Goal: Task Accomplishment & Management: Manage account settings

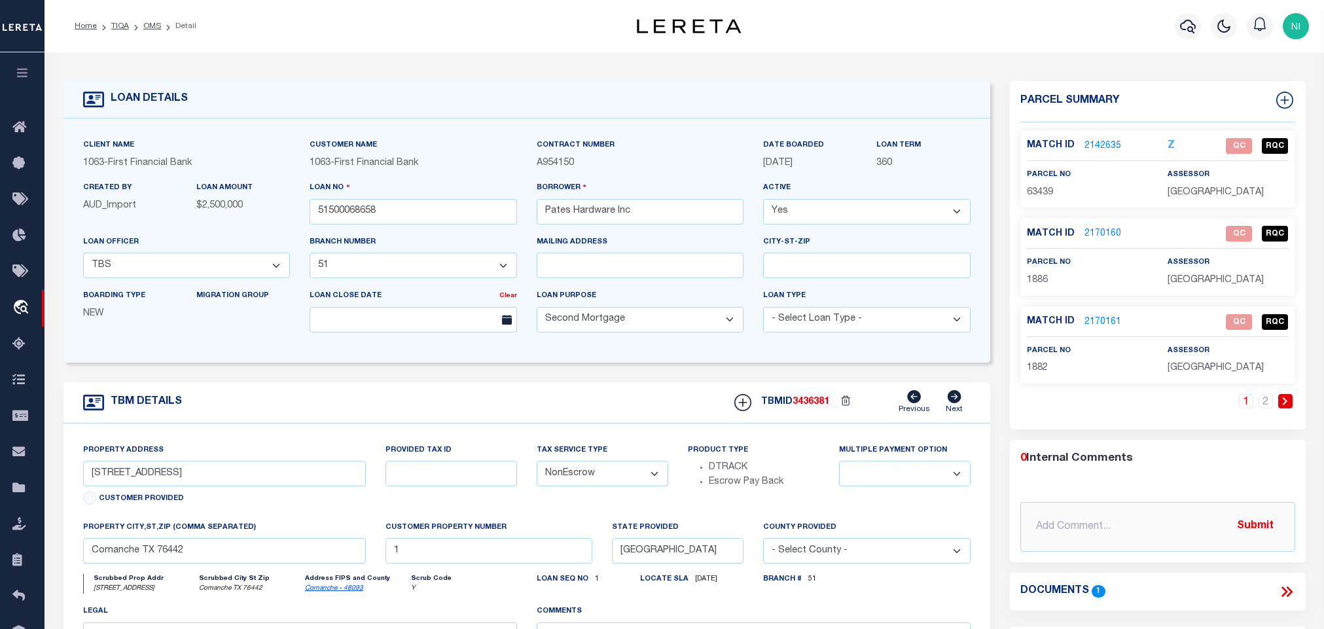
select select "905"
select select "520"
select select "100"
select select "NonEscrow"
click at [149, 24] on link "OMS" at bounding box center [152, 26] width 18 height 8
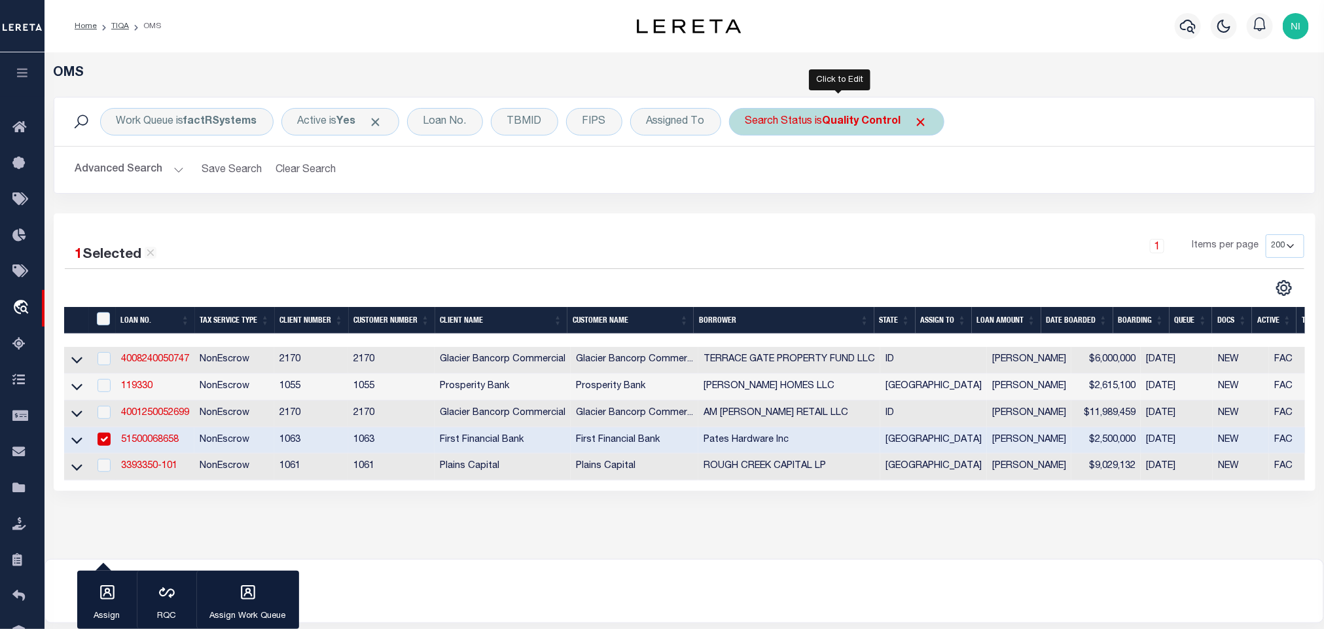
click at [829, 124] on b "Quality Control" at bounding box center [862, 122] width 79 height 10
select select "QC"
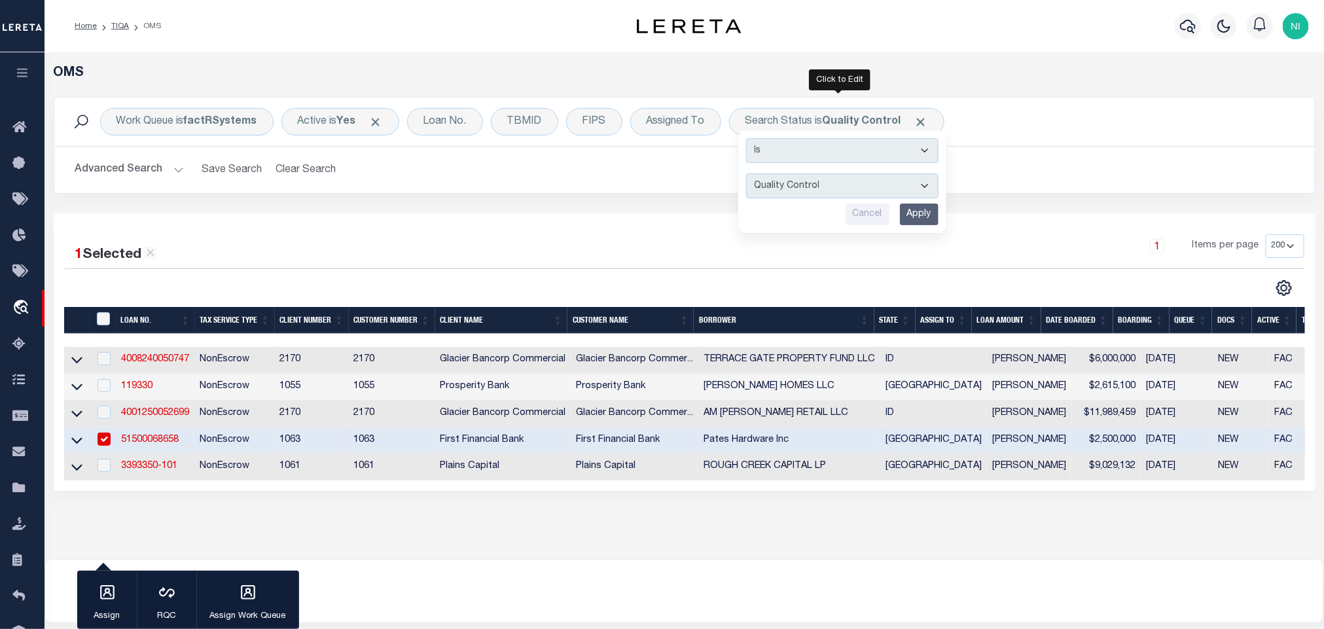
drag, startPoint x: 929, startPoint y: 211, endPoint x: 923, endPoint y: 216, distance: 7.9
click at [929, 212] on input "Apply" at bounding box center [919, 215] width 39 height 22
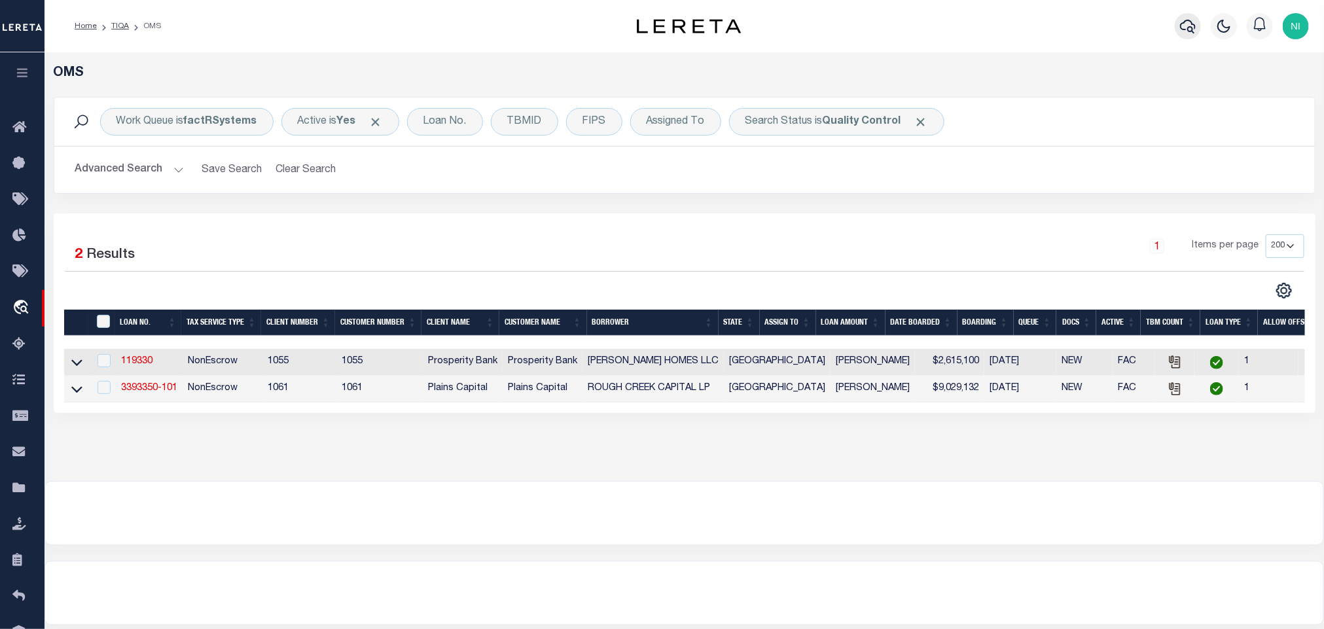
click at [1182, 27] on icon "button" at bounding box center [1188, 27] width 16 height 14
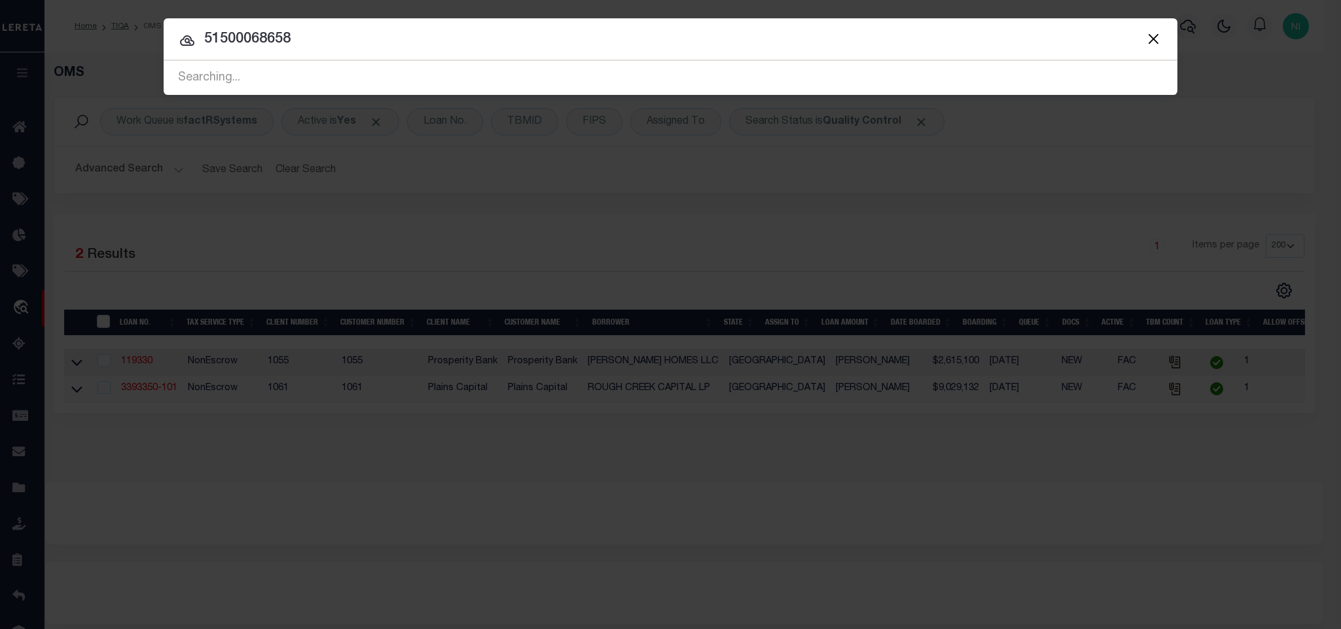
type input "51500068658"
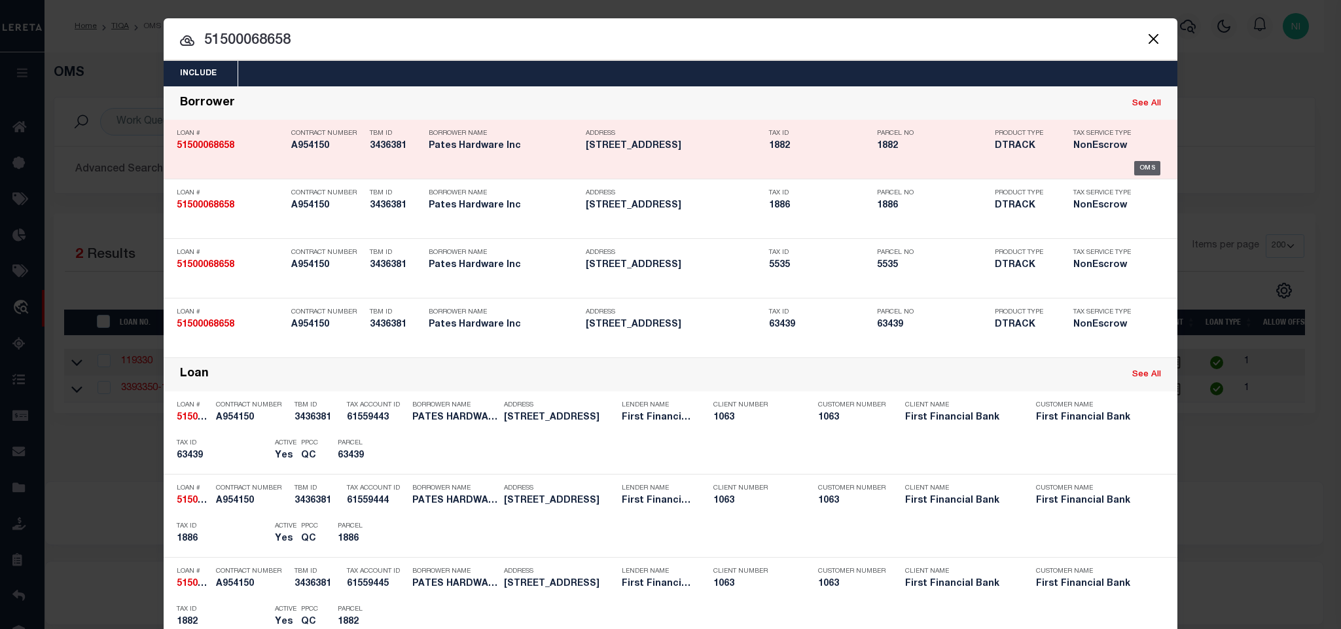
click at [1134, 171] on div "OMS" at bounding box center [1147, 168] width 27 height 14
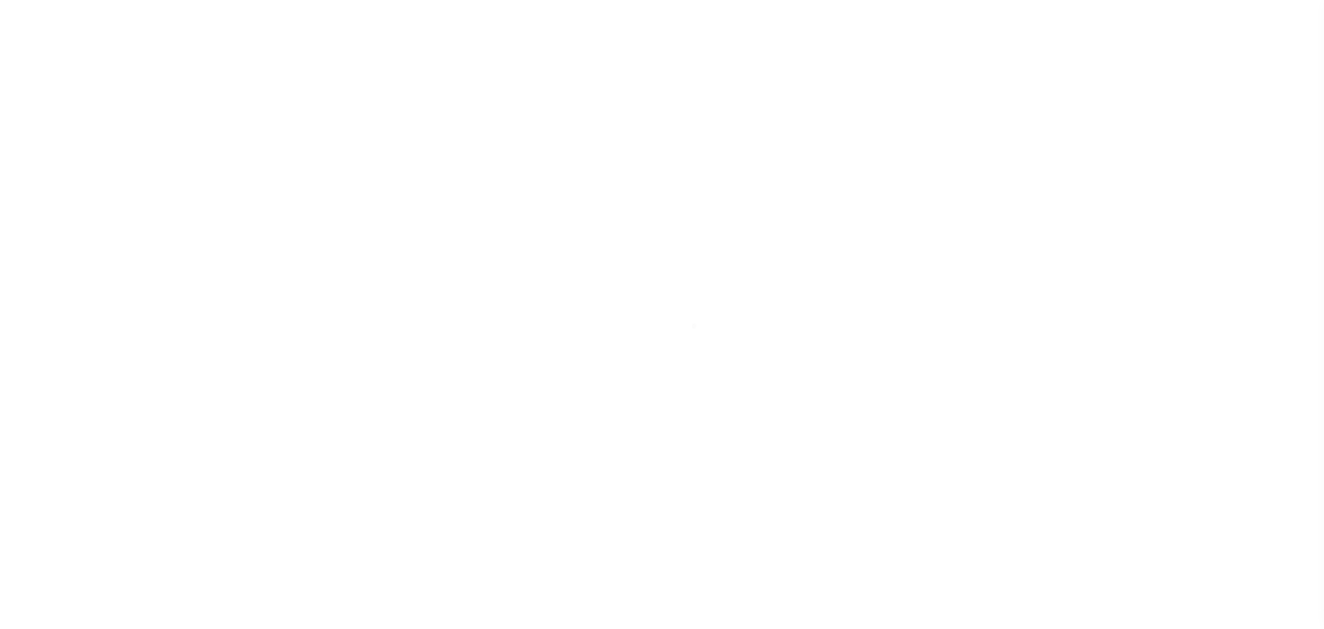
select select "100"
select select "NonEscrow"
select select "905"
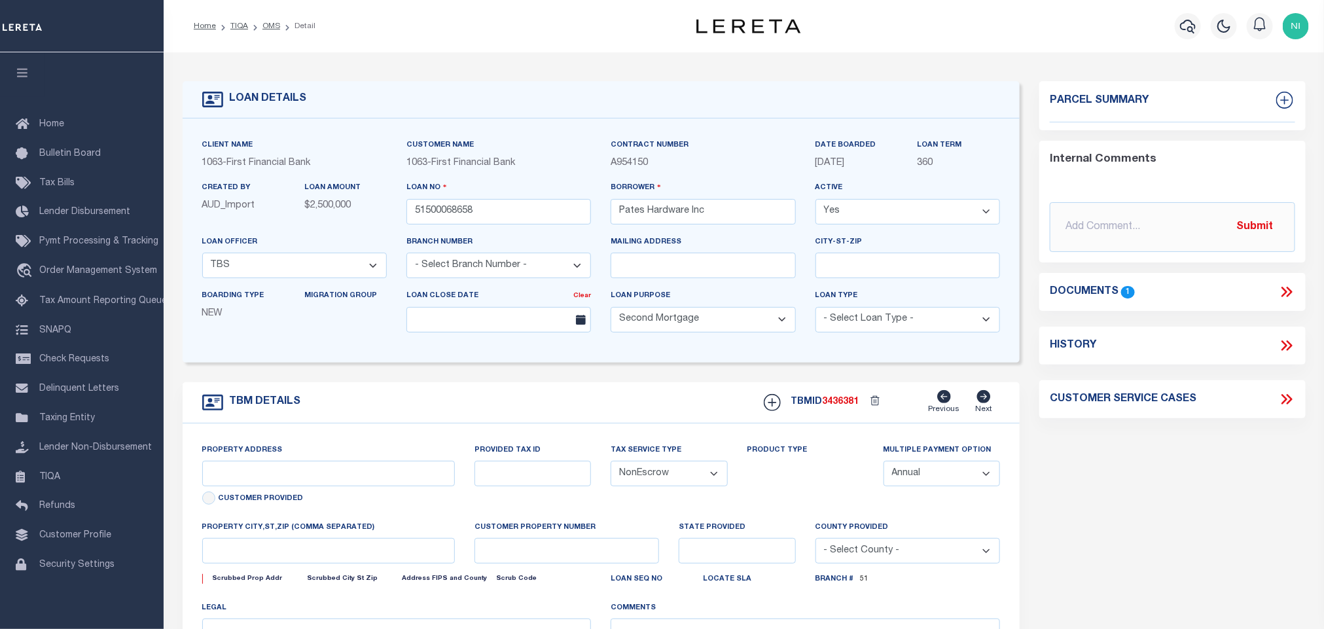
select select "520"
type input "7230 US Hwy 67"
select select
type input "Comanche TX 76442"
type input "1"
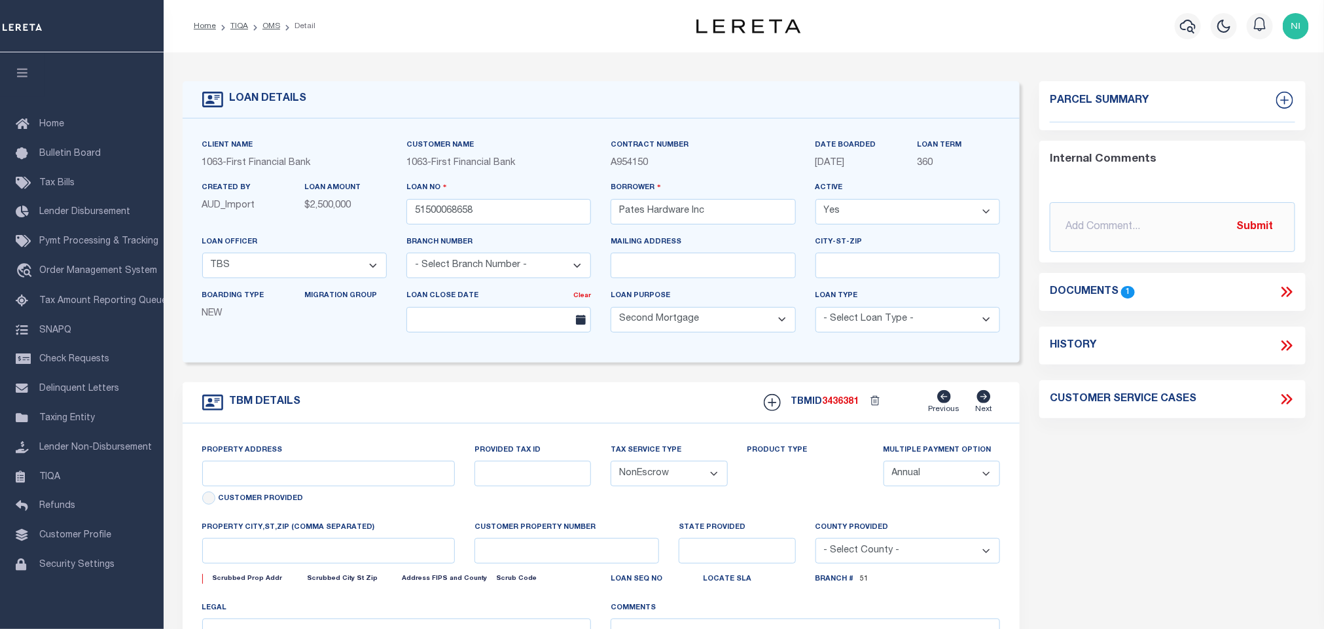
type input "[GEOGRAPHIC_DATA]"
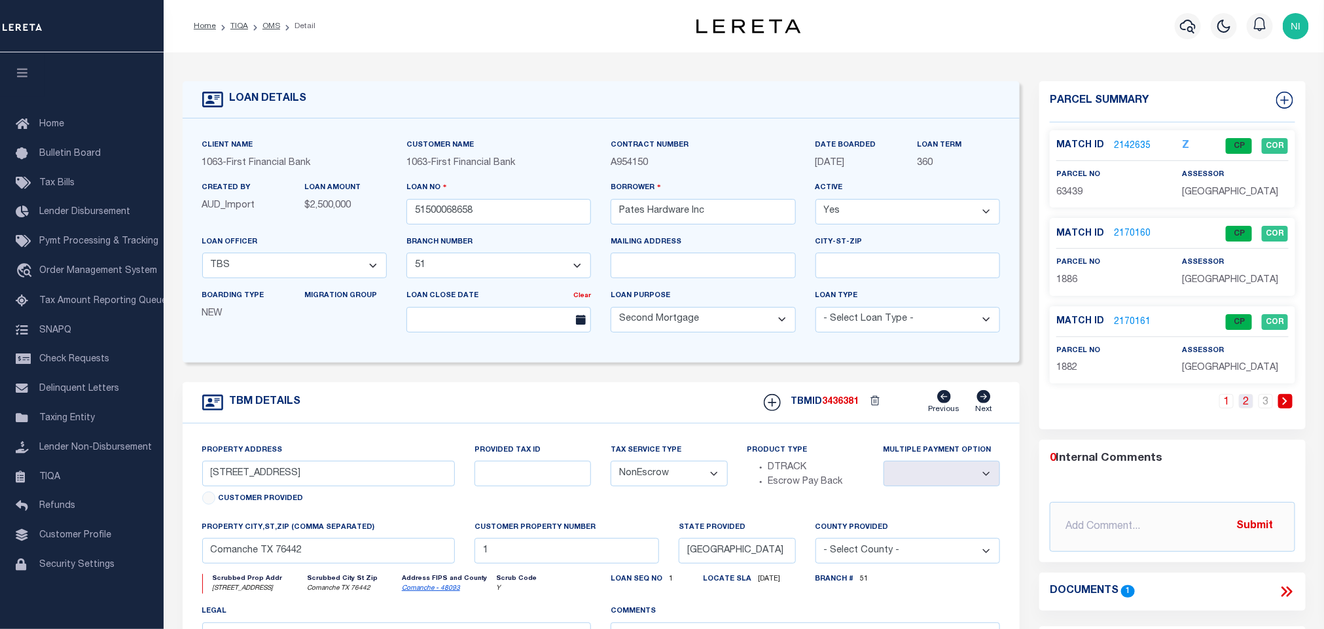
click at [1244, 399] on link "2" at bounding box center [1246, 401] width 14 height 14
click at [1137, 327] on link "2227615" at bounding box center [1132, 322] width 37 height 14
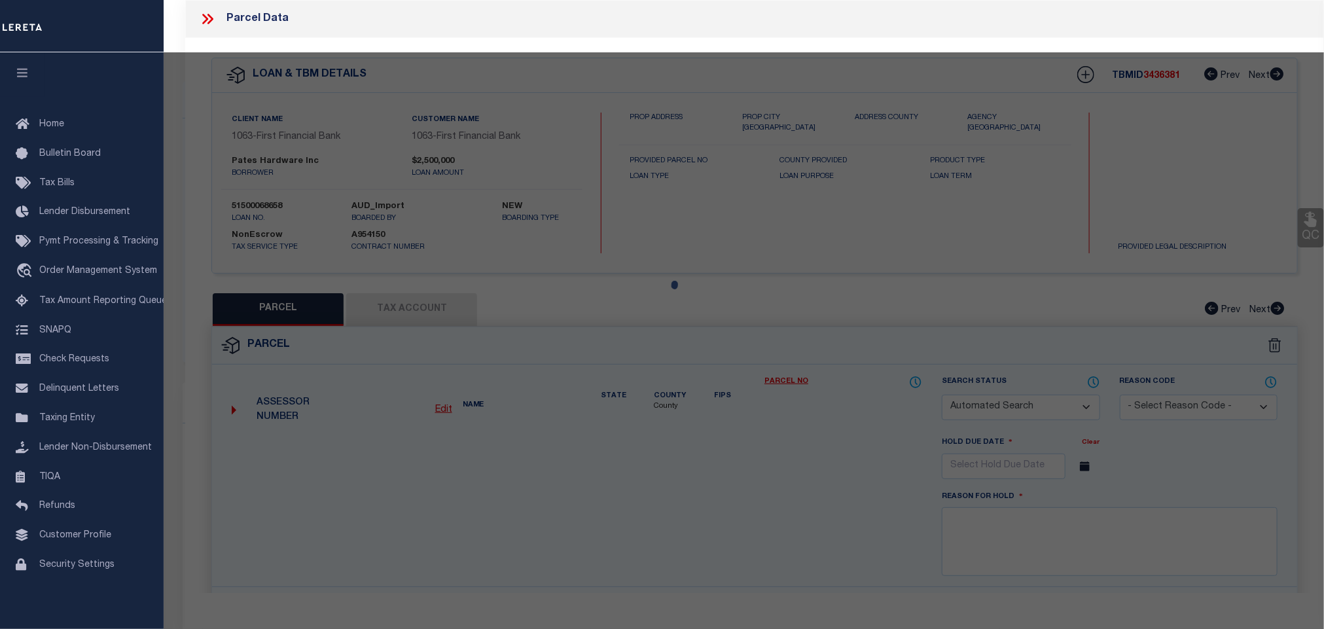
checkbox input "false"
select select "CP"
type input "PATE'S HARDWARE INC."
select select "AGW"
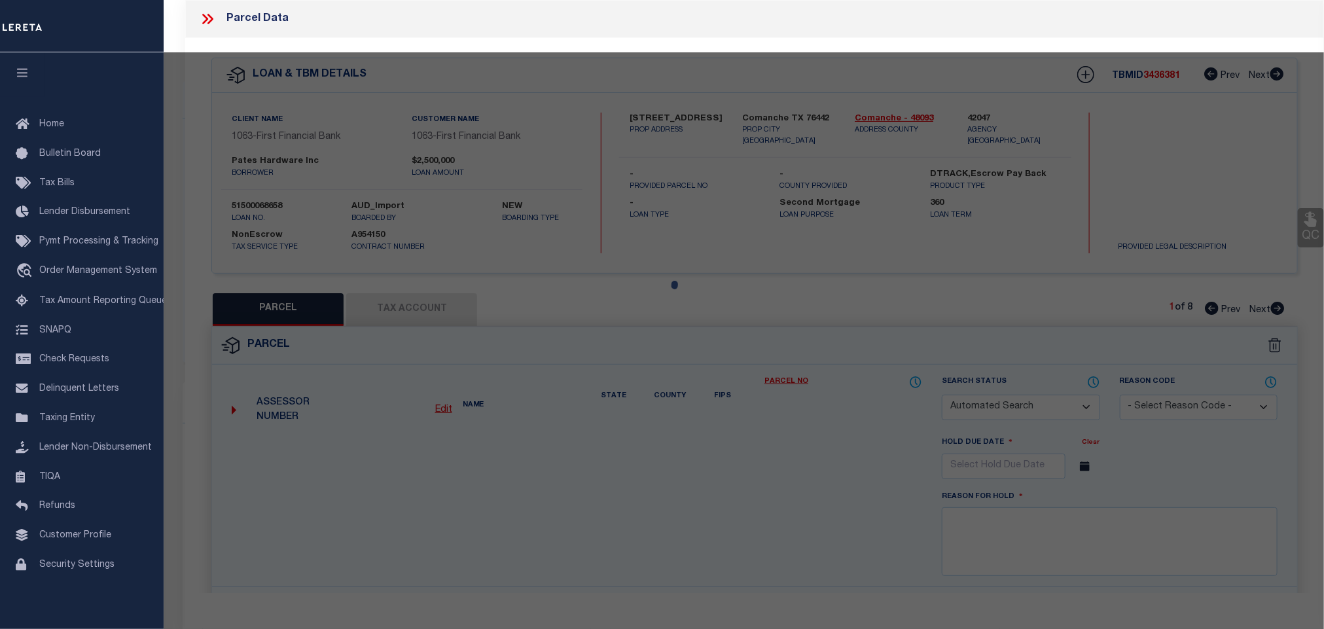
select select "LEG"
type input "[GEOGRAPHIC_DATA]"
type textarea "A00135 COMANCHE CO. SCH. LAND, ACRES 2.85"
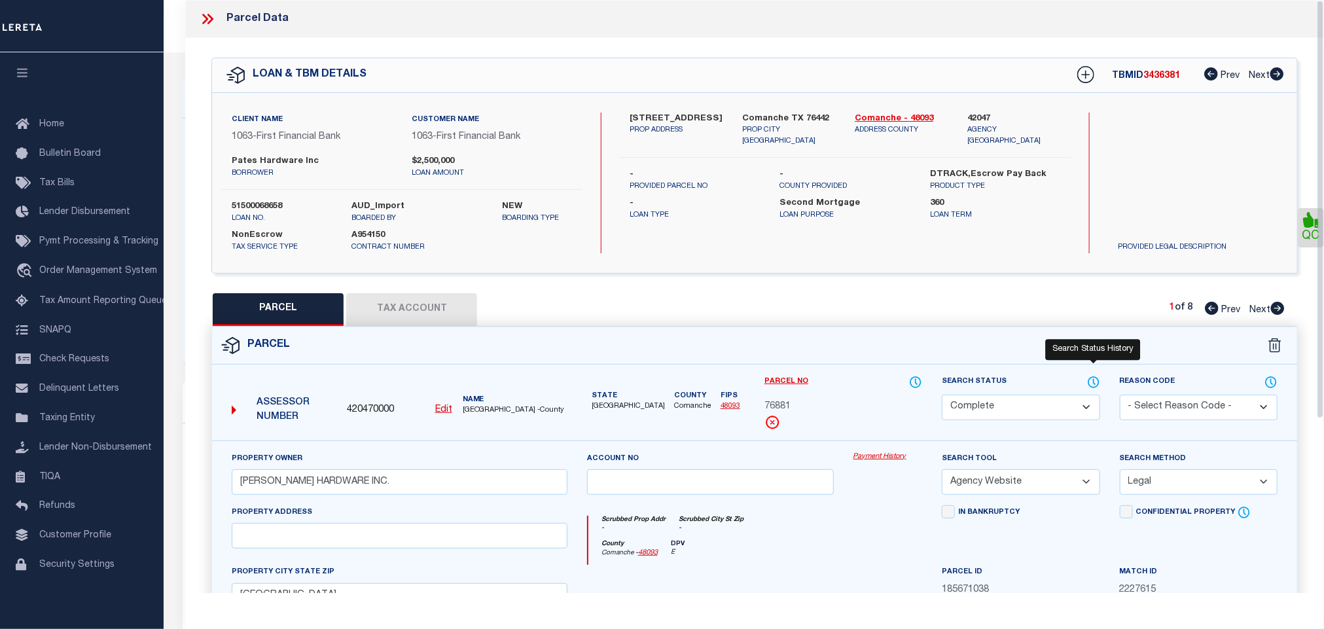
click at [1096, 384] on icon at bounding box center [1093, 382] width 13 height 14
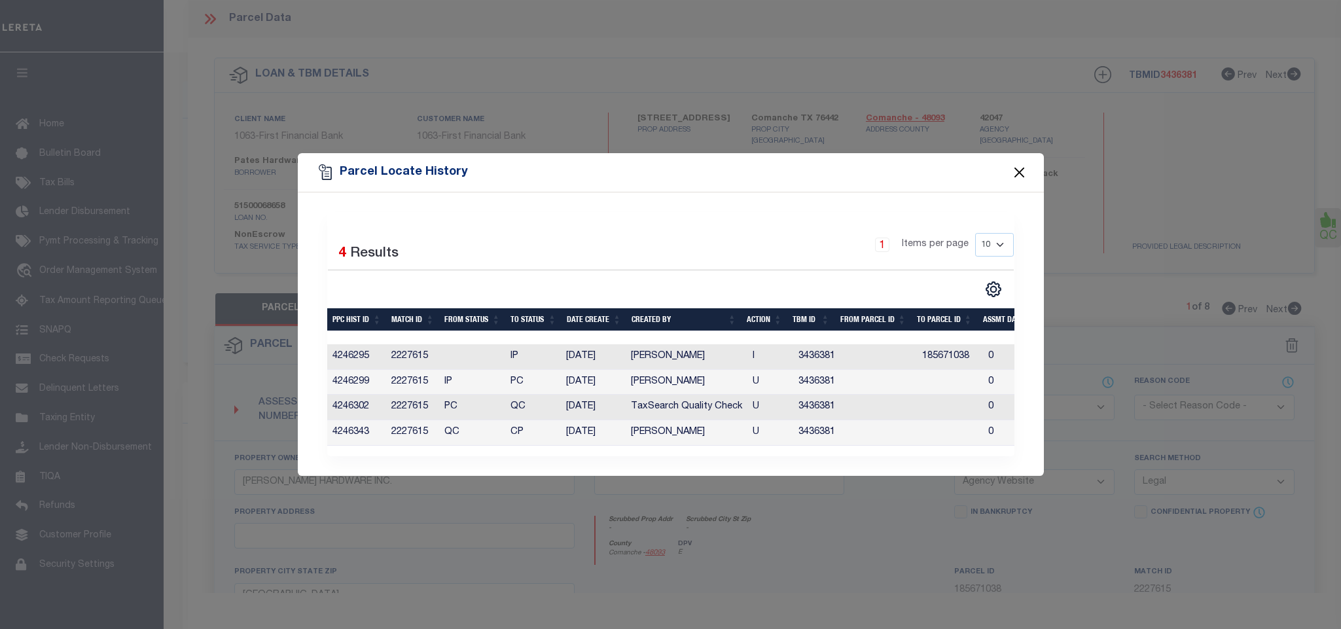
click at [1013, 167] on button "Close" at bounding box center [1019, 172] width 17 height 17
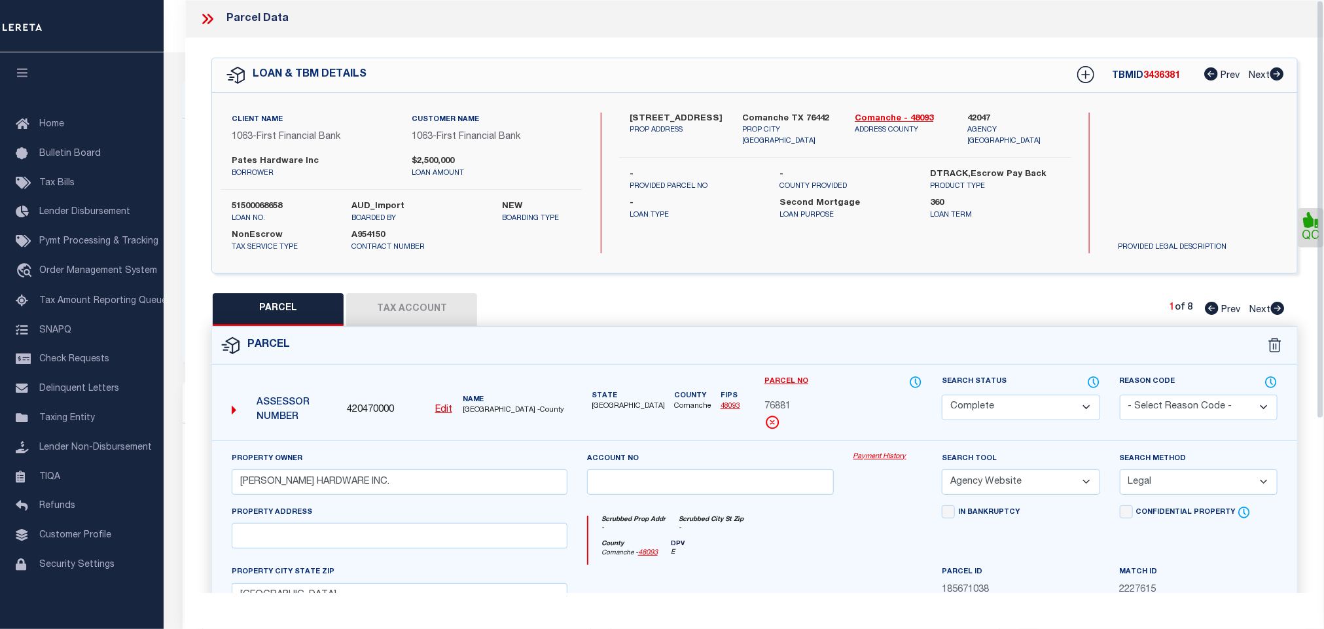
click at [209, 16] on icon at bounding box center [210, 19] width 6 height 10
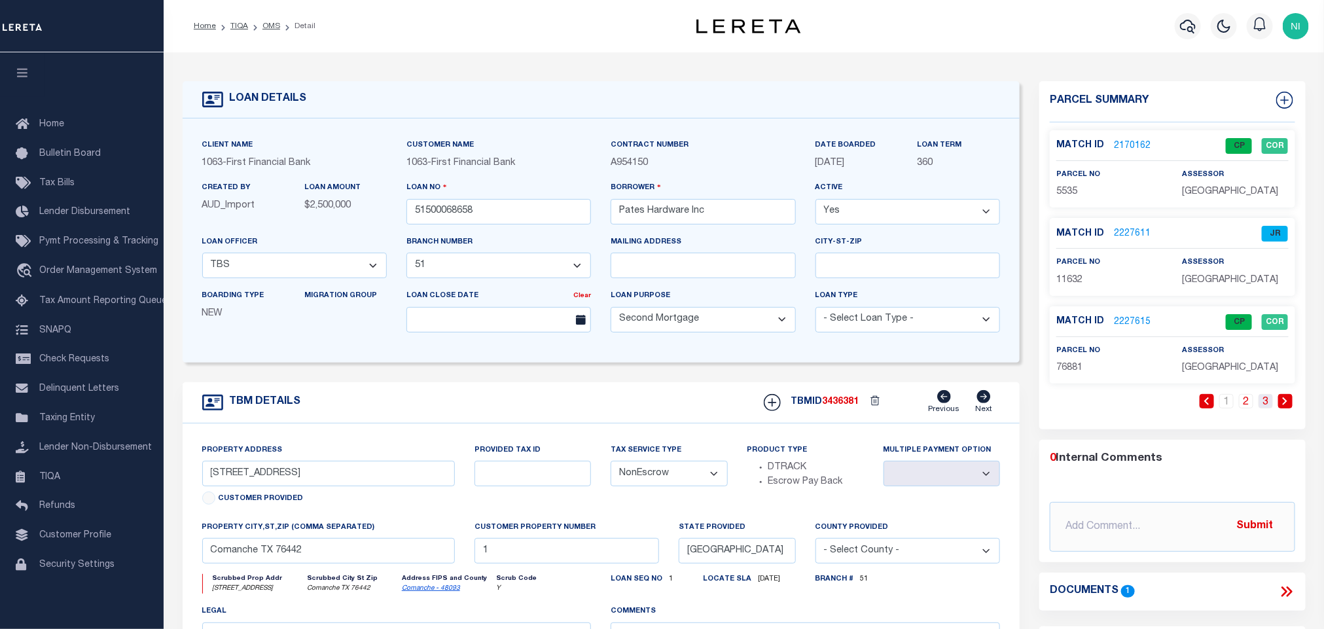
click at [1261, 401] on link "3" at bounding box center [1266, 401] width 14 height 14
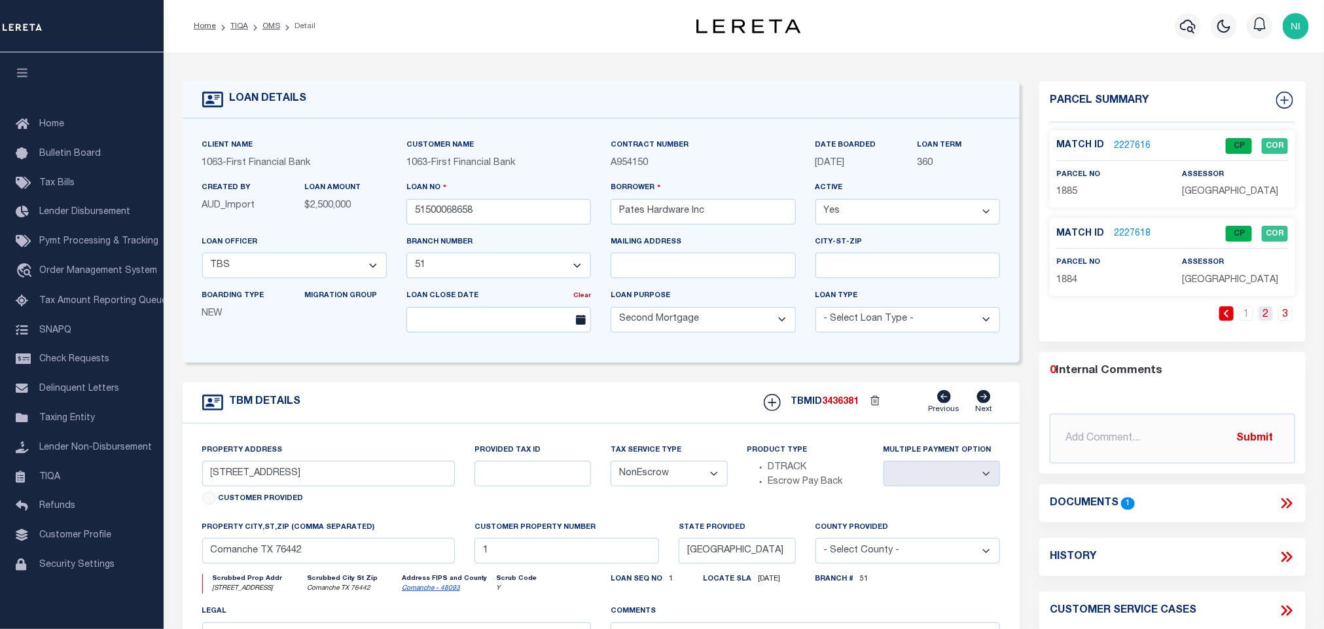
click at [1265, 315] on link "2" at bounding box center [1266, 313] width 14 height 14
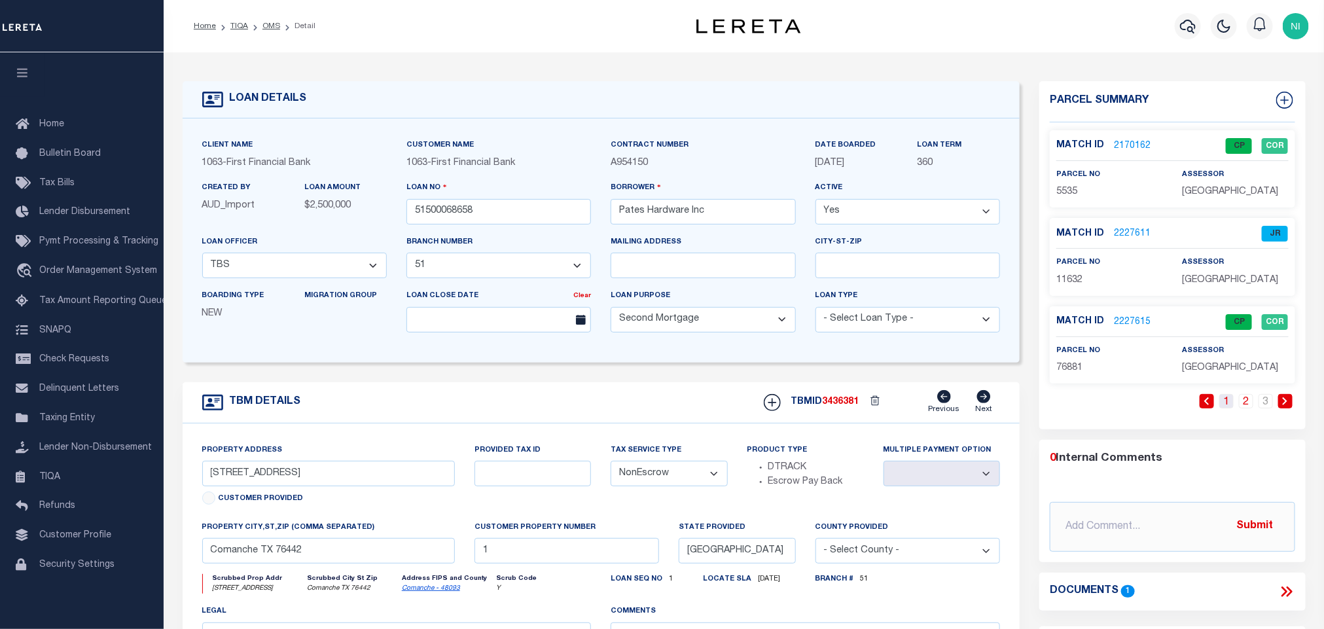
click at [1223, 401] on link "1" at bounding box center [1226, 401] width 14 height 14
click at [505, 209] on input "51500068658" at bounding box center [498, 212] width 185 height 26
click at [1247, 408] on link "2" at bounding box center [1246, 401] width 14 height 14
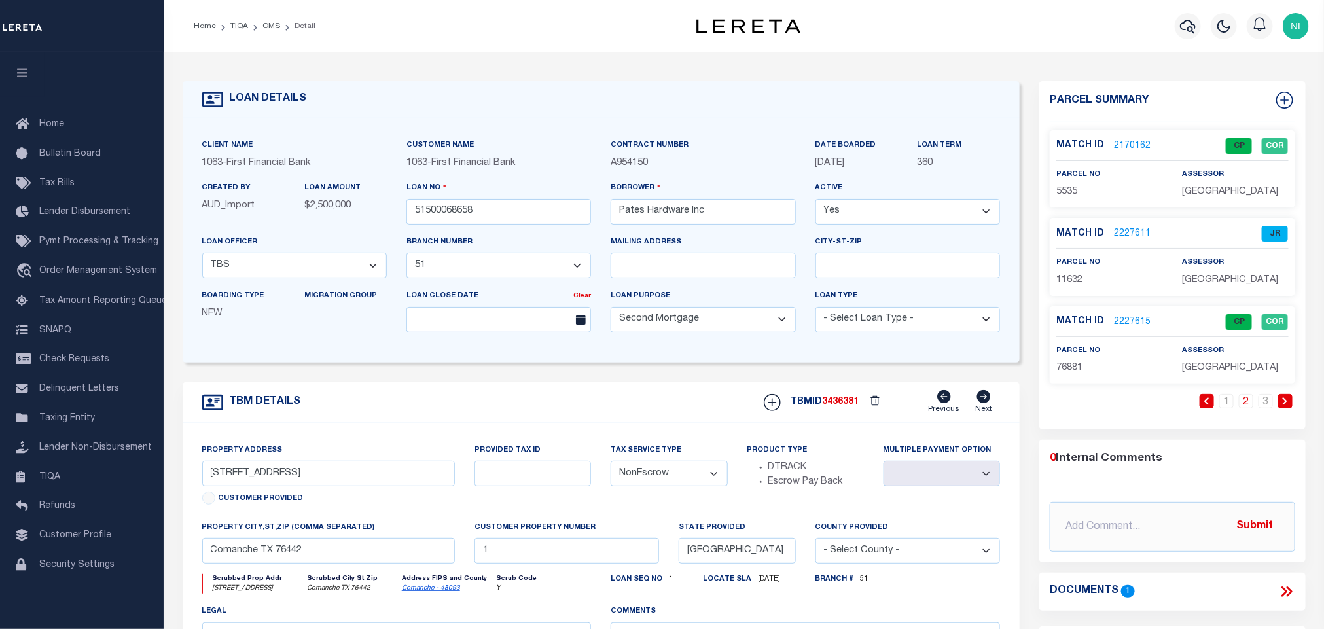
click at [1132, 240] on link "2227611" at bounding box center [1132, 234] width 37 height 14
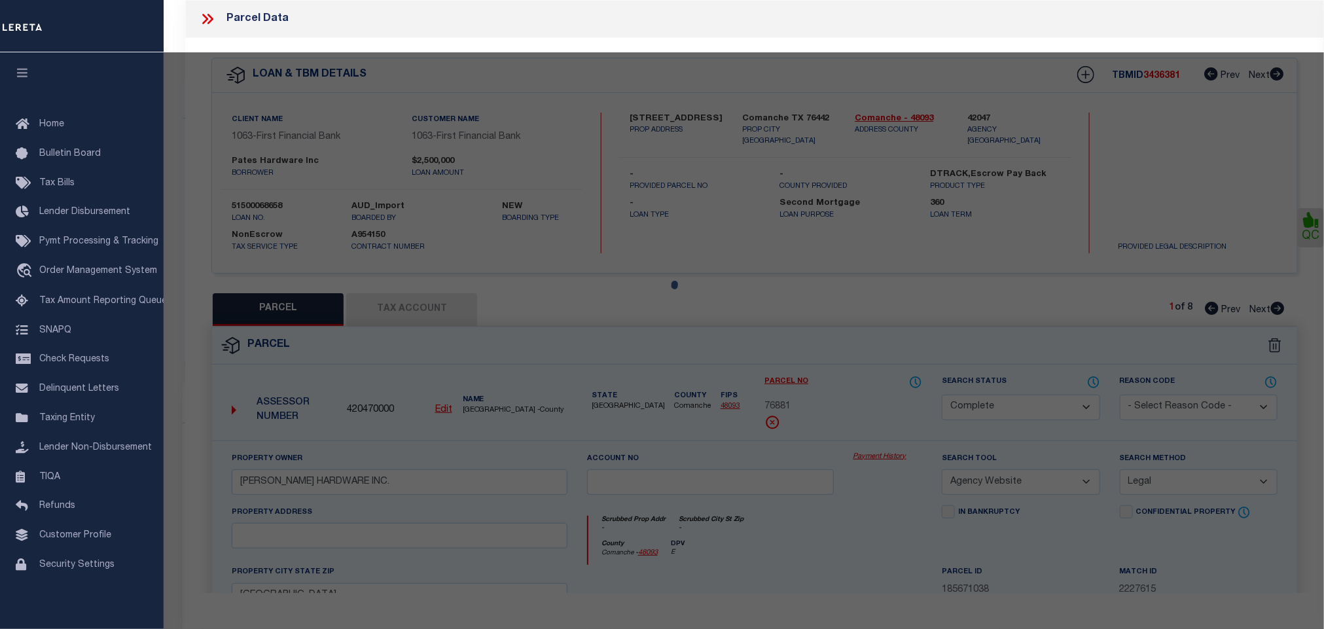
select select "AS"
select select
checkbox input "false"
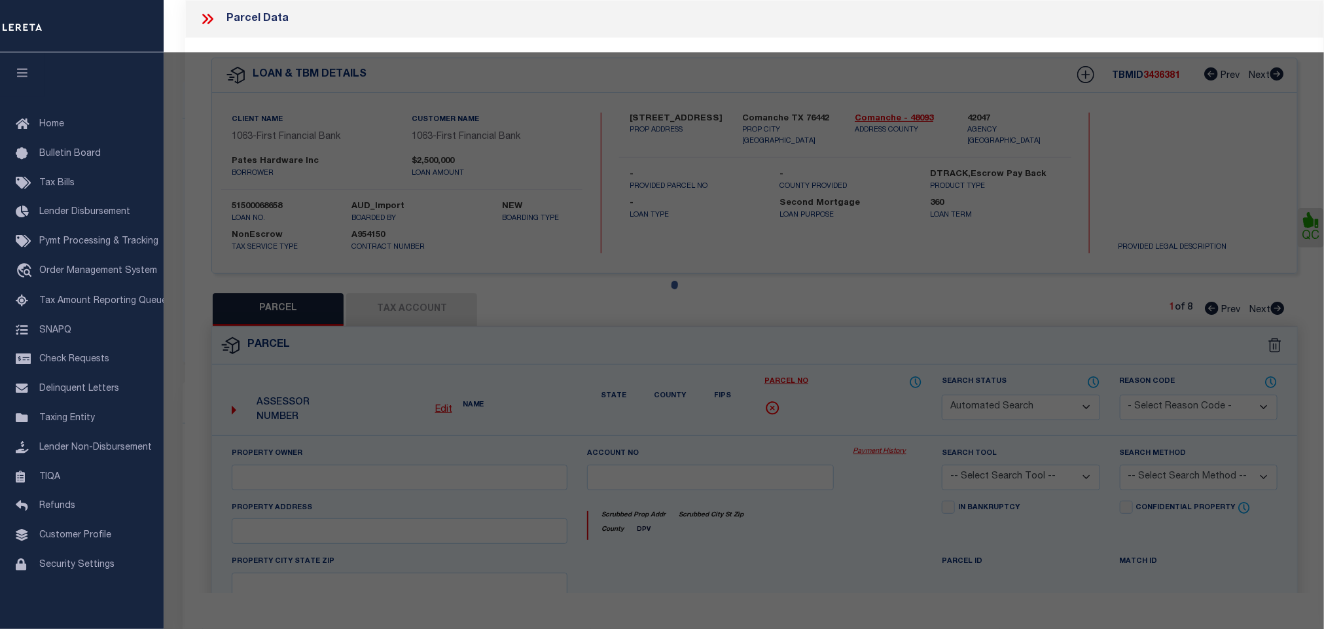
select select "JR"
type input "PATE'S HARDWARE INC."
select select "AGW"
select select "LEG"
type input "FM 3381"
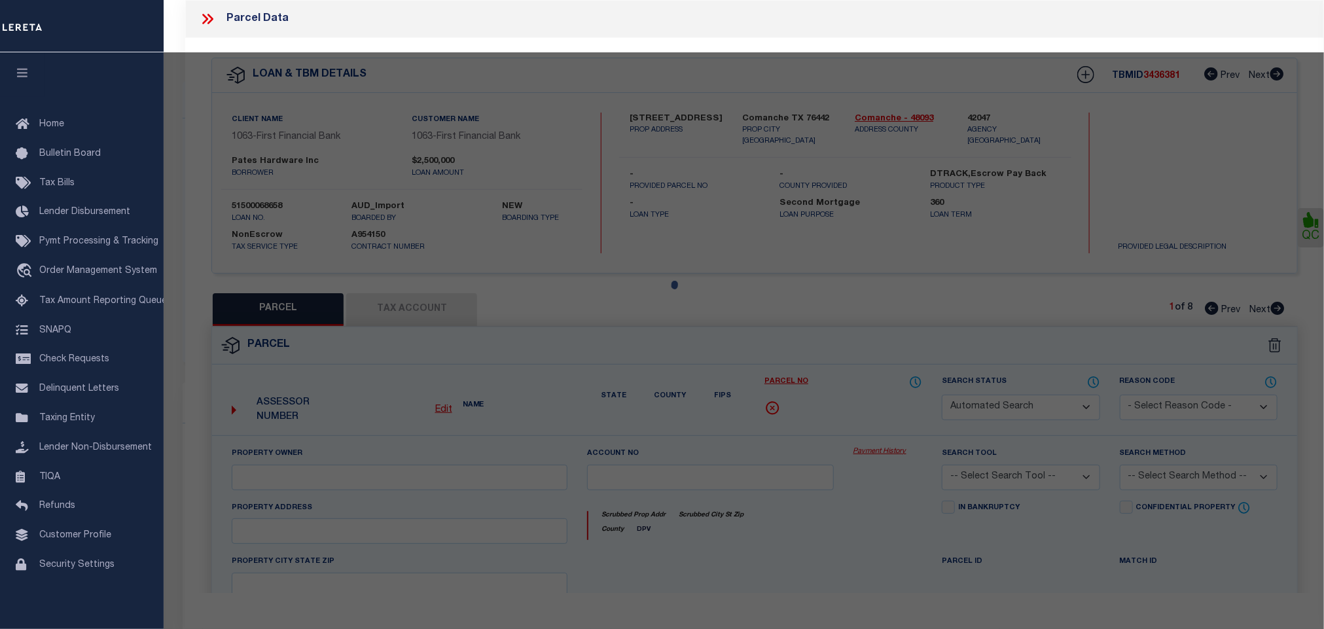
type input "COMANCHE, TX 76442"
type textarea "A00135 COMANCHE CO. SCH. LAND, ACRES 147.918"
type textarea "Unable to mark WOP for this parcel. SS - 8/12/2025 - Marked has WOP due to lega…"
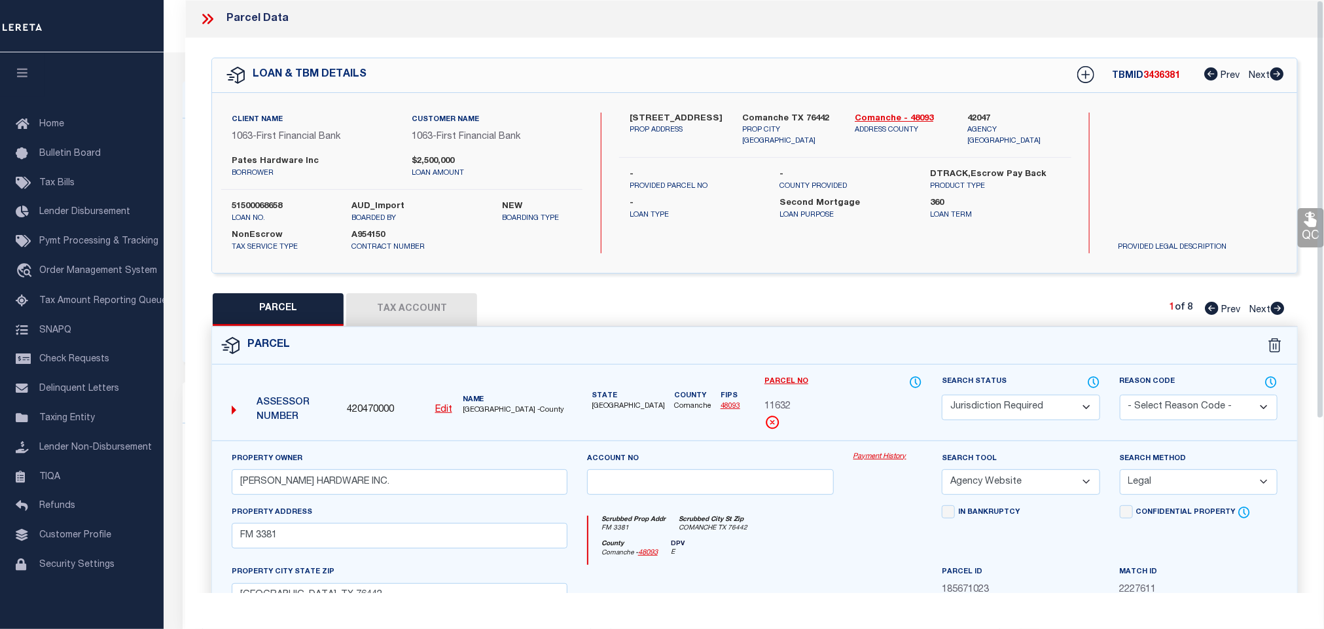
click at [439, 300] on button "Tax Account" at bounding box center [411, 309] width 131 height 33
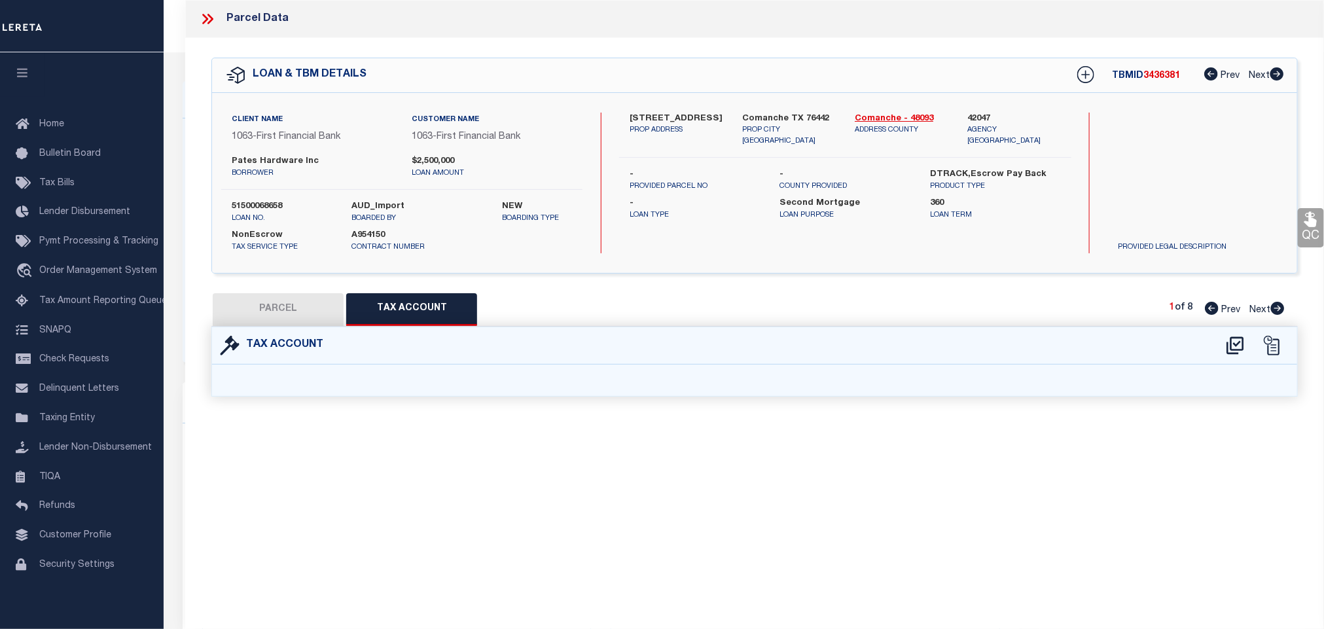
select select "100"
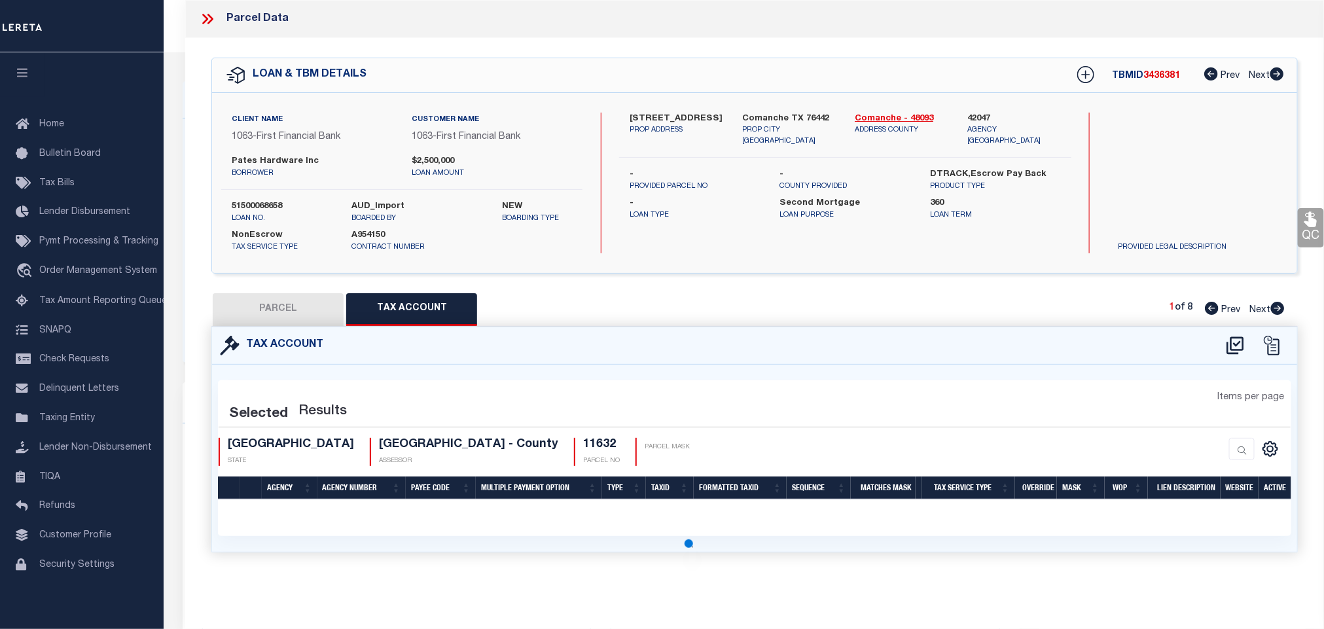
select select "100"
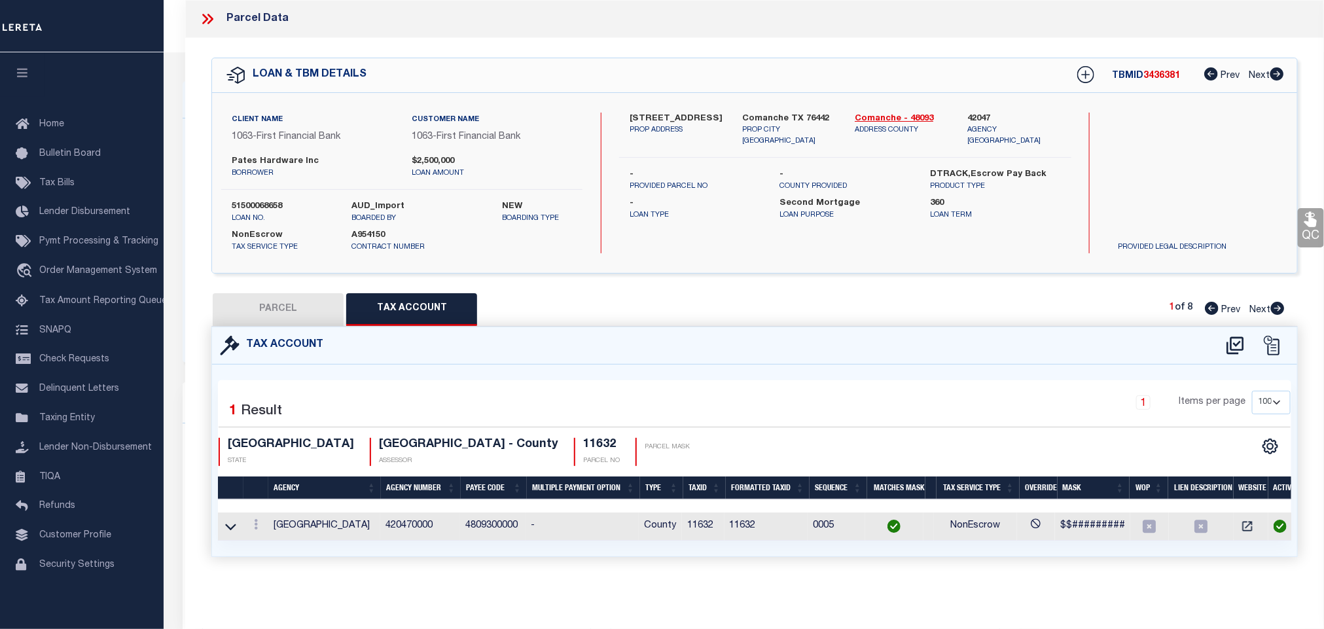
scroll to position [8, 0]
click at [256, 525] on icon at bounding box center [256, 524] width 4 height 10
click at [269, 492] on link at bounding box center [273, 485] width 48 height 22
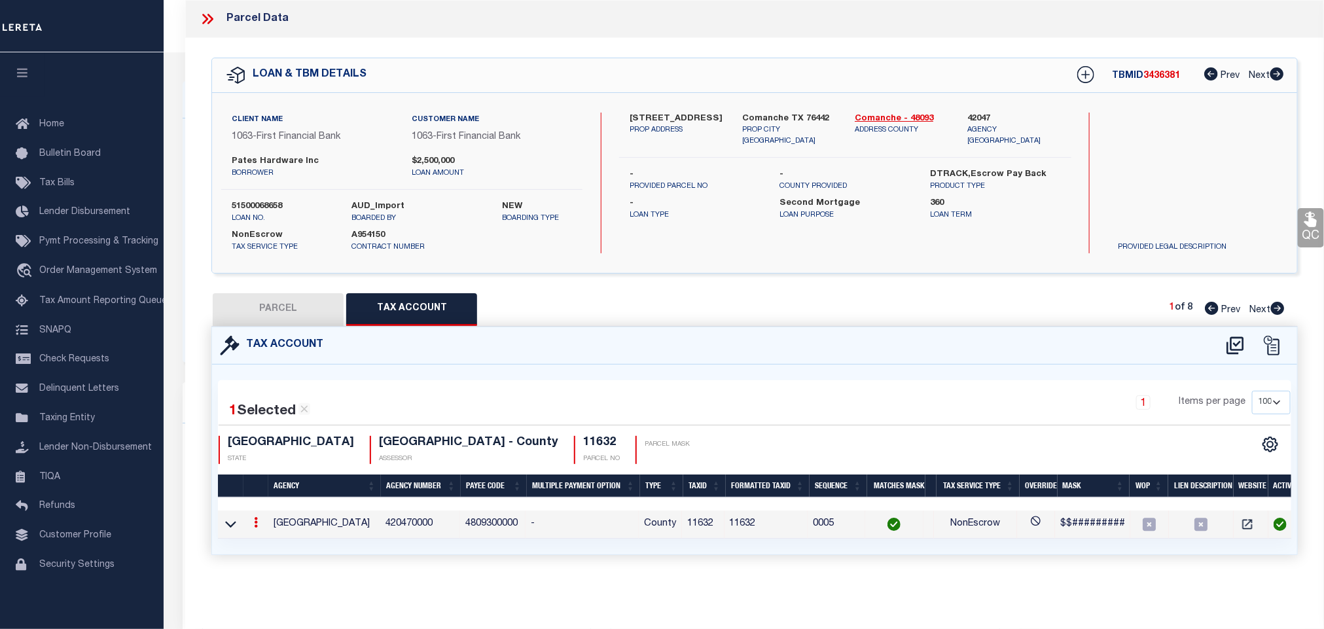
type input "11632"
type textarea "$$#########"
checkbox input "true"
type input "XXXXXXXXXXX*"
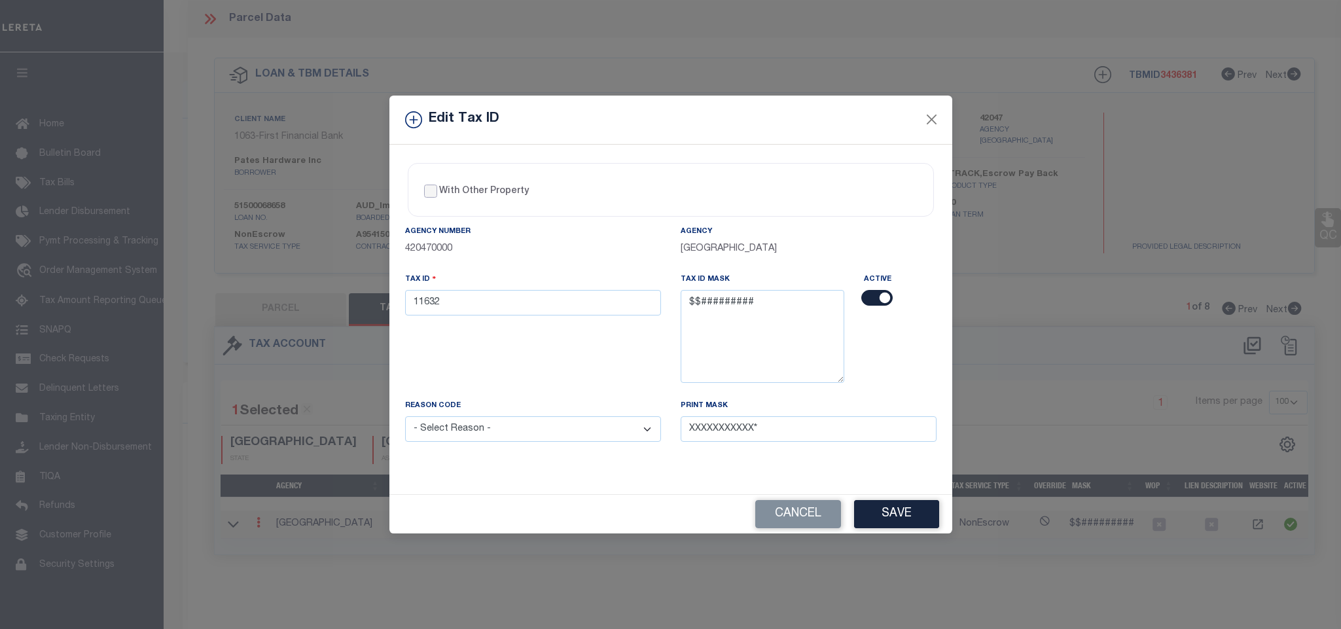
click at [428, 185] on input "With Other Property" at bounding box center [430, 191] width 13 height 13
checkbox input "true"
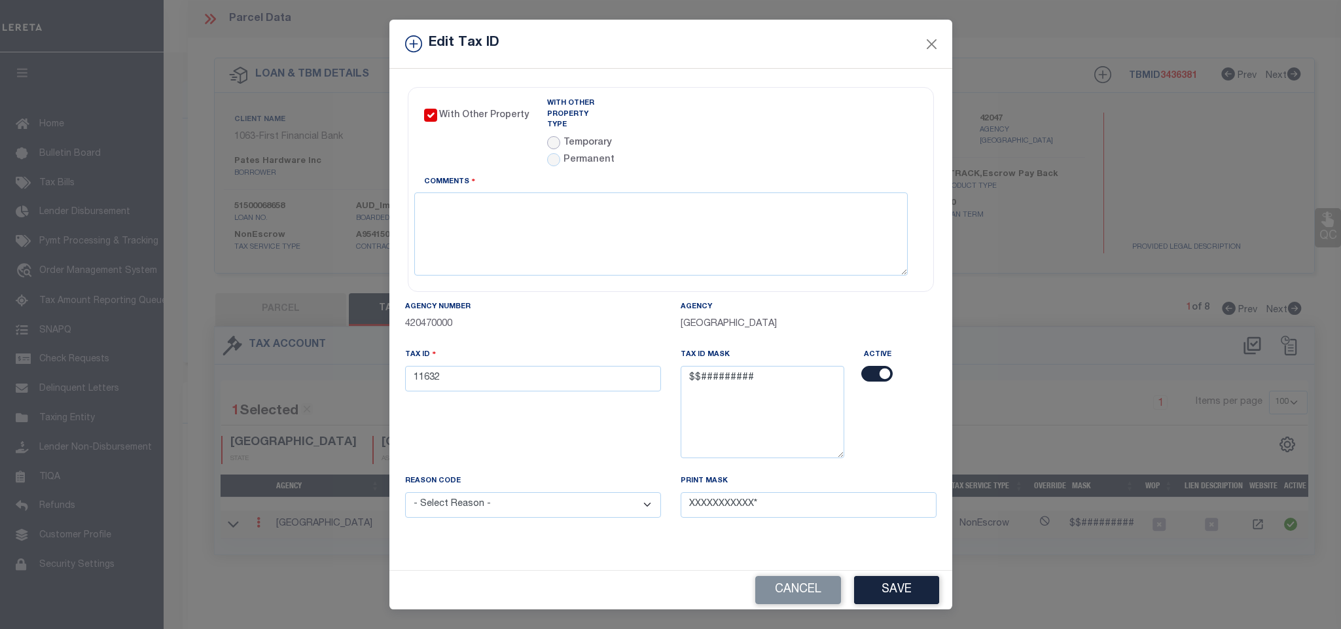
click at [554, 136] on input "radio" at bounding box center [553, 142] width 13 height 13
radio input "true"
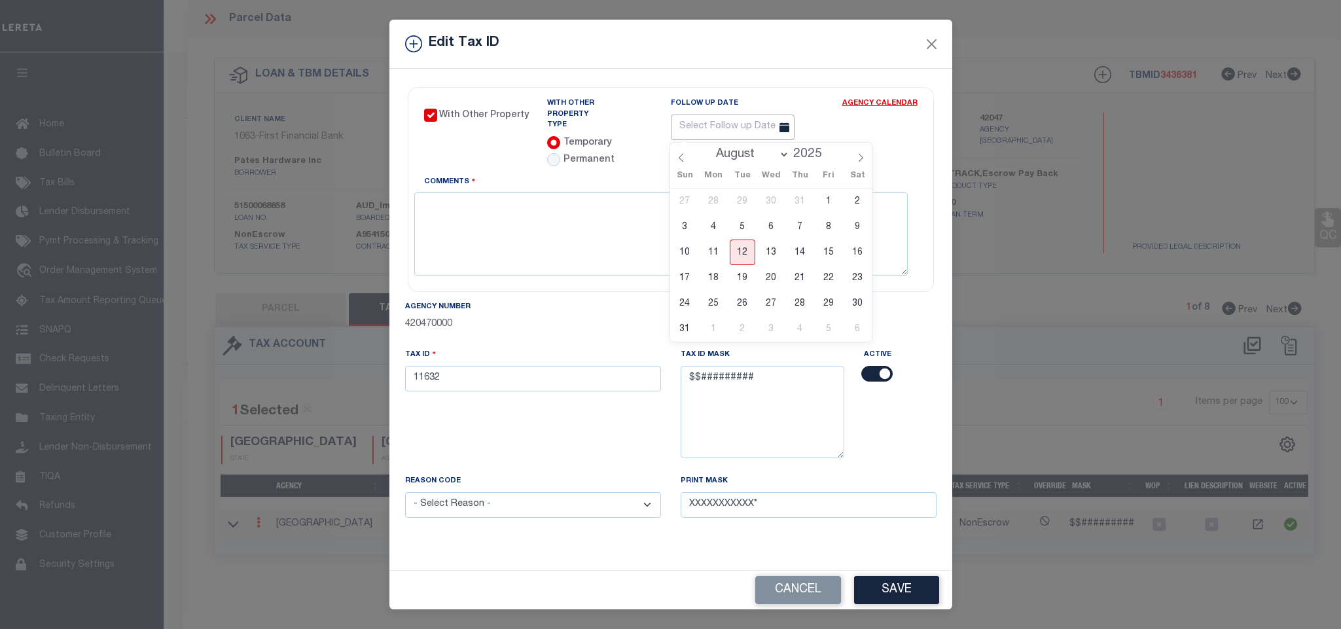
click at [760, 124] on input "text" at bounding box center [733, 128] width 124 height 26
click at [789, 126] on icon at bounding box center [785, 127] width 10 height 10
click at [869, 103] on link "Agency Calendar" at bounding box center [879, 106] width 75 height 16
click at [703, 126] on input "text" at bounding box center [733, 128] width 124 height 26
click at [858, 153] on icon at bounding box center [860, 157] width 9 height 9
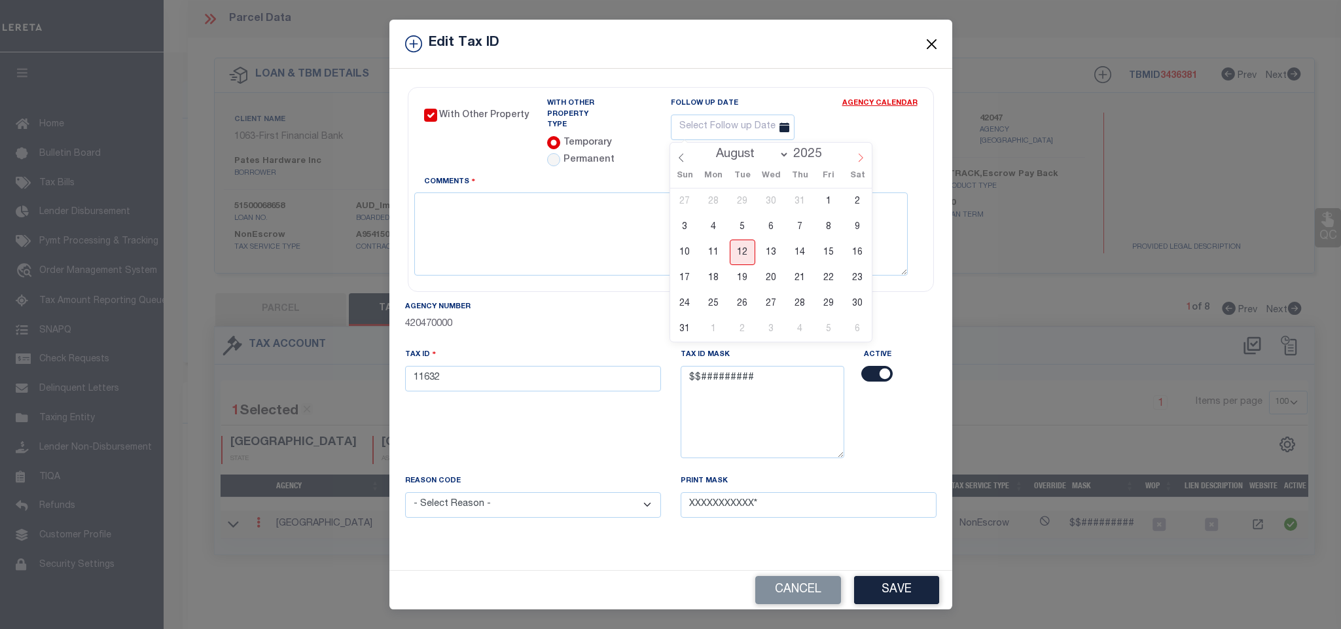
select select "8"
click at [820, 153] on input "2025" at bounding box center [810, 154] width 43 height 14
click at [827, 151] on span at bounding box center [827, 150] width 9 height 7
type input "2026"
click at [784, 151] on select "January February March April May June July August September October November De…" at bounding box center [750, 154] width 80 height 13
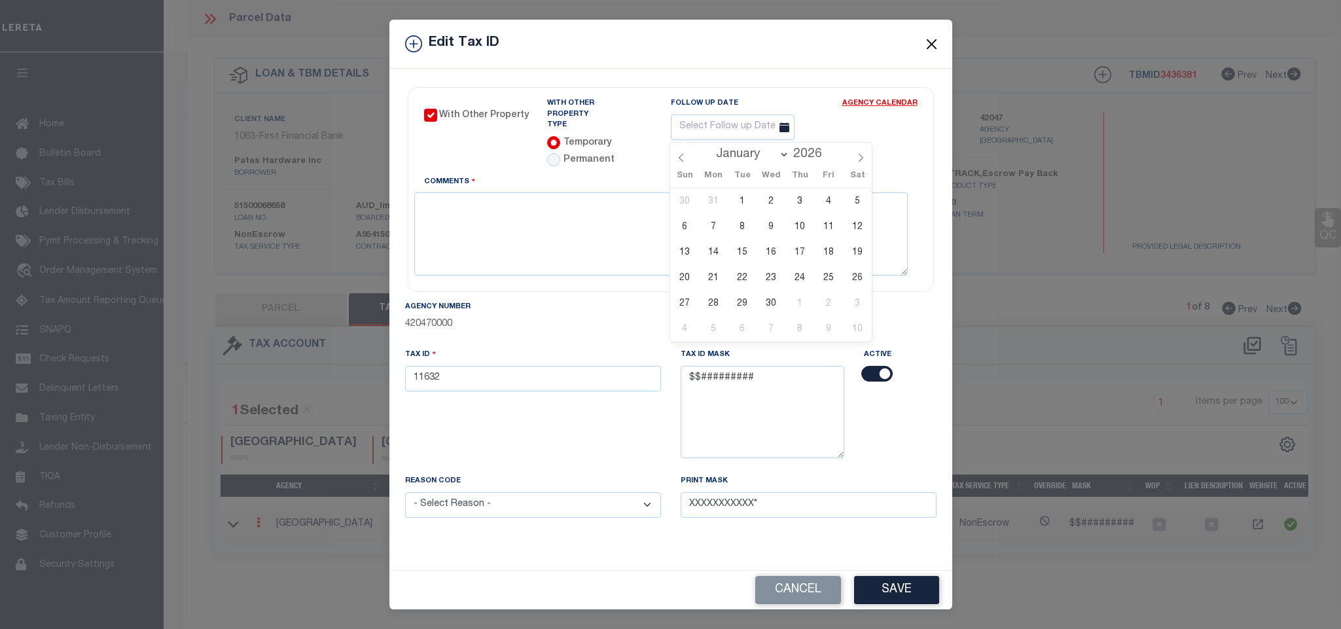
select select "0"
click at [710, 148] on select "January February March April May June July August September October November De…" at bounding box center [750, 154] width 80 height 13
click at [864, 199] on span "3" at bounding box center [858, 202] width 26 height 26
type input "01/03/2026"
click at [890, 587] on button "Save" at bounding box center [896, 590] width 85 height 28
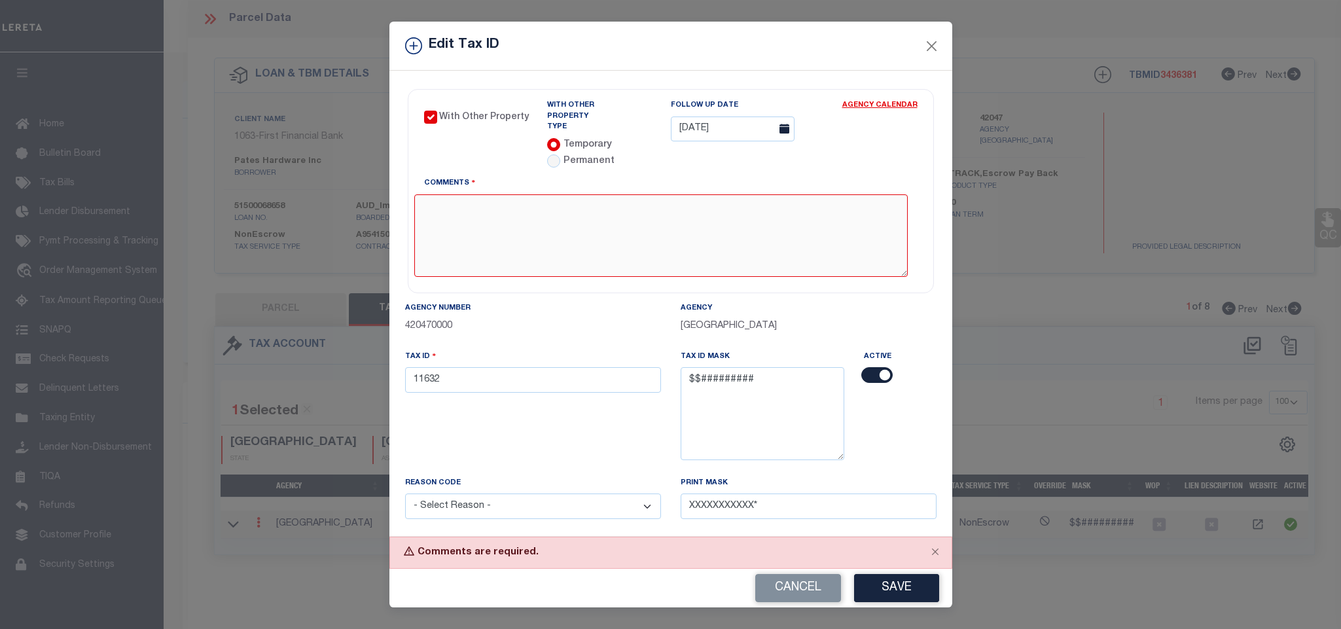
click at [596, 232] on textarea "Comments" at bounding box center [661, 235] width 494 height 82
click at [813, 587] on button "Cancel" at bounding box center [798, 588] width 86 height 28
checkbox input "false"
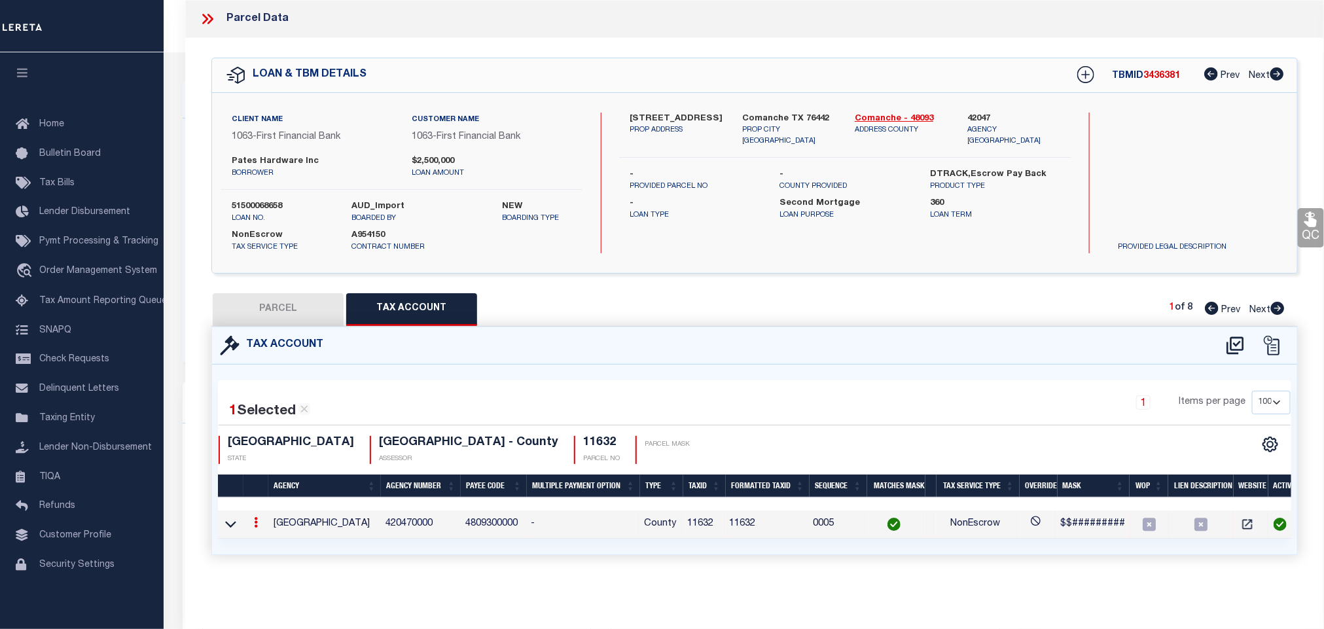
click at [273, 318] on button "PARCEL" at bounding box center [278, 309] width 131 height 33
select select "AS"
select select
checkbox input "false"
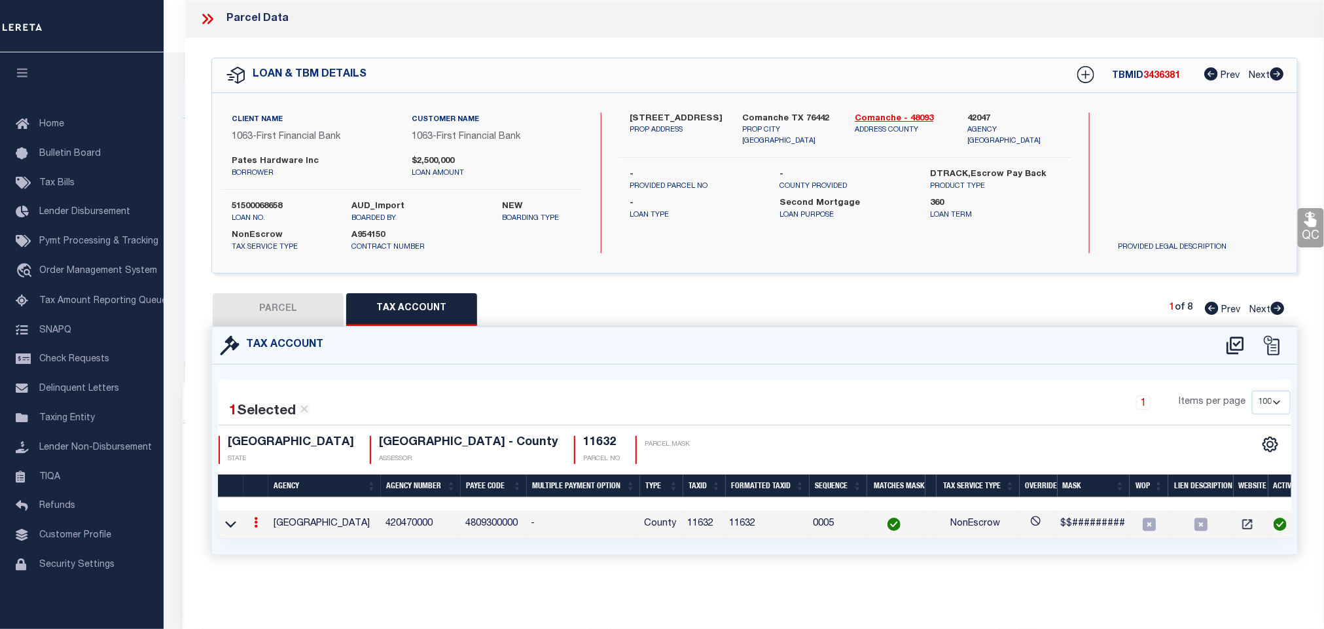
checkbox input "false"
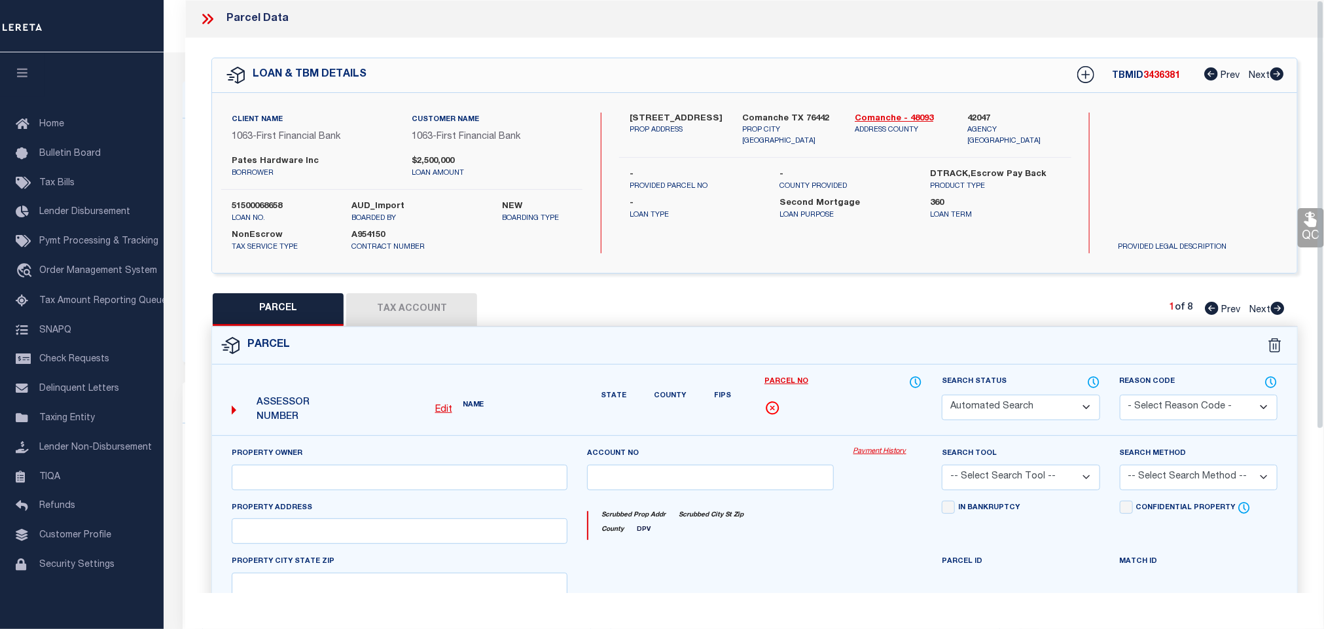
select select "JR"
type input "PATE'S HARDWARE INC."
select select "AGW"
select select "LEG"
type input "FM 3381"
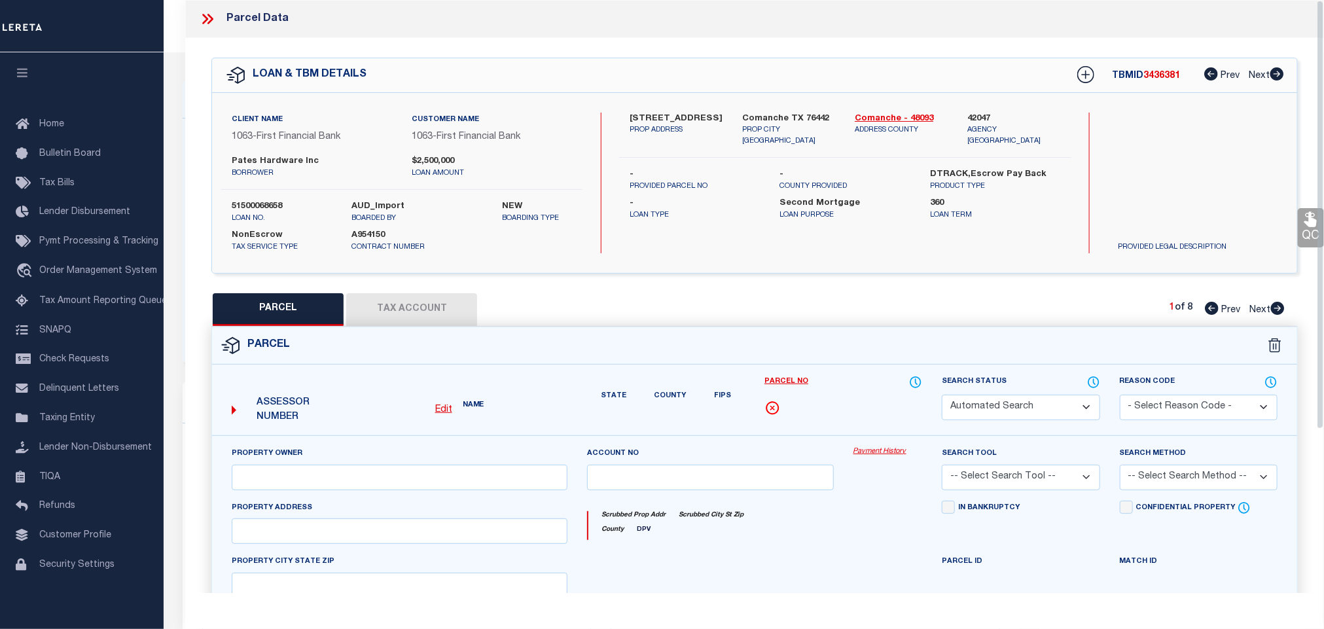
type input "COMANCHE, TX 76442"
type textarea "A00135 COMANCHE CO. SCH. LAND, ACRES 147.918"
type textarea "Unable to mark WOP for this parcel. SS - 8/12/2025 - Marked has WOP due to lega…"
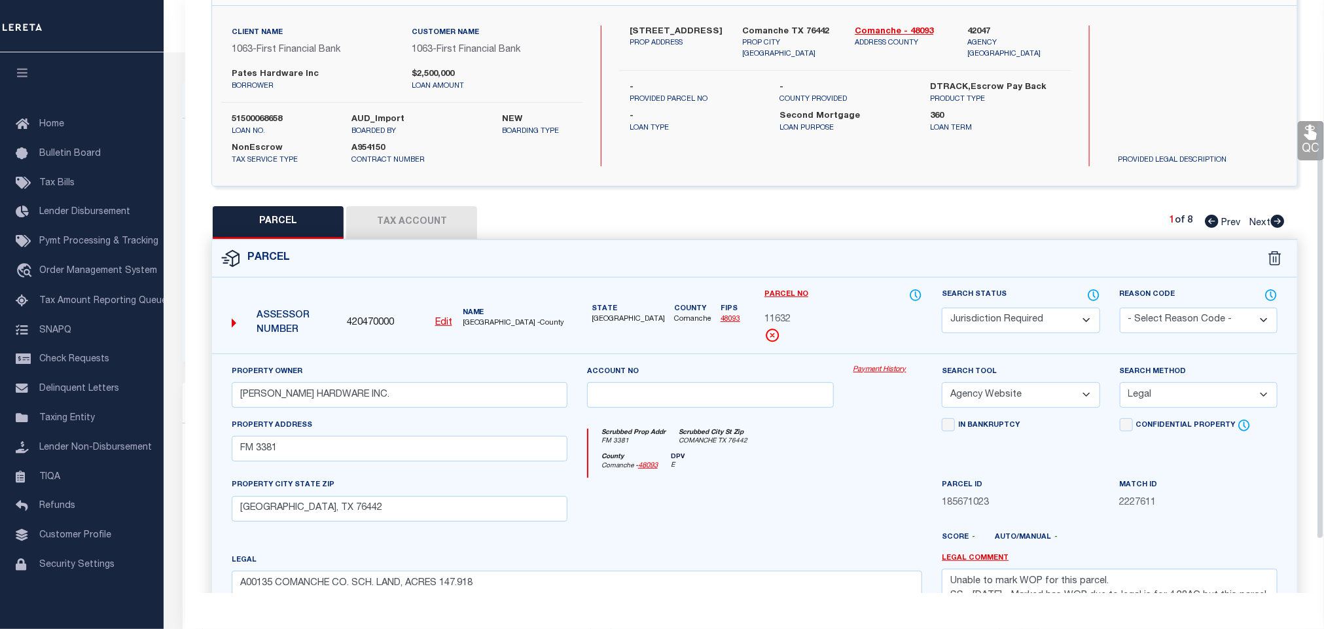
scroll to position [245, 0]
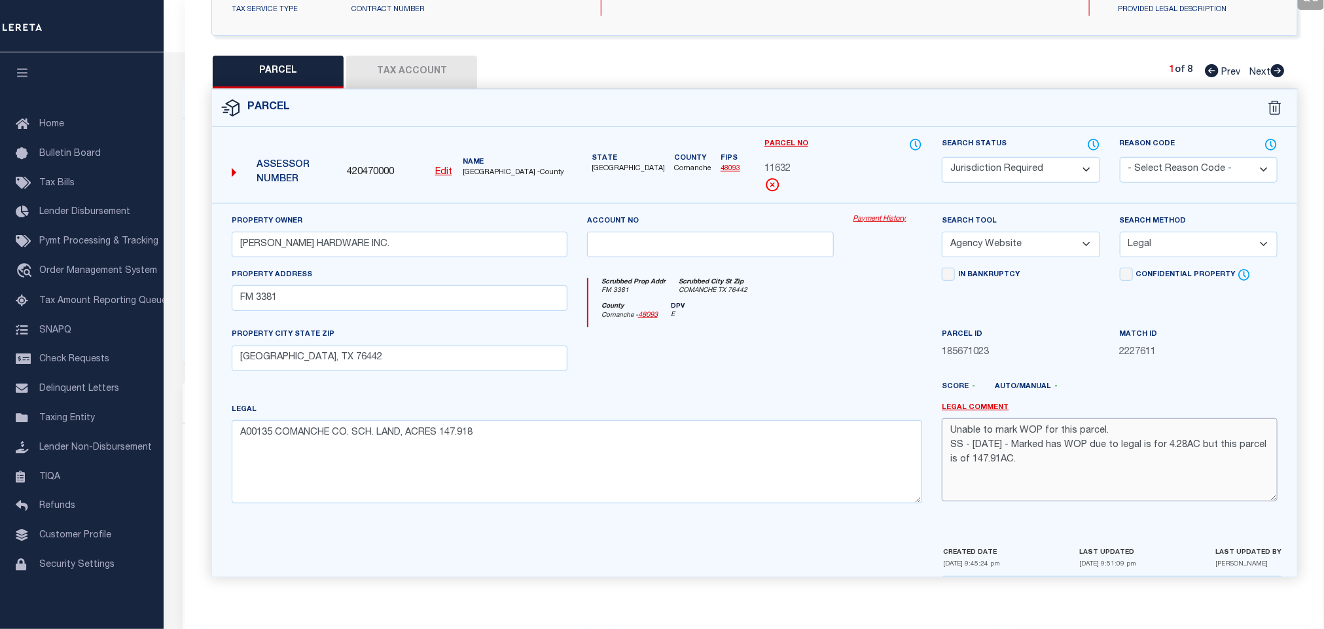
drag, startPoint x: 1025, startPoint y: 444, endPoint x: 1070, endPoint y: 460, distance: 47.8
click at [1070, 460] on textarea "Unable to mark WOP for this parcel. SS - 8/12/2025 - Marked has WOP due to lega…" at bounding box center [1110, 459] width 336 height 82
click at [460, 71] on button "Tax Account" at bounding box center [411, 72] width 131 height 33
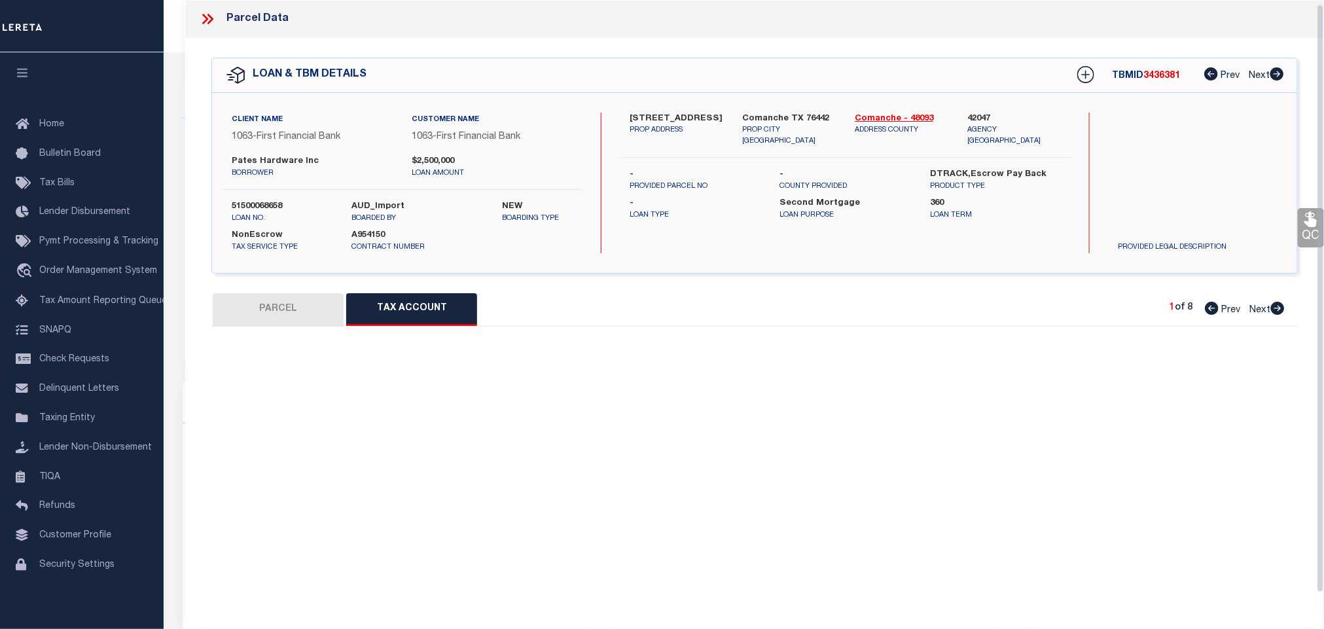
scroll to position [5, 0]
select select "100"
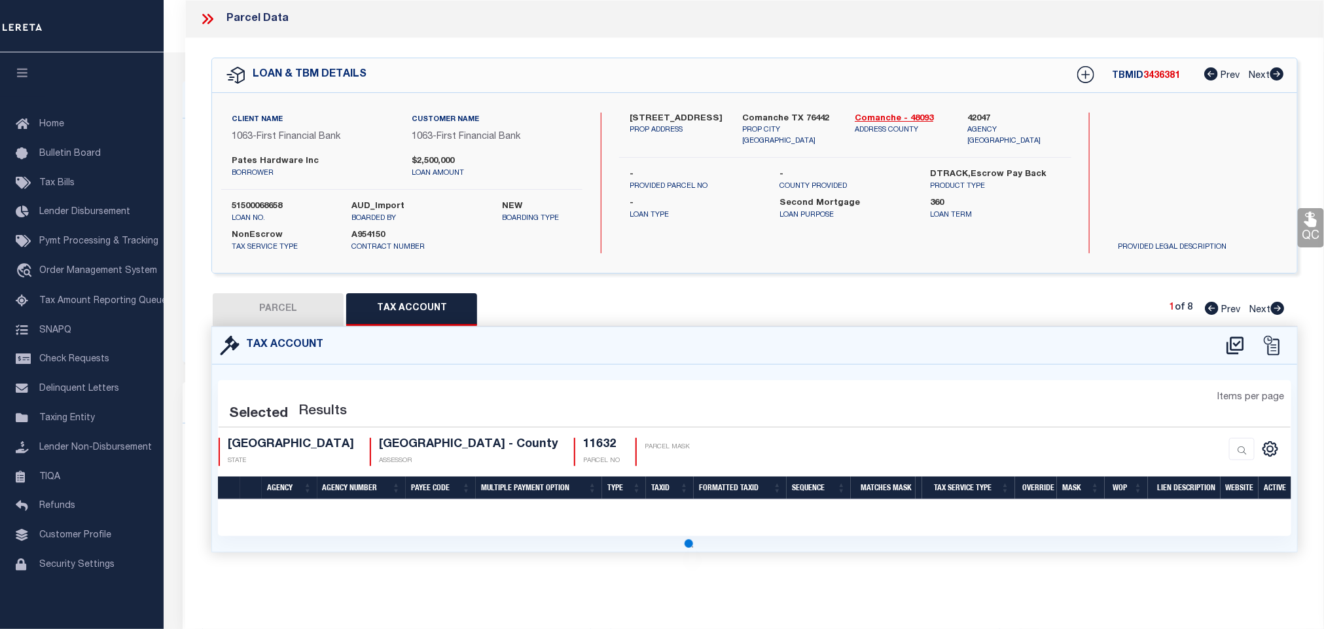
scroll to position [0, 0]
select select "100"
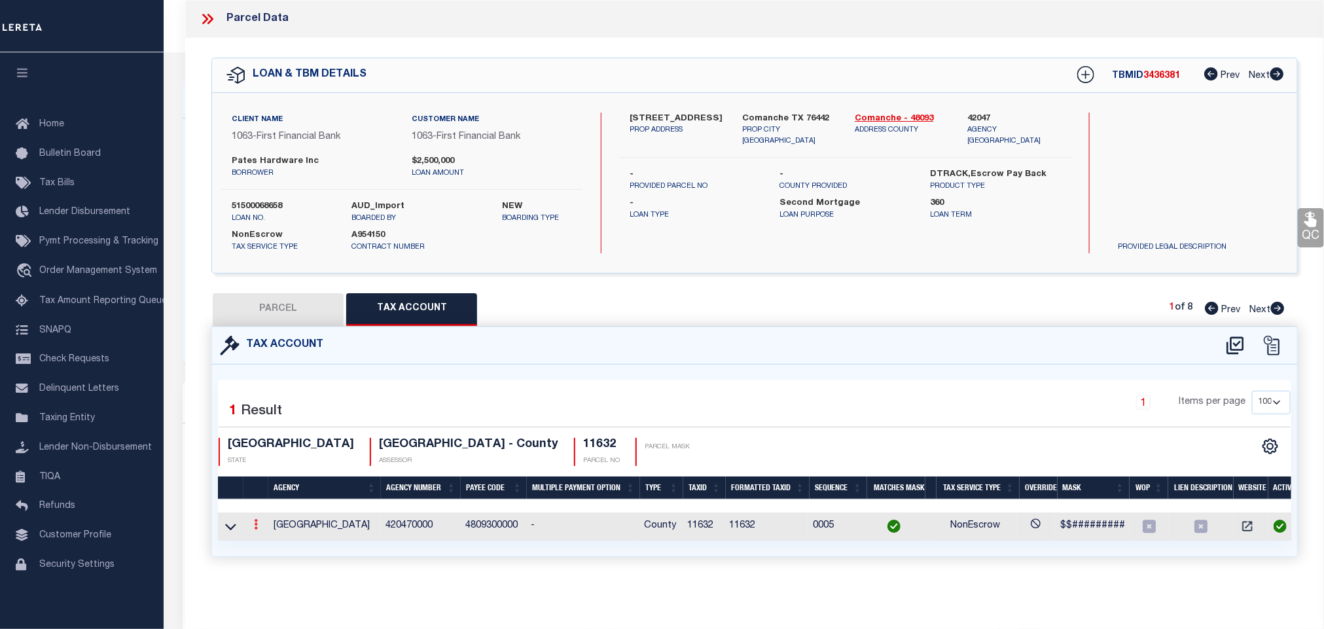
click at [256, 528] on icon at bounding box center [256, 524] width 4 height 10
click at [270, 547] on icon "" at bounding box center [270, 544] width 10 height 10
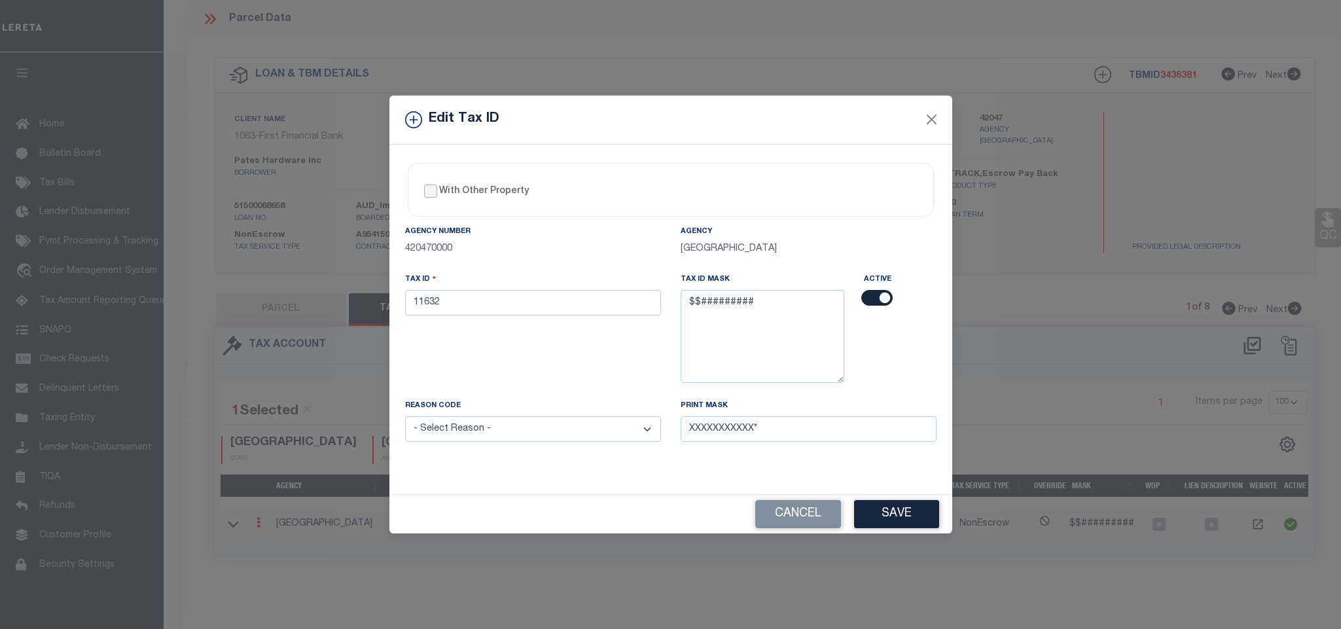
click at [427, 185] on input "With Other Property" at bounding box center [430, 191] width 13 height 13
checkbox input "true"
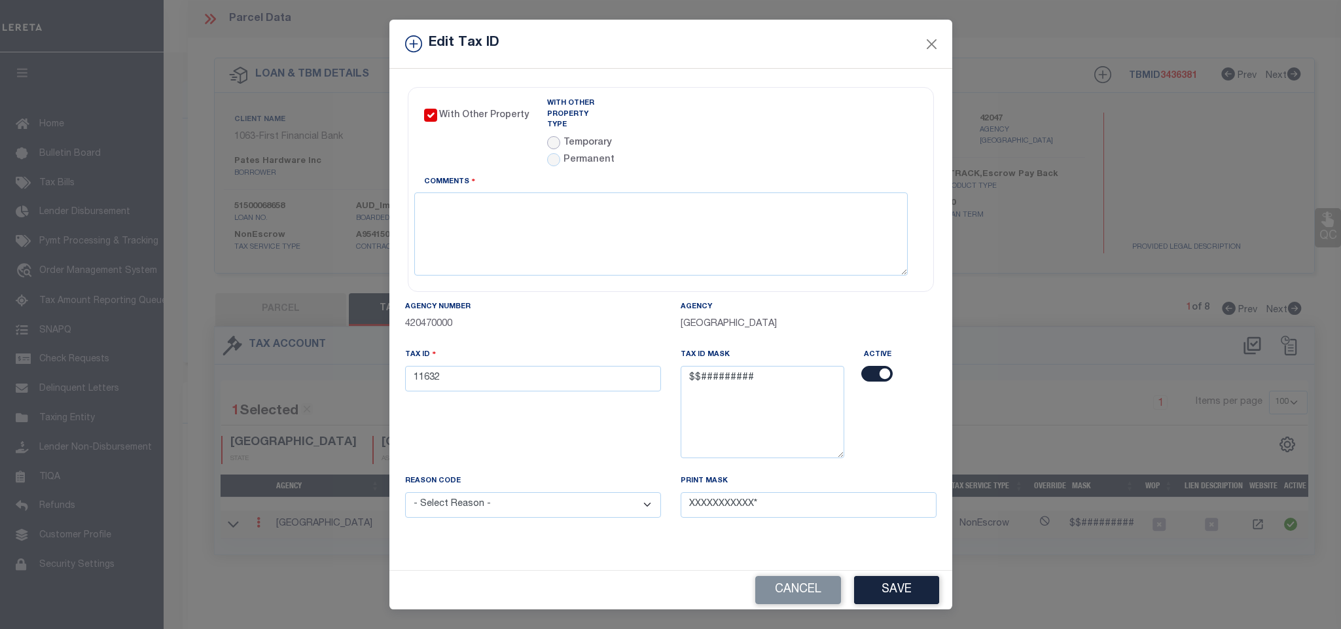
click at [554, 136] on input "radio" at bounding box center [553, 142] width 13 height 13
radio input "true"
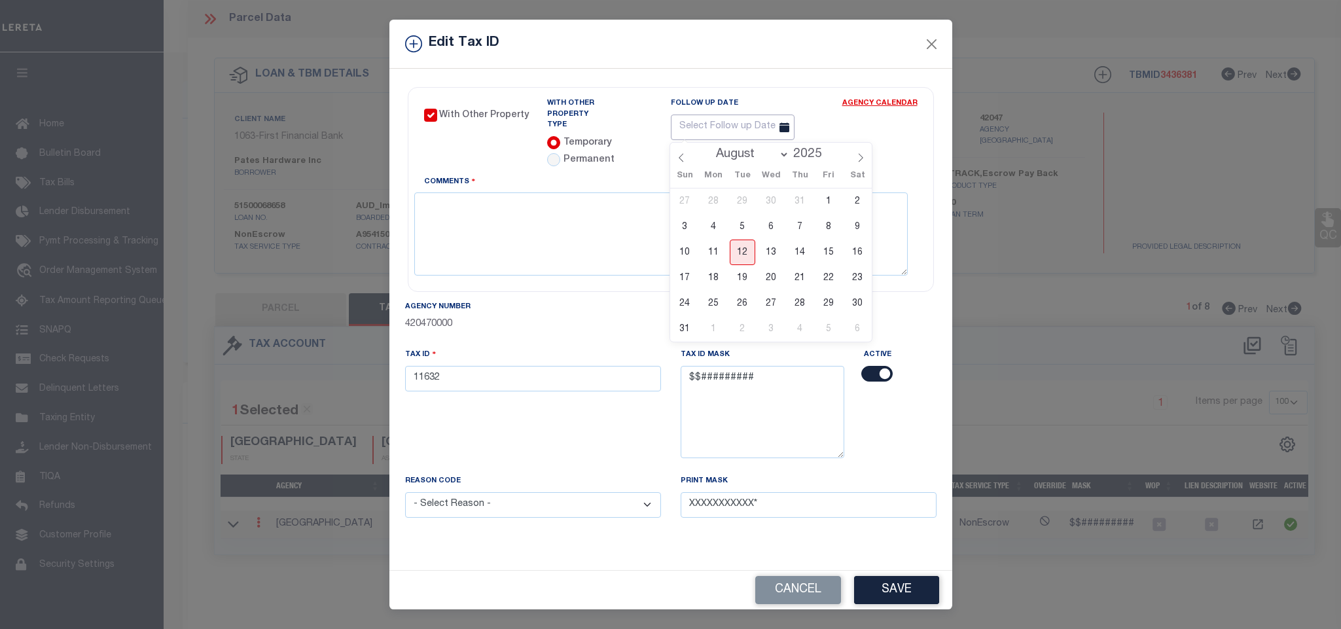
click at [748, 126] on input "text" at bounding box center [733, 128] width 124 height 26
click at [827, 151] on span at bounding box center [827, 150] width 9 height 7
type input "2026"
click at [784, 151] on select "January February March April May June July August September October November De…" at bounding box center [750, 154] width 80 height 13
select select "0"
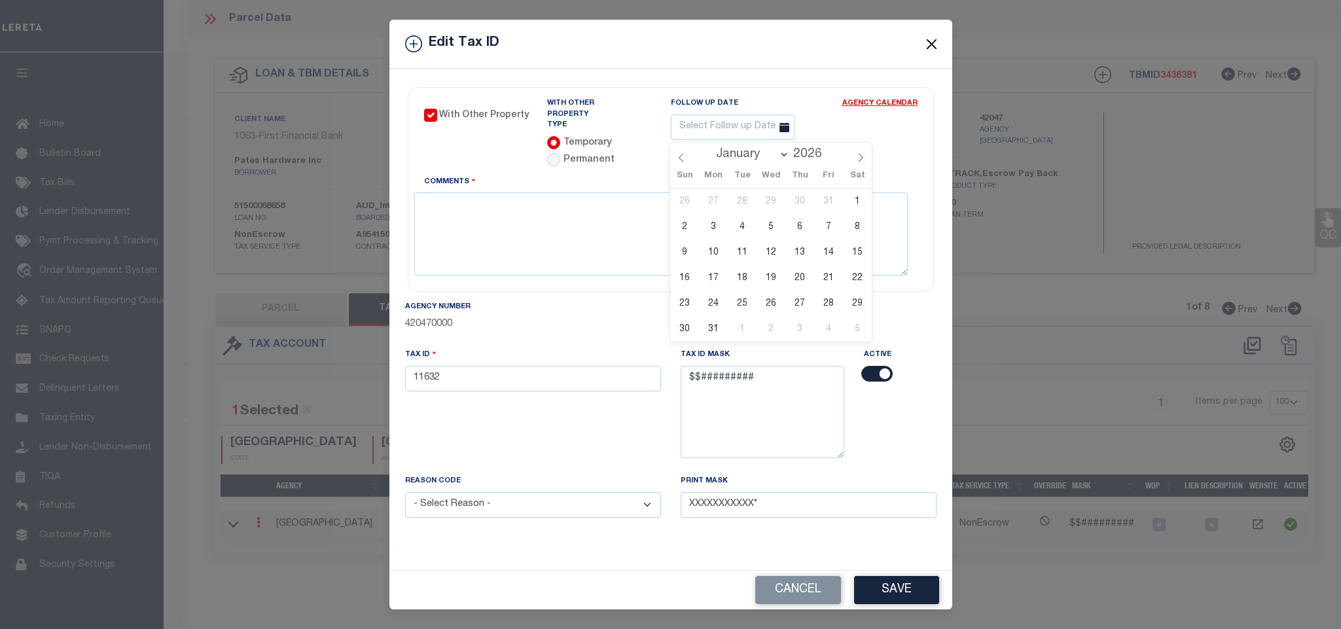
click at [710, 148] on select "January February March April May June July August September October November De…" at bounding box center [750, 154] width 80 height 13
click at [859, 202] on span "3" at bounding box center [858, 202] width 26 height 26
type input "01/03/2026"
click at [623, 212] on textarea "Comments" at bounding box center [661, 233] width 494 height 82
paste textarea "Marked has WOP due to legal is for 4.28AC but this parcel is of 147.91AC."
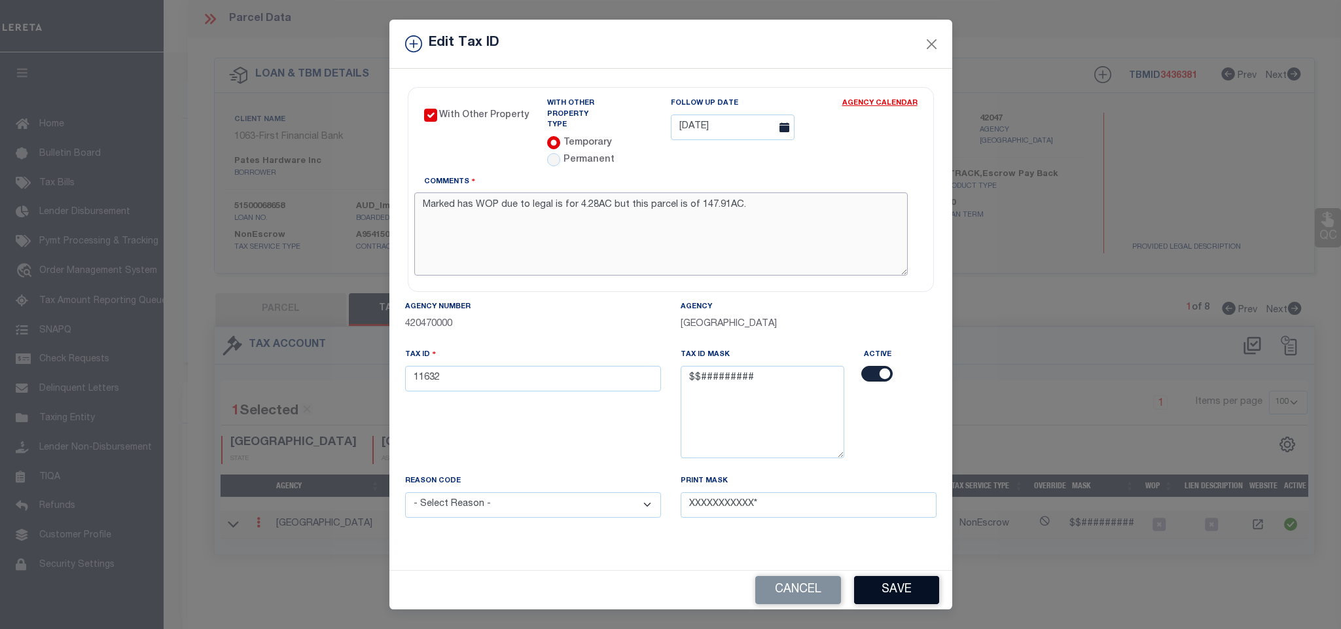
type textarea "Marked has WOP due to legal is for 4.28AC but this parcel is of 147.91AC."
click at [880, 599] on button "Save" at bounding box center [896, 590] width 85 height 28
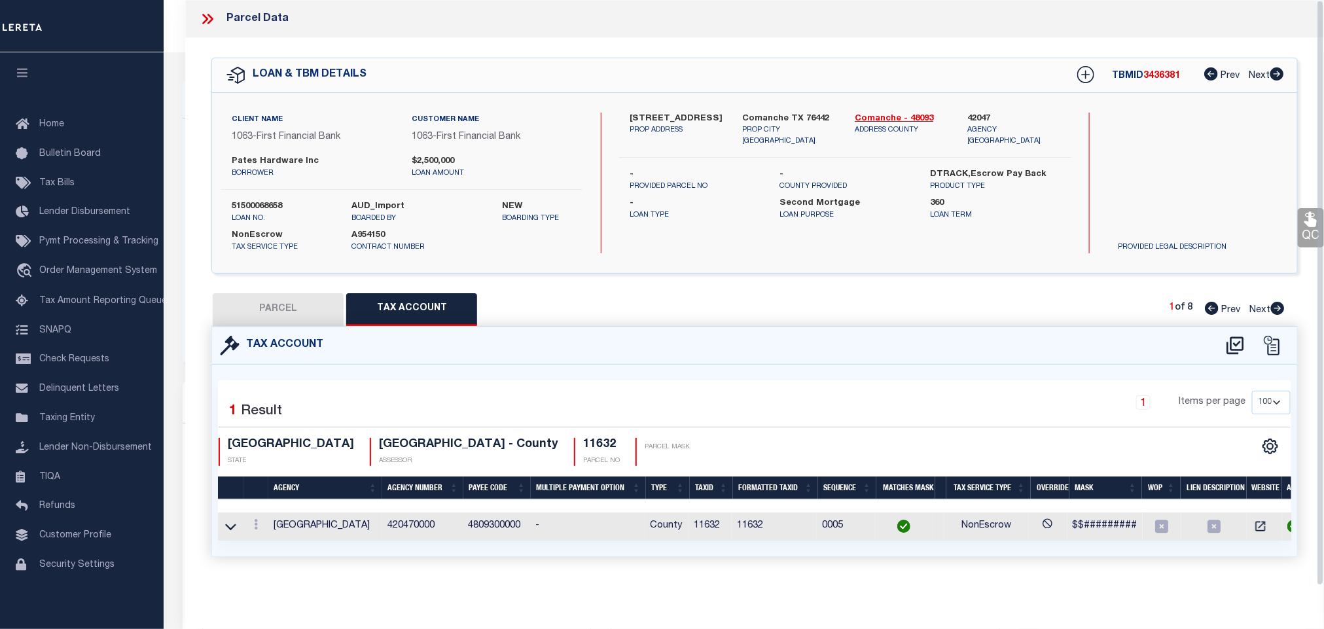
select select
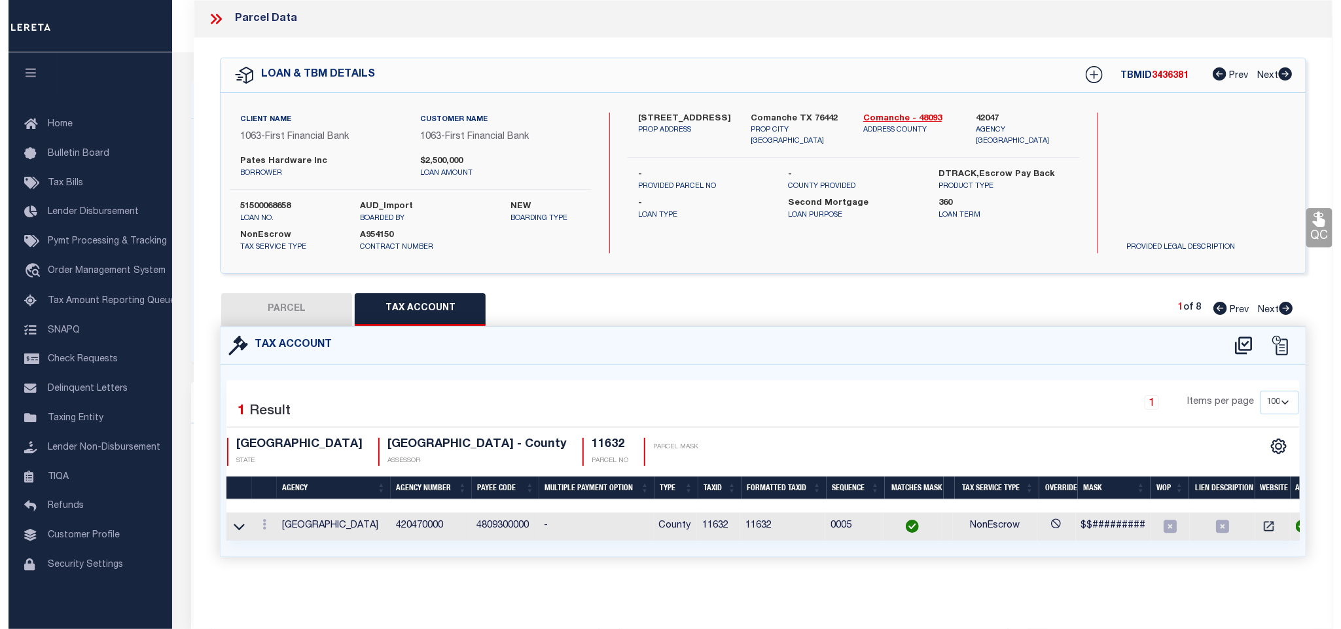
scroll to position [0, 20]
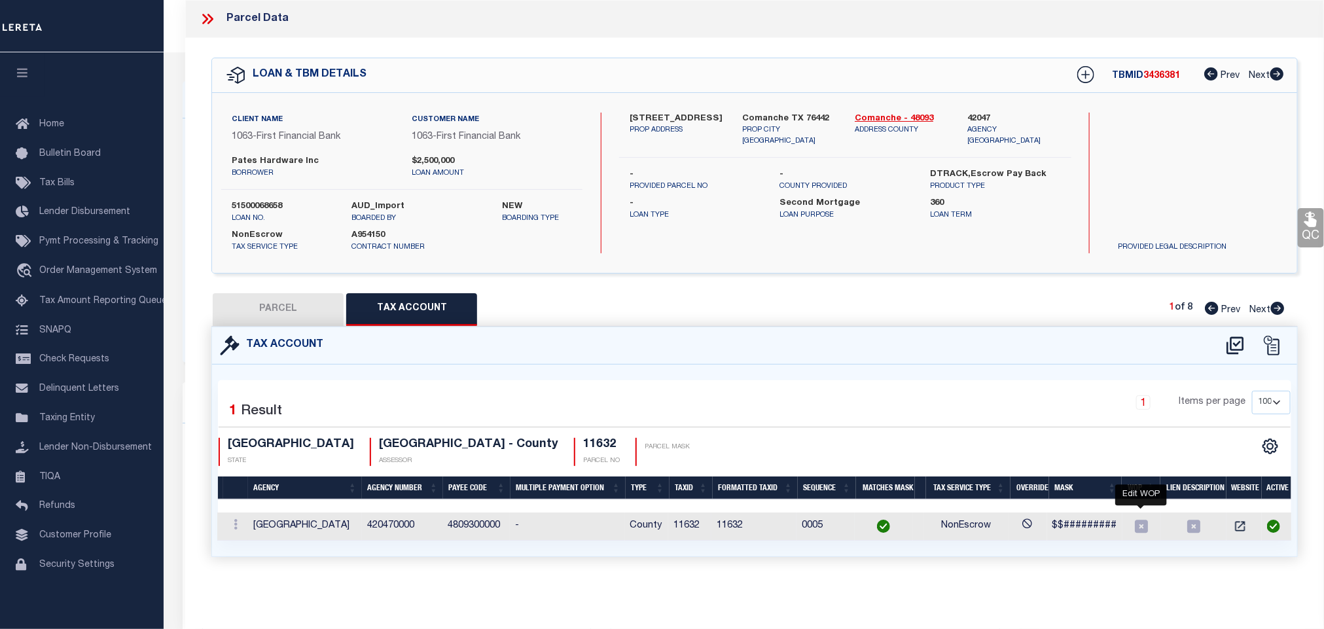
click at [1144, 530] on icon at bounding box center [1141, 526] width 13 height 13
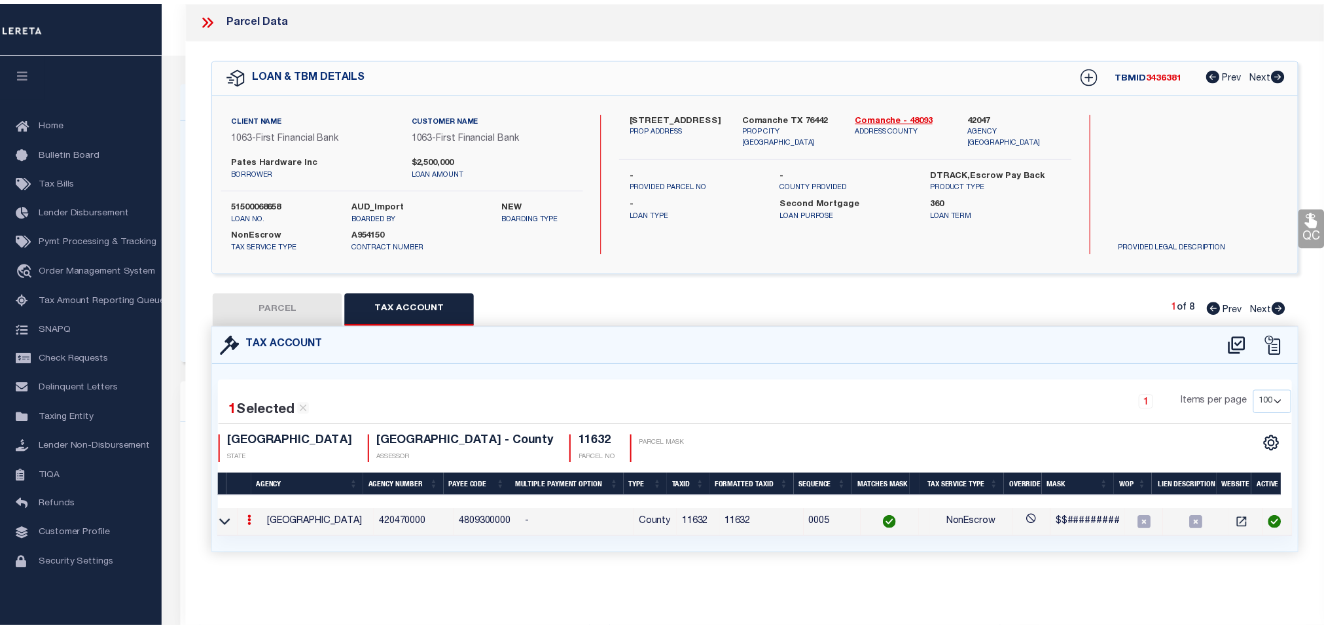
scroll to position [0, 7]
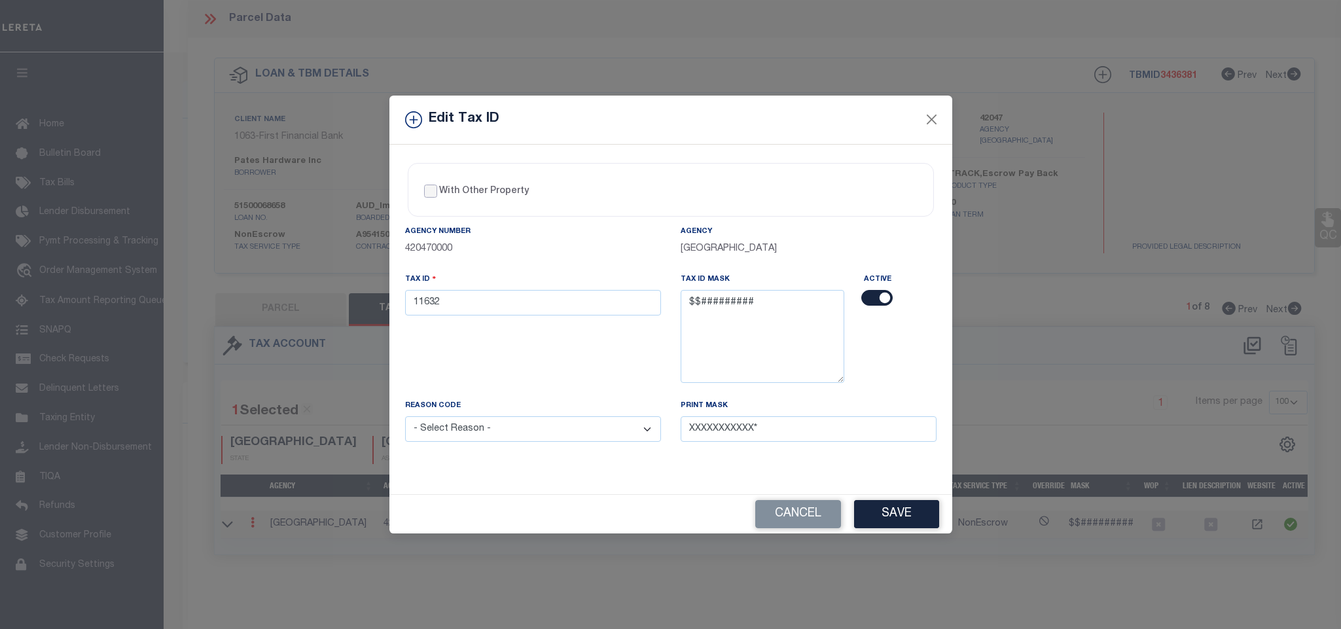
click at [425, 185] on input "With Other Property" at bounding box center [430, 191] width 13 height 13
checkbox input "true"
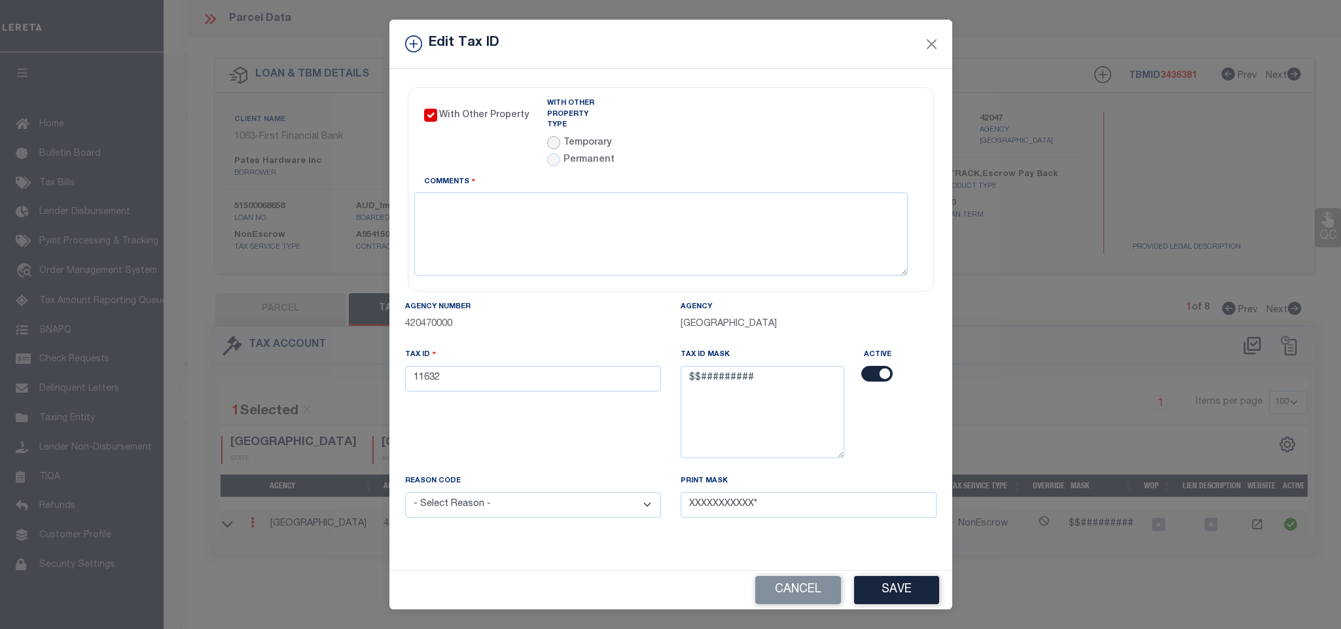
click at [549, 136] on input "radio" at bounding box center [553, 142] width 13 height 13
radio input "true"
click at [789, 126] on icon at bounding box center [785, 127] width 10 height 10
click at [745, 122] on input "text" at bounding box center [733, 128] width 124 height 26
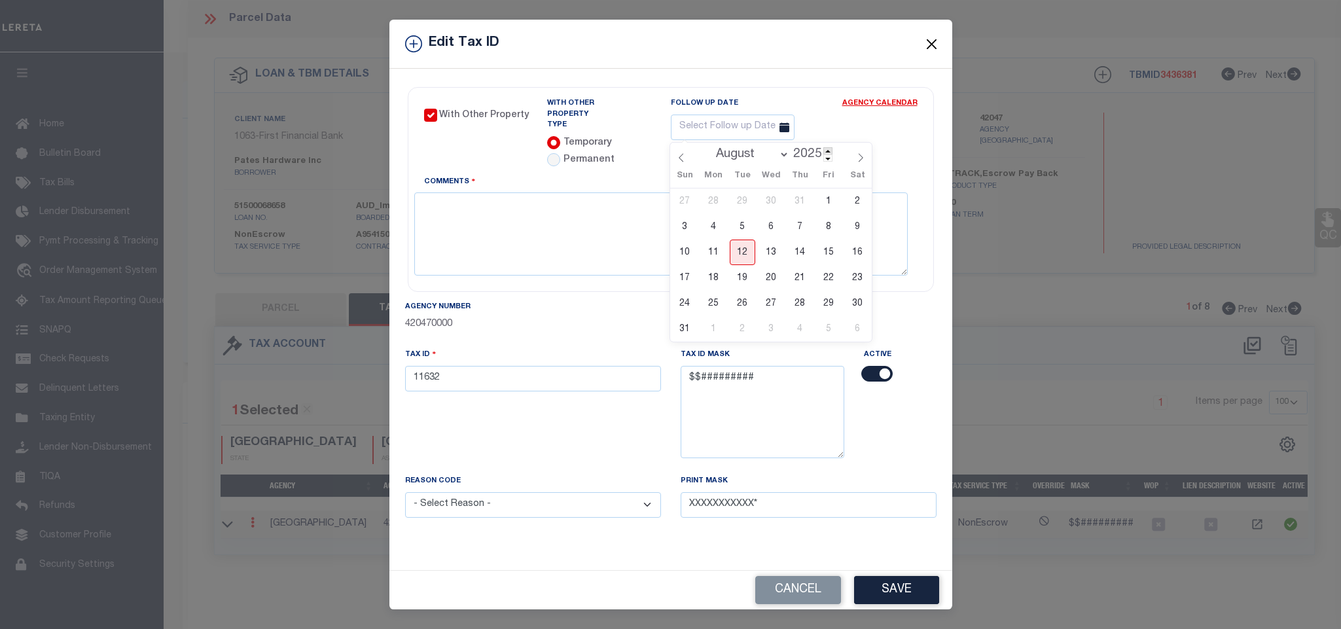
click at [831, 149] on span at bounding box center [827, 150] width 9 height 7
type input "2026"
click at [785, 155] on select "January February March April May June July August September October November De…" at bounding box center [750, 154] width 80 height 13
select select "0"
click at [710, 148] on select "January February March April May June July August September October November De…" at bounding box center [750, 154] width 80 height 13
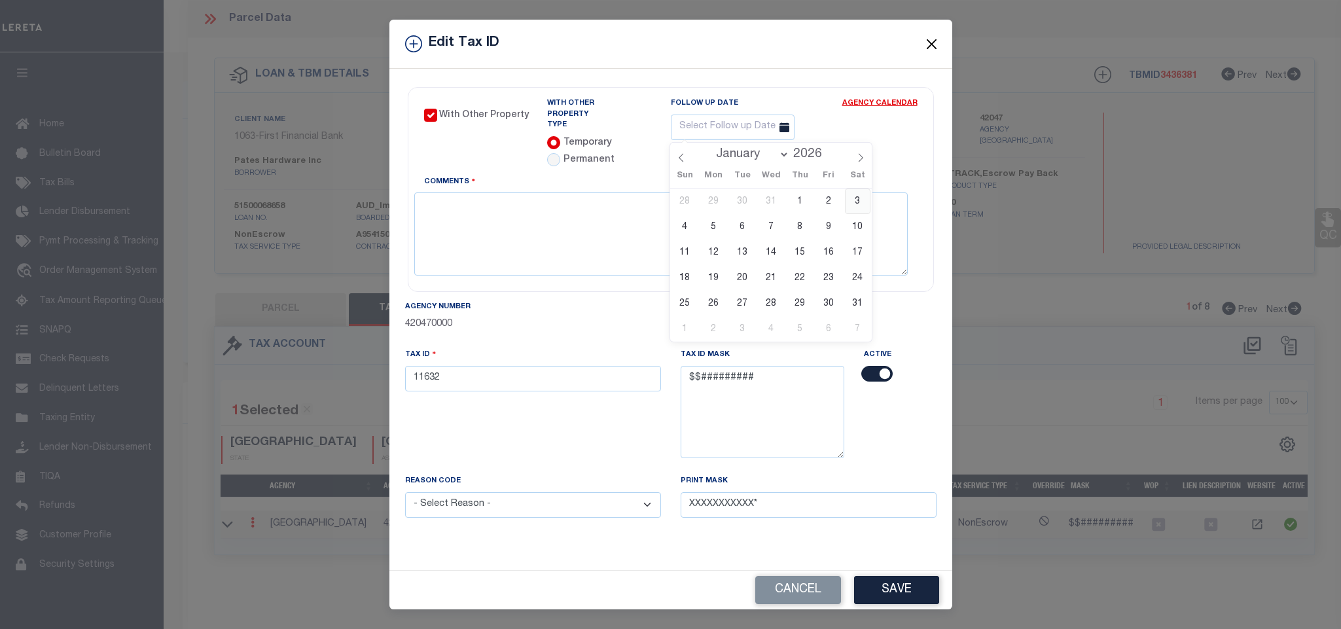
click at [856, 204] on span "3" at bounding box center [858, 202] width 26 height 26
click at [742, 124] on input "01/03/2026" at bounding box center [733, 128] width 124 height 26
click at [823, 204] on span "2" at bounding box center [829, 202] width 26 height 26
type input "01/02/2026"
click at [709, 207] on textarea "Comments" at bounding box center [661, 233] width 494 height 82
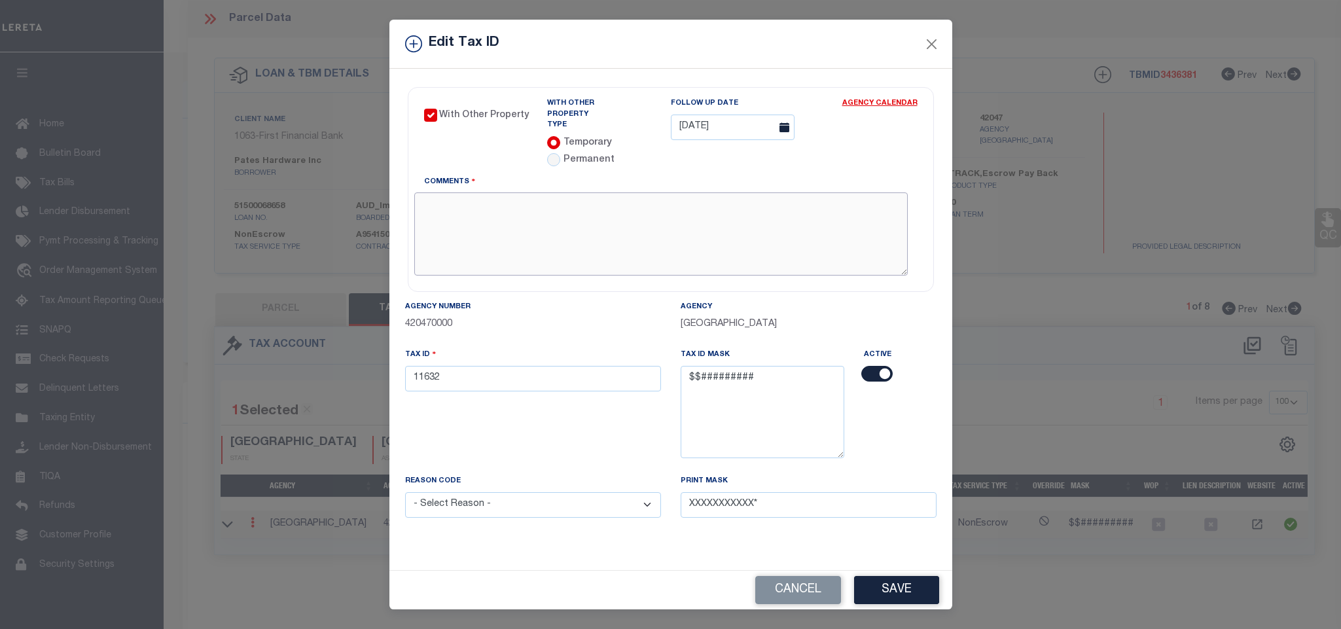
paste textarea "Marked has WOP due to legal is for 4.28AC but this parcel is of 147.91AC."
type textarea "Marked has WOP due to legal is for 4.28AC but this parcel is of 147.91AC."
click at [892, 600] on button "Save" at bounding box center [896, 590] width 85 height 28
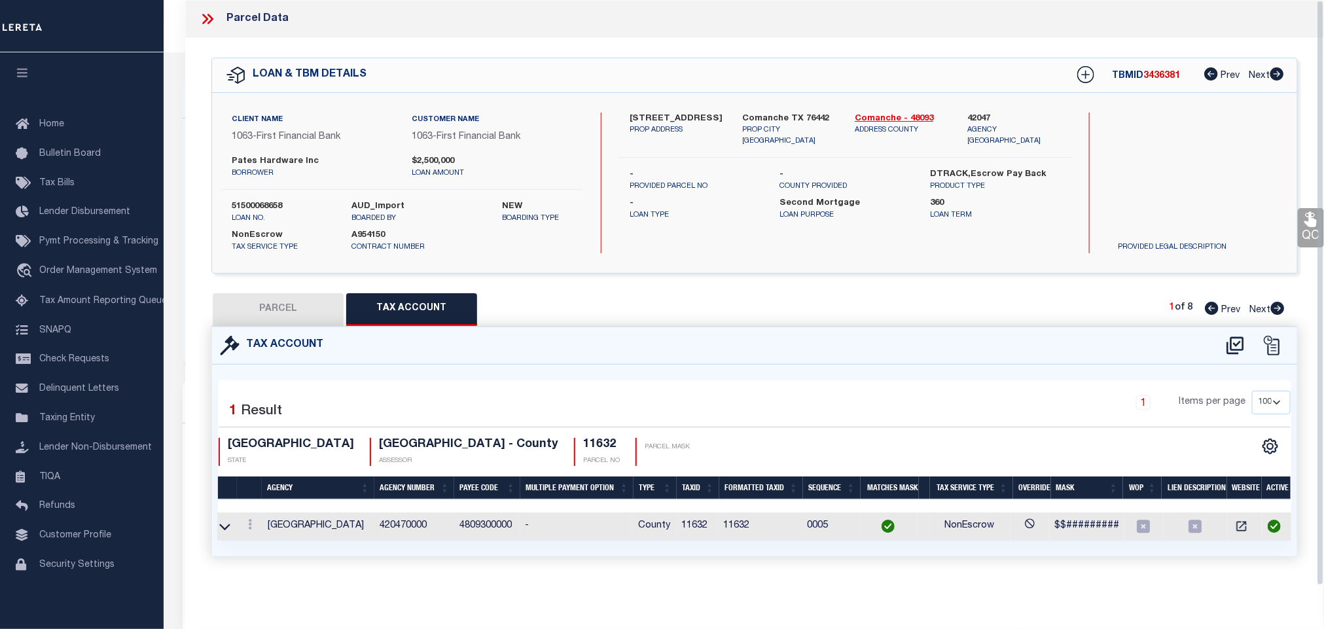
scroll to position [0, 6]
select select
click at [313, 308] on button "PARCEL" at bounding box center [278, 309] width 131 height 33
select select "AS"
select select
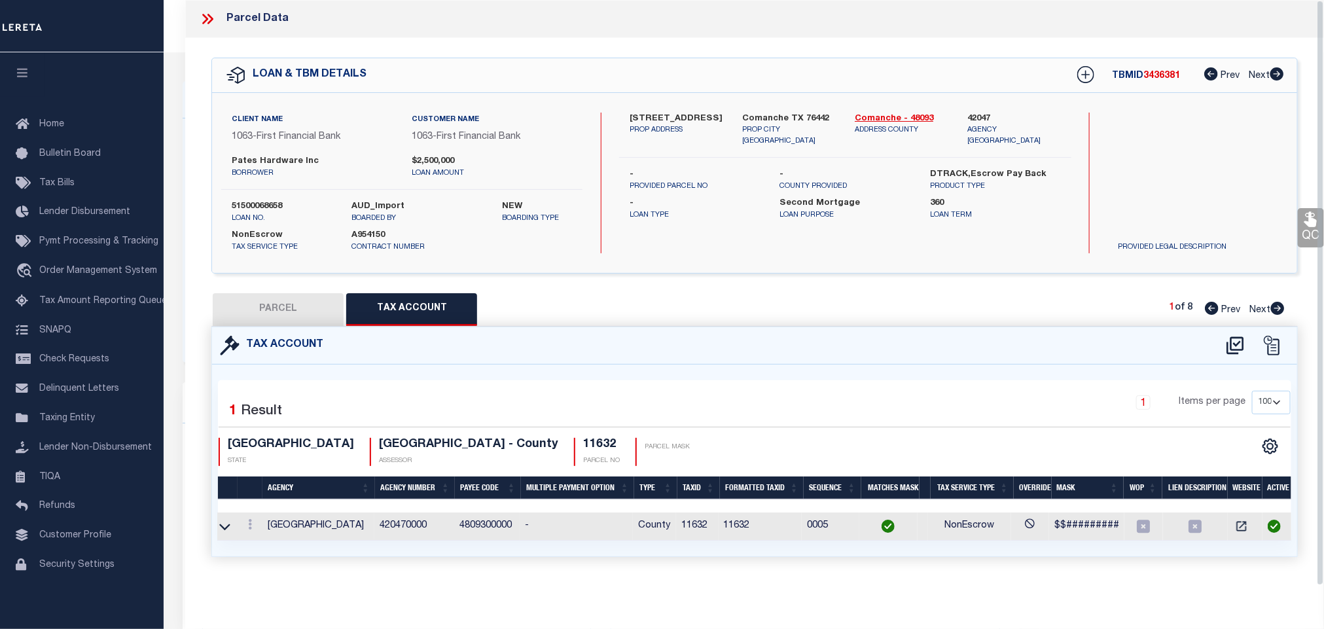
select select
checkbox input "false"
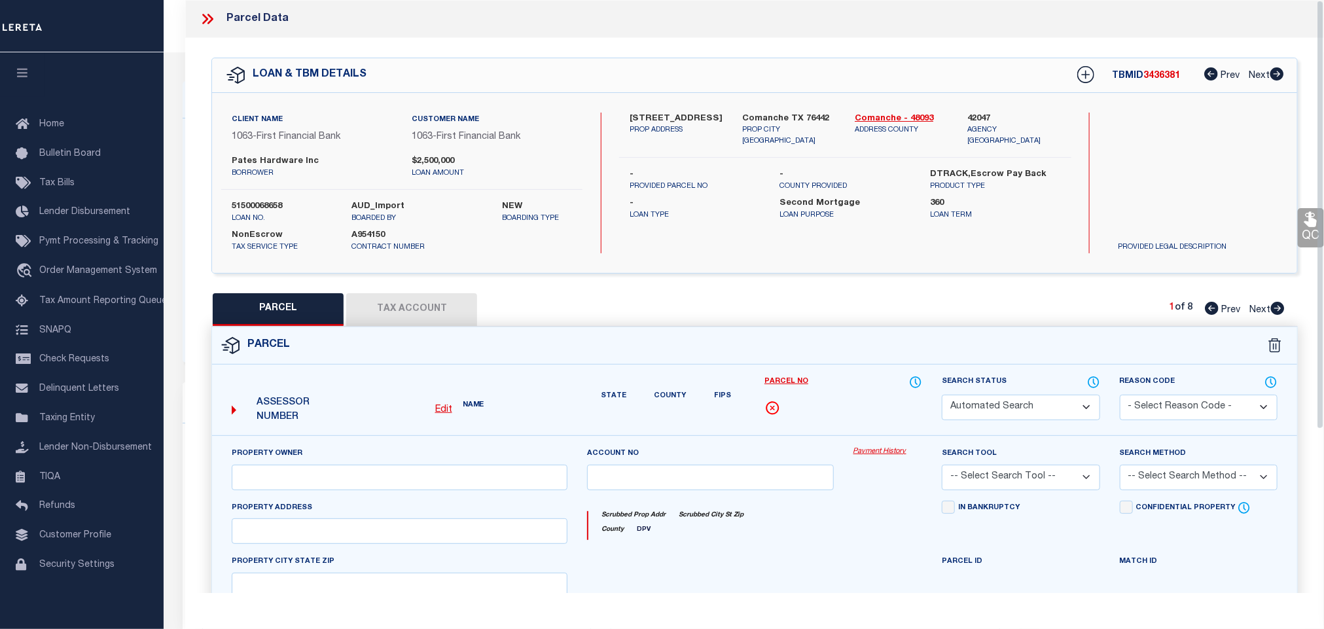
select select "JR"
type input "PATE'S HARDWARE INC."
select select "AGW"
select select "LEG"
type input "FM 3381"
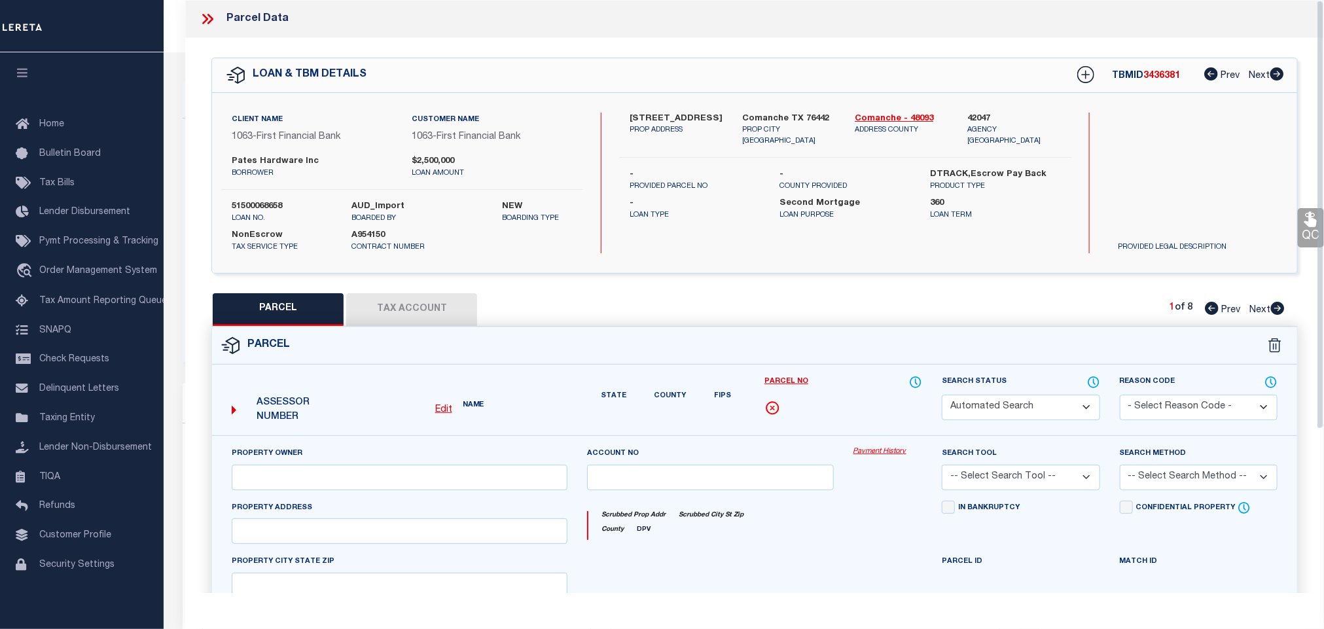
type input "COMANCHE, TX 76442"
type textarea "A00135 COMANCHE CO. SCH. LAND, ACRES 147.918"
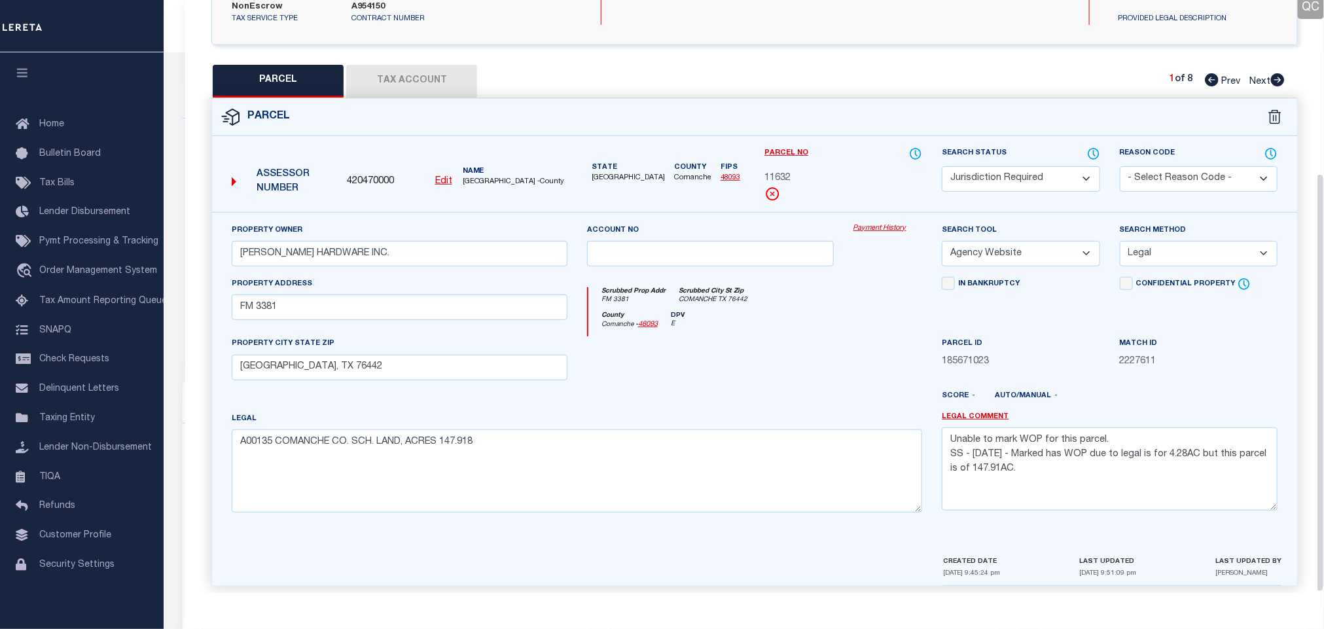
scroll to position [245, 0]
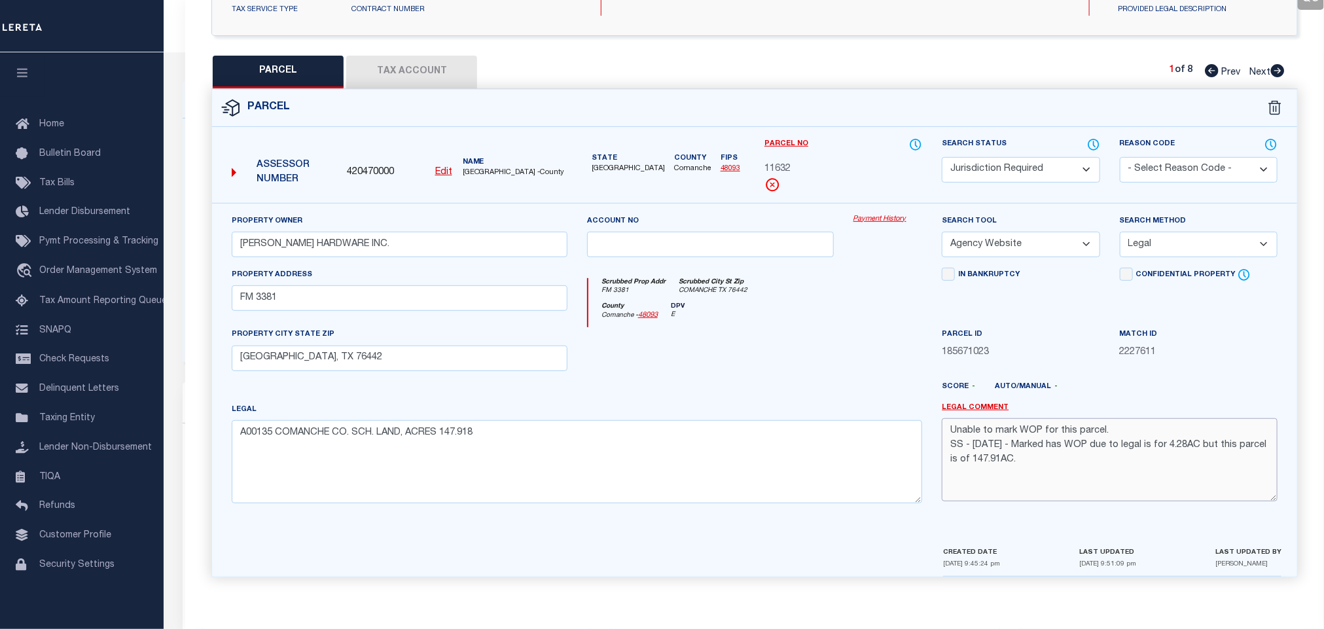
drag, startPoint x: 1017, startPoint y: 428, endPoint x: 912, endPoint y: 430, distance: 105.4
click at [912, 430] on div "Property Owner PATE'S HARDWARE INC. Account no Payment History Search Tool -- S…" at bounding box center [755, 364] width 1066 height 300
drag, startPoint x: 977, startPoint y: 428, endPoint x: 1104, endPoint y: 431, distance: 127.0
click at [1104, 431] on textarea "WOP for this parcel. SS - 8/12/2025 - Marked has WOP due to legal is for 4.28AC…" at bounding box center [1110, 459] width 336 height 82
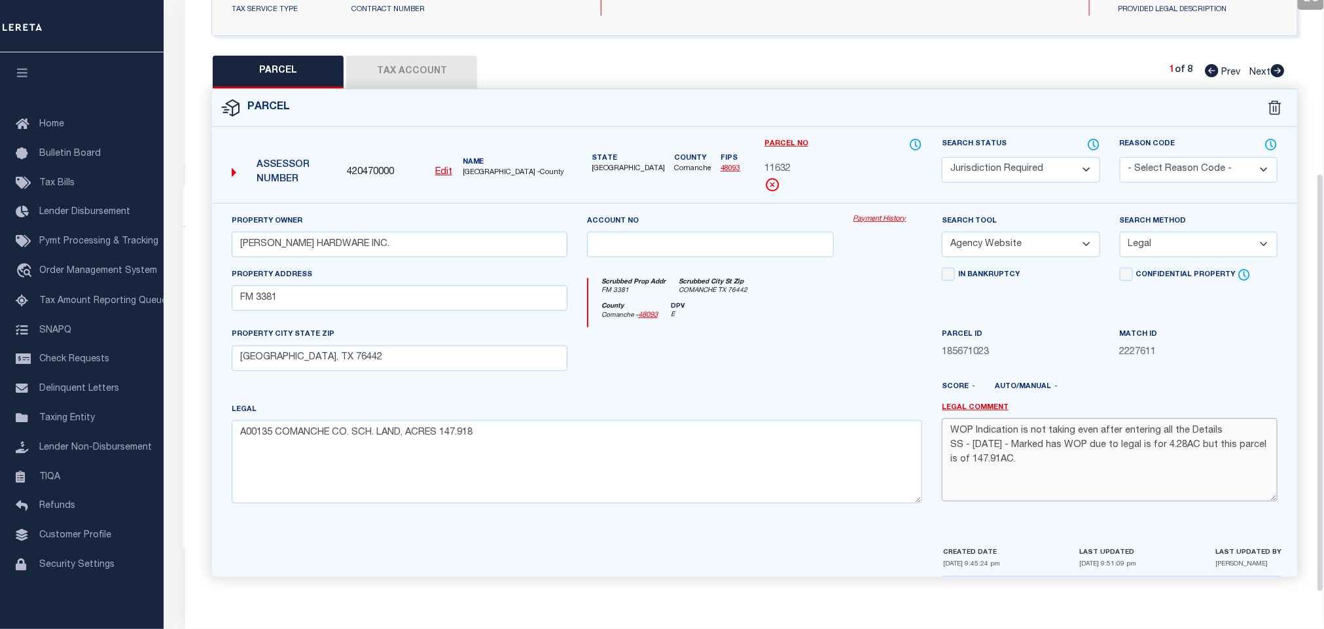
type textarea "WOP Indication is not taking even after entering all the Details SS - 8/12/2025…"
click at [823, 386] on div at bounding box center [799, 392] width 266 height 21
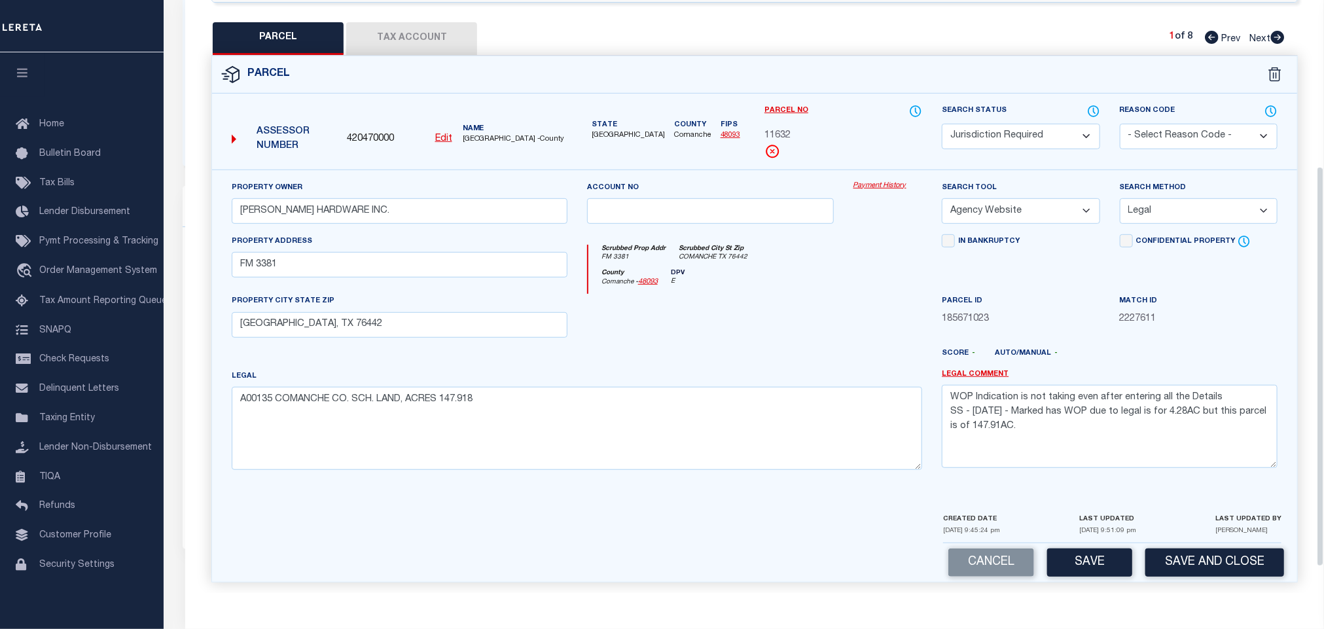
scroll to position [285, 0]
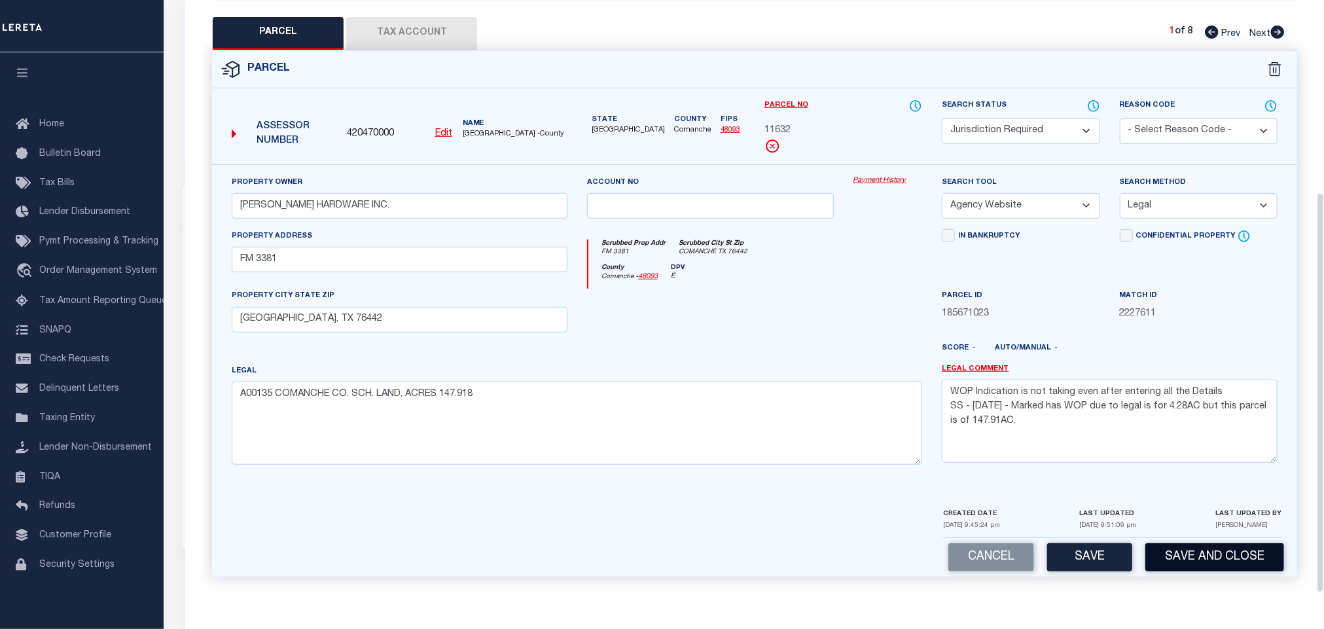
click at [1200, 558] on button "Save and Close" at bounding box center [1214, 557] width 139 height 28
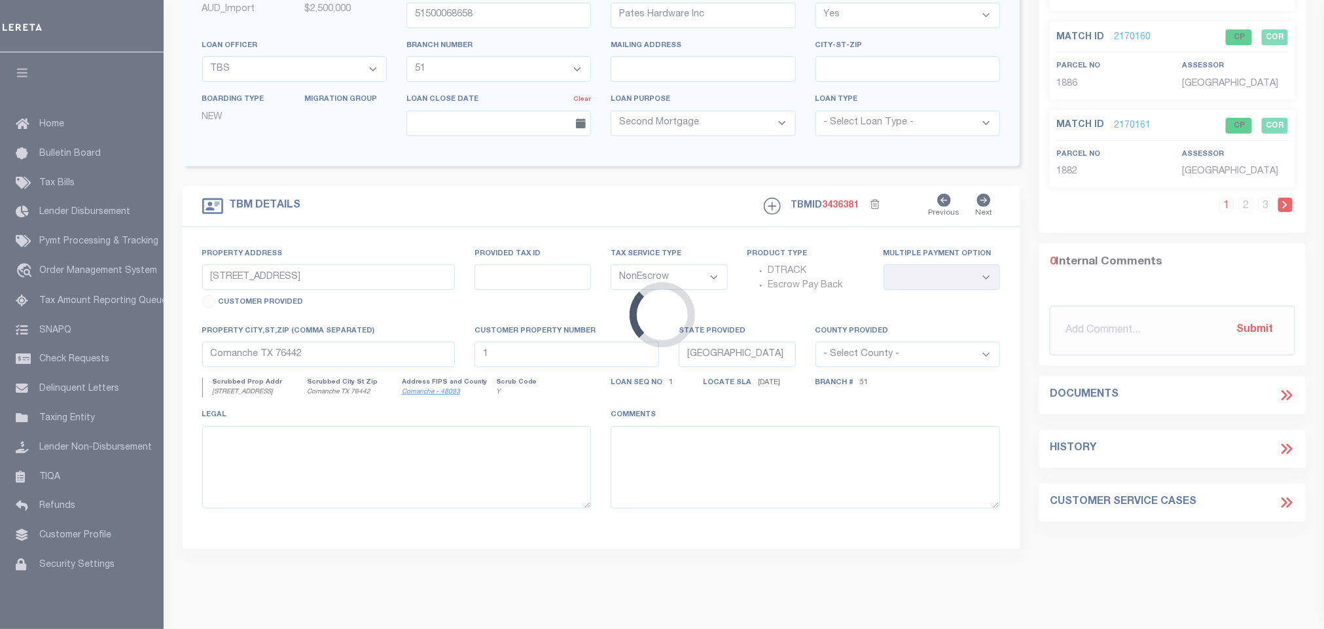
select select
select select "905"
select select "520"
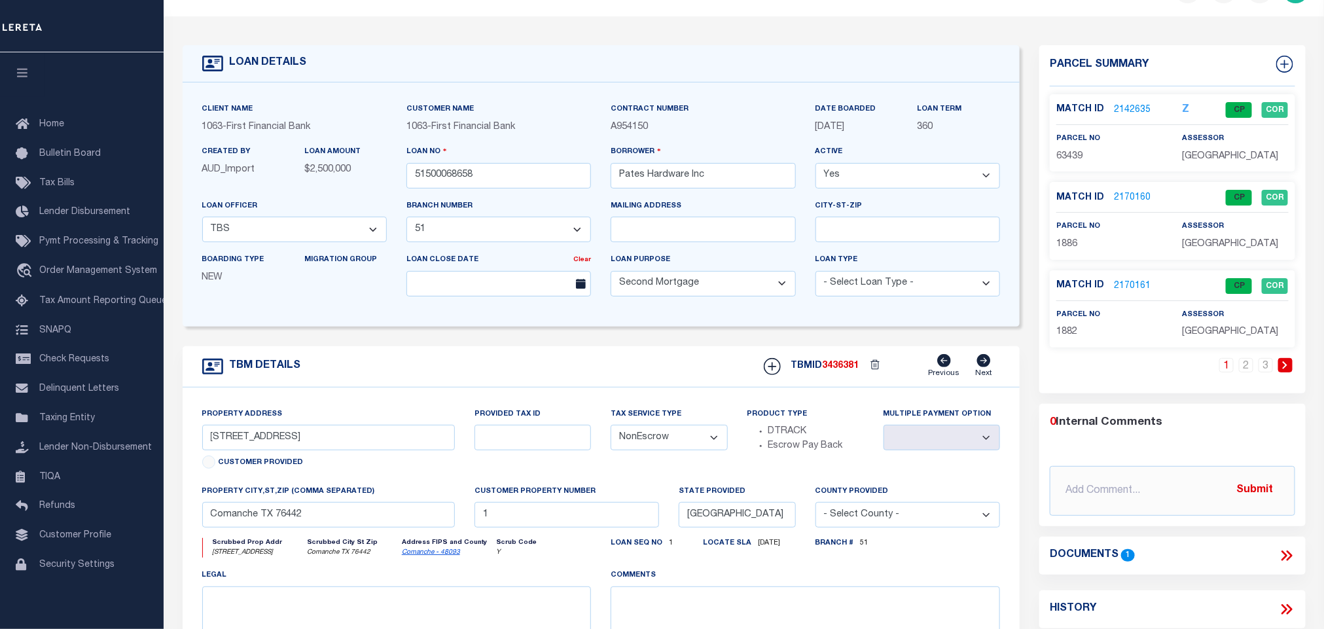
scroll to position [0, 0]
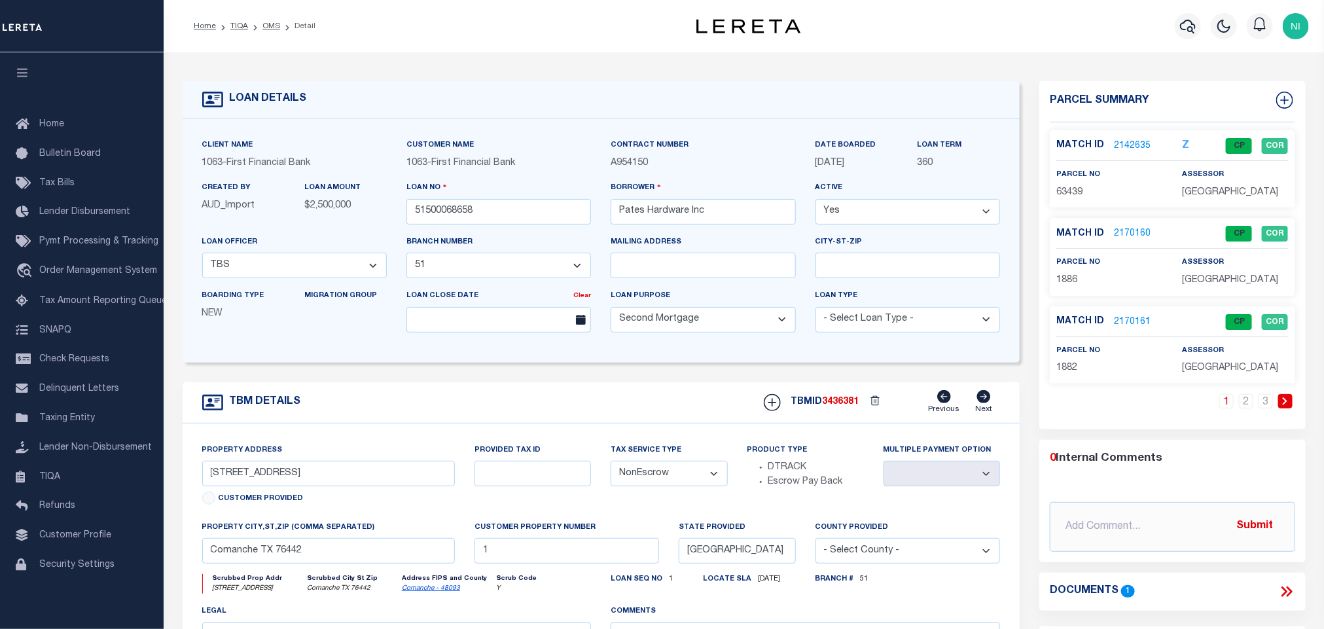
click at [766, 360] on div "Client Name 1063 - First Financial Bank Customer Name 1063 - First Financial Ba…" at bounding box center [602, 240] width 838 height 244
click at [273, 28] on link "OMS" at bounding box center [271, 26] width 18 height 8
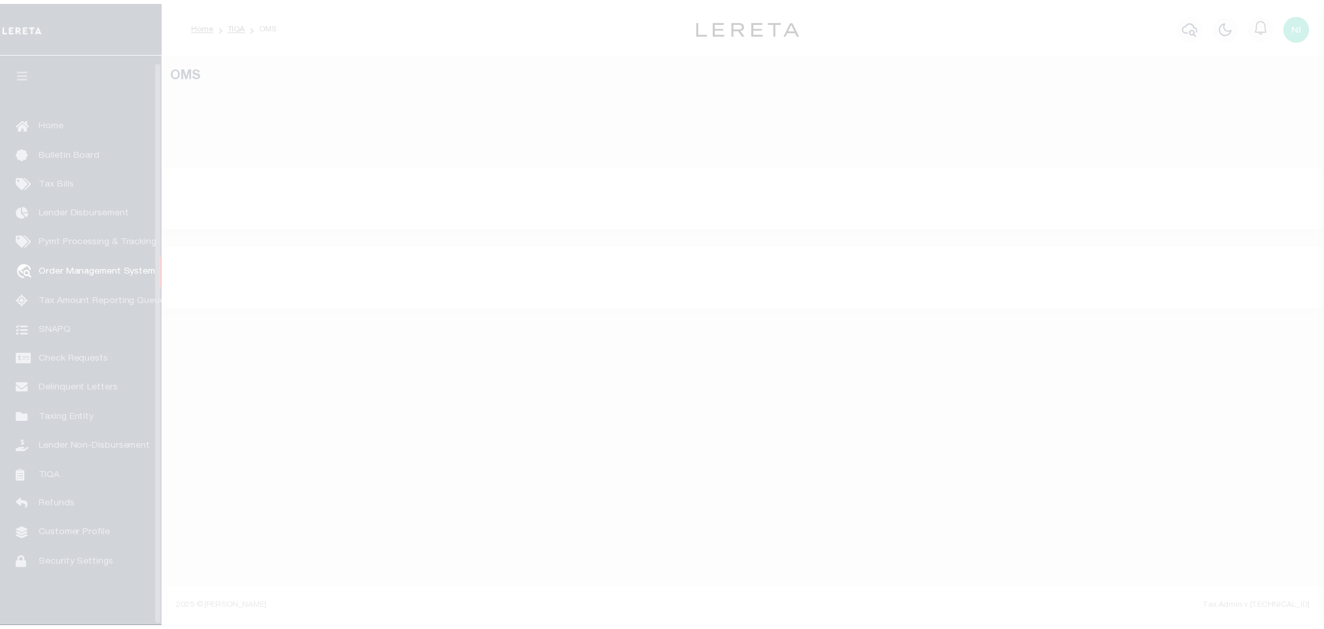
scroll to position [8, 0]
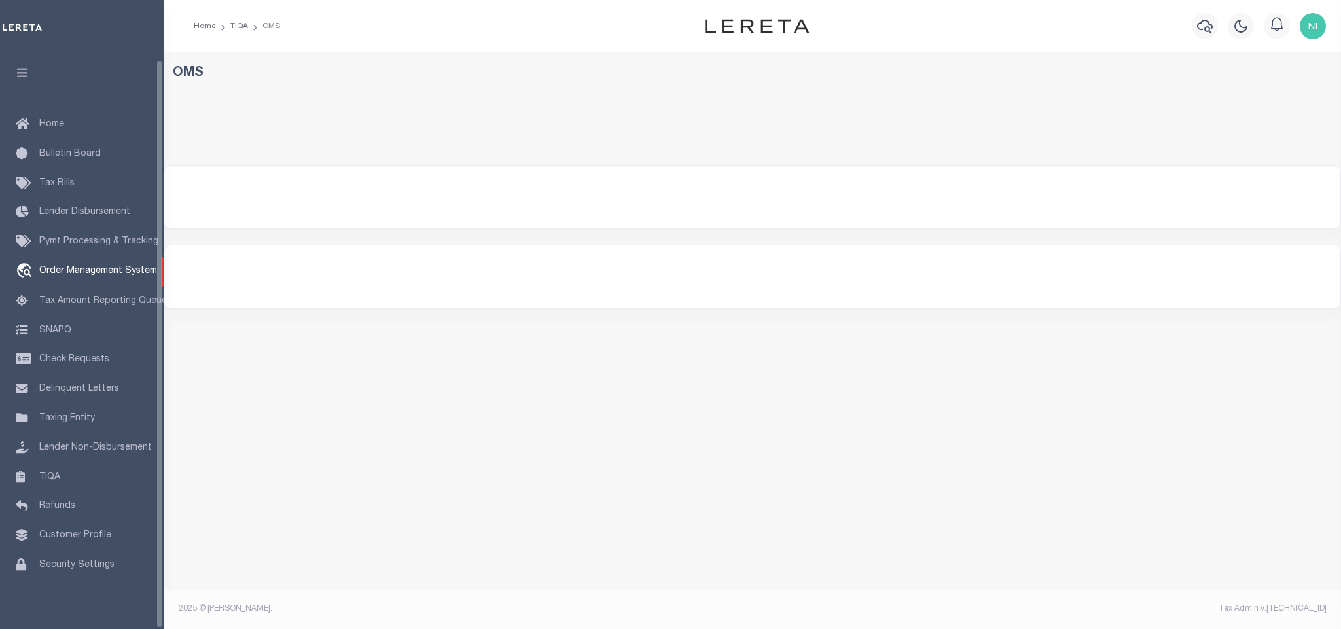
select select "200"
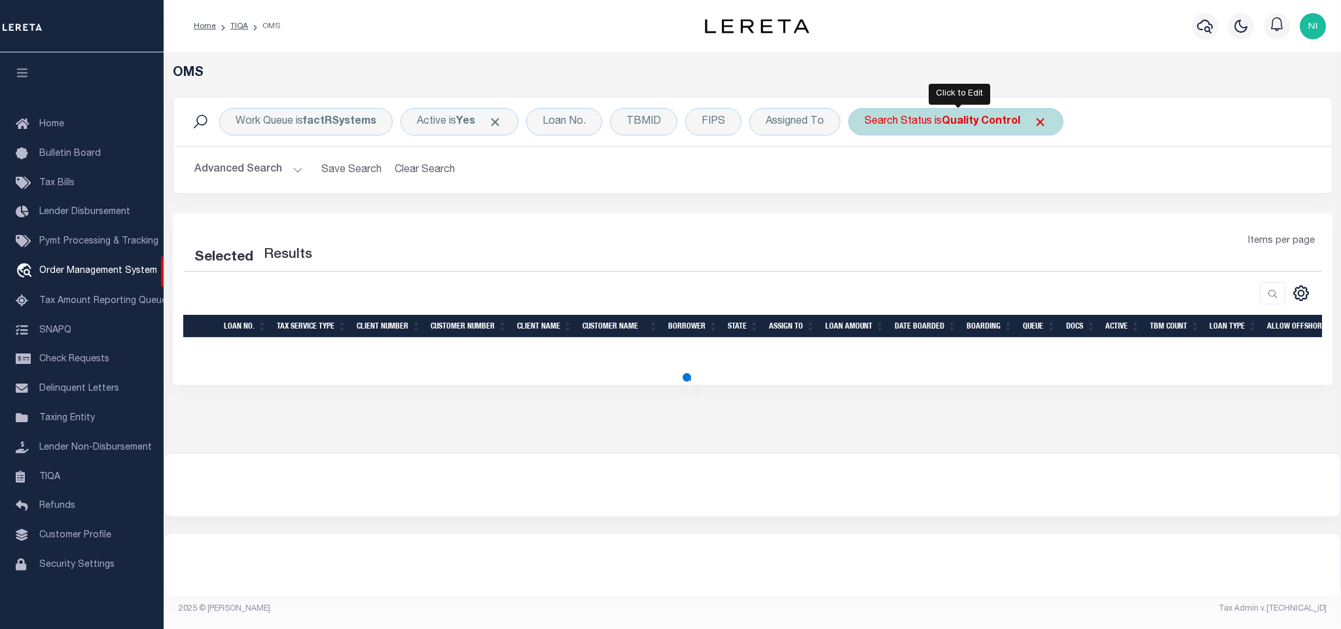
select select "200"
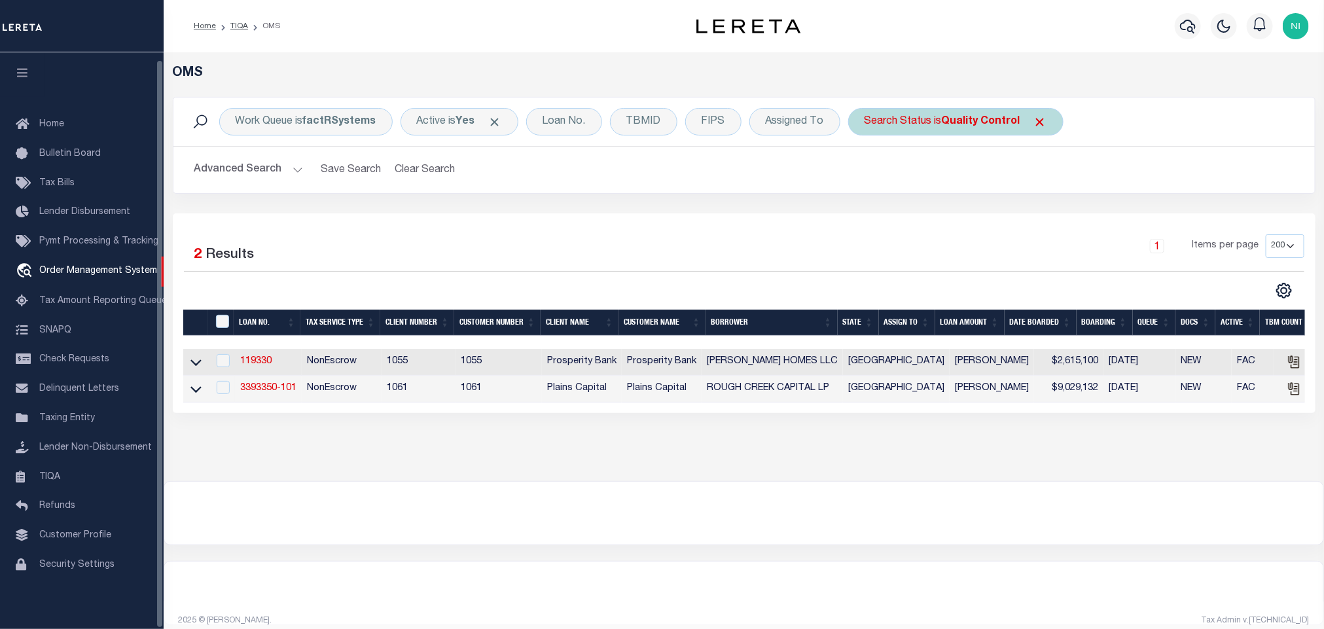
click at [957, 120] on b "Quality Control" at bounding box center [981, 122] width 79 height 10
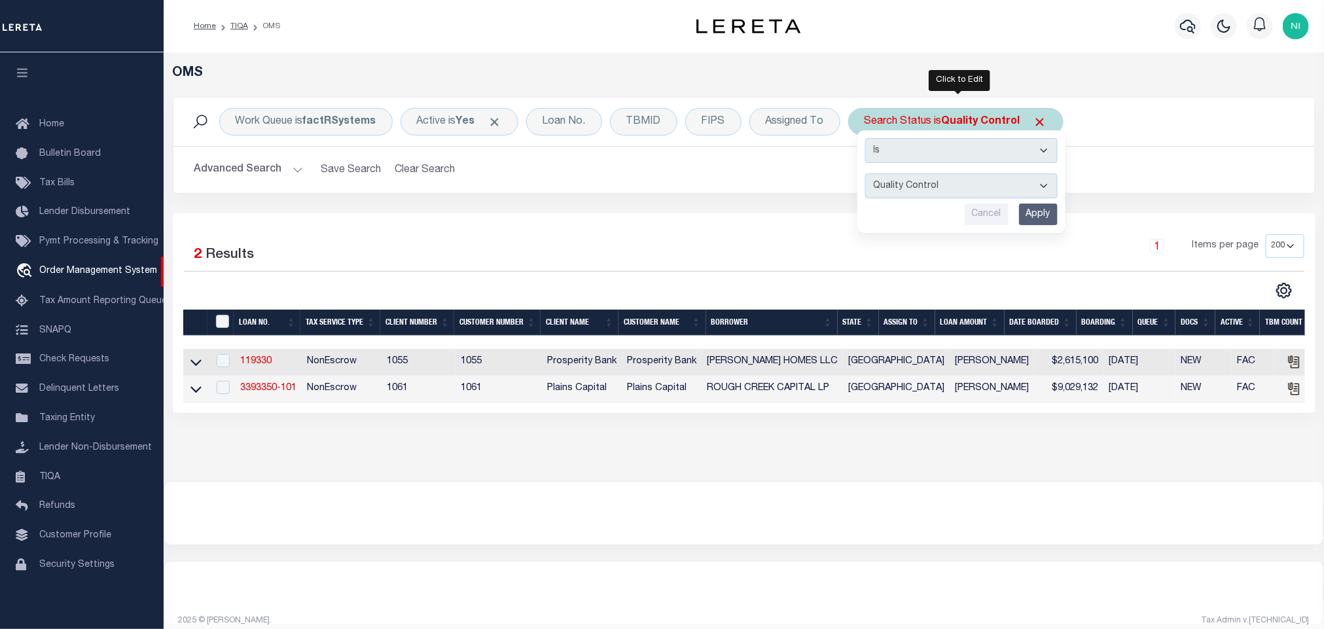
click at [951, 179] on select "Automated Search Bad Parcel Complete Duplicate Parcel High Dollar Reporting In …" at bounding box center [961, 185] width 192 height 25
select select "RD"
click at [869, 175] on select "Automated Search Bad Parcel Complete Duplicate Parcel High Dollar Reporting In …" at bounding box center [961, 185] width 192 height 25
click at [1053, 217] on input "Apply" at bounding box center [1038, 215] width 39 height 22
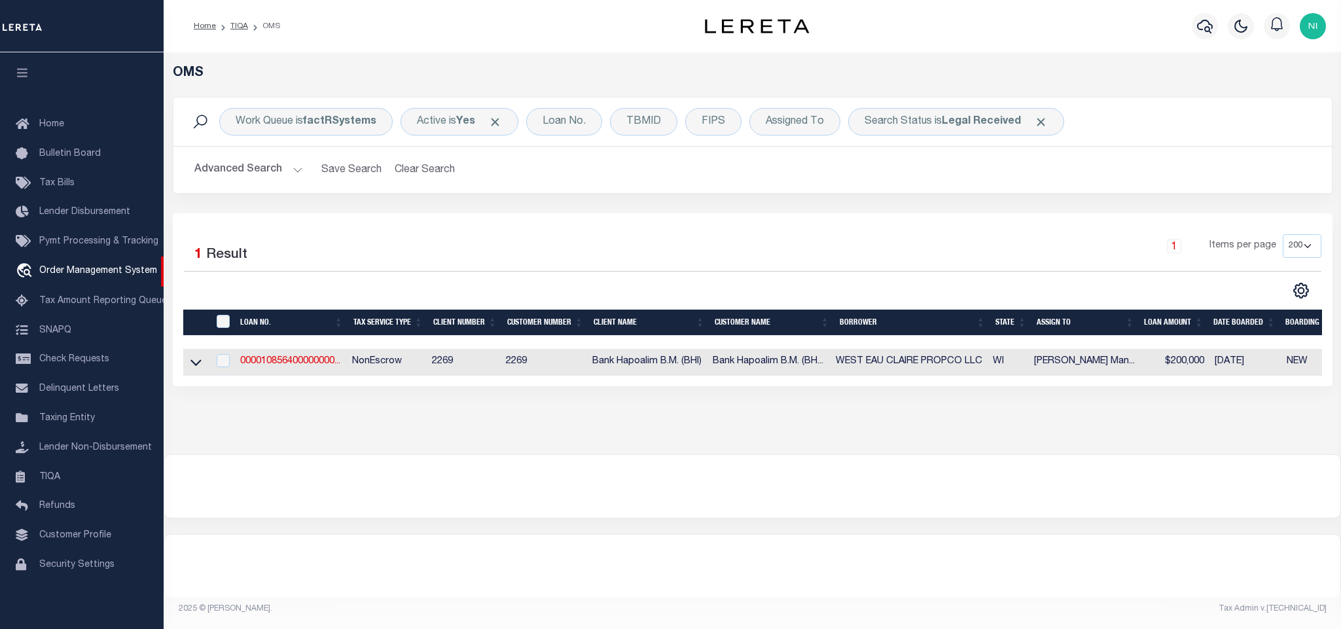
click at [860, 236] on div "1 Items per page 10 25 50 100 200" at bounding box center [897, 251] width 848 height 34
click at [954, 132] on div "Search Status is Legal Received" at bounding box center [956, 121] width 216 height 27
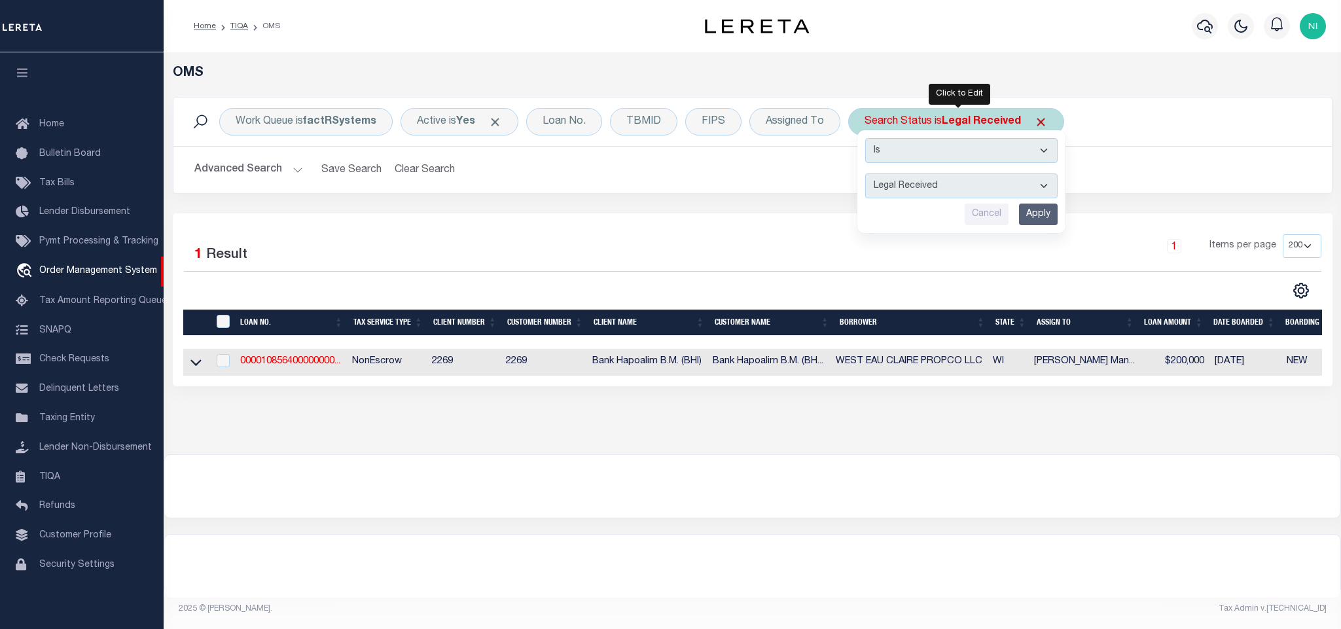
click at [943, 181] on select "Automated Search Bad Parcel Complete Duplicate Parcel High Dollar Reporting In …" at bounding box center [961, 185] width 192 height 25
select select "IP"
click at [869, 175] on select "Automated Search Bad Parcel Complete Duplicate Parcel High Dollar Reporting In …" at bounding box center [961, 185] width 192 height 25
click at [1039, 215] on input "Apply" at bounding box center [1038, 215] width 39 height 22
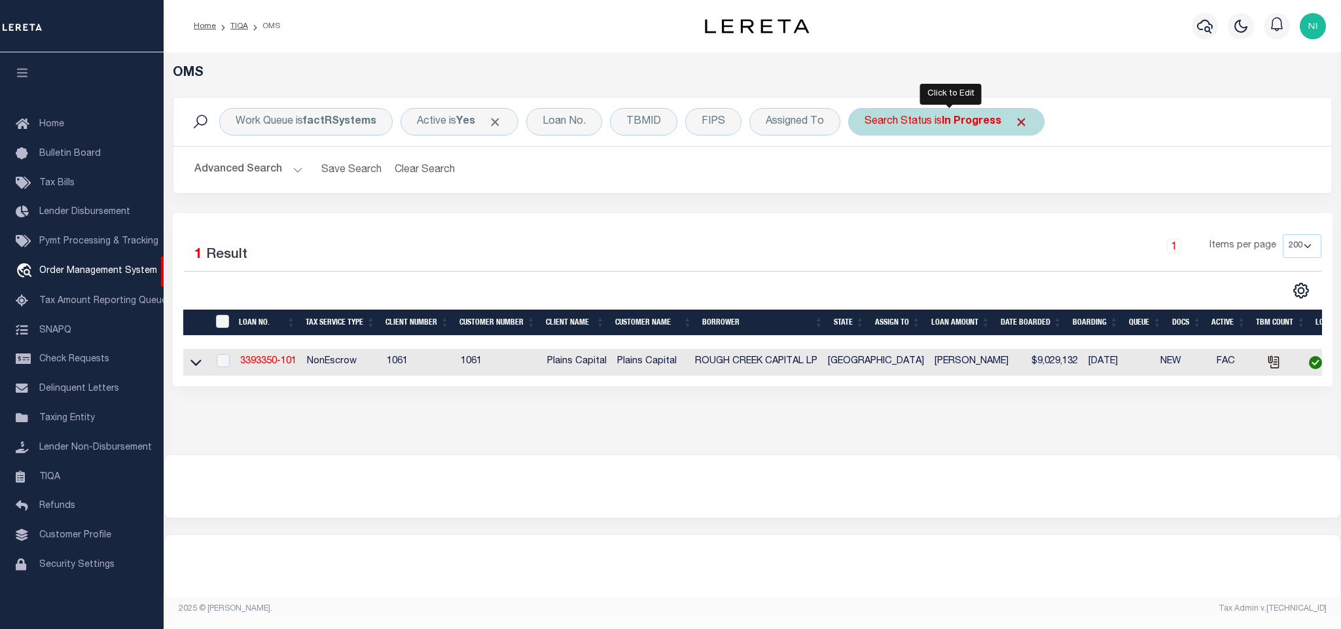
click at [956, 120] on b "In Progress" at bounding box center [972, 122] width 60 height 10
select select "IP"
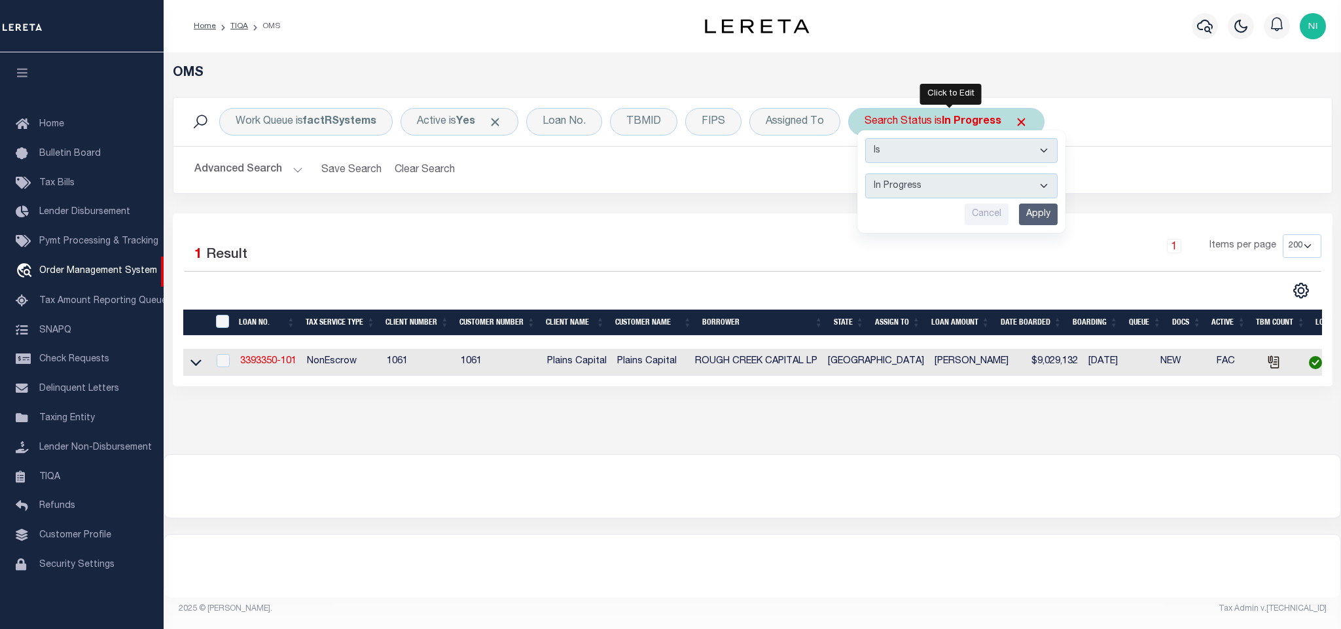
click at [1035, 214] on input "Apply" at bounding box center [1038, 215] width 39 height 22
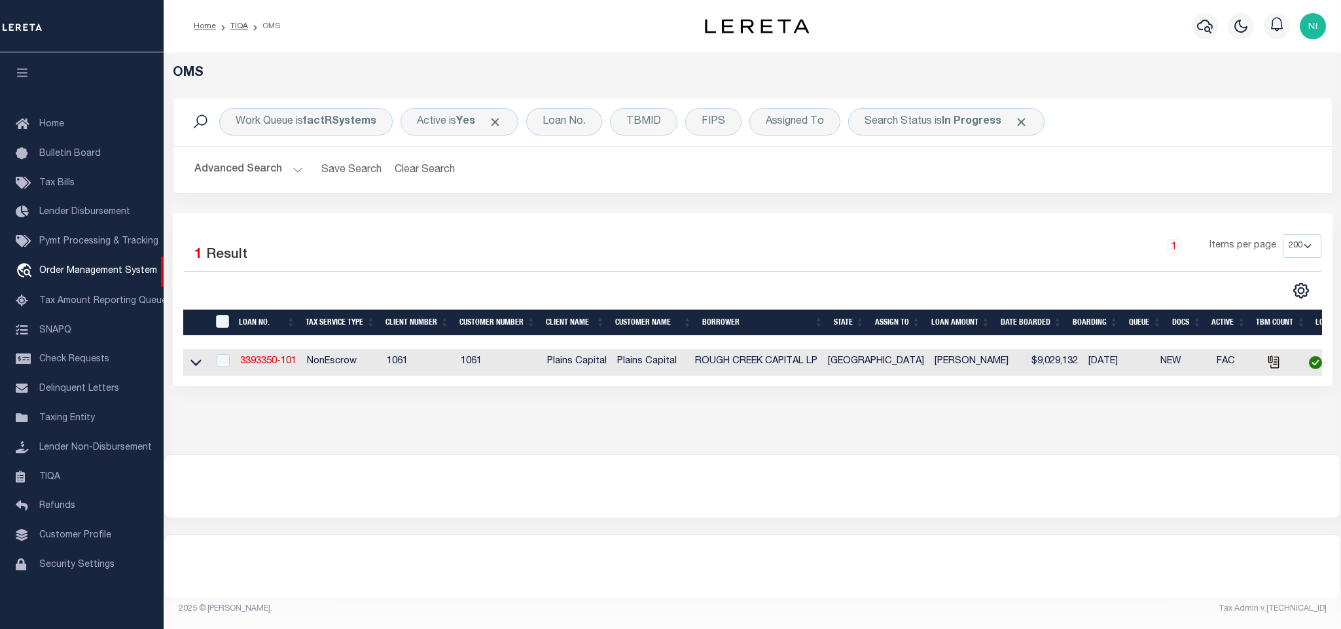
click at [267, 162] on button "Advanced Search" at bounding box center [248, 170] width 109 height 26
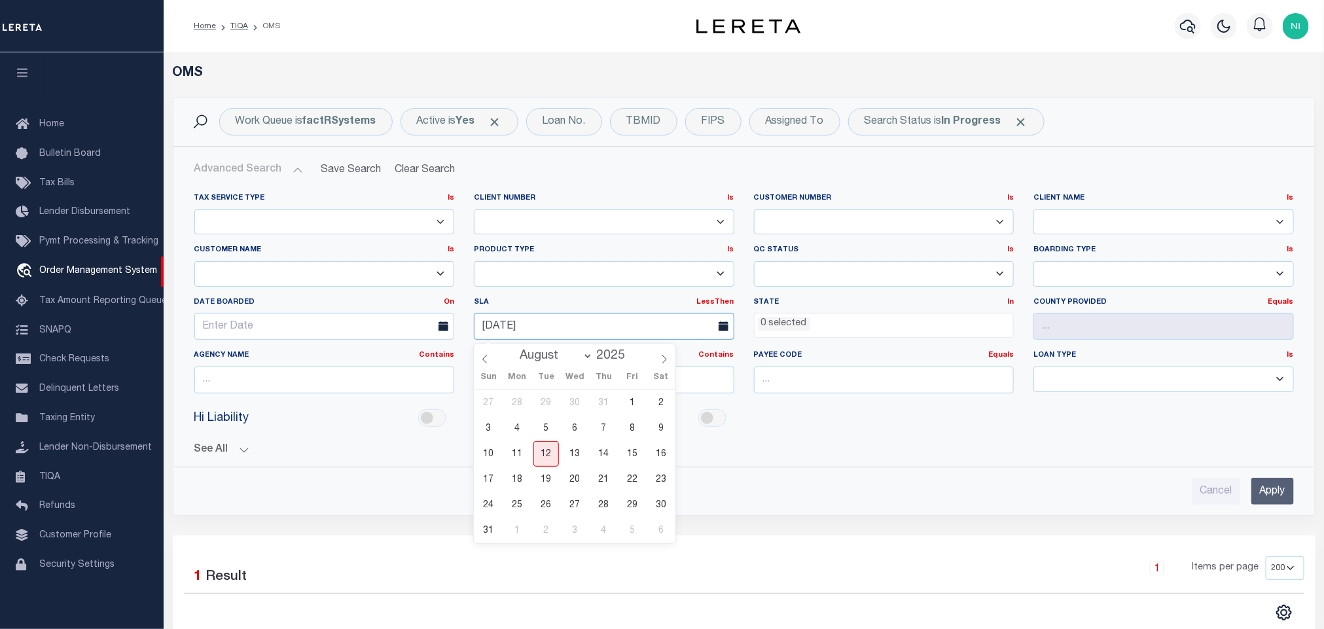
drag, startPoint x: 562, startPoint y: 326, endPoint x: 483, endPoint y: 329, distance: 78.6
click at [483, 329] on input "[DATE]" at bounding box center [604, 326] width 261 height 27
click at [711, 301] on link "LessThen" at bounding box center [715, 301] width 37 height 7
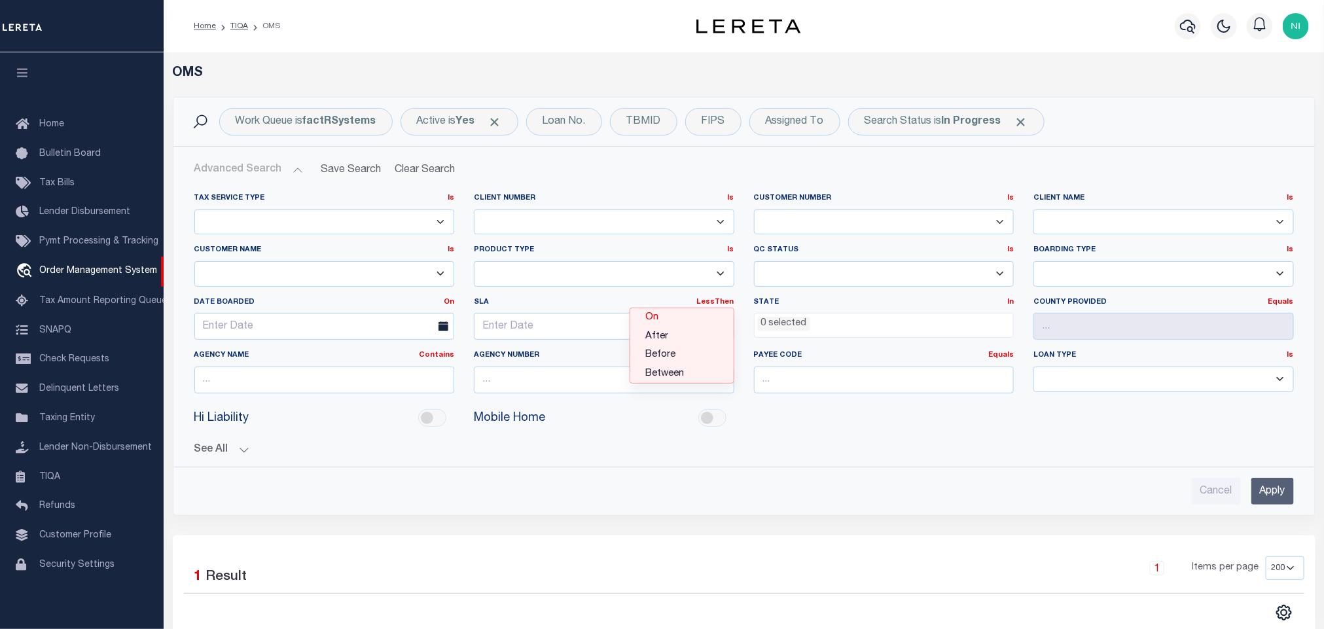
click at [682, 321] on link "On" at bounding box center [681, 317] width 103 height 19
click at [1134, 492] on div "Cancel Apply" at bounding box center [744, 491] width 1100 height 27
click at [1271, 497] on input "Apply" at bounding box center [1273, 491] width 43 height 27
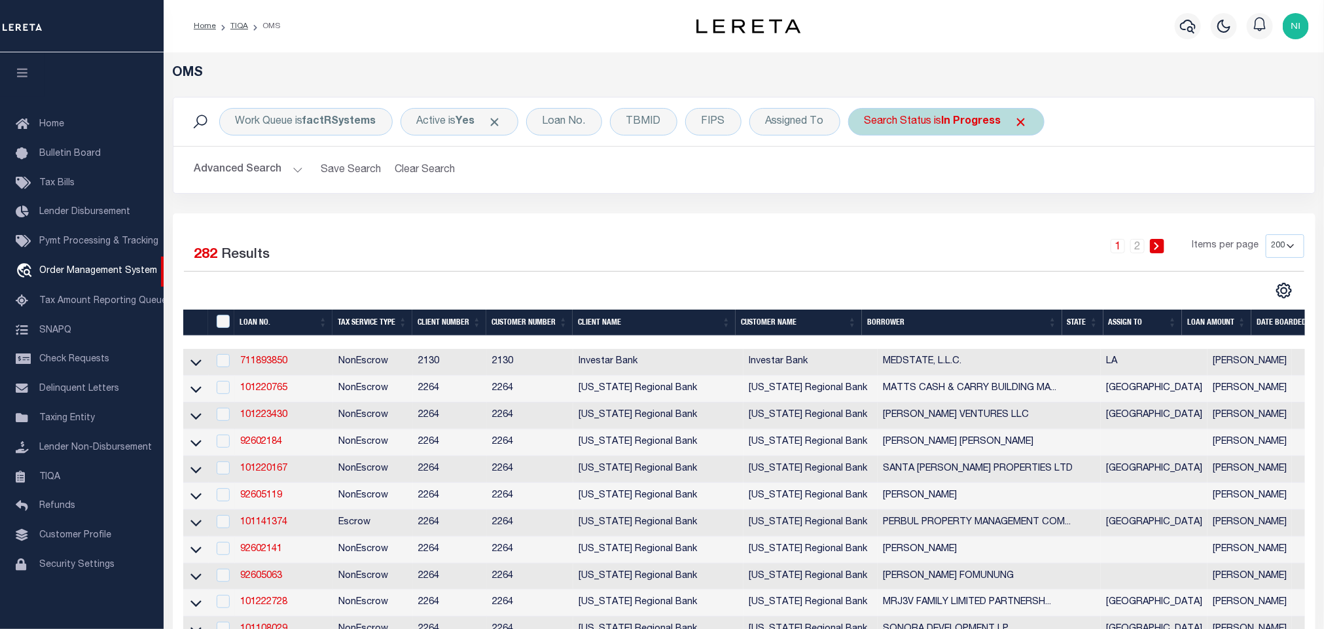
click at [949, 122] on b "In Progress" at bounding box center [972, 122] width 60 height 10
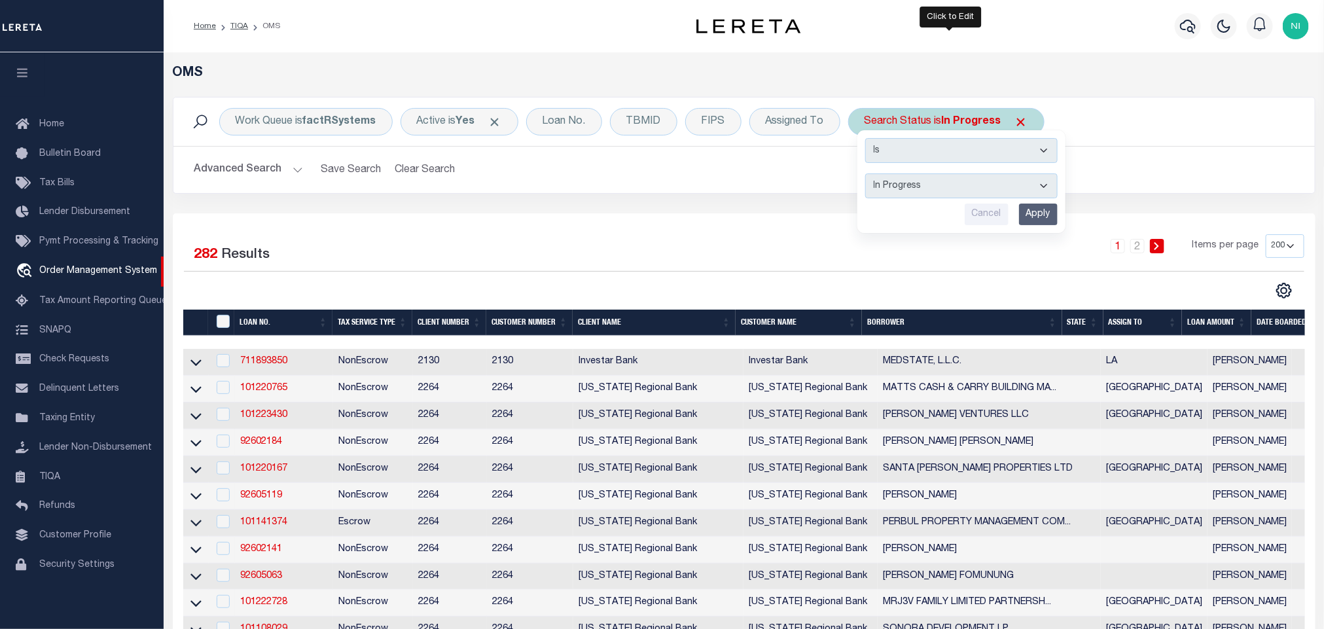
click at [945, 189] on select "Automated Search Bad Parcel Complete Duplicate Parcel High Dollar Reporting In …" at bounding box center [961, 185] width 192 height 25
select select "RD"
click at [869, 175] on select "Automated Search Bad Parcel Complete Duplicate Parcel High Dollar Reporting In …" at bounding box center [961, 185] width 192 height 25
drag, startPoint x: 1058, startPoint y: 212, endPoint x: 1051, endPoint y: 216, distance: 8.8
click at [1057, 213] on input "Apply" at bounding box center [1038, 215] width 39 height 22
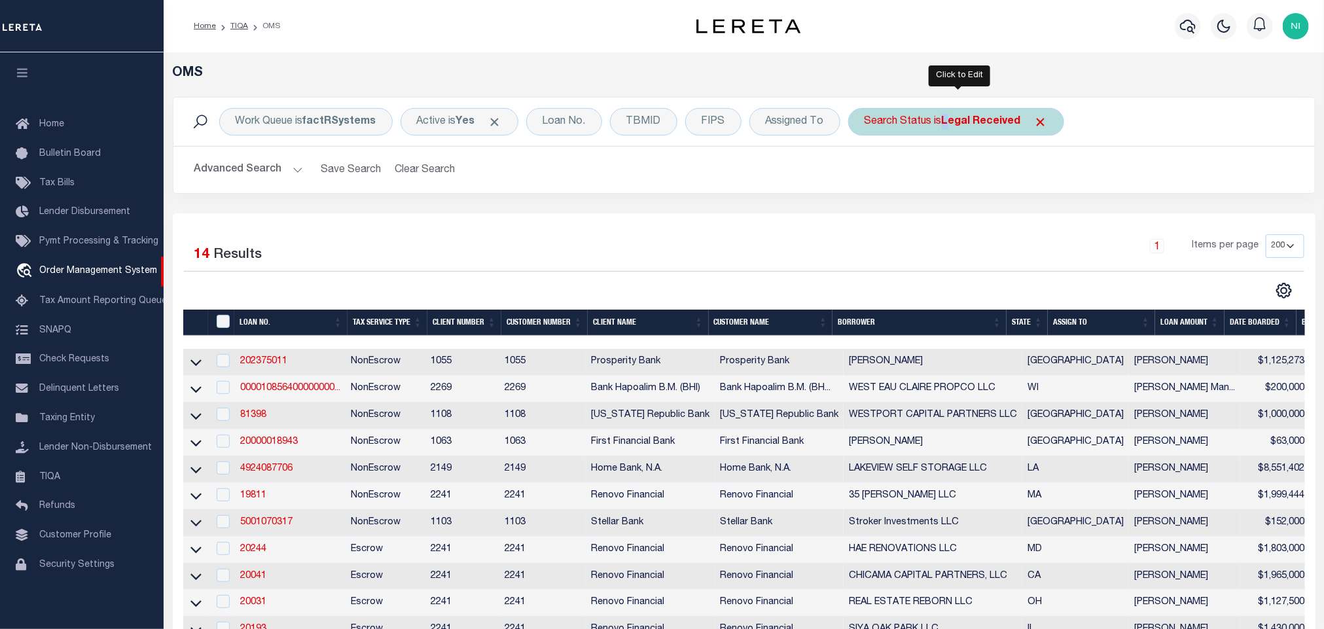
click at [950, 109] on div "Search Status is Legal Received" at bounding box center [956, 121] width 216 height 27
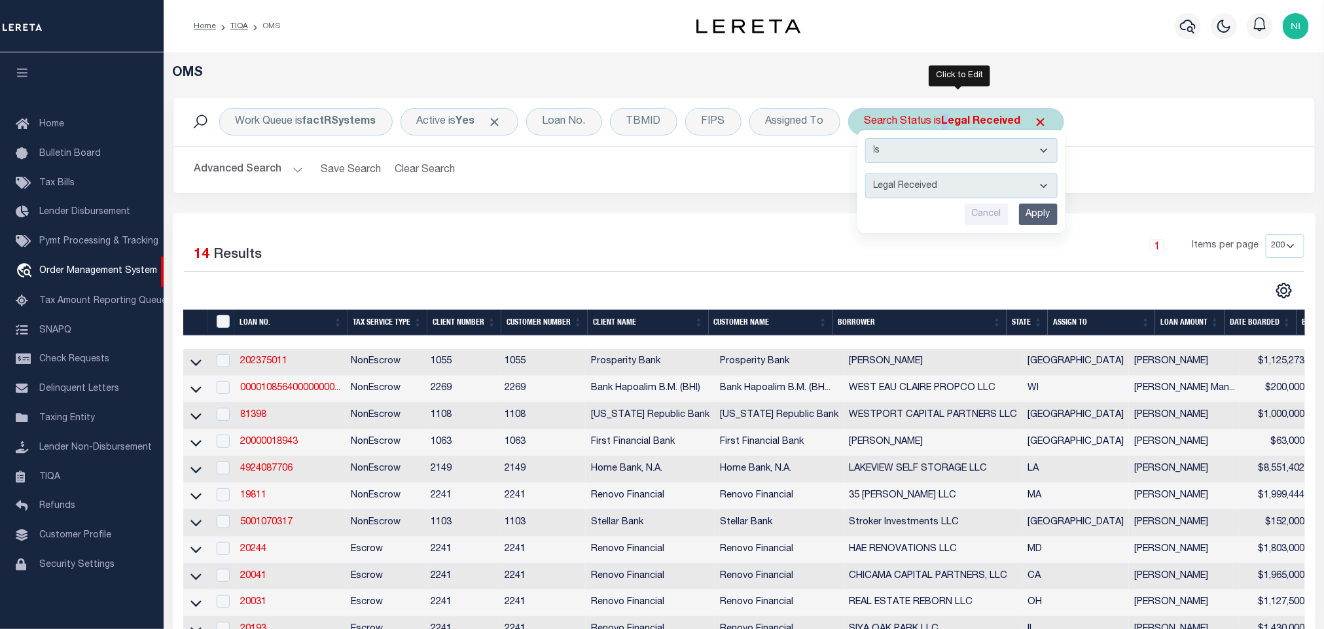
click at [958, 183] on select "Automated Search Bad Parcel Complete Duplicate Parcel High Dollar Reporting In …" at bounding box center [961, 185] width 192 height 25
select select "QC"
click at [869, 175] on select "Automated Search Bad Parcel Complete Duplicate Parcel High Dollar Reporting In …" at bounding box center [961, 185] width 192 height 25
click at [1045, 219] on input "Apply" at bounding box center [1038, 215] width 39 height 22
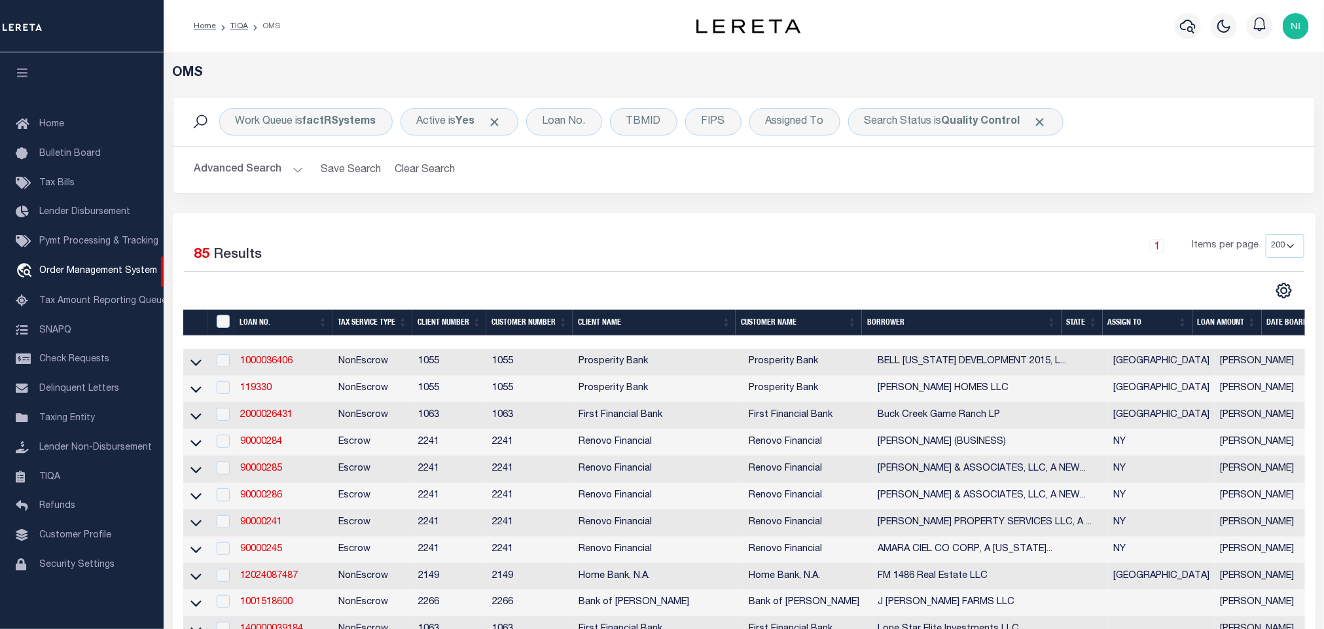
click at [866, 204] on div "Work Queue is factRSystems Active is Yes Loan No. TBMID FIPS Assigned To Search…" at bounding box center [744, 155] width 1162 height 117
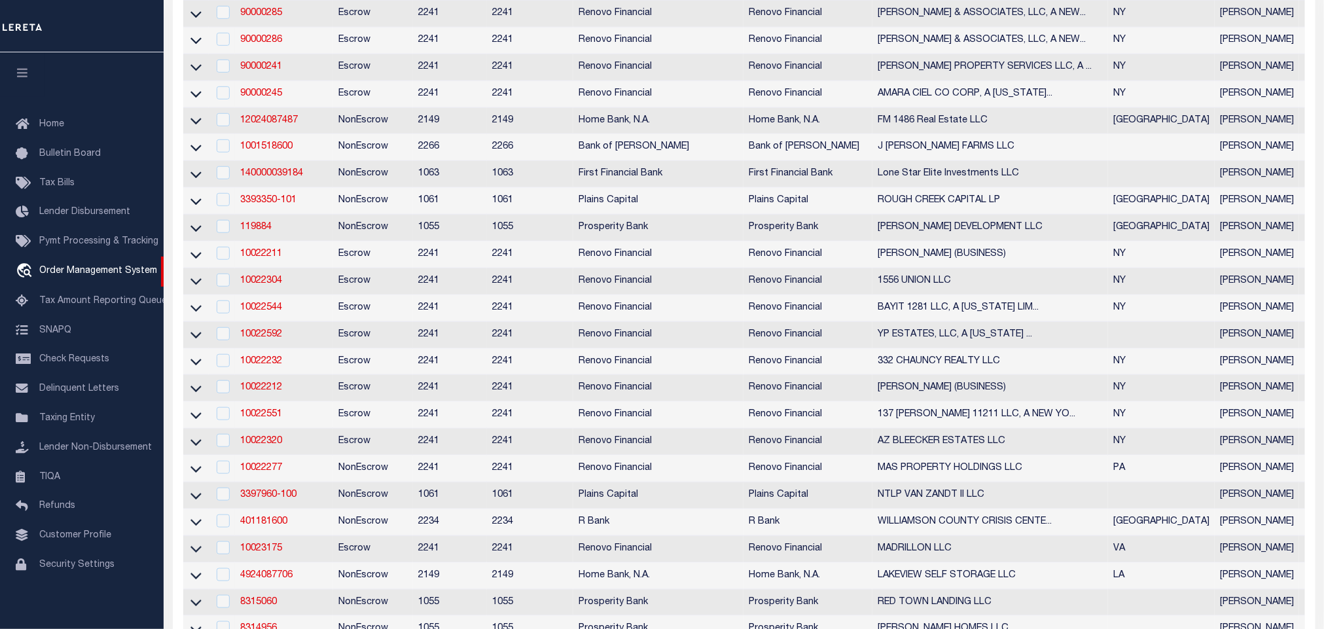
scroll to position [0, 0]
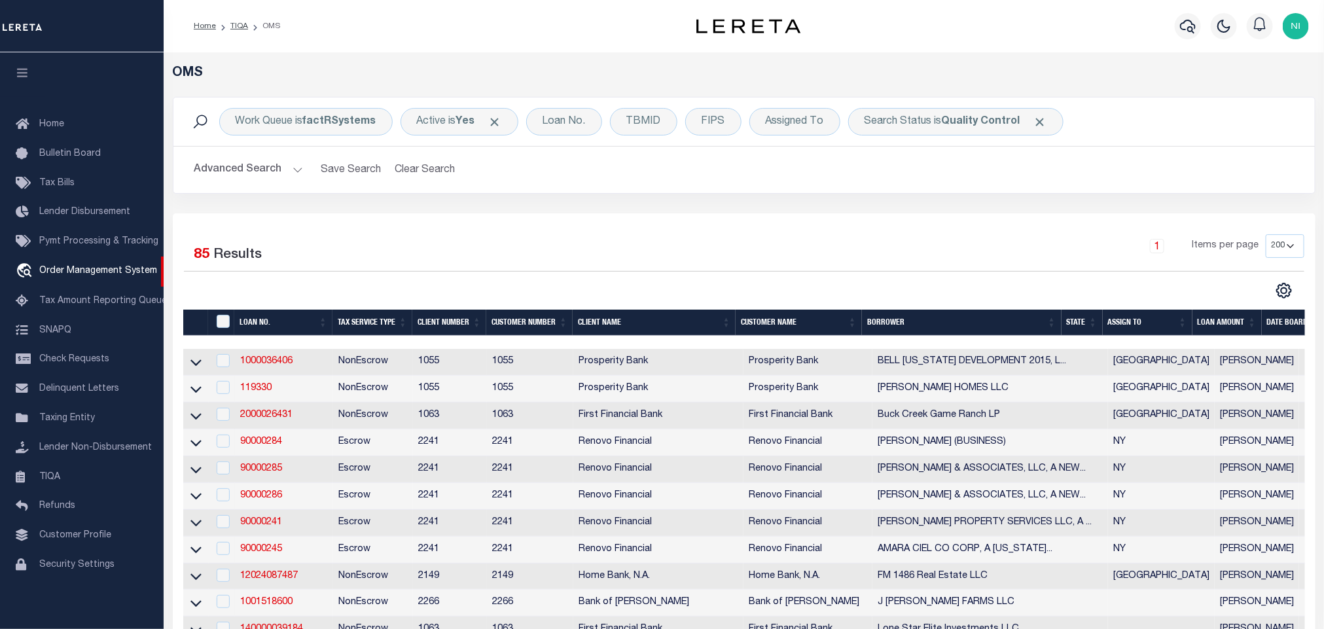
click at [257, 173] on button "Advanced Search" at bounding box center [248, 170] width 109 height 26
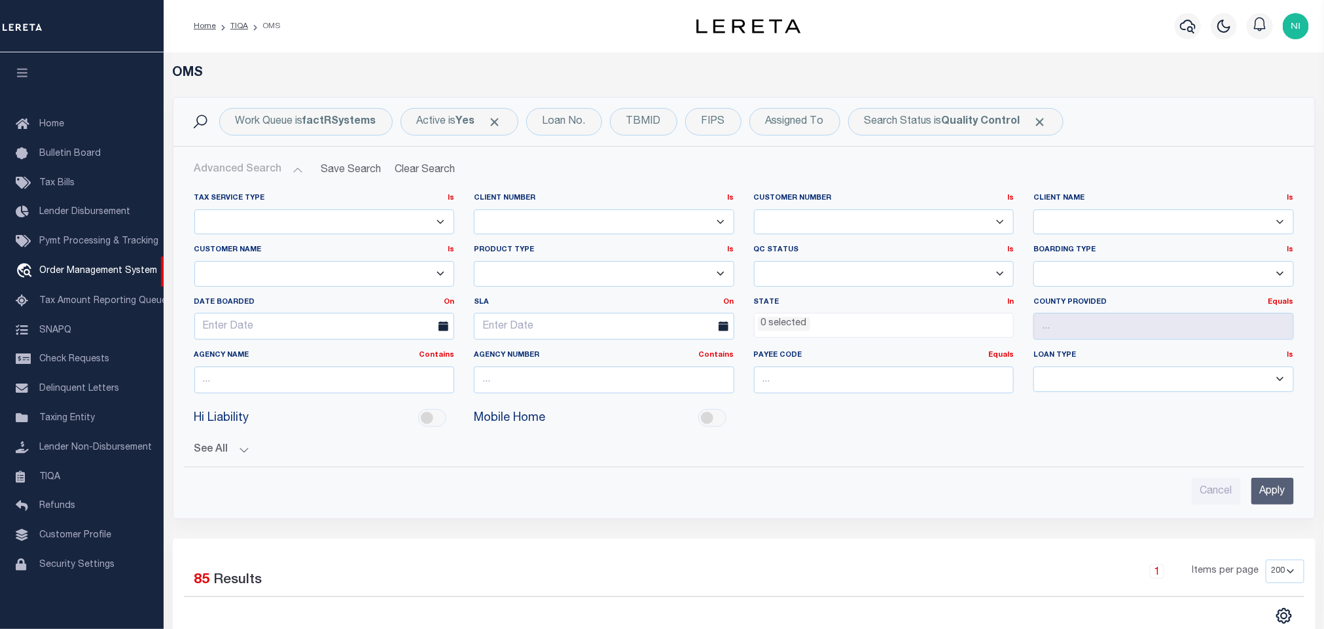
click at [811, 328] on ul "0 selected" at bounding box center [884, 323] width 259 height 18
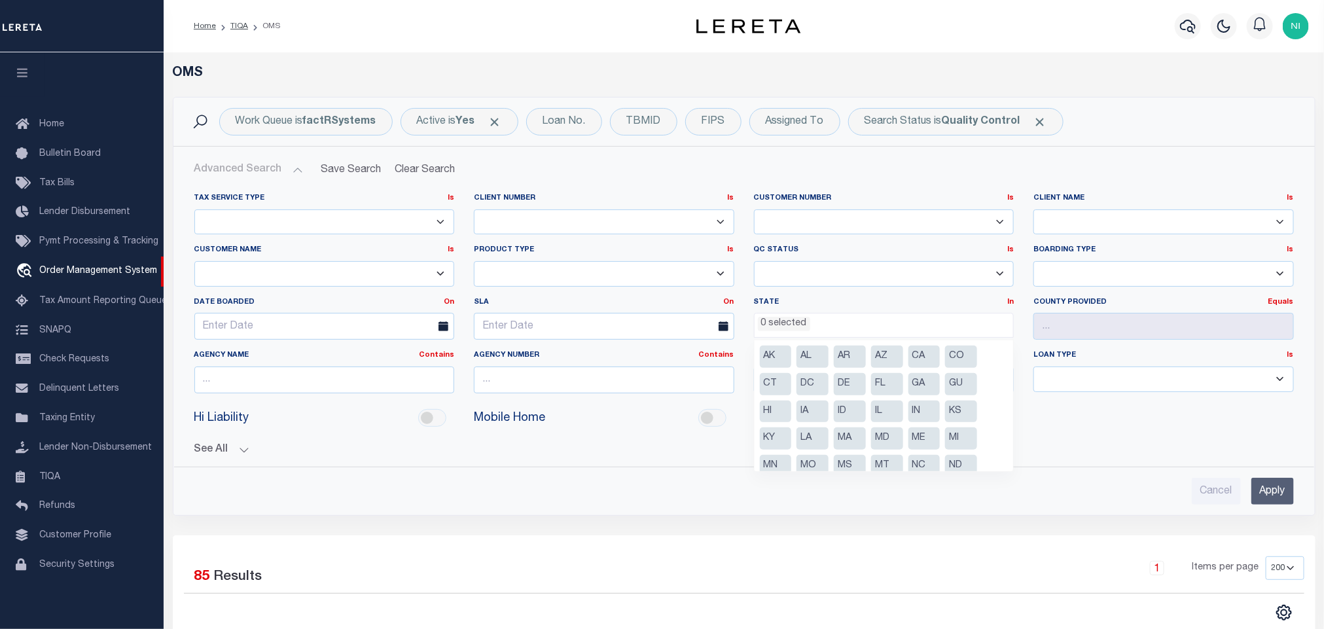
scroll to position [98, 0]
drag, startPoint x: 876, startPoint y: 420, endPoint x: 897, endPoint y: 427, distance: 22.6
click at [876, 420] on li "PA" at bounding box center [887, 423] width 32 height 22
select select "PA"
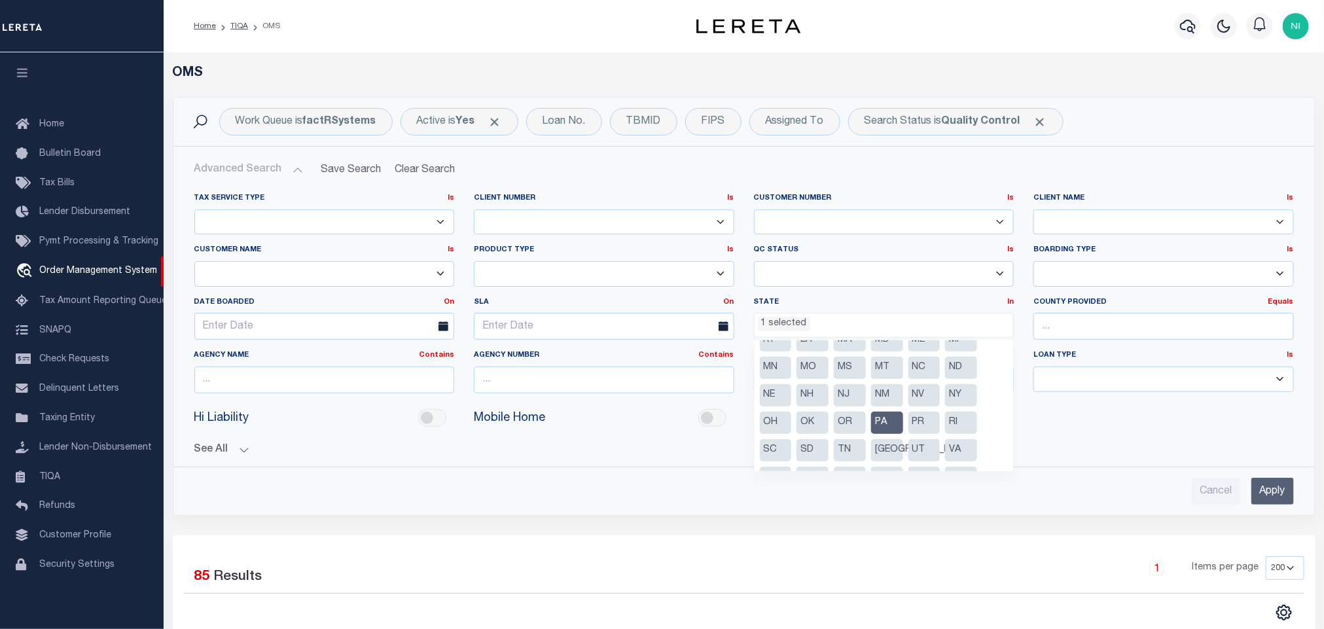
click at [1270, 493] on input "Apply" at bounding box center [1273, 491] width 43 height 27
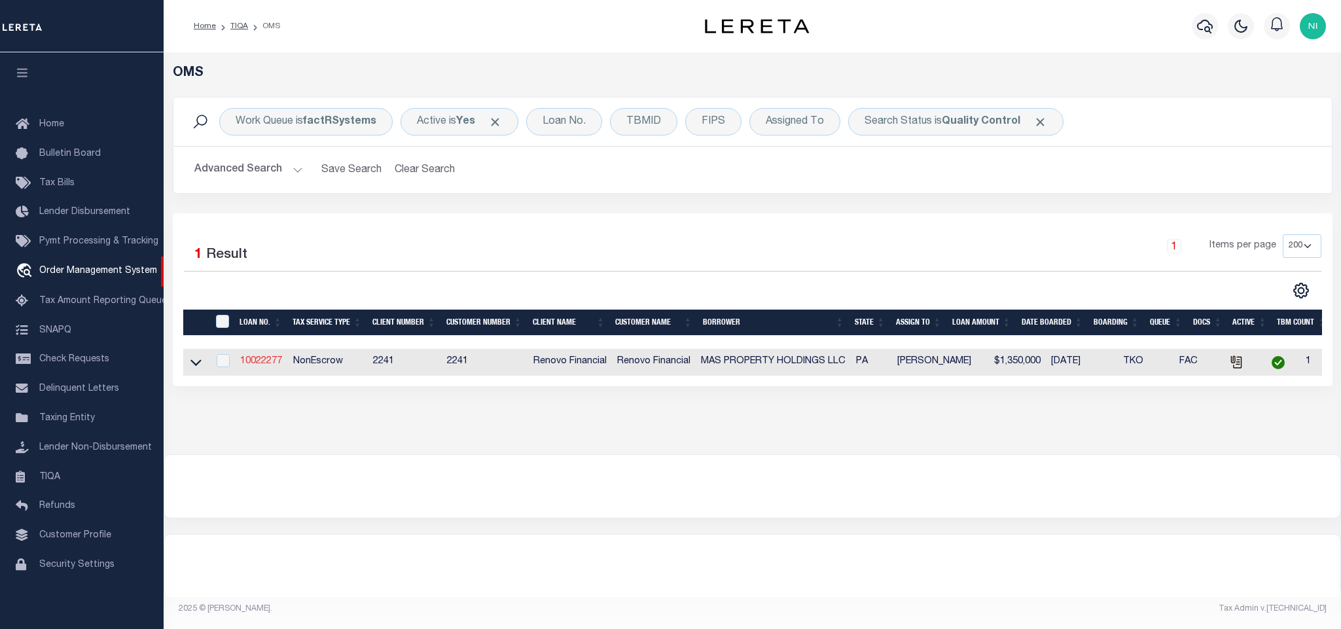
click at [262, 364] on link "10022277" at bounding box center [261, 361] width 42 height 9
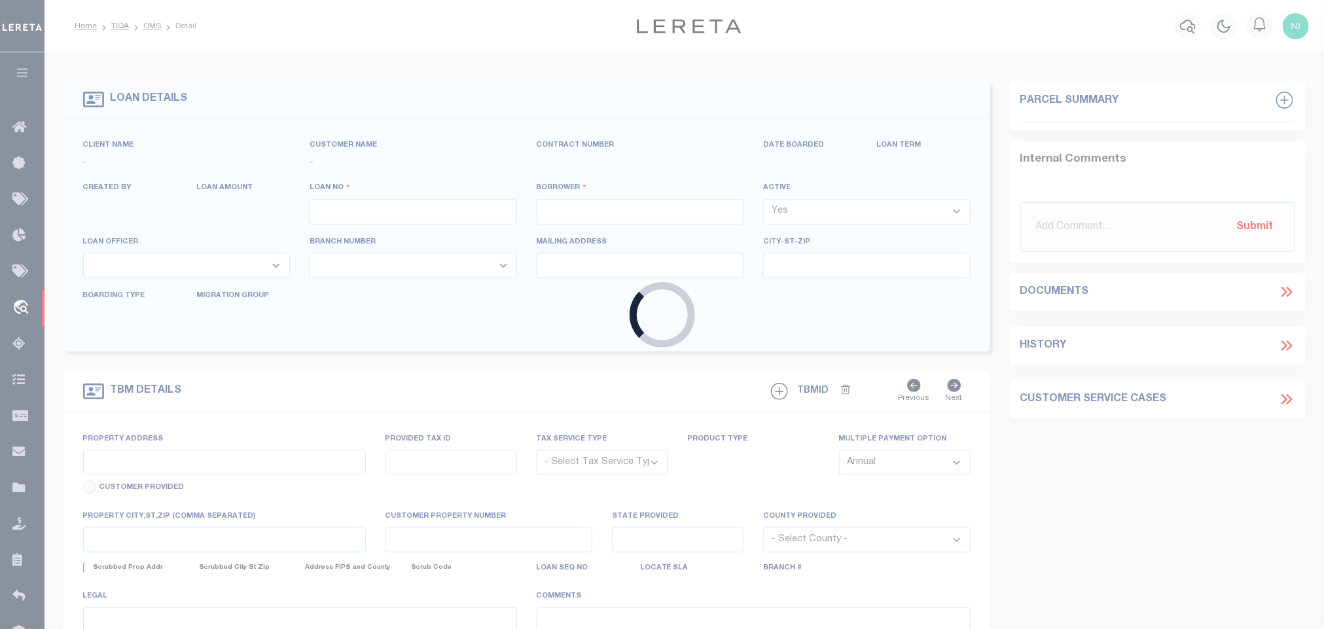
type input "10022277"
type input "MAS PROPERTY HOLDINGS LLC"
select select
select select "400"
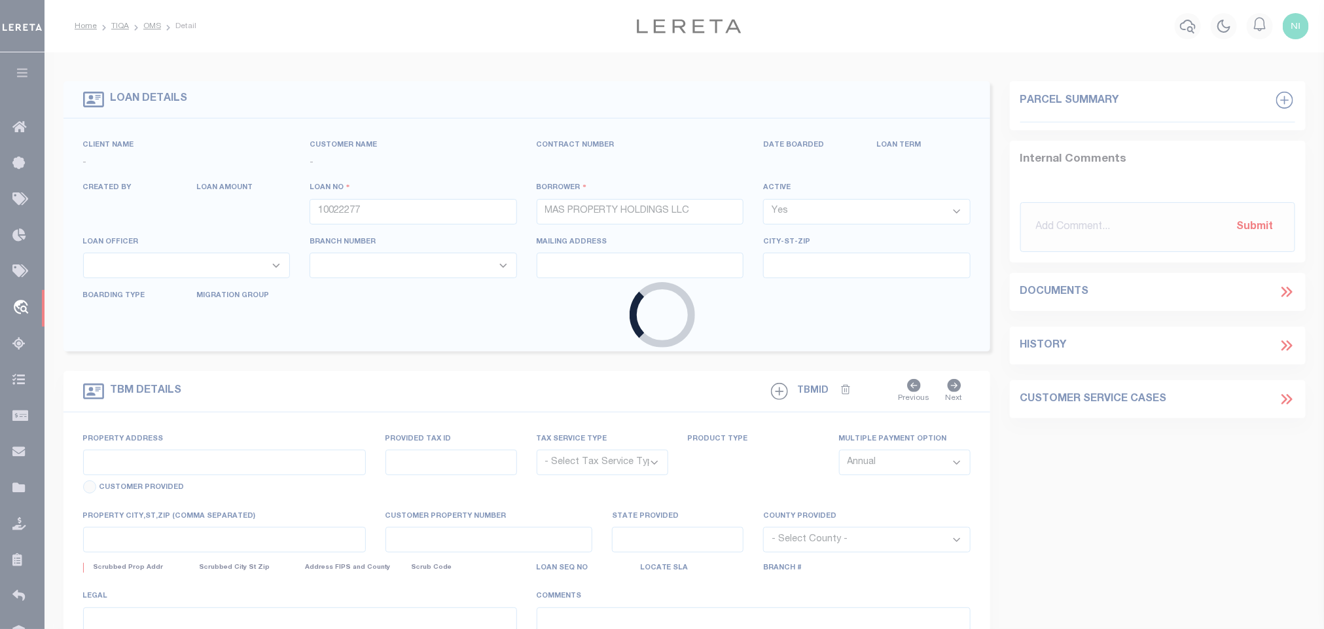
select select "NonEscrow"
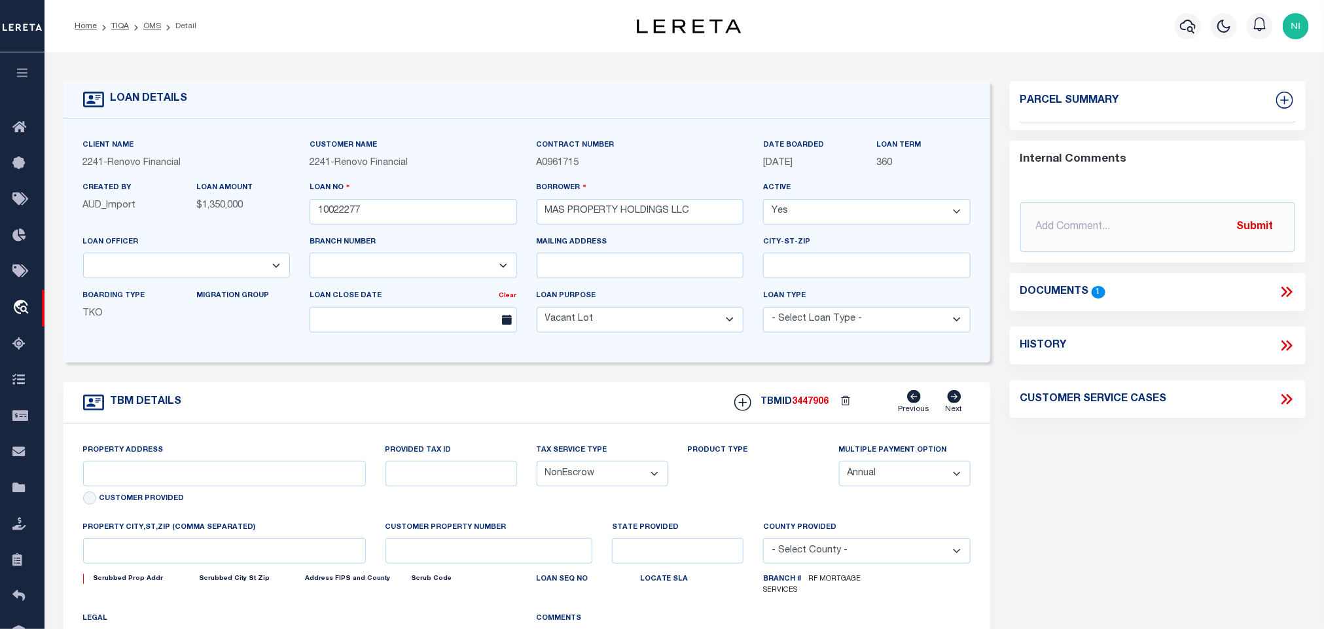
select select "14701"
type input "[STREET_ADDRESS]"
select select
type input "[GEOGRAPHIC_DATA], [GEOGRAPHIC_DATA] 19130"
type input "a0kUS00000Boi7b"
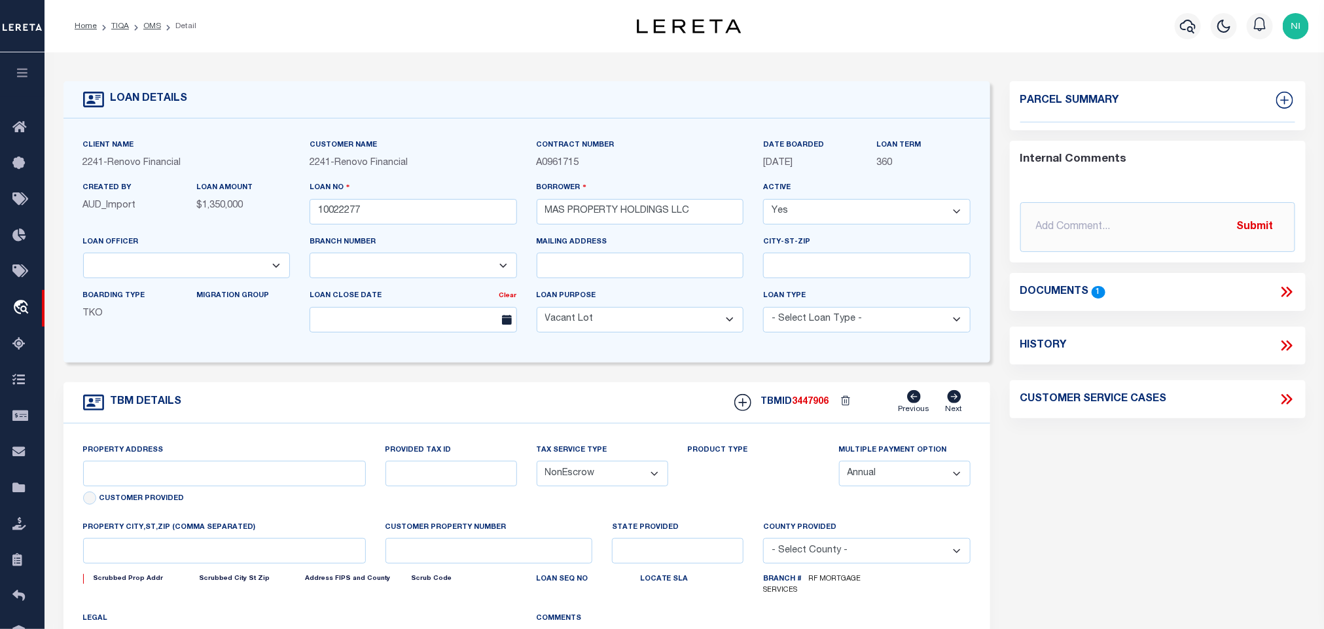
type input "PA"
select select
select select "25067"
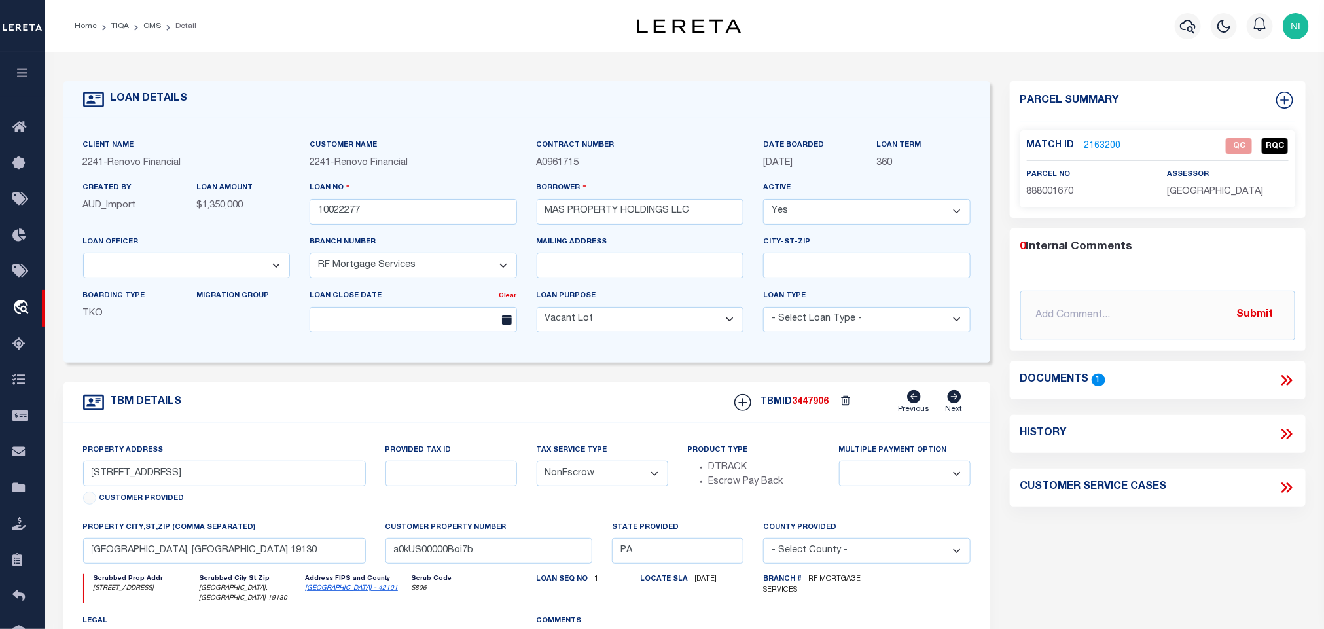
click at [1285, 381] on icon at bounding box center [1285, 380] width 6 height 10
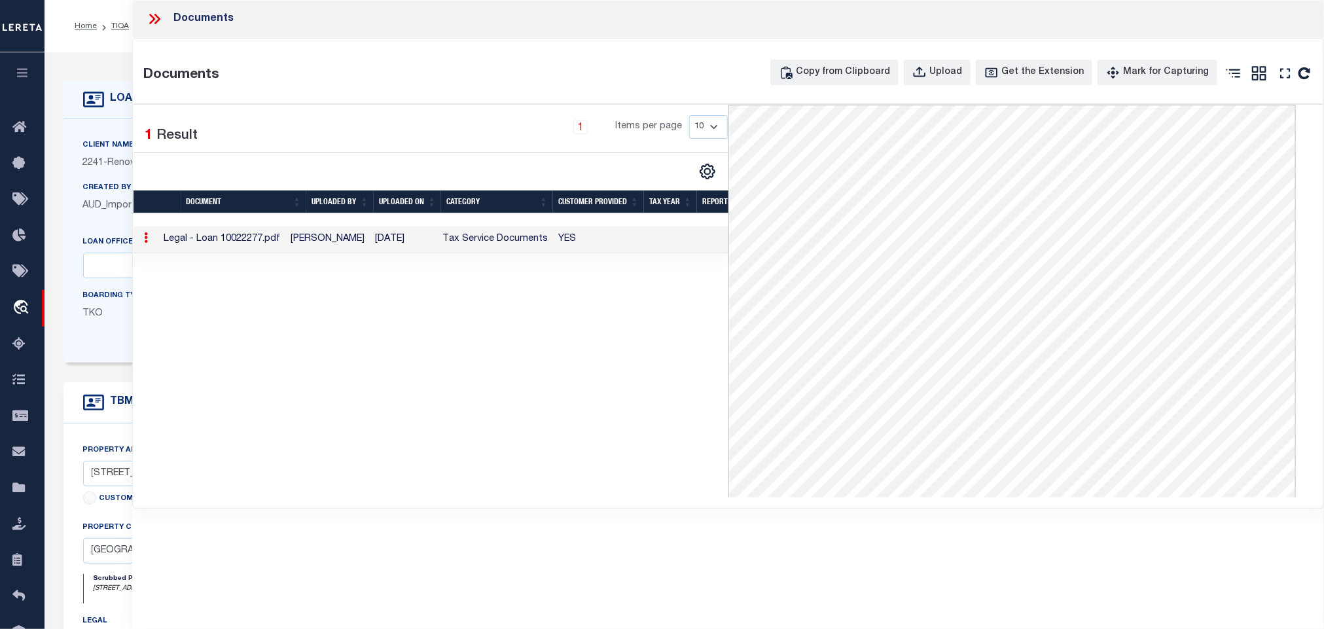
click at [152, 18] on icon at bounding box center [154, 18] width 17 height 17
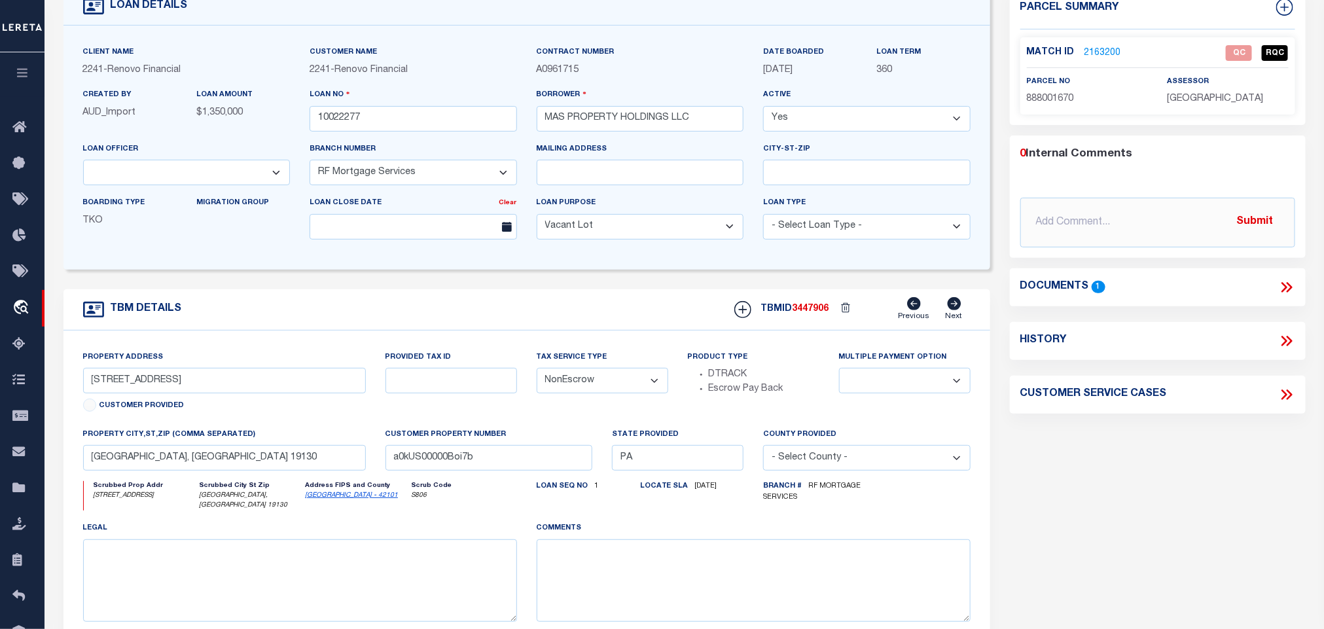
scroll to position [98, 0]
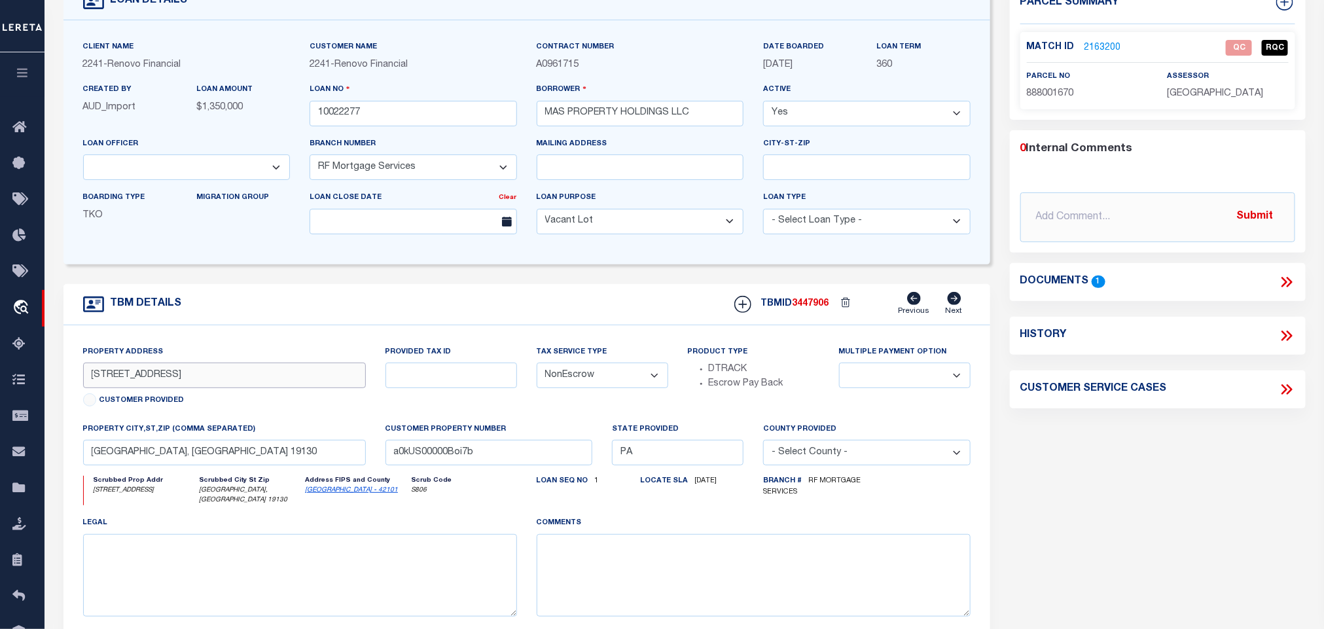
drag, startPoint x: 190, startPoint y: 379, endPoint x: 63, endPoint y: 375, distance: 127.7
click at [63, 375] on div "Property Address [STREET_ADDRESS] Customer Provided Provided Tax ID Tax Service…" at bounding box center [526, 491] width 927 height 332
click at [1113, 44] on link "2163200" at bounding box center [1103, 48] width 37 height 14
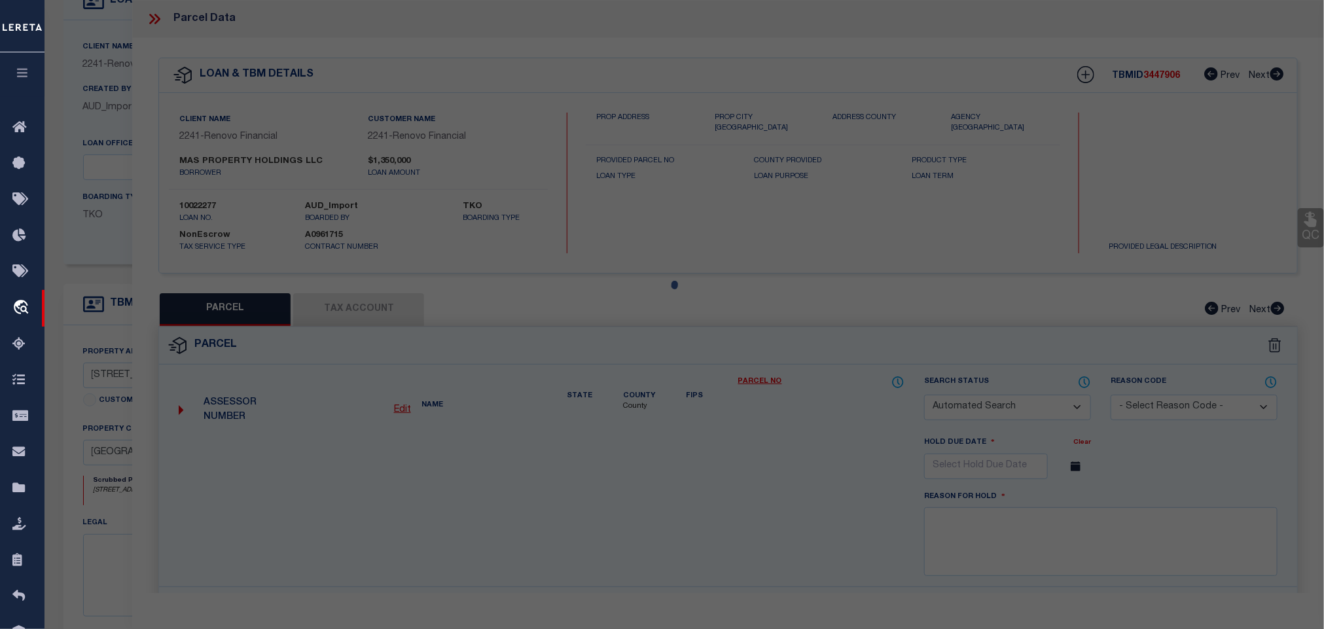
checkbox input "false"
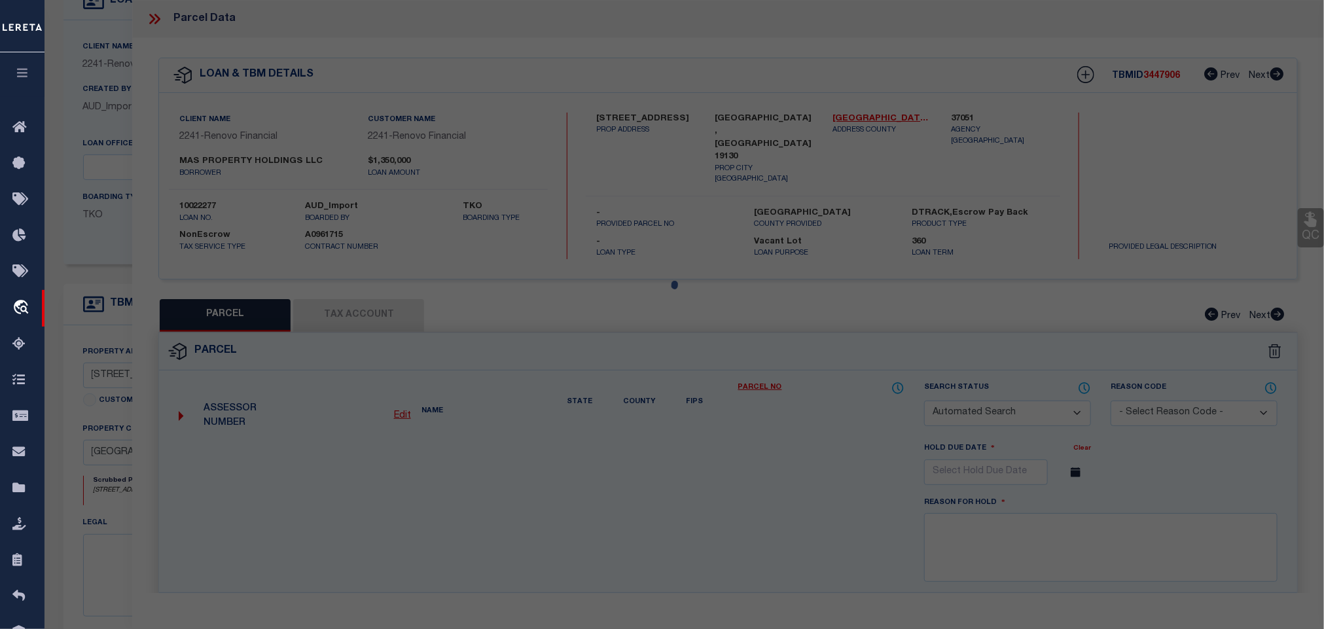
select select "QC"
type input "MAS PROPERTY HOLDINGS LLC"
select select "AGW"
select select "LEG"
type input "[STREET_ADDRESS]"
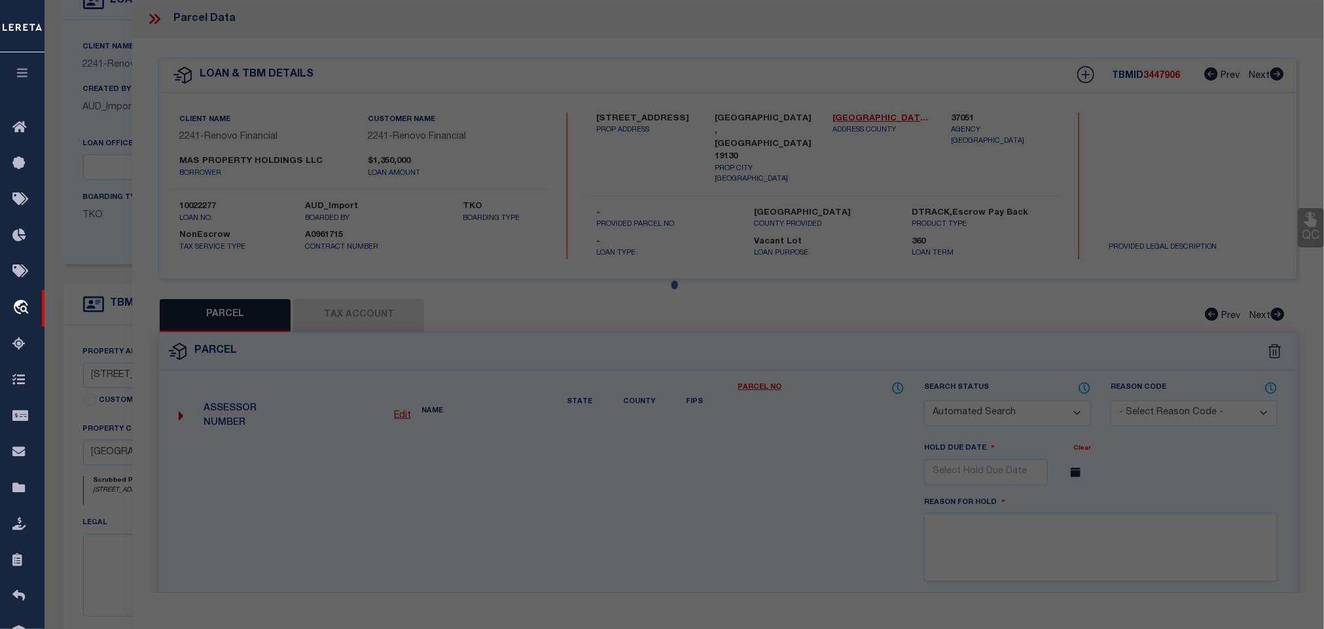
type input "[GEOGRAPHIC_DATA], [GEOGRAPHIC_DATA] 19130"
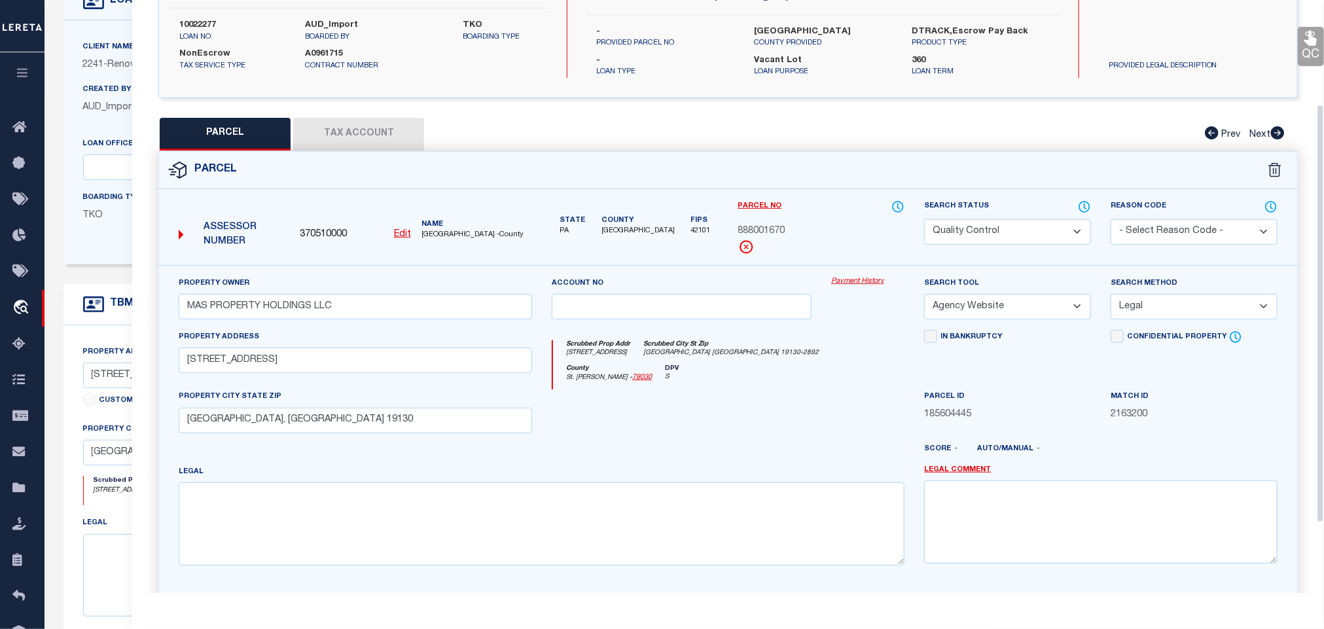
scroll to position [147, 0]
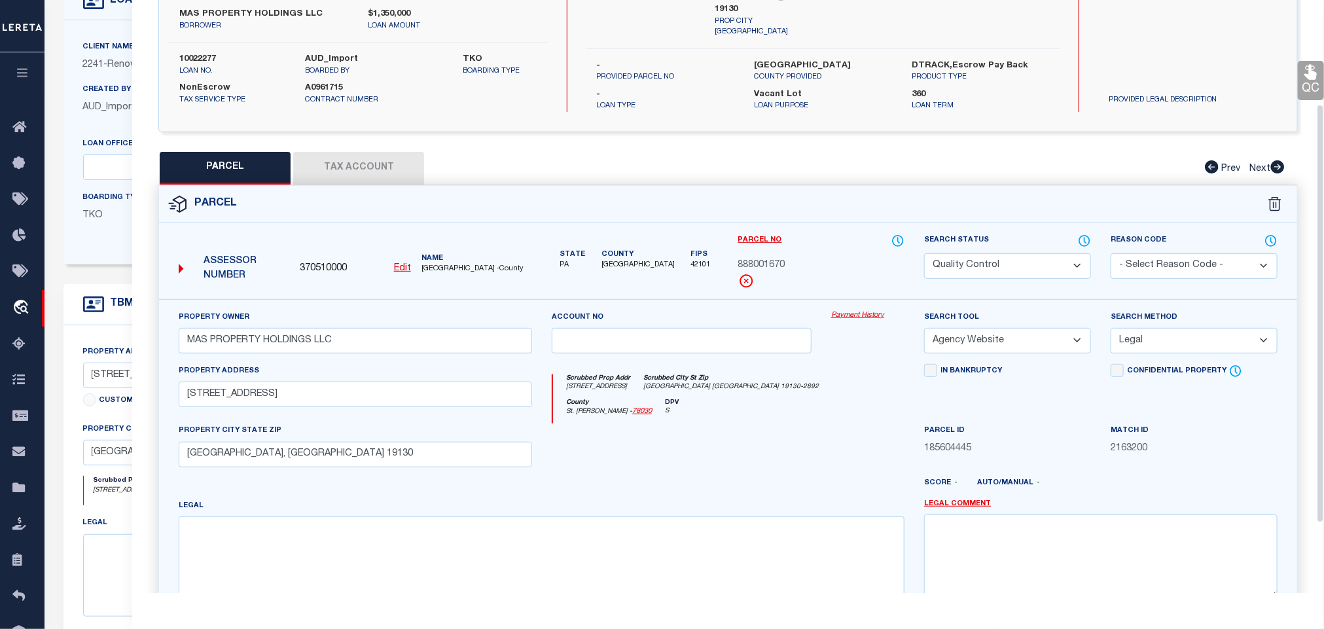
click at [1079, 234] on icon at bounding box center [1084, 241] width 13 height 14
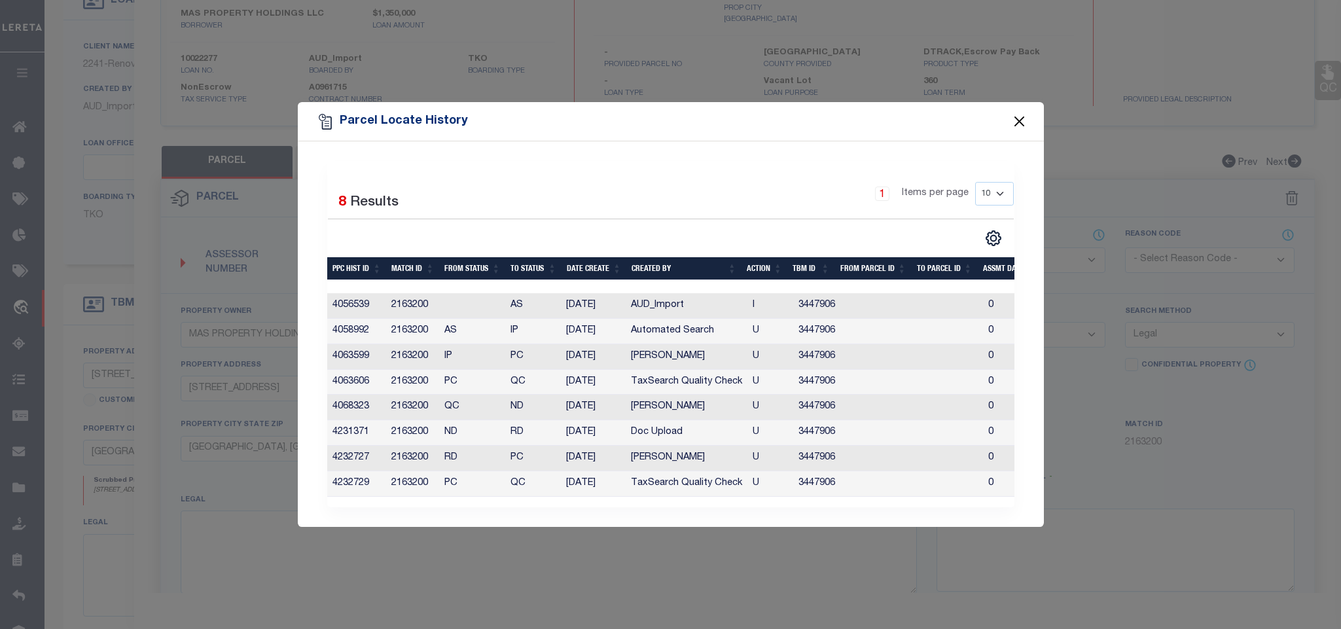
click at [1023, 118] on button "Close" at bounding box center [1019, 121] width 17 height 17
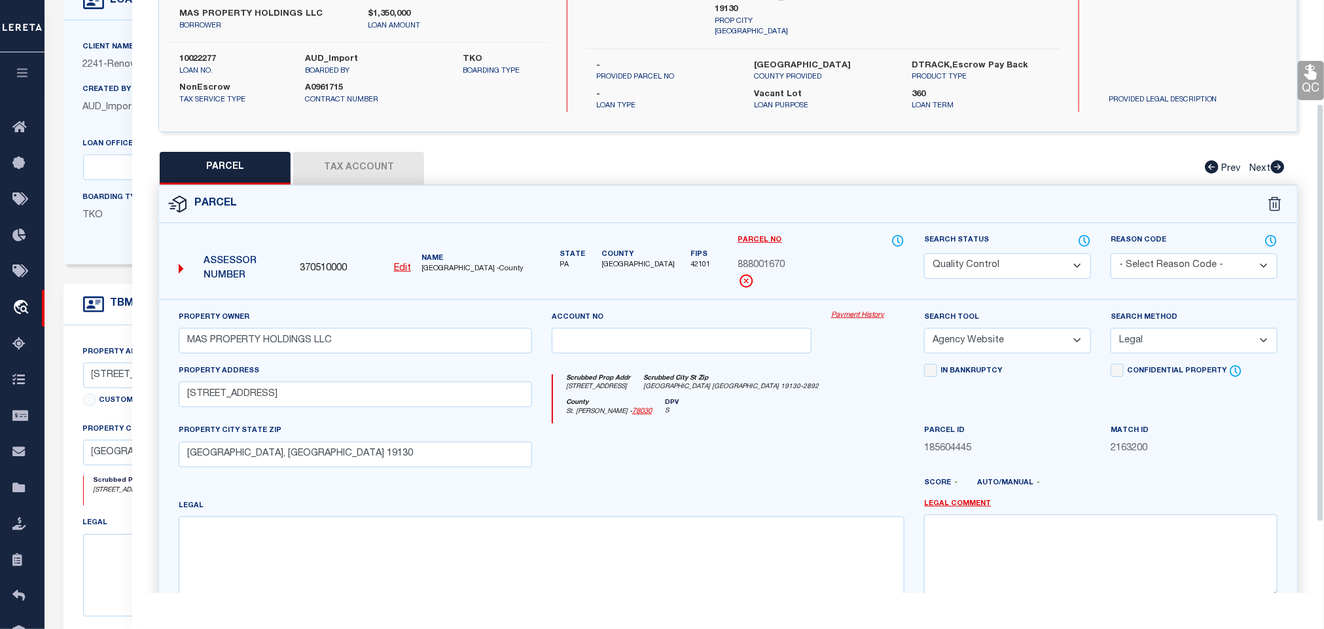
scroll to position [49, 0]
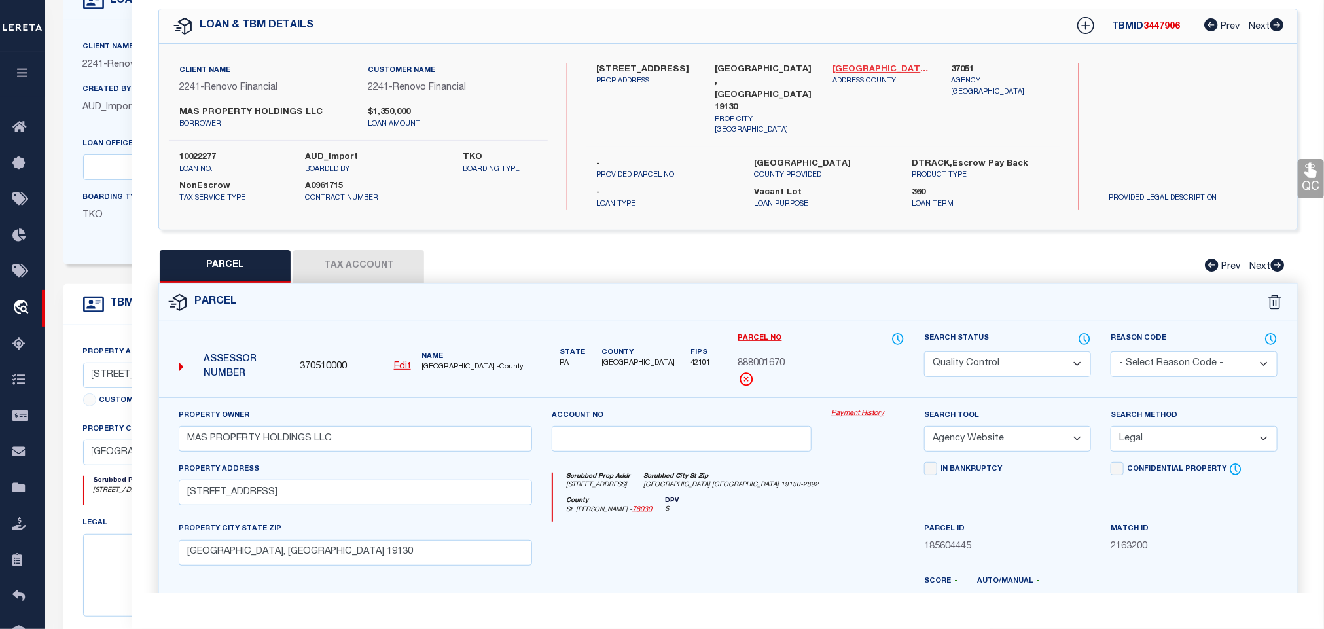
click at [884, 65] on link "[GEOGRAPHIC_DATA] - 42101" at bounding box center [882, 69] width 99 height 13
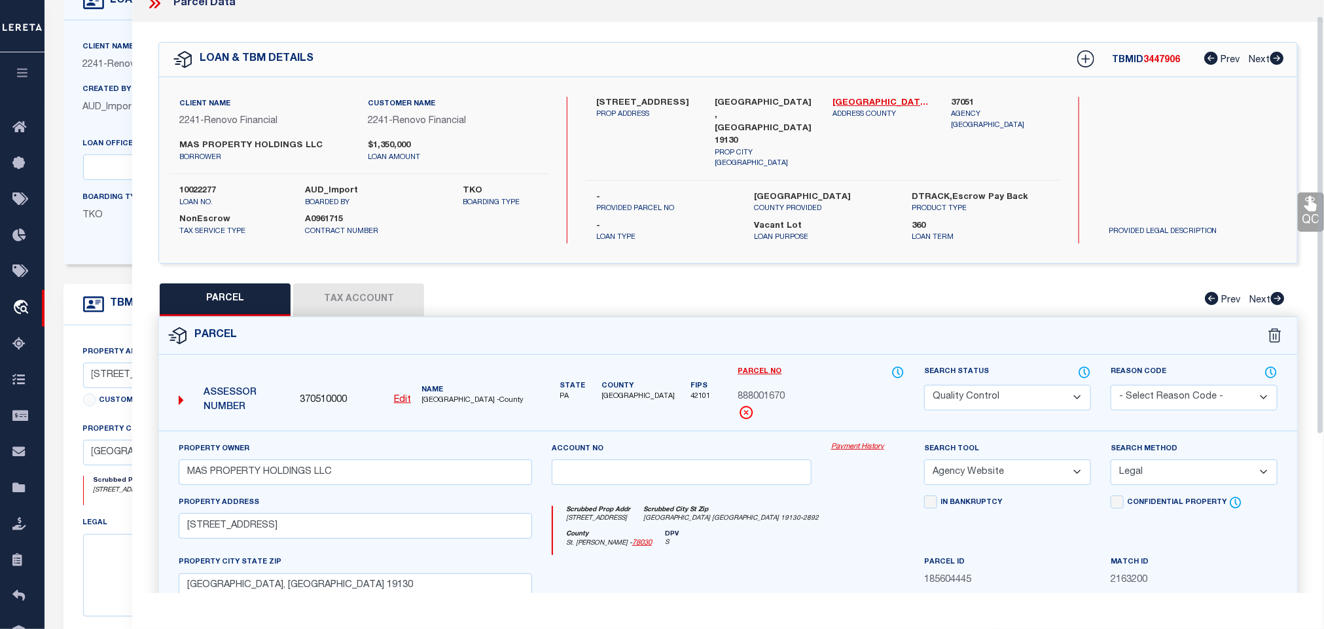
scroll to position [0, 0]
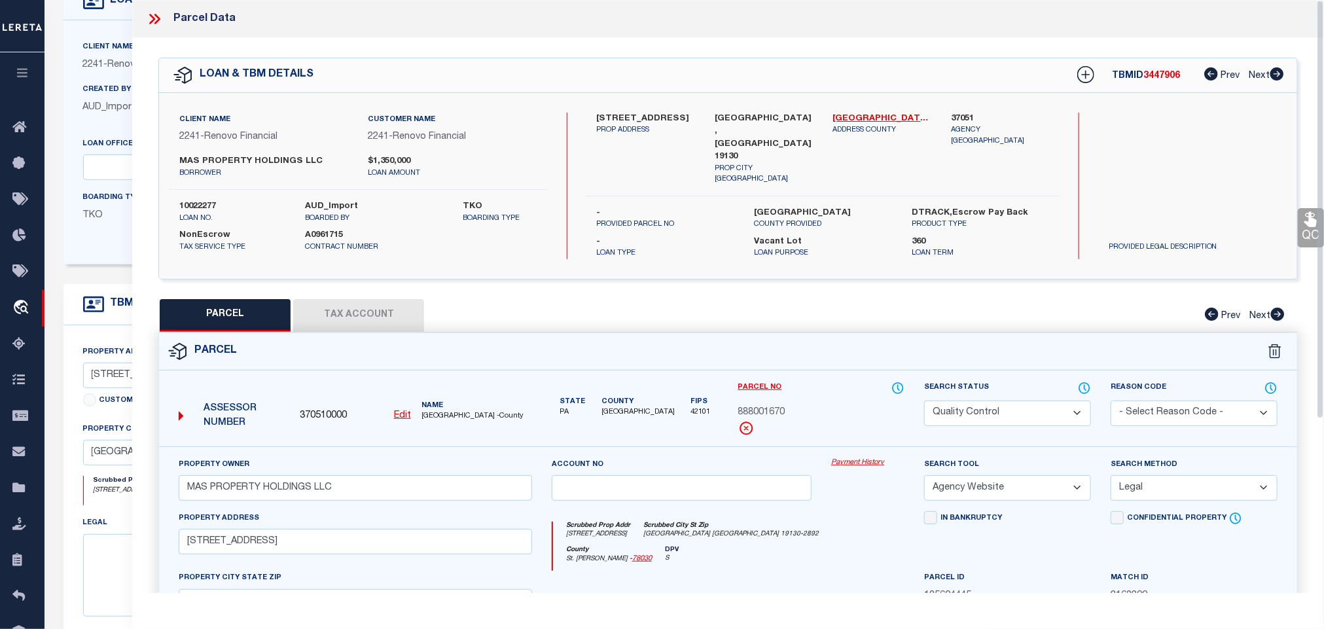
click at [160, 24] on icon at bounding box center [154, 18] width 17 height 17
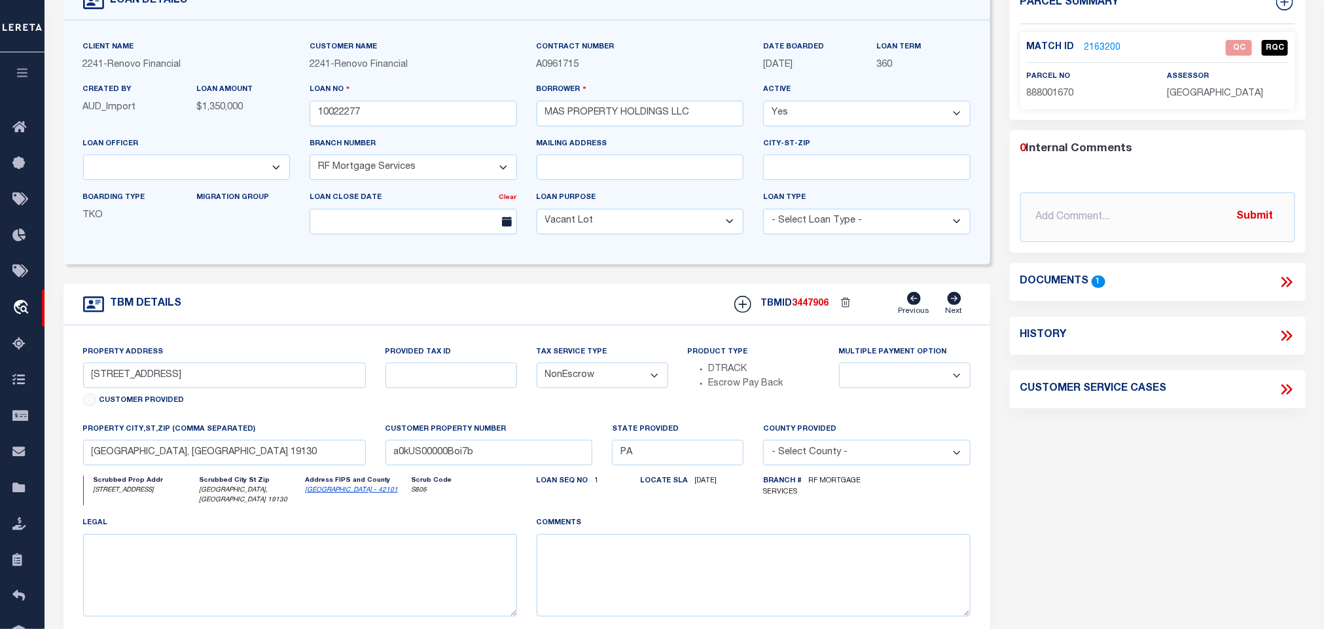
click at [1286, 281] on icon at bounding box center [1285, 282] width 6 height 10
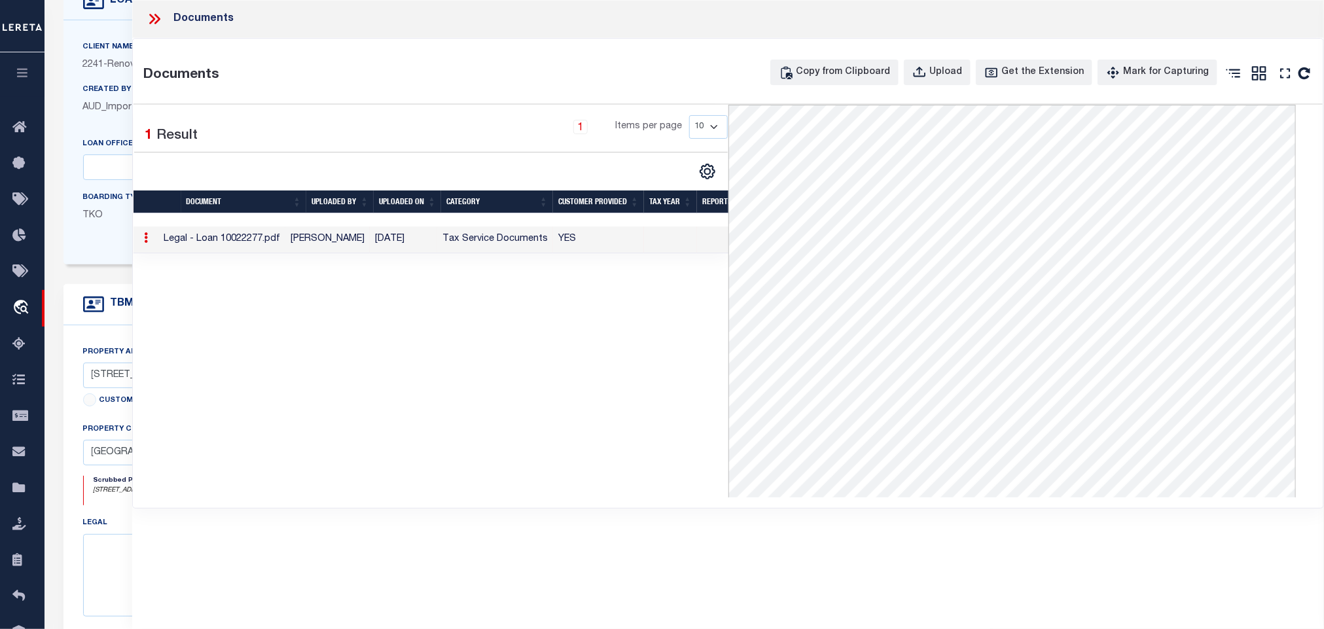
click at [155, 14] on icon at bounding box center [154, 18] width 17 height 17
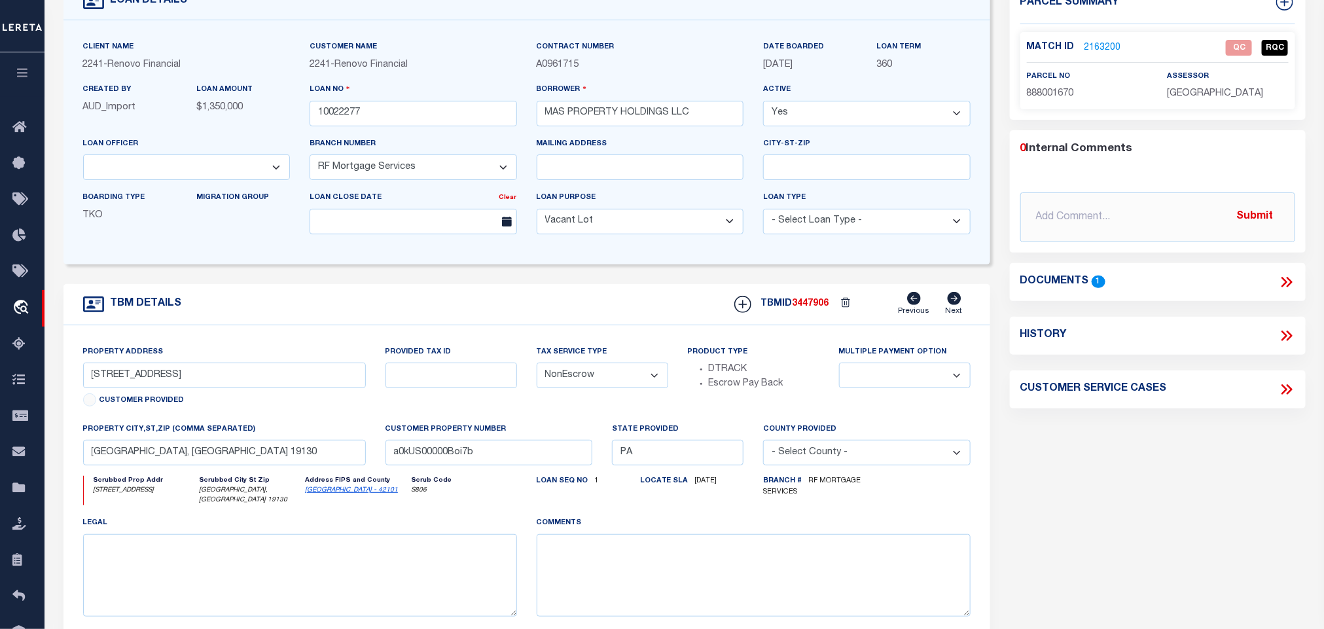
click at [1047, 93] on span "888001670" at bounding box center [1050, 93] width 47 height 9
copy span "888001670"
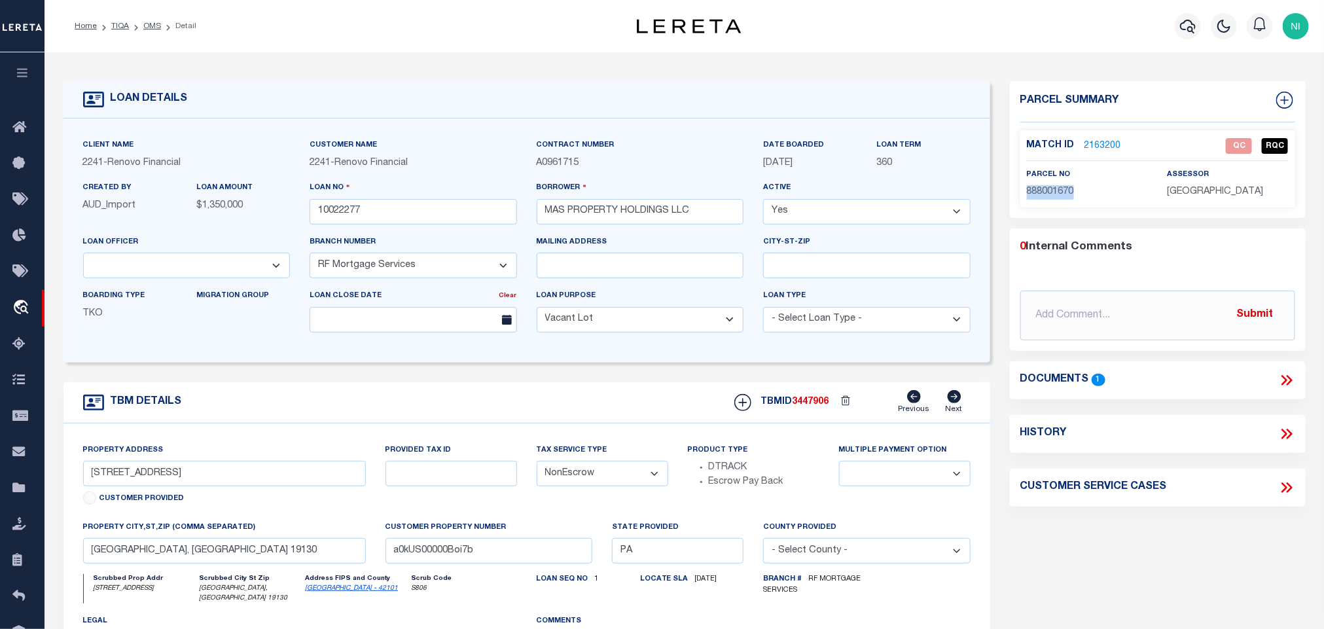
click at [1092, 141] on link "2163200" at bounding box center [1103, 146] width 37 height 14
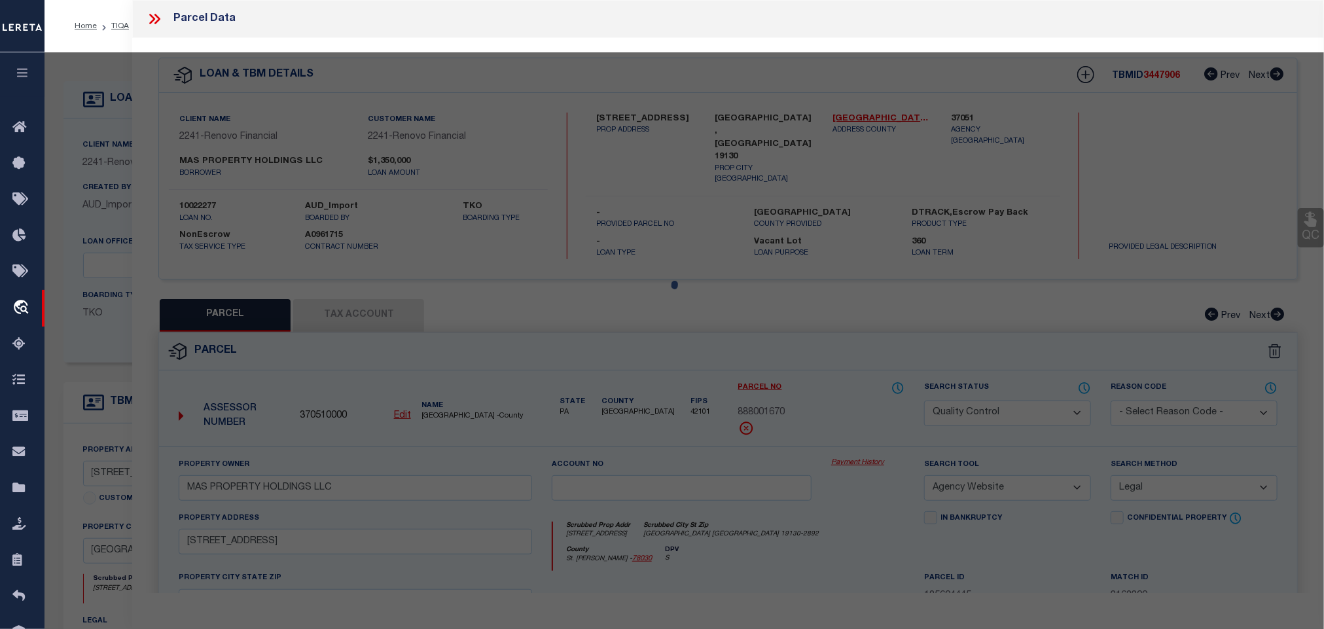
select select "AS"
select select
checkbox input "false"
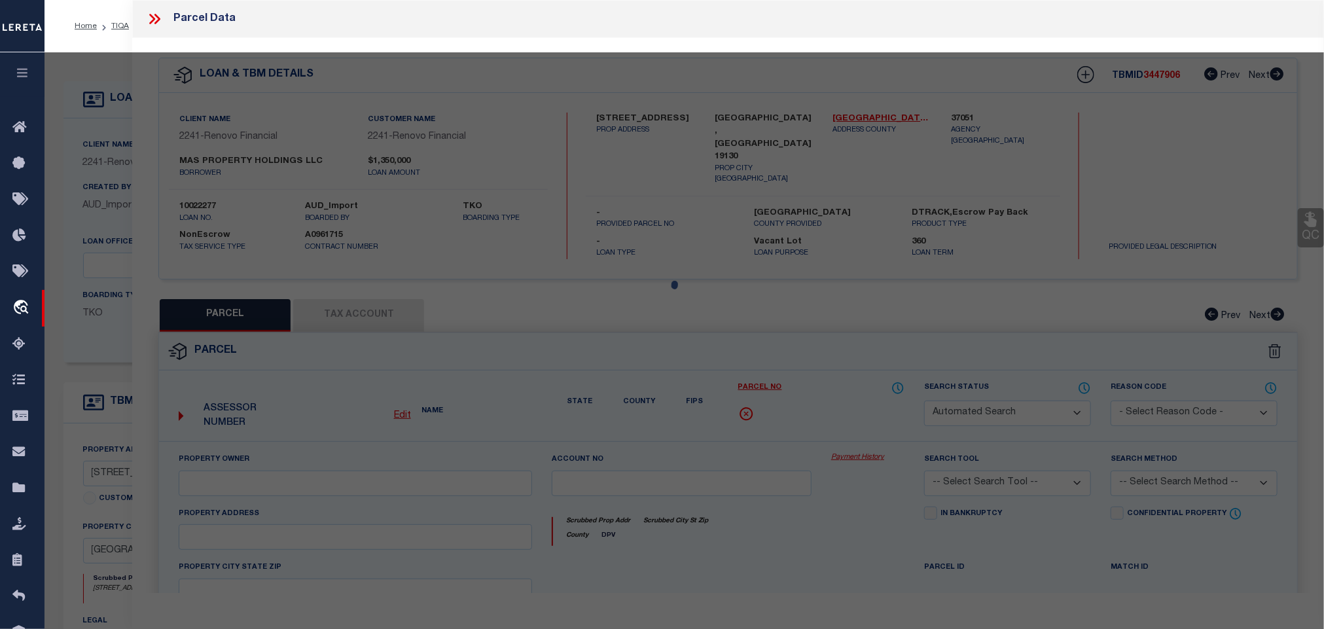
select select "QC"
type input "MAS PROPERTY HOLDINGS LLC"
select select "AGW"
select select "LEG"
type input "[STREET_ADDRESS]"
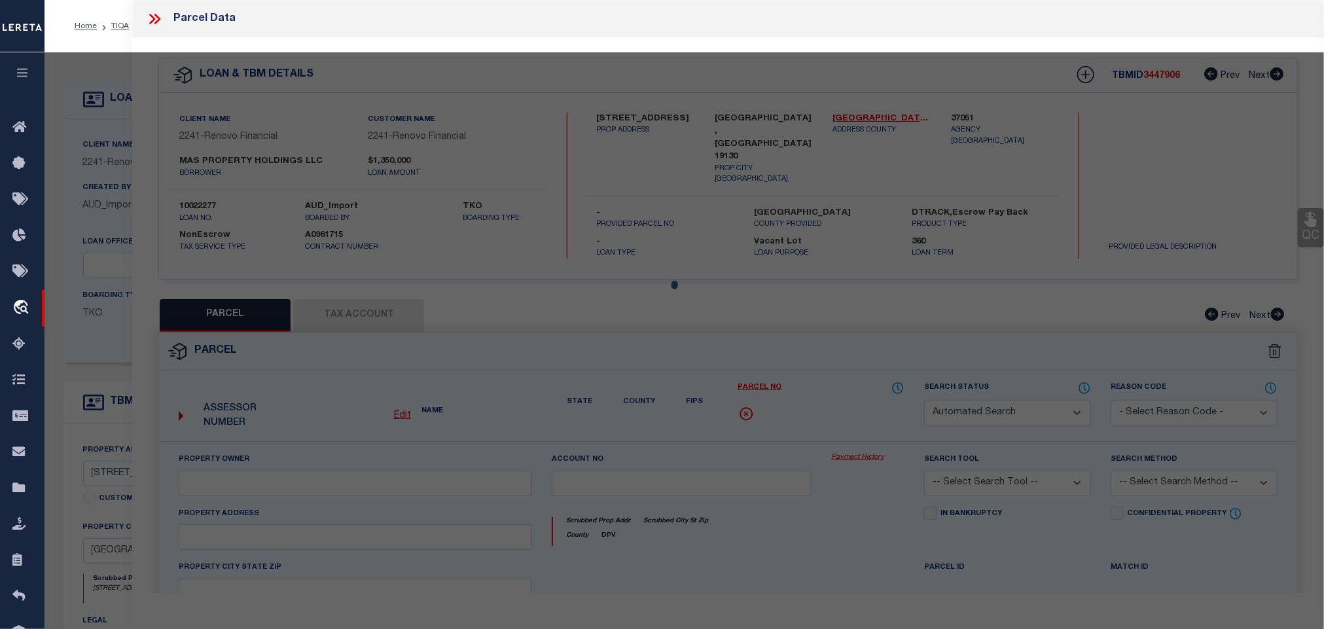
type input "[GEOGRAPHIC_DATA], [GEOGRAPHIC_DATA] 19130"
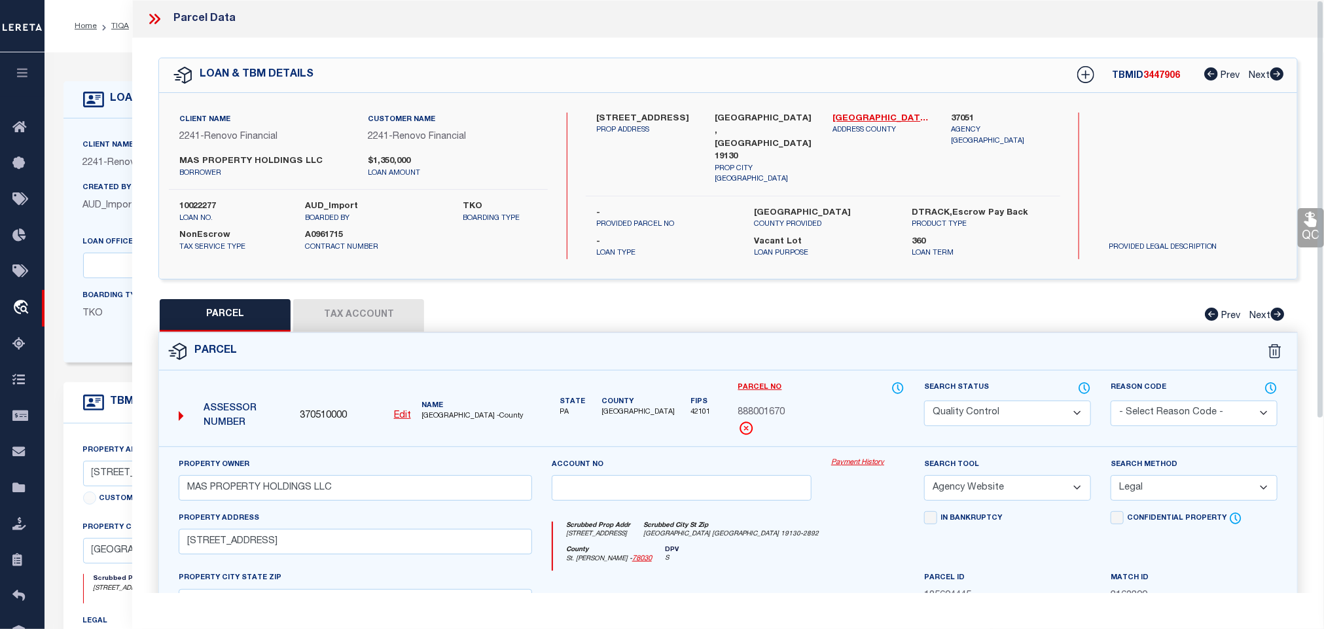
click at [1304, 232] on link "QC" at bounding box center [1311, 227] width 26 height 39
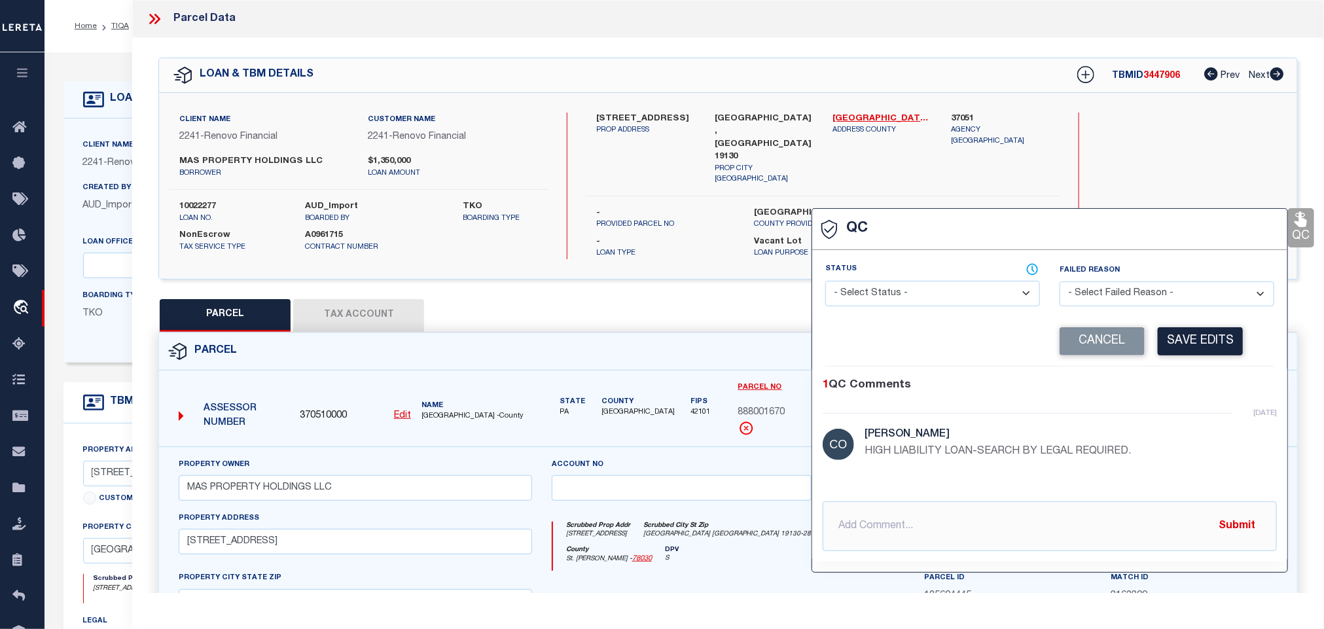
select select "RQC"
select select "IPS"
click at [1006, 285] on select "- Select Status - Ready to QC Correct Incorrect" at bounding box center [932, 294] width 215 height 26
select select "COR"
click at [826, 281] on select "- Select Status - Ready to QC Correct Incorrect" at bounding box center [932, 294] width 215 height 26
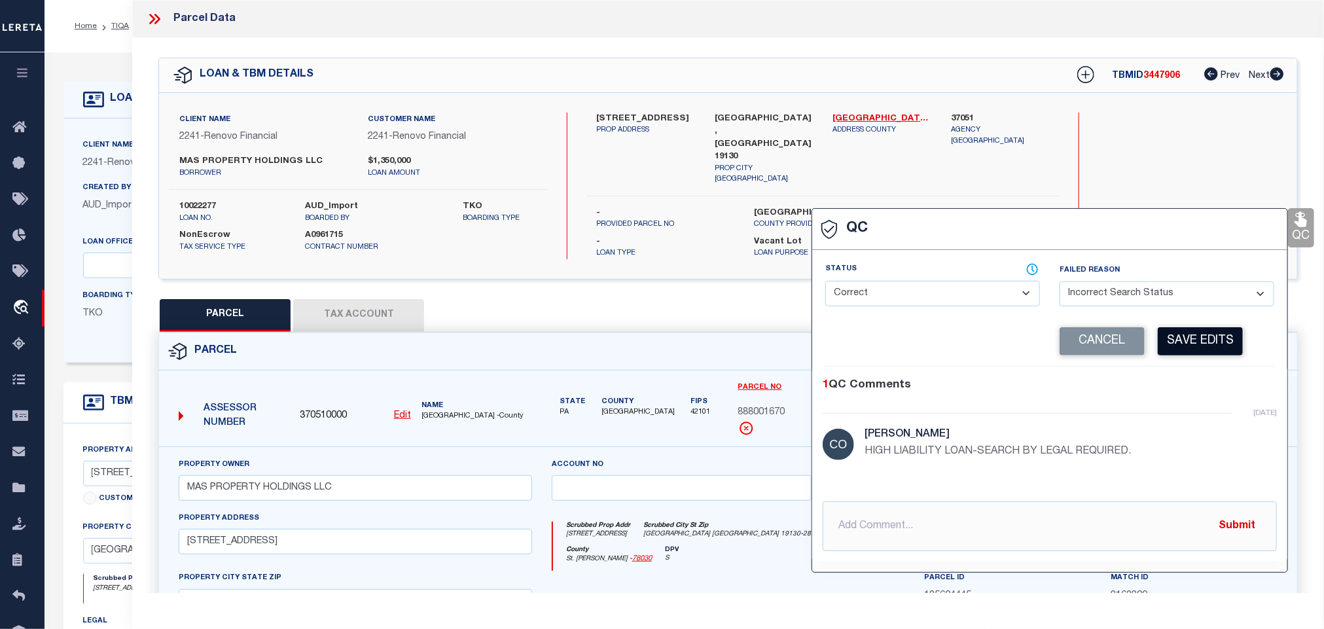
click at [1192, 346] on button "Save Edits" at bounding box center [1200, 341] width 85 height 28
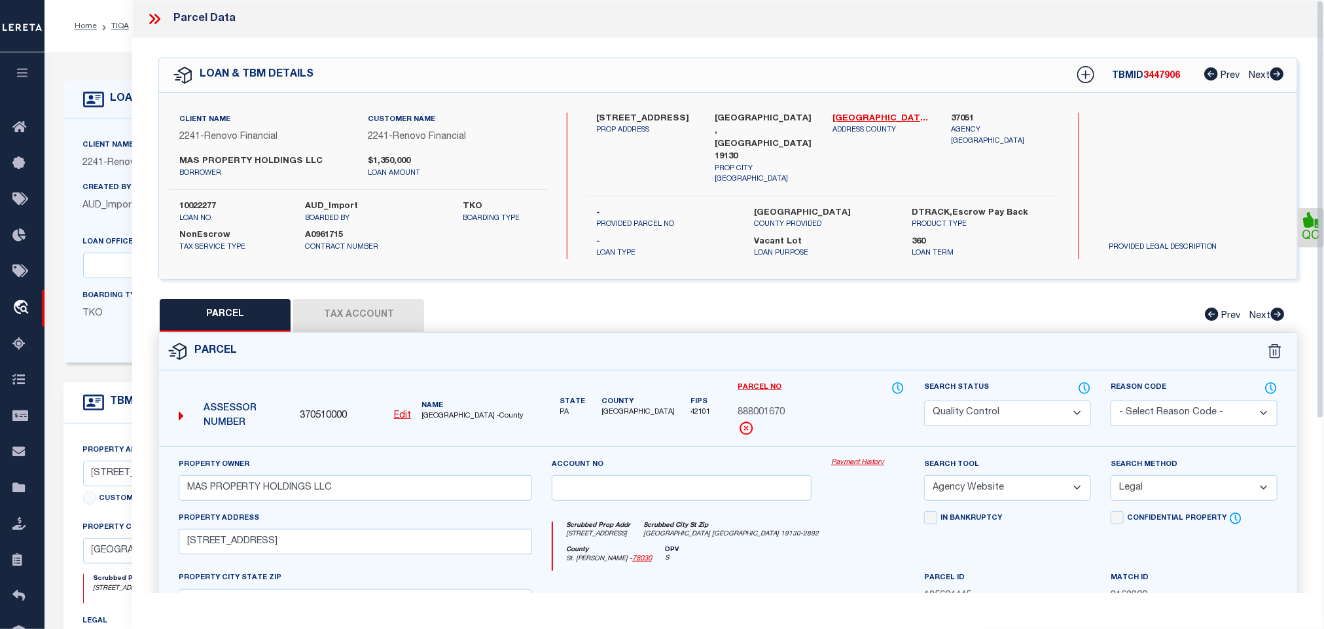
click at [990, 410] on select "Automated Search Bad Parcel Complete Duplicate Parcel High Dollar Reporting In …" at bounding box center [1007, 414] width 167 height 26
select select "CP"
click at [856, 440] on div "Parcel No 888001670" at bounding box center [822, 413] width 187 height 65
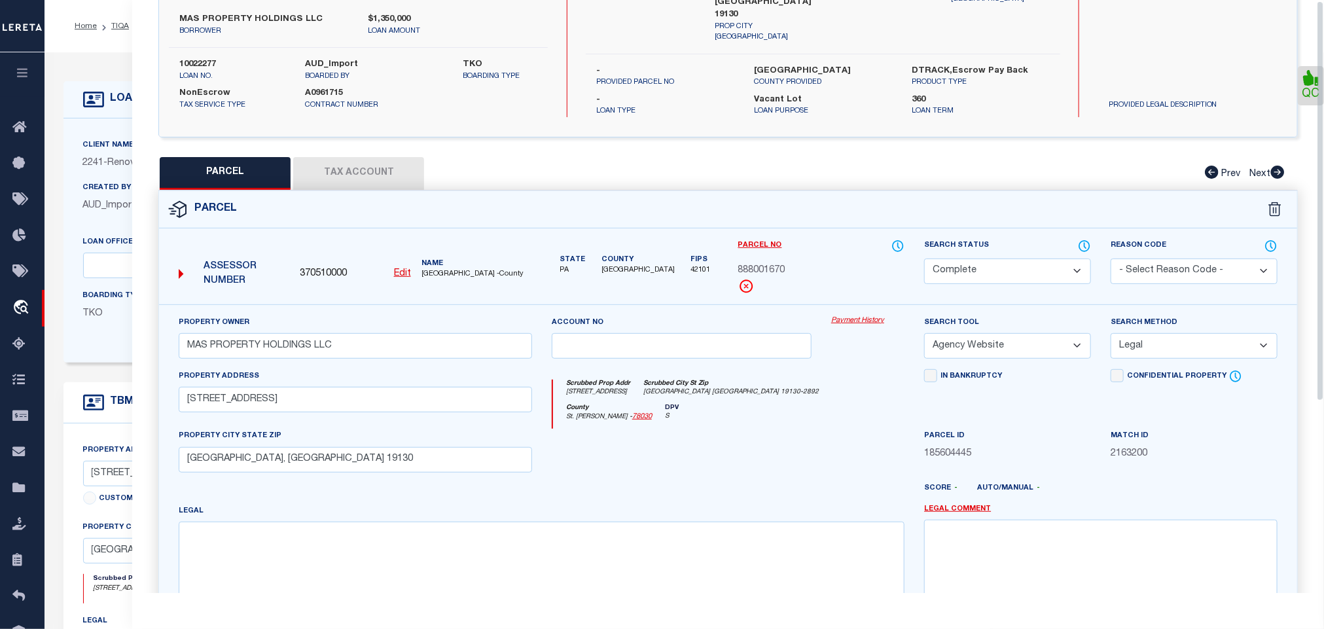
scroll to position [285, 0]
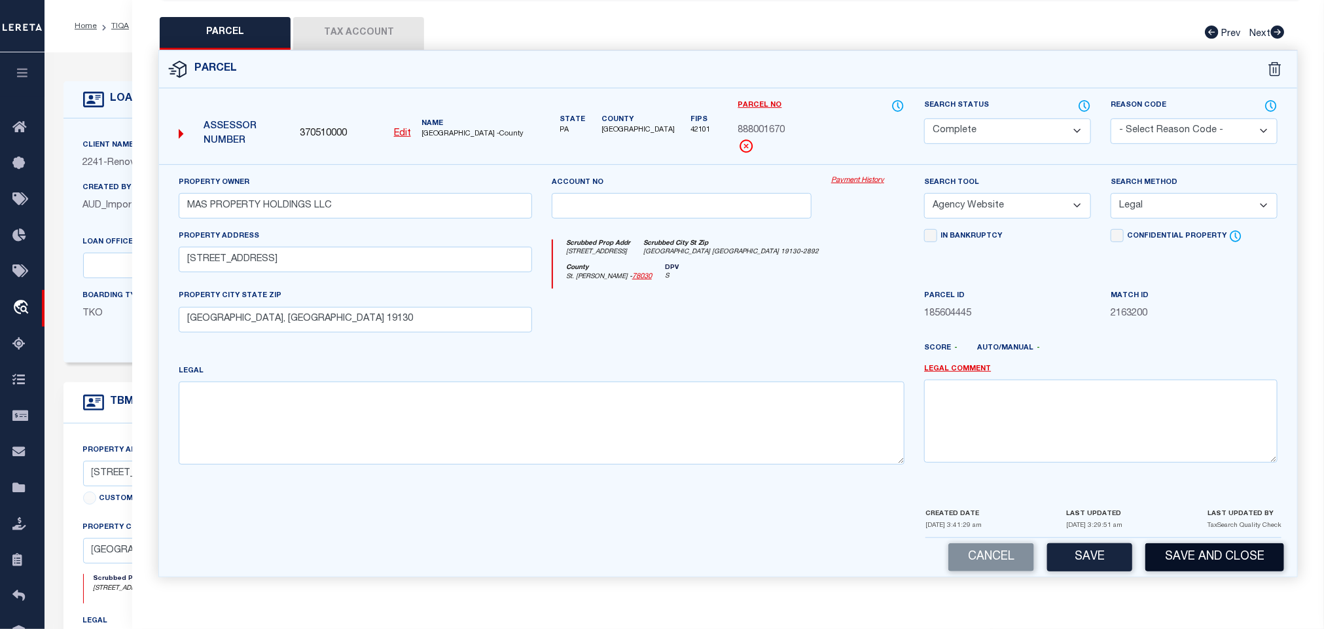
click at [1185, 550] on button "Save and Close" at bounding box center [1214, 557] width 139 height 28
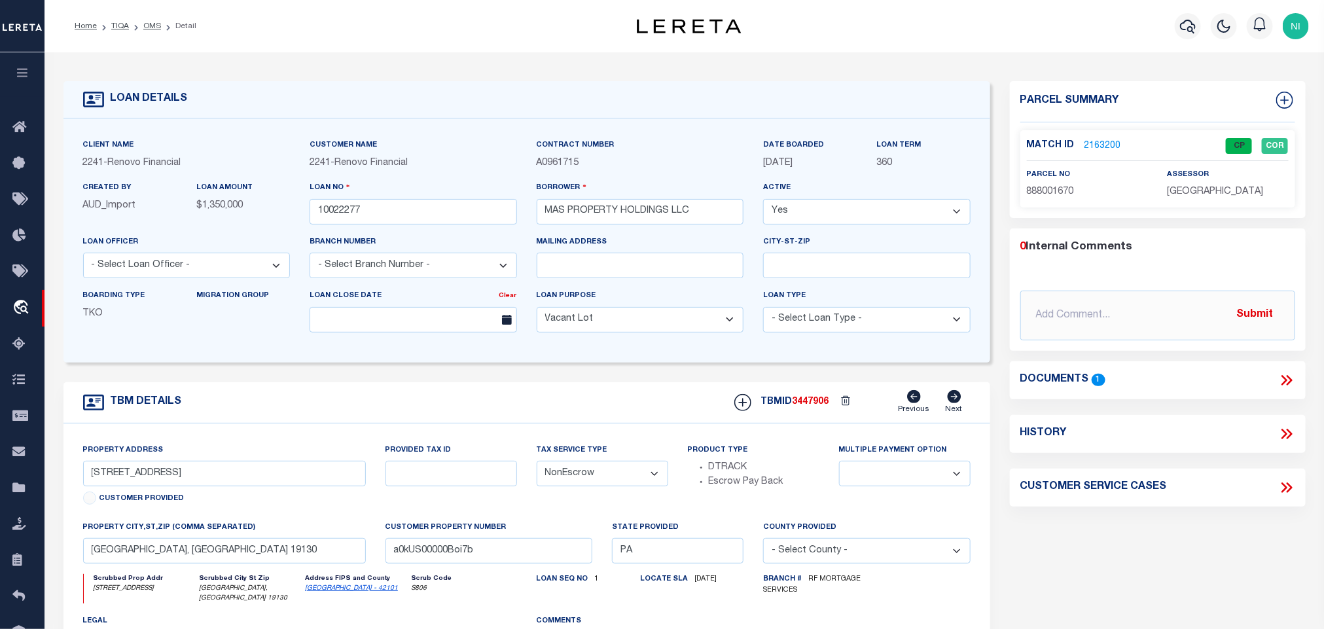
select select
click at [1106, 145] on link "2163200" at bounding box center [1103, 146] width 37 height 14
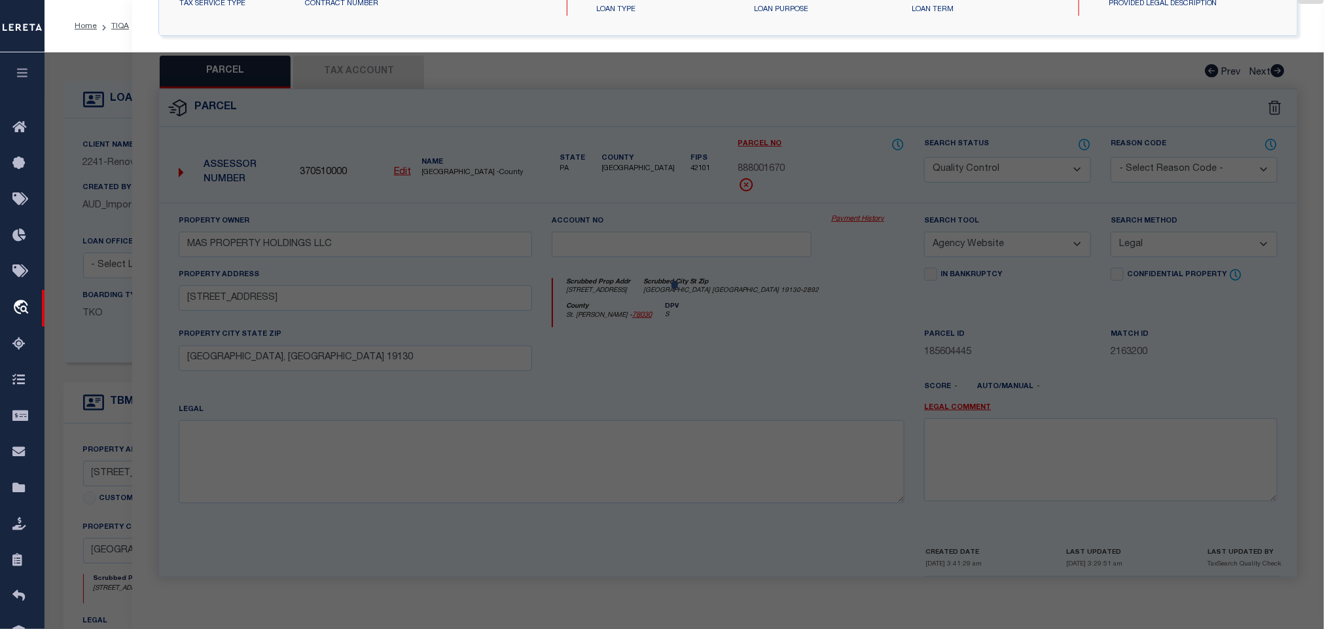
select select "AS"
select select
checkbox input "false"
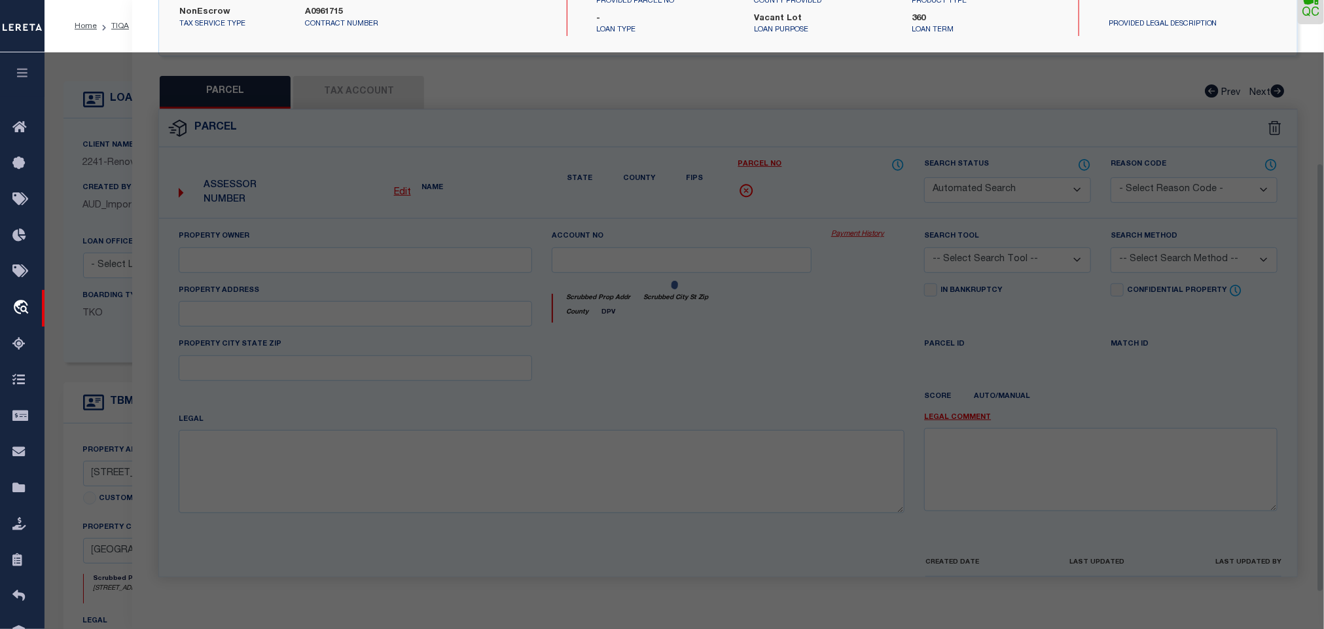
select select "CP"
type input "MAS PROPERTY HOLDINGS LLC"
select select "AGW"
select select "LEG"
type input "[STREET_ADDRESS]"
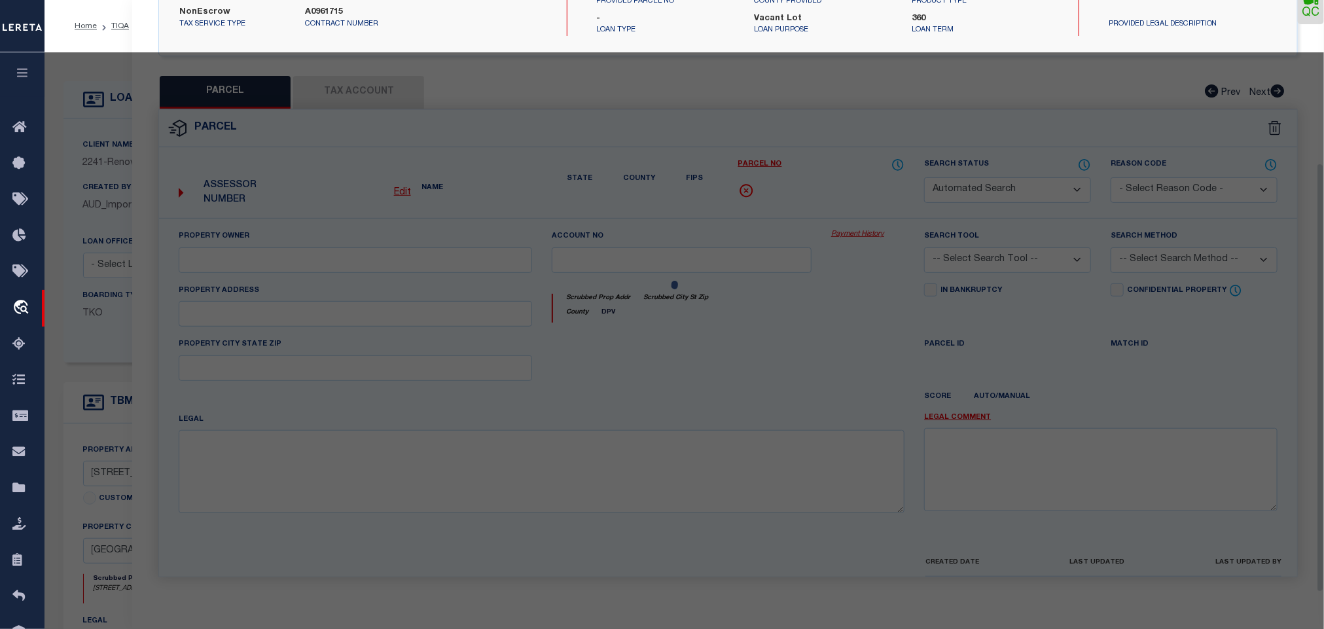
type input "[GEOGRAPHIC_DATA], [GEOGRAPHIC_DATA] 19130"
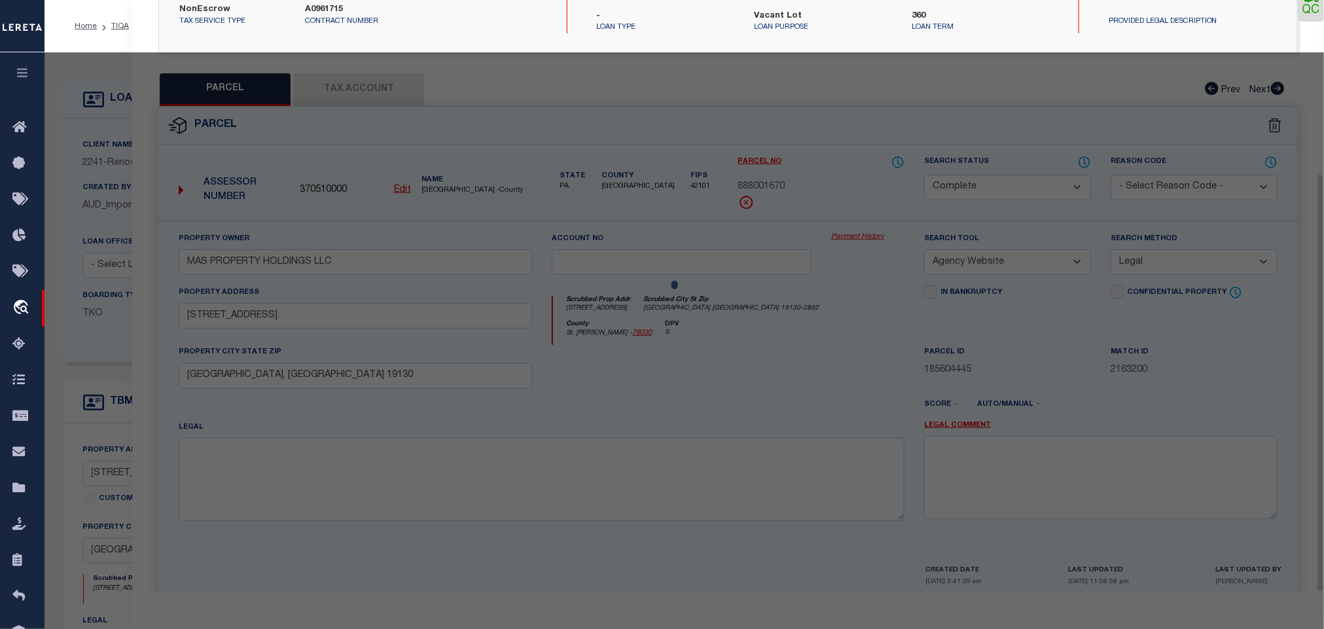
scroll to position [245, 0]
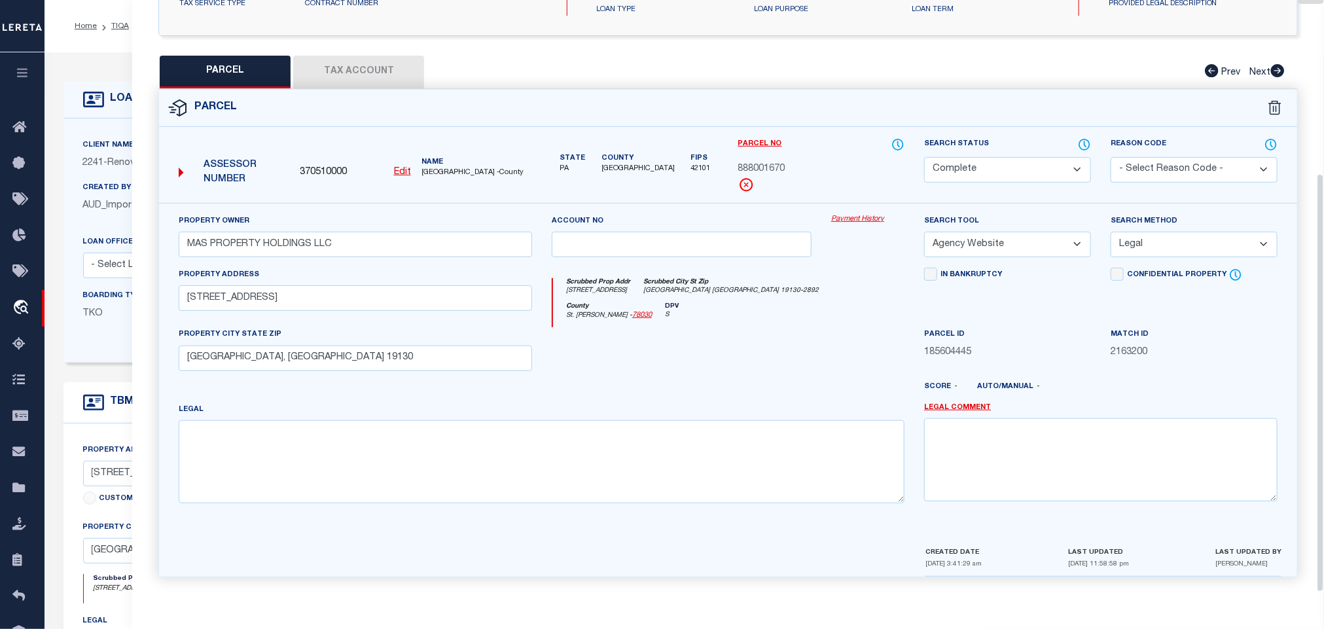
click at [353, 63] on button "Tax Account" at bounding box center [358, 72] width 131 height 33
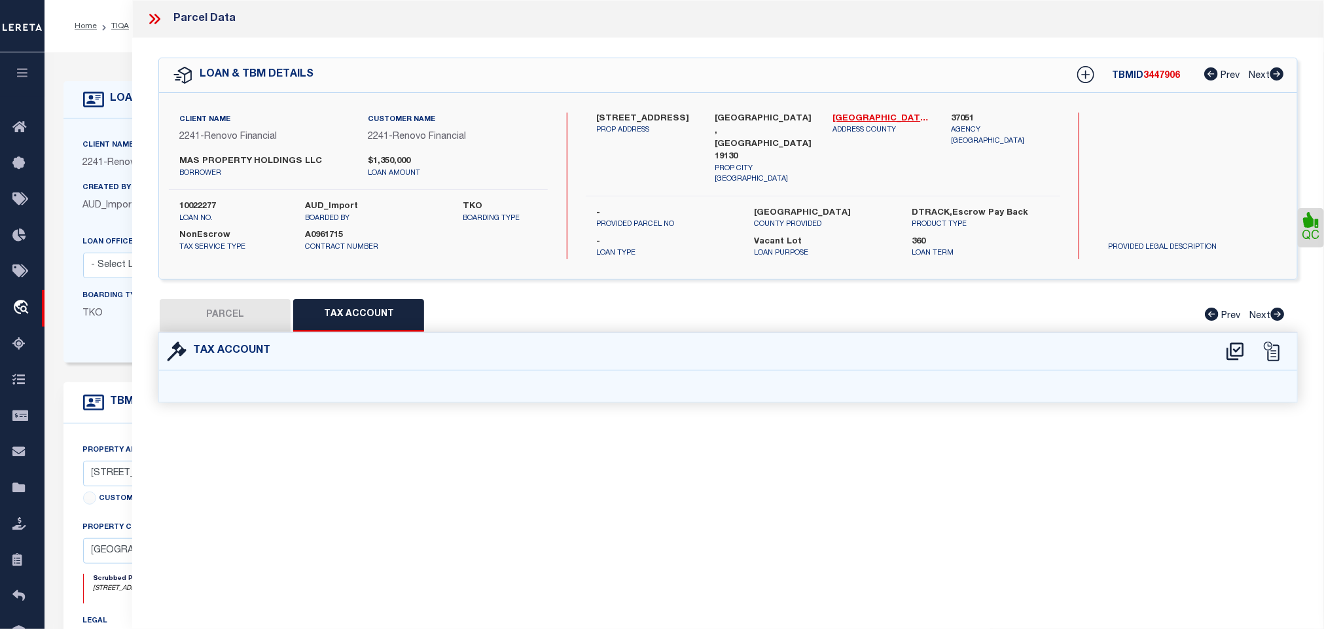
select select "100"
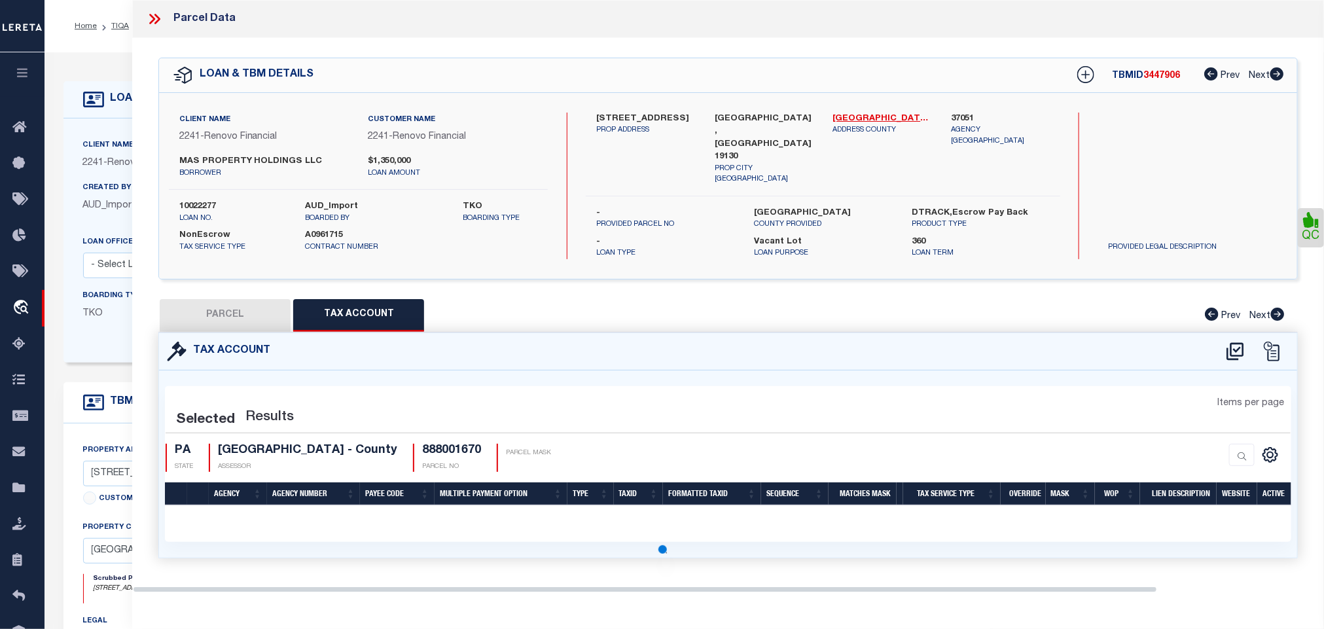
select select "100"
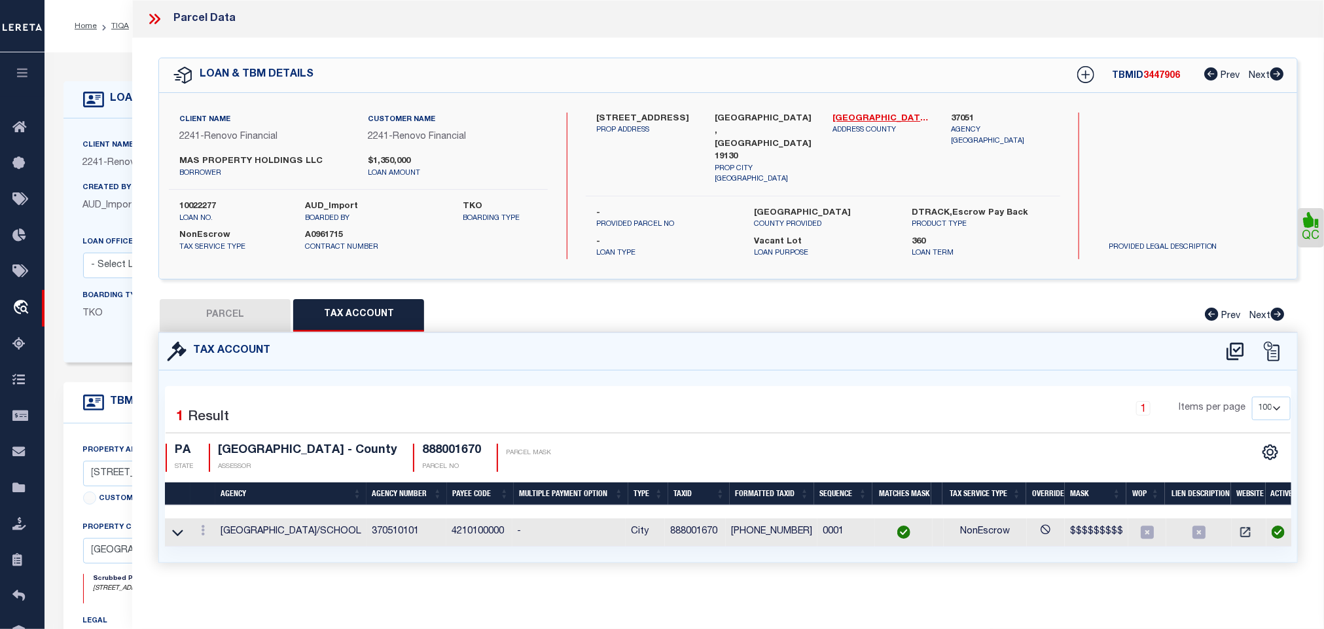
click at [238, 301] on button "PARCEL" at bounding box center [225, 315] width 131 height 33
select select "AS"
select select
checkbox input "false"
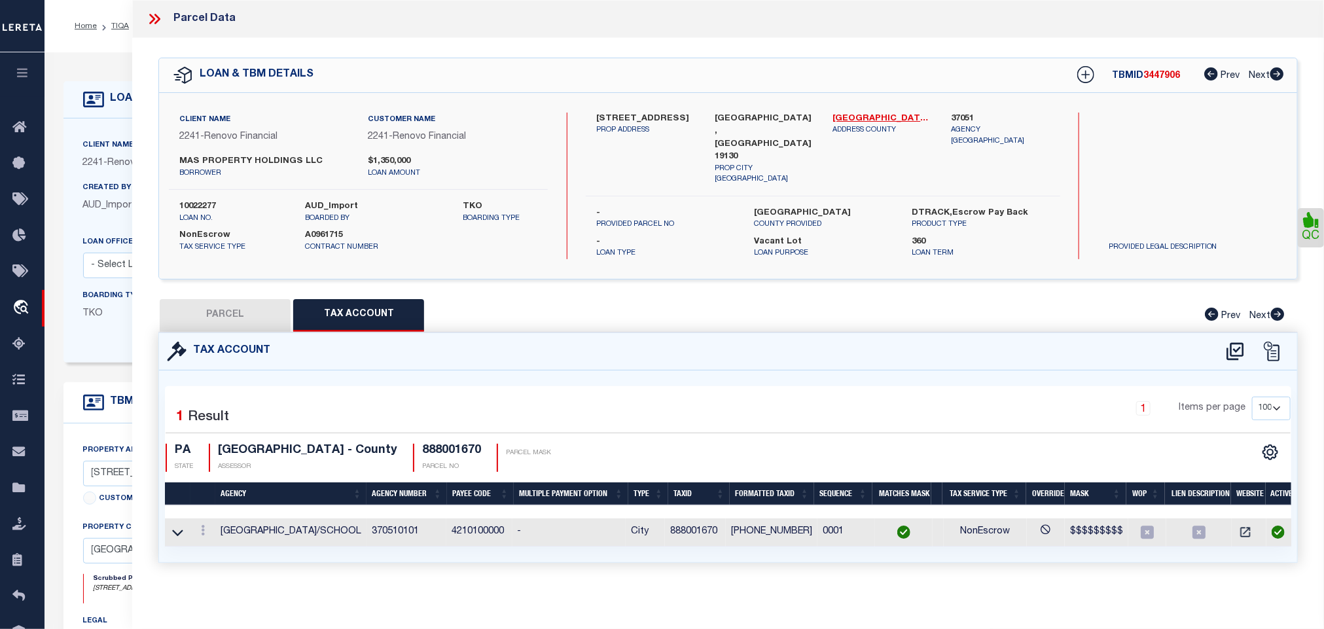
checkbox input "false"
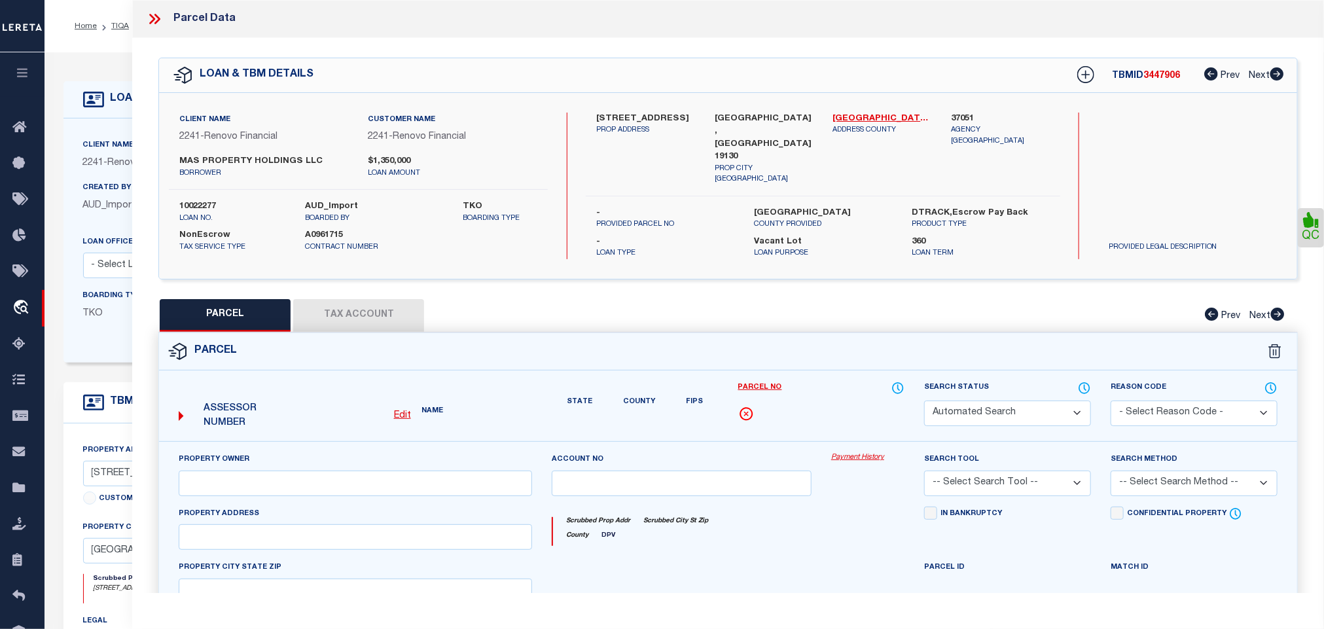
select select "CP"
type input "MAS PROPERTY HOLDINGS LLC"
select select "AGW"
select select "LEG"
type input "[STREET_ADDRESS]"
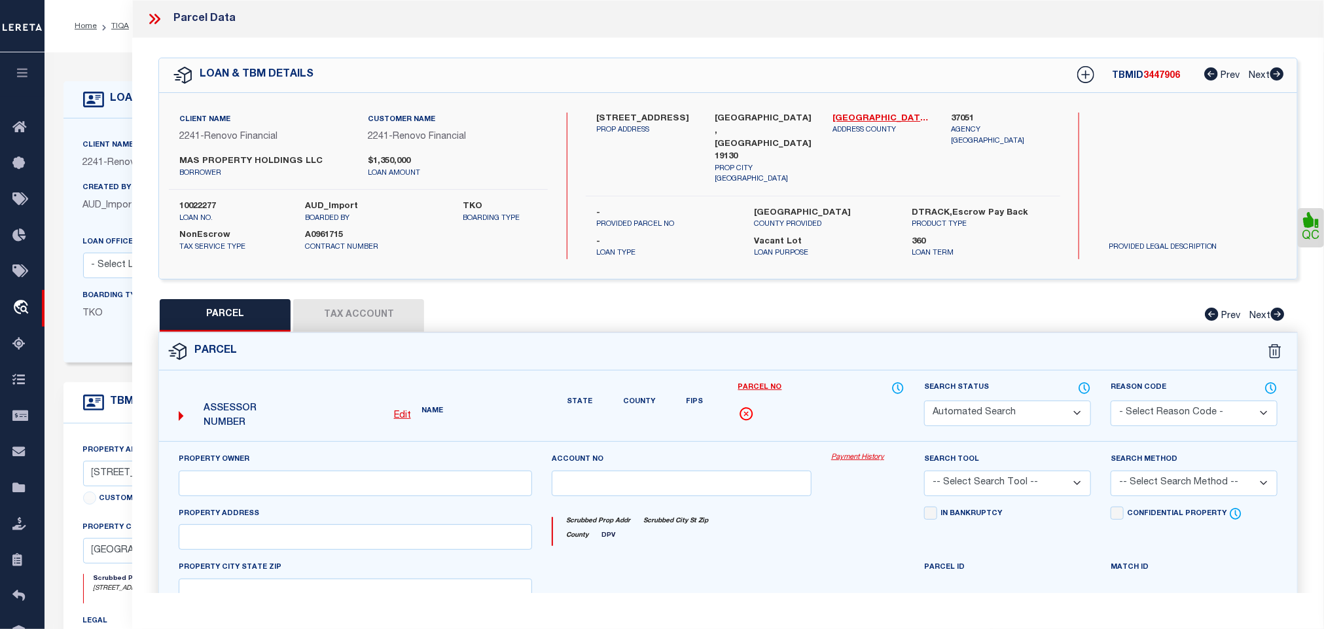
type input "[GEOGRAPHIC_DATA], [GEOGRAPHIC_DATA] 19130"
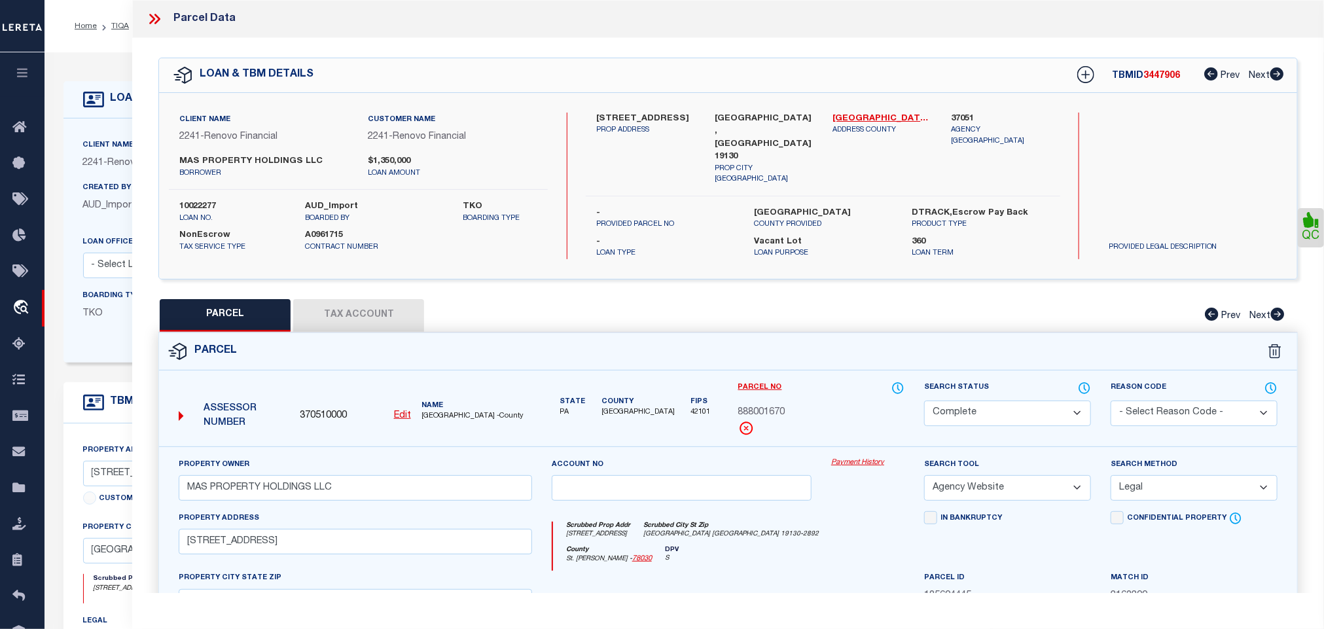
click at [152, 22] on icon at bounding box center [153, 19] width 6 height 10
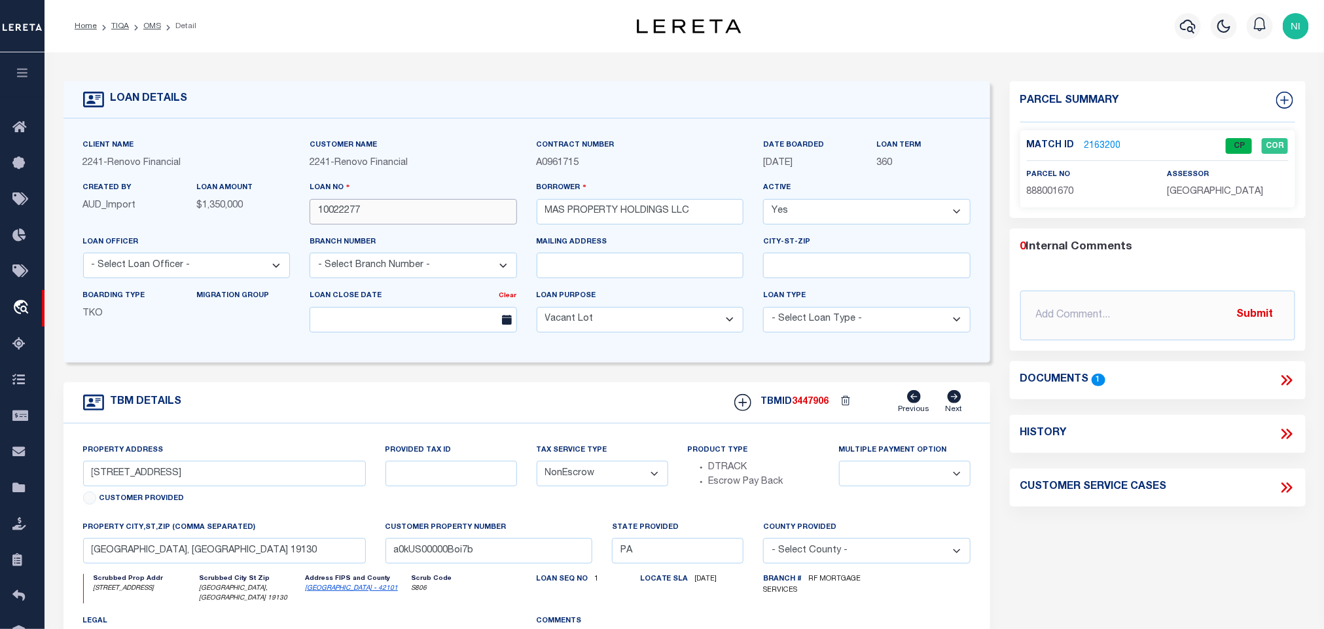
click at [393, 215] on input "10022277" at bounding box center [413, 212] width 207 height 26
click at [1049, 189] on span "888001670" at bounding box center [1050, 191] width 47 height 9
click at [810, 406] on span "3447906" at bounding box center [811, 401] width 37 height 9
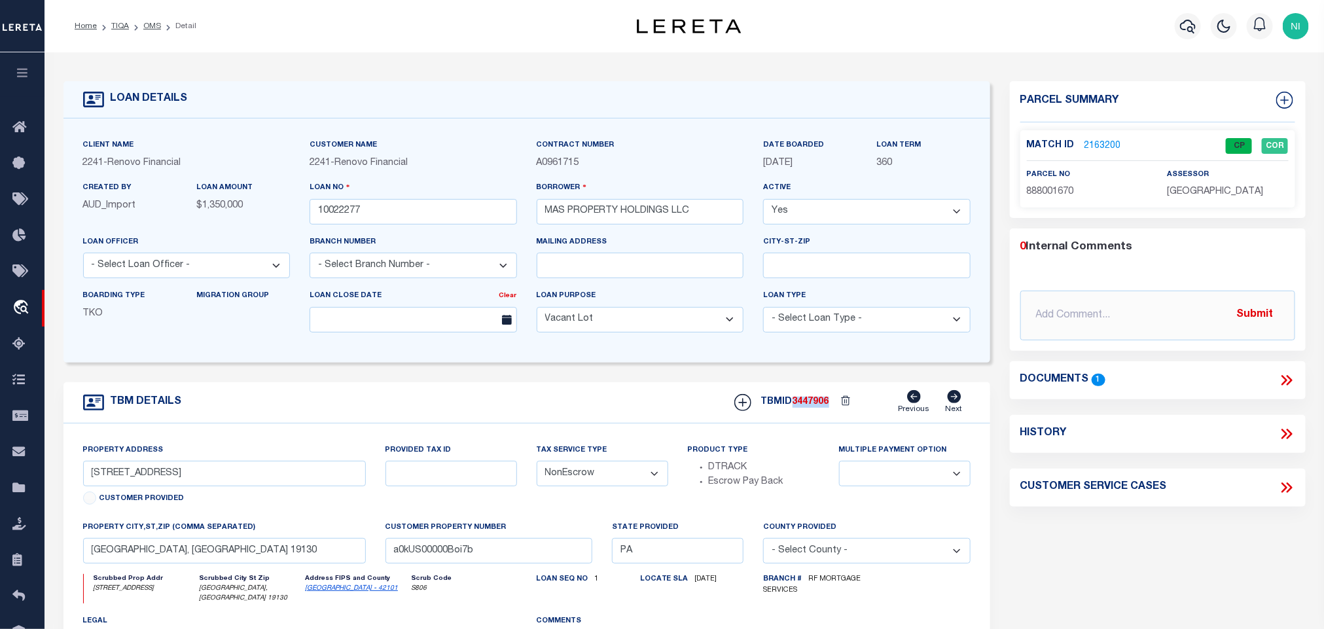
copy span "3447906"
click at [1222, 198] on p "[GEOGRAPHIC_DATA]" at bounding box center [1228, 192] width 121 height 14
click at [1221, 198] on p "[GEOGRAPHIC_DATA]" at bounding box center [1228, 192] width 121 height 14
copy div "[GEOGRAPHIC_DATA]"
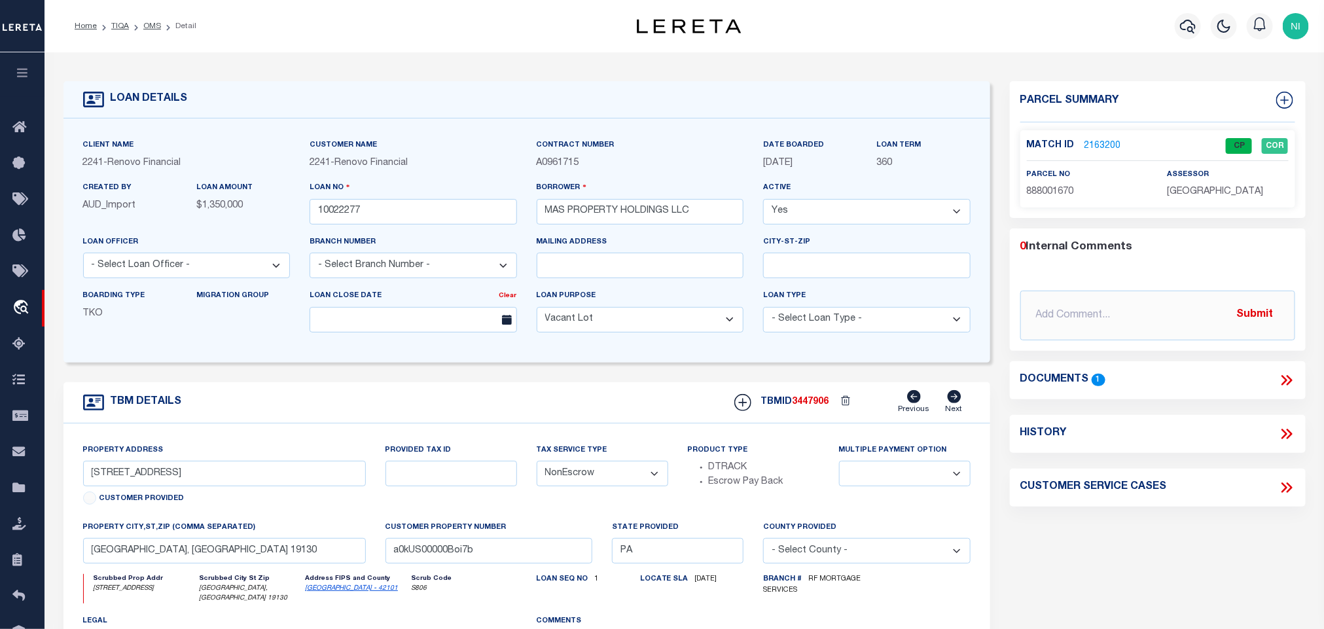
click at [1061, 191] on span "888001670" at bounding box center [1050, 191] width 47 height 9
copy span "888001670"
click at [152, 28] on link "OMS" at bounding box center [152, 26] width 18 height 8
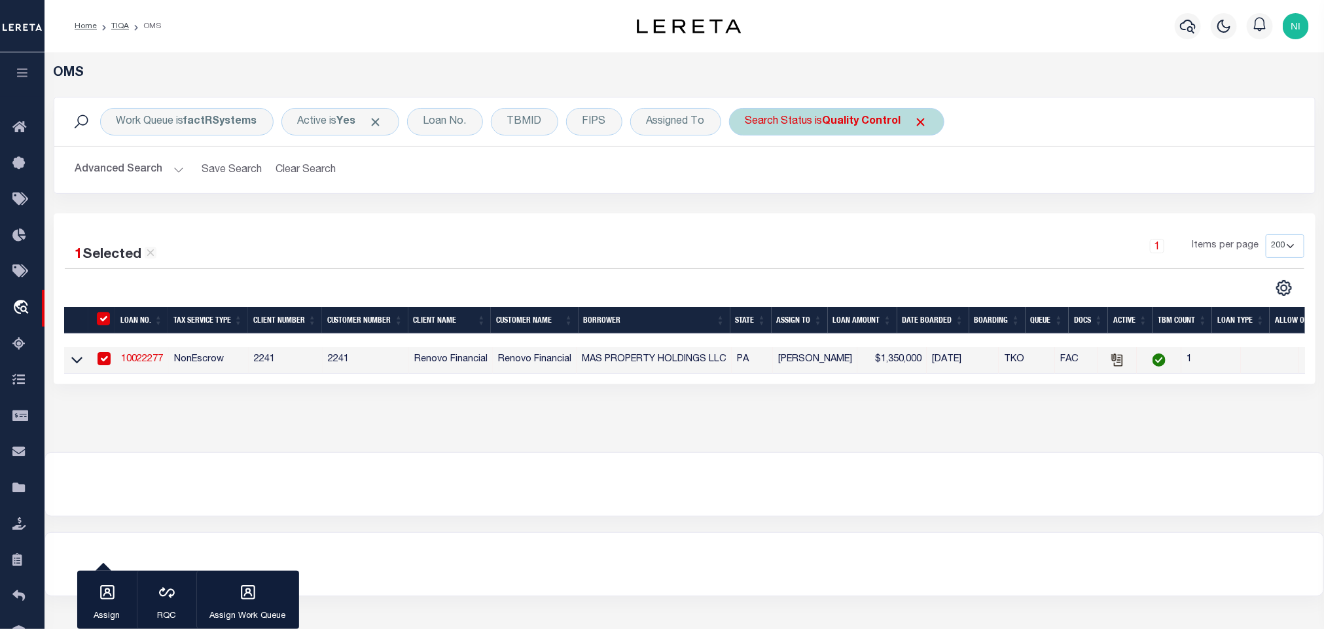
click at [833, 118] on b "Quality Control" at bounding box center [862, 122] width 79 height 10
select select "QC"
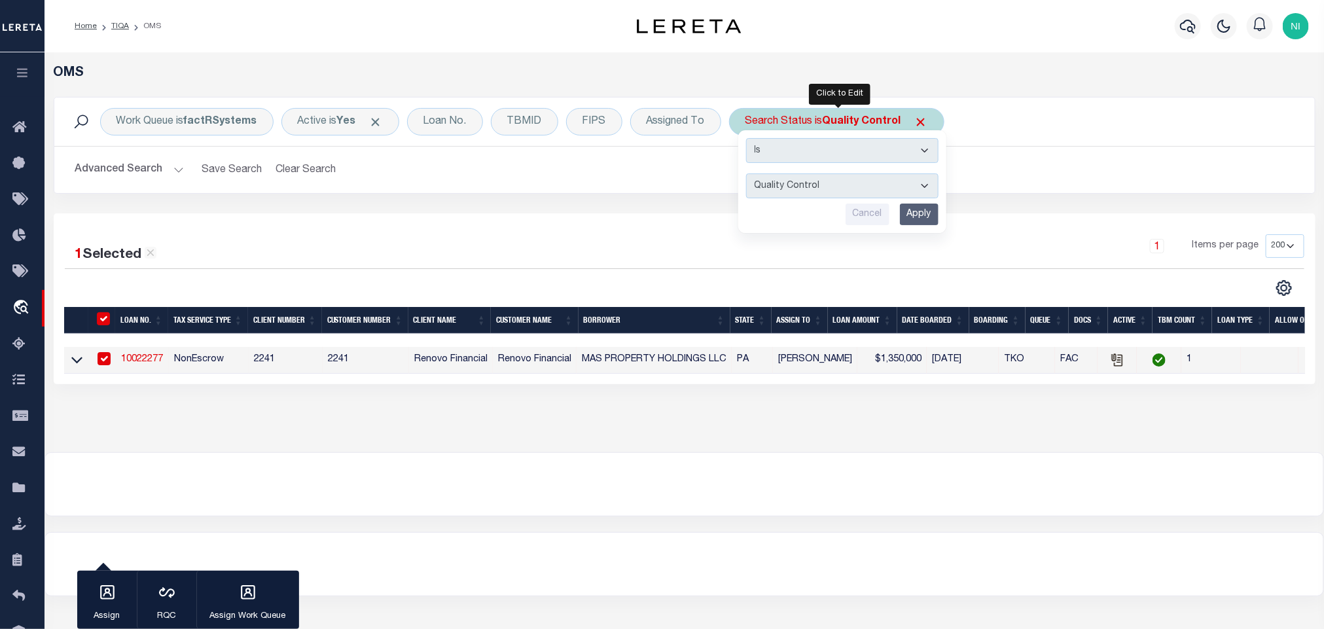
click at [922, 218] on input "Apply" at bounding box center [919, 215] width 39 height 22
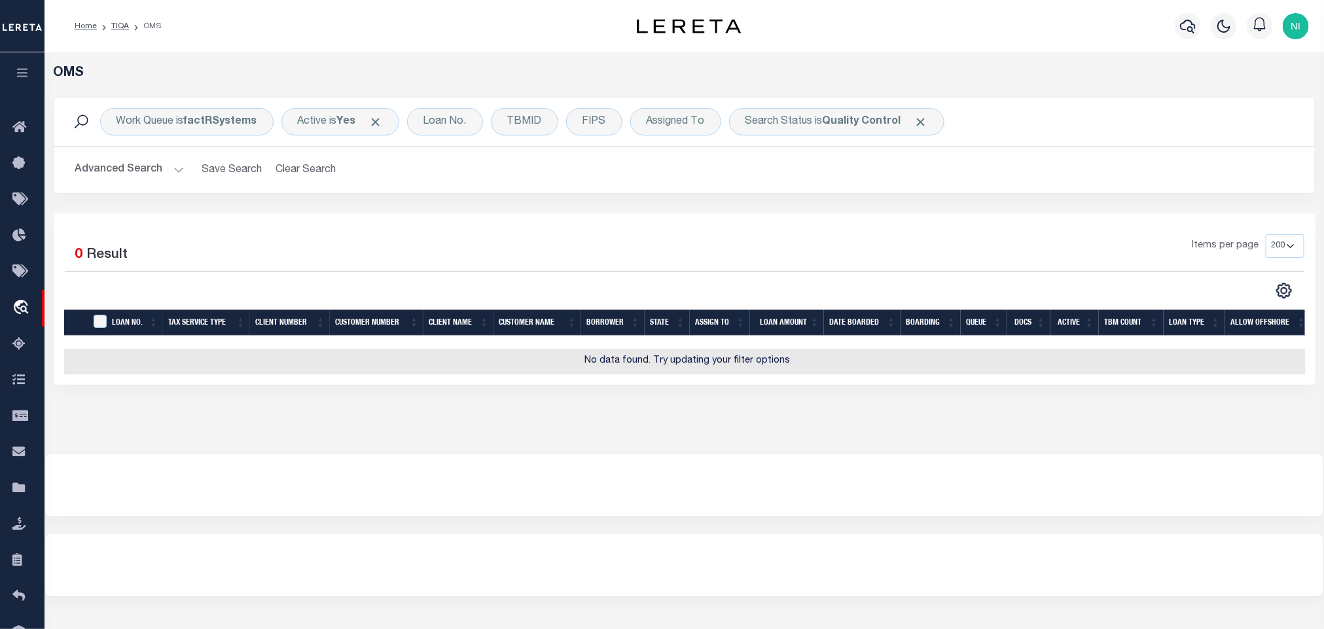
click at [173, 169] on button "Advanced Search" at bounding box center [129, 170] width 109 height 26
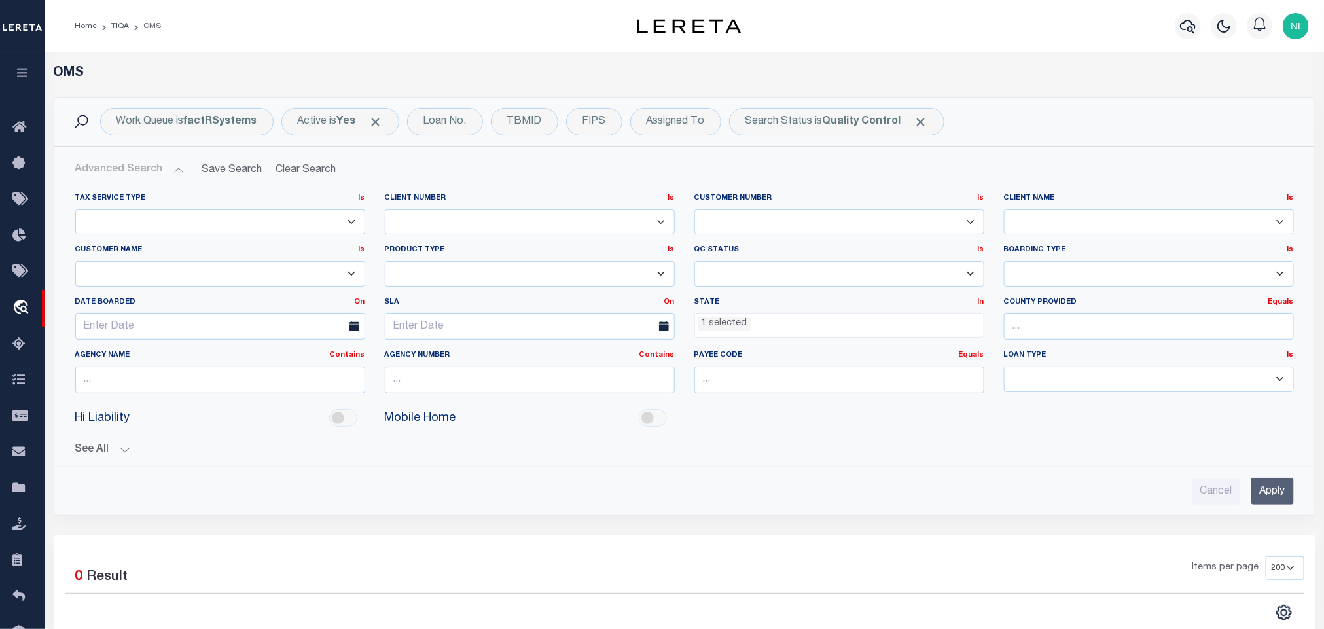
click at [821, 328] on ul "1 selected" at bounding box center [839, 323] width 289 height 18
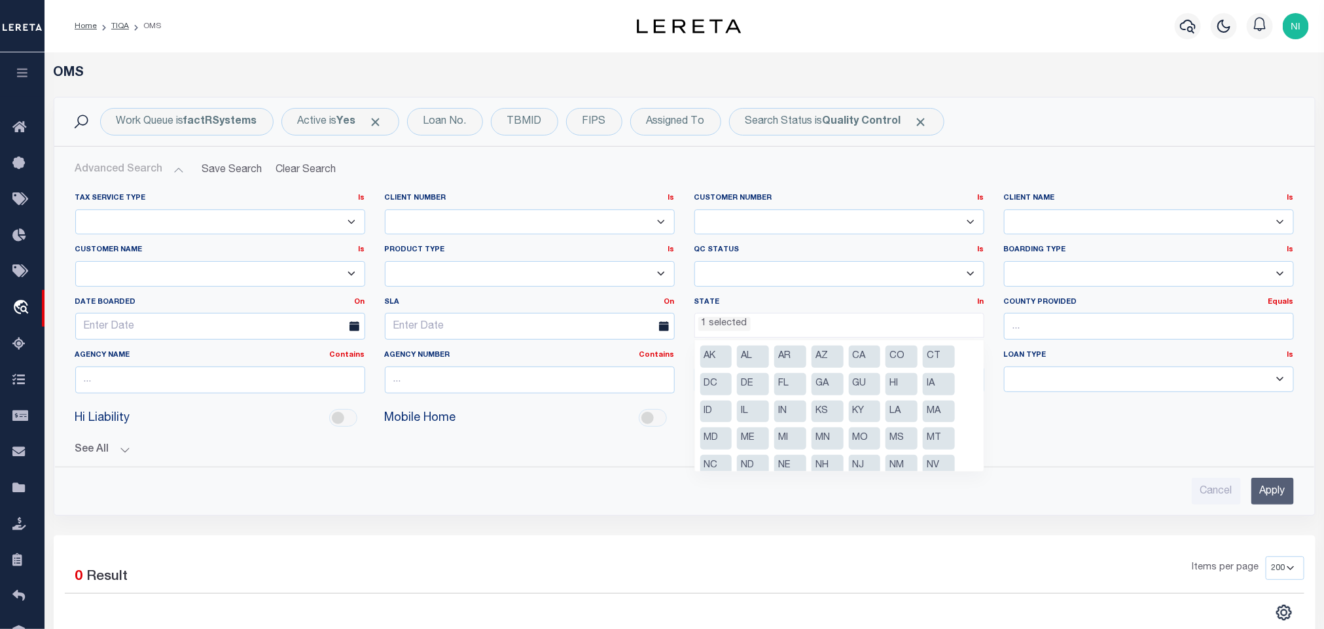
scroll to position [39, 0]
click at [862, 452] on li "PA" at bounding box center [865, 454] width 32 height 22
click at [711, 454] on li "NY" at bounding box center [716, 454] width 32 height 22
select select "NY"
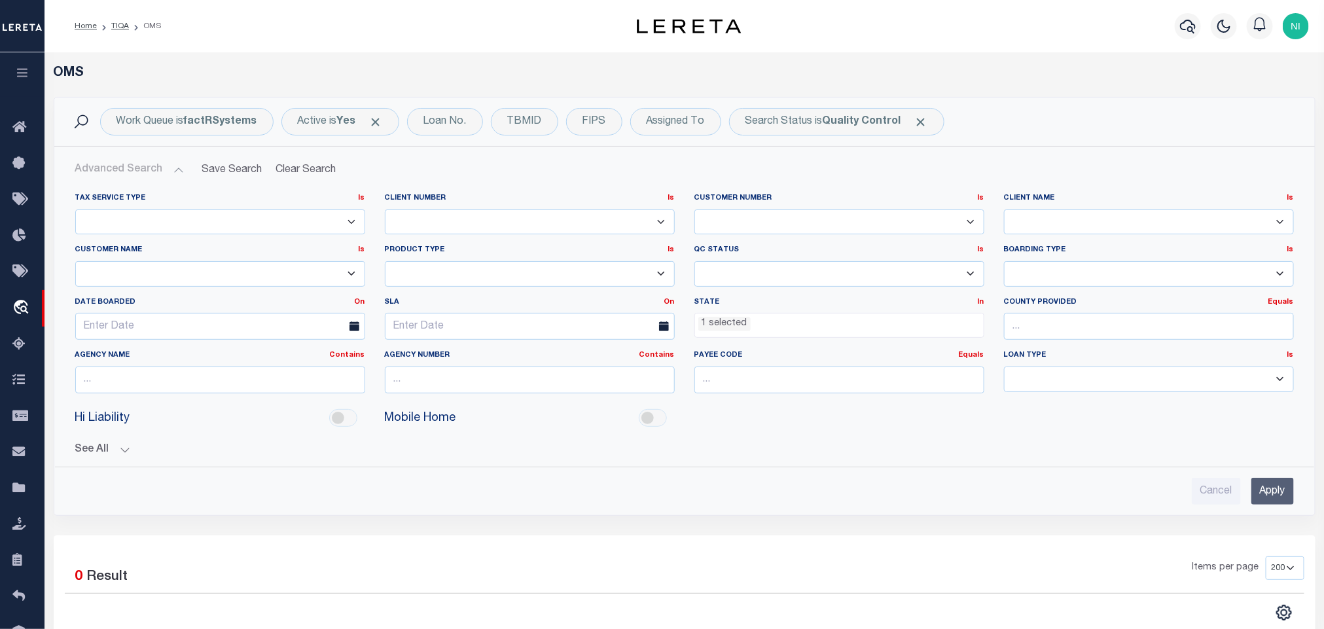
click at [1259, 488] on input "Apply" at bounding box center [1273, 491] width 43 height 27
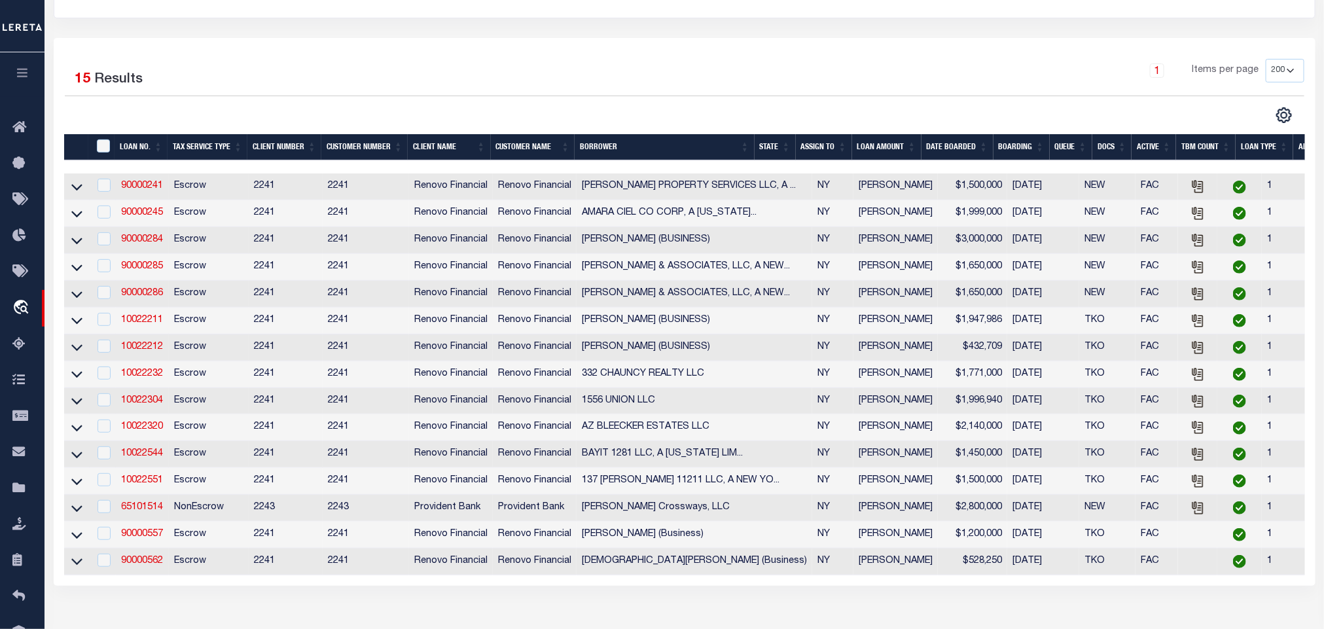
scroll to position [196, 0]
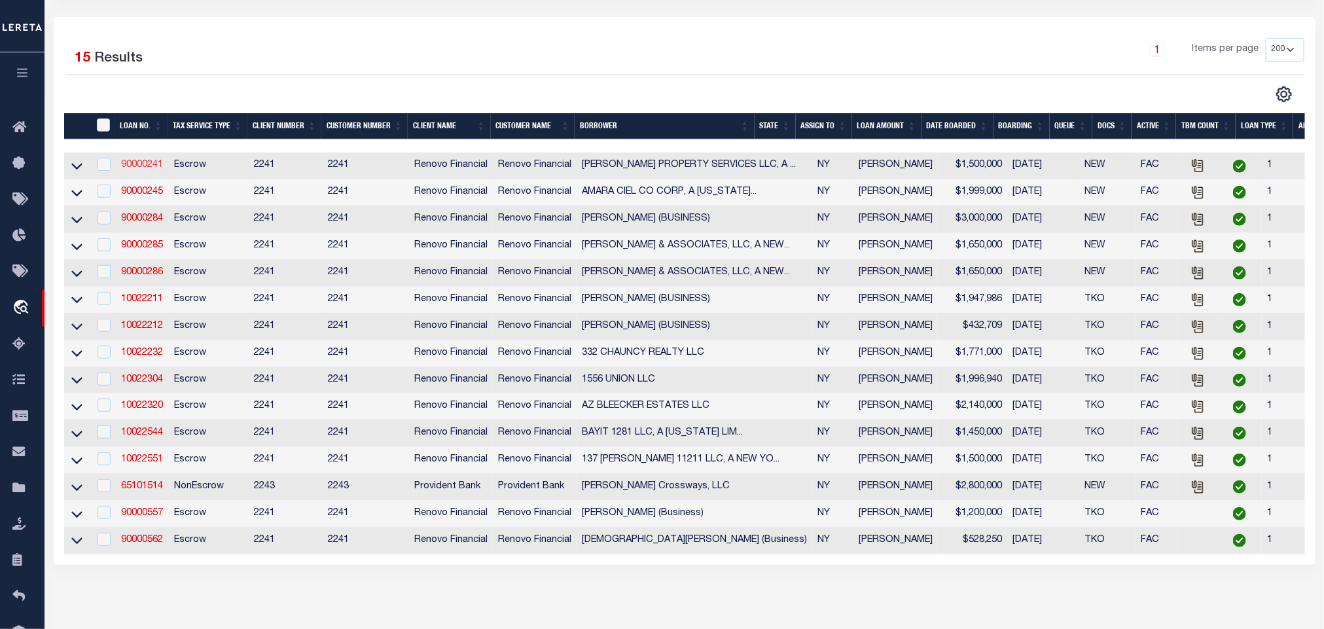
click at [136, 170] on link "90000241" at bounding box center [142, 164] width 42 height 9
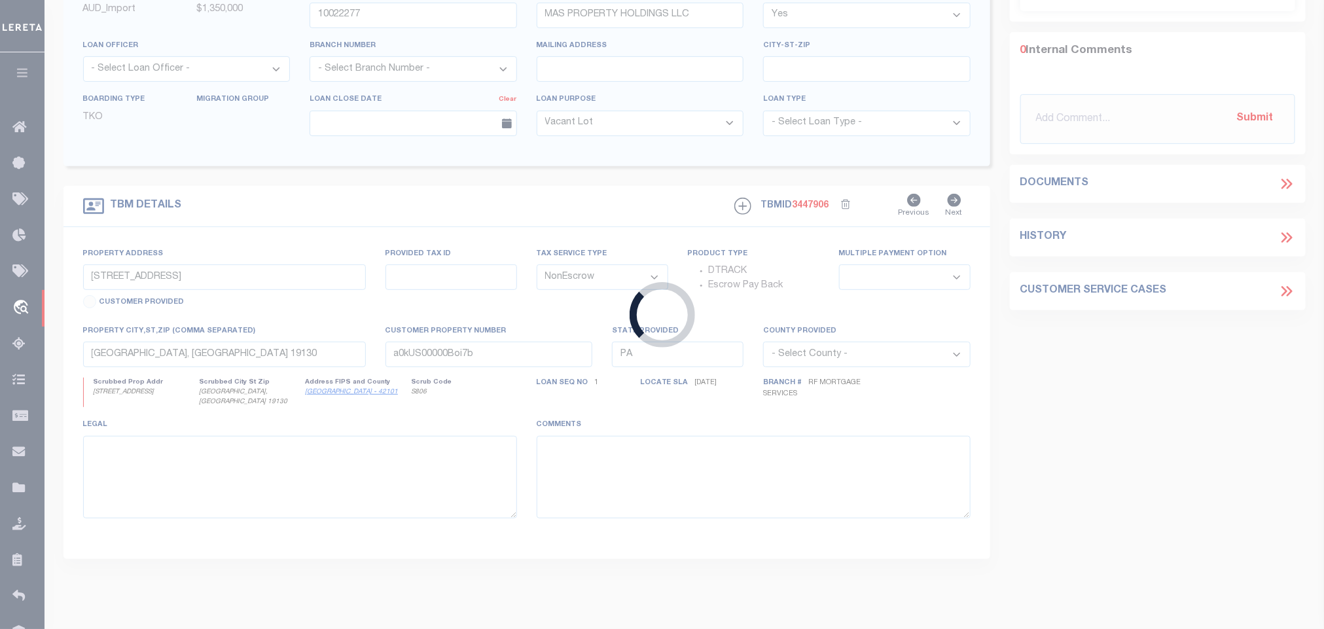
type input "90000241"
type input "[PERSON_NAME] PROPERTY SERVICES LLC, A [US_STATE] LIMITED LIABILITY COMPANY"
select select "10"
select select "Escrow"
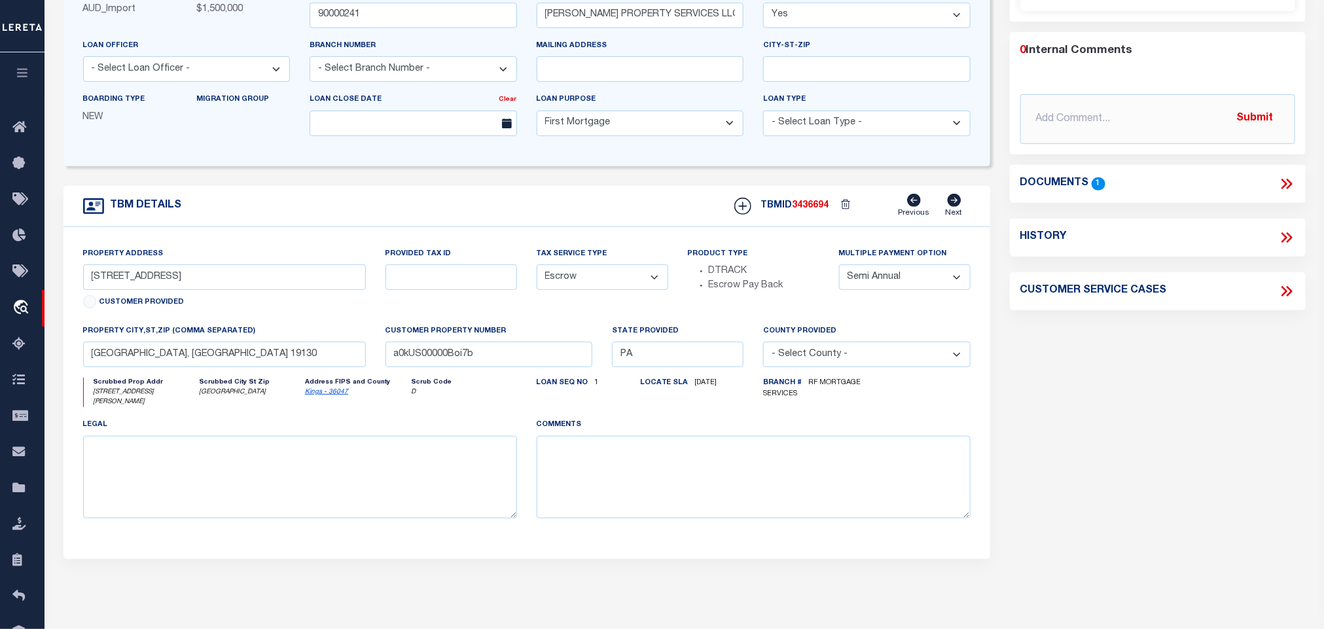
type input "[STREET_ADDRESS][PERSON_NAME]"
select select
type input "[GEOGRAPHIC_DATA]"
type input "a0kUS00000AmSU7"
type input "NY"
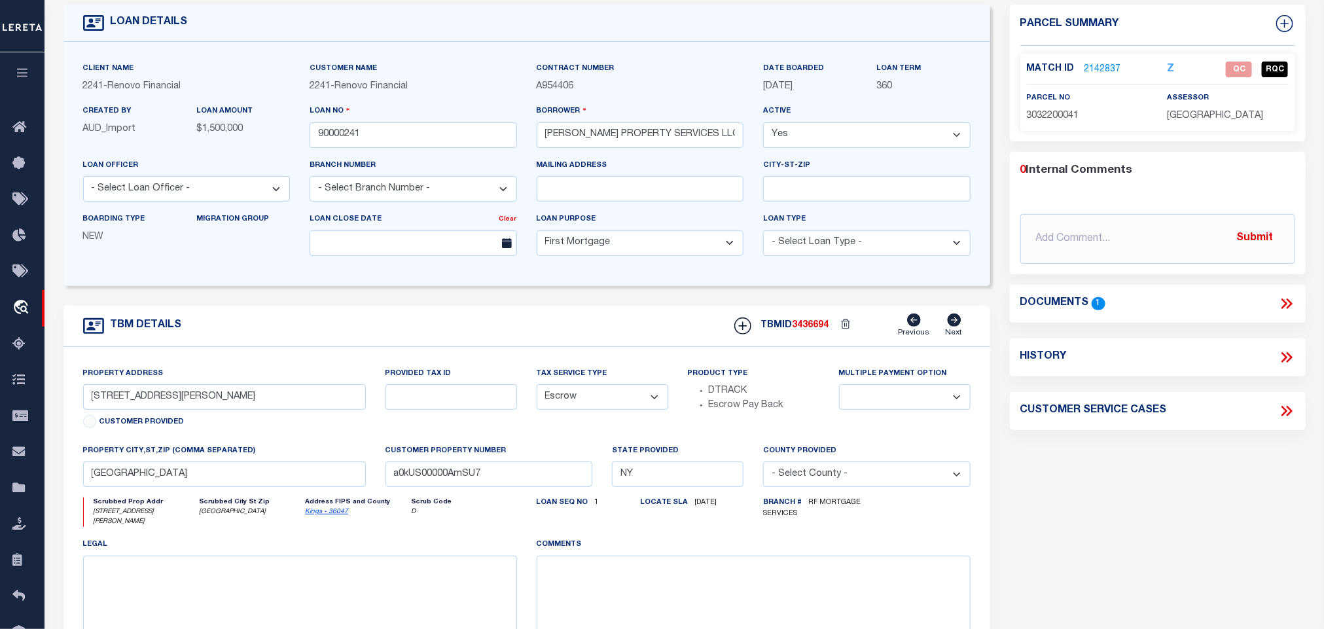
scroll to position [98, 0]
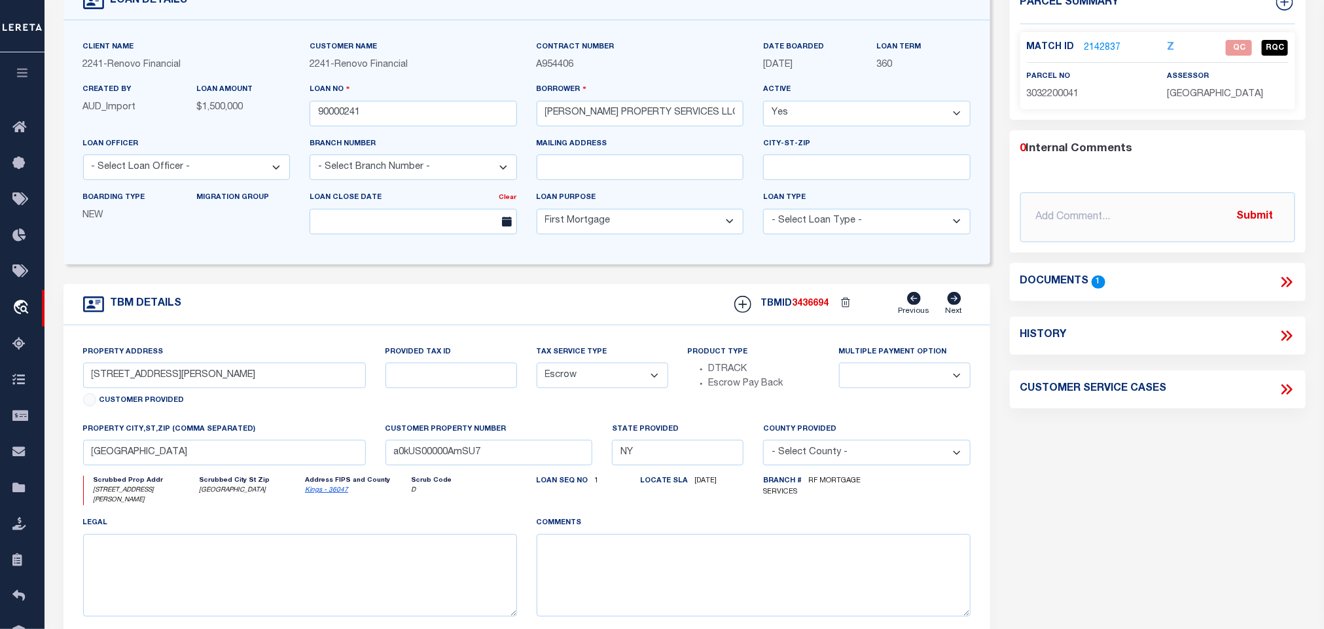
click at [1288, 279] on icon at bounding box center [1289, 282] width 6 height 10
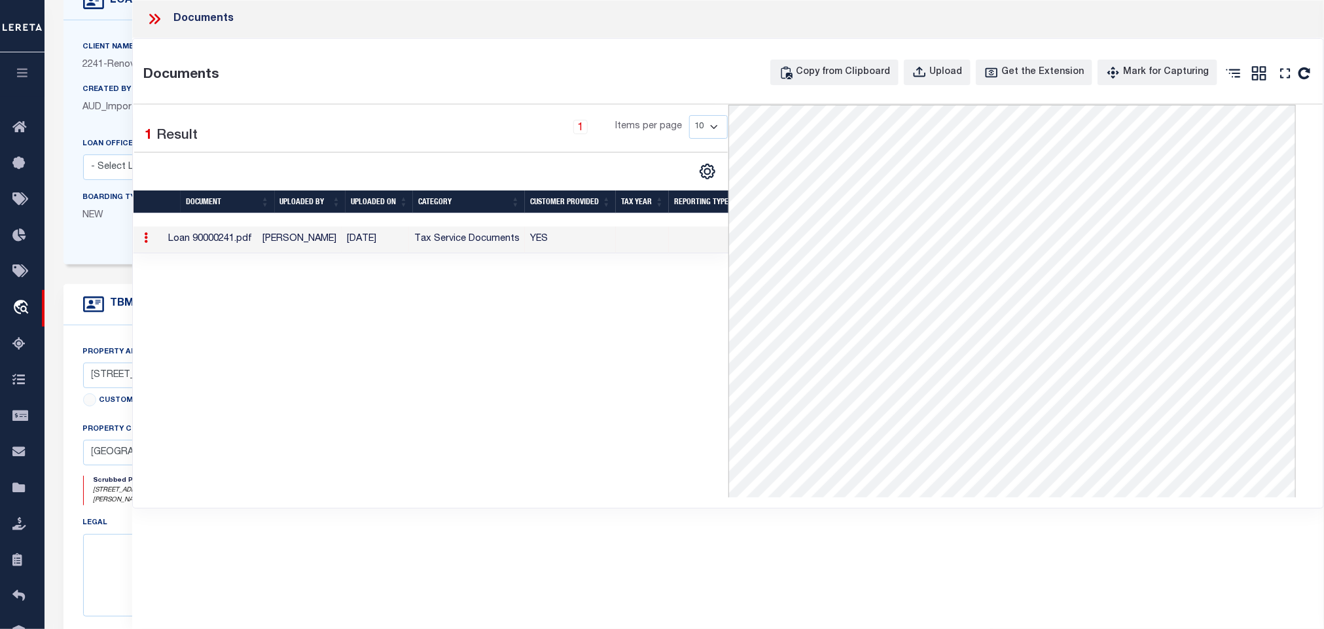
click at [152, 18] on icon at bounding box center [154, 18] width 17 height 17
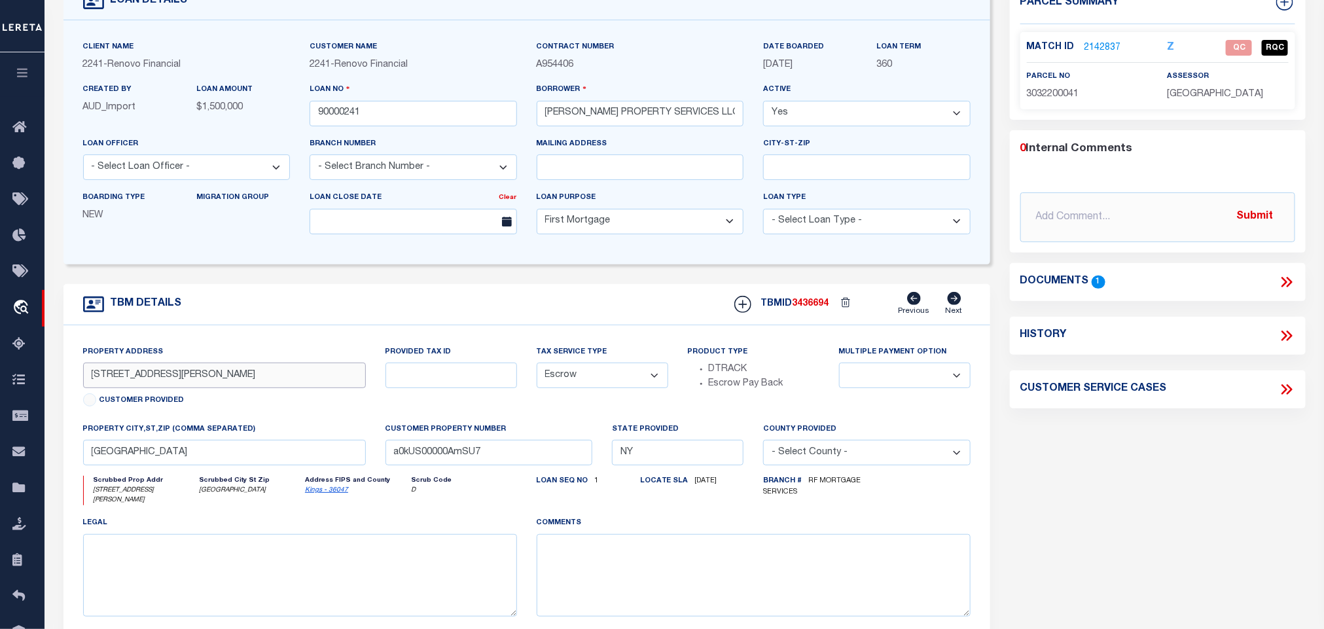
click at [205, 388] on input "[STREET_ADDRESS][PERSON_NAME]" at bounding box center [224, 376] width 283 height 26
drag, startPoint x: 1290, startPoint y: 283, endPoint x: 1289, endPoint y: 293, distance: 10.6
click at [1290, 283] on icon at bounding box center [1286, 282] width 17 height 17
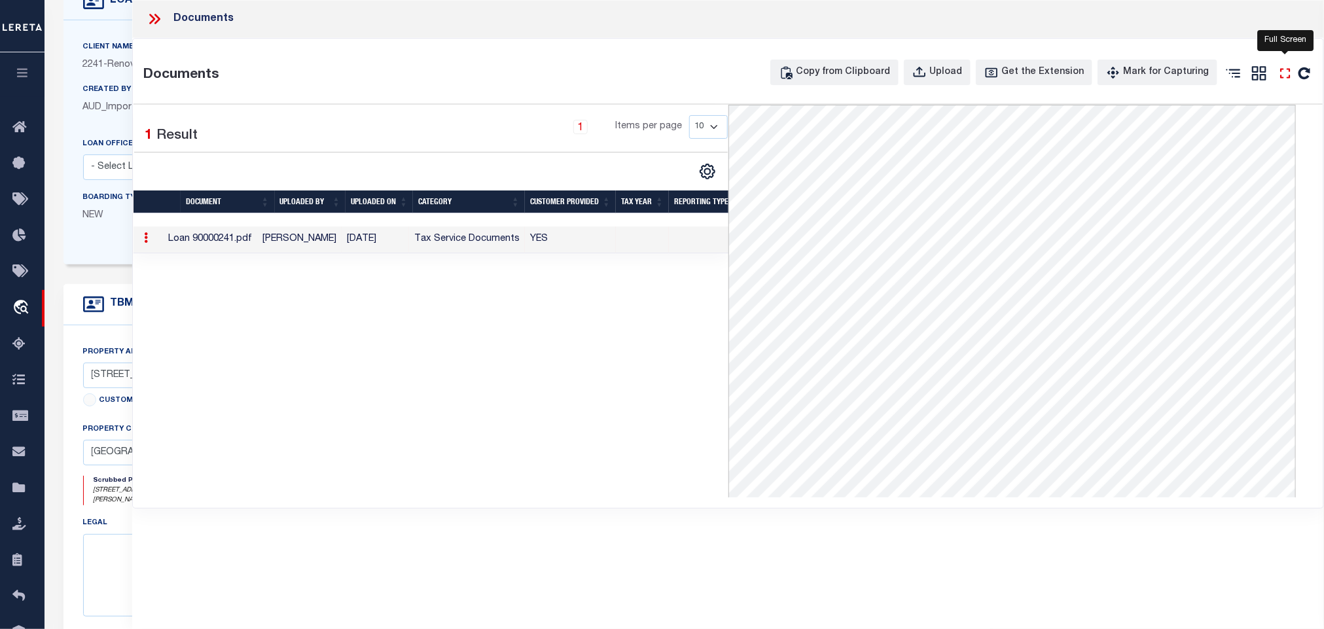
click at [1287, 73] on icon at bounding box center [1285, 73] width 17 height 17
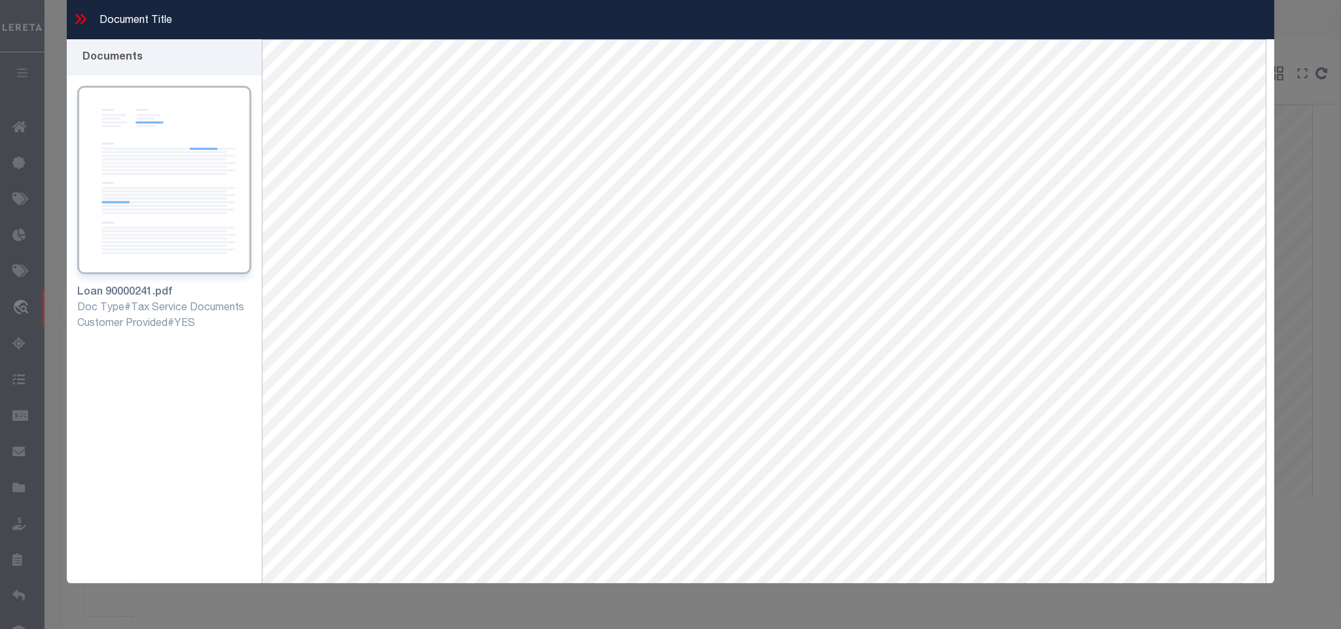
click at [77, 16] on icon at bounding box center [80, 18] width 17 height 17
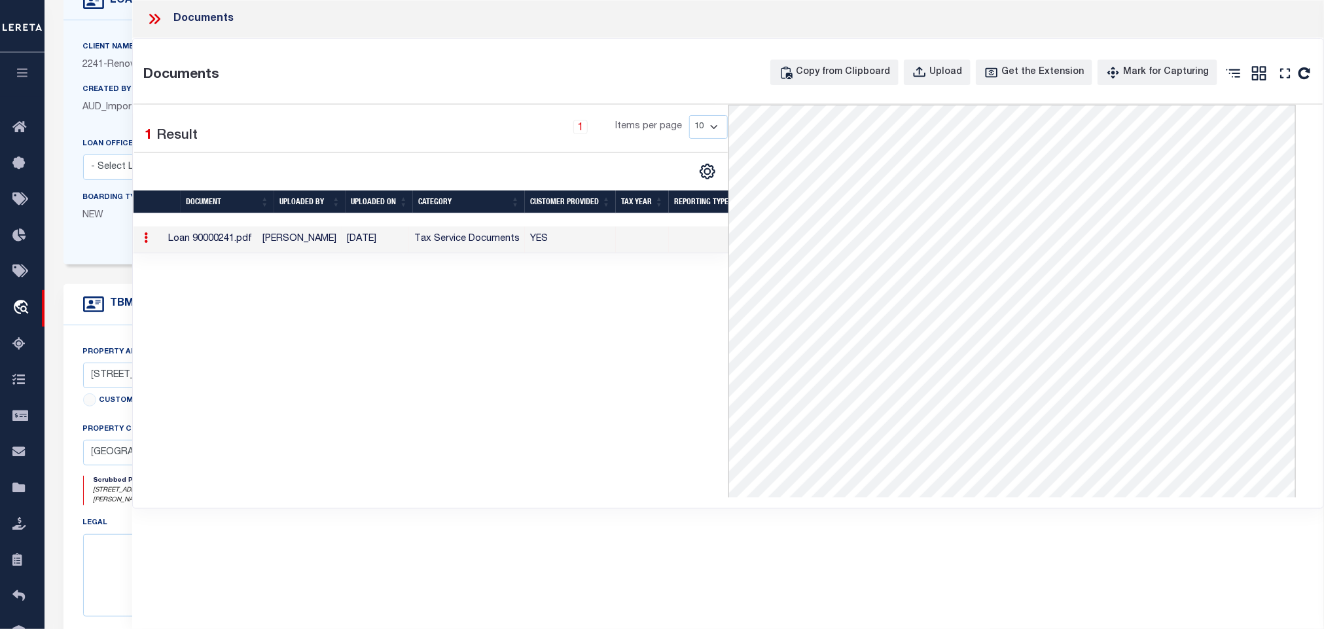
click at [156, 18] on icon at bounding box center [154, 18] width 17 height 17
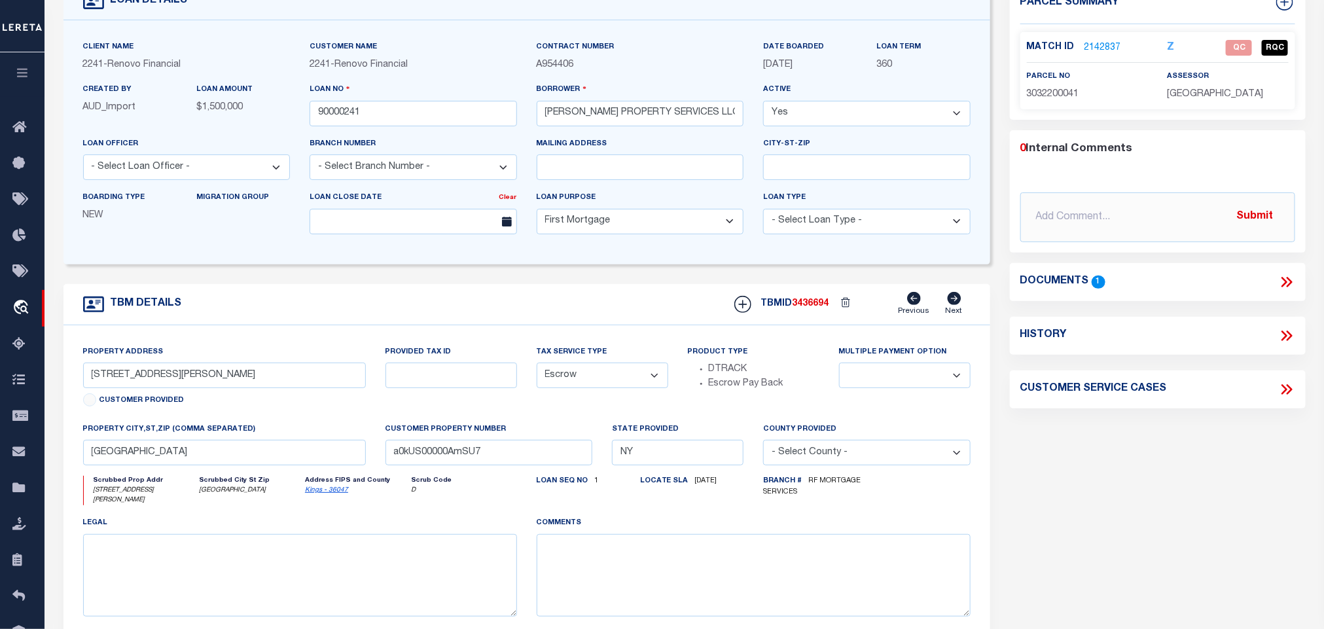
click at [1114, 51] on link "2142837" at bounding box center [1103, 48] width 37 height 14
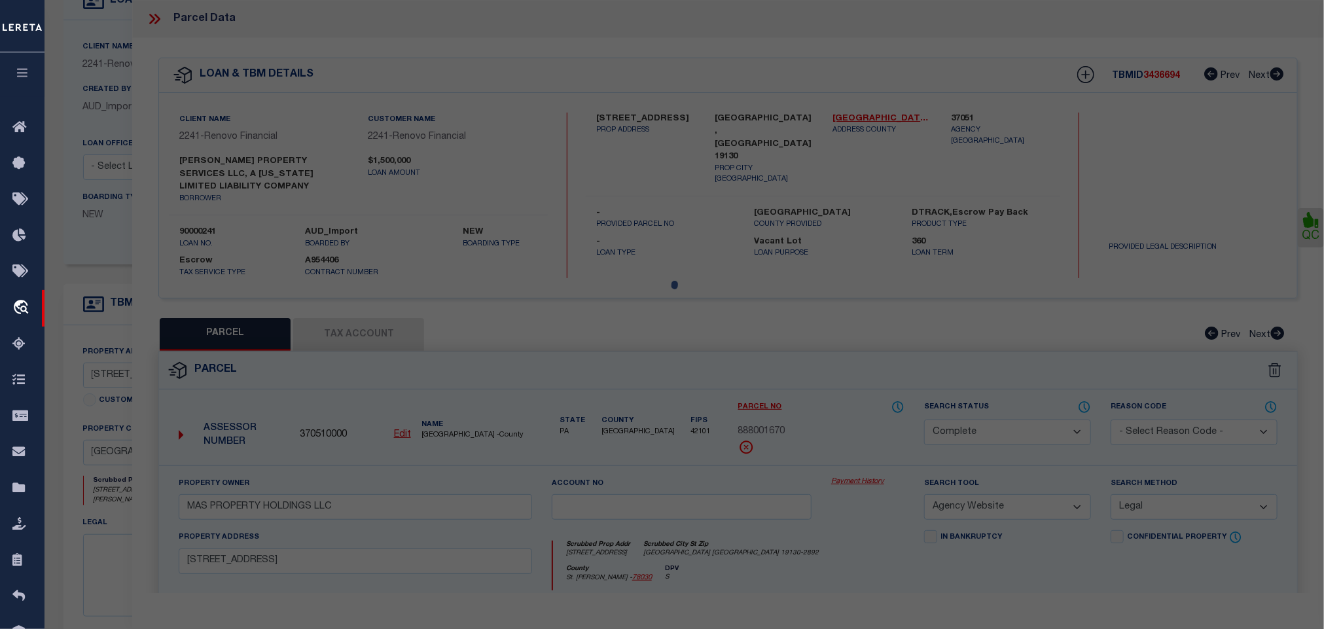
select select "AS"
select select
checkbox input "false"
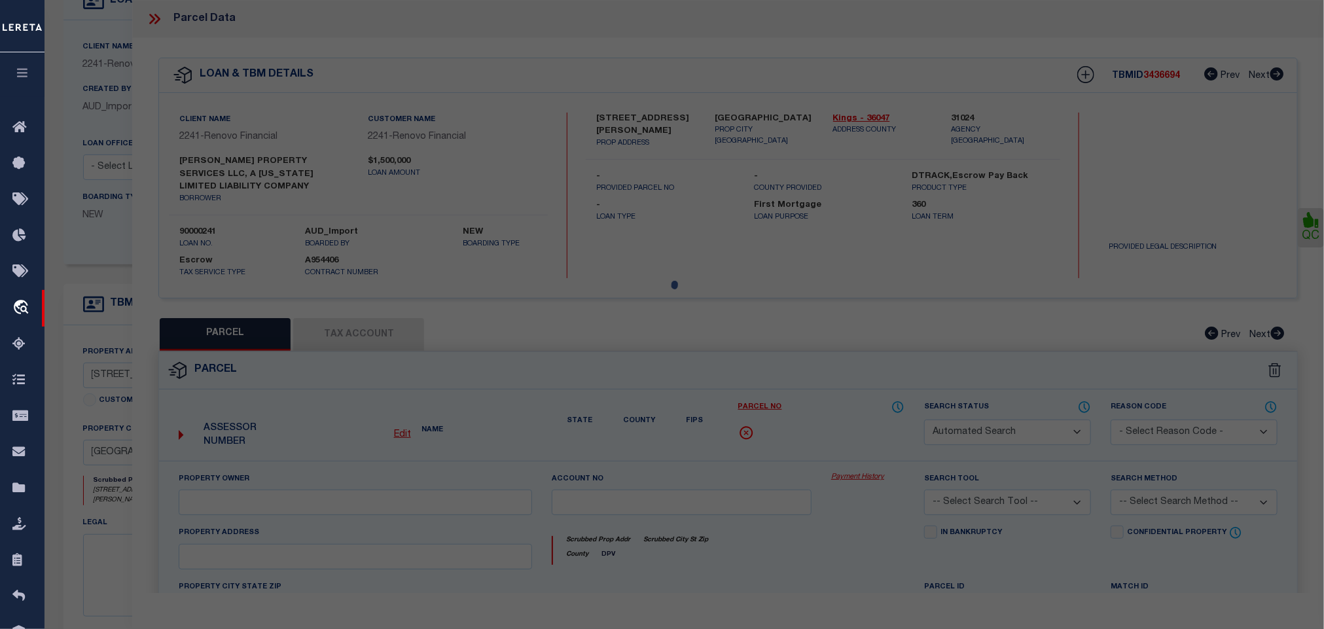
select select "QC"
type input "[PERSON_NAME] PROPERTY SERVICES LLC"
select select "AGW"
select select "LEG"
type input "[STREET_ADDRESS][PERSON_NAME]"
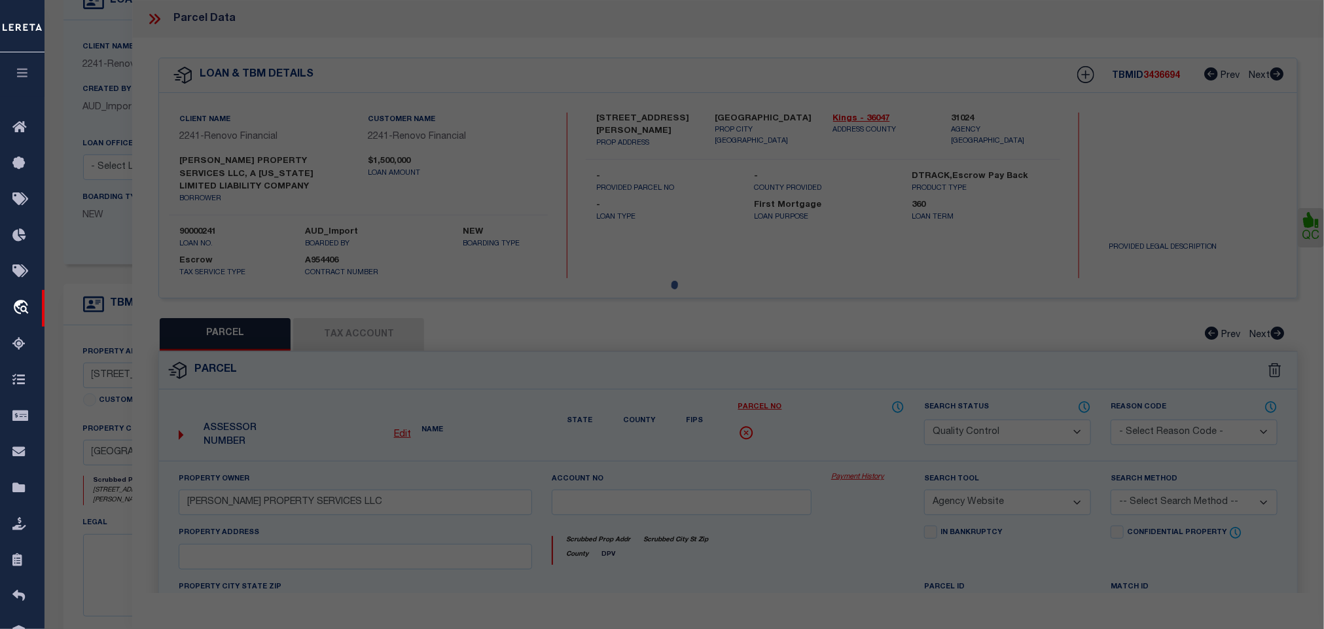
type input "[GEOGRAPHIC_DATA]"
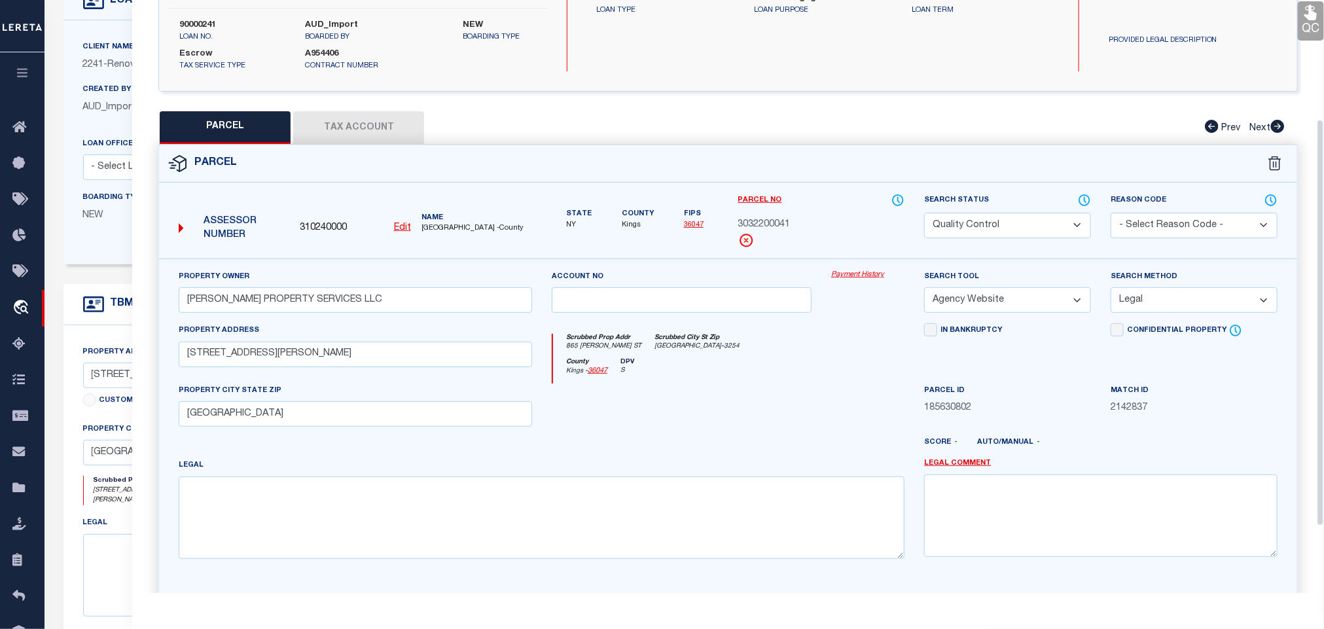
scroll to position [173, 0]
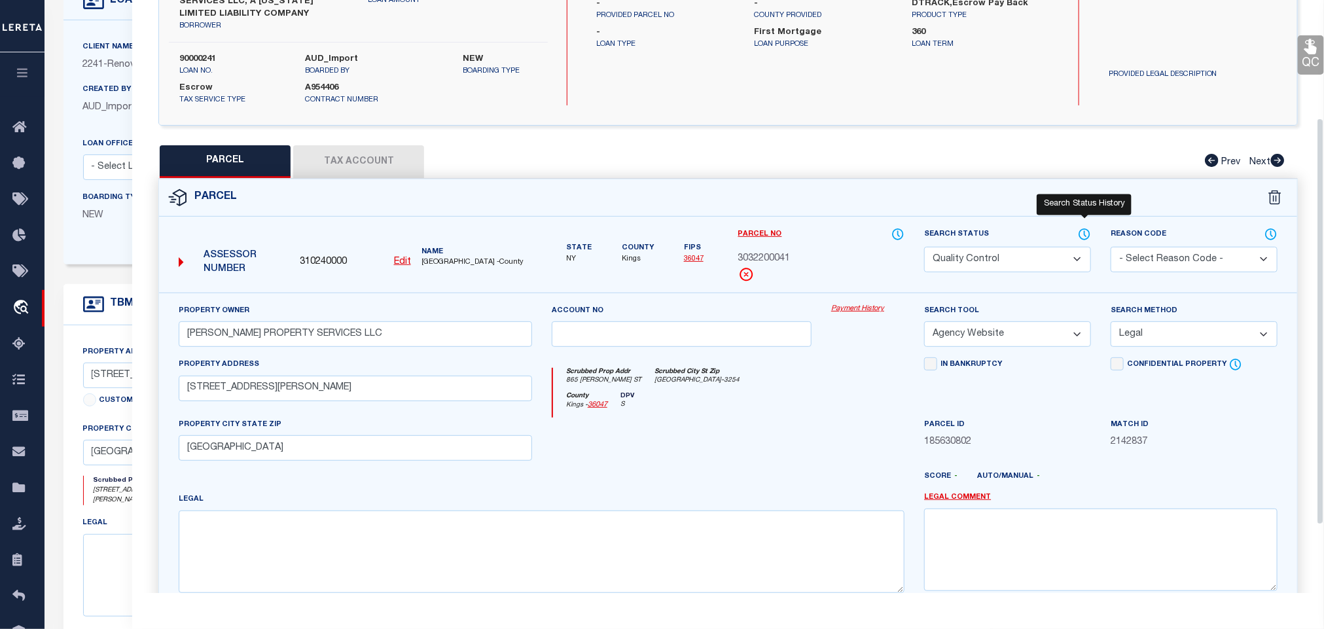
click at [1090, 236] on icon at bounding box center [1084, 234] width 10 height 10
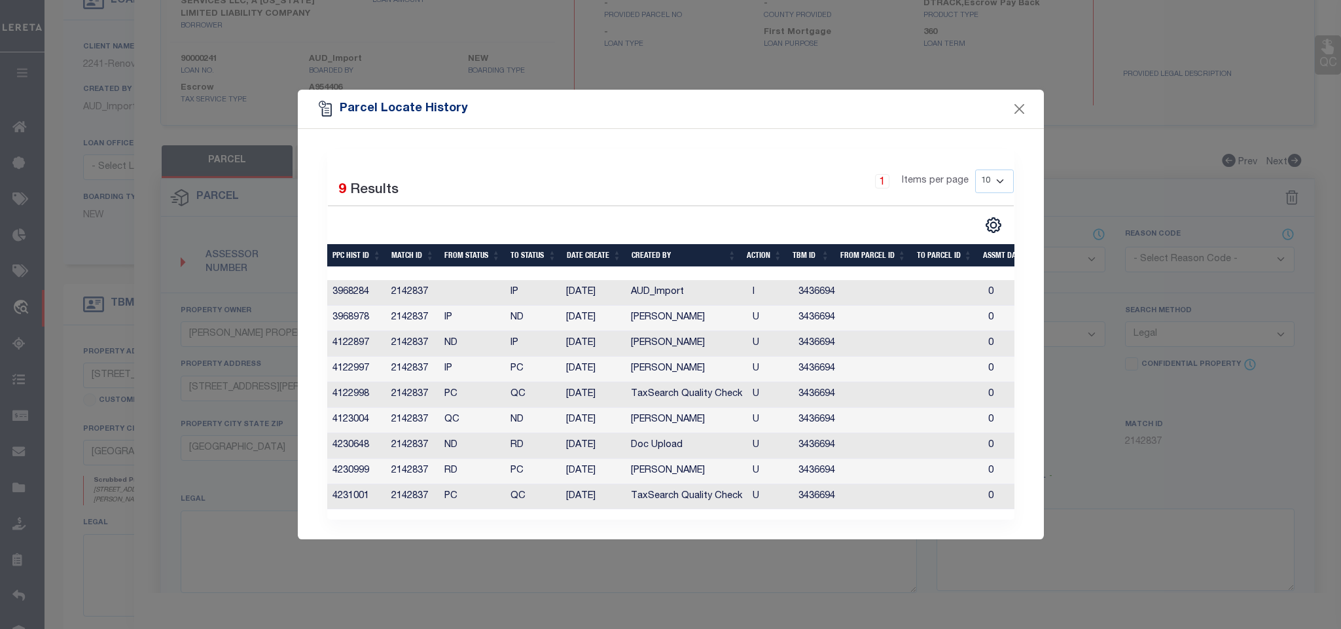
click at [764, 566] on div "Parcel Locate History Selected 9 Results 1 Items per page 10 25 50 100" at bounding box center [670, 314] width 1341 height 629
click at [1039, 98] on div "Parcel Locate History" at bounding box center [671, 109] width 746 height 39
click at [1022, 103] on button "Close" at bounding box center [1019, 108] width 17 height 17
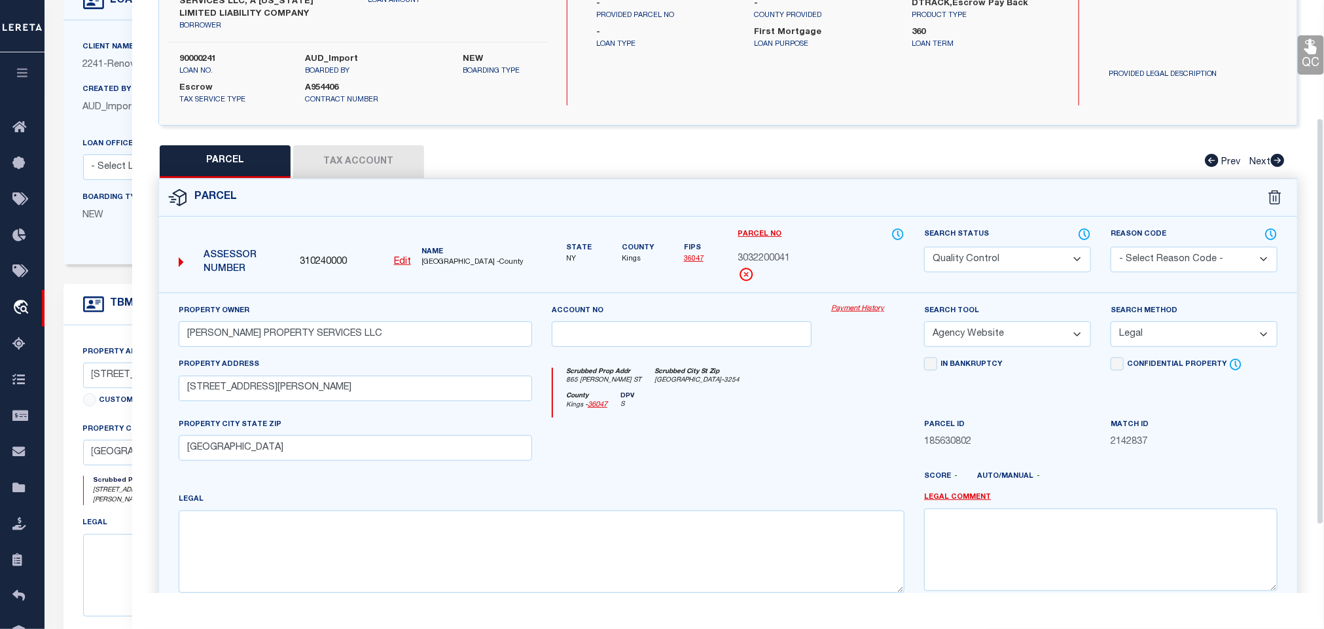
click at [350, 144] on div "QC QC QC" at bounding box center [728, 274] width 1192 height 818
click at [397, 164] on button "Tax Account" at bounding box center [358, 161] width 131 height 33
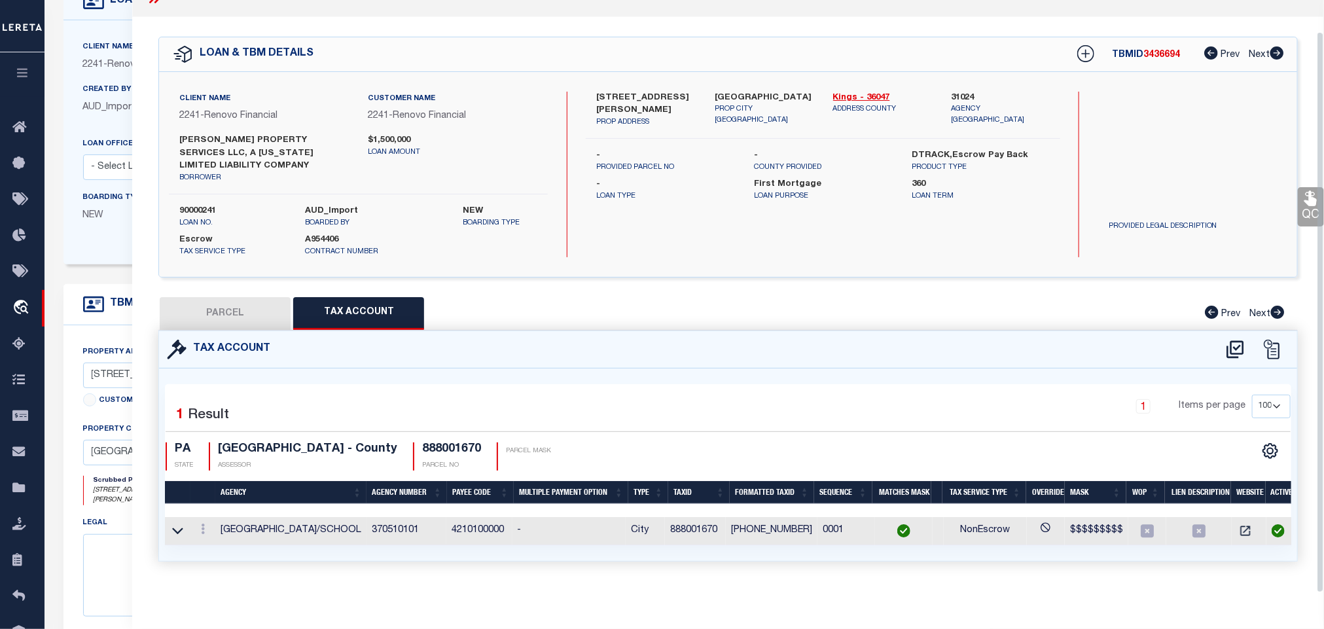
select select "100"
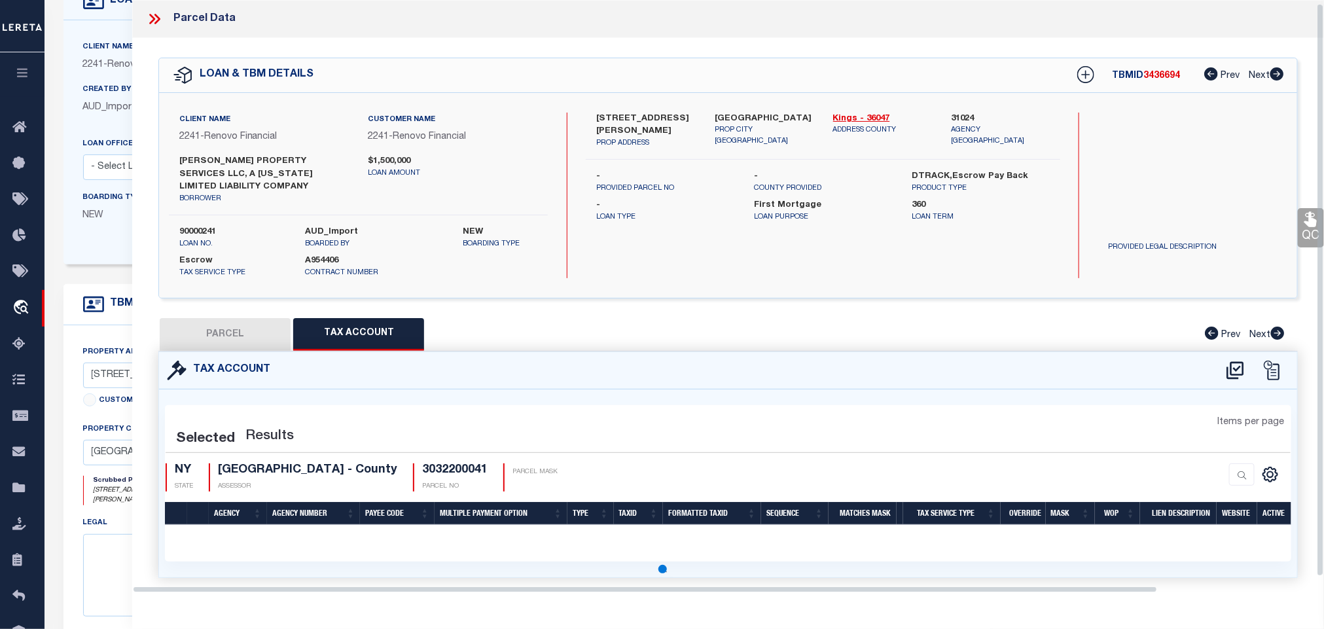
select select "100"
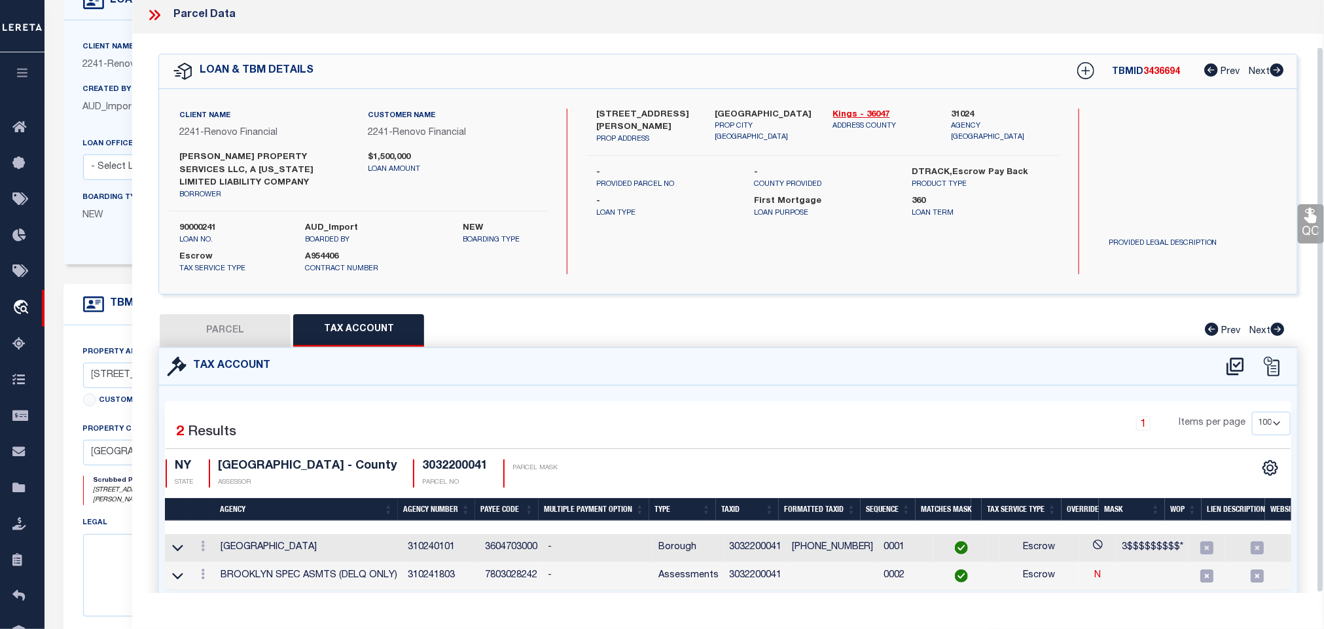
scroll to position [62, 0]
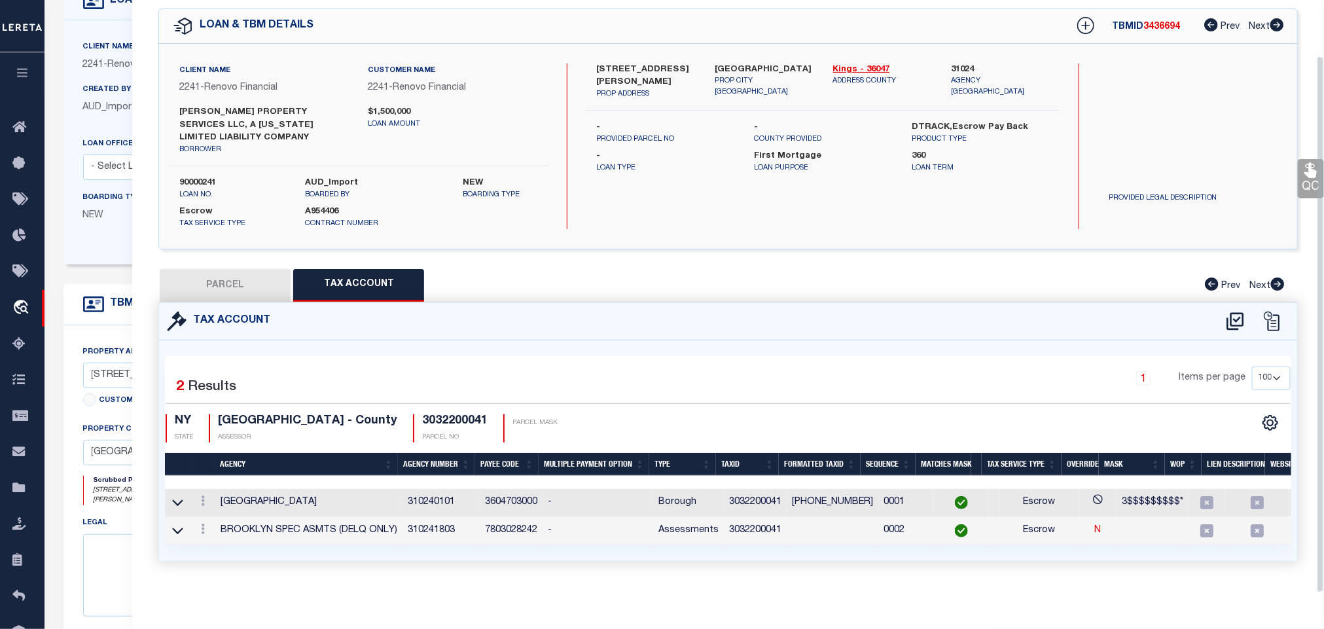
click at [226, 279] on button "PARCEL" at bounding box center [225, 285] width 131 height 33
select select "AS"
select select
checkbox input "false"
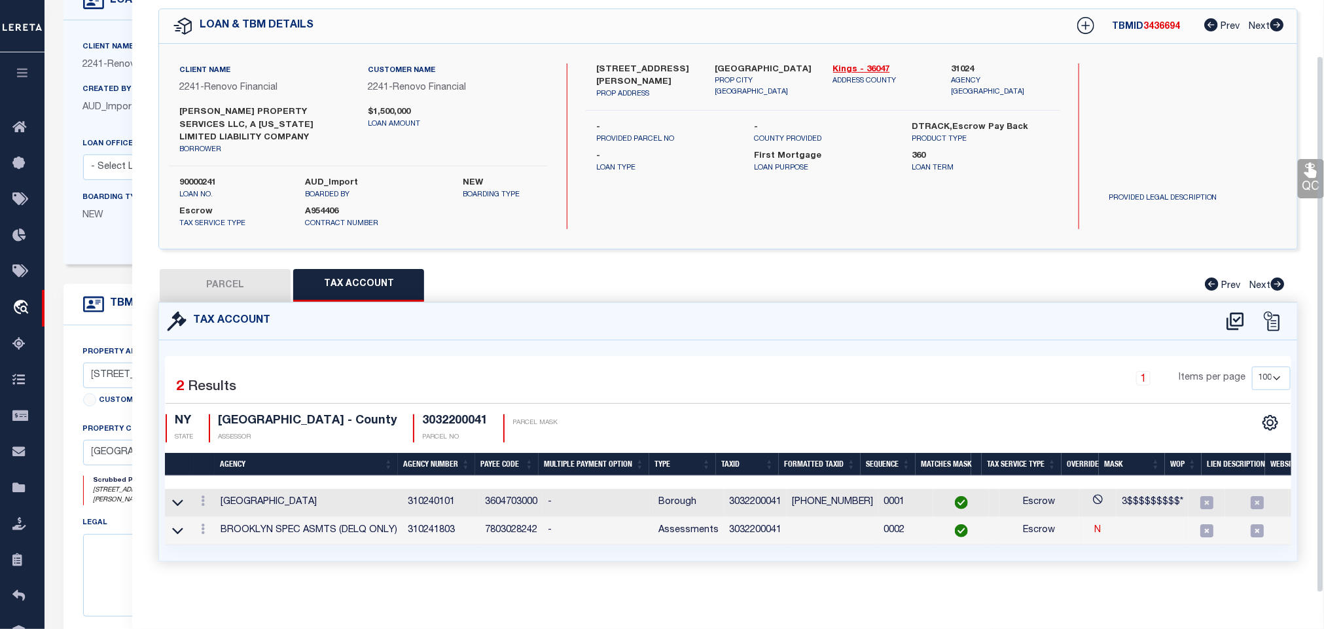
checkbox input "false"
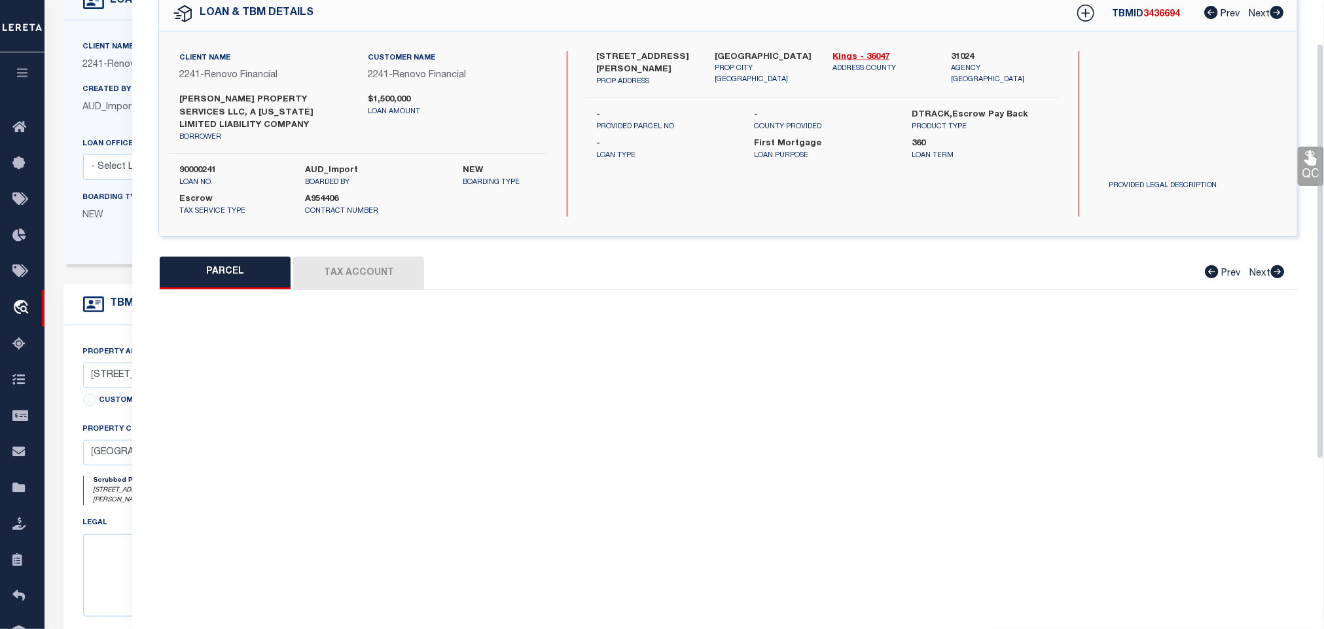
select select "QC"
type input "[PERSON_NAME] PROPERTY SERVICES LLC"
select select "AGW"
select select "LEG"
type input "[STREET_ADDRESS][PERSON_NAME]"
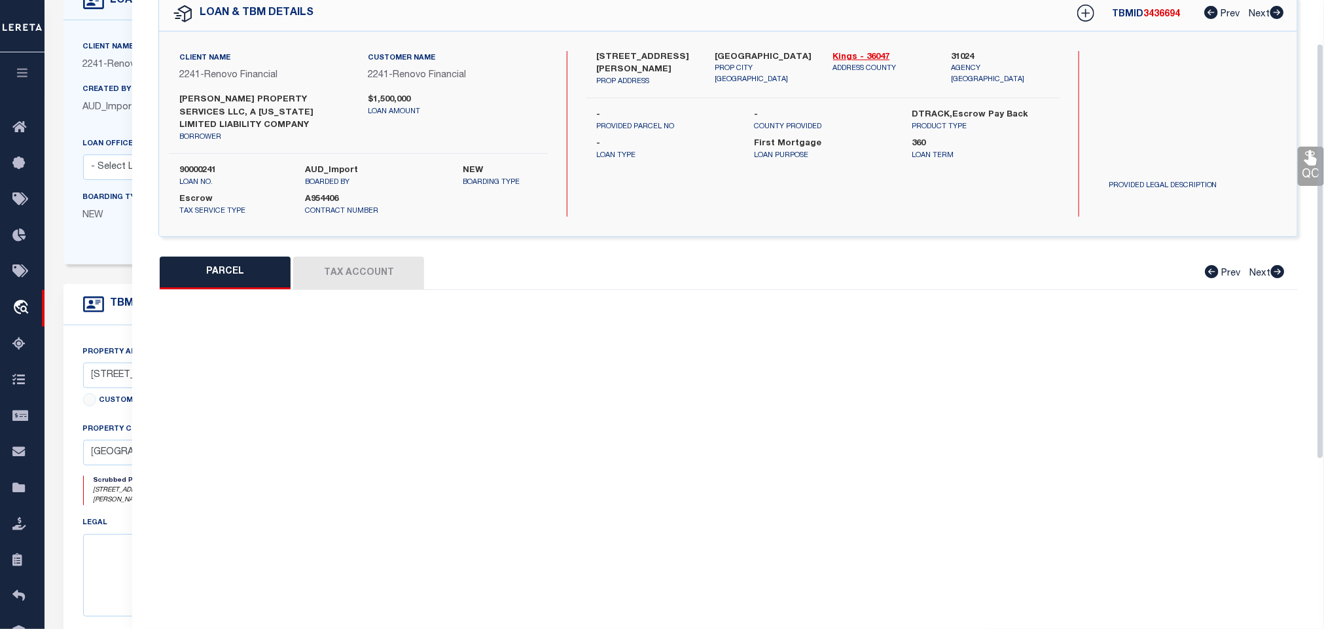
type input "[GEOGRAPHIC_DATA]"
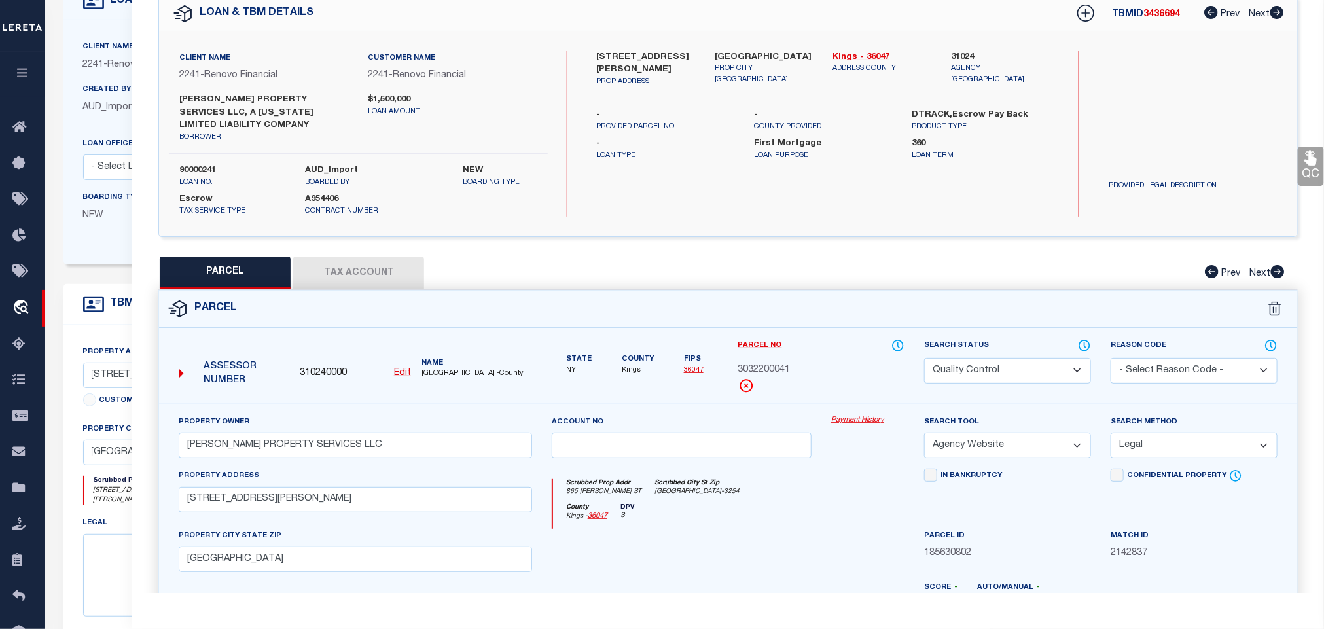
click at [1306, 158] on icon at bounding box center [1311, 157] width 17 height 17
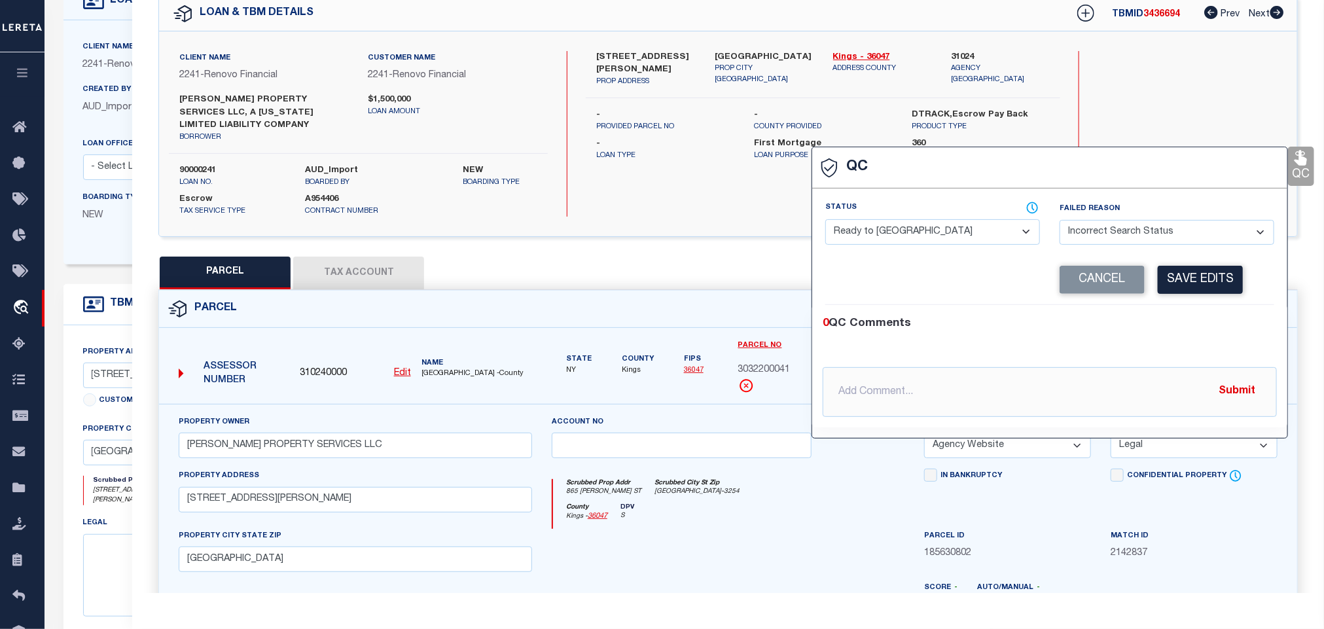
select select
click at [996, 232] on select "- Select Status - Ready to QC Correct Incorrect" at bounding box center [932, 232] width 215 height 26
select select "COR"
click at [826, 220] on select "- Select Status - Ready to QC Correct Incorrect" at bounding box center [932, 232] width 215 height 26
click at [1231, 281] on button "Save Edits" at bounding box center [1200, 280] width 85 height 28
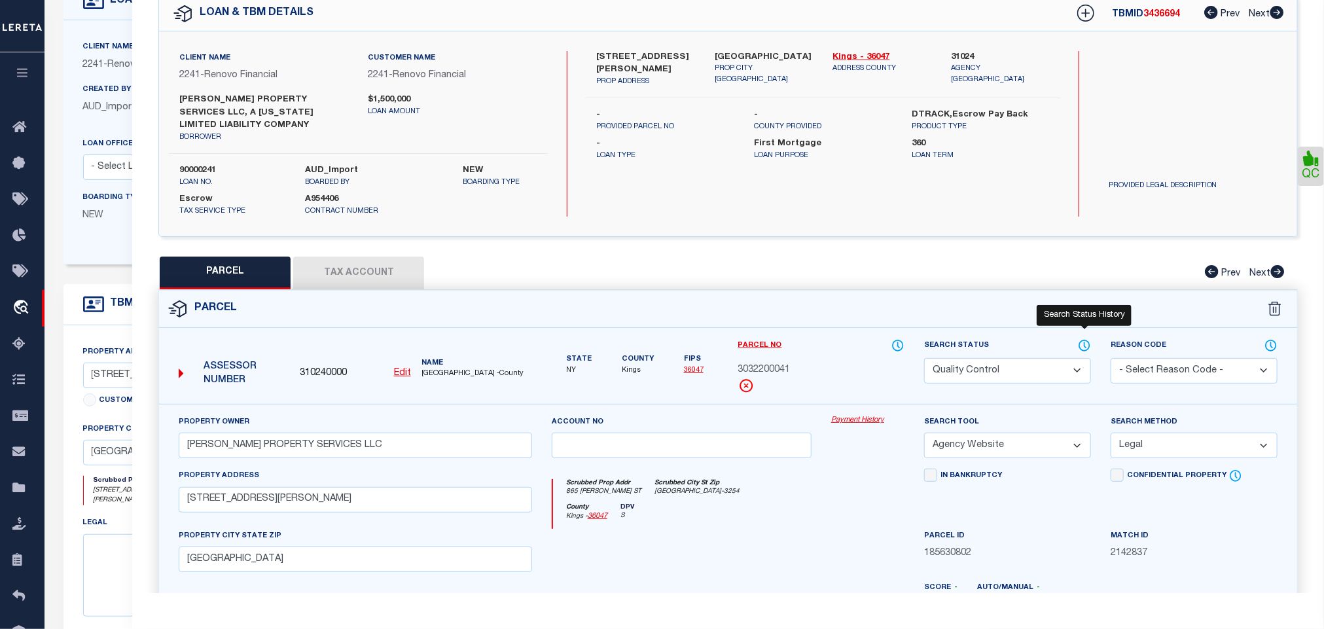
click at [1088, 348] on icon at bounding box center [1084, 345] width 13 height 14
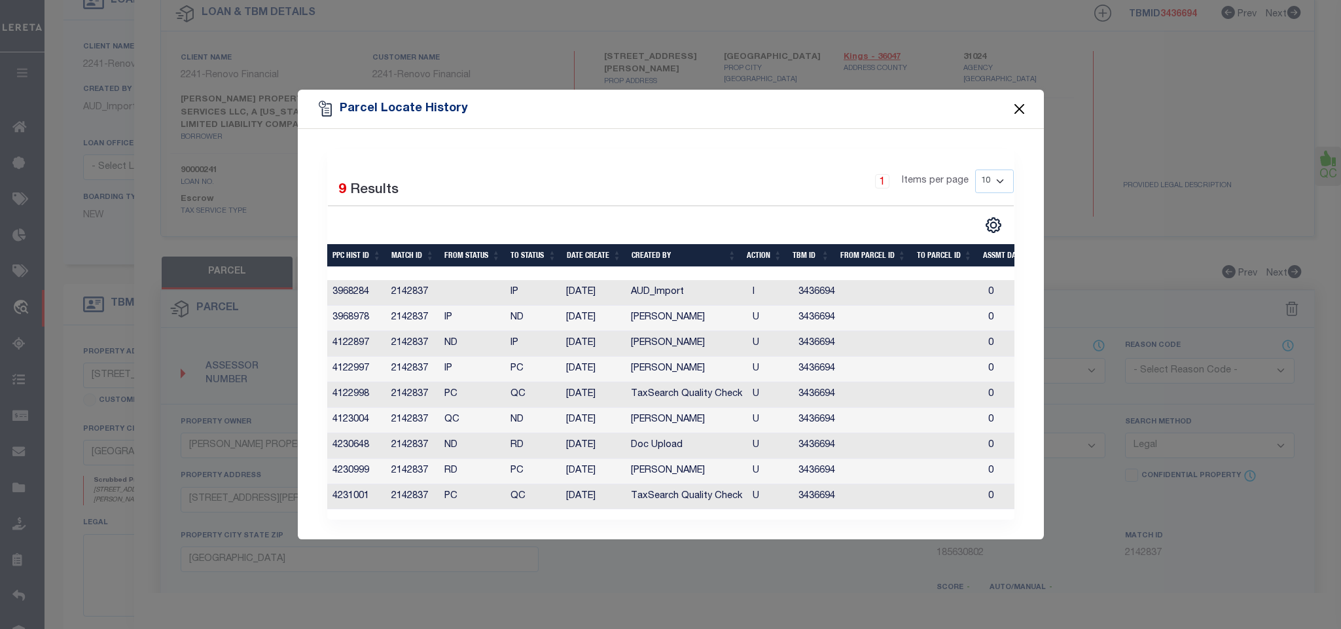
click at [1019, 107] on button "Close" at bounding box center [1019, 108] width 17 height 17
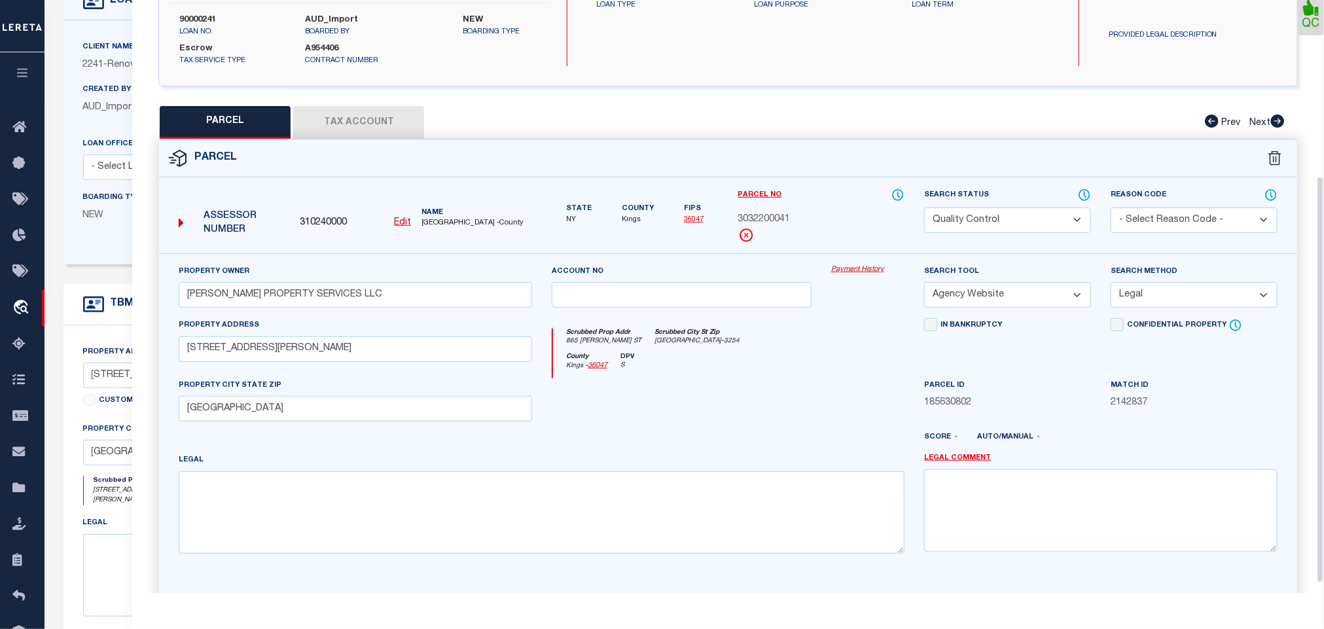
scroll to position [258, 0]
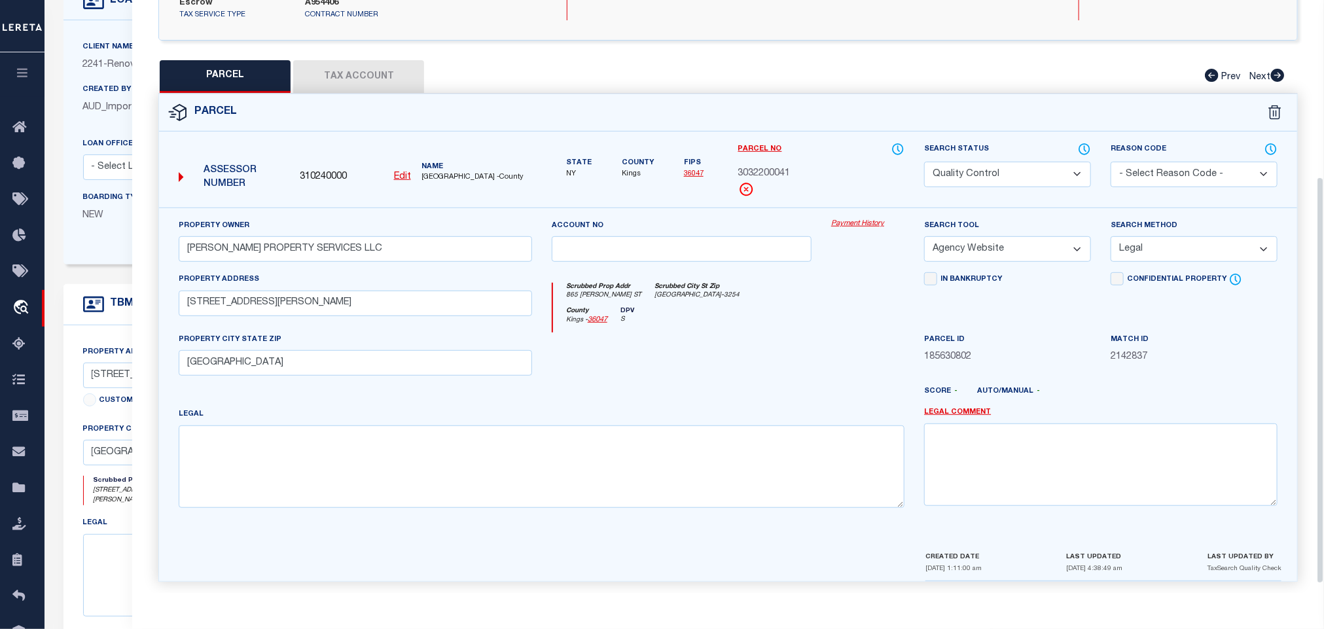
click at [1012, 177] on select "Automated Search Bad Parcel Complete Duplicate Parcel High Dollar Reporting In …" at bounding box center [1007, 175] width 167 height 26
select select "CP"
click at [924, 164] on select "Automated Search Bad Parcel Complete Duplicate Parcel High Dollar Reporting In …" at bounding box center [1007, 175] width 167 height 26
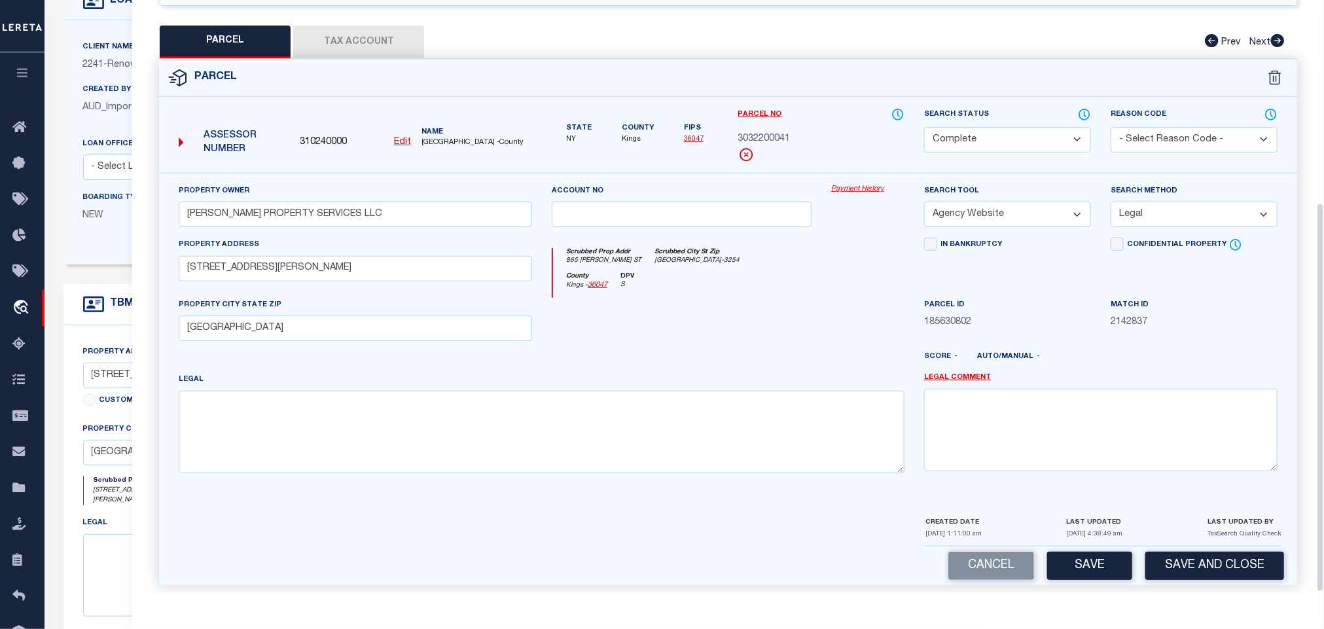
scroll to position [310, 0]
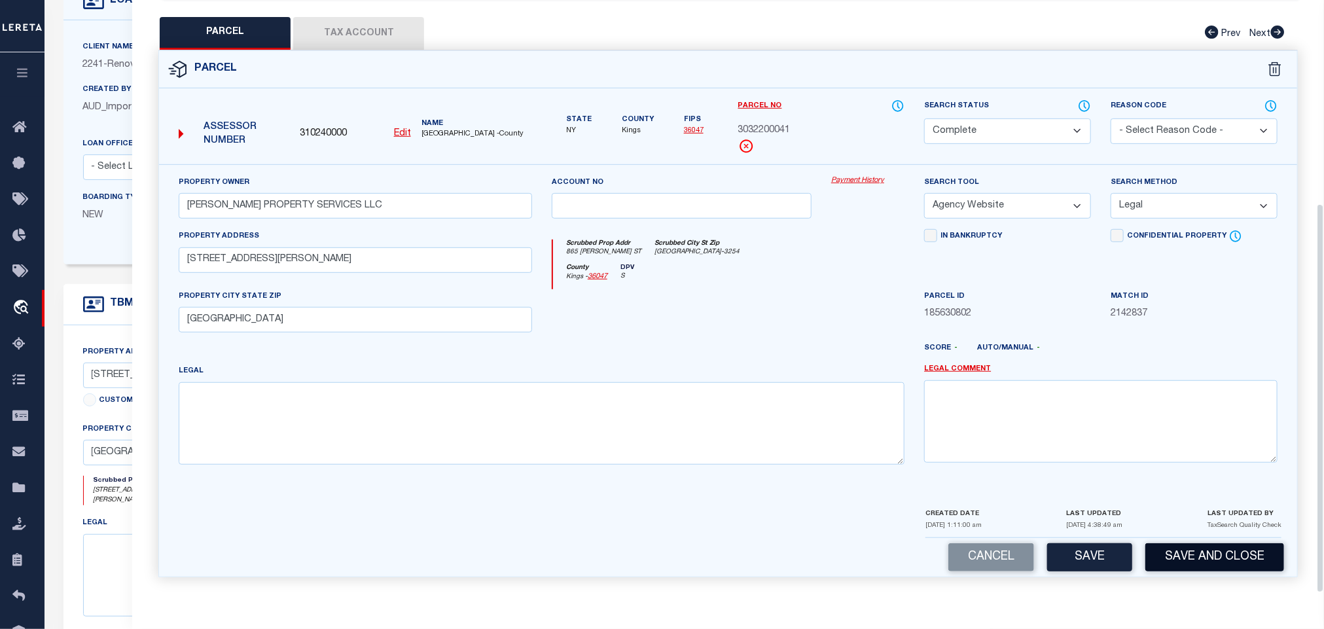
click at [1225, 552] on button "Save and Close" at bounding box center [1214, 557] width 139 height 28
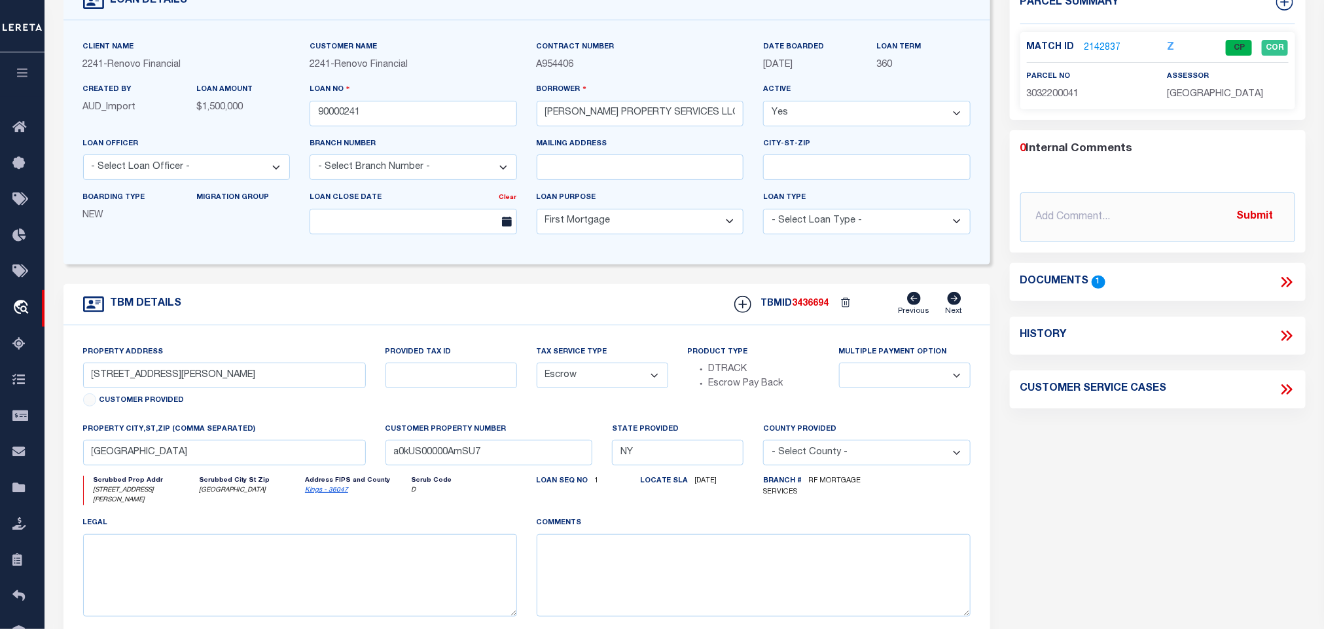
select select
click at [416, 110] on input "90000241" at bounding box center [413, 114] width 207 height 26
click at [803, 308] on span "3436694" at bounding box center [811, 303] width 37 height 9
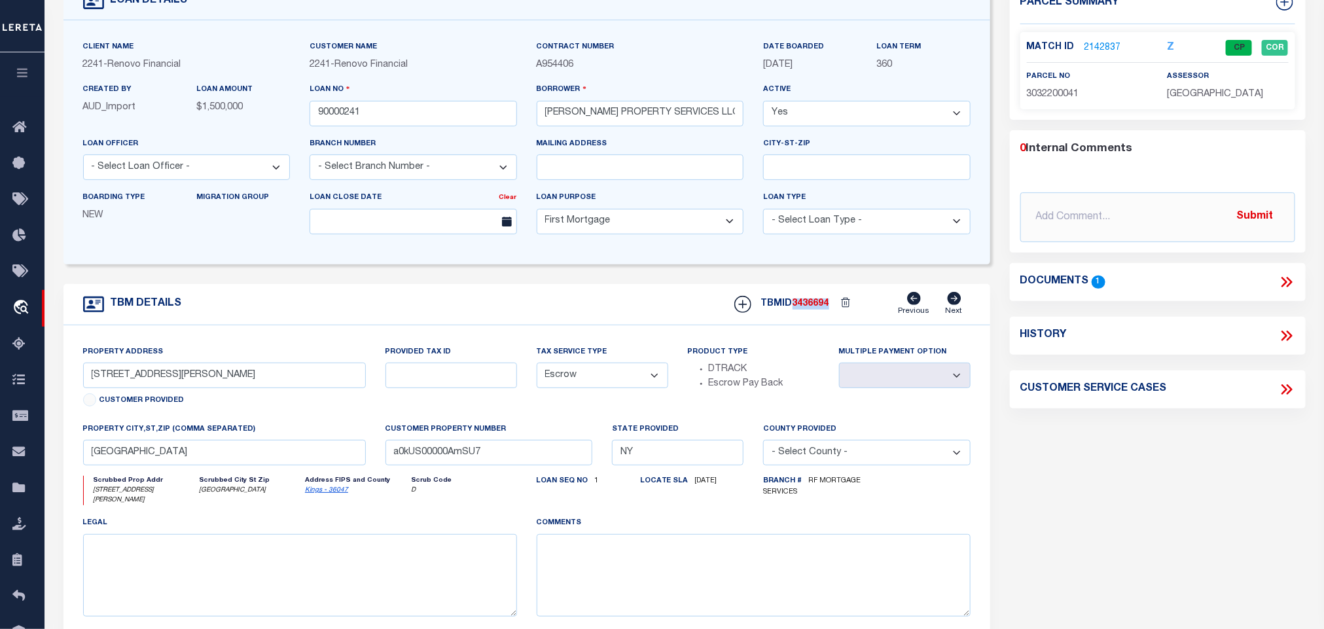
copy span "3436694"
click at [1204, 91] on span "[GEOGRAPHIC_DATA]" at bounding box center [1216, 94] width 96 height 9
copy div "[GEOGRAPHIC_DATA]"
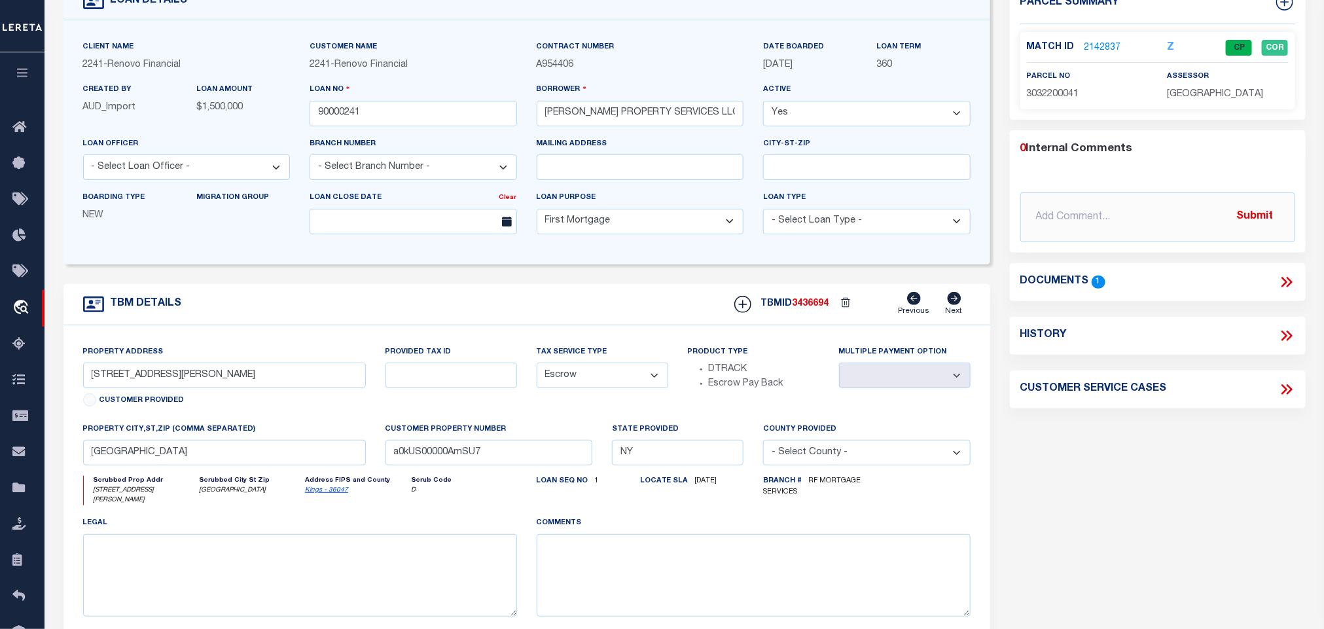
click at [1030, 88] on p "3032200041" at bounding box center [1087, 95] width 121 height 14
copy span "3032200041"
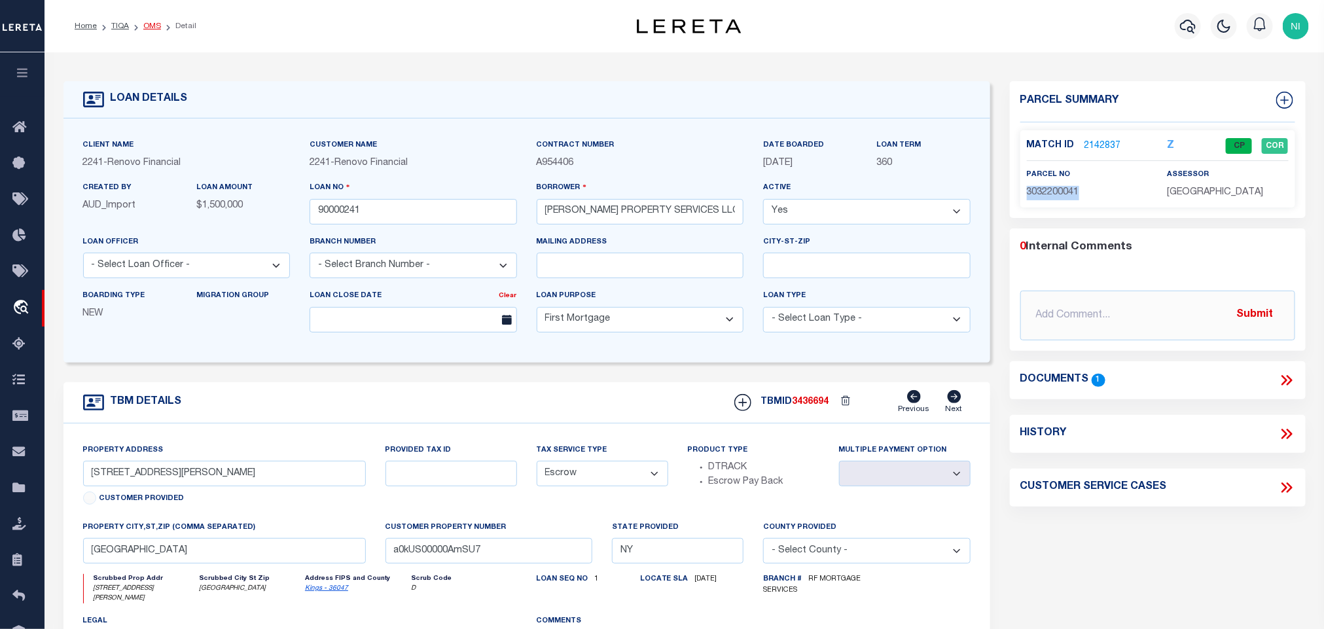
click at [148, 22] on link "OMS" at bounding box center [152, 26] width 18 height 8
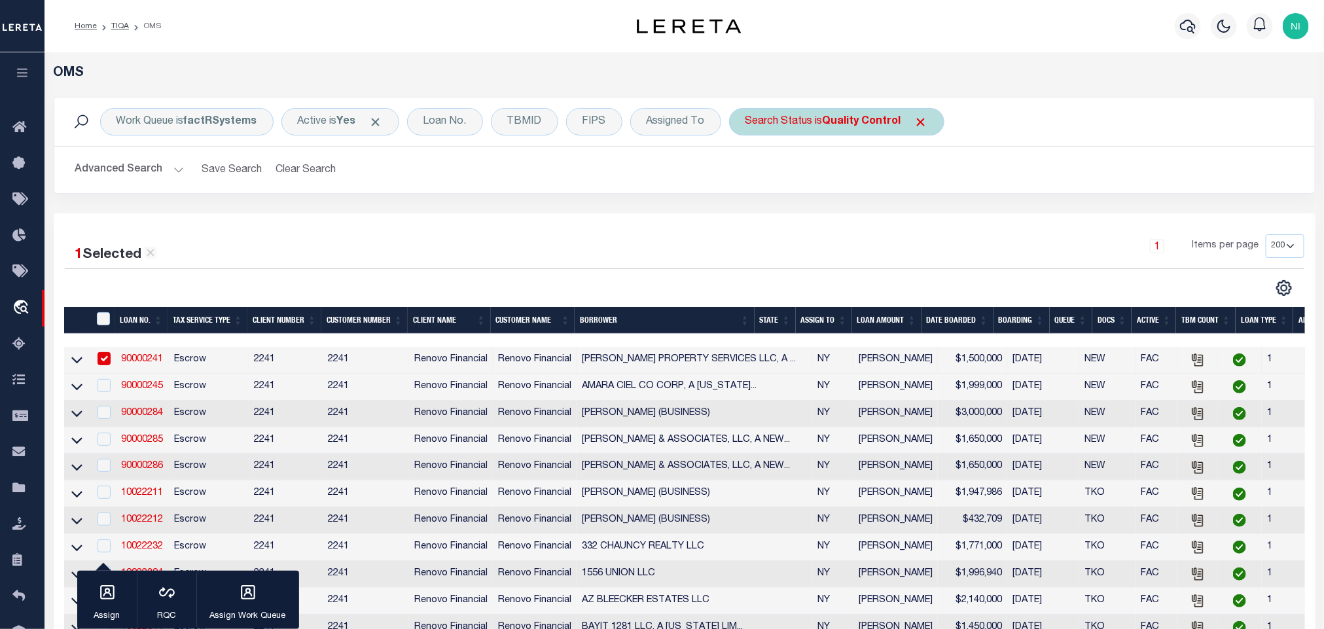
click at [861, 118] on b "Quality Control" at bounding box center [862, 122] width 79 height 10
select select "QC"
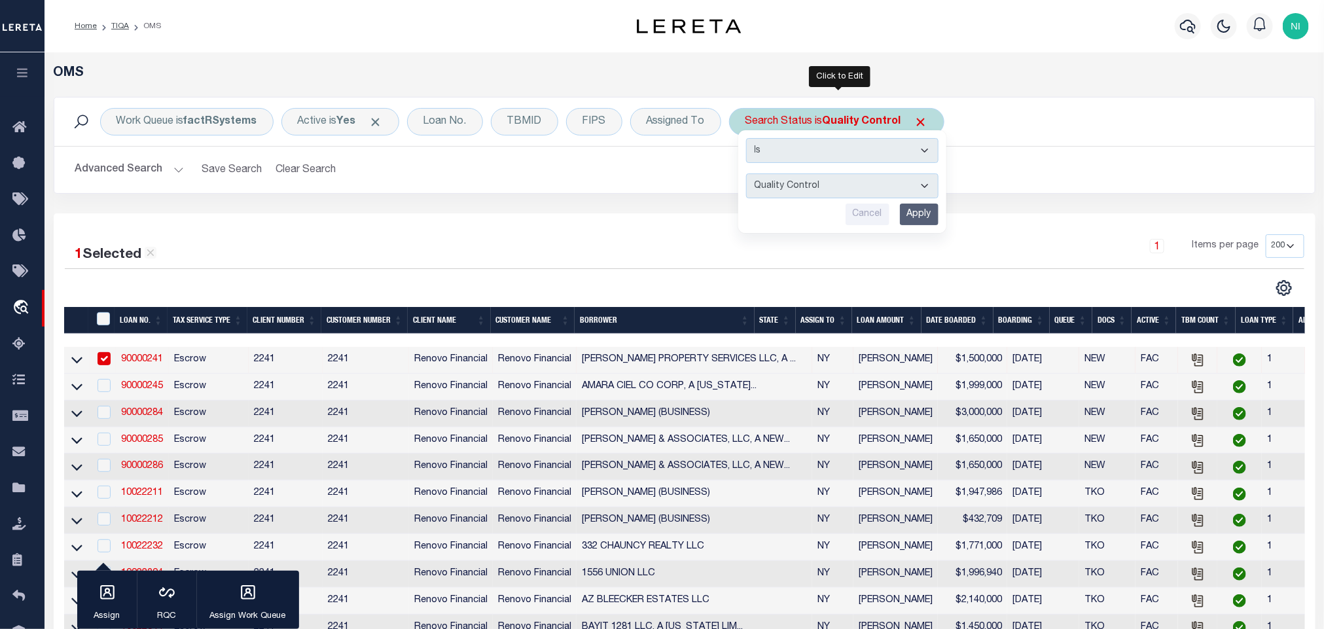
click at [927, 212] on input "Apply" at bounding box center [919, 215] width 39 height 22
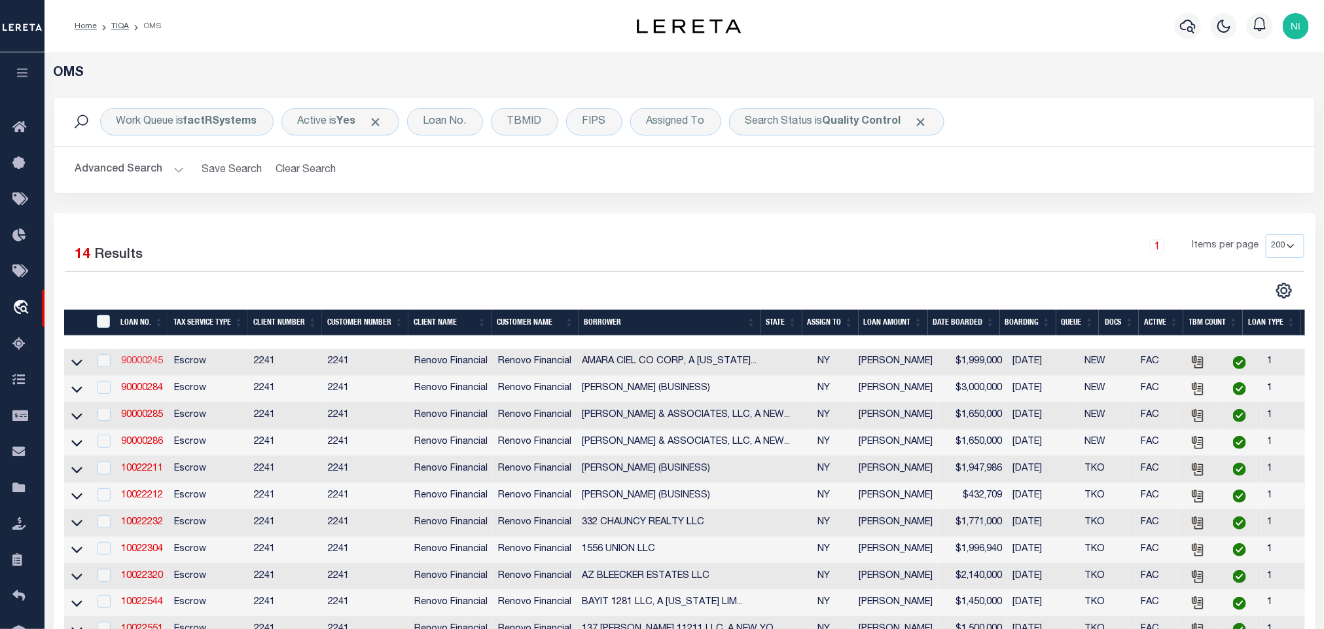
click at [143, 365] on link "90000245" at bounding box center [142, 361] width 42 height 9
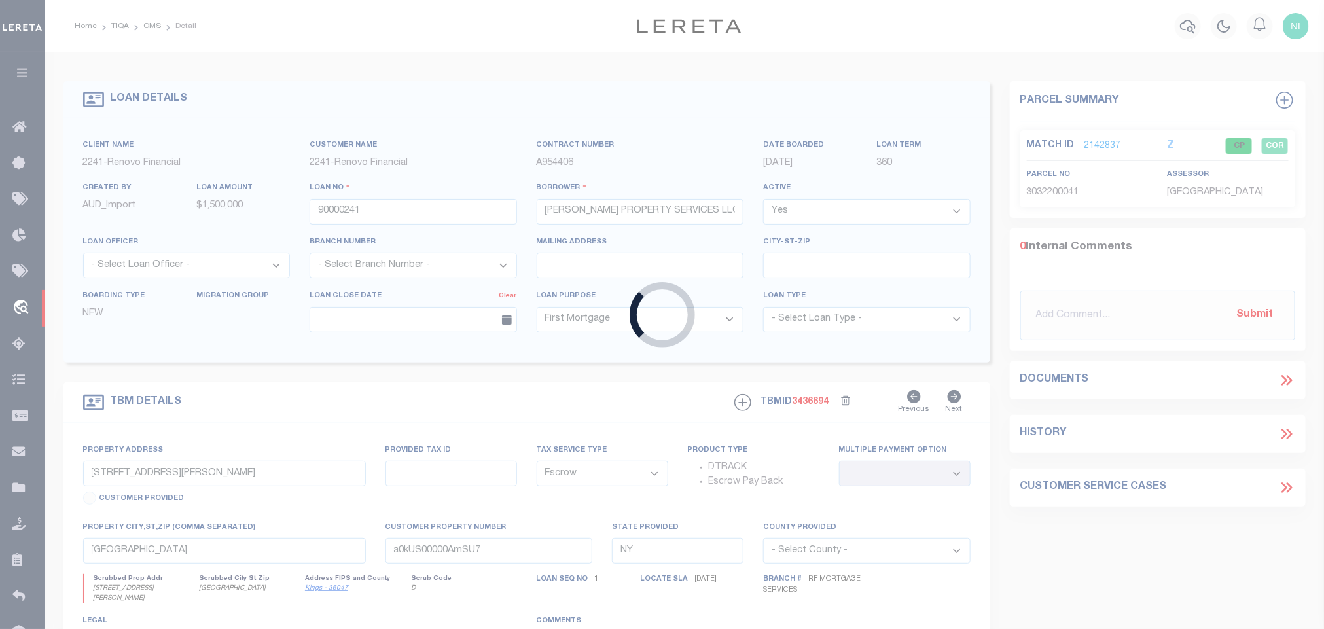
type input "90000245"
type input "AMARA CIEL CO CORP, A [US_STATE] CORPORATION"
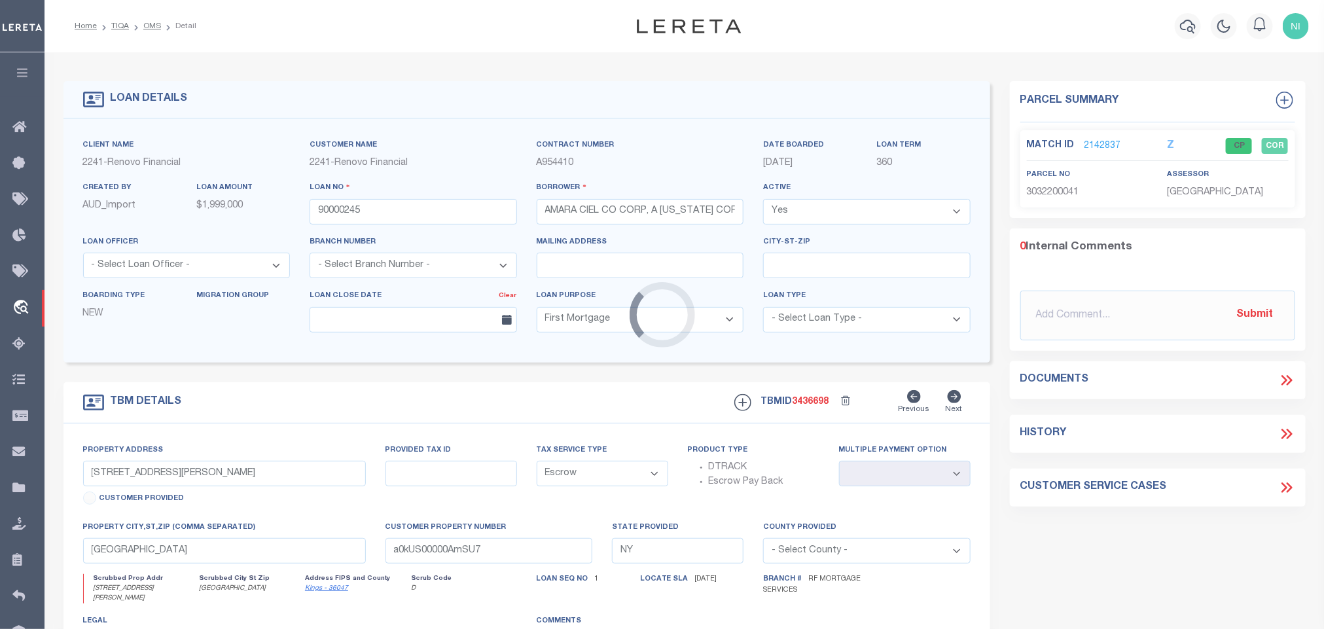
type input "[STREET_ADDRESS][PERSON_NAME]"
type input "[GEOGRAPHIC_DATA]"
type input "a0kUS00000AmUxJ"
select select
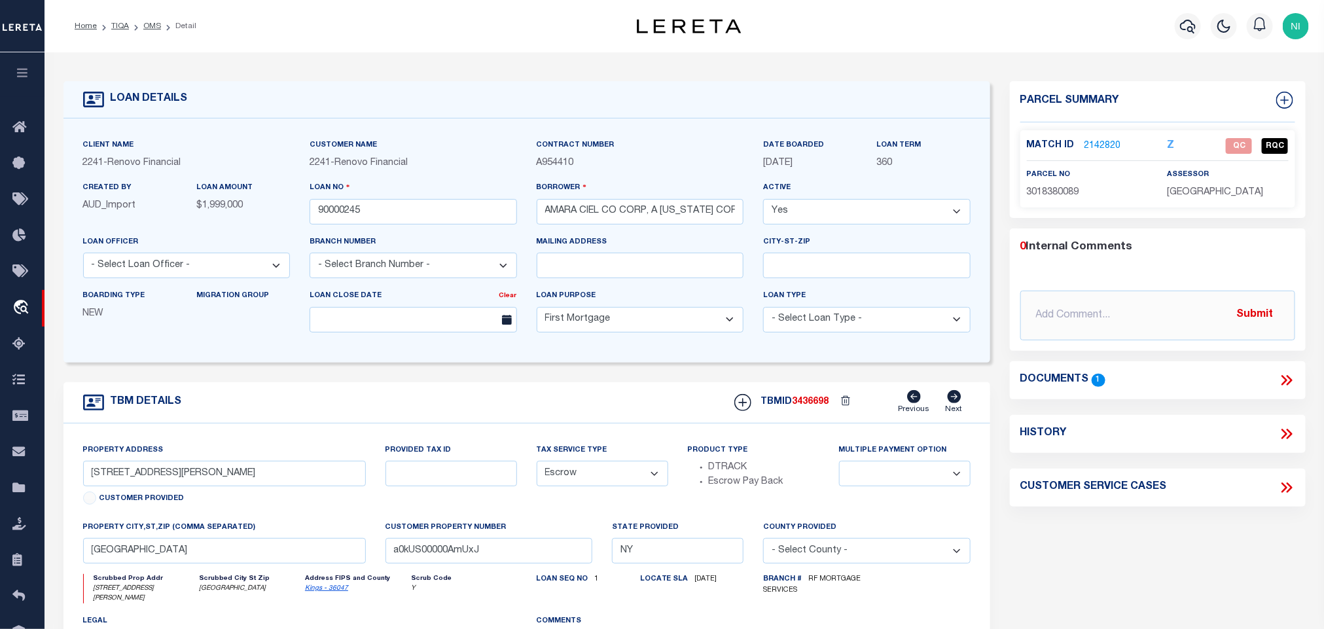
click at [317, 464] on div "Property Address [STREET_ADDRESS][PERSON_NAME] Customer Provided" at bounding box center [224, 476] width 283 height 67
click at [293, 476] on input "[STREET_ADDRESS][PERSON_NAME]" at bounding box center [224, 474] width 283 height 26
click at [1286, 375] on icon at bounding box center [1286, 380] width 17 height 17
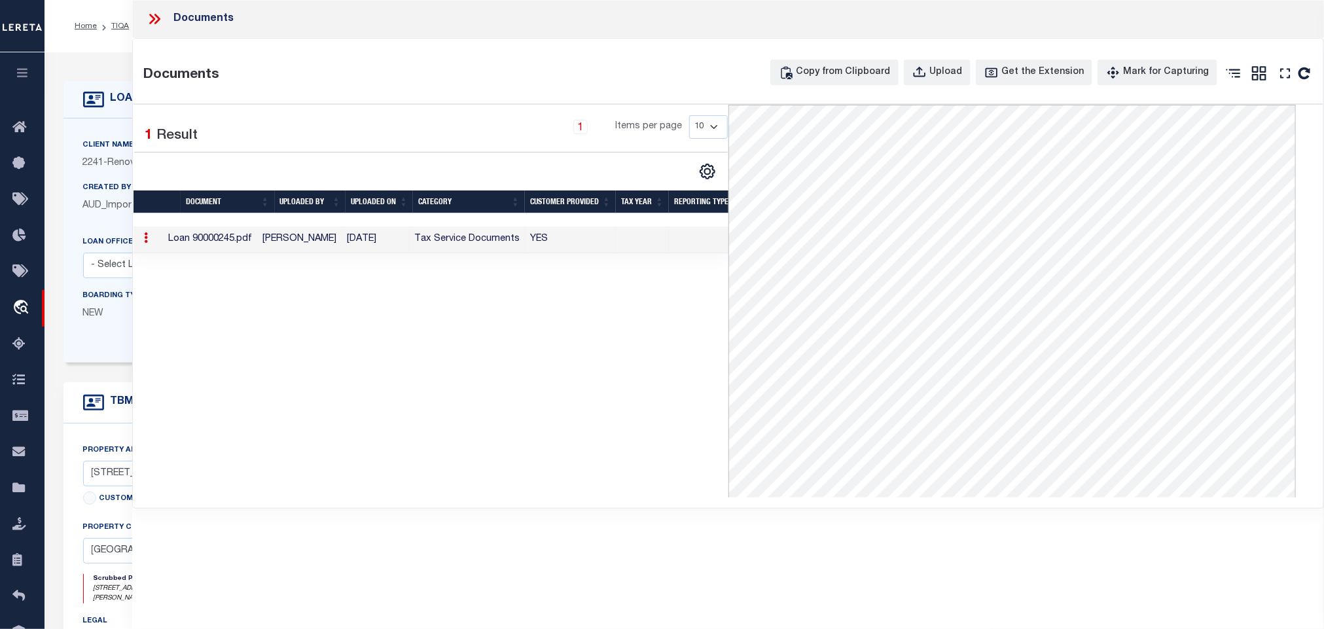
click at [161, 16] on icon at bounding box center [154, 18] width 17 height 17
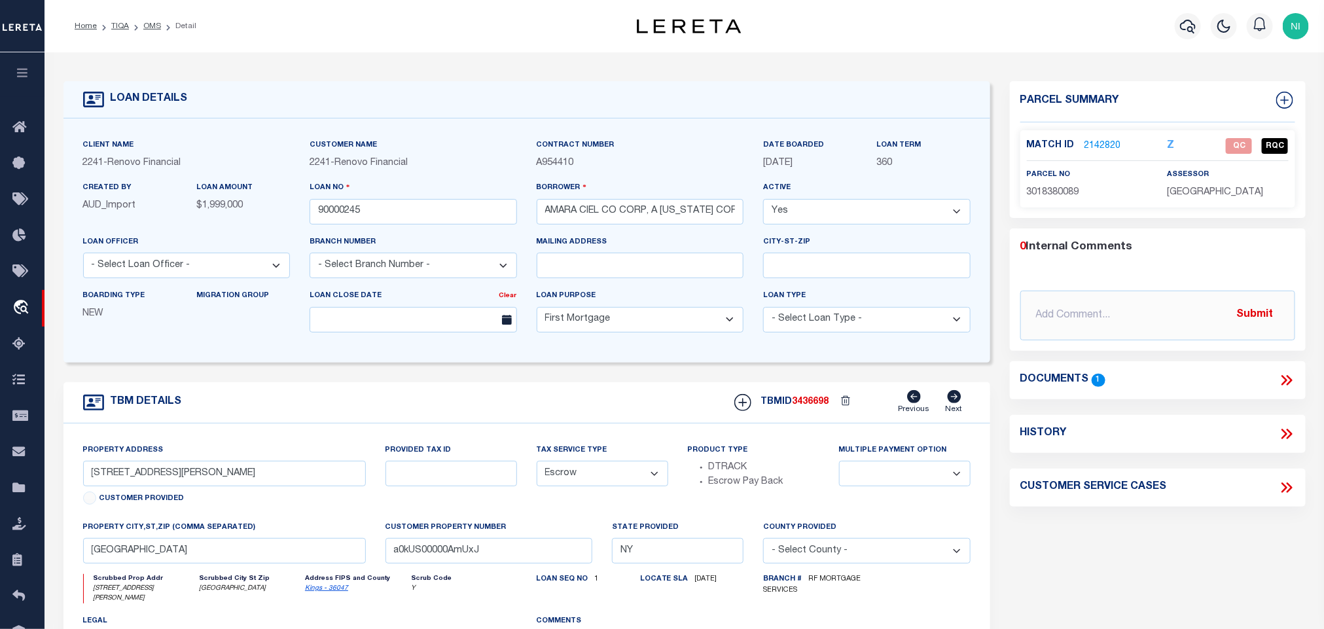
click at [1100, 139] on link "2142820" at bounding box center [1103, 146] width 37 height 14
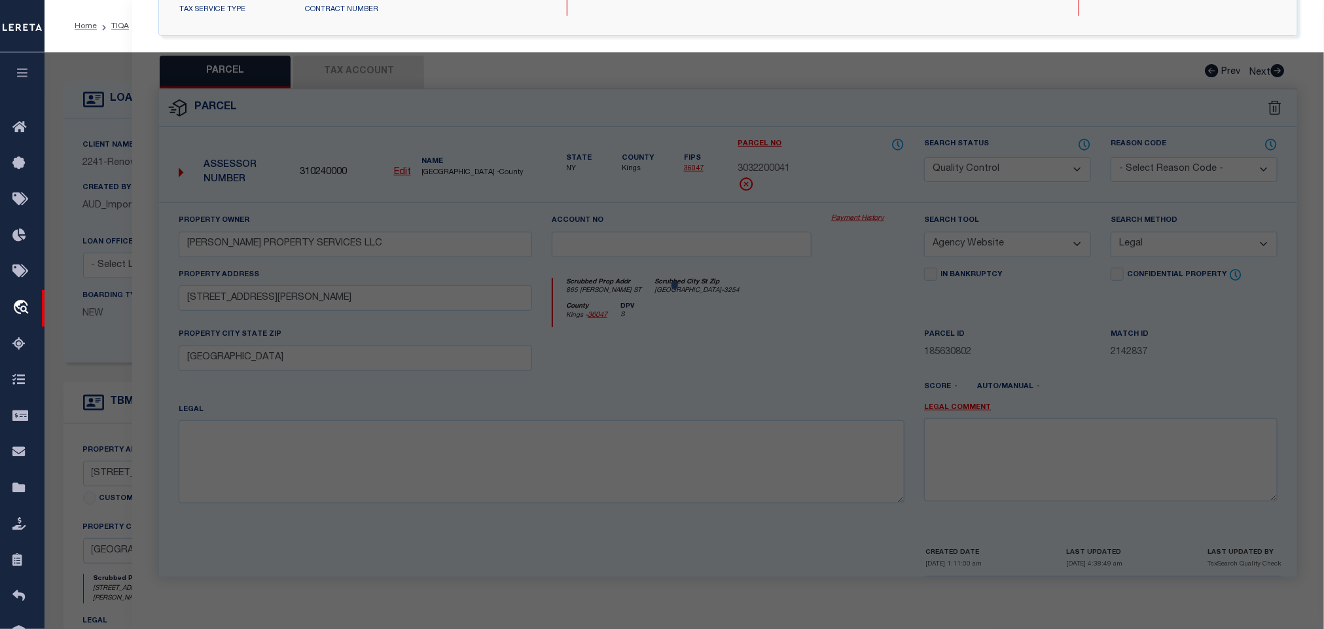
select select "AS"
select select
checkbox input "false"
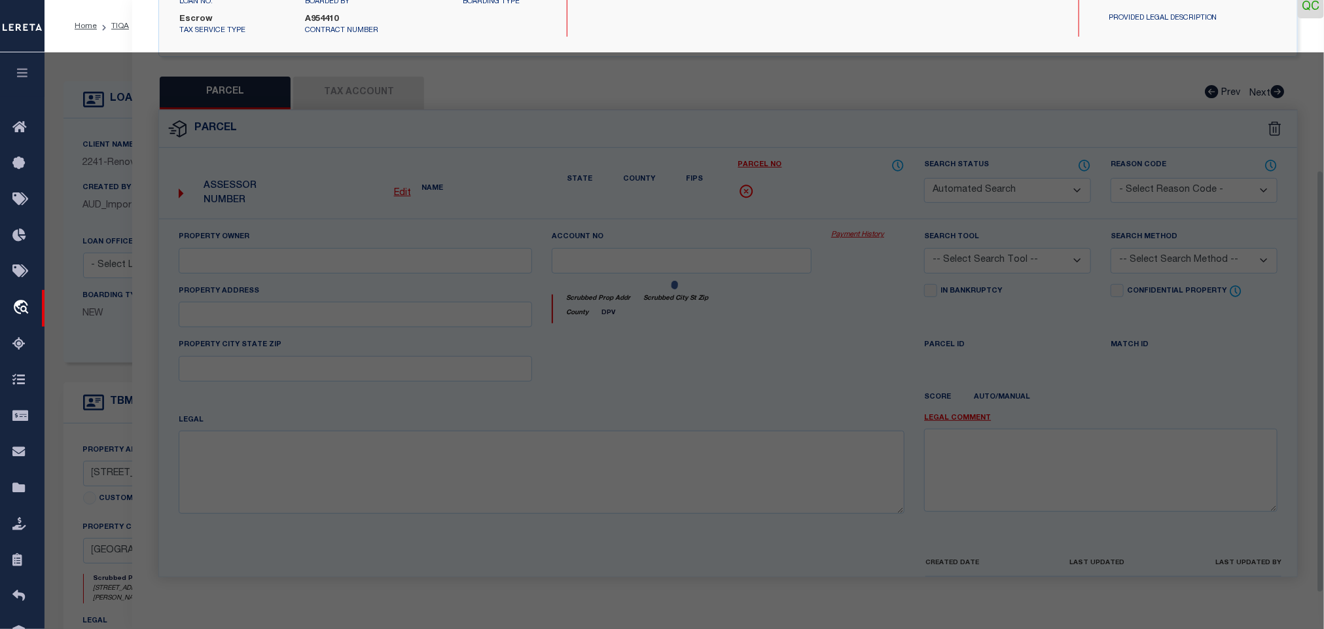
select select "QC"
type input "AMARA CIEL & CO CORP."
select select "AGW"
select select "LEG"
type input "[STREET_ADDRESS][PERSON_NAME]"
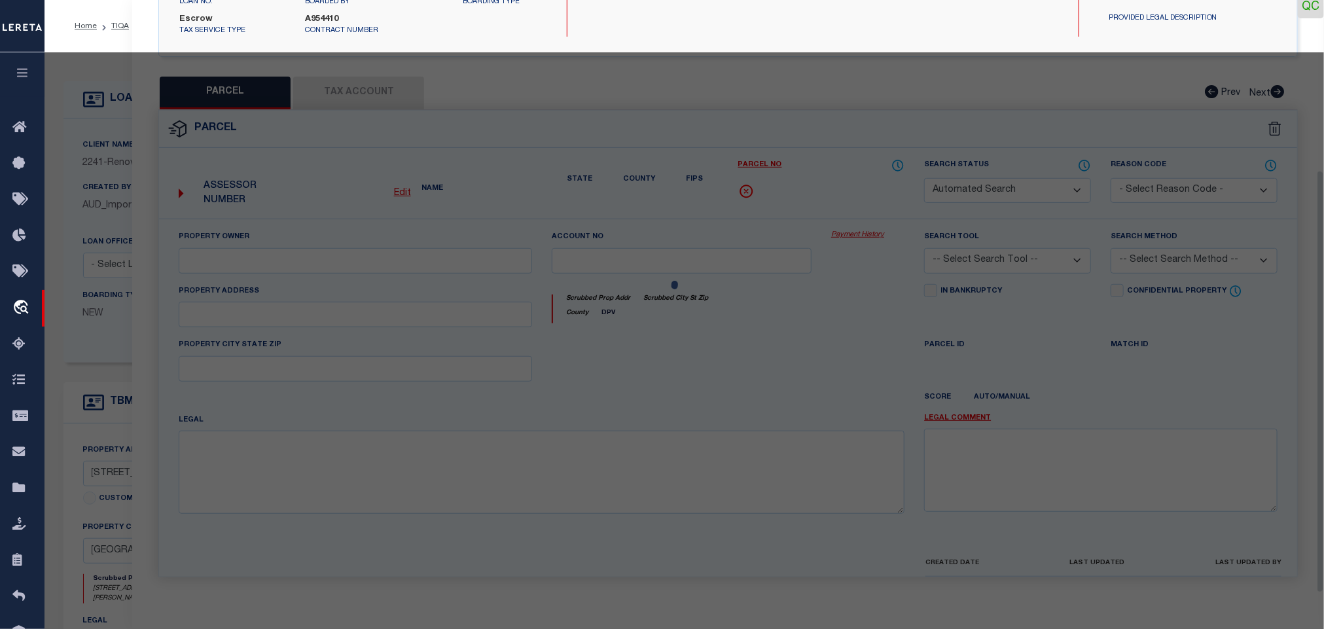
type input "[GEOGRAPHIC_DATA]"
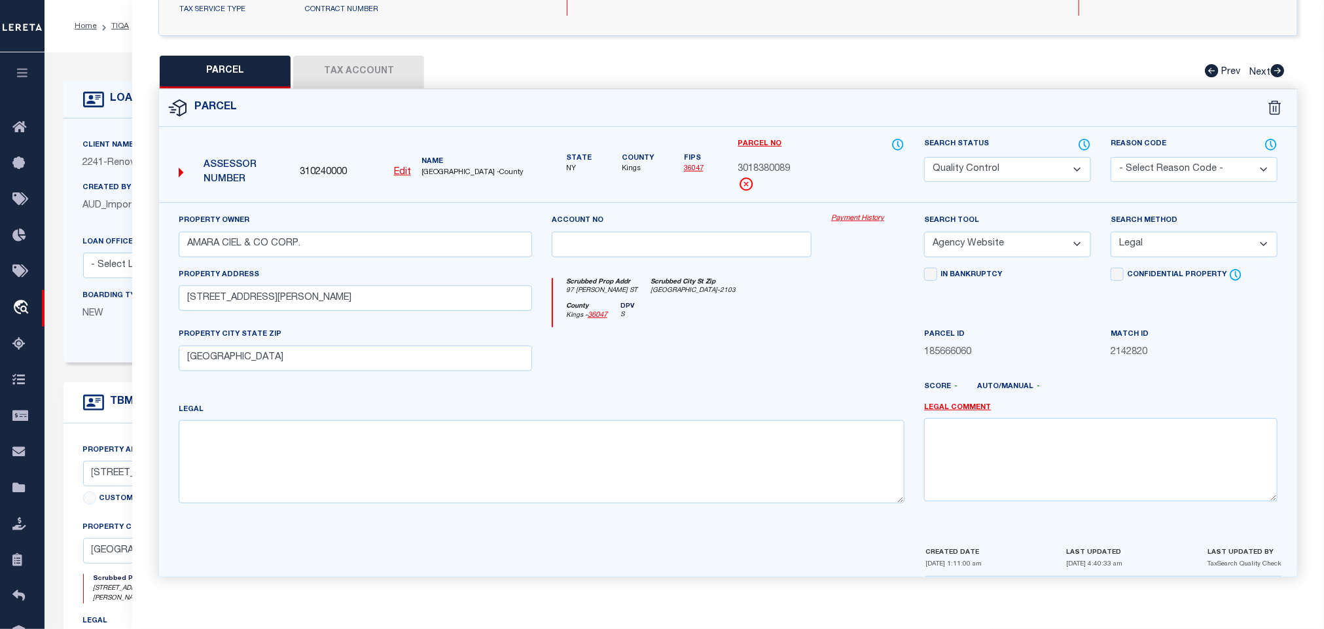
click at [378, 71] on button "Tax Account" at bounding box center [358, 72] width 131 height 33
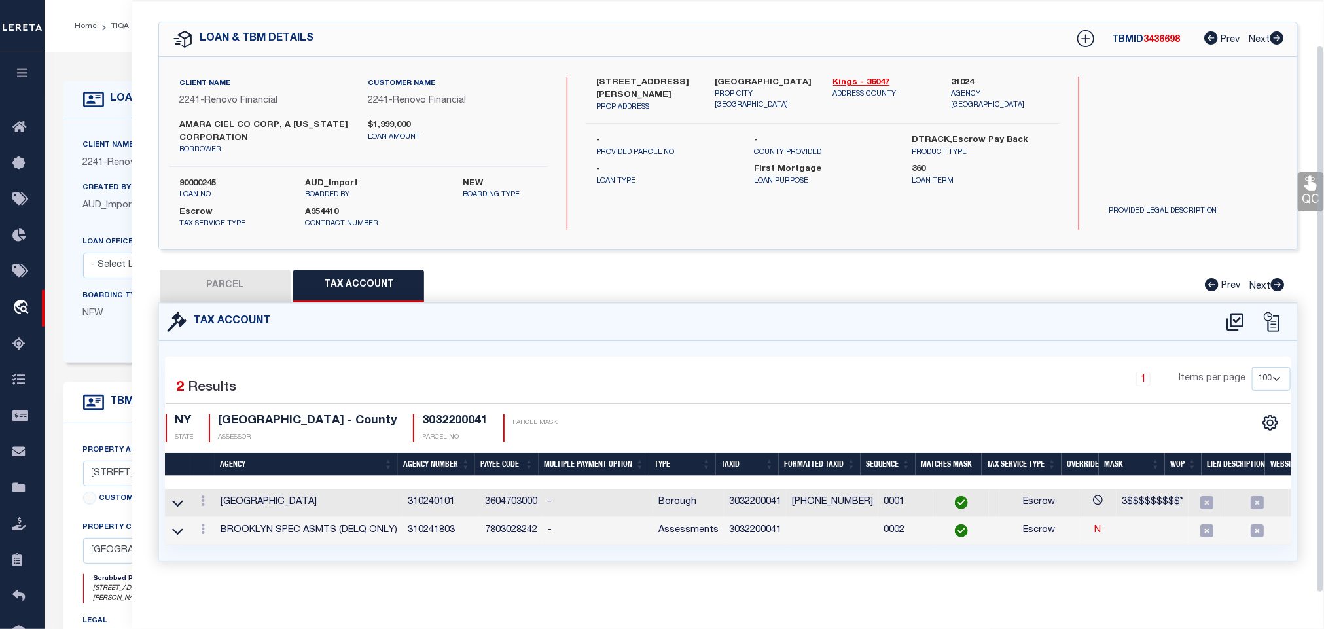
select select "100"
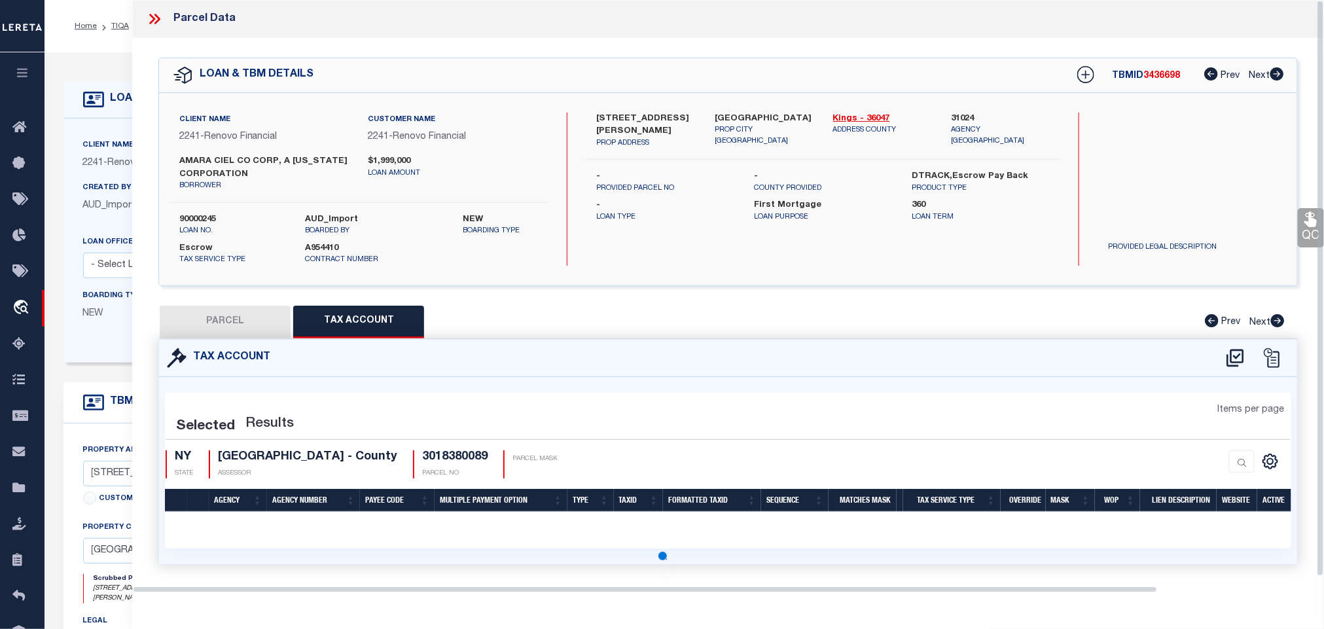
scroll to position [0, 0]
select select "100"
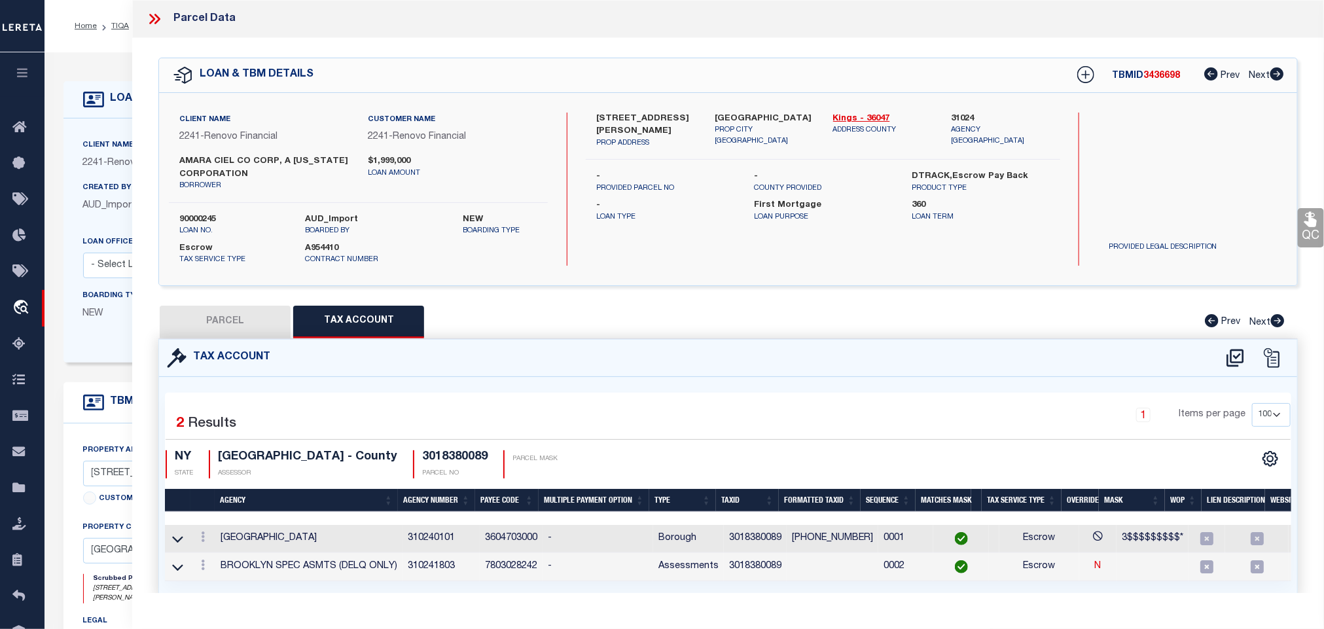
click at [230, 325] on button "PARCEL" at bounding box center [225, 322] width 131 height 33
select select "AS"
select select
checkbox input "false"
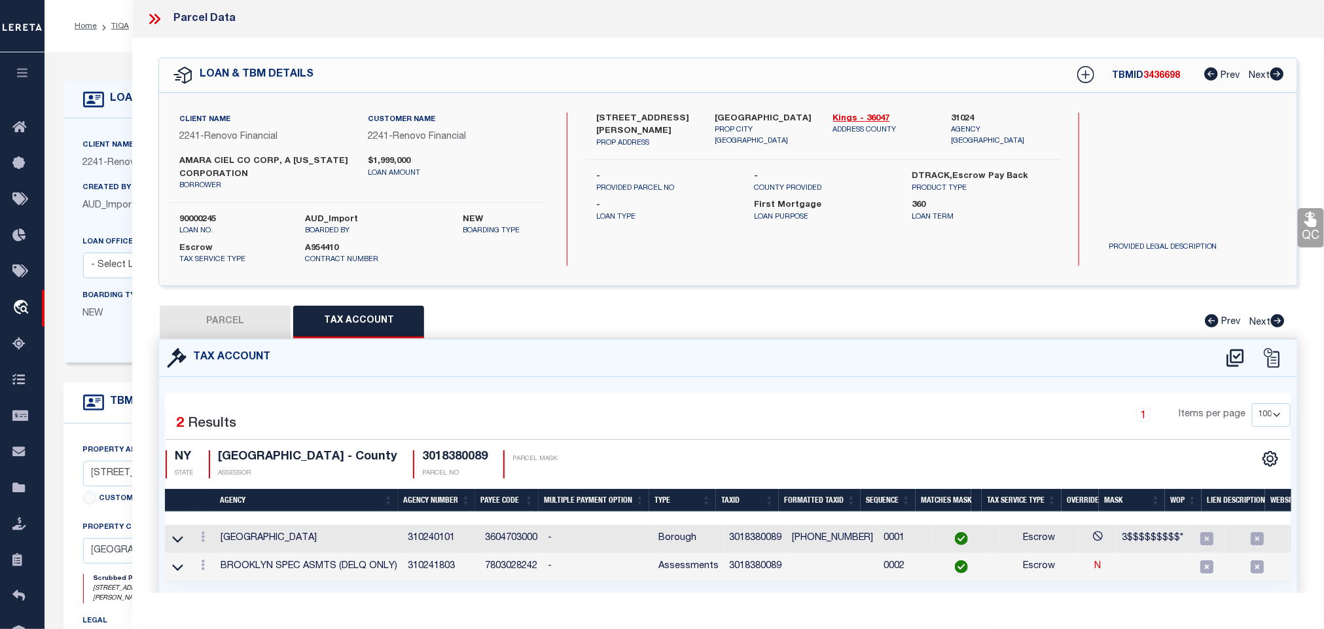
checkbox input "false"
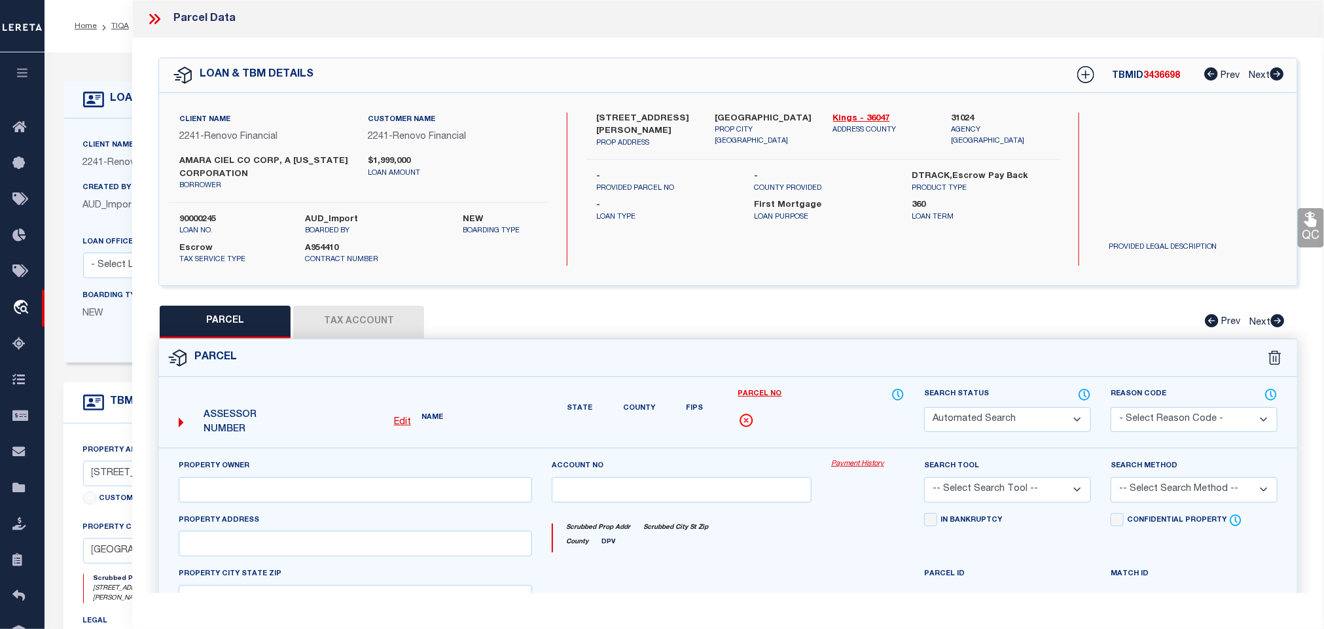
select select "QC"
type input "AMARA CIEL & CO CORP."
select select "AGW"
select select "LEG"
type input "[STREET_ADDRESS][PERSON_NAME]"
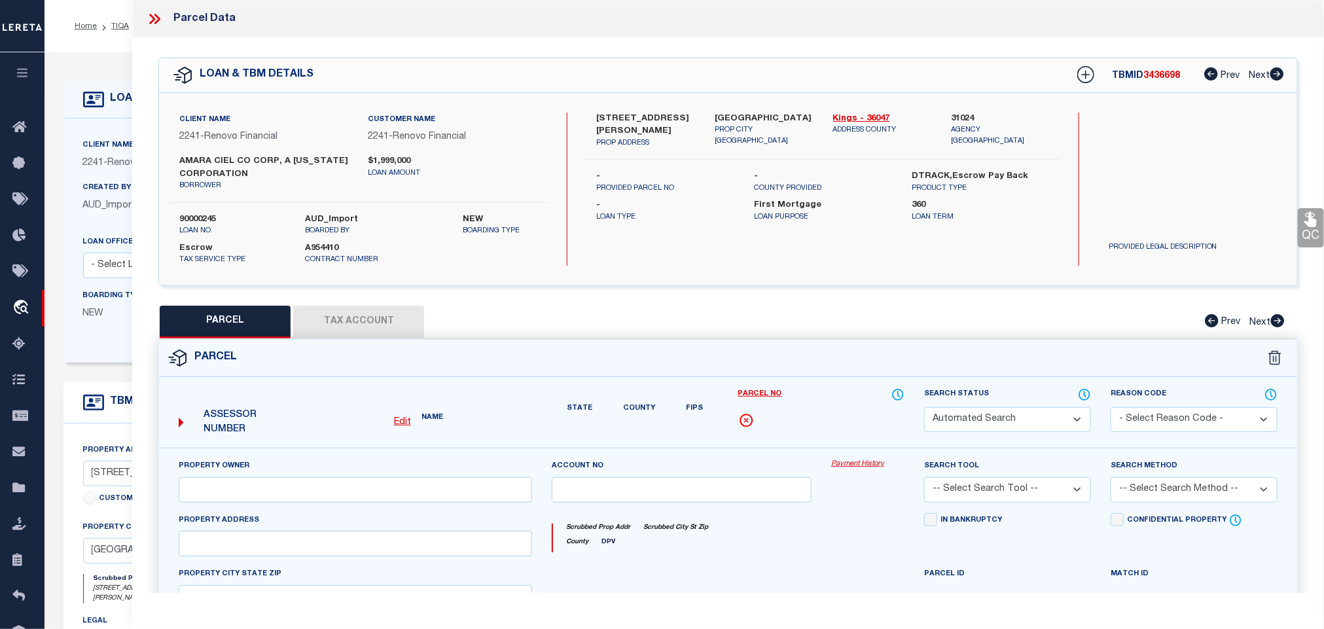
type input "[GEOGRAPHIC_DATA]"
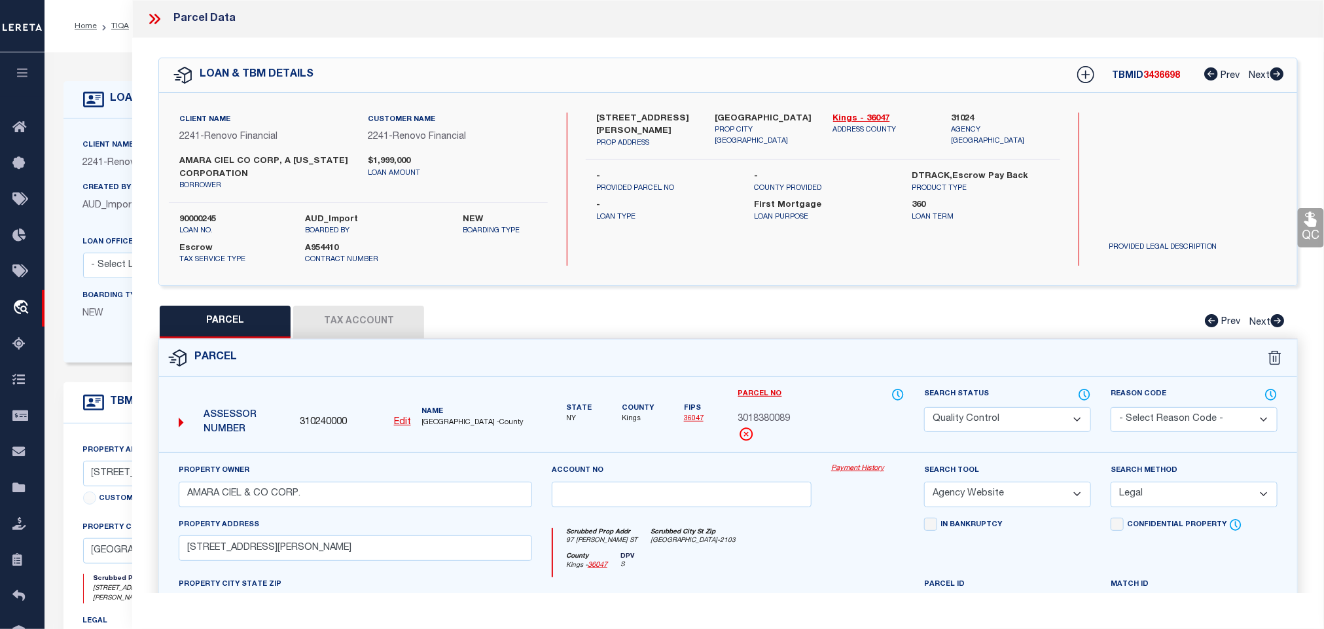
click at [1301, 228] on link "QC" at bounding box center [1311, 227] width 26 height 39
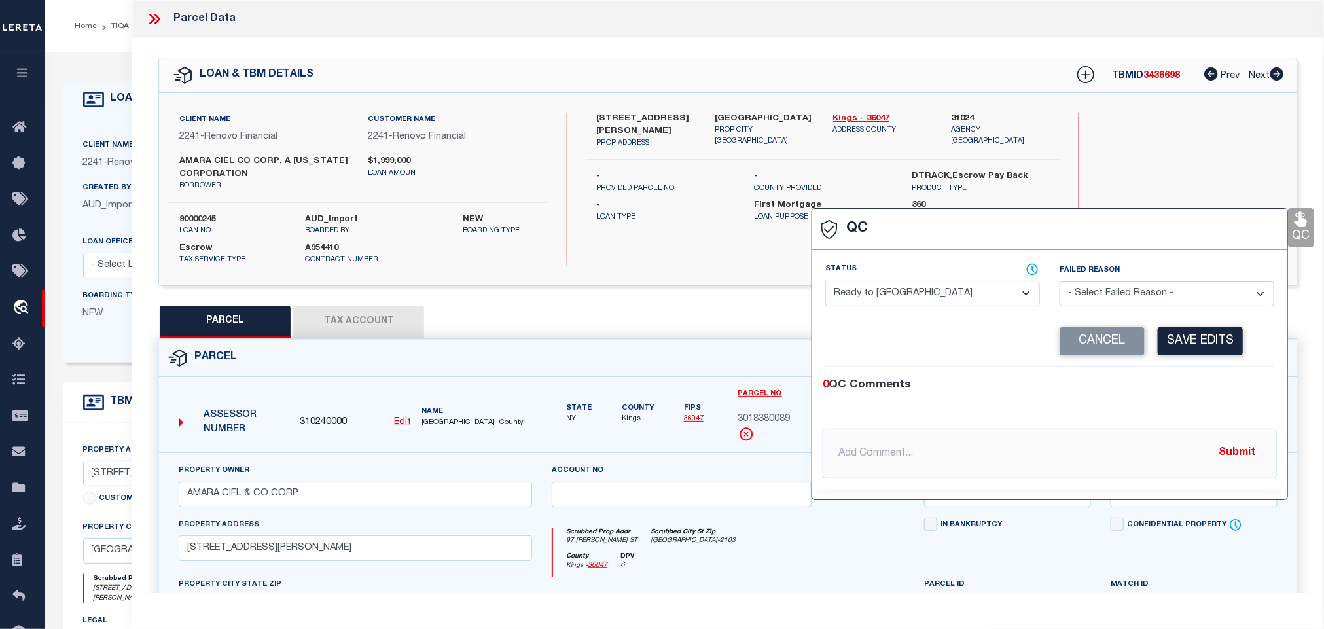
click at [958, 283] on select "- Select Status - Ready to QC Correct Incorrect" at bounding box center [932, 294] width 215 height 26
select select "COR"
click at [826, 281] on select "- Select Status - Ready to QC Correct Incorrect" at bounding box center [932, 294] width 215 height 26
click at [1202, 338] on button "Save Edits" at bounding box center [1200, 341] width 85 height 28
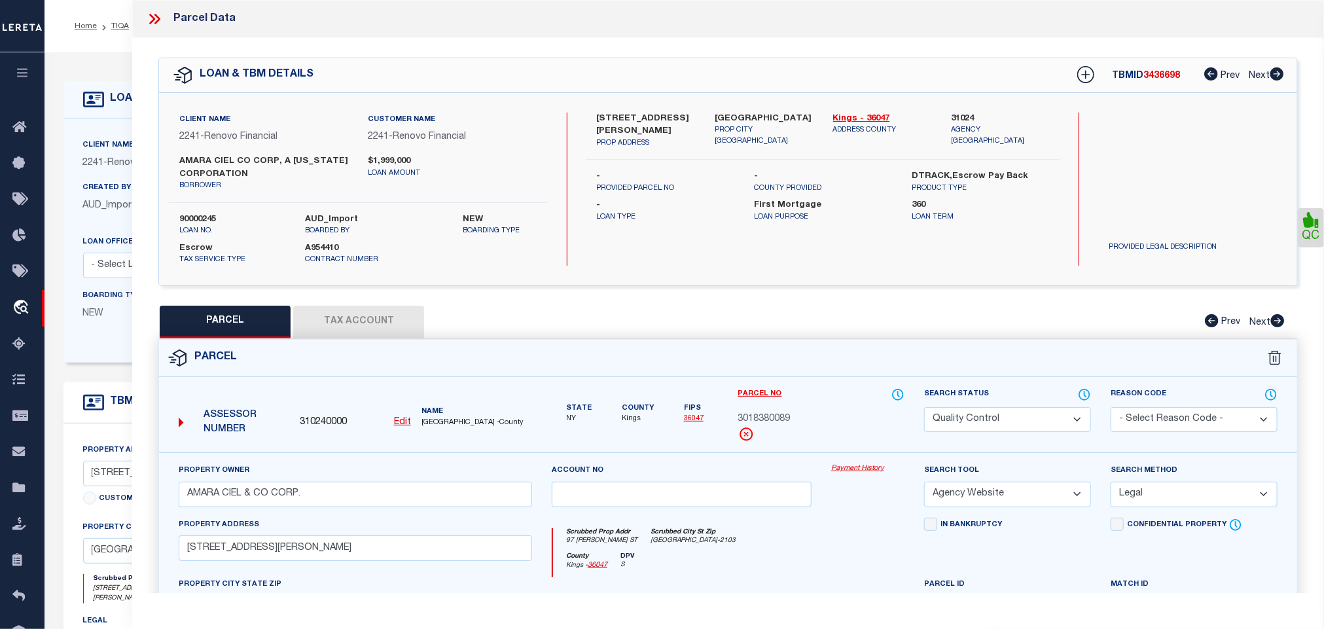
click at [1057, 422] on select "Automated Search Bad Parcel Complete Duplicate Parcel High Dollar Reporting In …" at bounding box center [1007, 420] width 167 height 26
select select "CP"
click at [924, 409] on select "Automated Search Bad Parcel Complete Duplicate Parcel High Dollar Reporting In …" at bounding box center [1007, 420] width 167 height 26
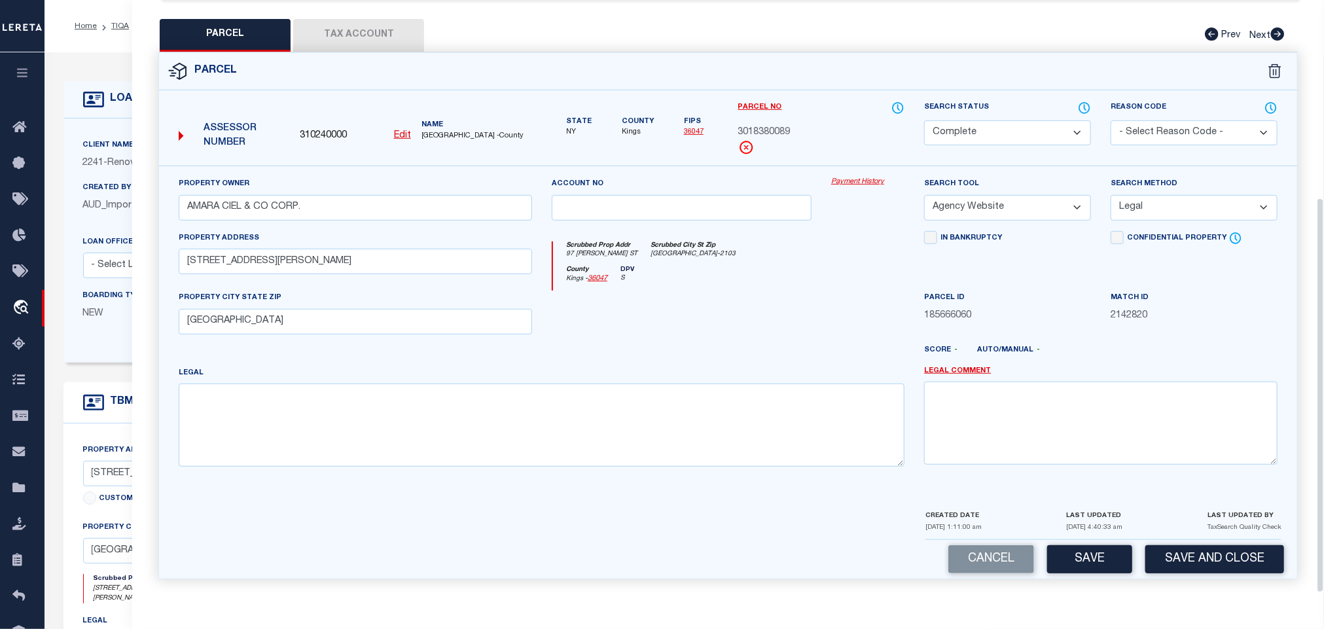
scroll to position [297, 0]
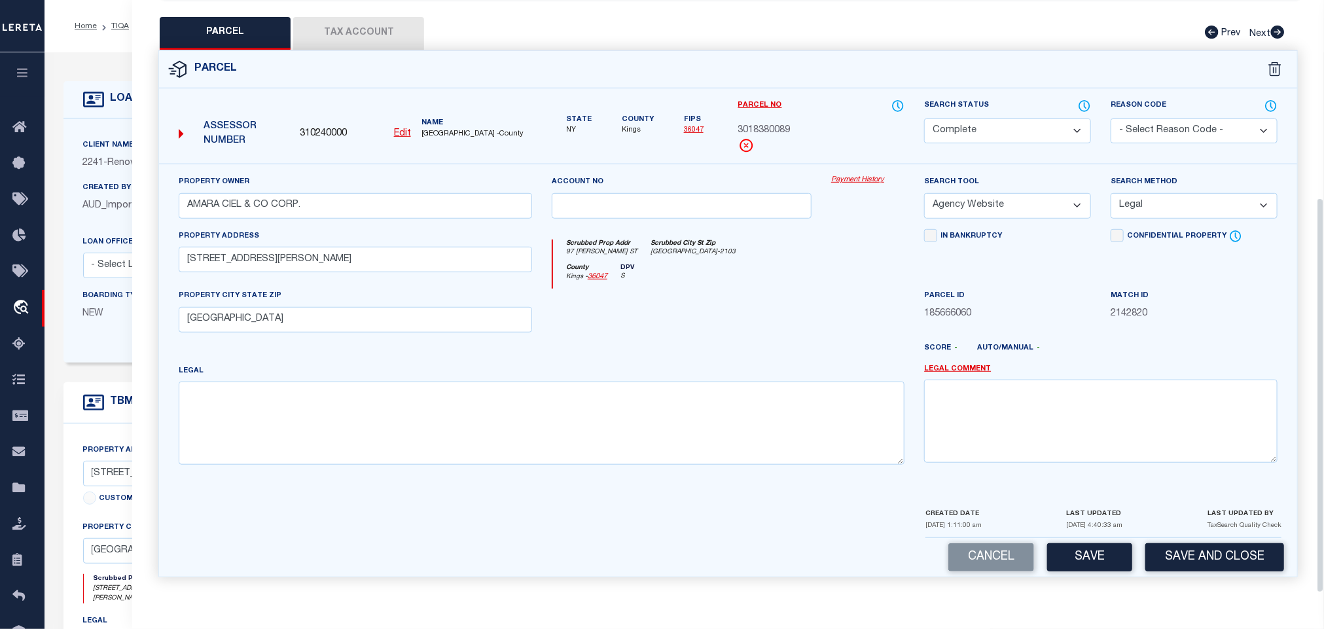
click at [1191, 546] on button "Save and Close" at bounding box center [1214, 557] width 139 height 28
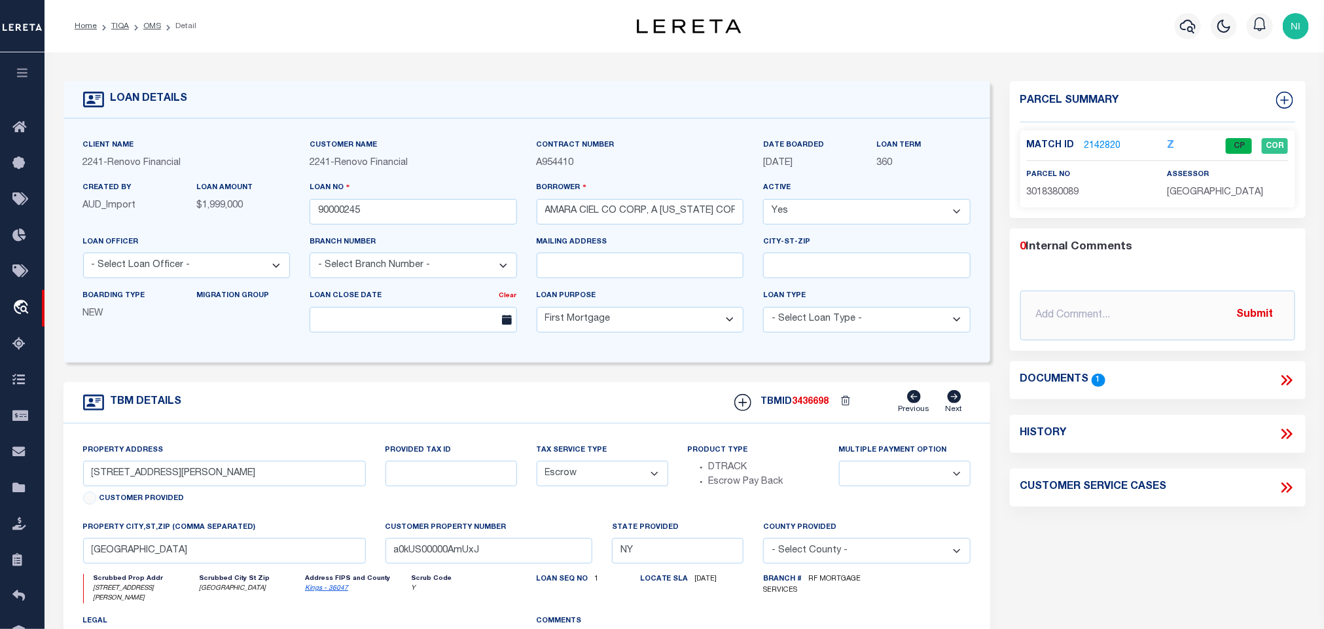
select select
click at [155, 26] on link "OMS" at bounding box center [152, 26] width 18 height 8
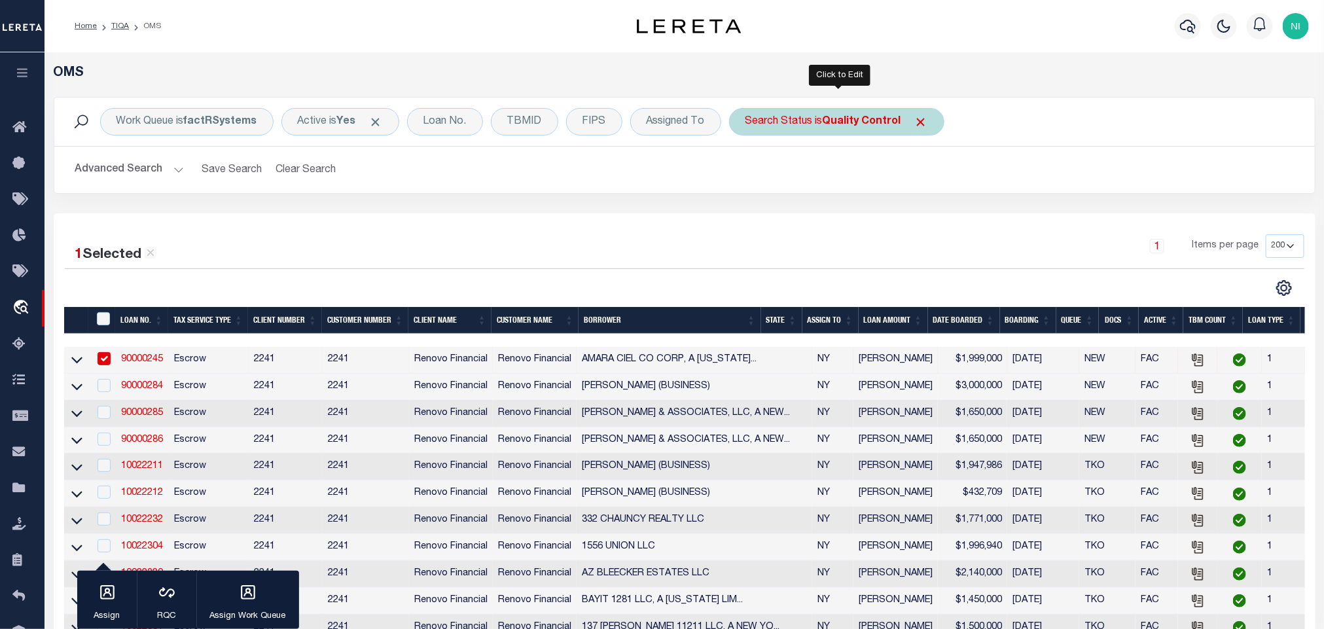
click at [848, 120] on b "Quality Control" at bounding box center [862, 122] width 79 height 10
select select "QC"
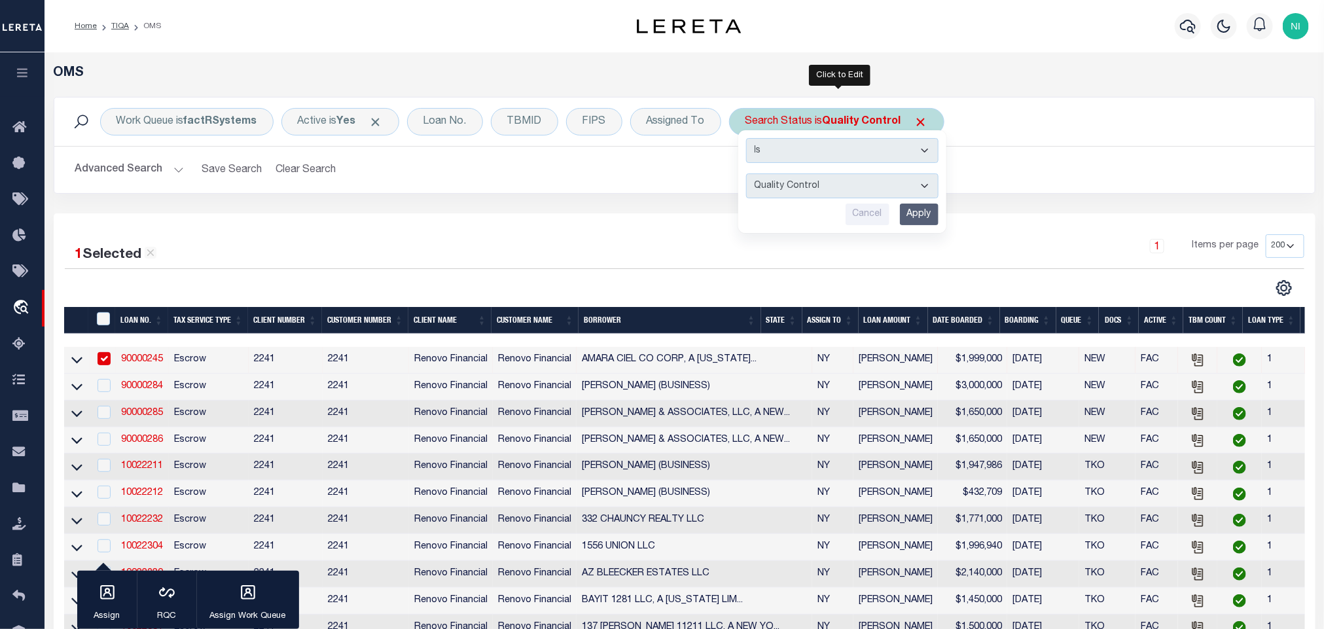
click at [917, 215] on input "Apply" at bounding box center [919, 215] width 39 height 22
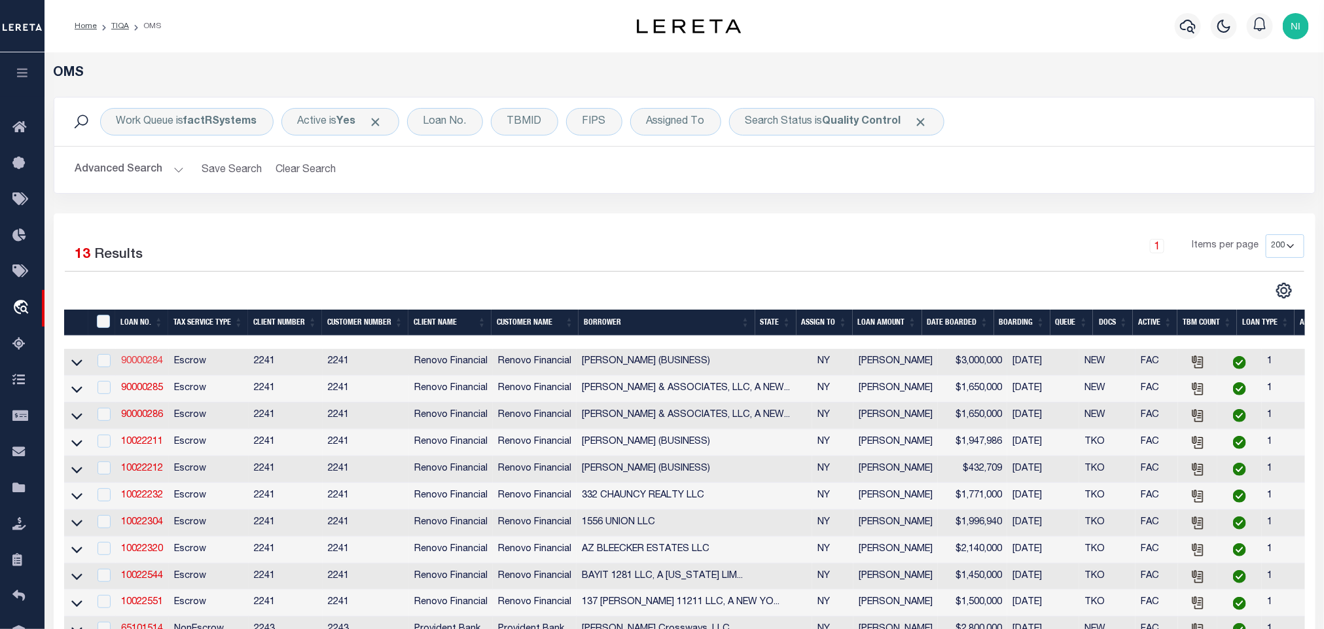
click at [134, 363] on link "90000284" at bounding box center [142, 361] width 42 height 9
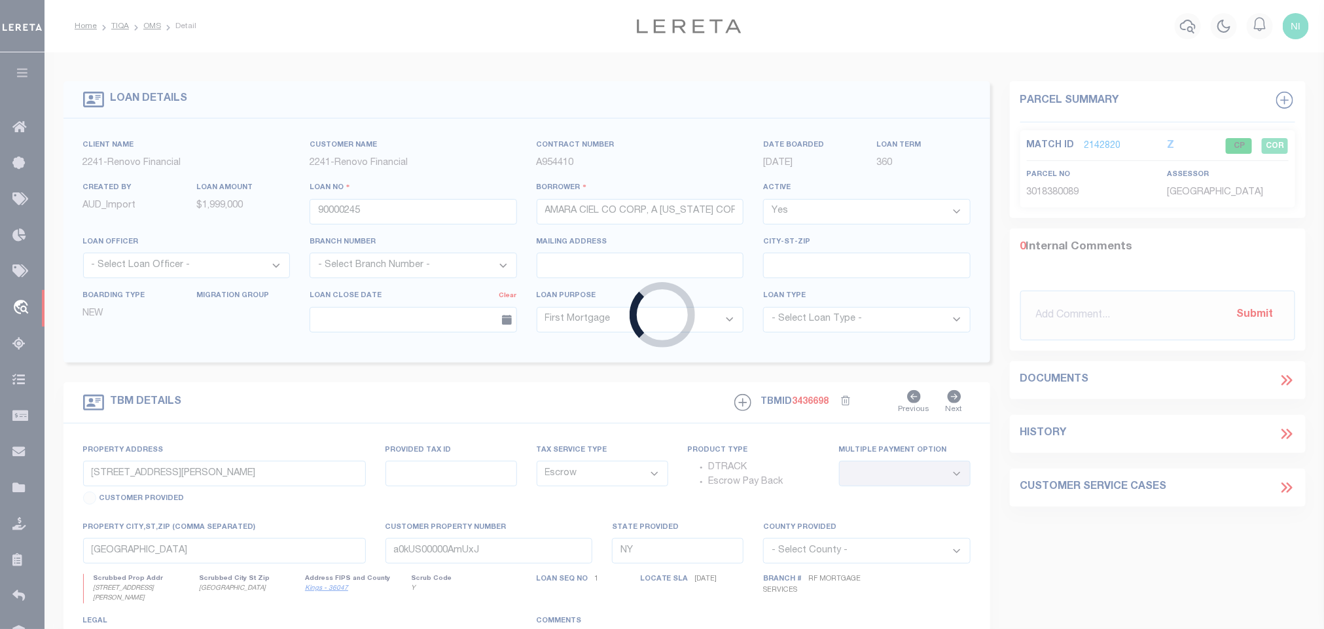
type input "90000284"
type input "[PERSON_NAME] (BUSINESS)"
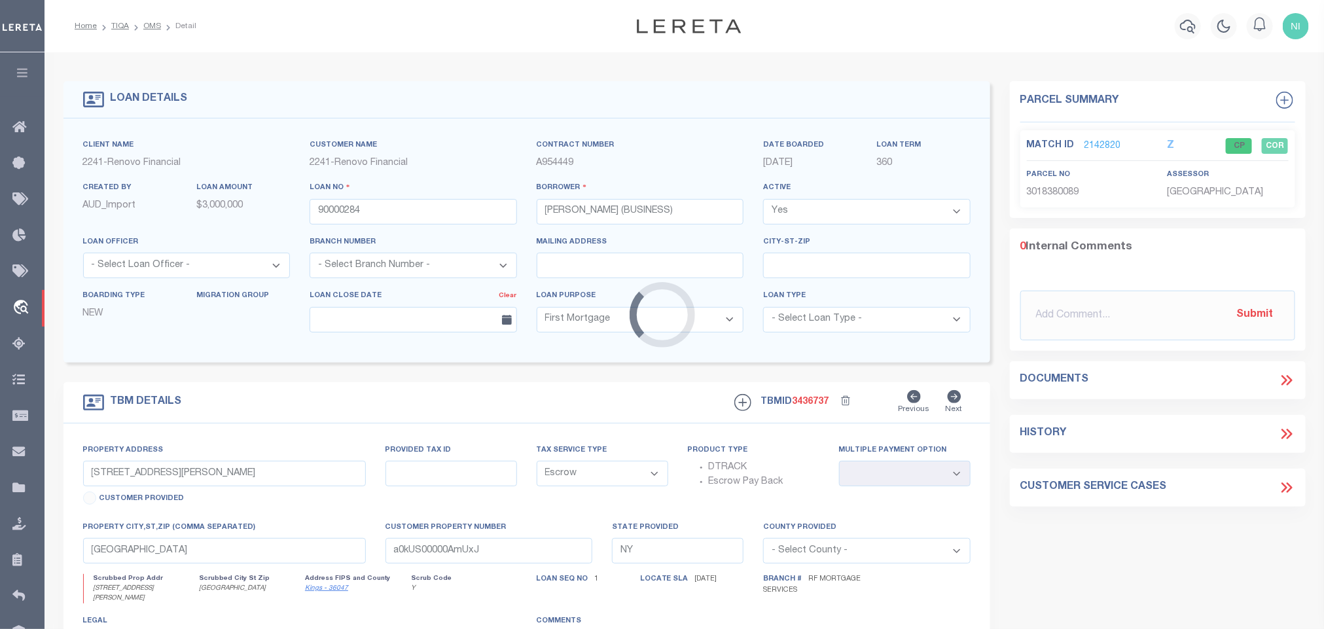
type input "[STREET_ADDRESS][PERSON_NAME]"
type input "[GEOGRAPHIC_DATA]"
type input "a0kUS00000AvziX"
select select
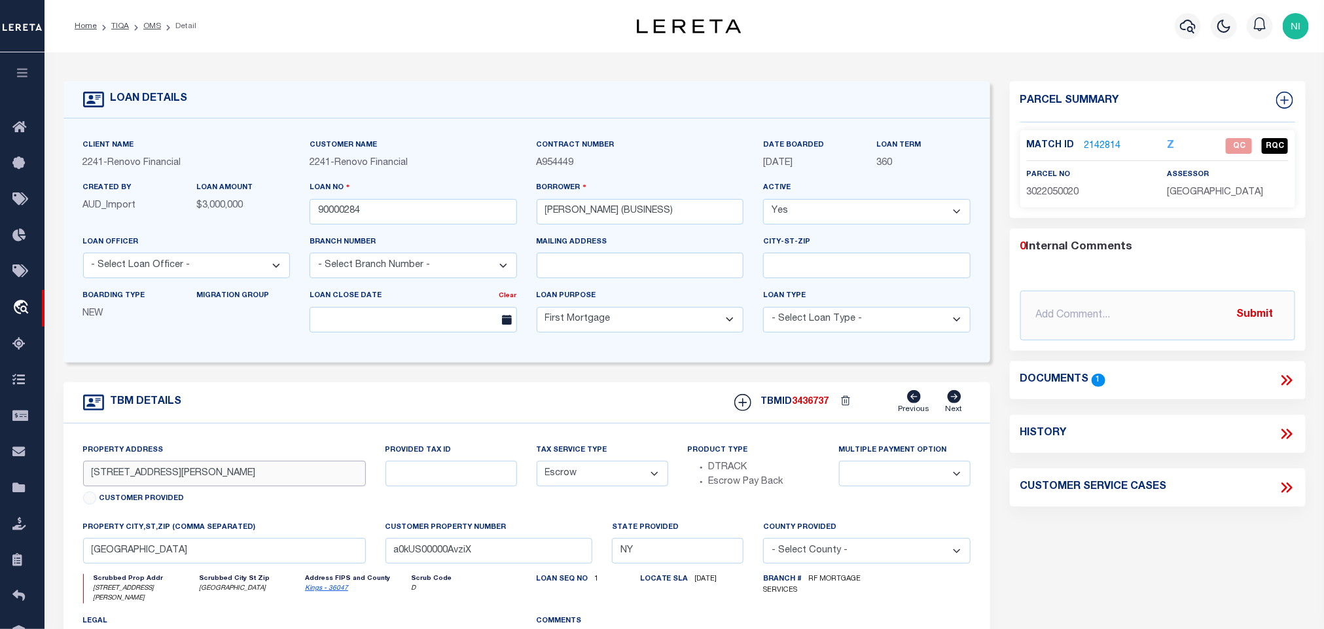
click at [200, 471] on input "[STREET_ADDRESS][PERSON_NAME]" at bounding box center [224, 474] width 283 height 26
drag, startPoint x: 1280, startPoint y: 381, endPoint x: 1255, endPoint y: 380, distance: 25.6
click at [1280, 381] on icon at bounding box center [1286, 380] width 17 height 17
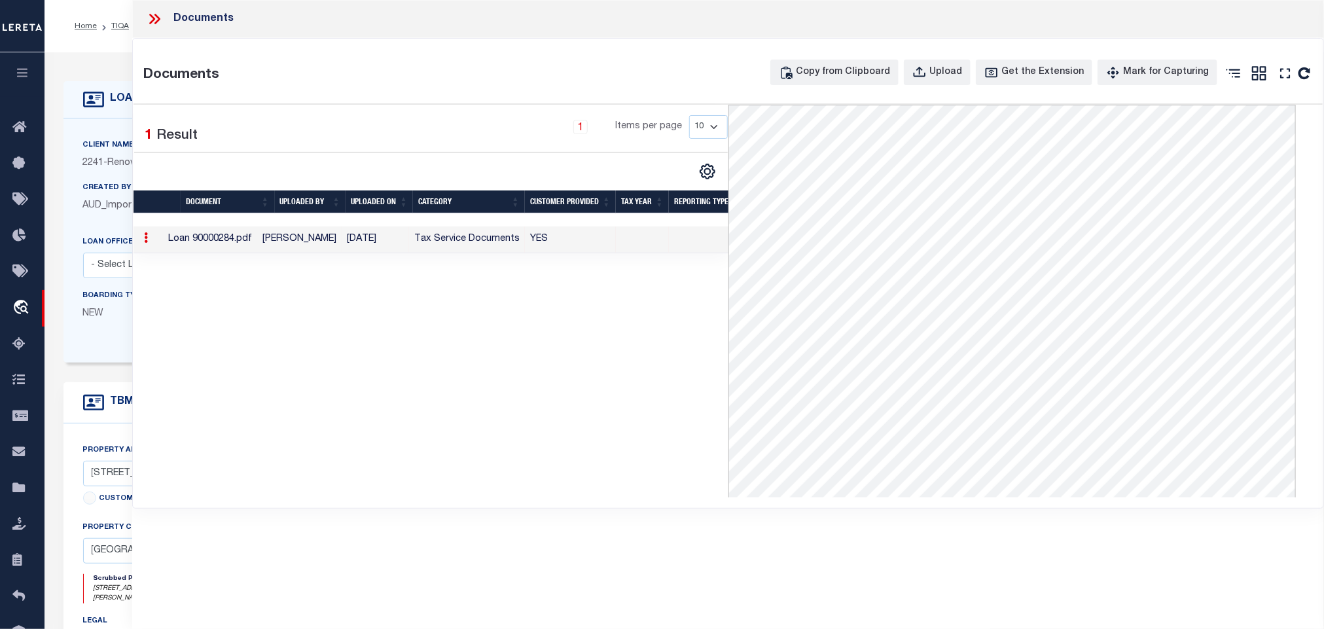
click at [156, 16] on icon at bounding box center [154, 18] width 17 height 17
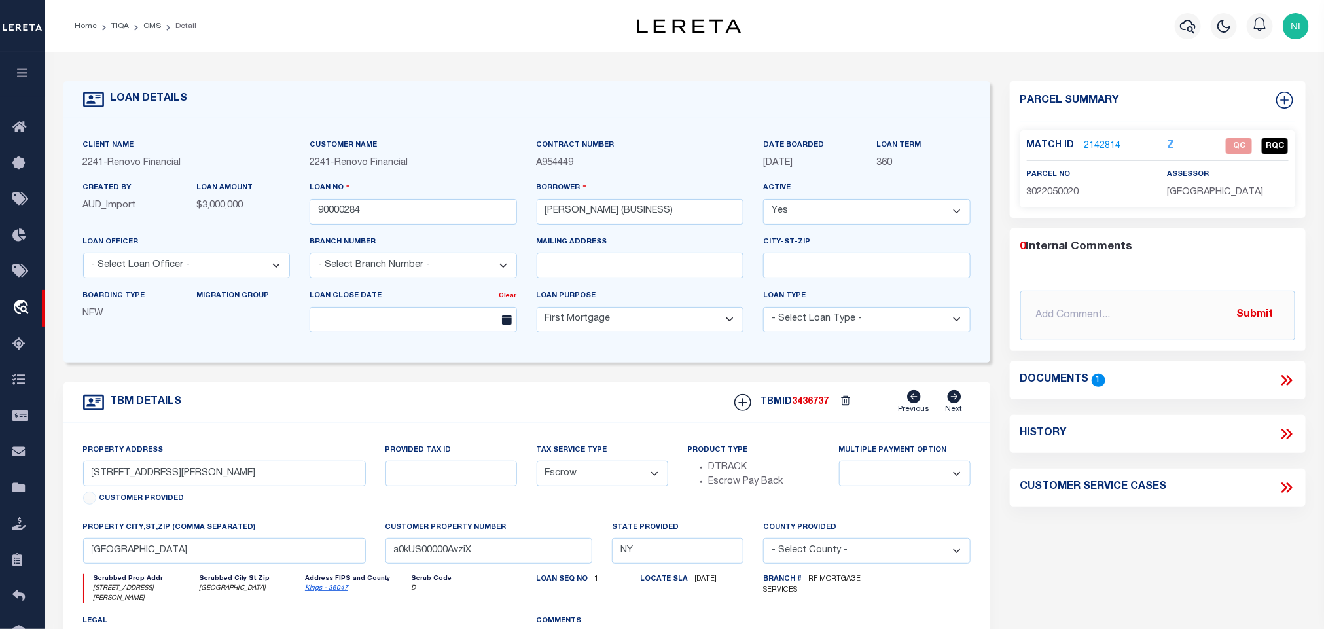
click at [1100, 143] on link "2142814" at bounding box center [1103, 146] width 37 height 14
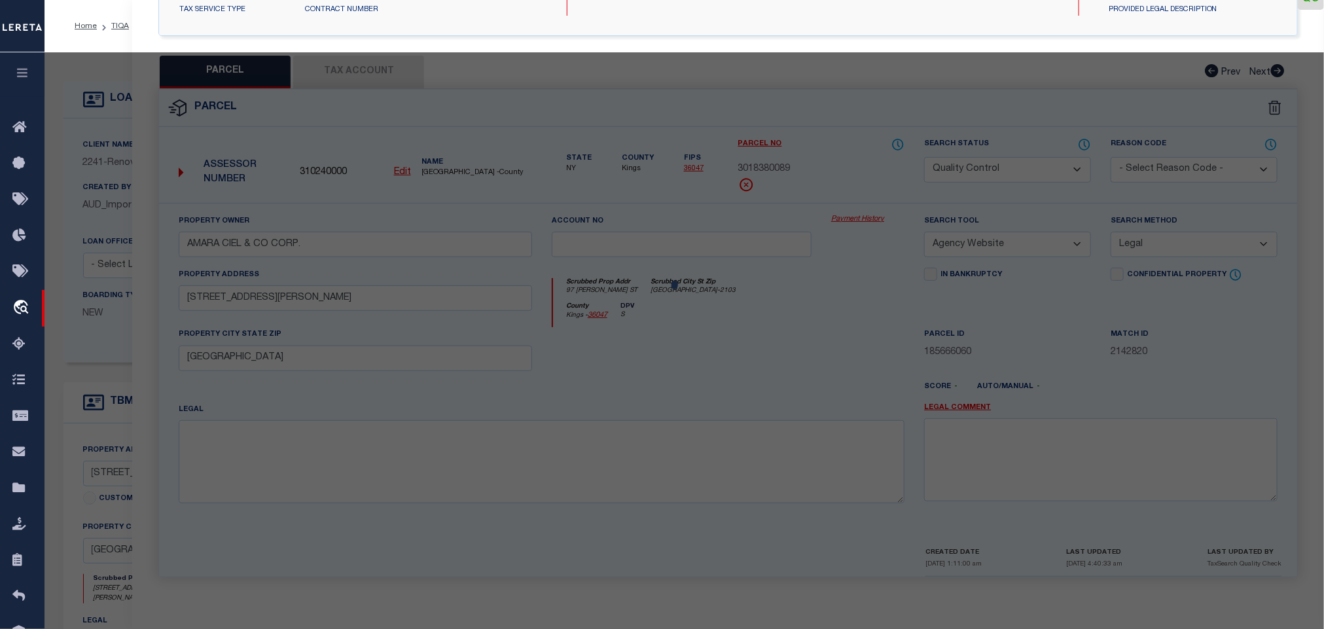
select select "AS"
select select
checkbox input "false"
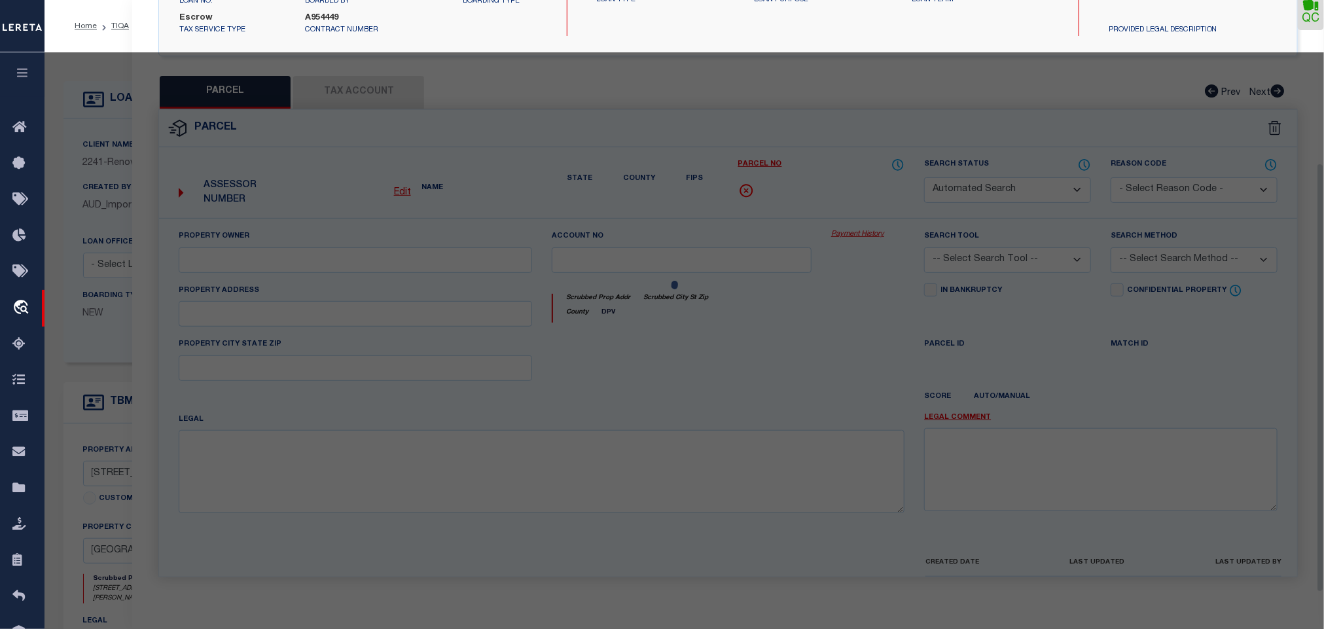
select select "QC"
type input "[PERSON_NAME]"
select select "AGW"
select select "LEG"
type input "[STREET_ADDRESS][PERSON_NAME]"
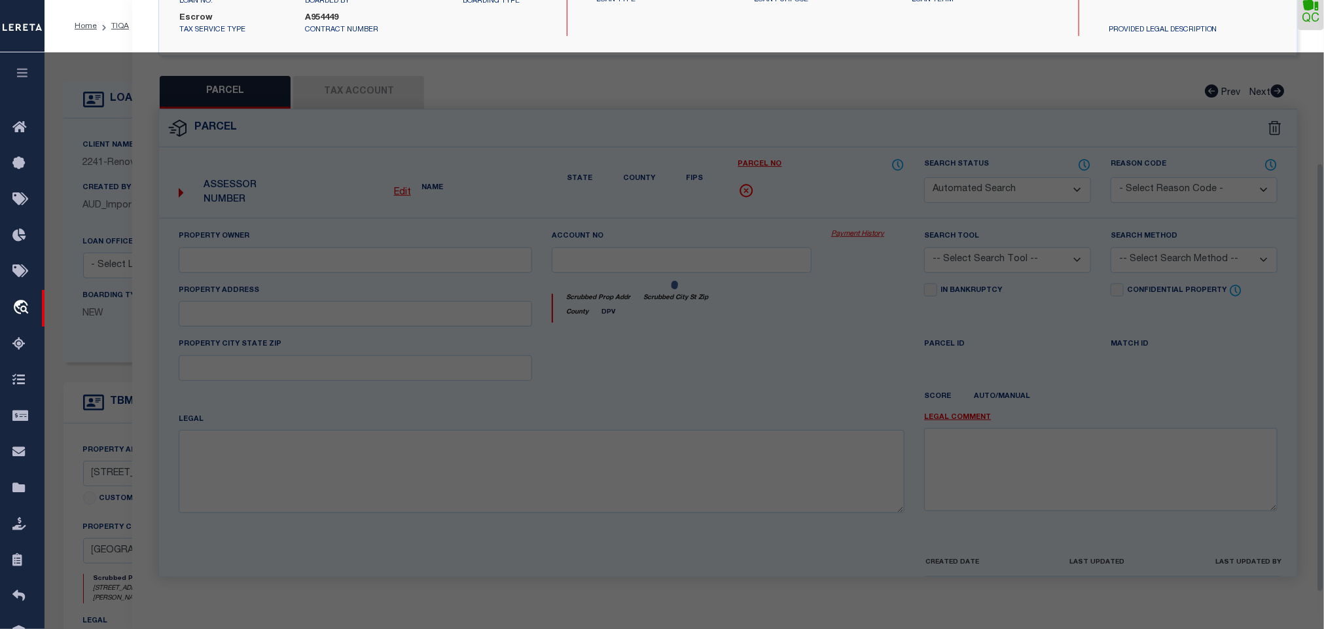
type input "[GEOGRAPHIC_DATA]"
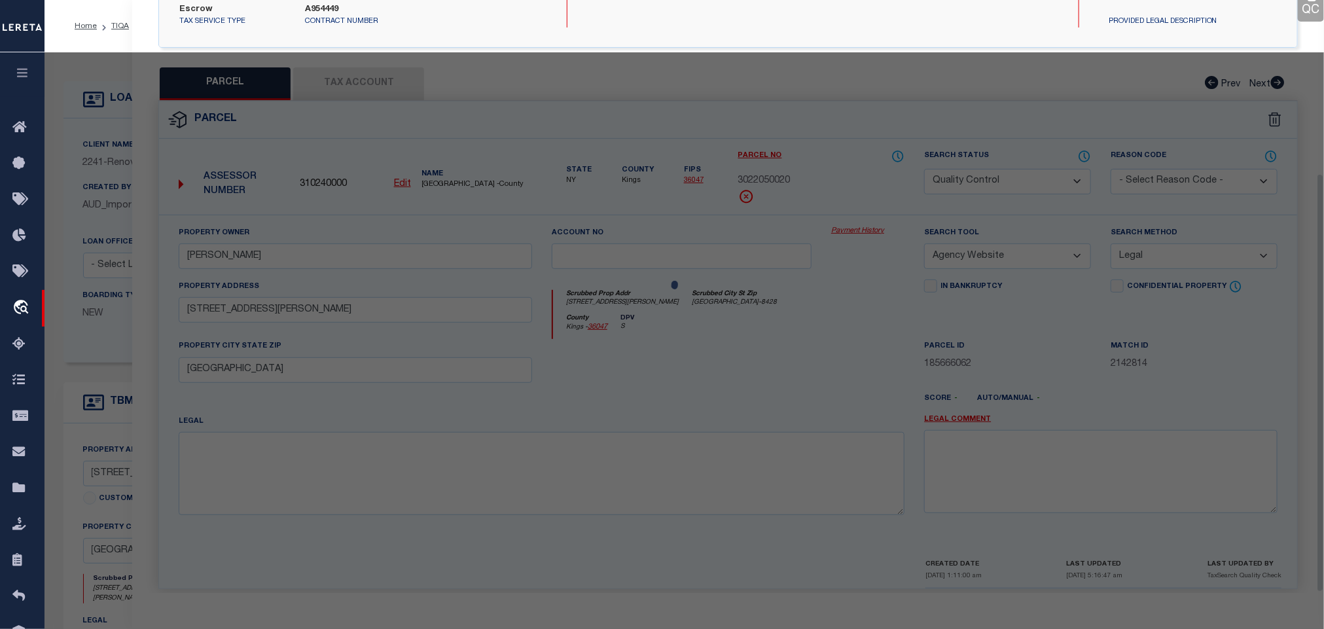
scroll to position [245, 0]
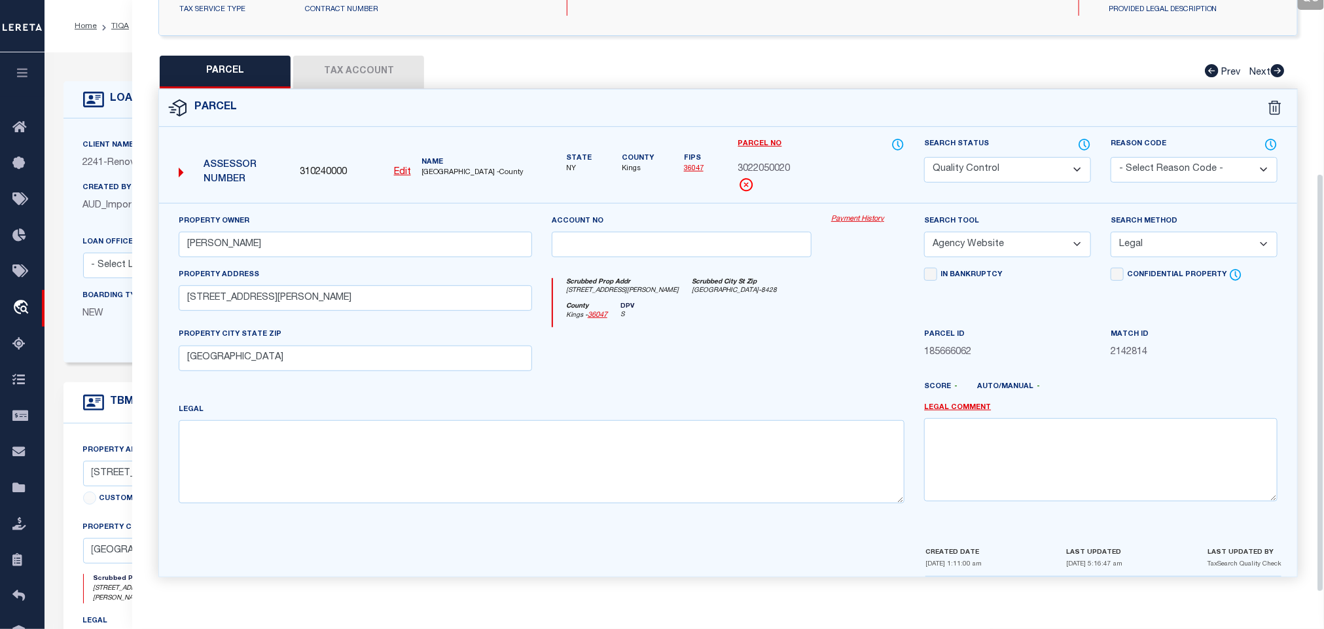
click at [384, 73] on button "Tax Account" at bounding box center [358, 72] width 131 height 33
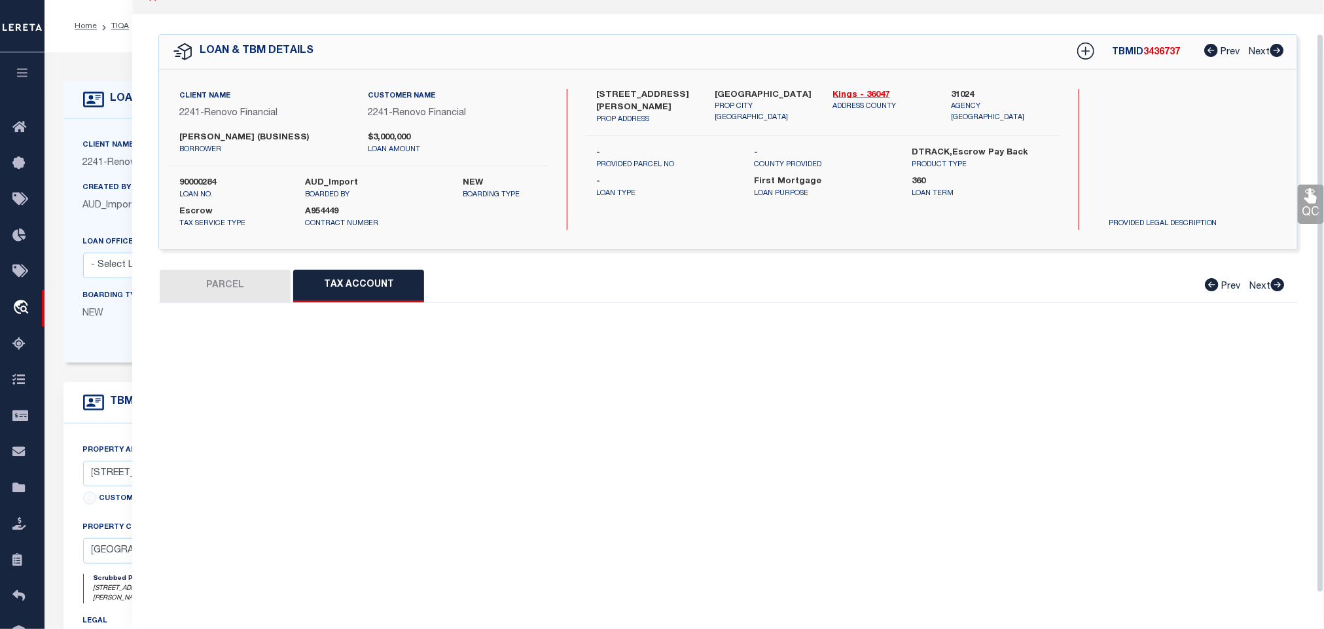
scroll to position [36, 0]
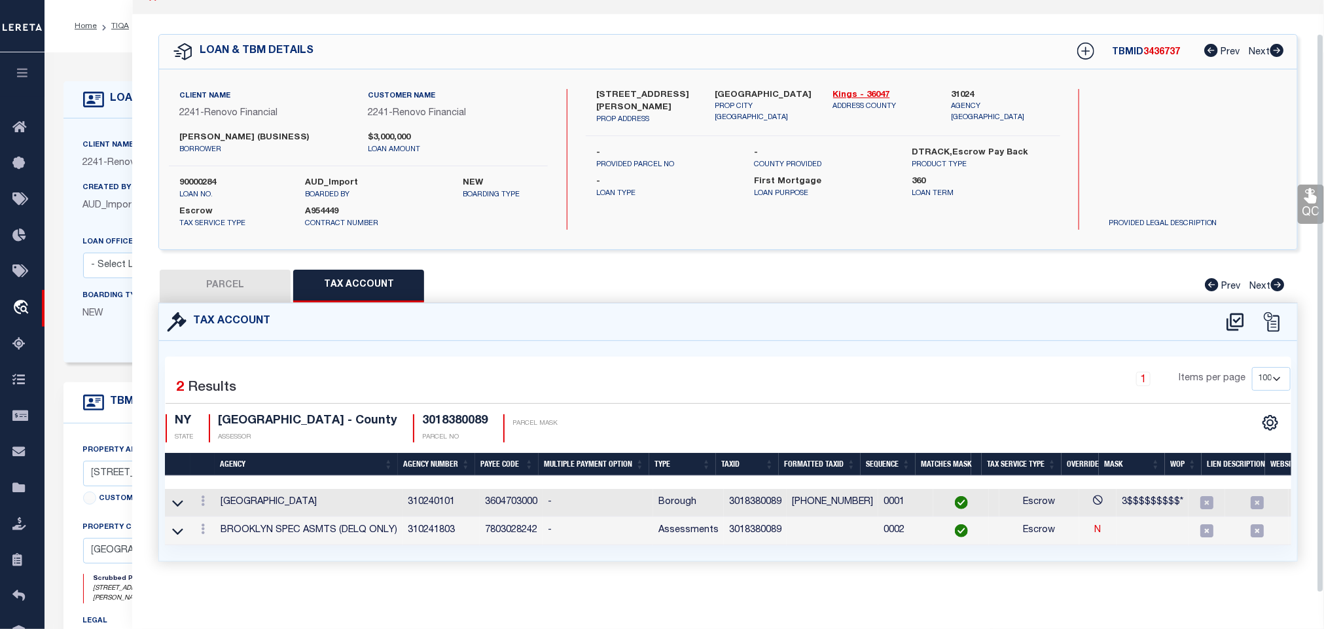
select select "100"
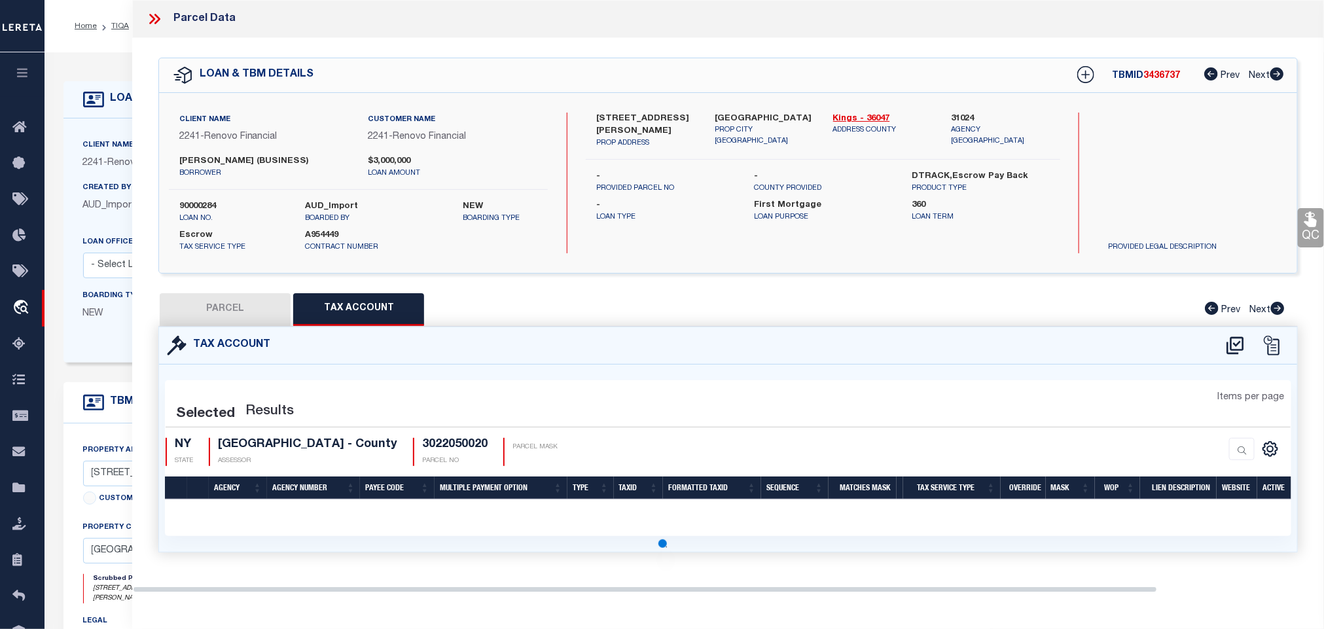
scroll to position [0, 0]
select select "100"
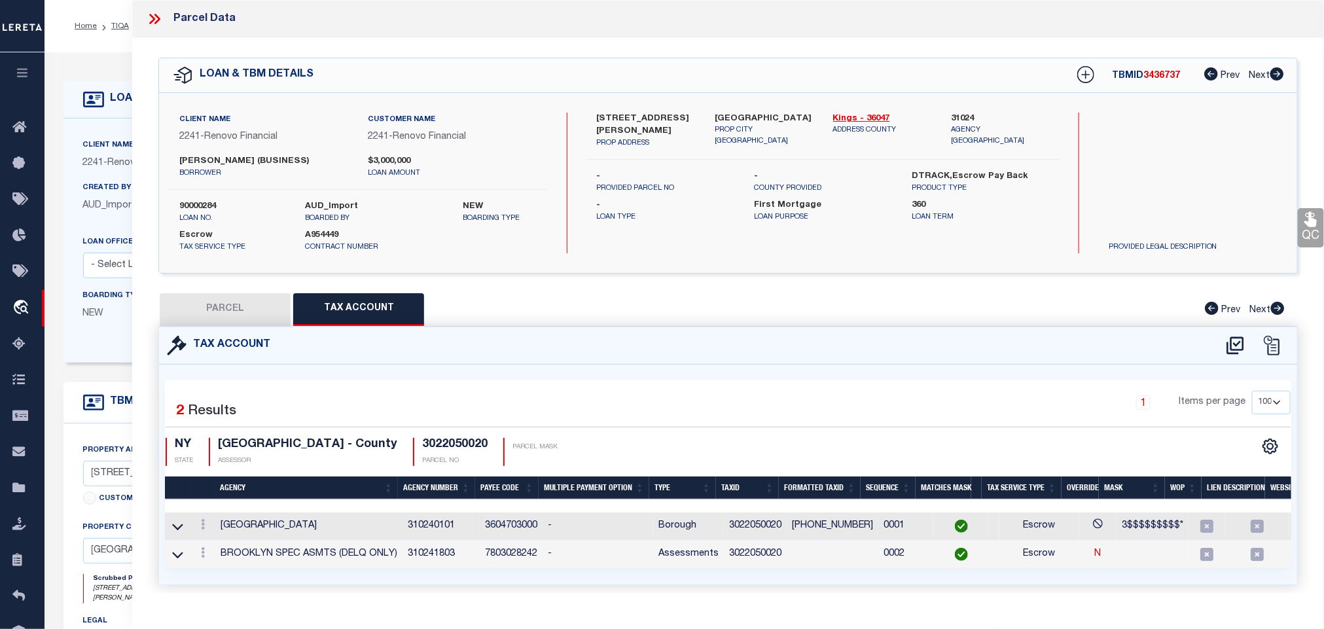
click at [249, 309] on button "PARCEL" at bounding box center [225, 309] width 131 height 33
select select "AS"
select select
checkbox input "false"
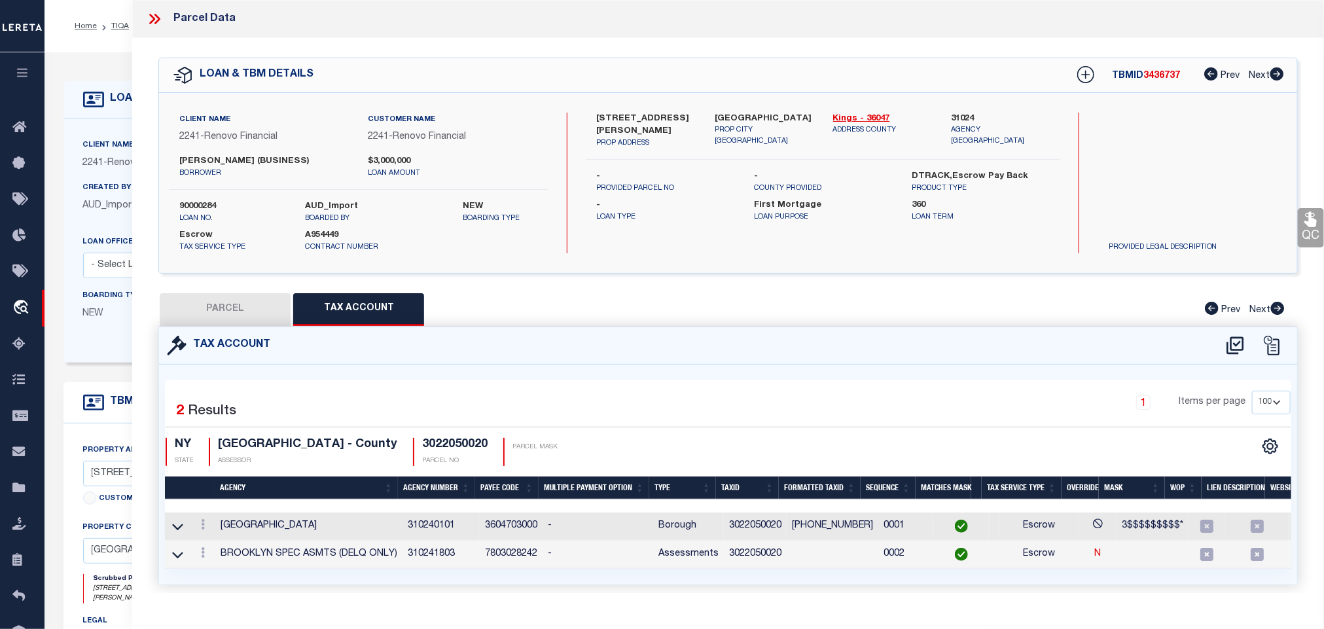
checkbox input "false"
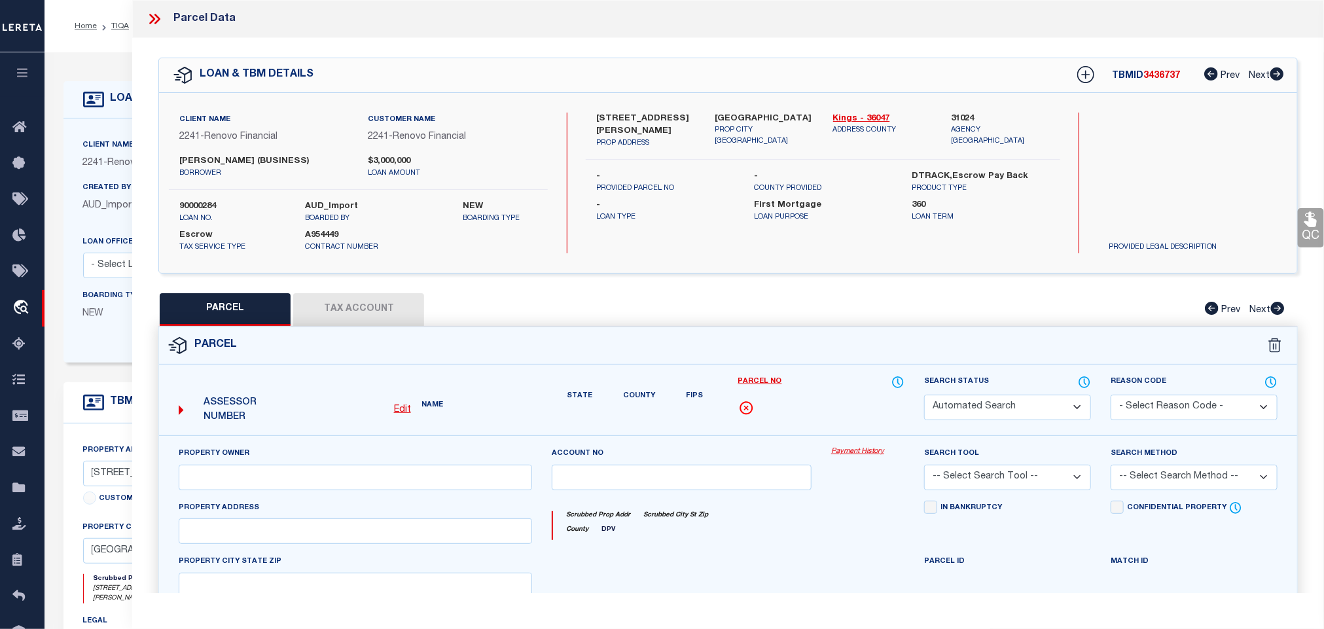
select select "QC"
type input "[PERSON_NAME]"
select select "AGW"
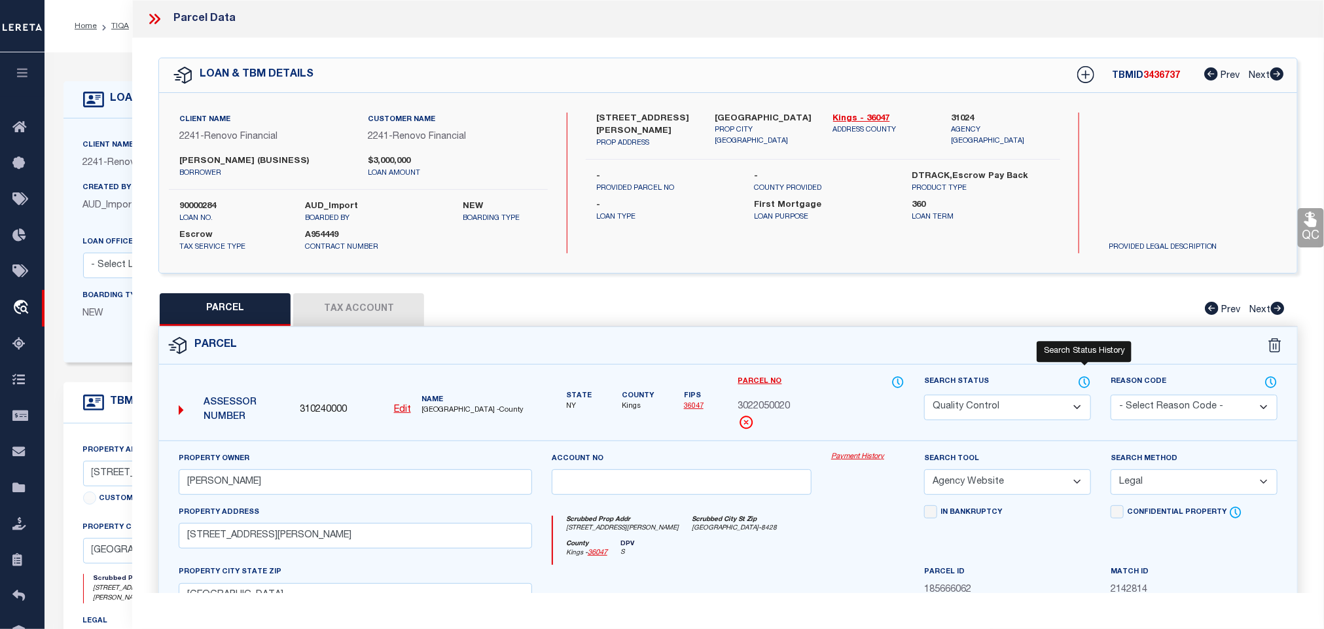
click at [1082, 380] on icon at bounding box center [1084, 382] width 10 height 10
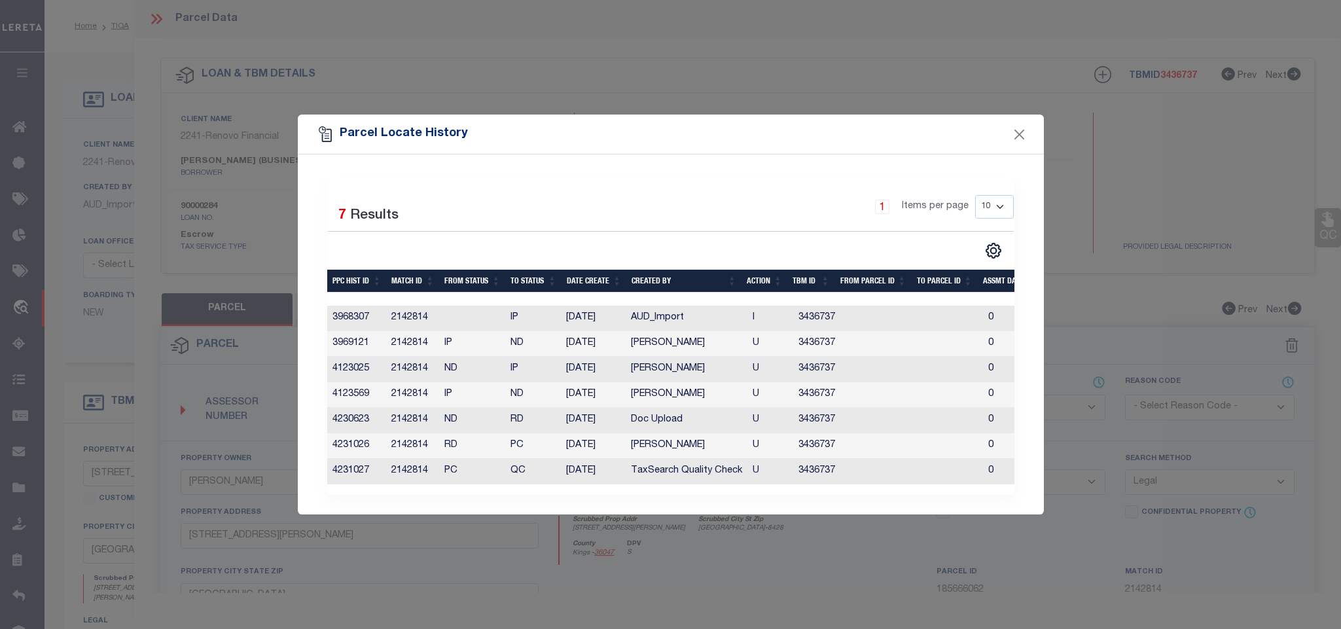
click at [1009, 132] on div "Parcel Locate History" at bounding box center [671, 134] width 746 height 39
click at [1015, 134] on button "Close" at bounding box center [1019, 134] width 17 height 17
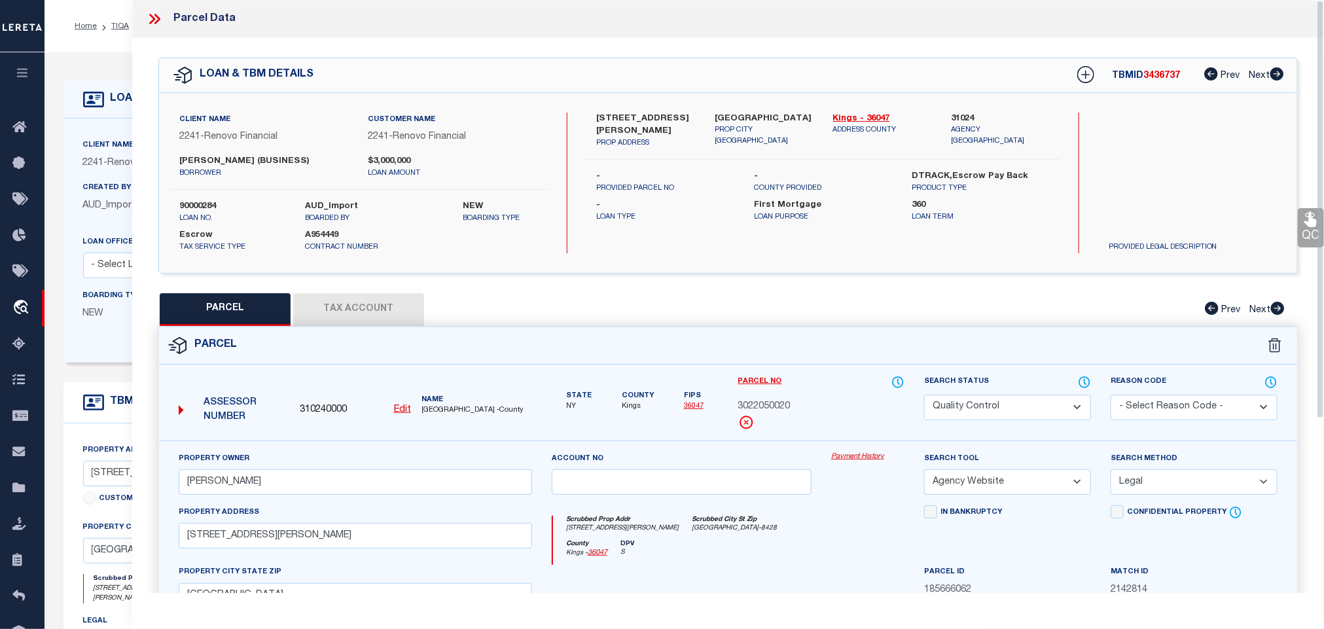
click at [1316, 223] on icon at bounding box center [1311, 219] width 12 height 15
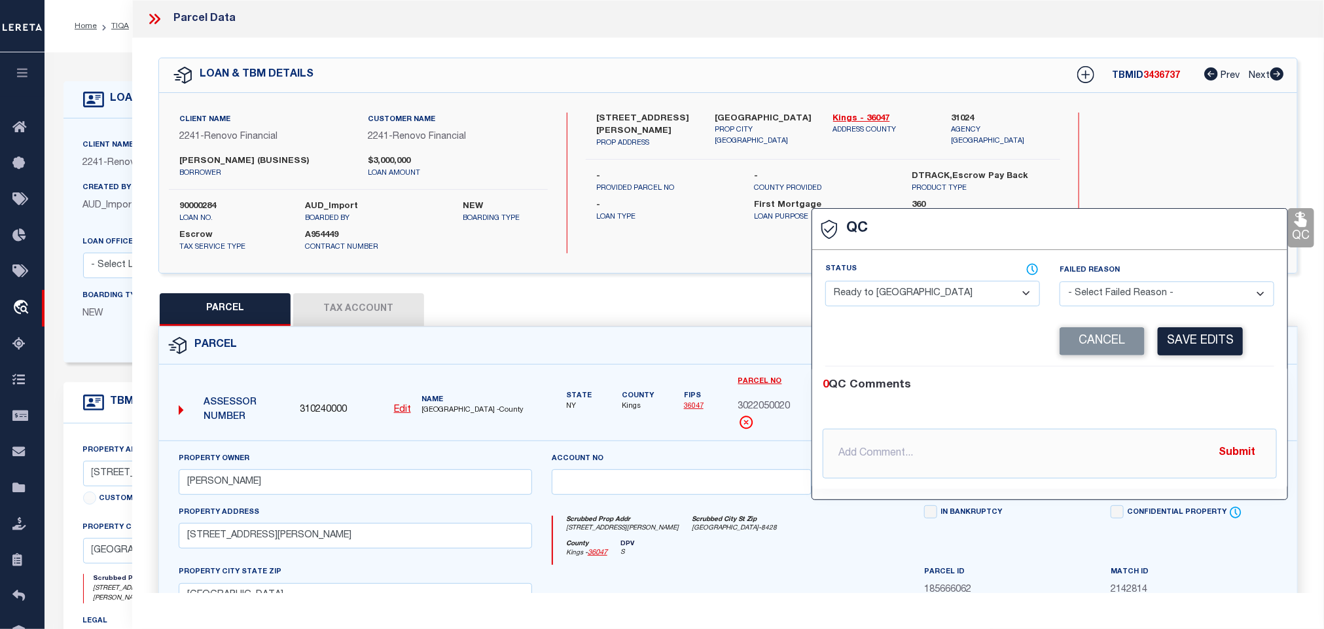
click at [922, 293] on select "- Select Status - Ready to QC Correct Incorrect" at bounding box center [932, 294] width 215 height 26
click at [826, 281] on select "- Select Status - Ready to QC Correct Incorrect" at bounding box center [932, 294] width 215 height 26
click at [1228, 344] on button "Save Edits" at bounding box center [1200, 341] width 85 height 28
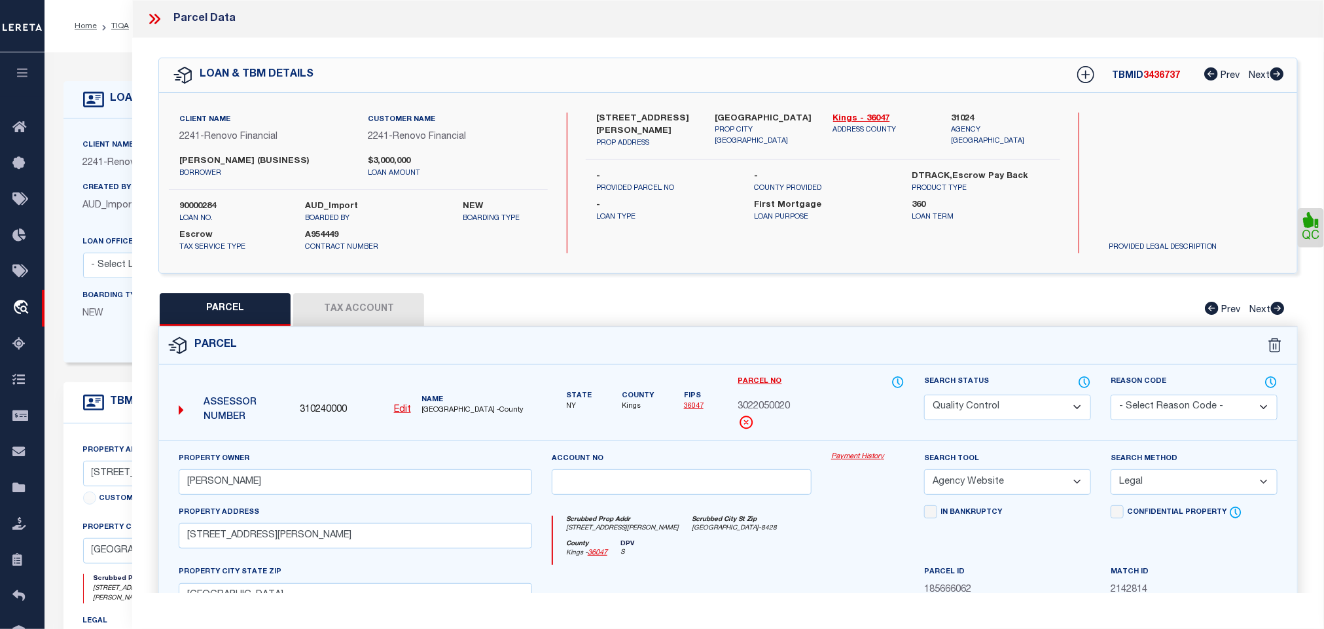
click at [1031, 403] on select "Automated Search Bad Parcel Complete Duplicate Parcel High Dollar Reporting In …" at bounding box center [1007, 408] width 167 height 26
click at [1035, 433] on div "Search Status Automated Search Bad Parcel Complete Duplicate Parcel High Dollar…" at bounding box center [1007, 407] width 187 height 65
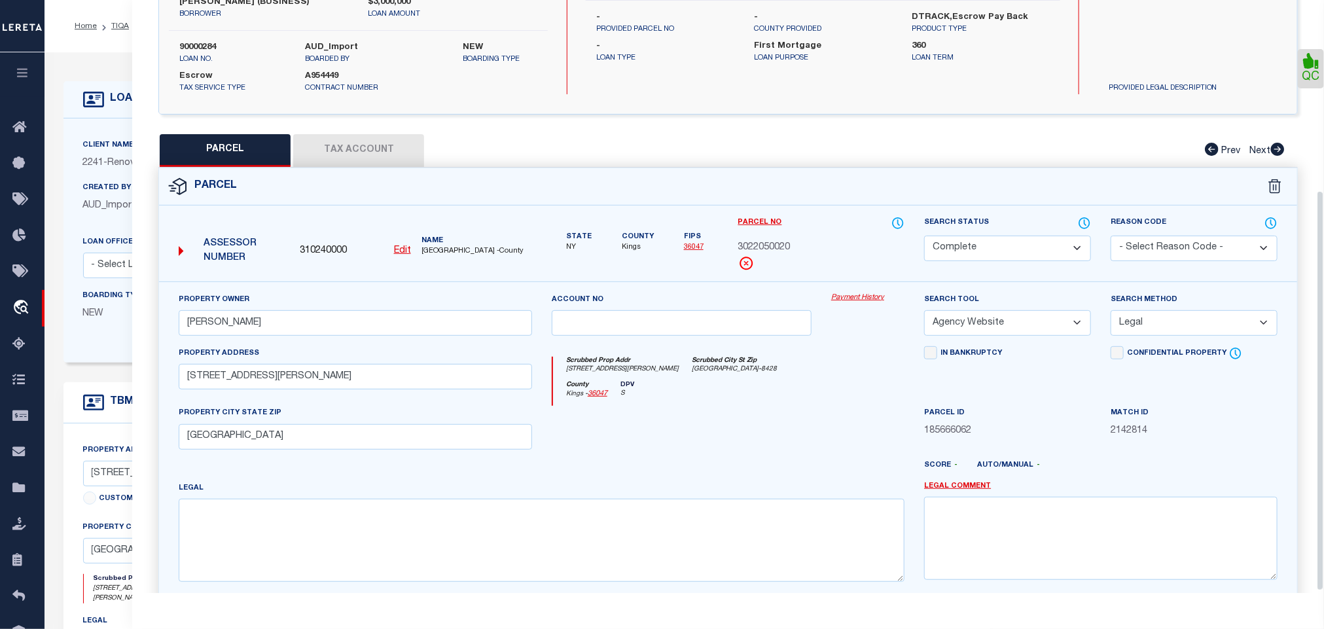
scroll to position [285, 0]
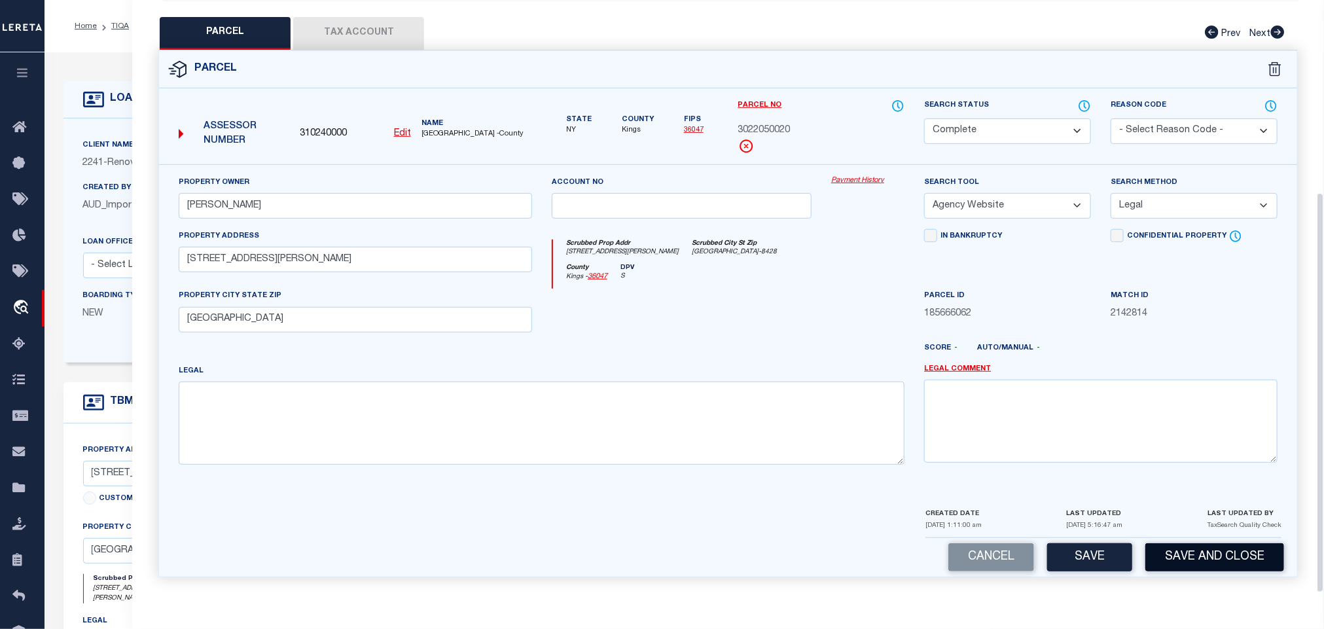
click at [1181, 552] on button "Save and Close" at bounding box center [1214, 557] width 139 height 28
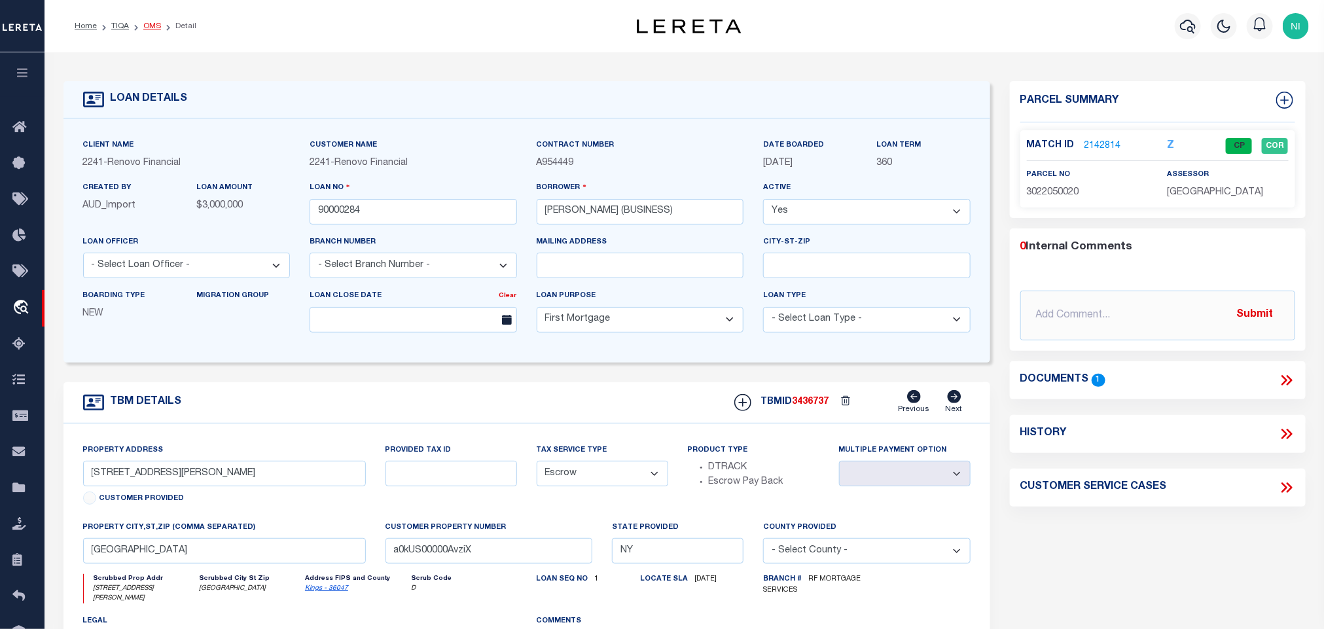
click at [150, 29] on link "OMS" at bounding box center [152, 26] width 18 height 8
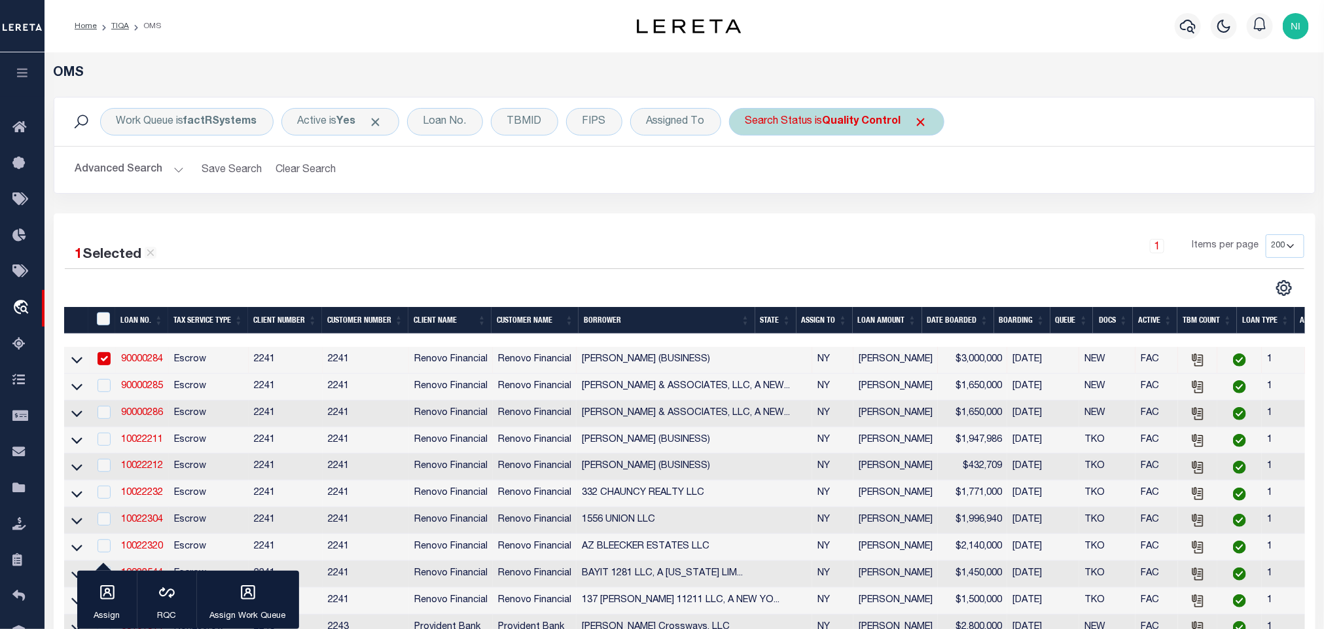
click at [815, 124] on div "Search Status is Quality Control" at bounding box center [836, 121] width 215 height 27
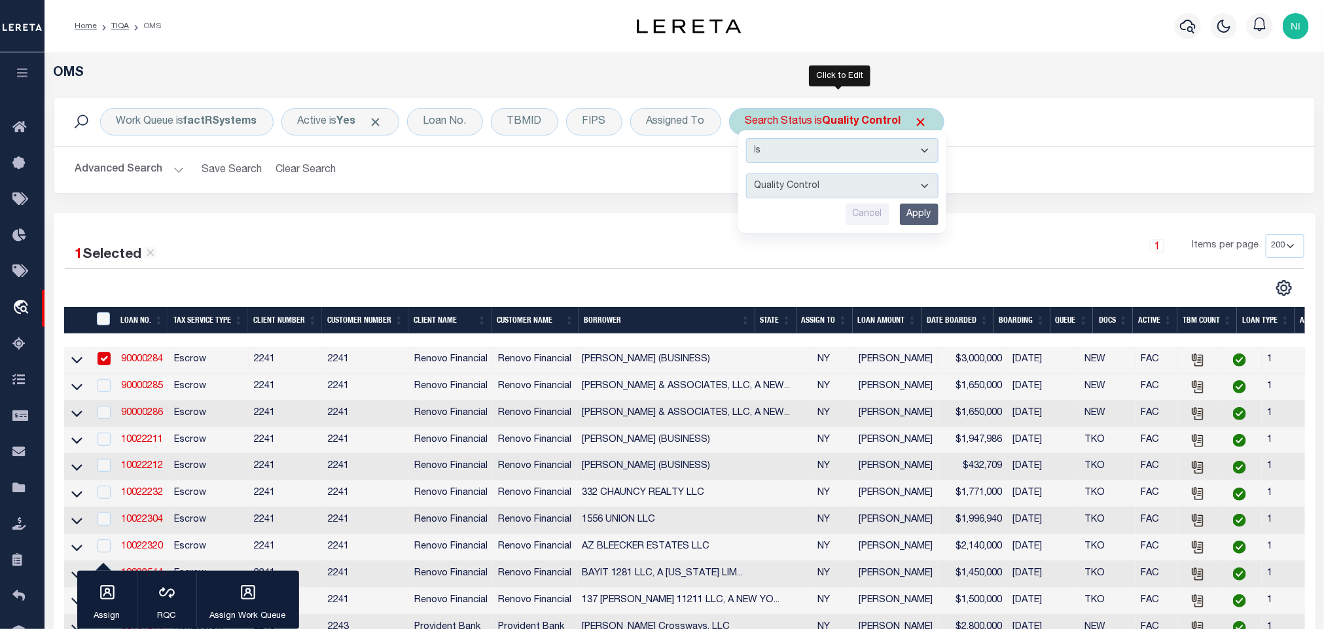
click at [920, 211] on input "Apply" at bounding box center [919, 215] width 39 height 22
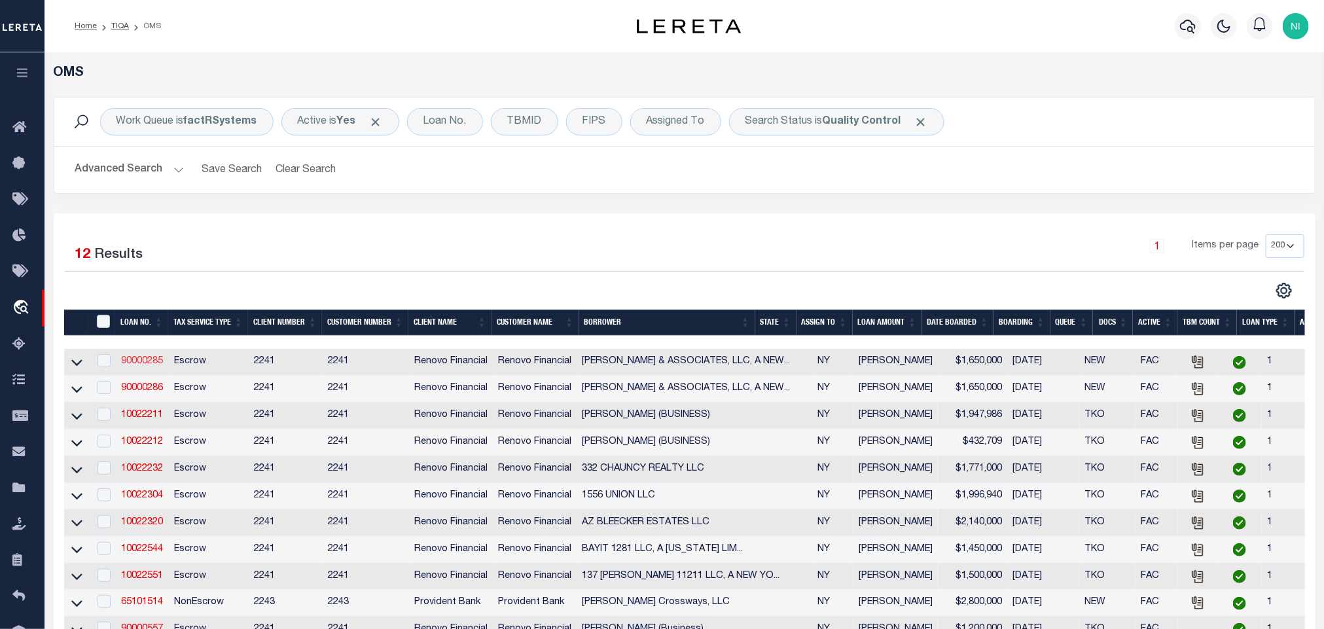
click at [132, 362] on link "90000285" at bounding box center [142, 361] width 42 height 9
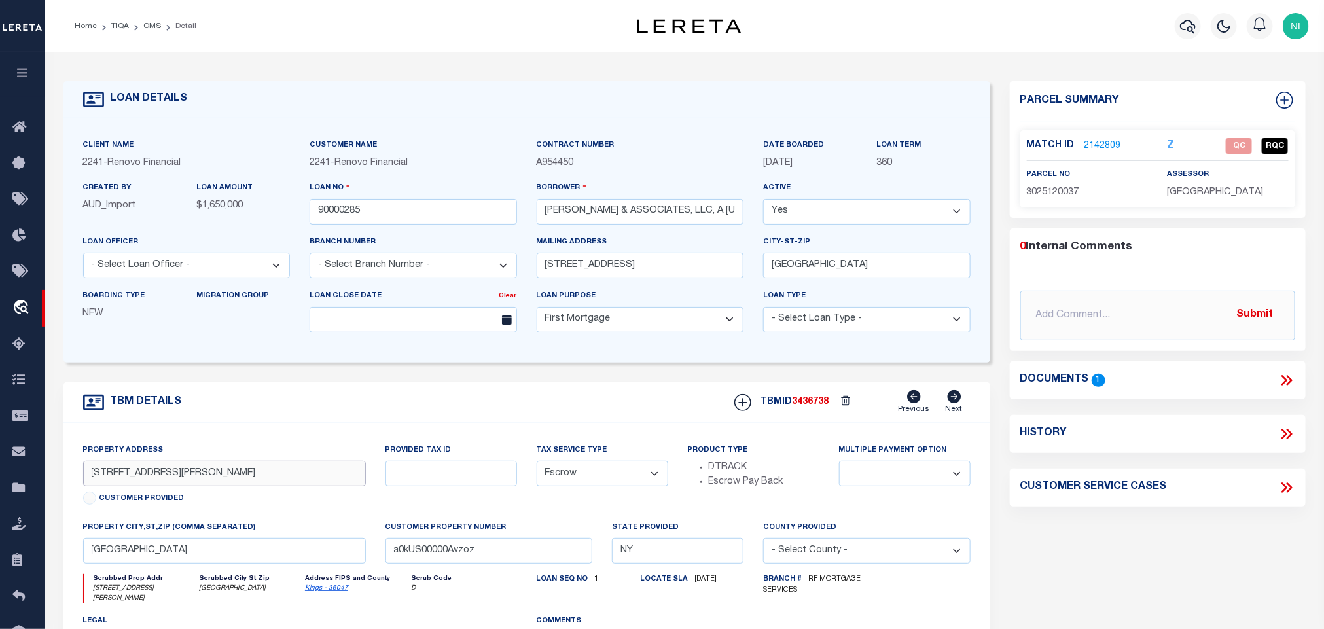
click at [185, 479] on input "[STREET_ADDRESS][PERSON_NAME]" at bounding box center [224, 474] width 283 height 26
click at [1293, 379] on icon at bounding box center [1286, 380] width 17 height 17
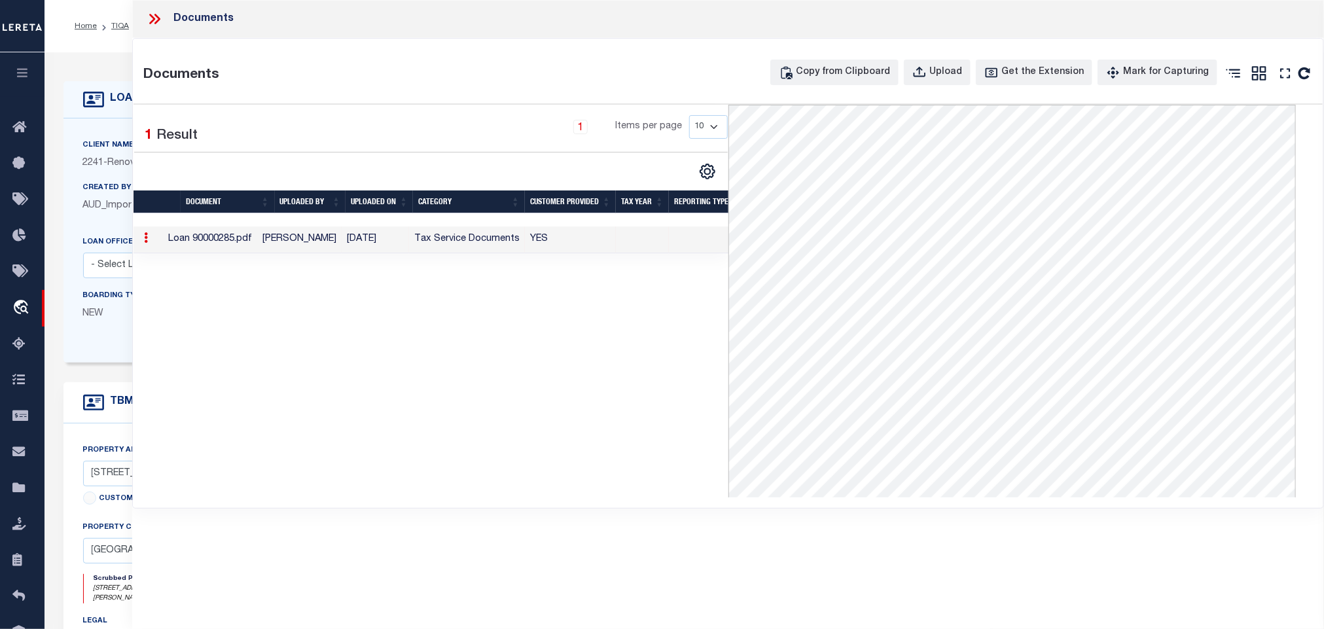
drag, startPoint x: 147, startPoint y: 20, endPoint x: 161, endPoint y: 40, distance: 24.5
click at [147, 20] on icon at bounding box center [154, 18] width 17 height 17
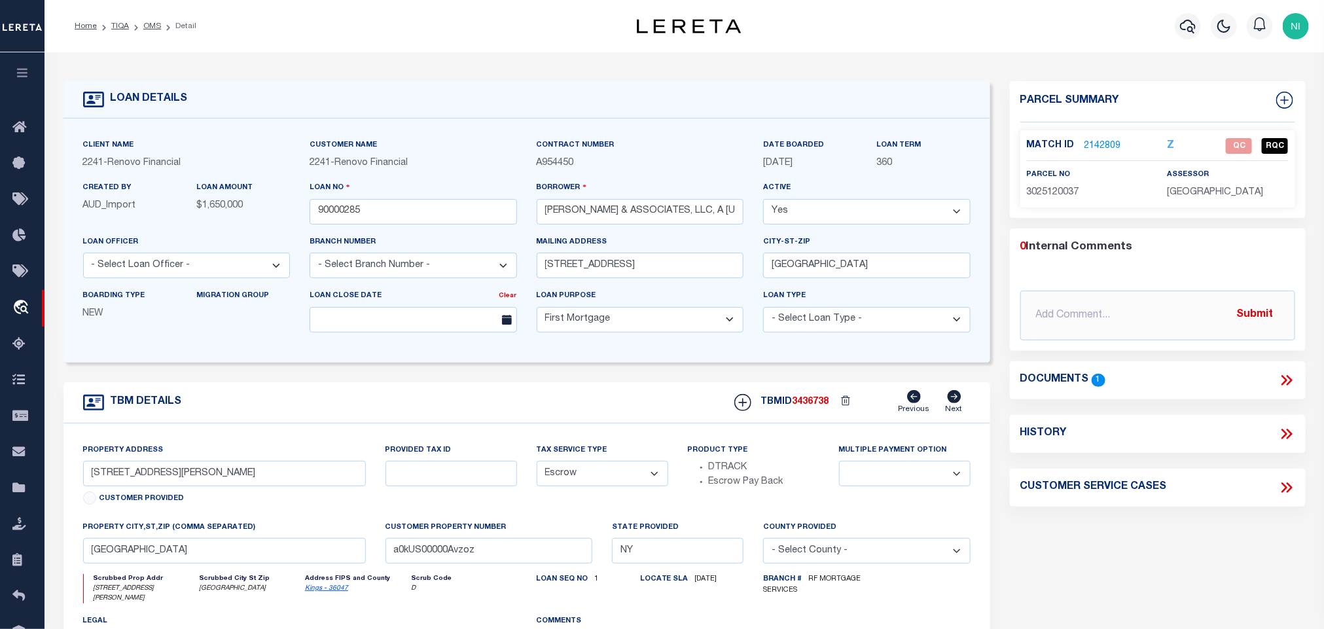
click at [1112, 148] on link "2142809" at bounding box center [1103, 146] width 37 height 14
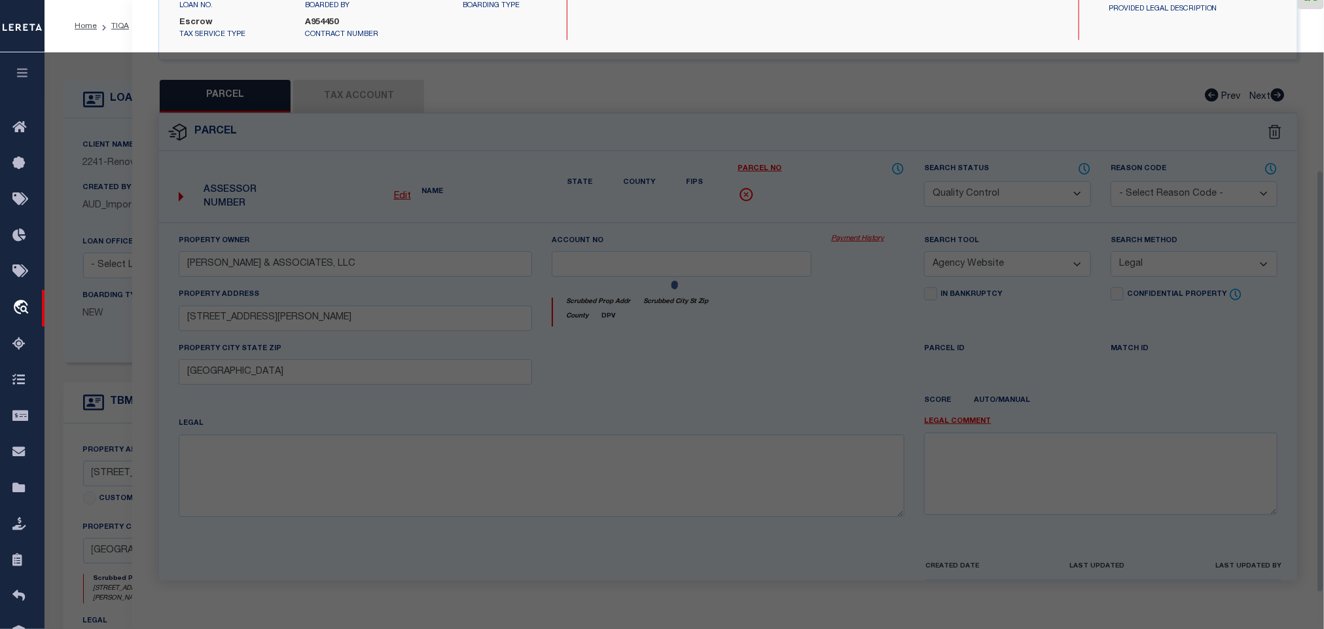
scroll to position [258, 0]
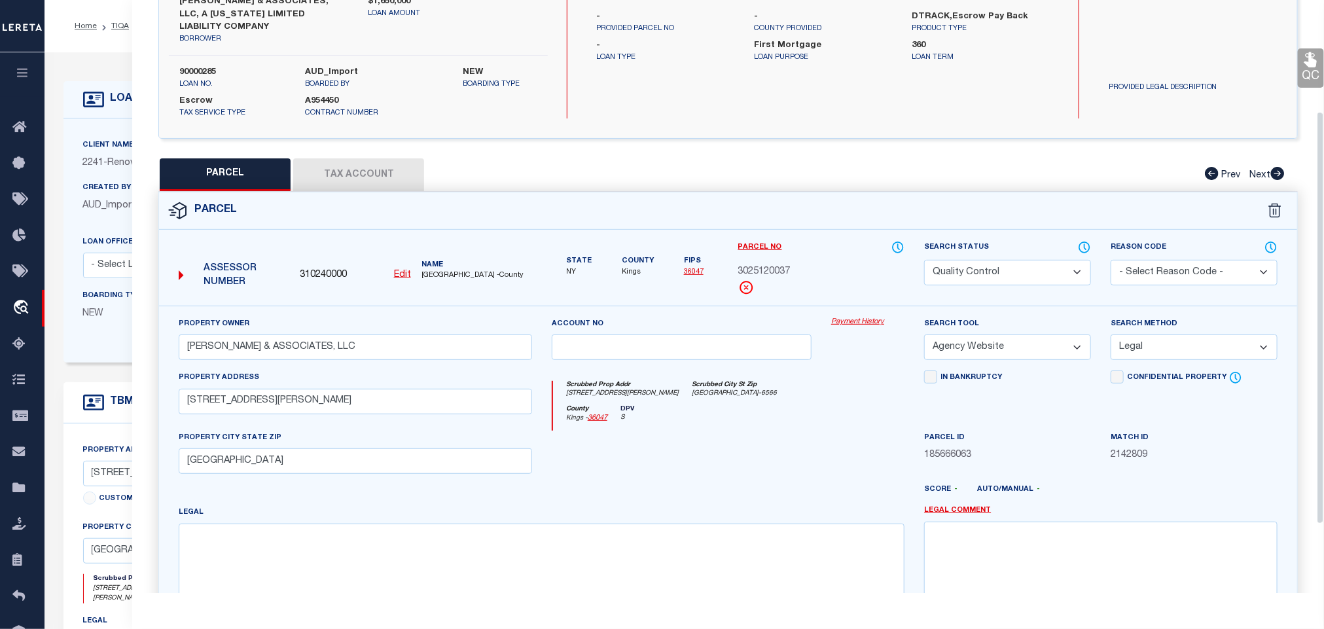
click at [346, 167] on button "Tax Account" at bounding box center [358, 174] width 131 height 33
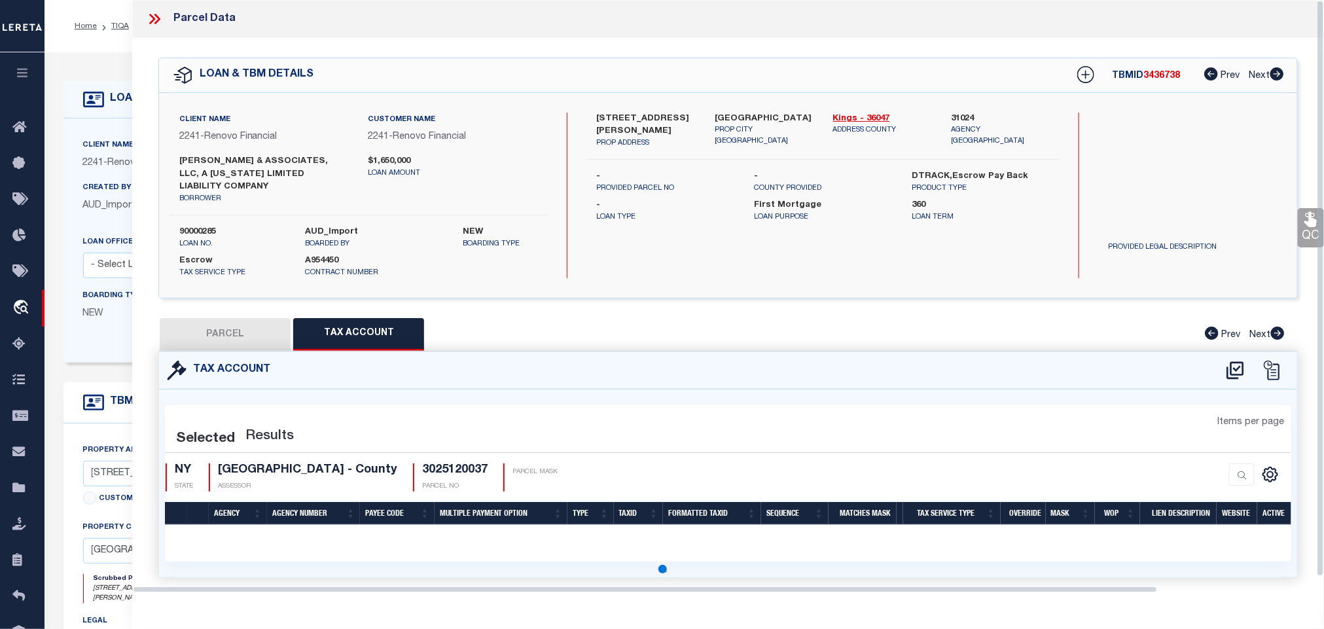
scroll to position [0, 0]
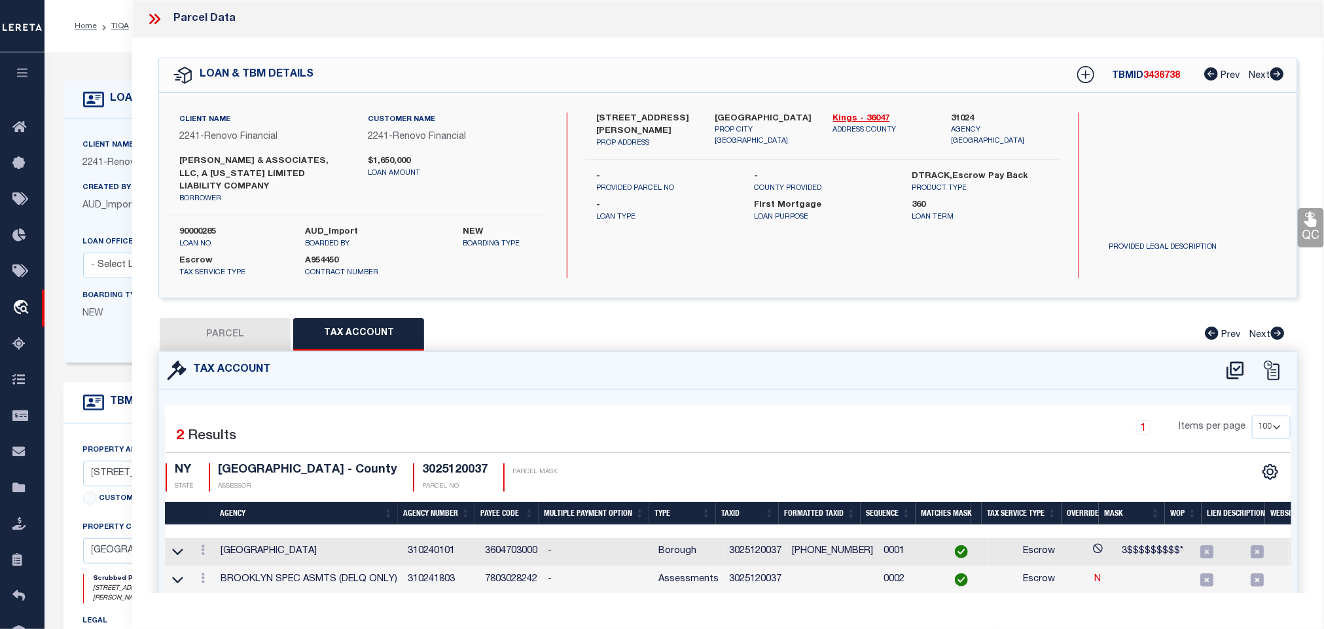
click at [253, 322] on button "PARCEL" at bounding box center [225, 334] width 131 height 33
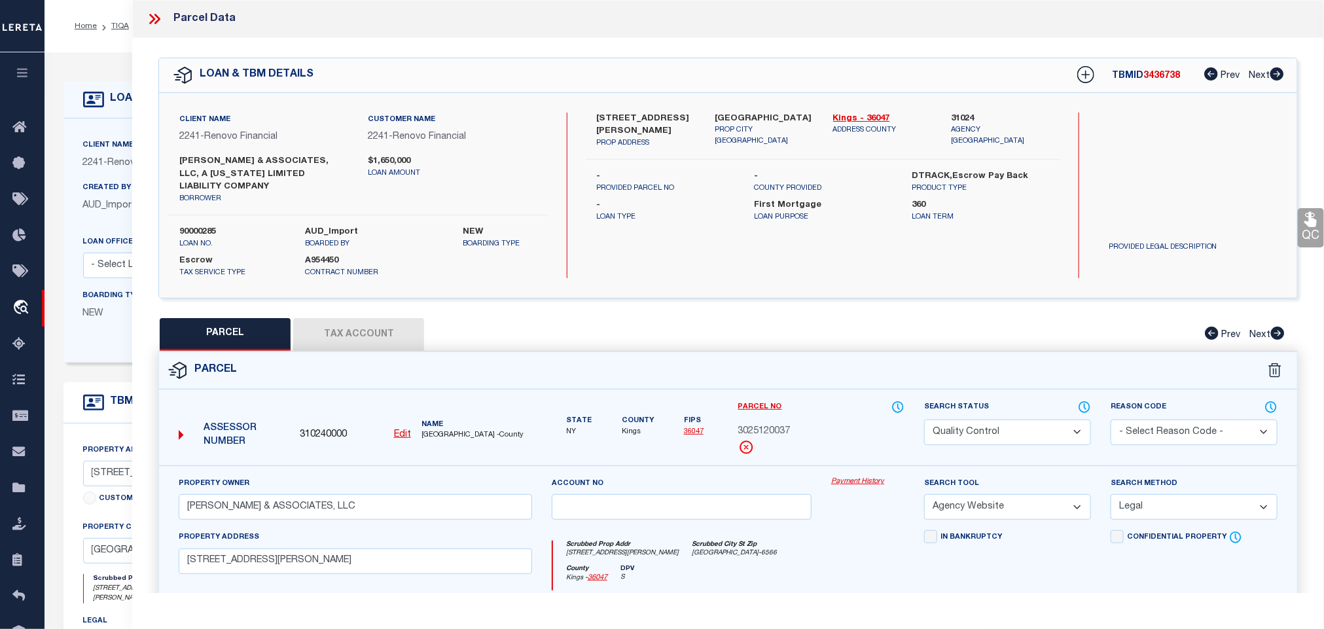
click at [1312, 230] on link "QC" at bounding box center [1311, 227] width 26 height 39
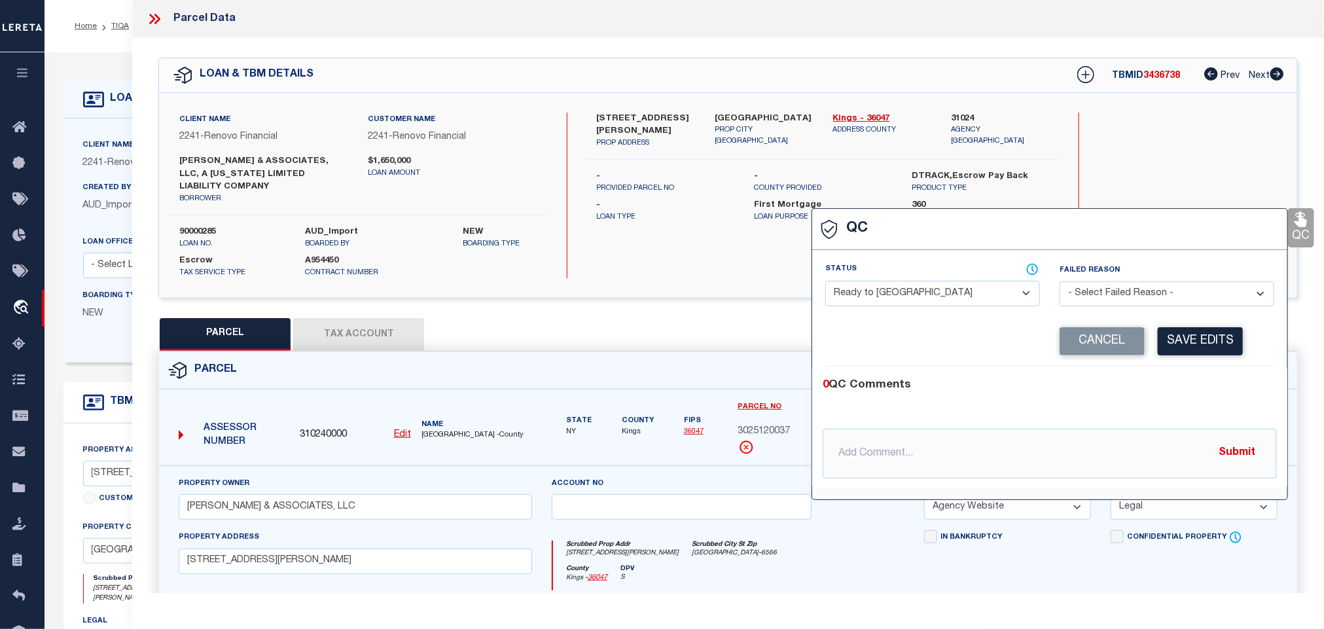
click at [933, 287] on select "- Select Status - Ready to QC Correct Incorrect" at bounding box center [932, 294] width 215 height 26
click at [826, 281] on select "- Select Status - Ready to QC Correct Incorrect" at bounding box center [932, 294] width 215 height 26
click at [1191, 338] on button "Save Edits" at bounding box center [1200, 341] width 85 height 28
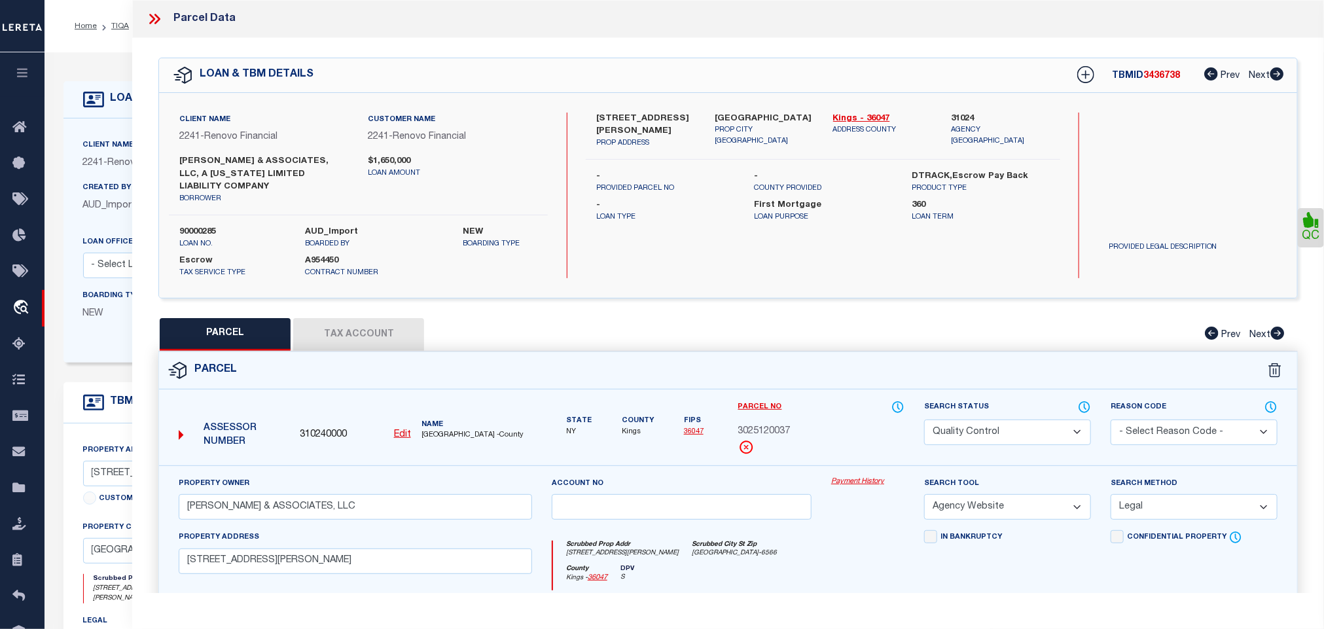
click at [1010, 420] on select "Automated Search Bad Parcel Complete Duplicate Parcel High Dollar Reporting In …" at bounding box center [1007, 433] width 167 height 26
click at [924, 420] on select "Automated Search Bad Parcel Complete Duplicate Parcel High Dollar Reporting In …" at bounding box center [1007, 433] width 167 height 26
click at [1018, 465] on div "Property Owner [PERSON_NAME] & ASSOCIATES, LLC Account no Payment History Searc…" at bounding box center [728, 636] width 1138 height 342
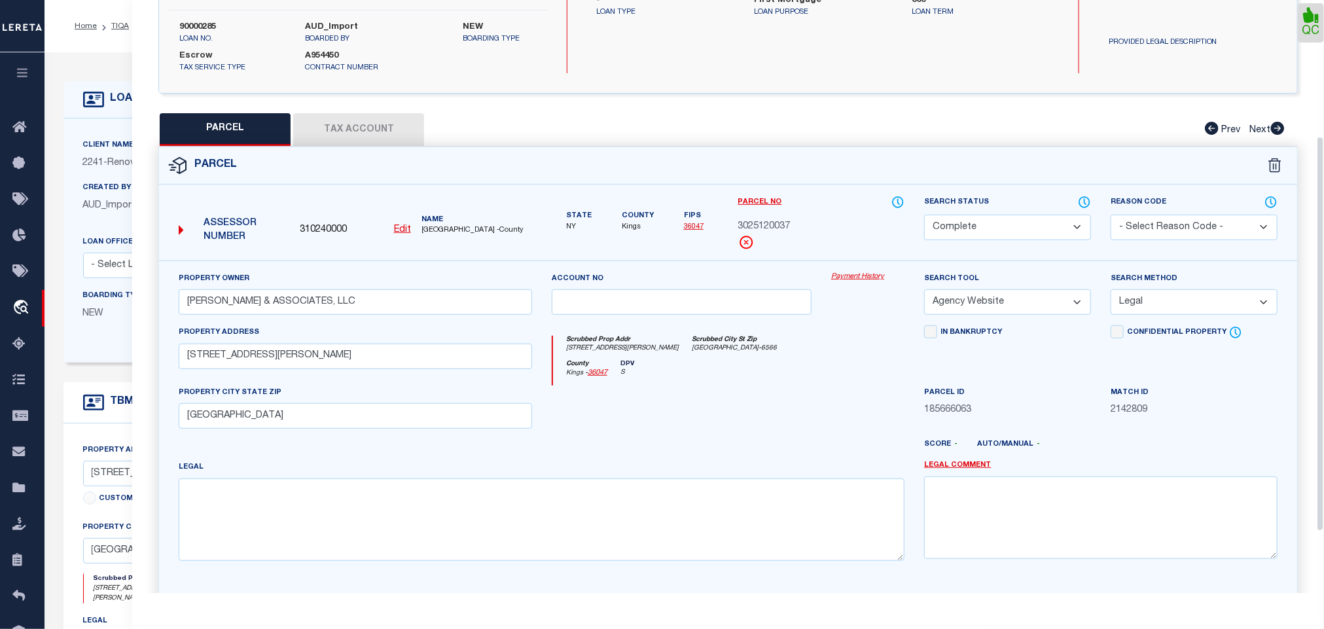
scroll to position [295, 0]
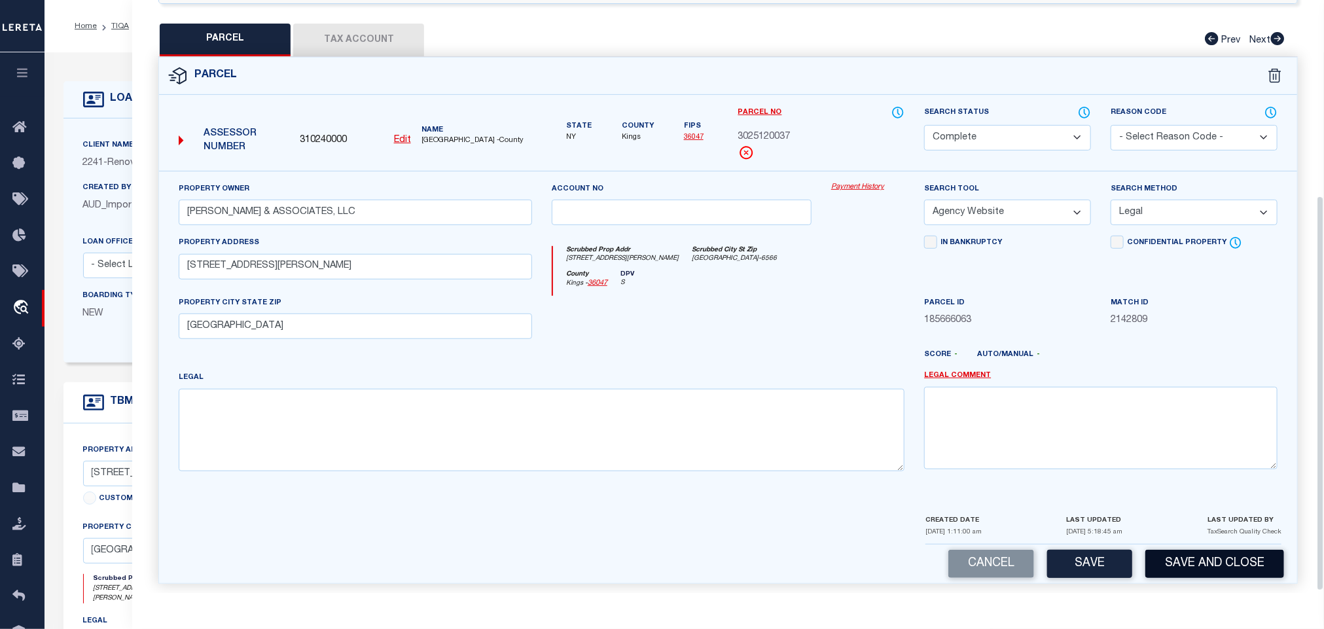
click at [1234, 554] on button "Save and Close" at bounding box center [1214, 564] width 139 height 28
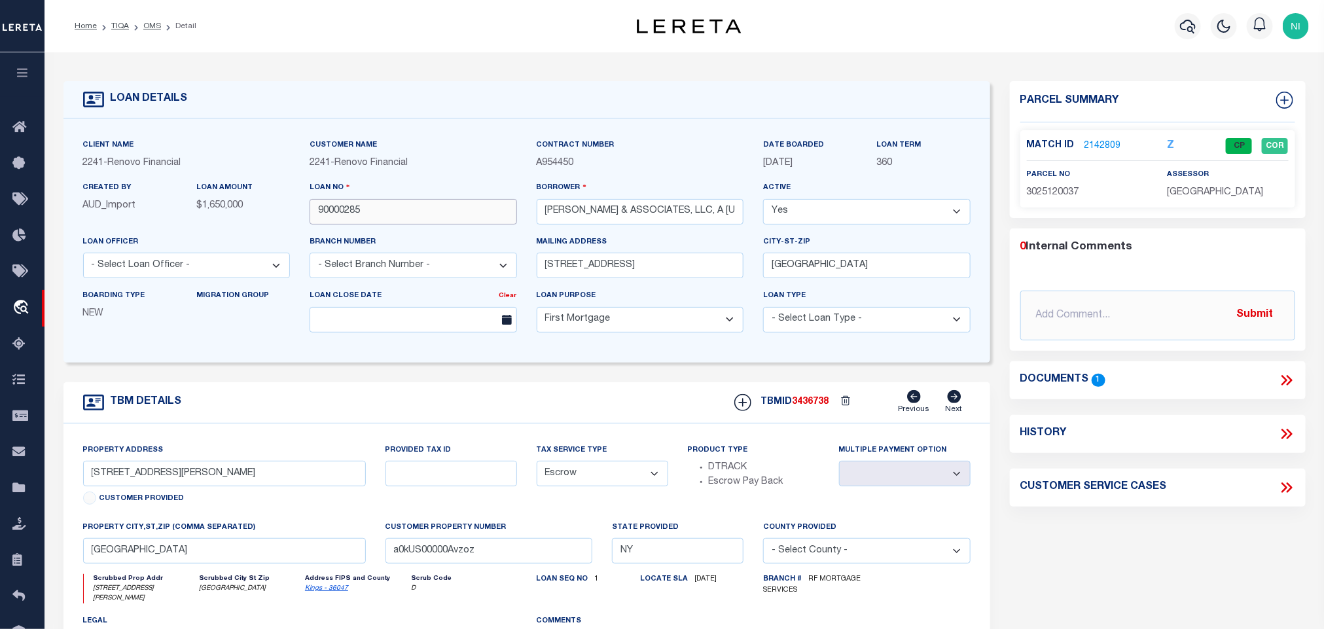
click at [416, 208] on input "90000285" at bounding box center [413, 212] width 207 height 26
click at [808, 403] on span "3436738" at bounding box center [811, 401] width 37 height 9
copy span "3436738"
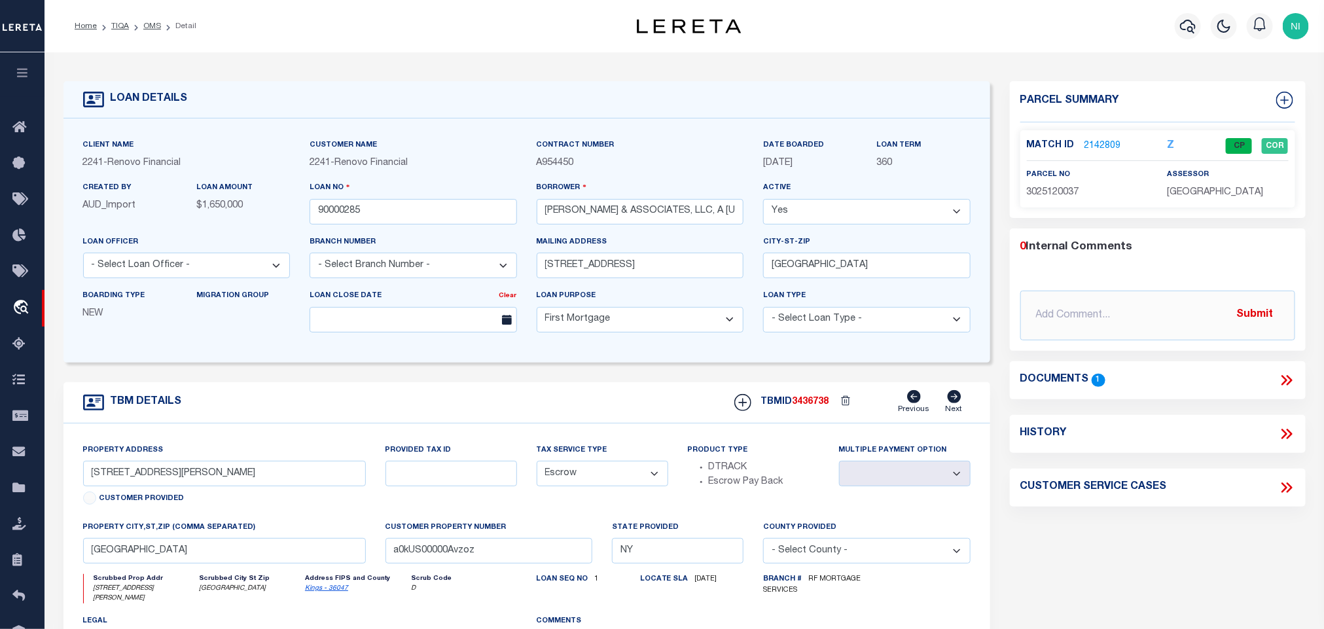
click at [1208, 196] on span "[GEOGRAPHIC_DATA]" at bounding box center [1216, 192] width 96 height 9
copy div "[GEOGRAPHIC_DATA]"
click at [1056, 201] on div "Match ID 2142809 Z CP COR parcel no assessor" at bounding box center [1157, 168] width 275 height 77
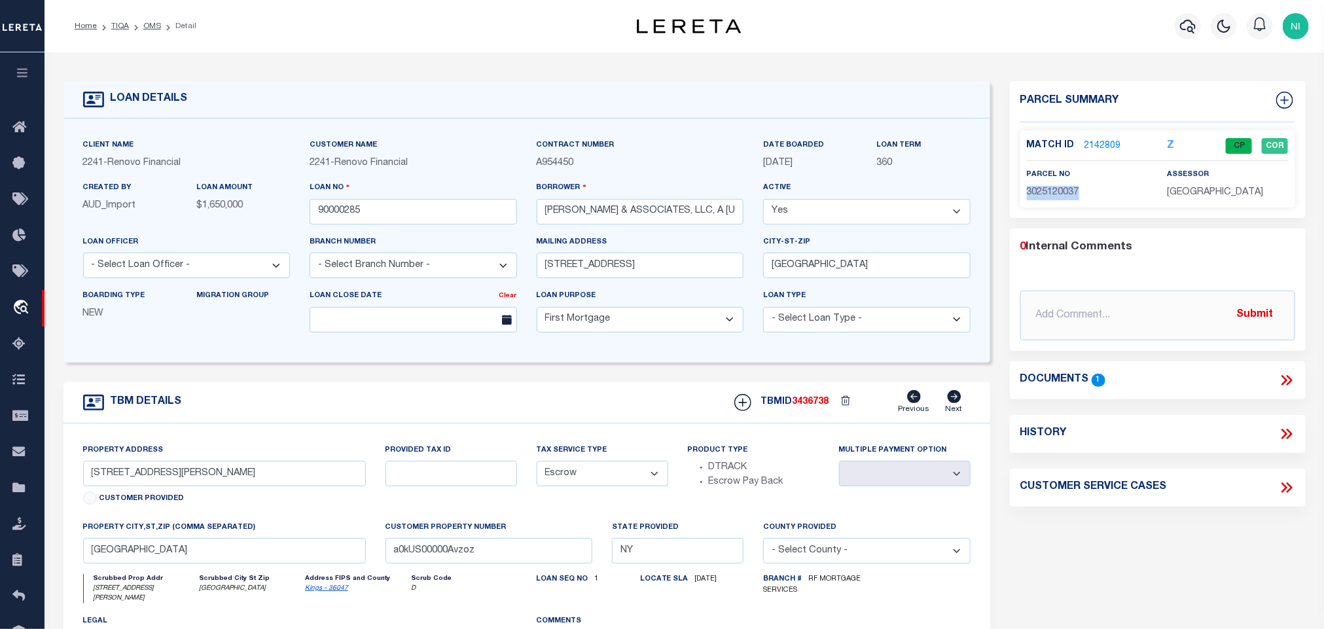
click at [1056, 201] on div "Match ID 2142809 Z CP COR parcel no assessor" at bounding box center [1157, 168] width 275 height 77
copy span "3025120037"
click at [147, 26] on link "OMS" at bounding box center [152, 26] width 18 height 8
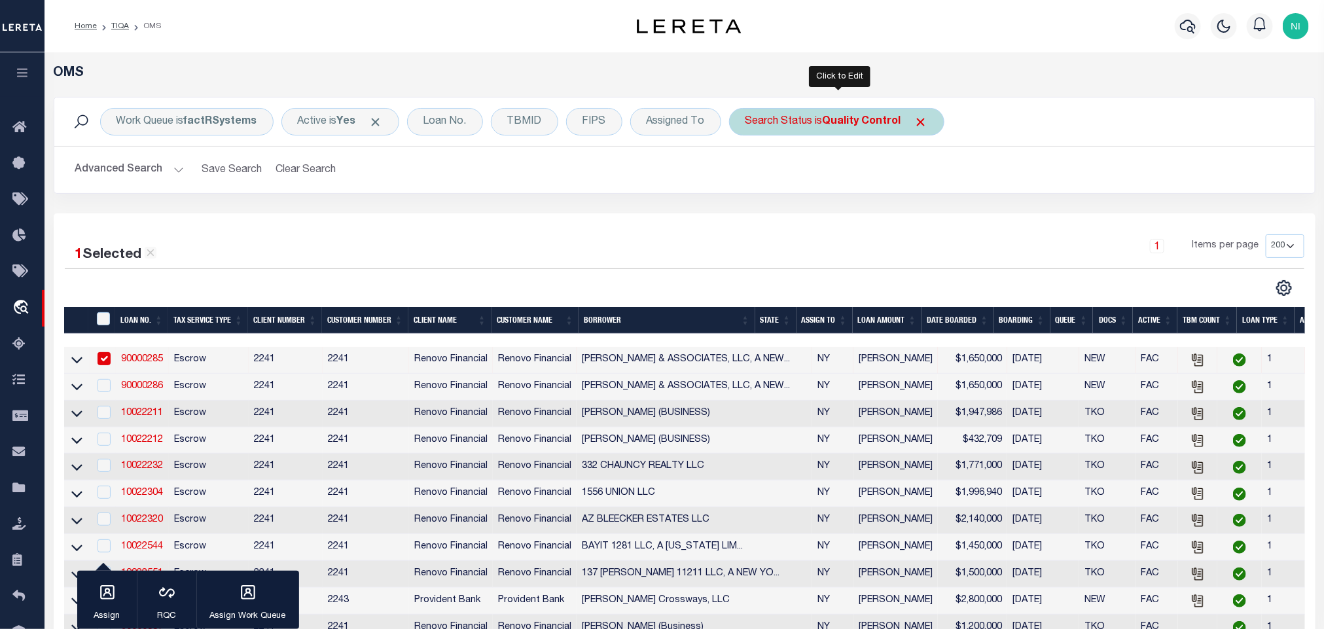
click at [819, 117] on div "Search Status is Quality Control" at bounding box center [836, 121] width 215 height 27
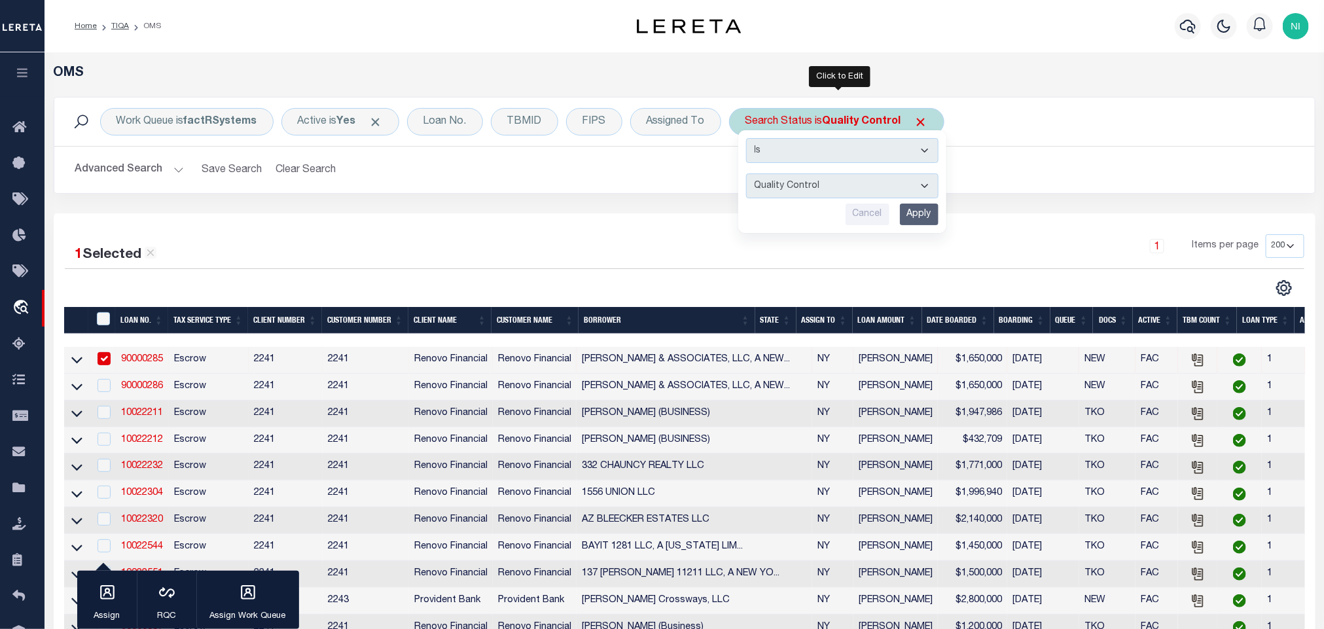
click at [916, 219] on input "Apply" at bounding box center [919, 215] width 39 height 22
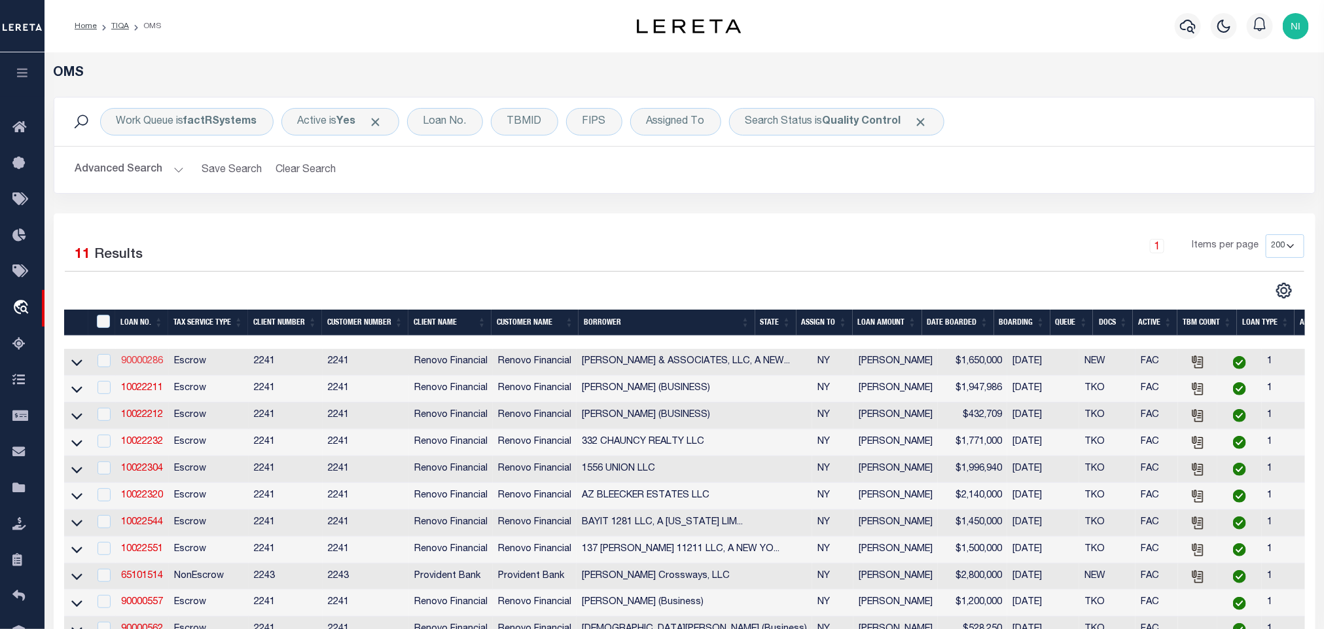
click at [143, 366] on link "90000286" at bounding box center [142, 361] width 42 height 9
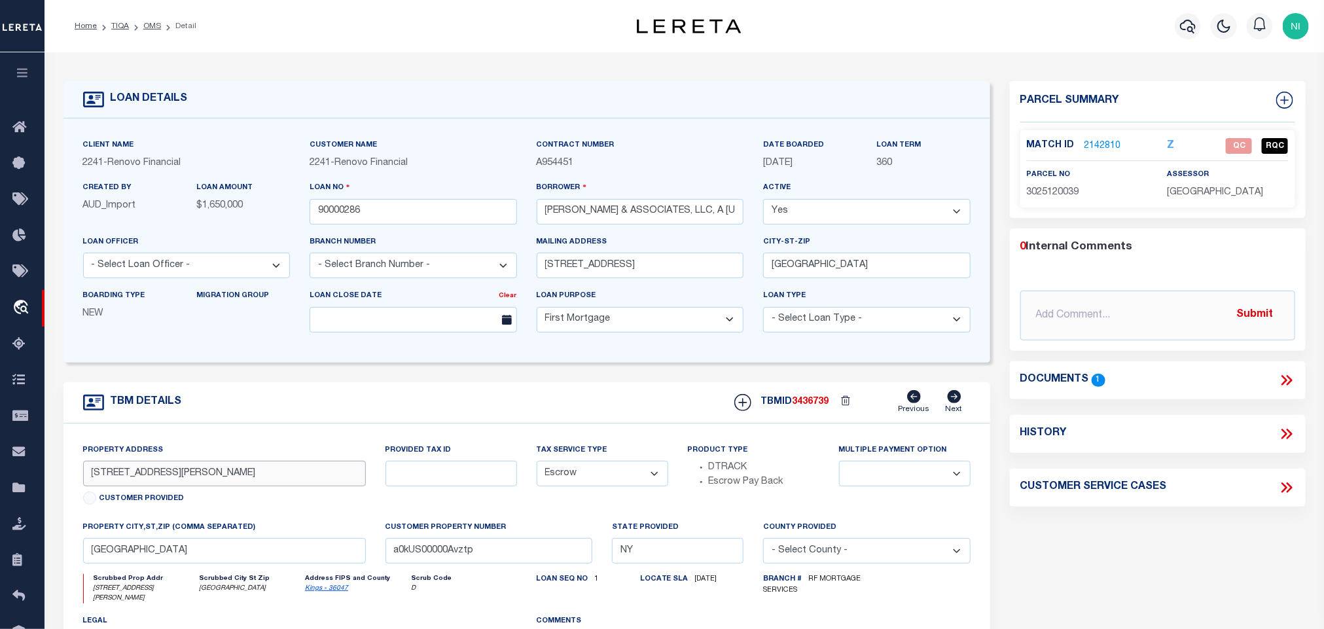
click at [260, 484] on input "[STREET_ADDRESS][PERSON_NAME]" at bounding box center [224, 474] width 283 height 26
click at [259, 484] on input "[STREET_ADDRESS][PERSON_NAME]" at bounding box center [224, 474] width 283 height 26
click at [1289, 380] on icon at bounding box center [1286, 380] width 17 height 17
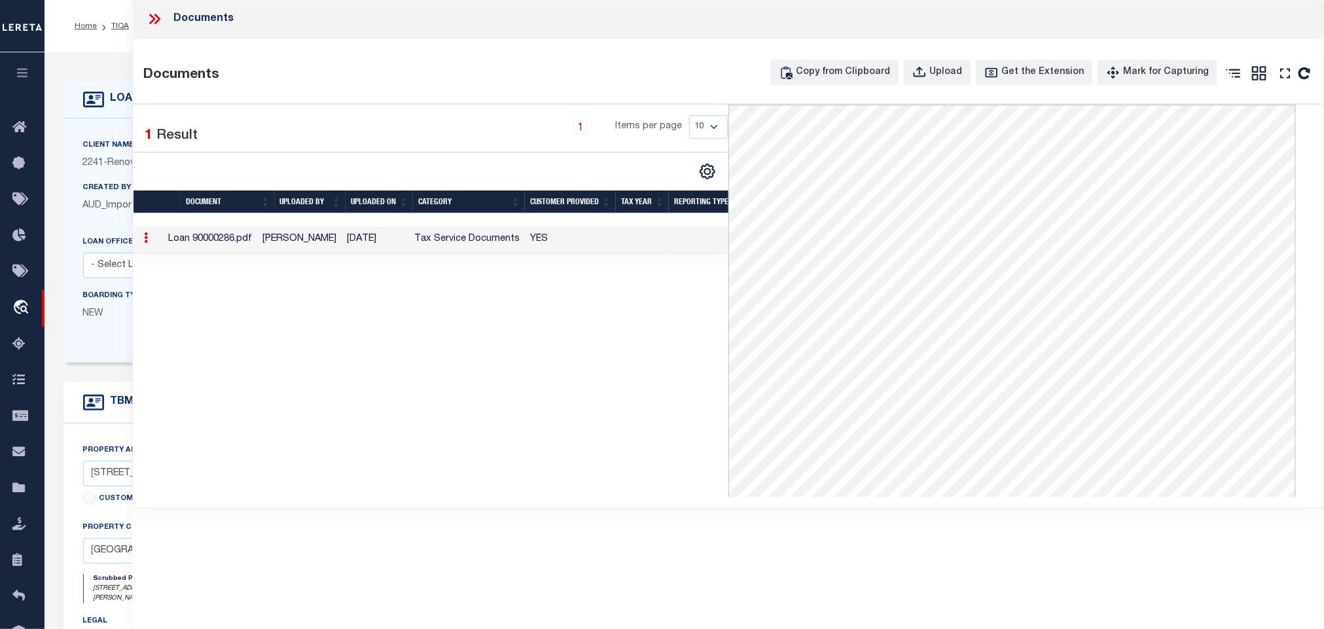
click at [157, 26] on icon at bounding box center [154, 18] width 17 height 17
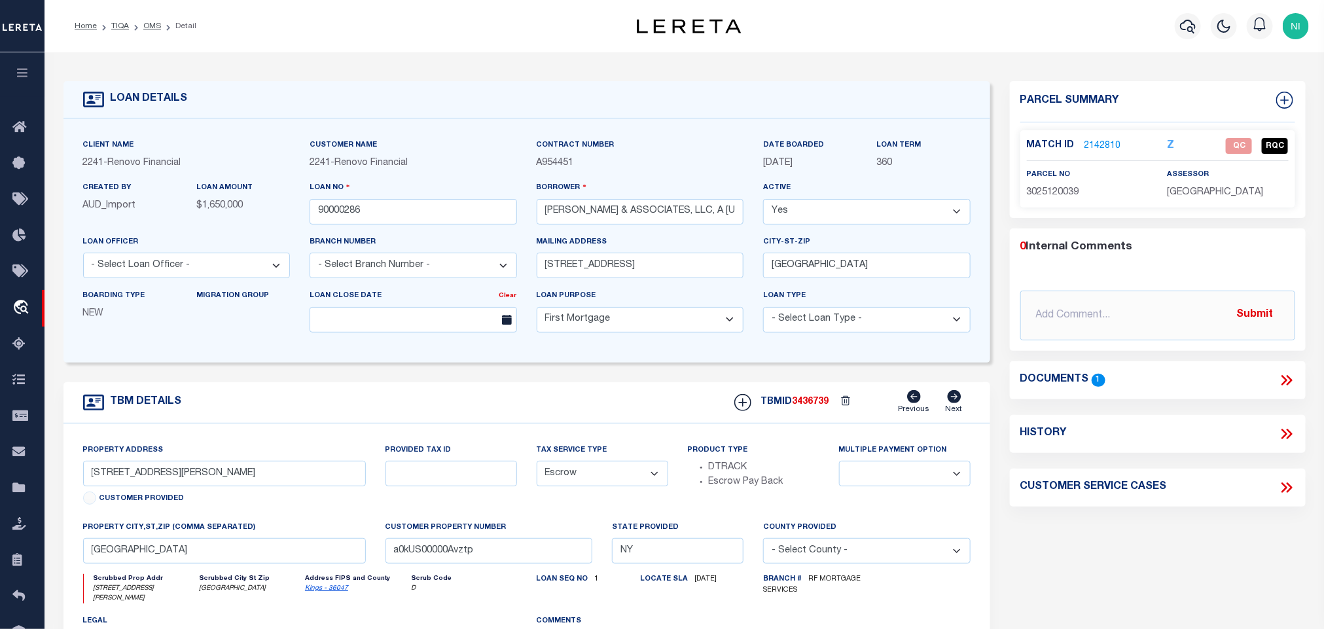
click at [1096, 149] on link "2142810" at bounding box center [1103, 146] width 37 height 14
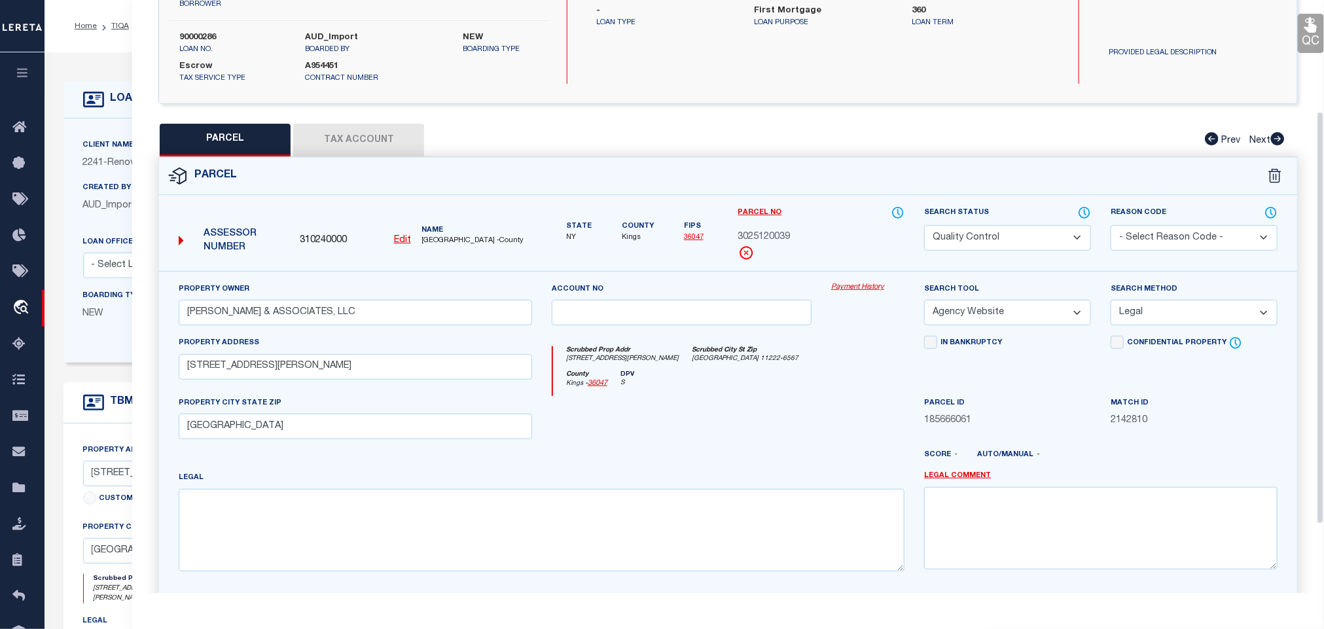
scroll to position [160, 0]
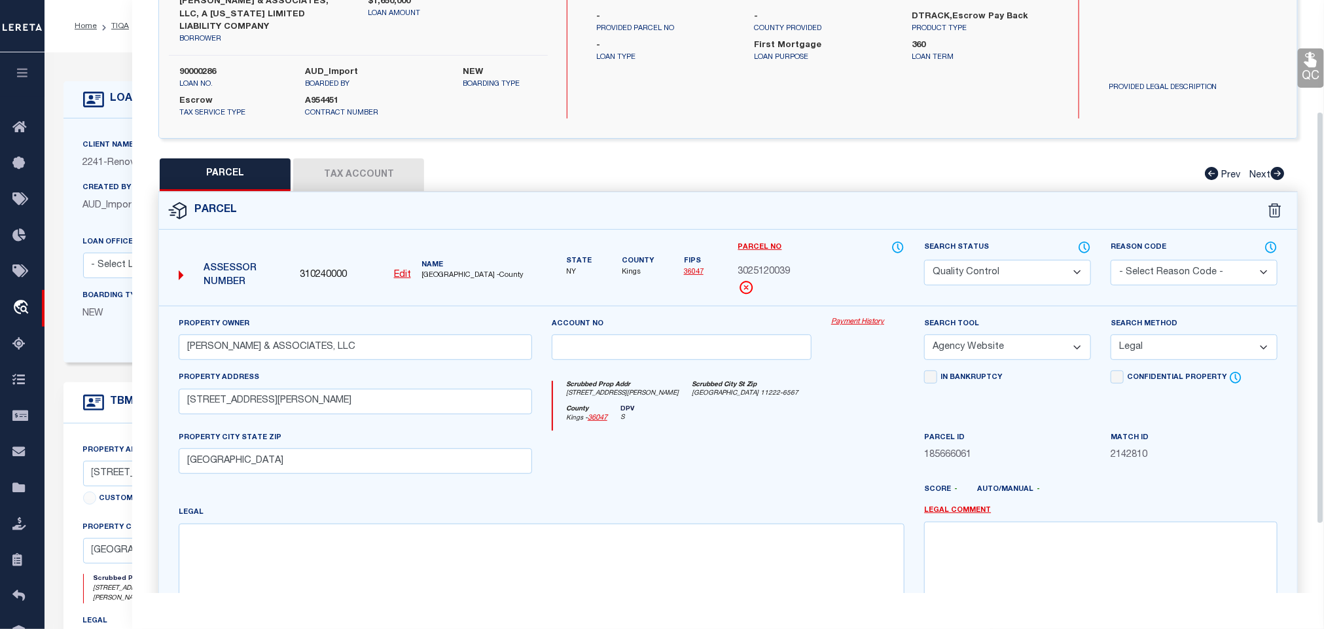
click at [1308, 69] on link "QC" at bounding box center [1311, 67] width 26 height 39
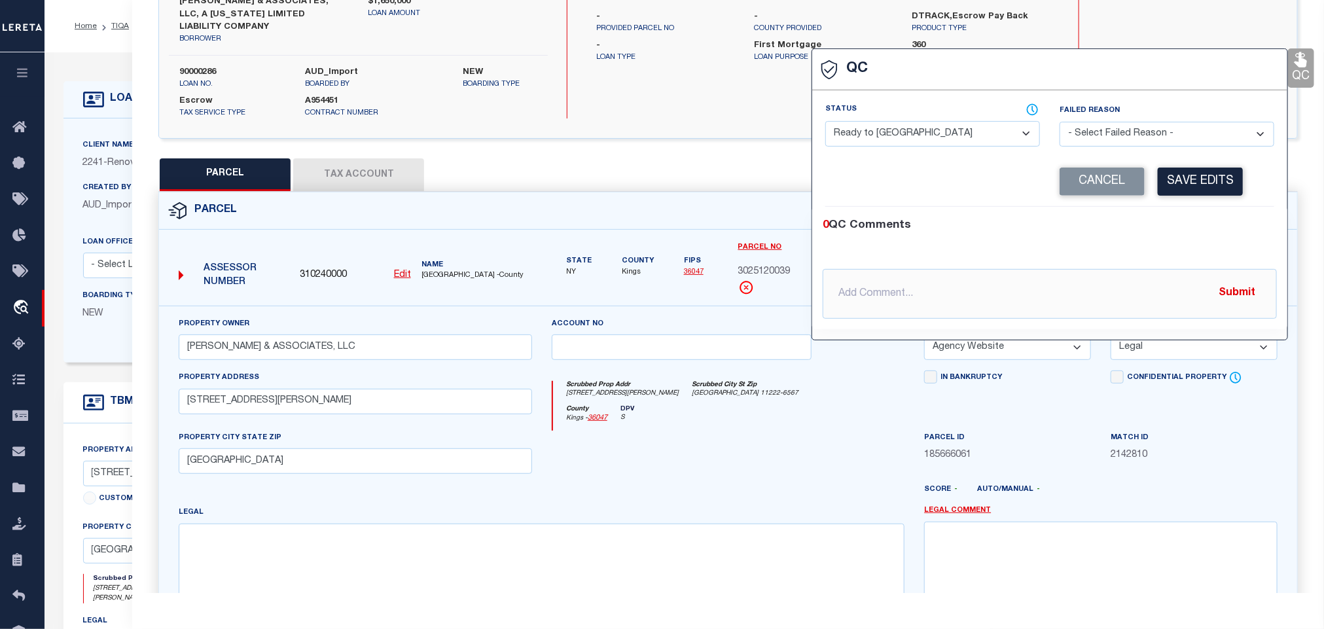
click at [953, 134] on select "- Select Status - Ready to QC Correct Incorrect" at bounding box center [932, 134] width 215 height 26
click at [826, 122] on select "- Select Status - Ready to QC Correct Incorrect" at bounding box center [932, 134] width 215 height 26
click at [1165, 179] on button "Save Edits" at bounding box center [1200, 182] width 85 height 28
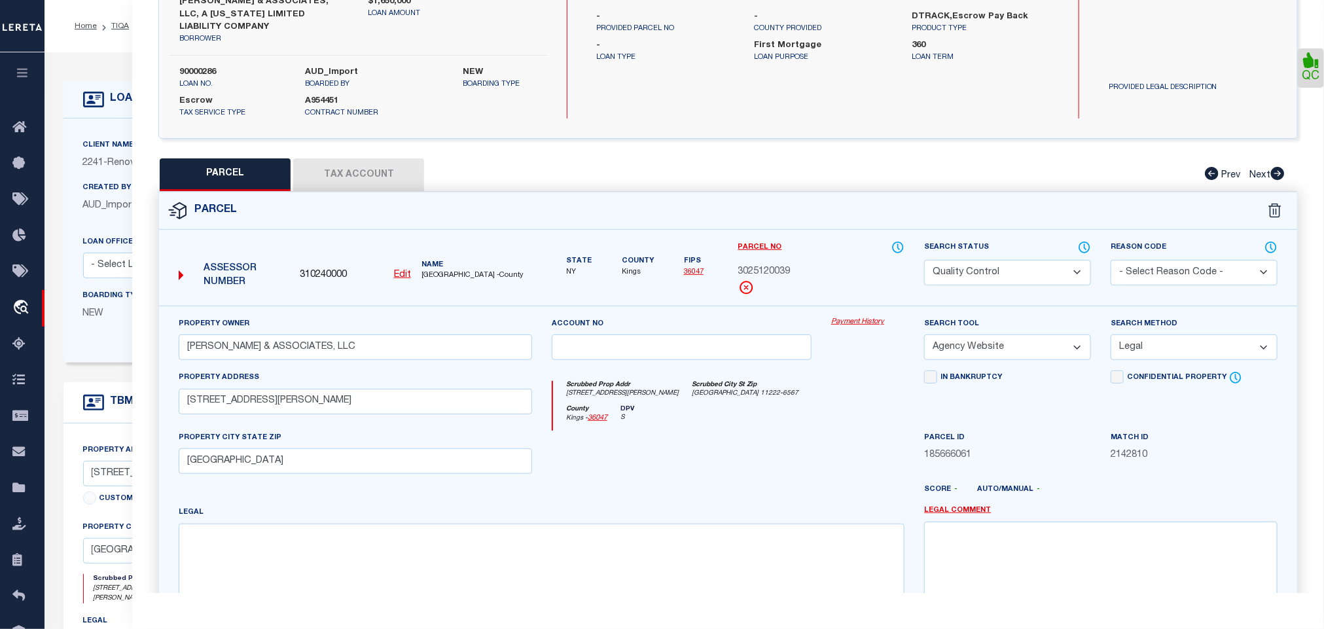
click at [996, 262] on select "Automated Search Bad Parcel Complete Duplicate Parcel High Dollar Reporting In …" at bounding box center [1007, 273] width 167 height 26
click at [924, 260] on select "Automated Search Bad Parcel Complete Duplicate Parcel High Dollar Reporting In …" at bounding box center [1007, 273] width 167 height 26
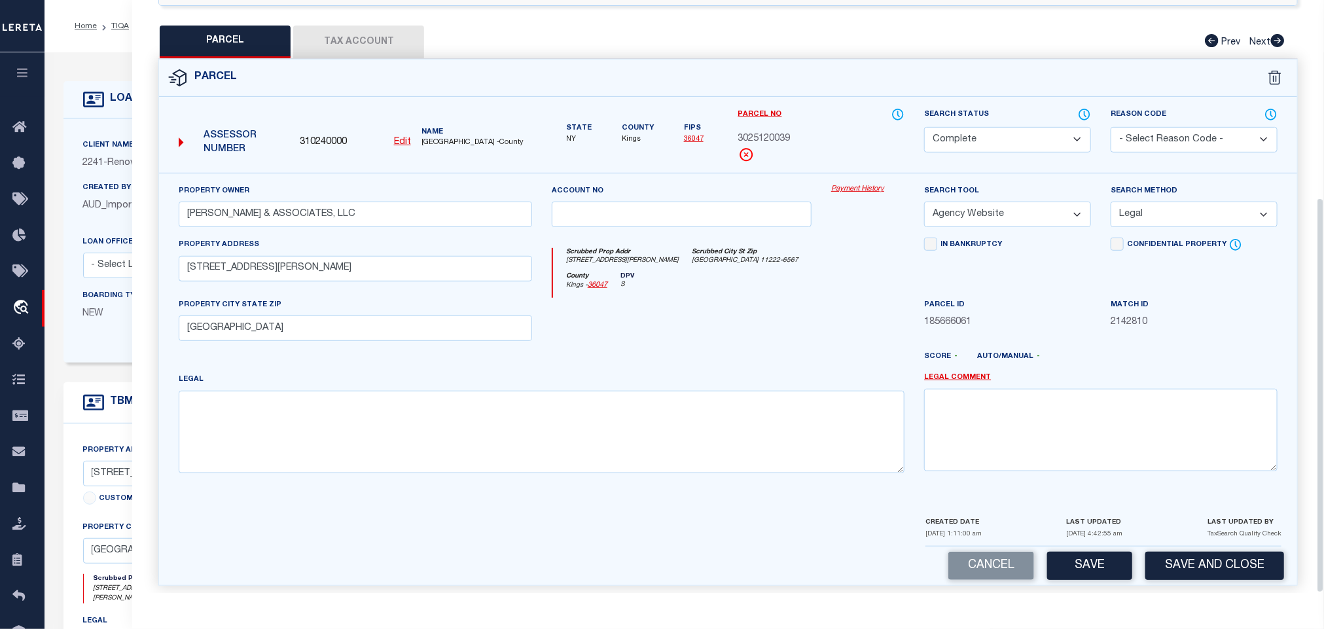
scroll to position [297, 0]
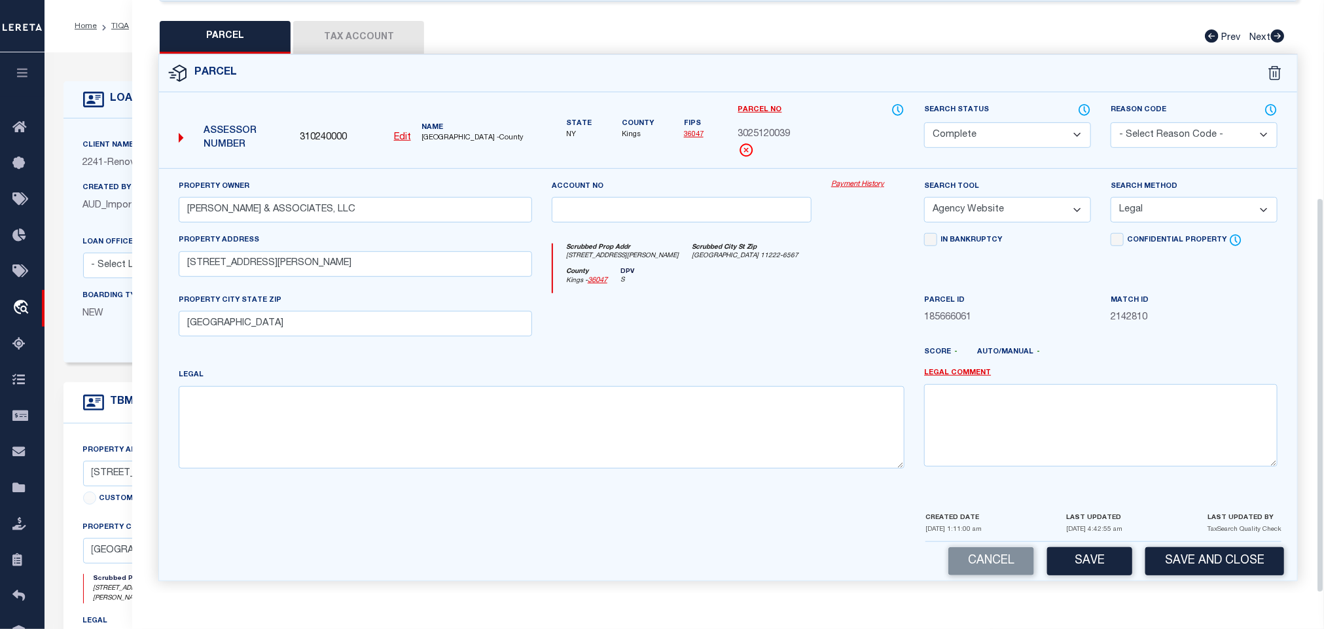
click at [1177, 550] on button "Save and Close" at bounding box center [1214, 561] width 139 height 28
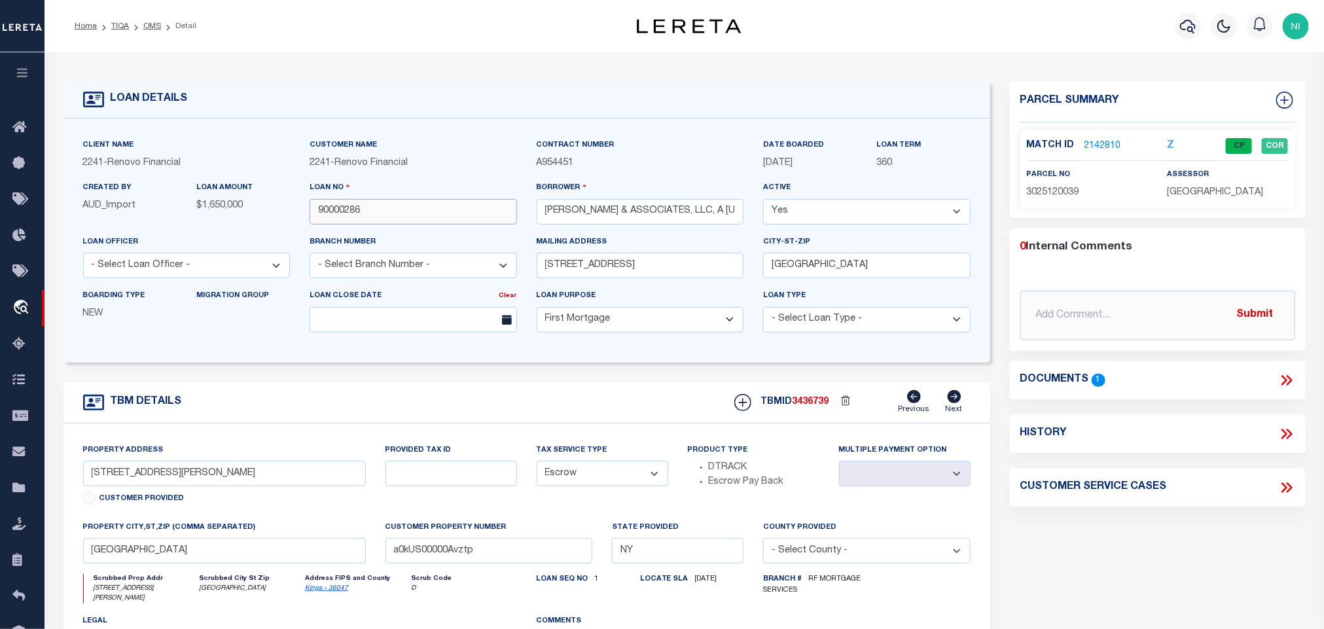
click at [432, 211] on input "90000286" at bounding box center [413, 212] width 207 height 26
click at [816, 406] on span "3436739" at bounding box center [811, 401] width 37 height 9
click at [1164, 187] on div "assessor [GEOGRAPHIC_DATA]" at bounding box center [1228, 184] width 141 height 32
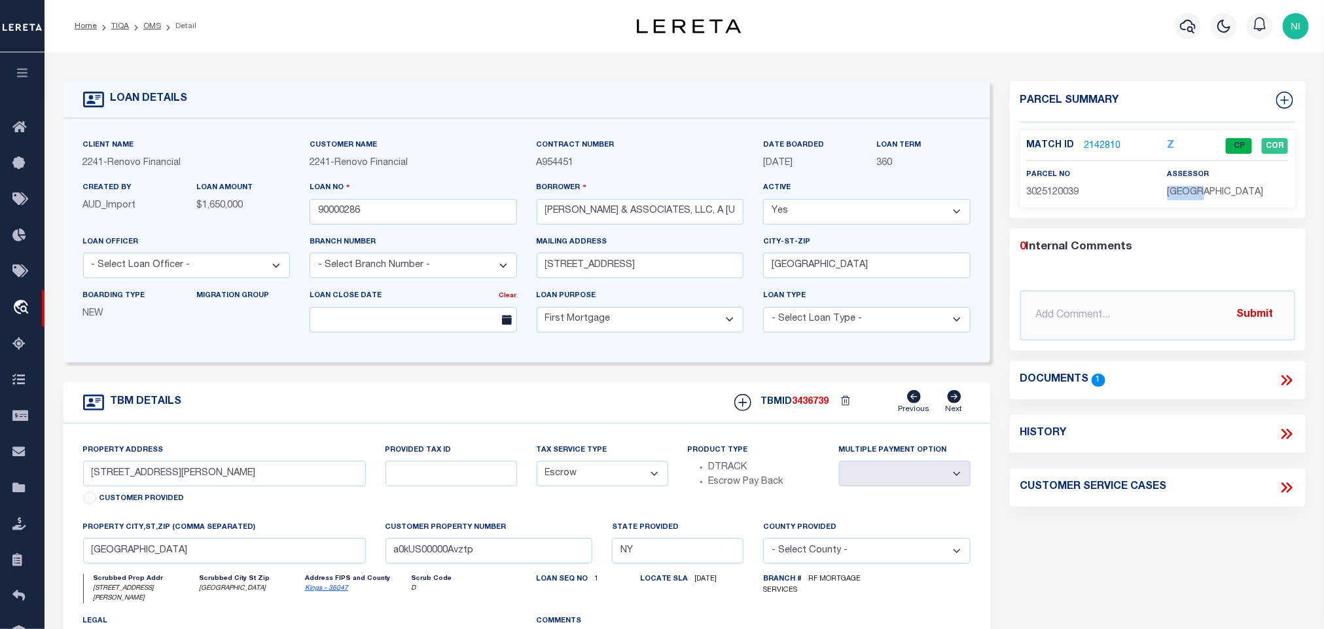
click at [1164, 187] on div "assessor [GEOGRAPHIC_DATA]" at bounding box center [1228, 184] width 141 height 32
click at [1065, 198] on p "3025120039" at bounding box center [1087, 193] width 121 height 14
click at [143, 22] on link "OMS" at bounding box center [152, 26] width 18 height 8
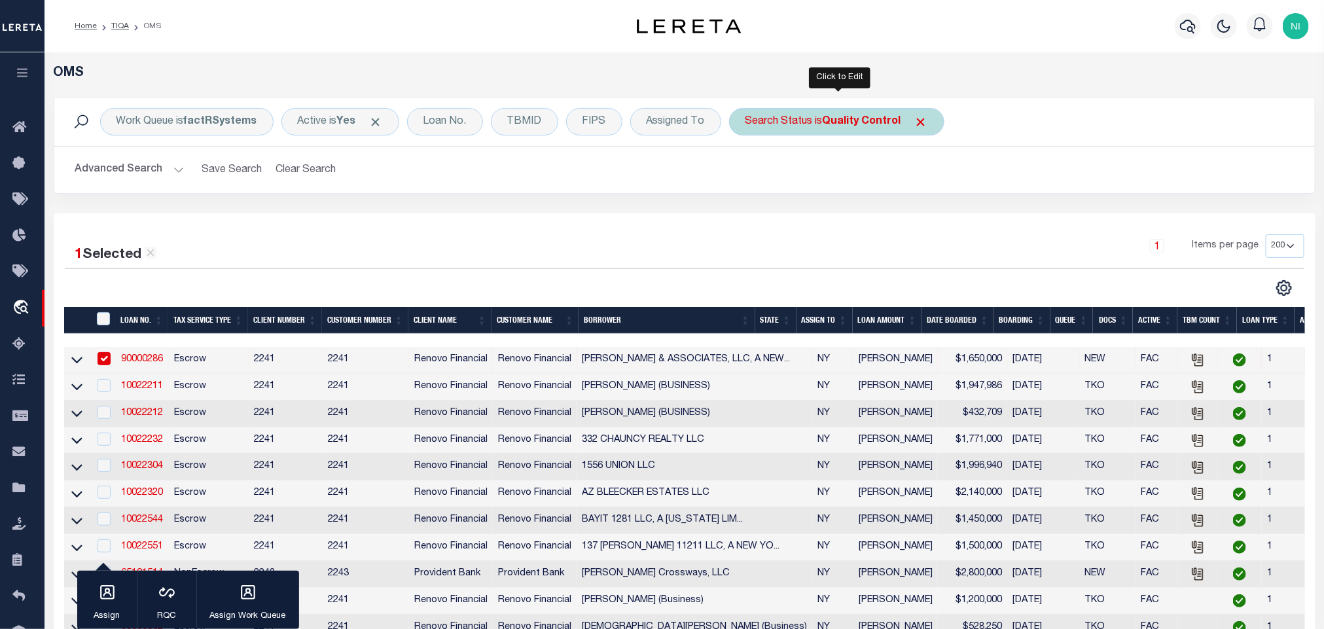
drag, startPoint x: 821, startPoint y: 120, endPoint x: 831, endPoint y: 130, distance: 13.4
click at [823, 120] on div "Search Status is Quality Control" at bounding box center [836, 121] width 215 height 27
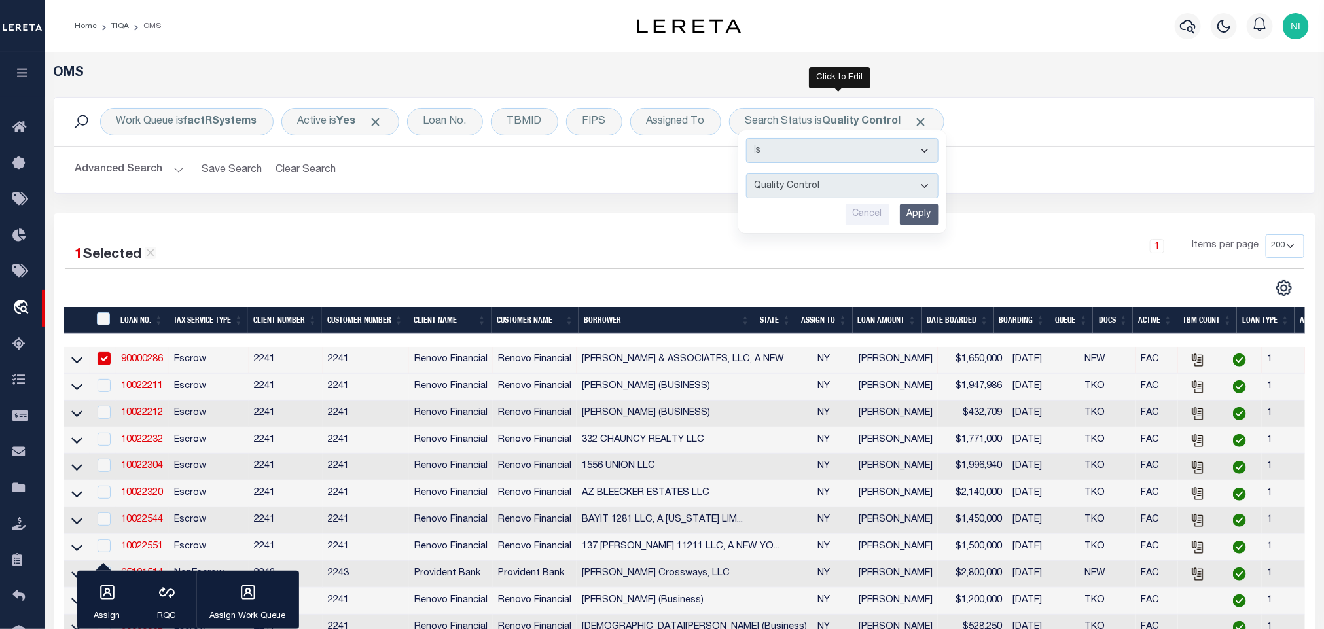
click at [923, 213] on input "Apply" at bounding box center [919, 215] width 39 height 22
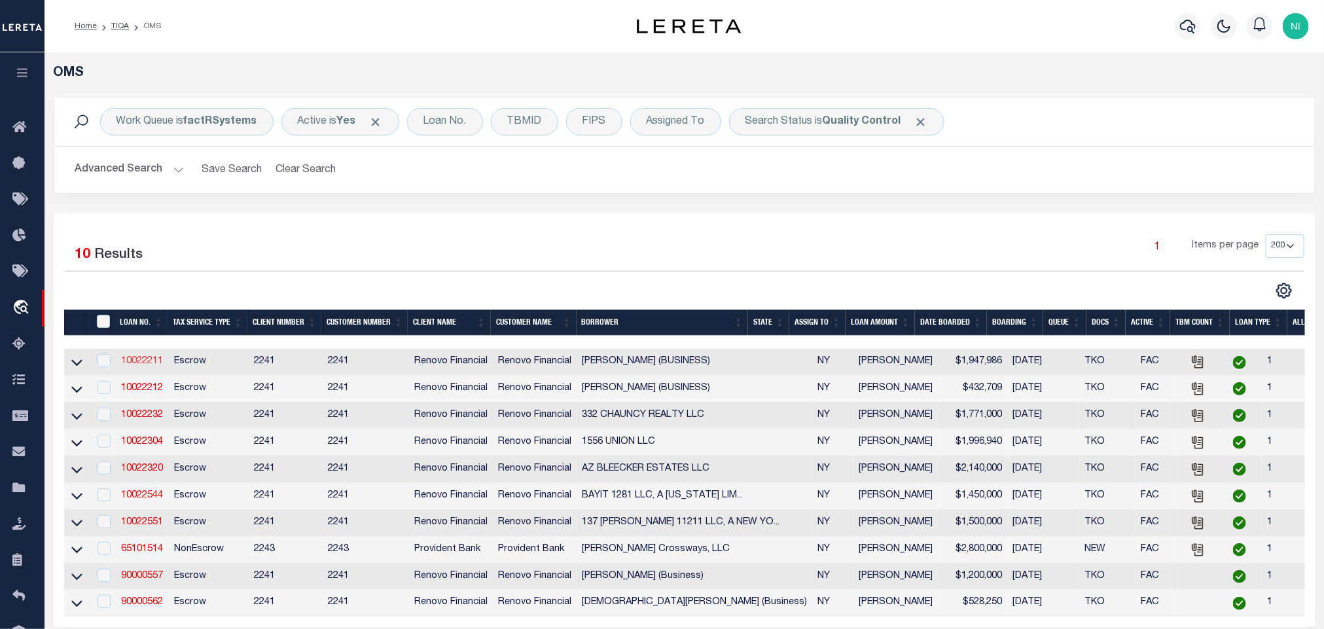
click at [150, 362] on link "10022211" at bounding box center [142, 361] width 42 height 9
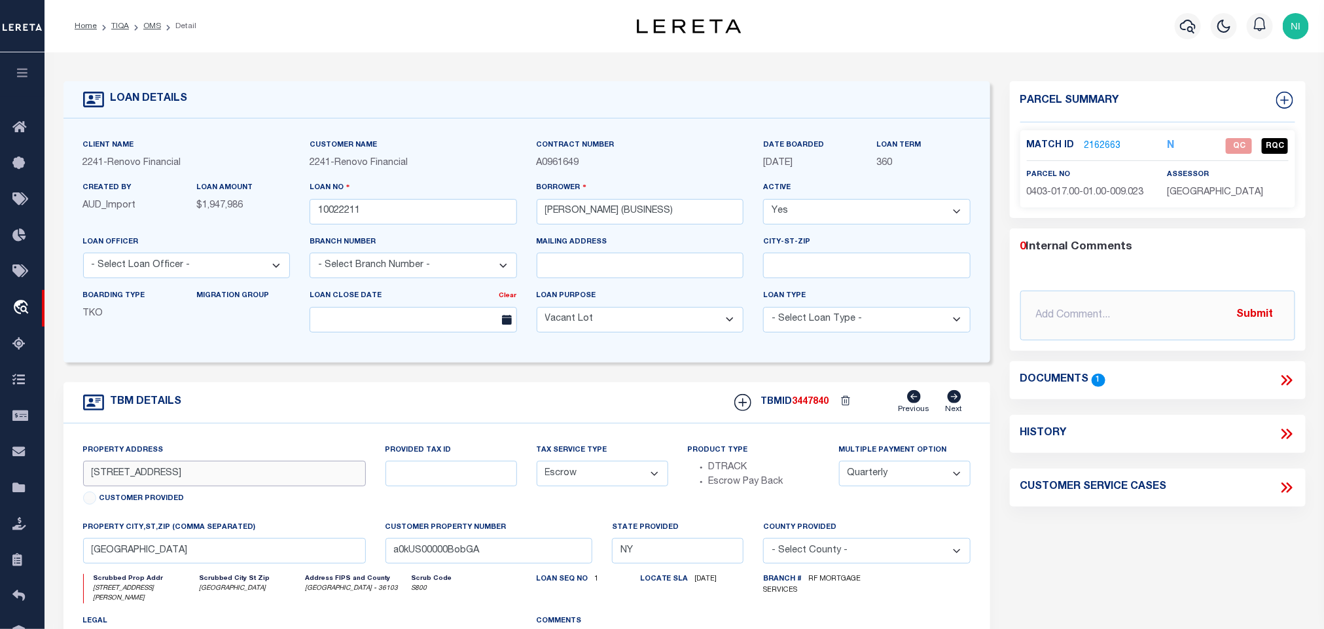
click at [226, 486] on input "[STREET_ADDRESS]" at bounding box center [224, 474] width 283 height 26
drag, startPoint x: 1283, startPoint y: 385, endPoint x: 1278, endPoint y: 391, distance: 7.5
click at [1283, 385] on icon at bounding box center [1285, 380] width 6 height 10
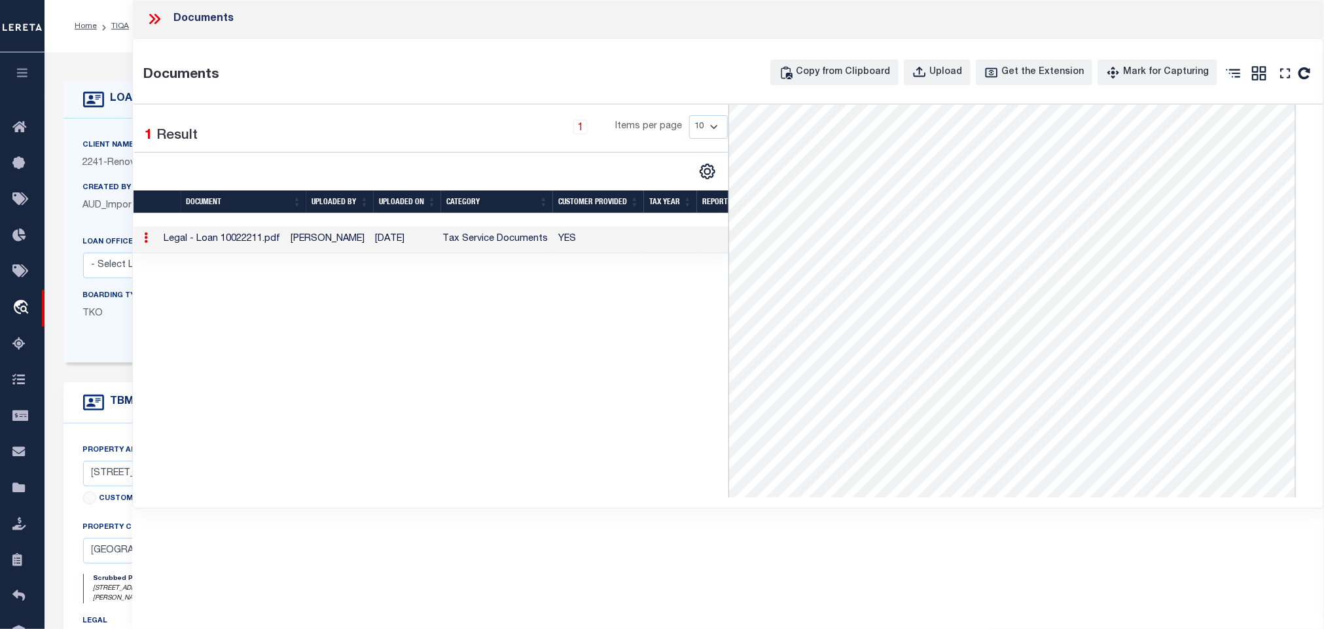
scroll to position [214, 0]
click at [1286, 75] on icon at bounding box center [1285, 73] width 17 height 17
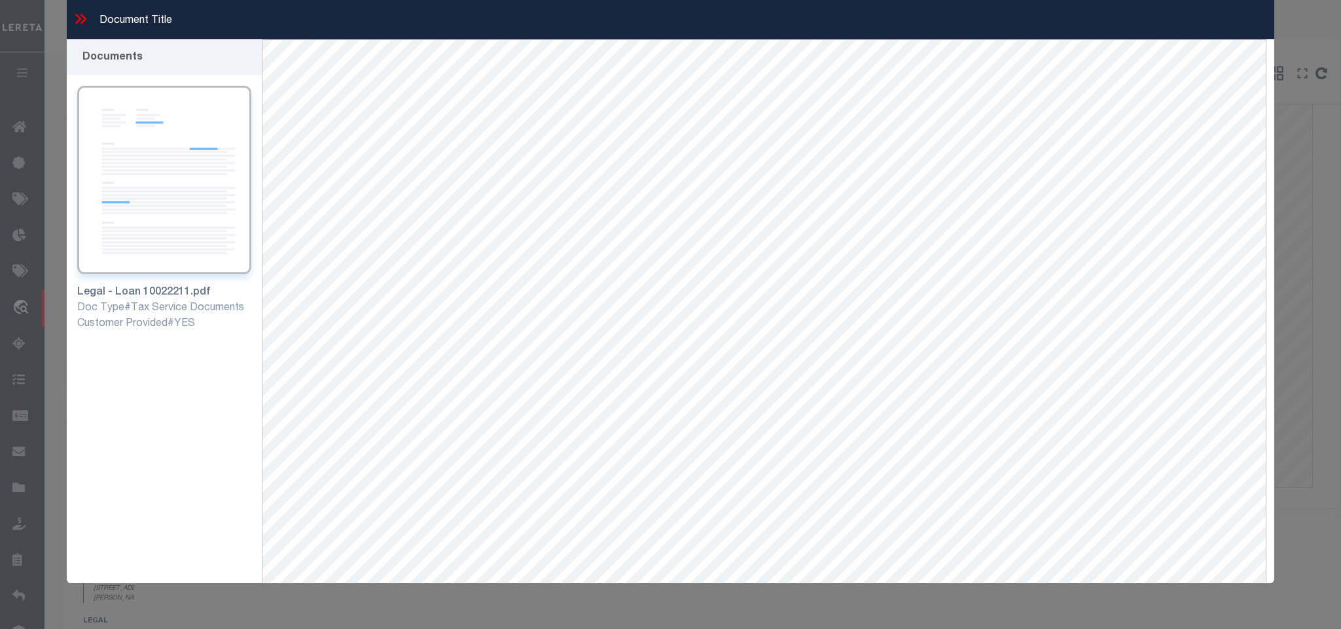
click at [75, 20] on icon at bounding box center [80, 18] width 17 height 17
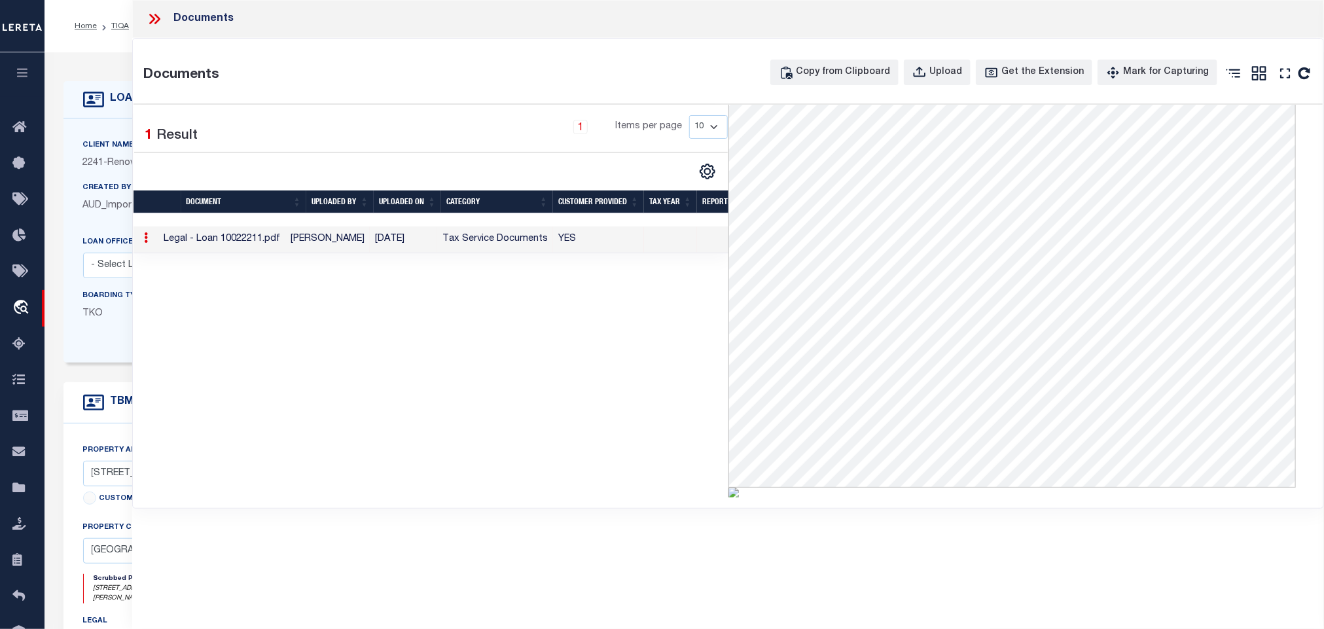
click at [163, 12] on icon at bounding box center [154, 18] width 17 height 17
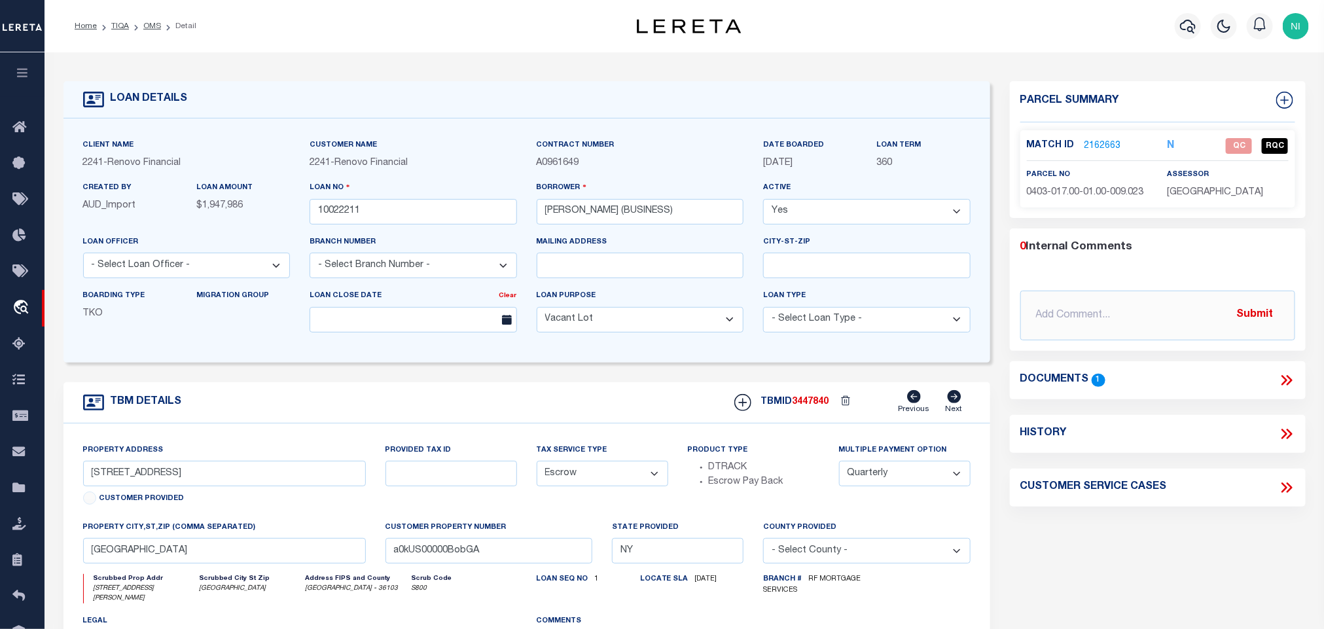
click at [1106, 144] on link "2162663" at bounding box center [1103, 146] width 37 height 14
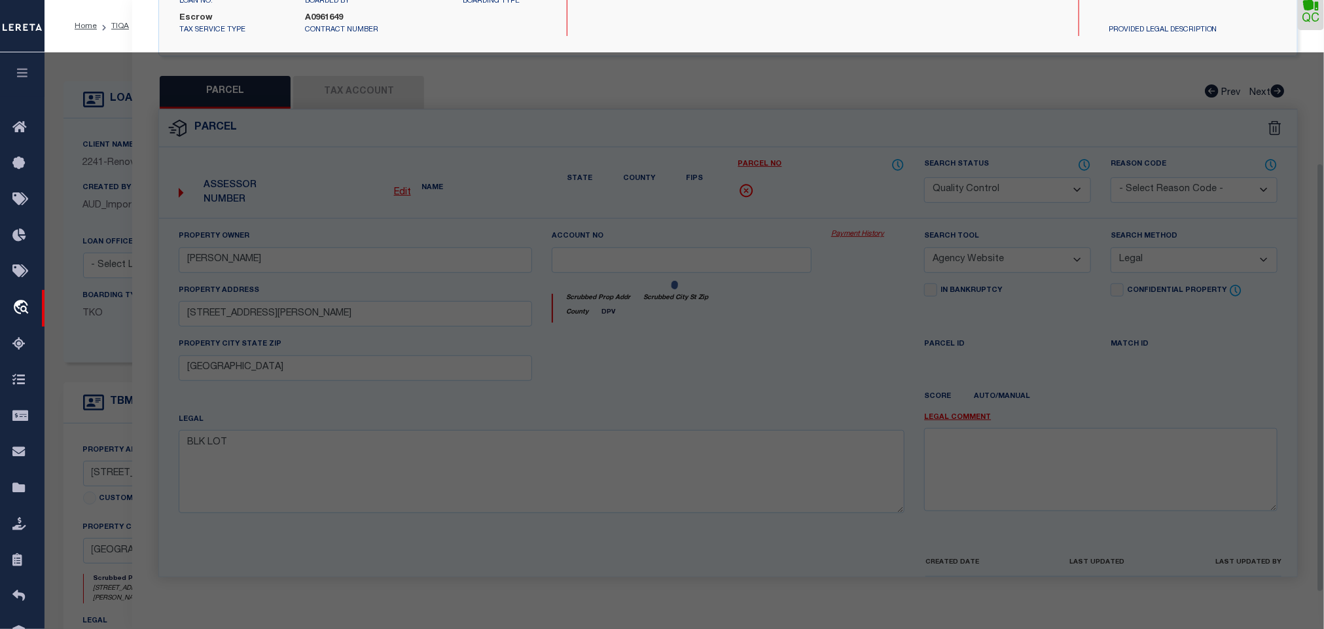
scroll to position [244, 0]
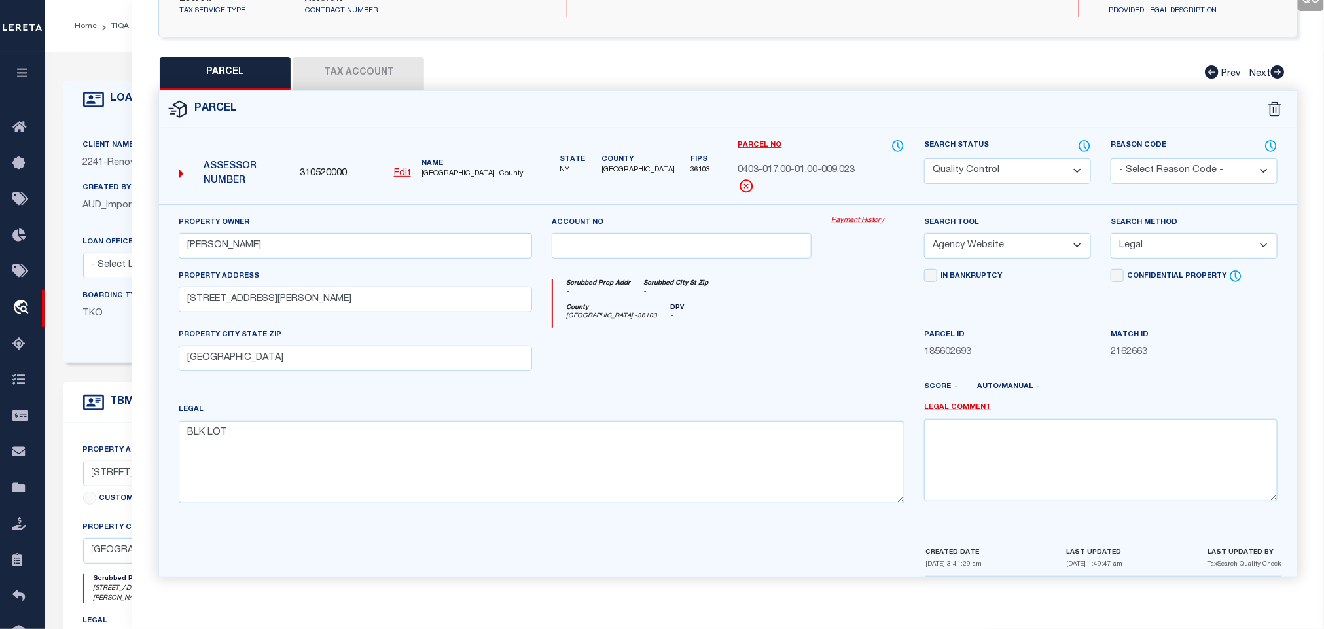
click at [372, 69] on button "Tax Account" at bounding box center [358, 73] width 131 height 33
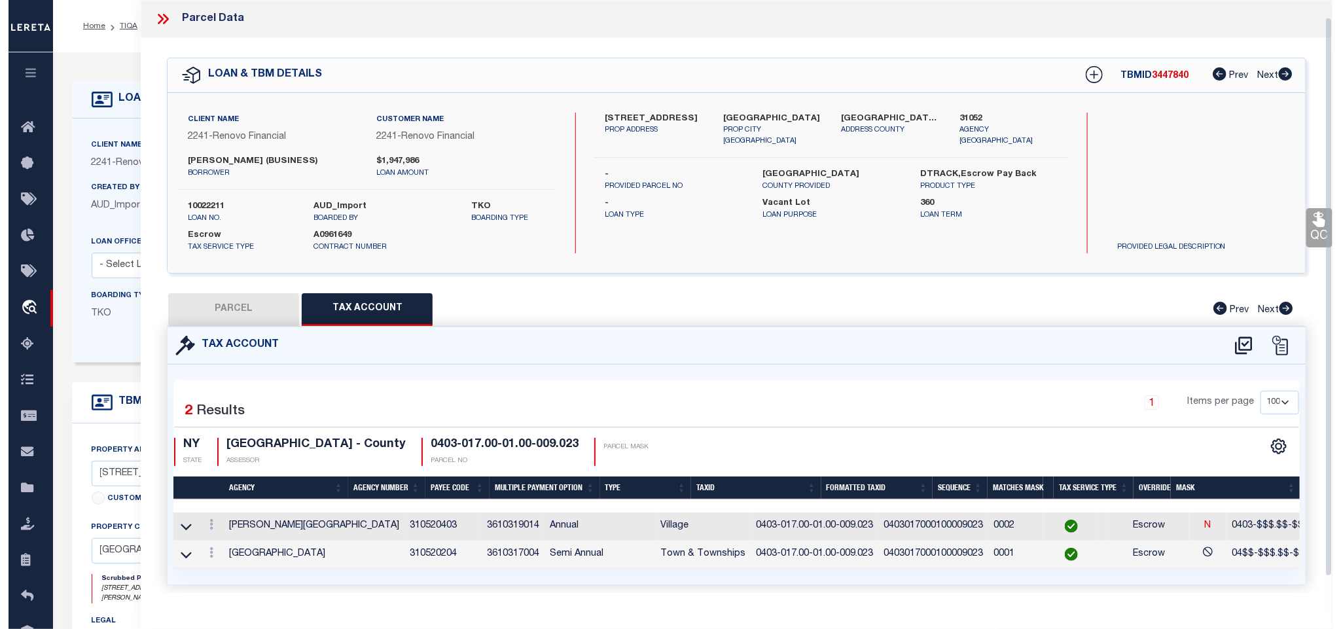
scroll to position [36, 0]
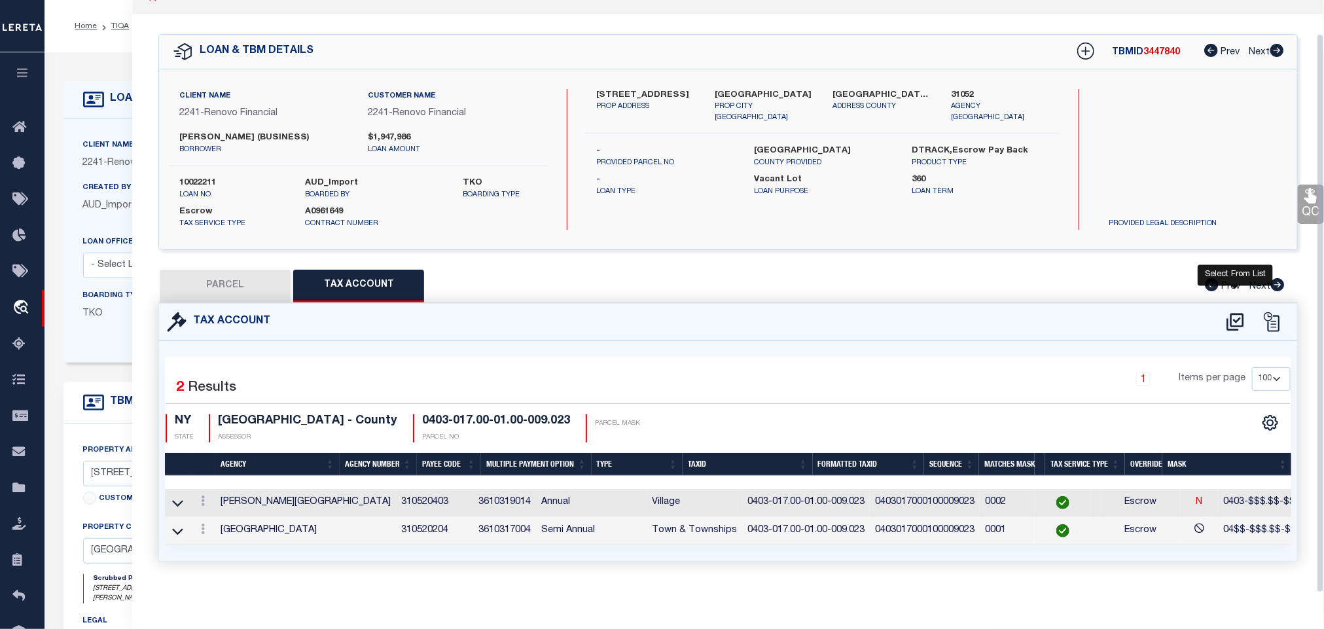
click at [1237, 313] on icon at bounding box center [1235, 322] width 17 height 18
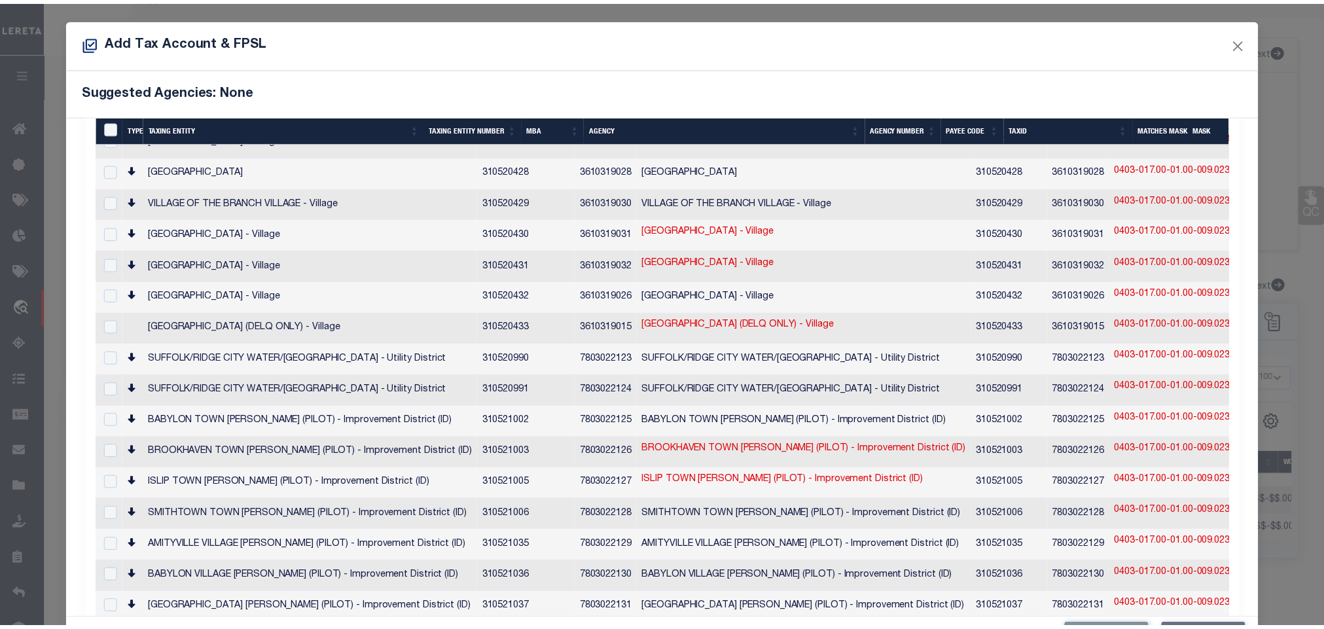
scroll to position [1208, 0]
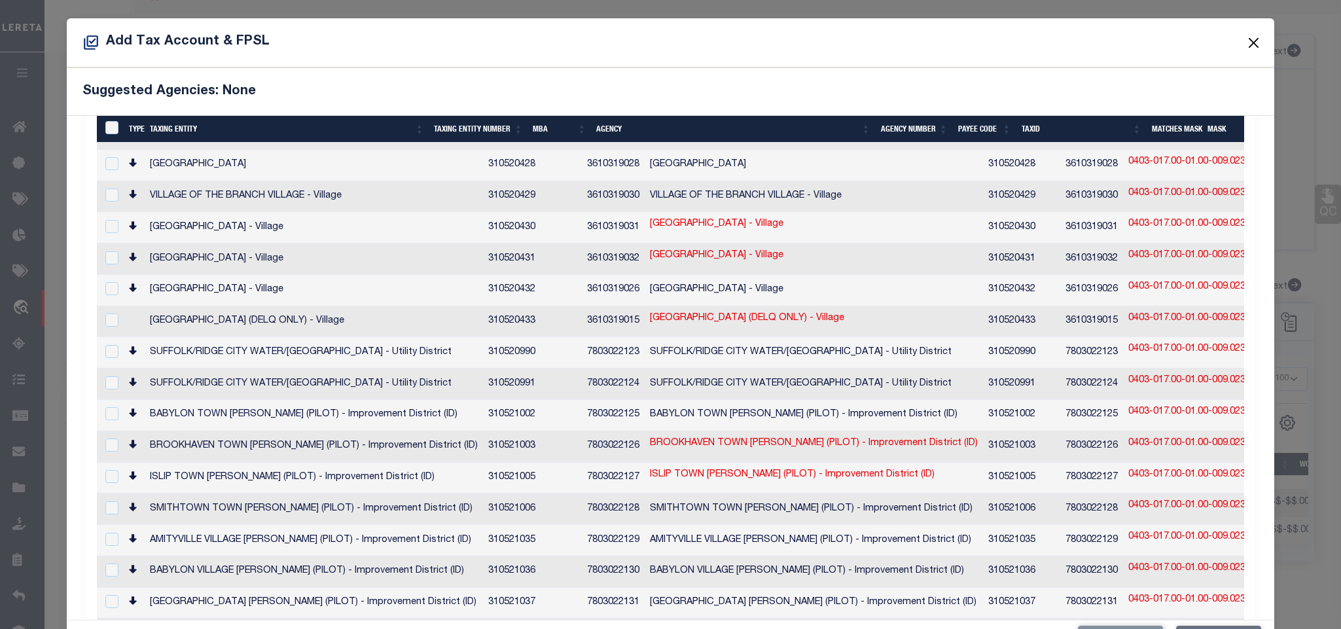
click at [1245, 38] on button "Close" at bounding box center [1253, 42] width 17 height 17
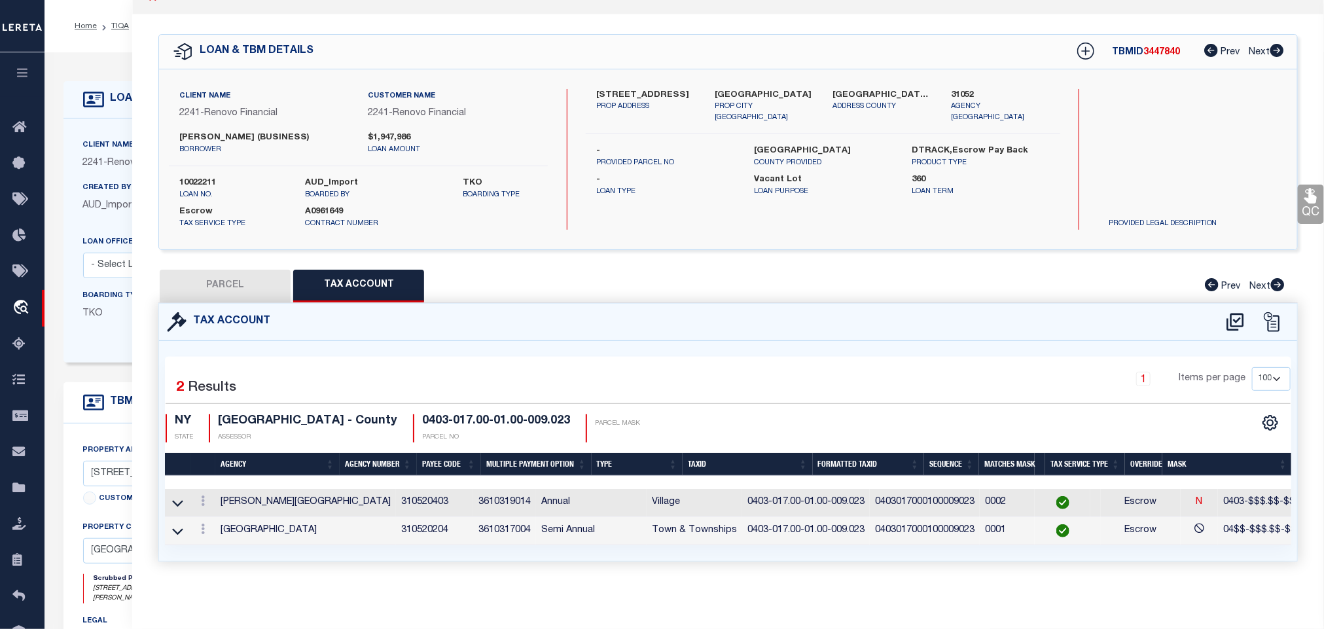
click at [244, 270] on button "PARCEL" at bounding box center [225, 286] width 131 height 33
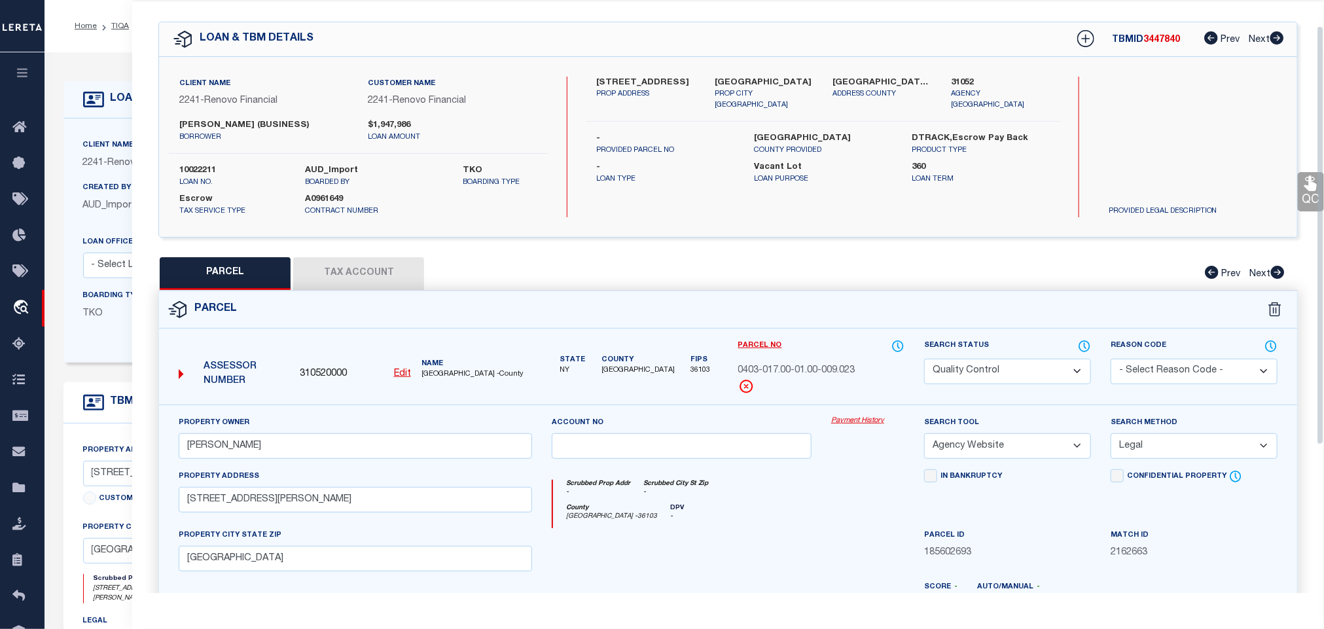
click at [1299, 198] on link "QC" at bounding box center [1311, 191] width 26 height 39
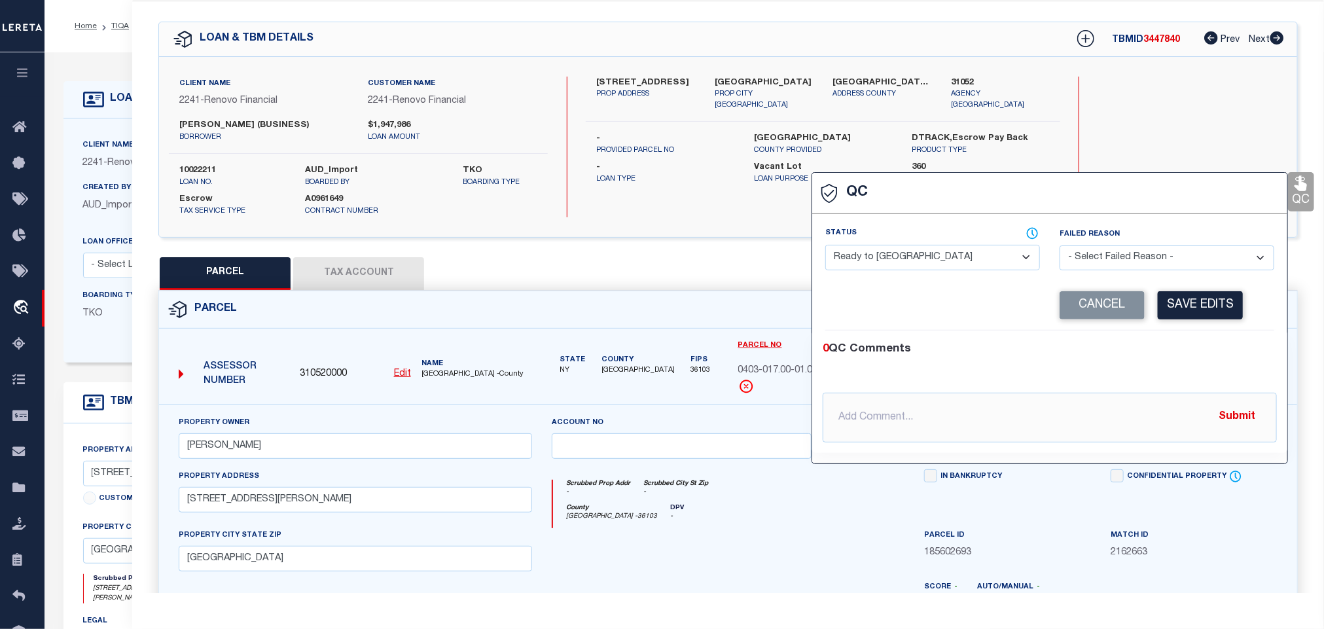
click at [937, 255] on select "- Select Status - Ready to QC Correct Incorrect" at bounding box center [932, 258] width 215 height 26
click at [826, 245] on select "- Select Status - Ready to QC Correct Incorrect" at bounding box center [932, 258] width 215 height 26
click at [1212, 307] on button "Save Edits" at bounding box center [1200, 305] width 85 height 28
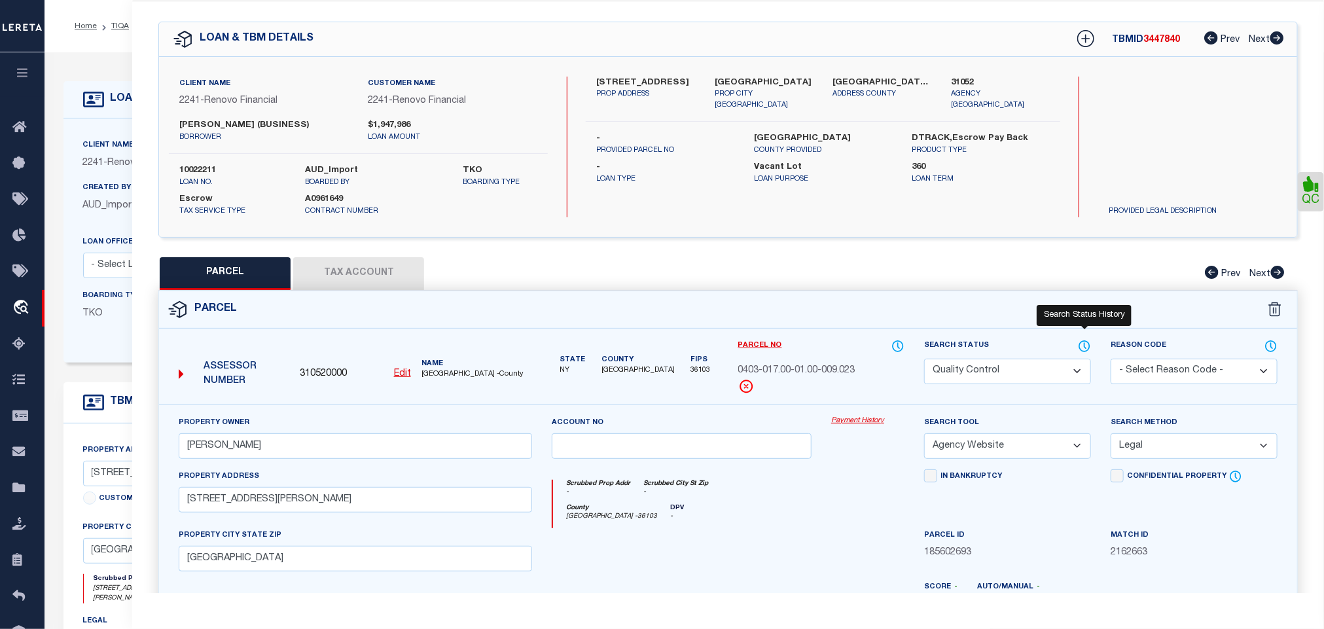
click at [1083, 348] on icon at bounding box center [1084, 346] width 13 height 14
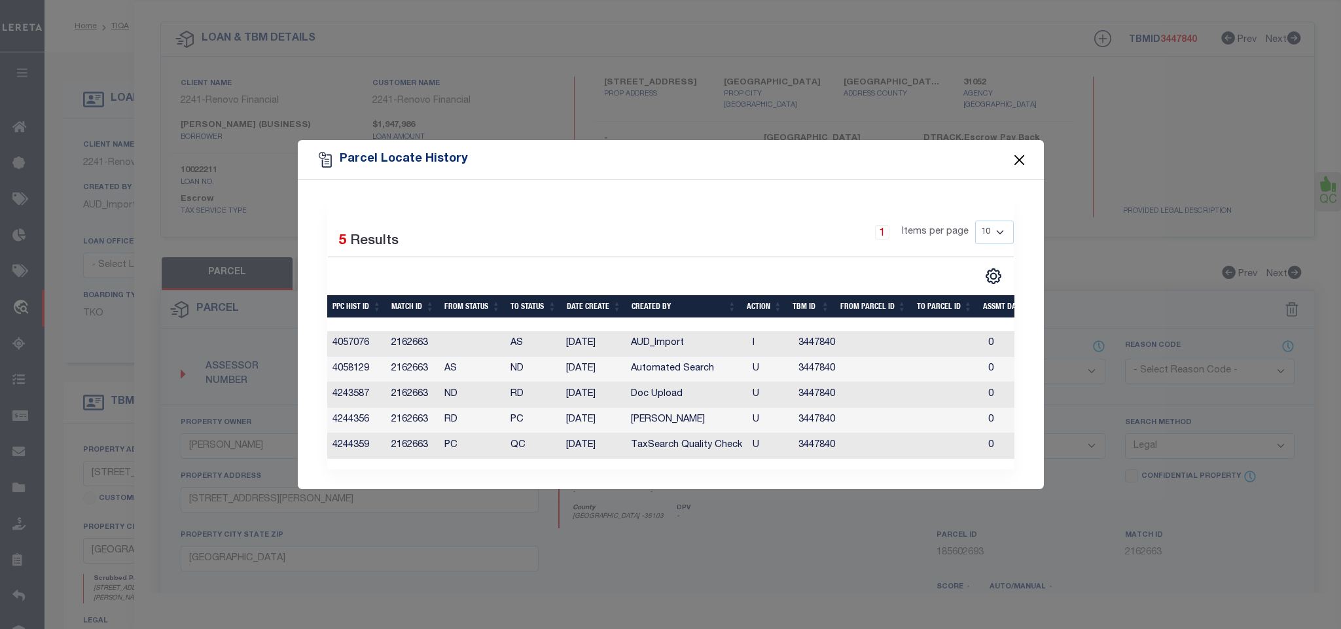
click at [1026, 154] on button "Close" at bounding box center [1019, 159] width 17 height 17
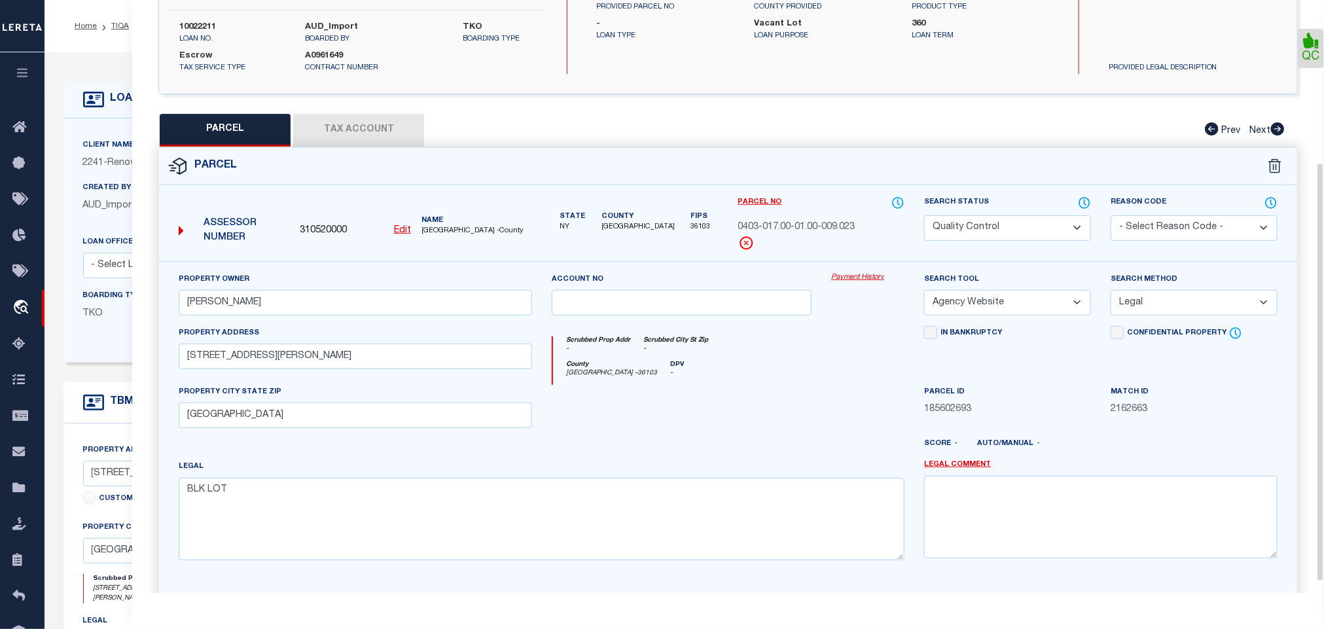
scroll to position [232, 0]
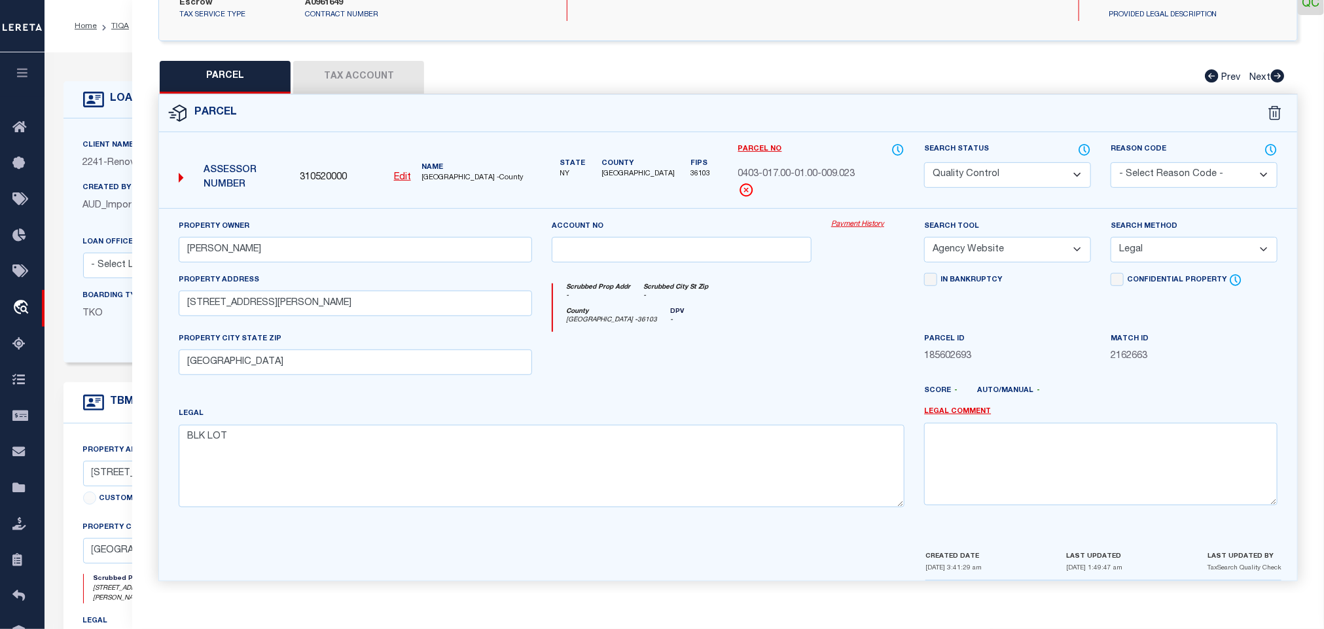
click at [994, 163] on select "Automated Search Bad Parcel Complete Duplicate Parcel High Dollar Reporting In …" at bounding box center [1007, 175] width 167 height 26
click at [924, 164] on select "Automated Search Bad Parcel Complete Duplicate Parcel High Dollar Reporting In …" at bounding box center [1007, 175] width 167 height 26
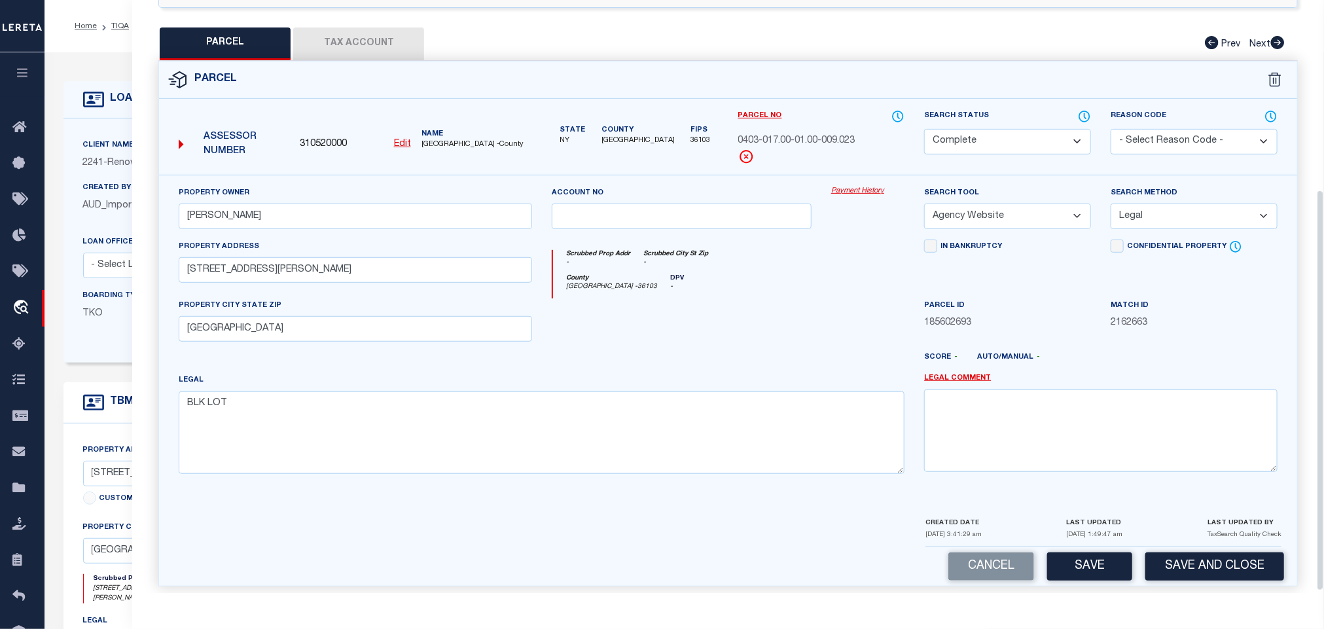
scroll to position [283, 0]
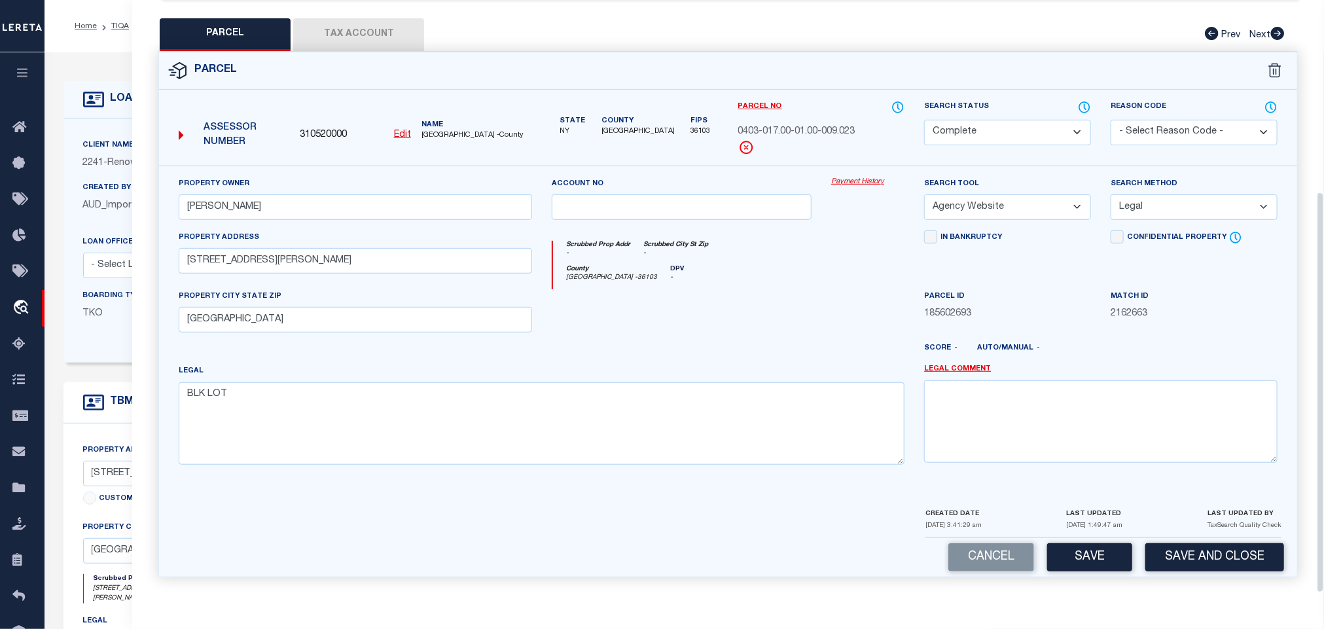
click at [1212, 550] on button "Save and Close" at bounding box center [1214, 557] width 139 height 28
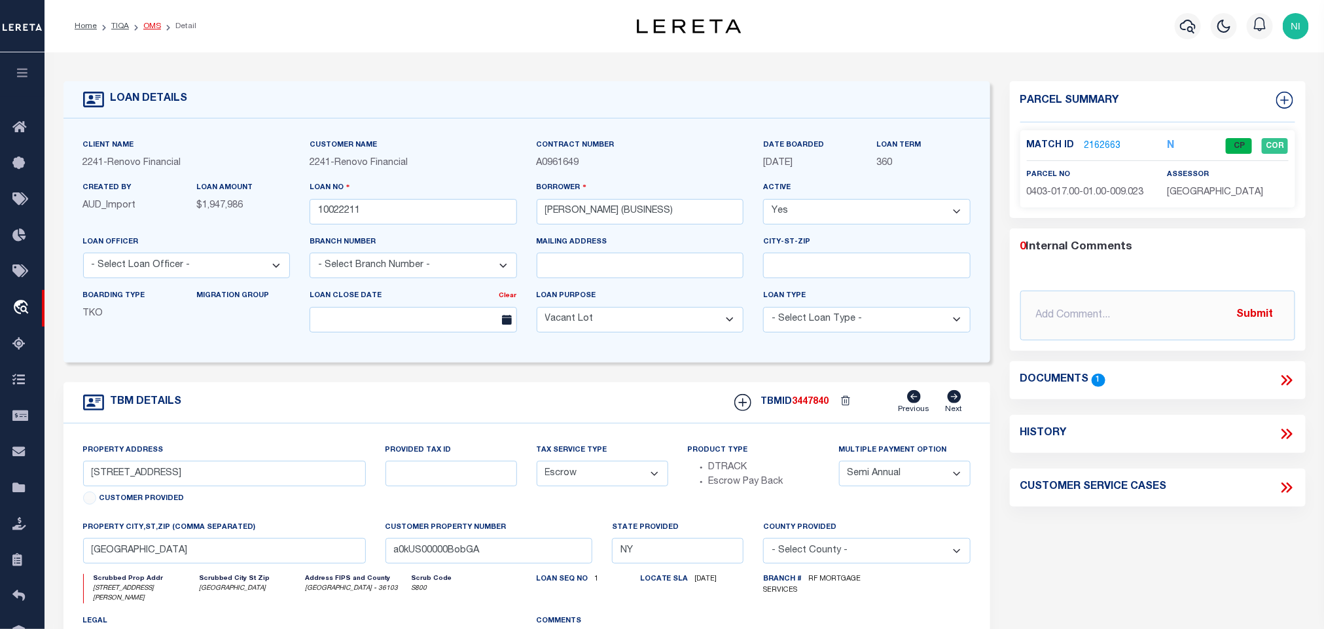
click at [157, 28] on link "OMS" at bounding box center [152, 26] width 18 height 8
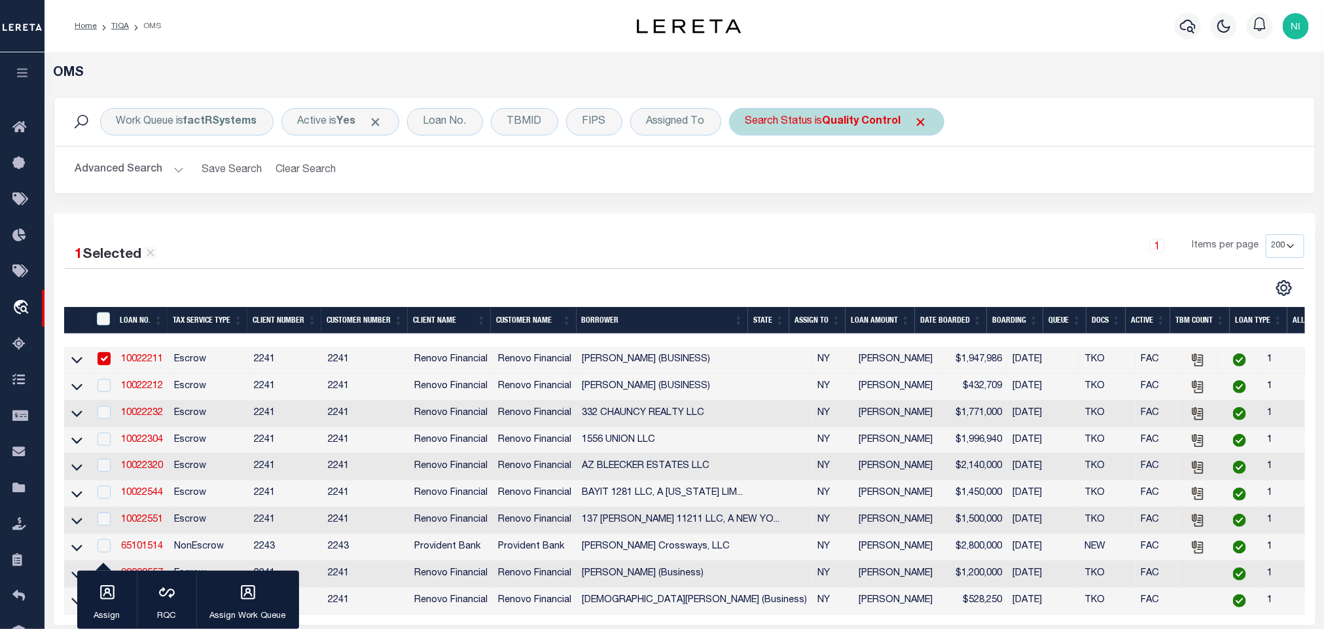
click at [782, 116] on div "Search Status is Quality Control" at bounding box center [836, 121] width 215 height 27
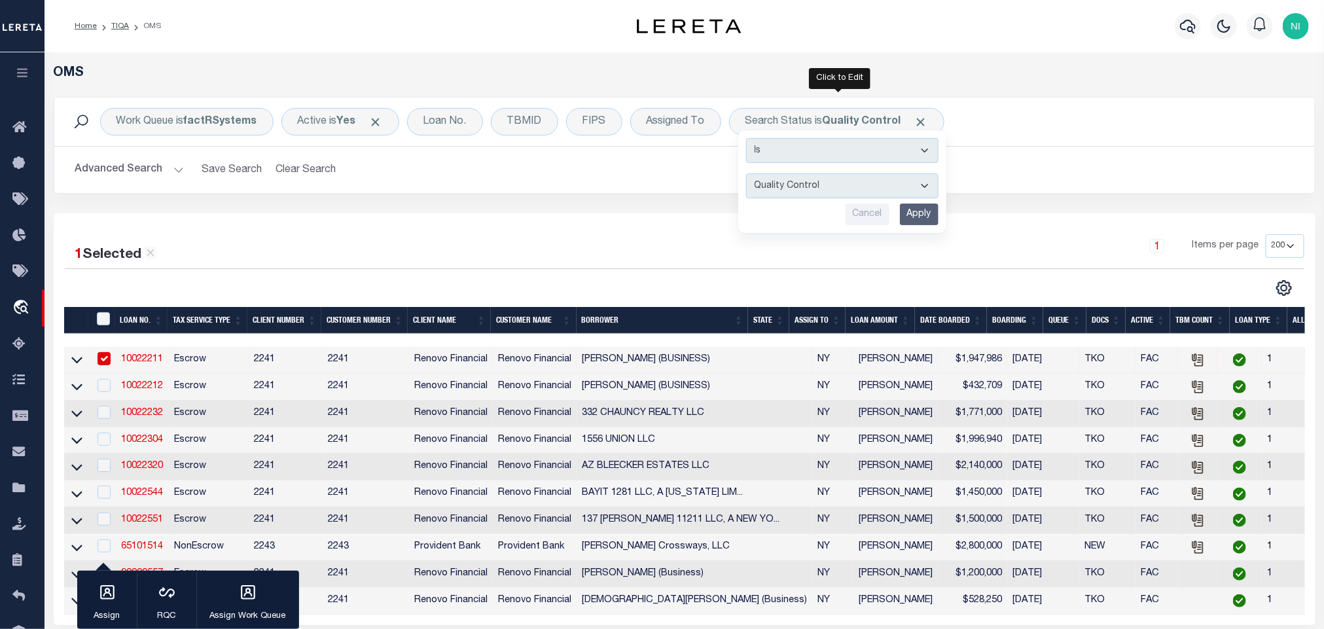
click at [921, 216] on input "Apply" at bounding box center [919, 215] width 39 height 22
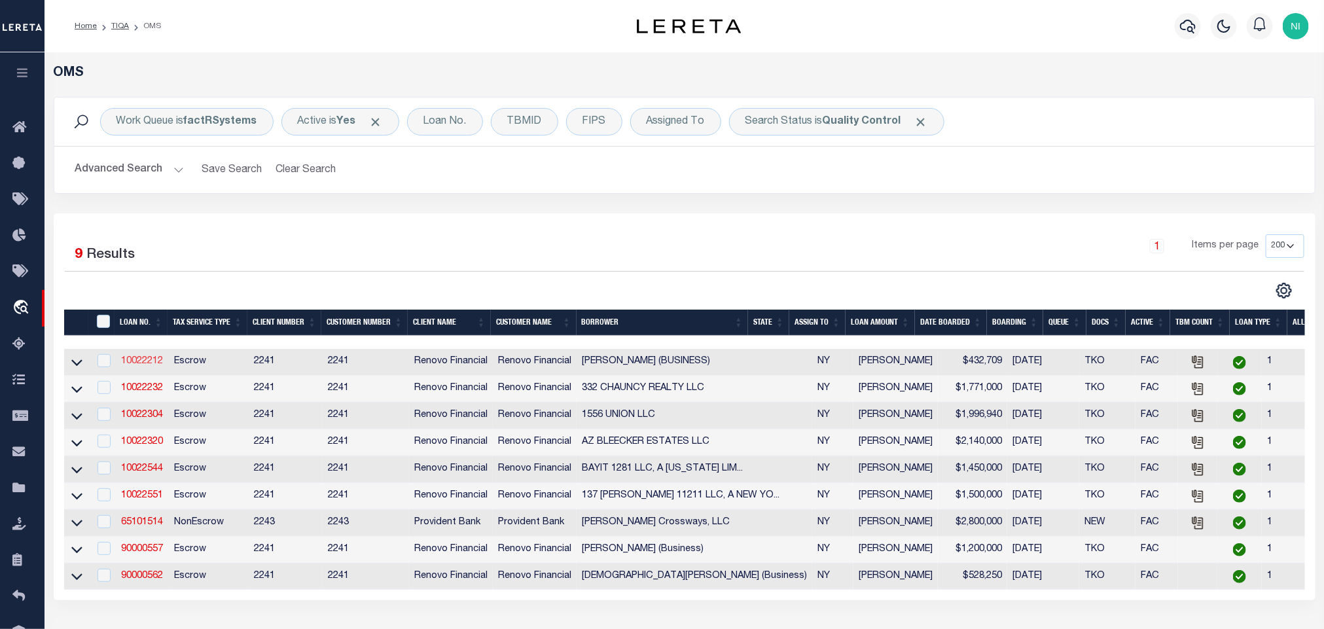
click at [151, 364] on link "10022212" at bounding box center [142, 361] width 42 height 9
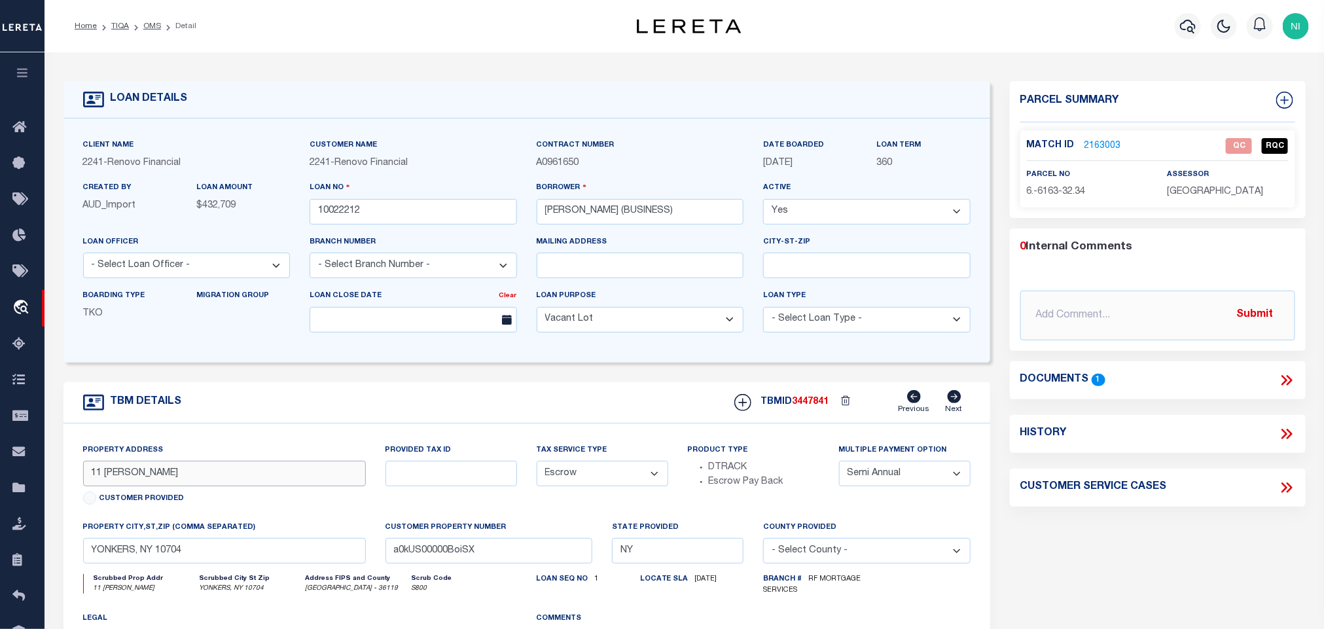
click at [332, 480] on input "11 [PERSON_NAME]" at bounding box center [224, 474] width 283 height 26
click at [1281, 383] on icon at bounding box center [1286, 380] width 17 height 17
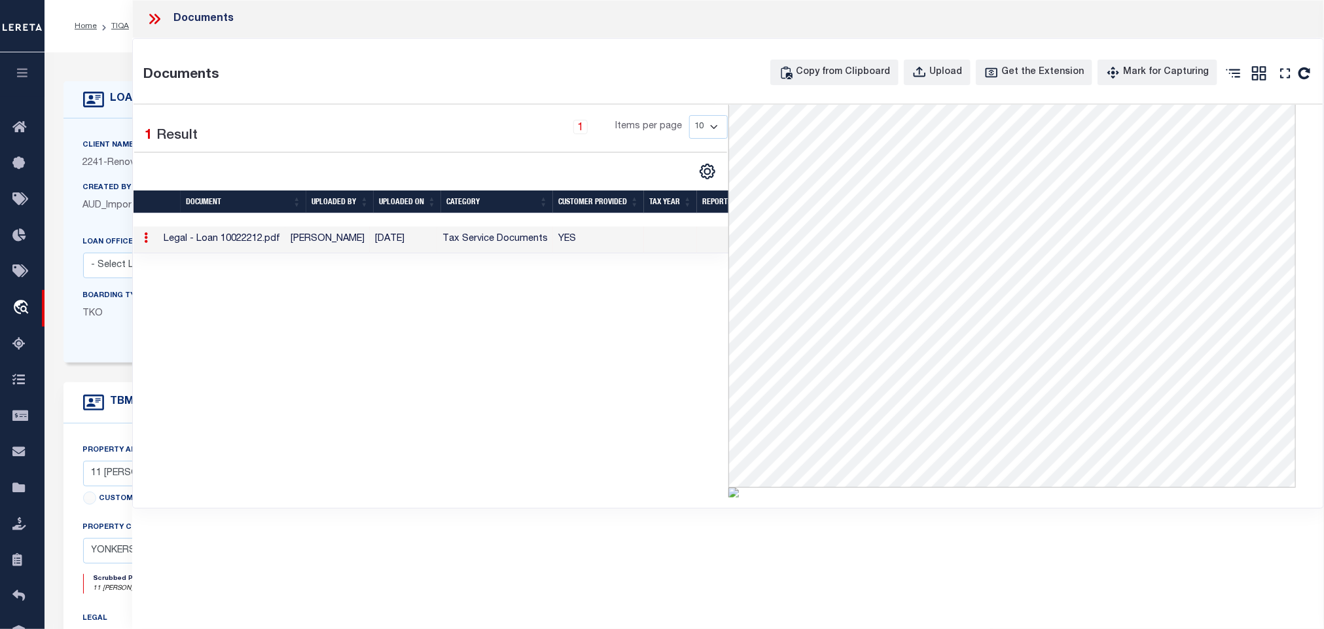
scroll to position [204, 0]
click at [1287, 75] on icon at bounding box center [1285, 73] width 17 height 17
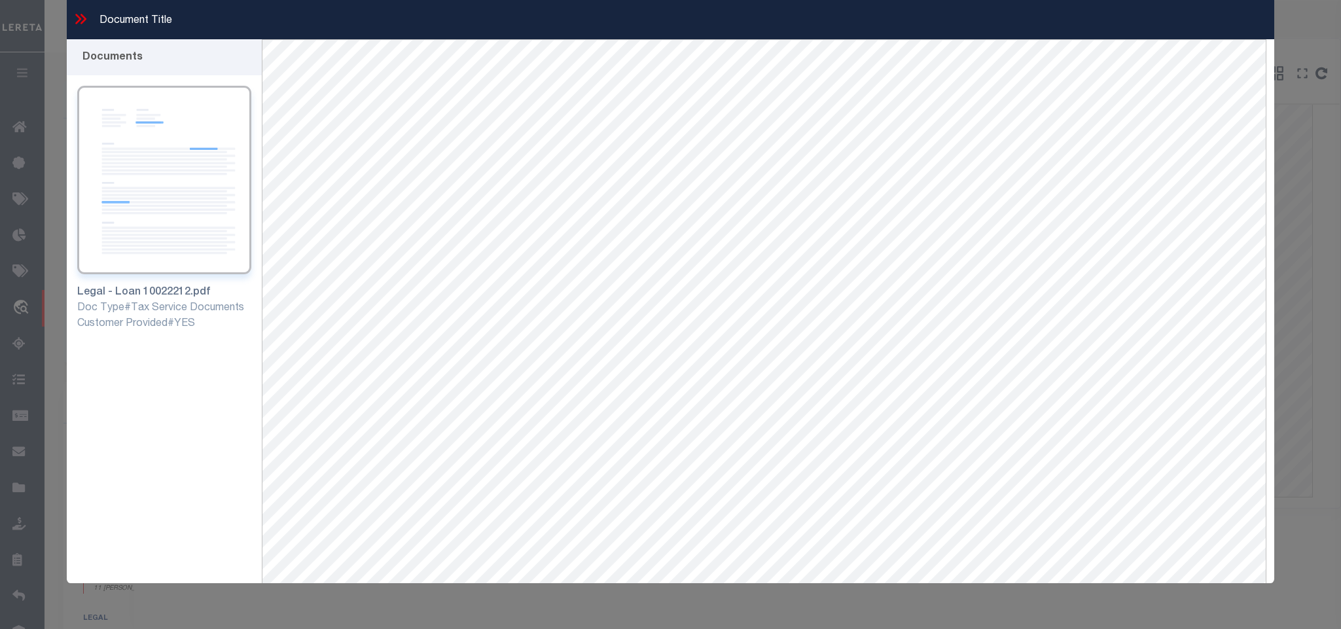
click at [84, 16] on icon at bounding box center [84, 19] width 6 height 10
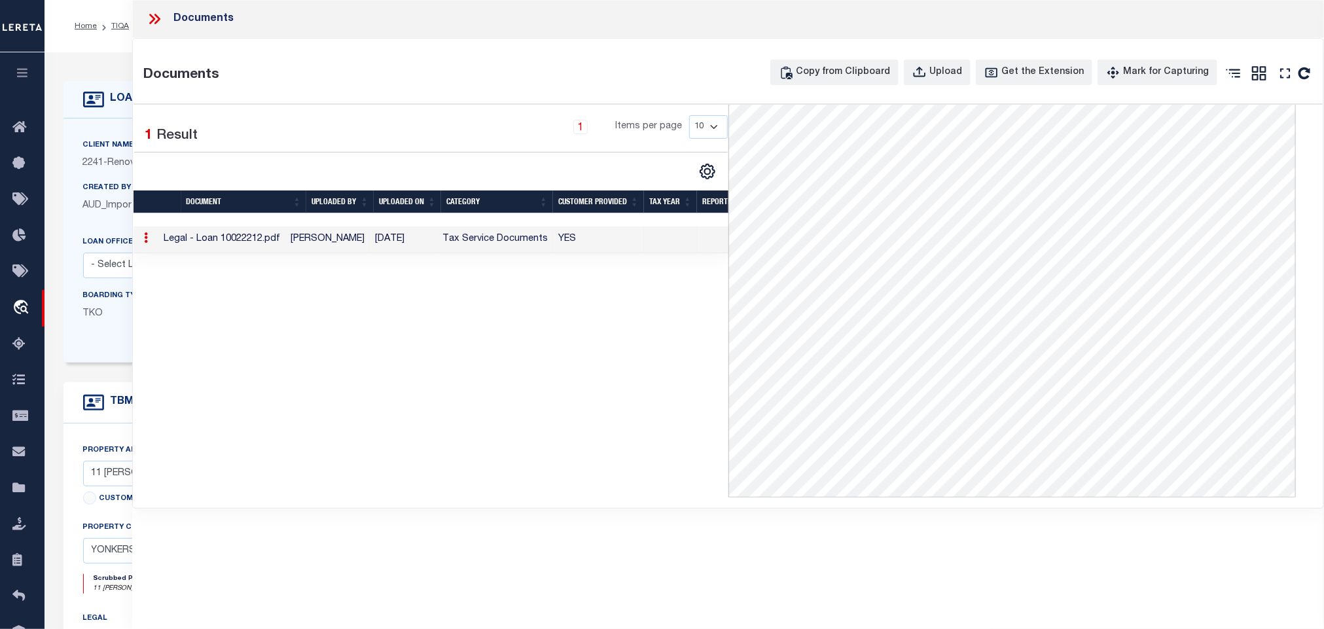
click at [160, 18] on icon at bounding box center [154, 18] width 17 height 17
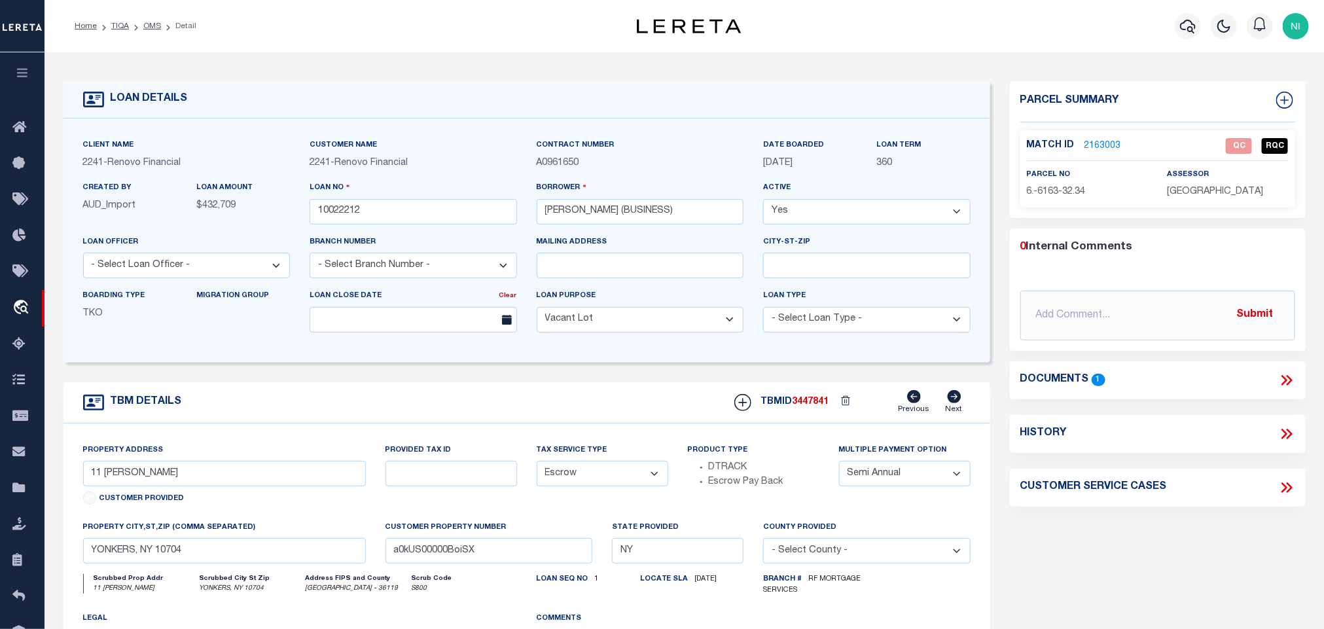
click at [1100, 145] on link "2163003" at bounding box center [1103, 146] width 37 height 14
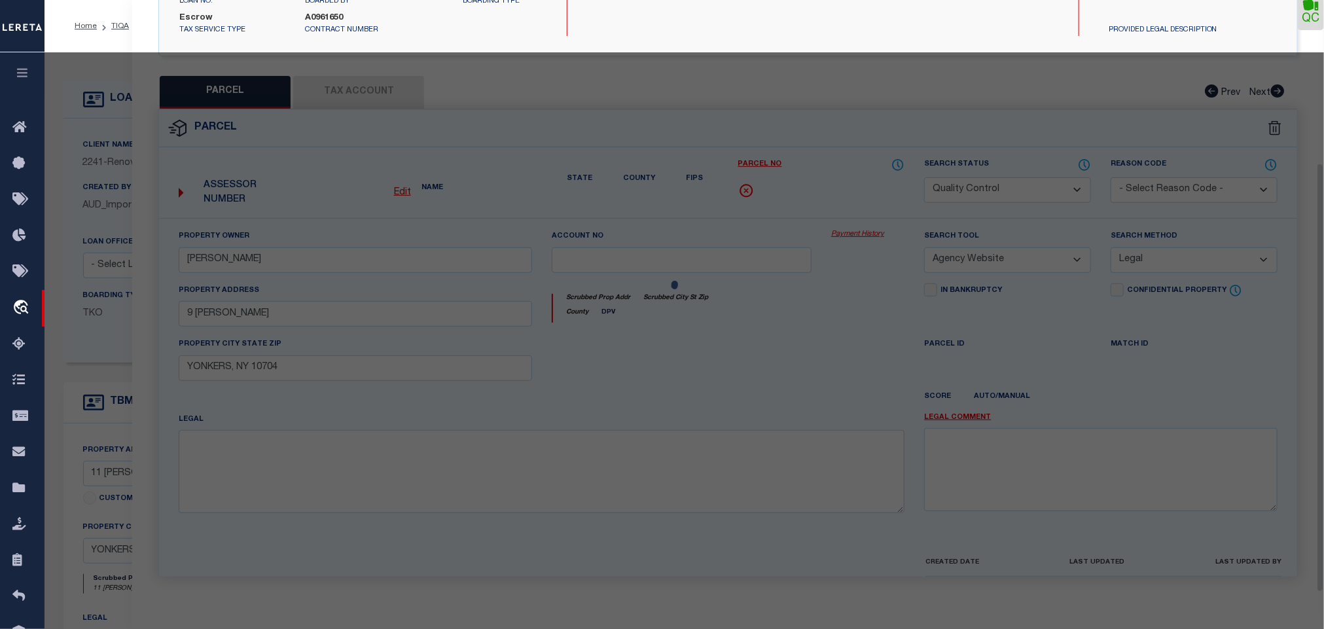
scroll to position [244, 0]
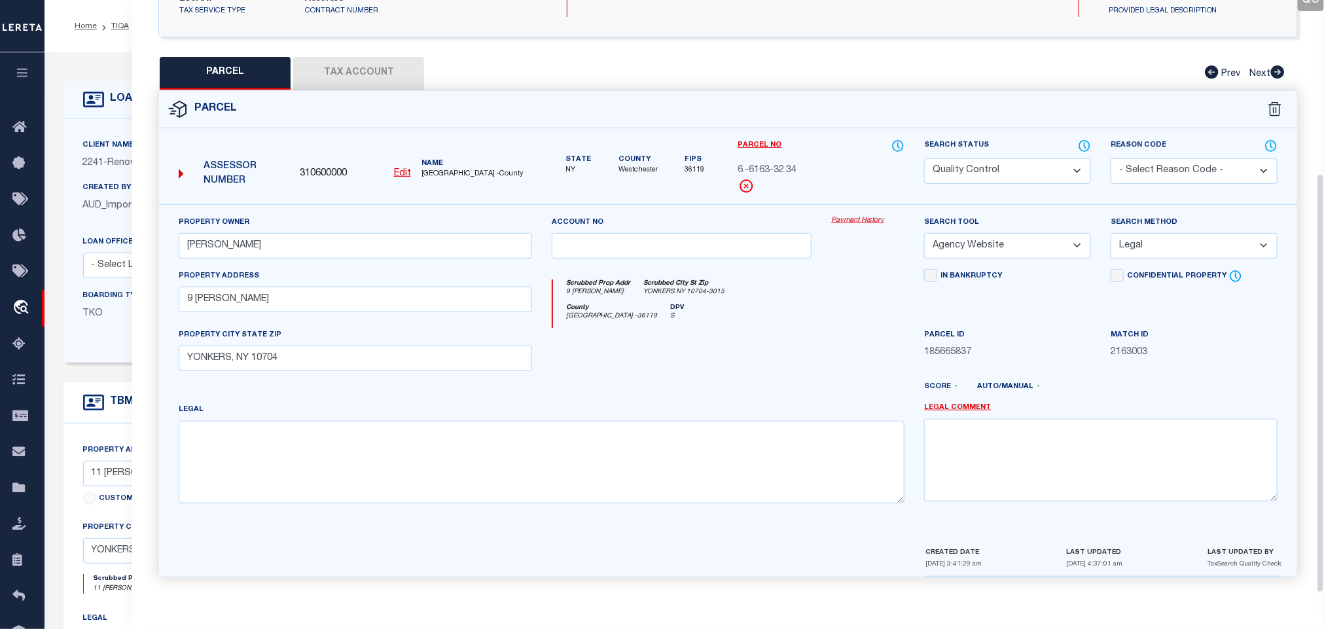
drag, startPoint x: 356, startPoint y: 69, endPoint x: 391, endPoint y: 93, distance: 42.8
click at [356, 67] on button "Tax Account" at bounding box center [358, 73] width 131 height 33
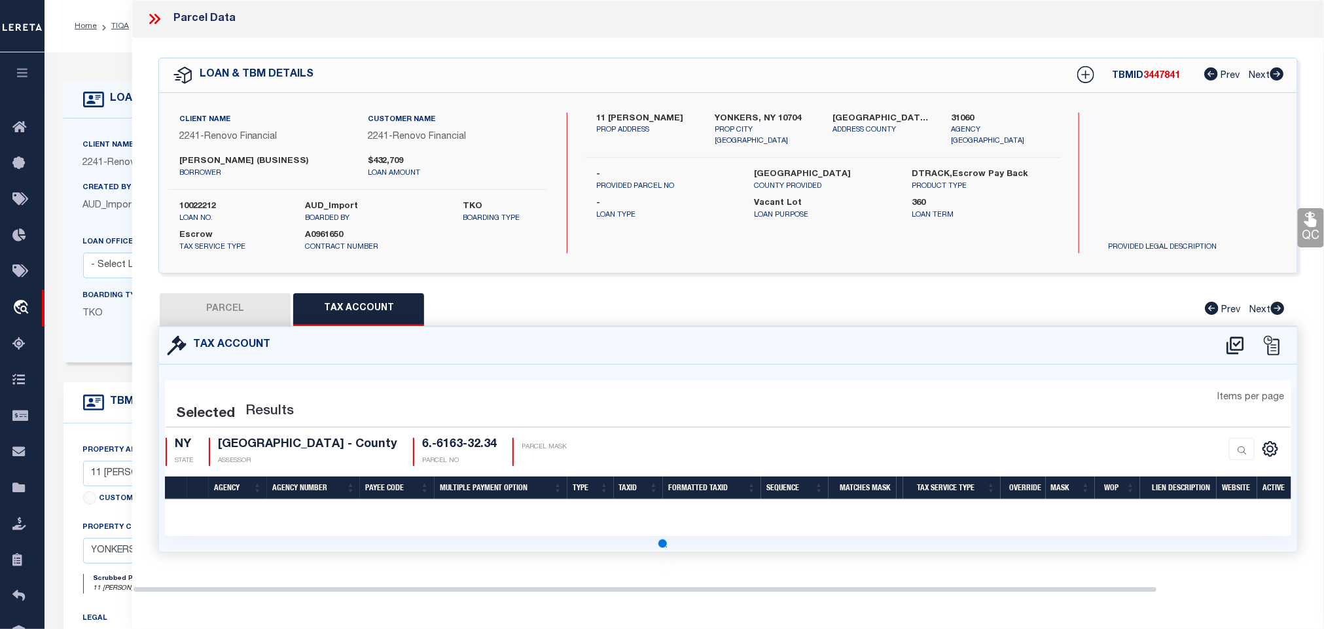
scroll to position [0, 0]
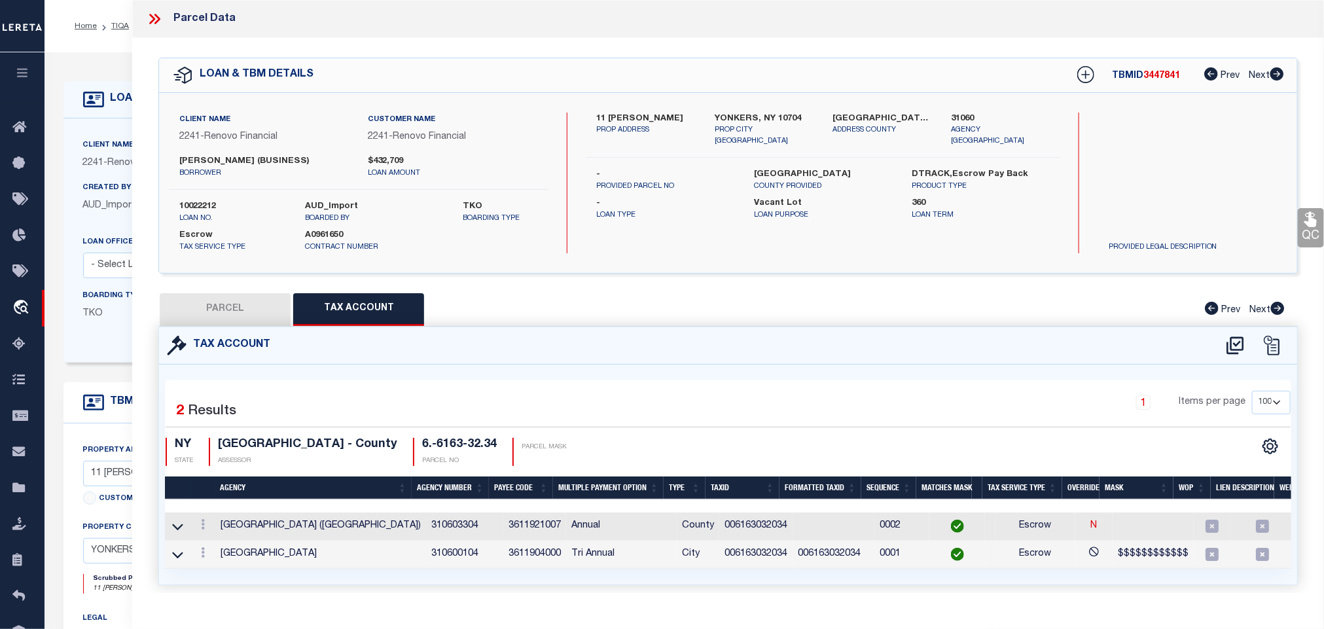
click at [226, 298] on button "PARCEL" at bounding box center [225, 309] width 131 height 33
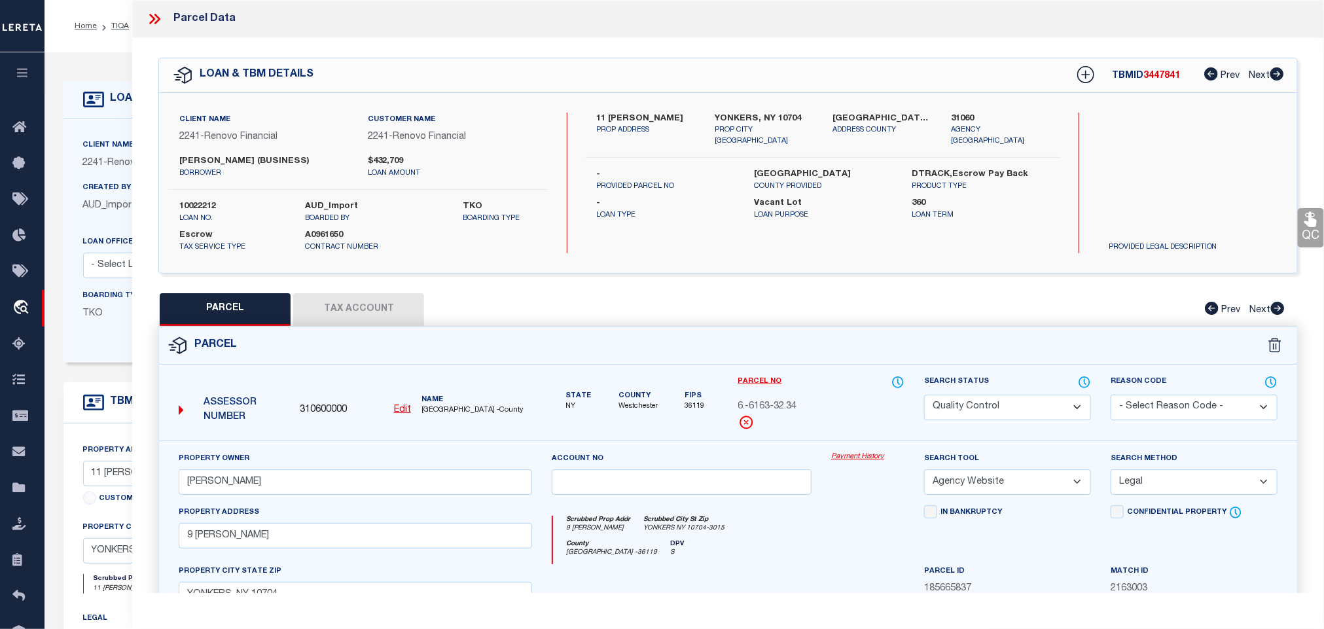
click at [1310, 225] on icon at bounding box center [1311, 219] width 12 height 15
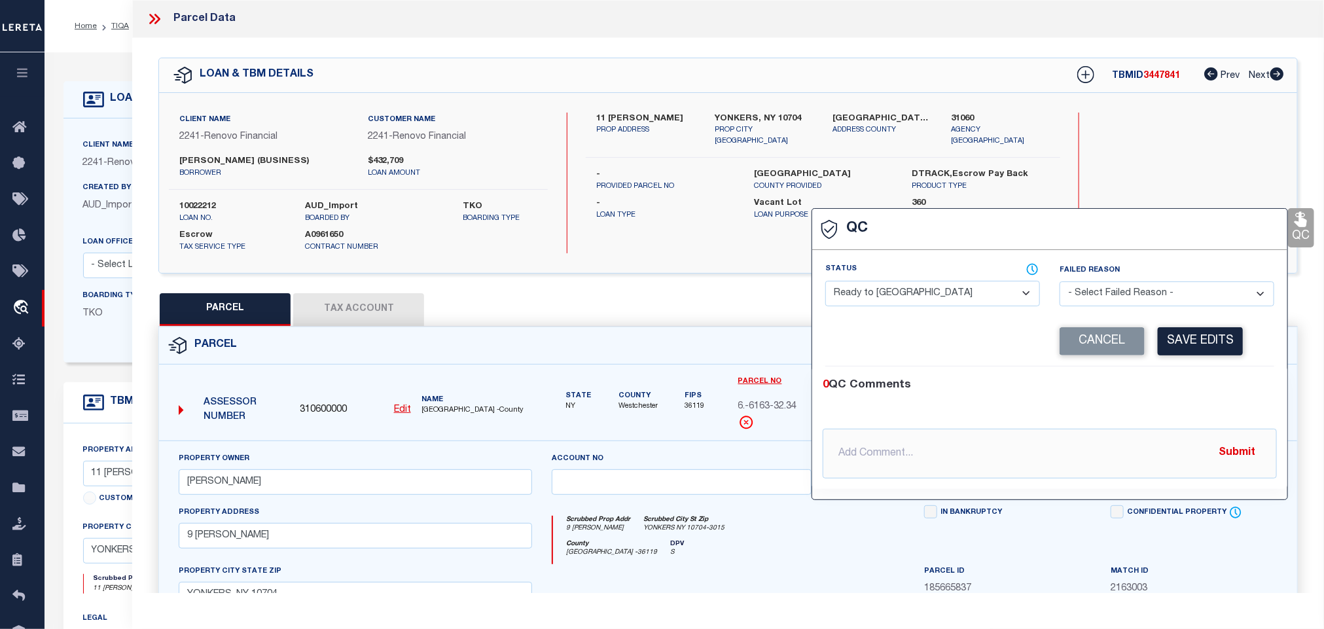
click at [970, 297] on select "- Select Status - Ready to QC Correct Incorrect" at bounding box center [932, 294] width 215 height 26
click at [826, 281] on select "- Select Status - Ready to QC Correct Incorrect" at bounding box center [932, 294] width 215 height 26
click at [1181, 336] on button "Save Edits" at bounding box center [1200, 341] width 85 height 28
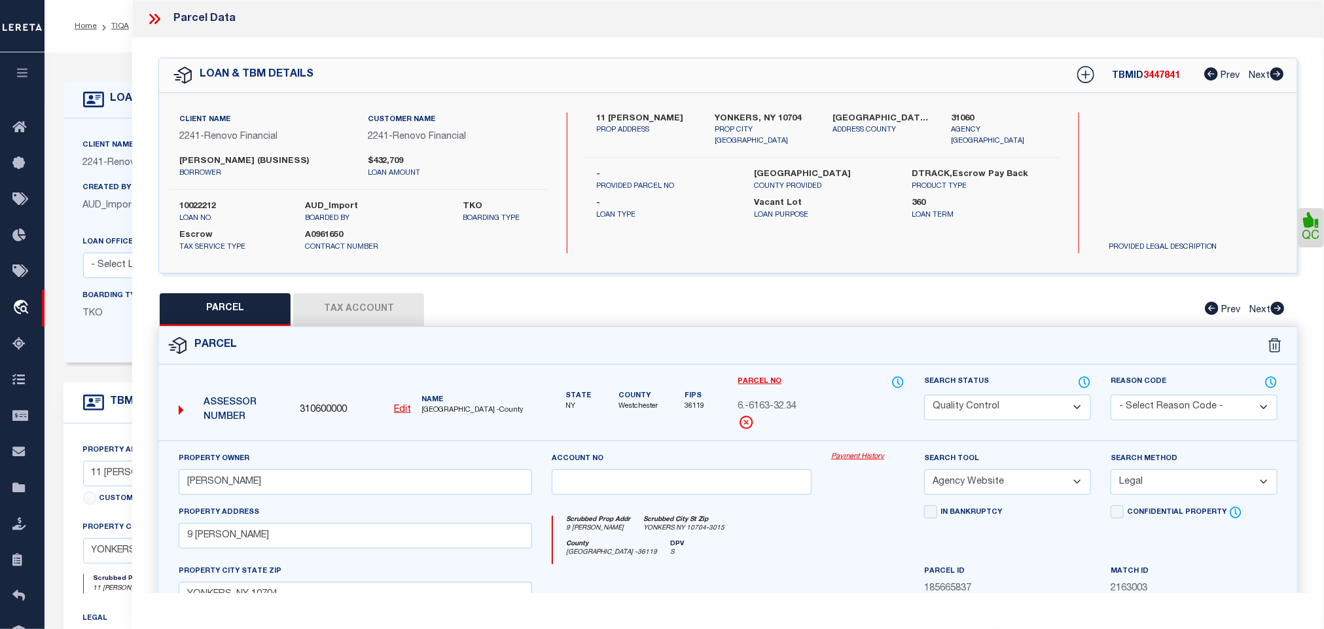
click at [1021, 401] on select "Automated Search Bad Parcel Complete Duplicate Parcel High Dollar Reporting In …" at bounding box center [1007, 408] width 167 height 26
click at [924, 396] on select "Automated Search Bad Parcel Complete Duplicate Parcel High Dollar Reporting In …" at bounding box center [1007, 408] width 167 height 26
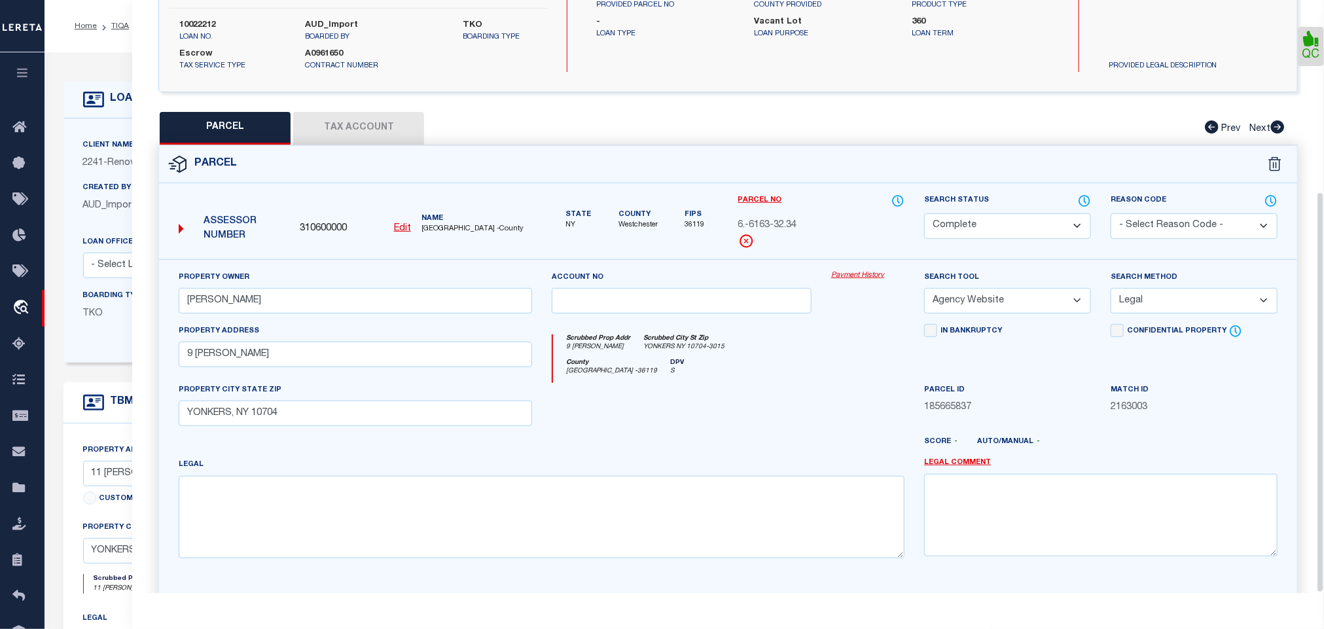
scroll to position [283, 0]
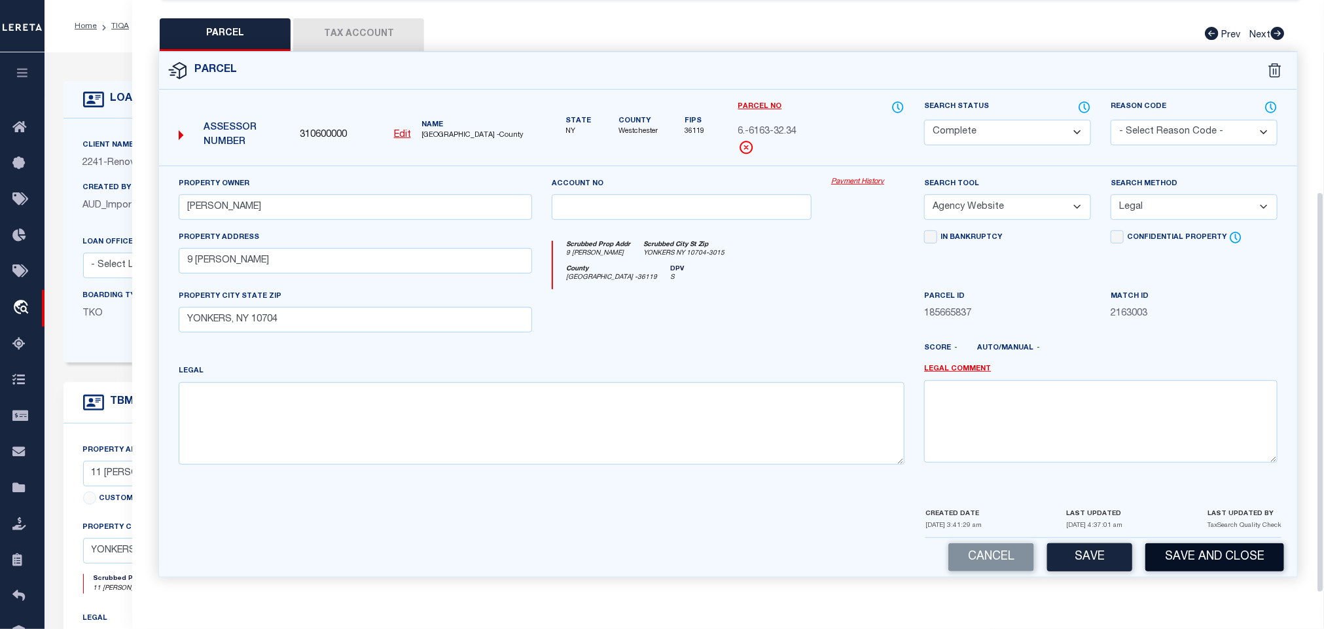
click at [1198, 552] on button "Save and Close" at bounding box center [1214, 557] width 139 height 28
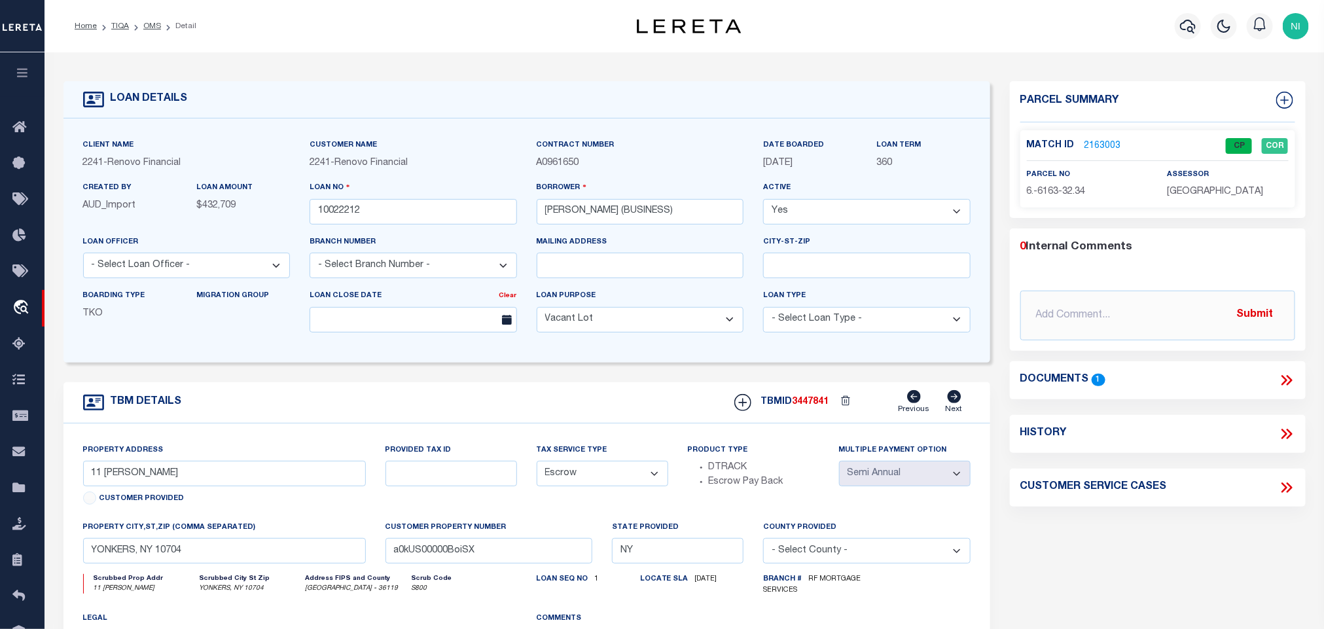
drag, startPoint x: 153, startPoint y: 24, endPoint x: 234, endPoint y: 82, distance: 99.8
click at [155, 24] on link "OMS" at bounding box center [152, 26] width 18 height 8
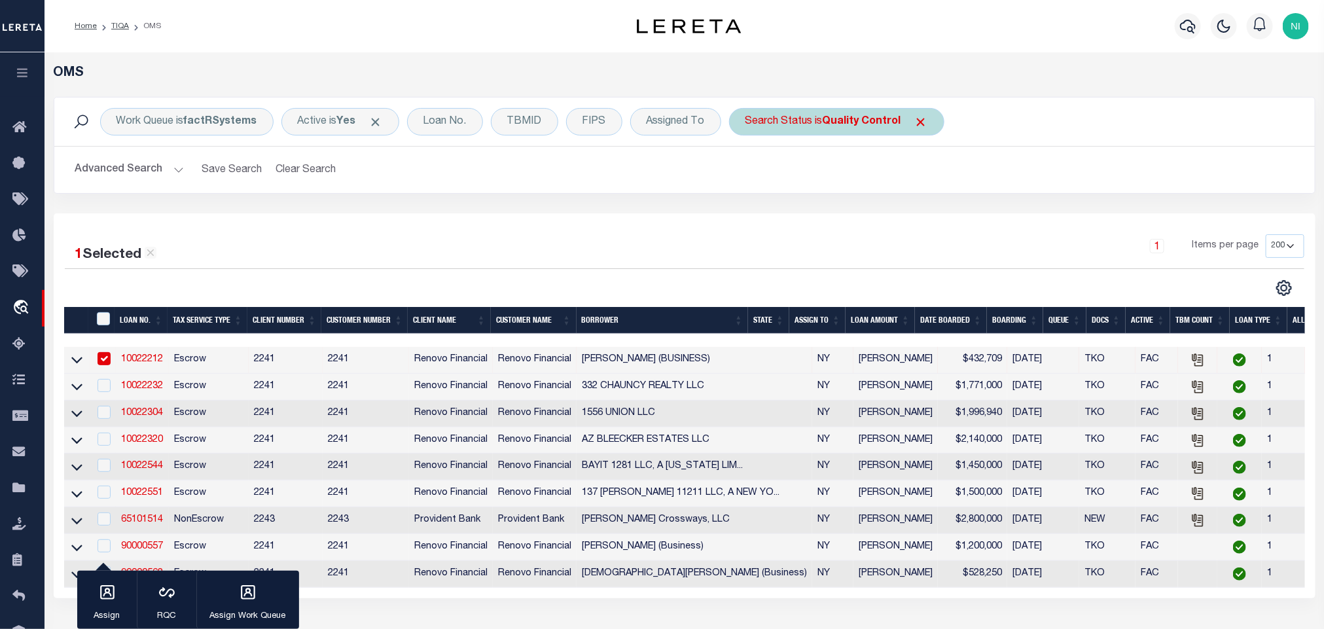
click at [835, 118] on b "Quality Control" at bounding box center [862, 122] width 79 height 10
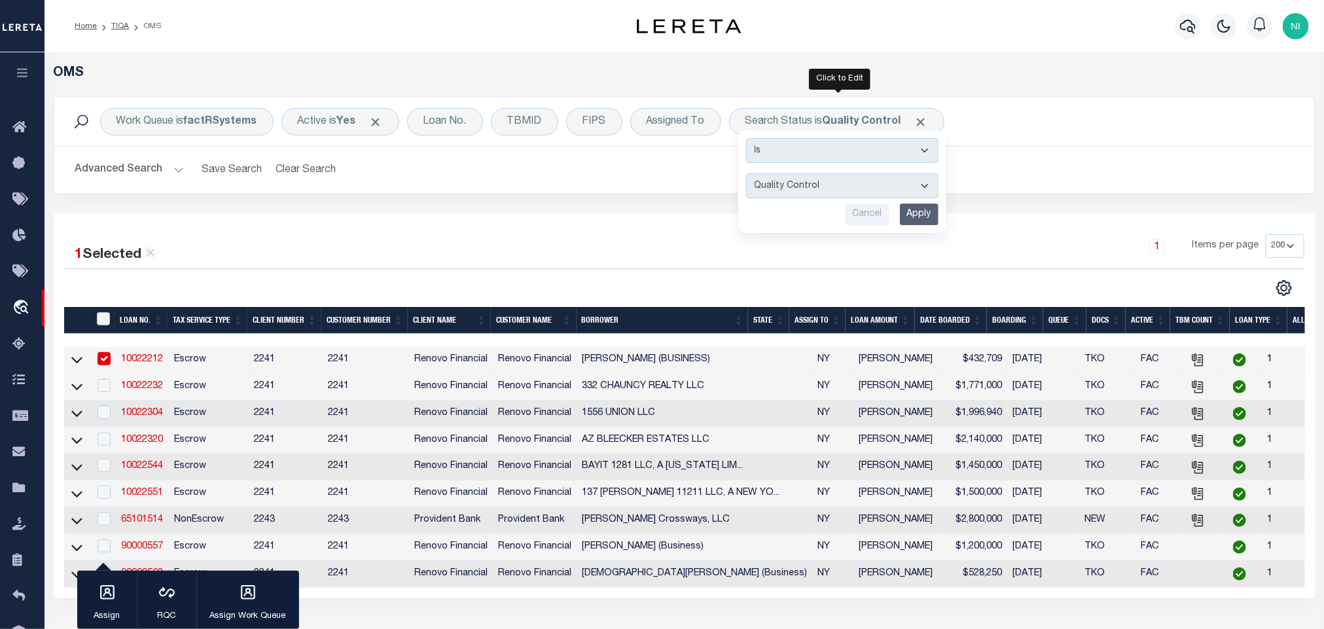
click at [923, 209] on input "Apply" at bounding box center [919, 215] width 39 height 22
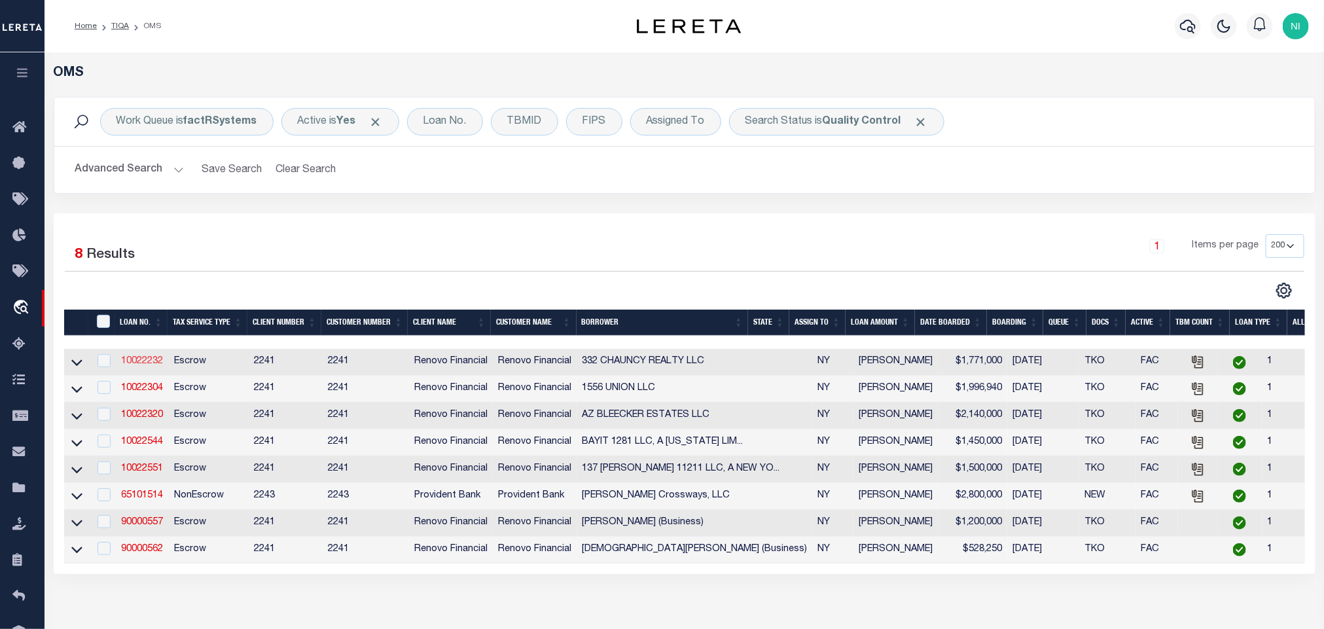
click at [134, 360] on link "10022232" at bounding box center [142, 361] width 42 height 9
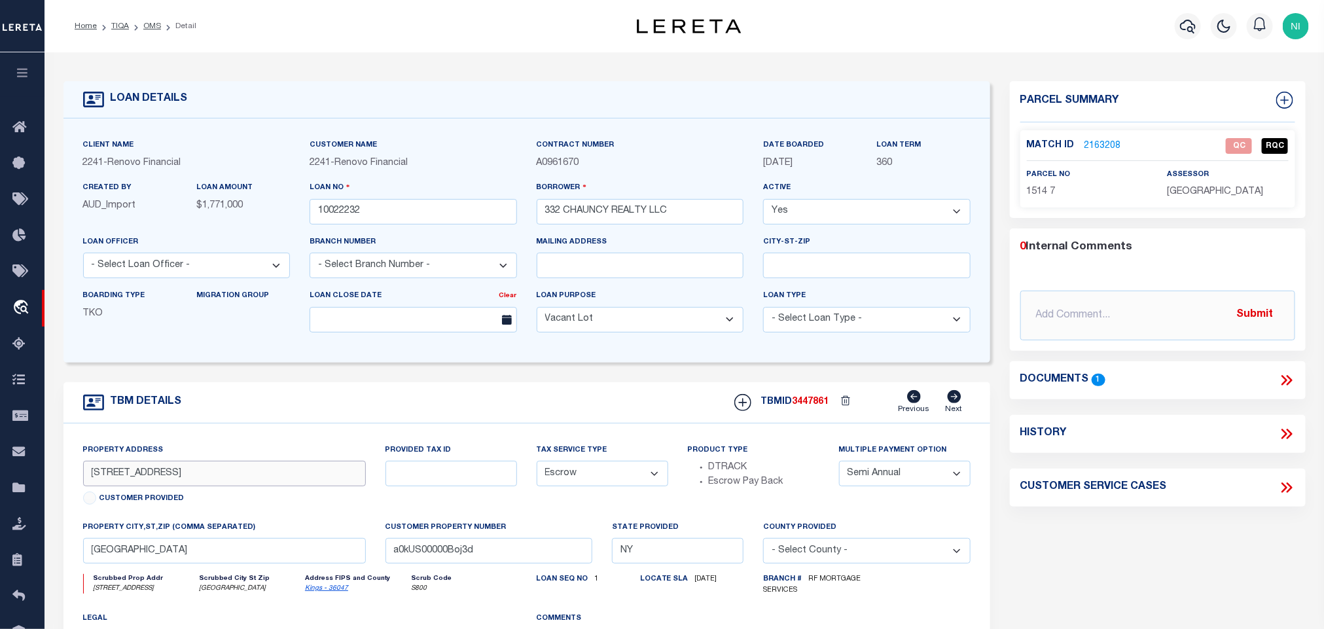
click at [261, 483] on input "[STREET_ADDRESS]" at bounding box center [224, 474] width 283 height 26
click at [1291, 374] on icon at bounding box center [1286, 380] width 17 height 17
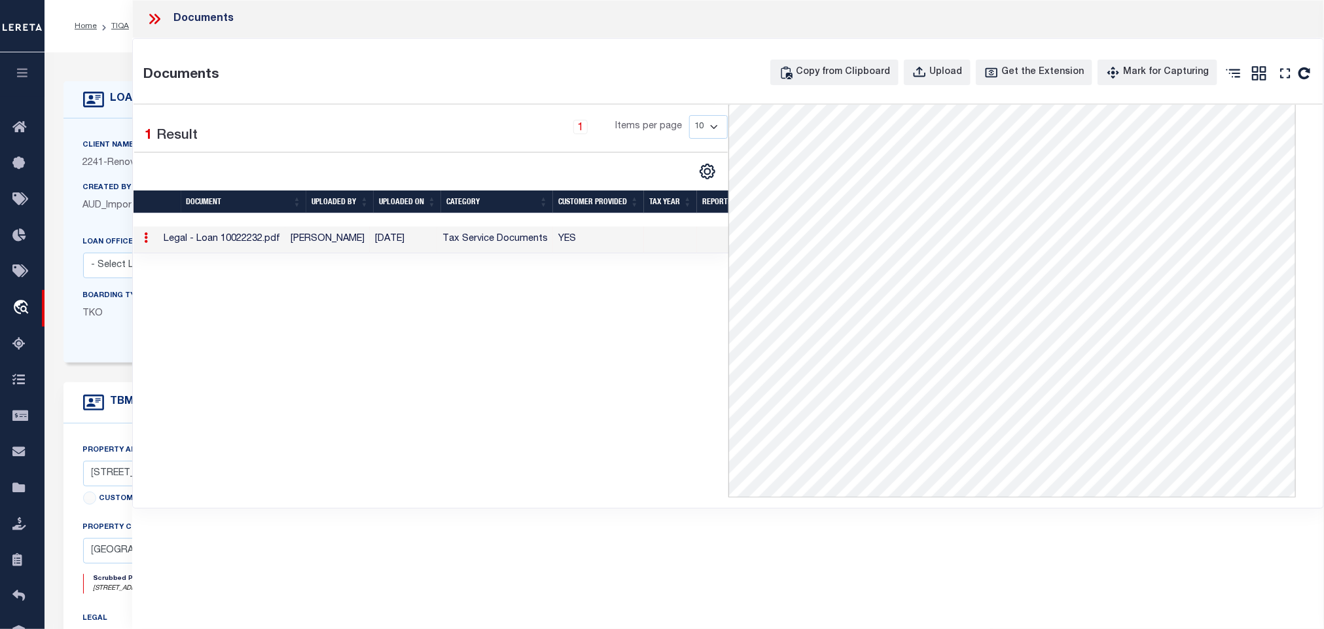
drag, startPoint x: 154, startPoint y: 18, endPoint x: 169, endPoint y: 28, distance: 18.0
click at [154, 18] on icon at bounding box center [153, 19] width 6 height 10
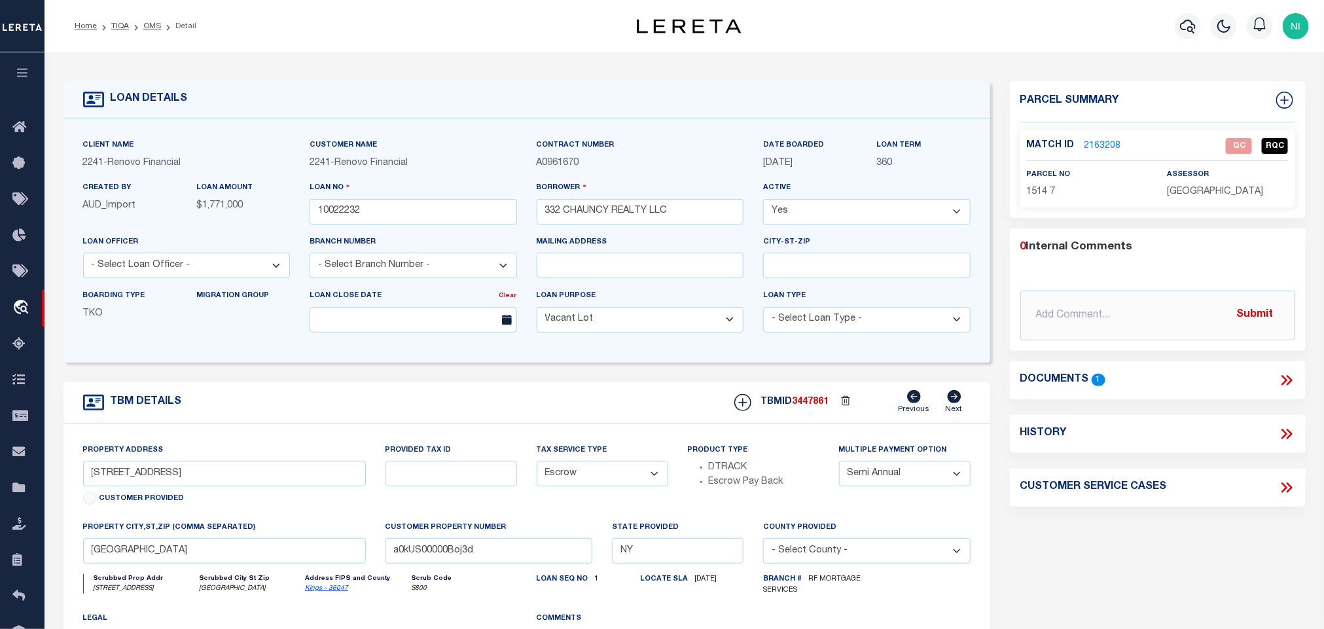
click at [1094, 139] on link "2163208" at bounding box center [1103, 146] width 37 height 14
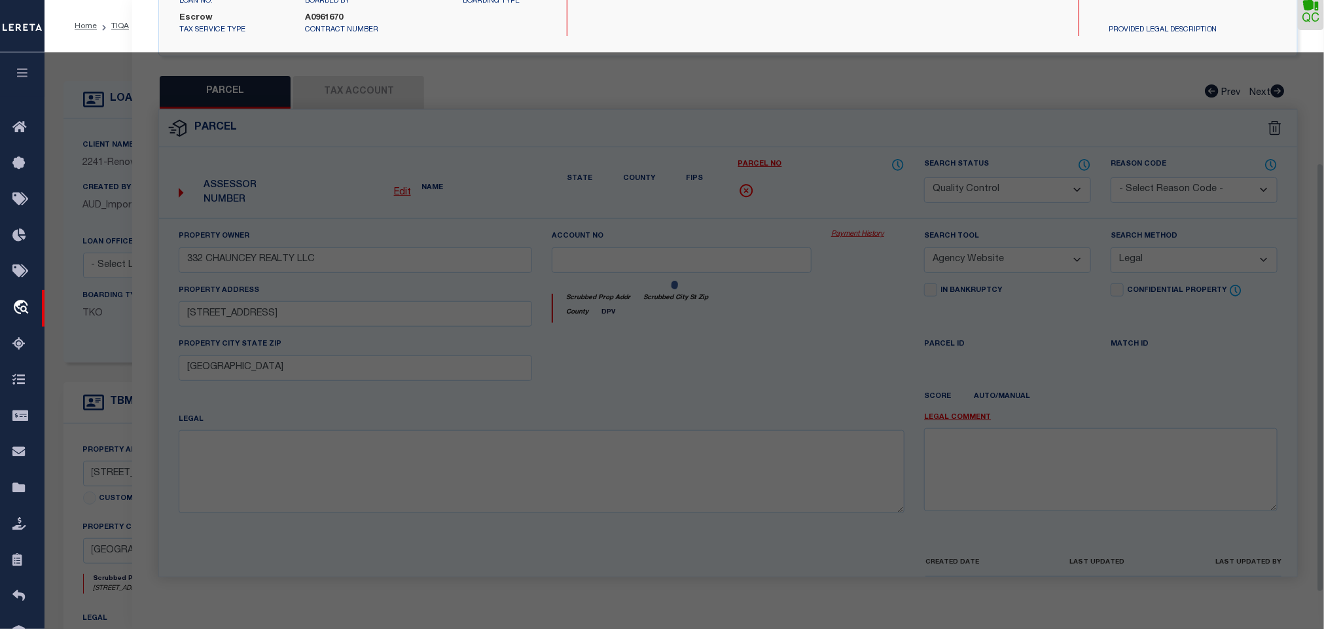
scroll to position [245, 0]
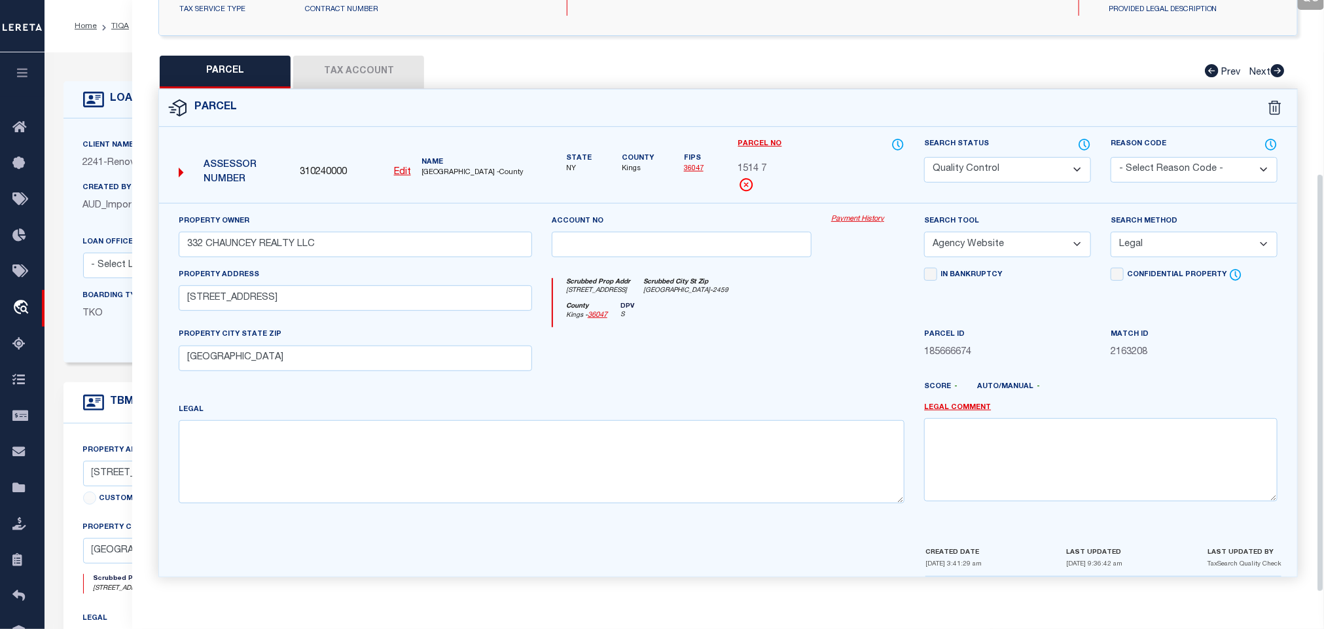
drag, startPoint x: 376, startPoint y: 65, endPoint x: 474, endPoint y: 185, distance: 154.9
click at [377, 65] on button "Tax Account" at bounding box center [358, 72] width 131 height 33
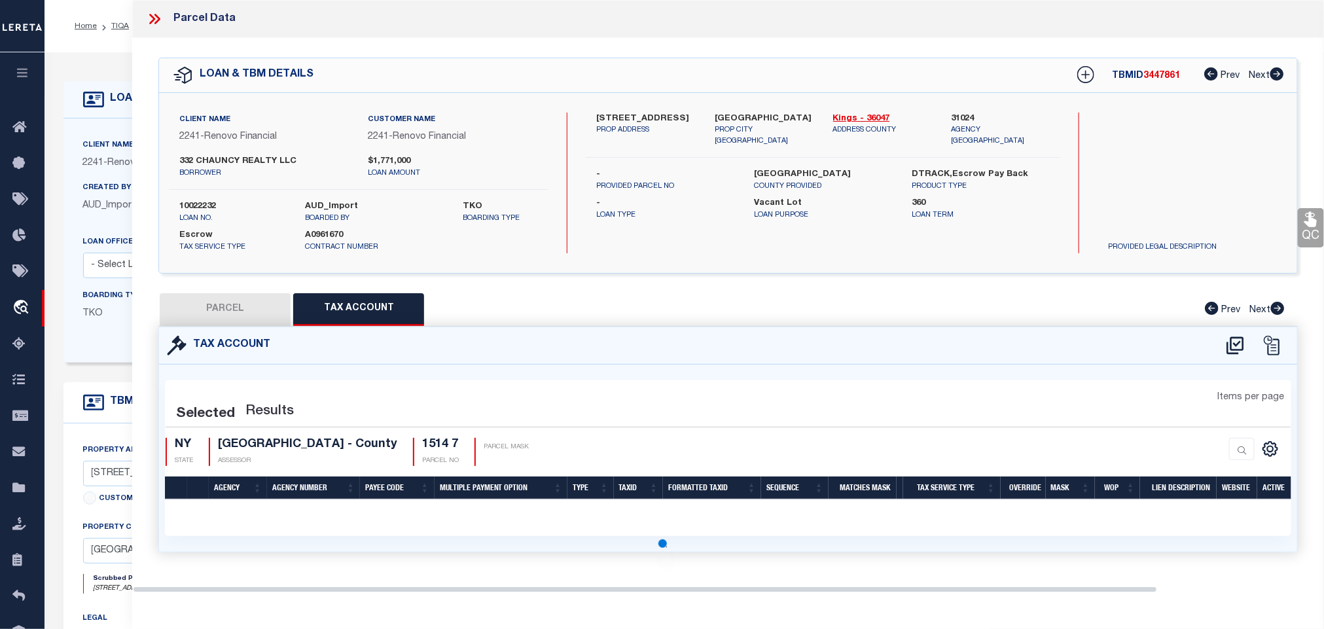
scroll to position [0, 0]
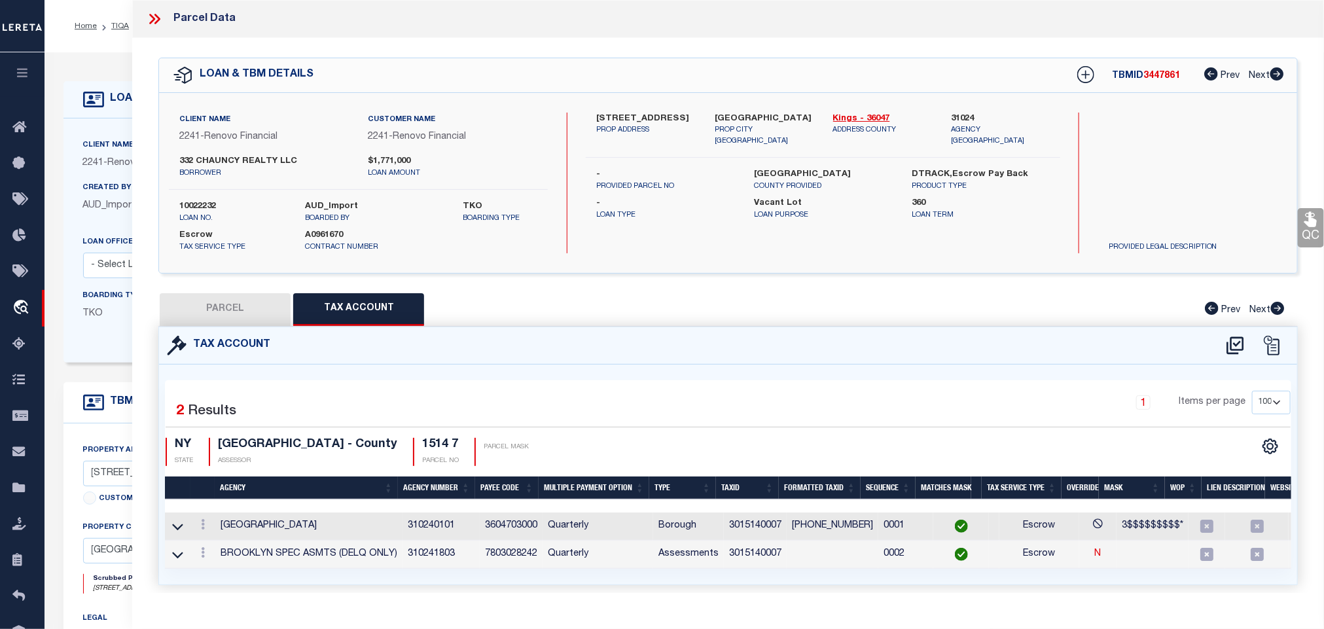
click at [217, 304] on button "PARCEL" at bounding box center [225, 309] width 131 height 33
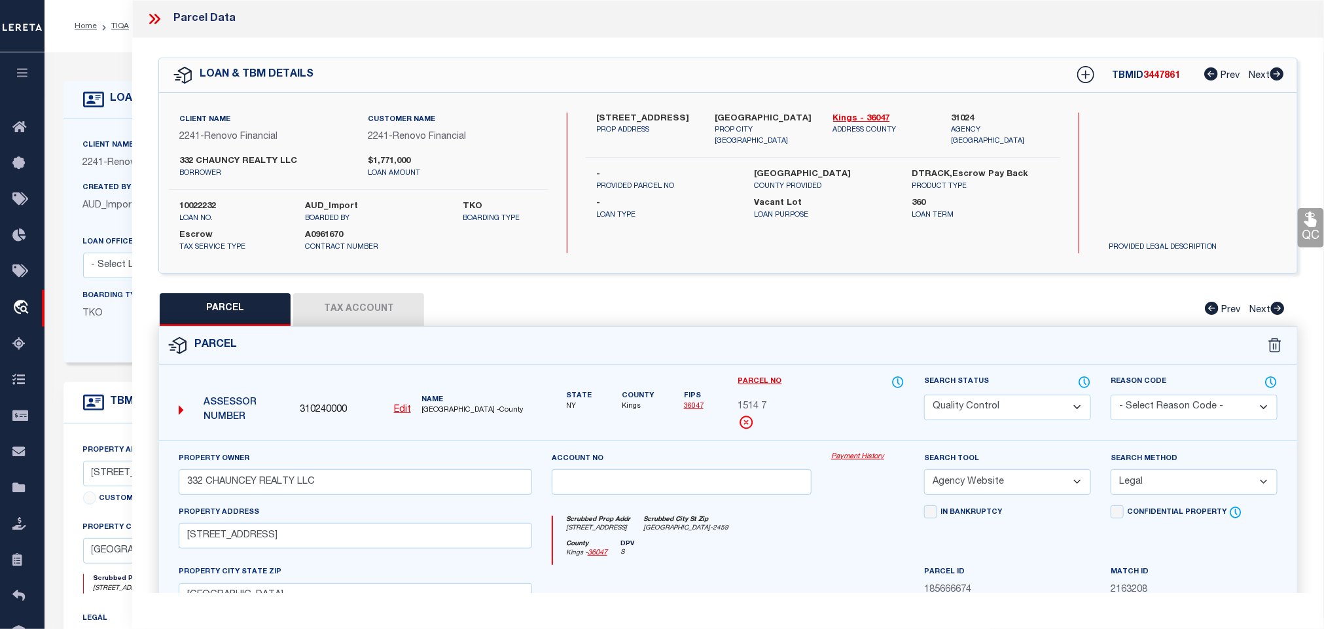
click at [1306, 222] on icon at bounding box center [1311, 219] width 17 height 17
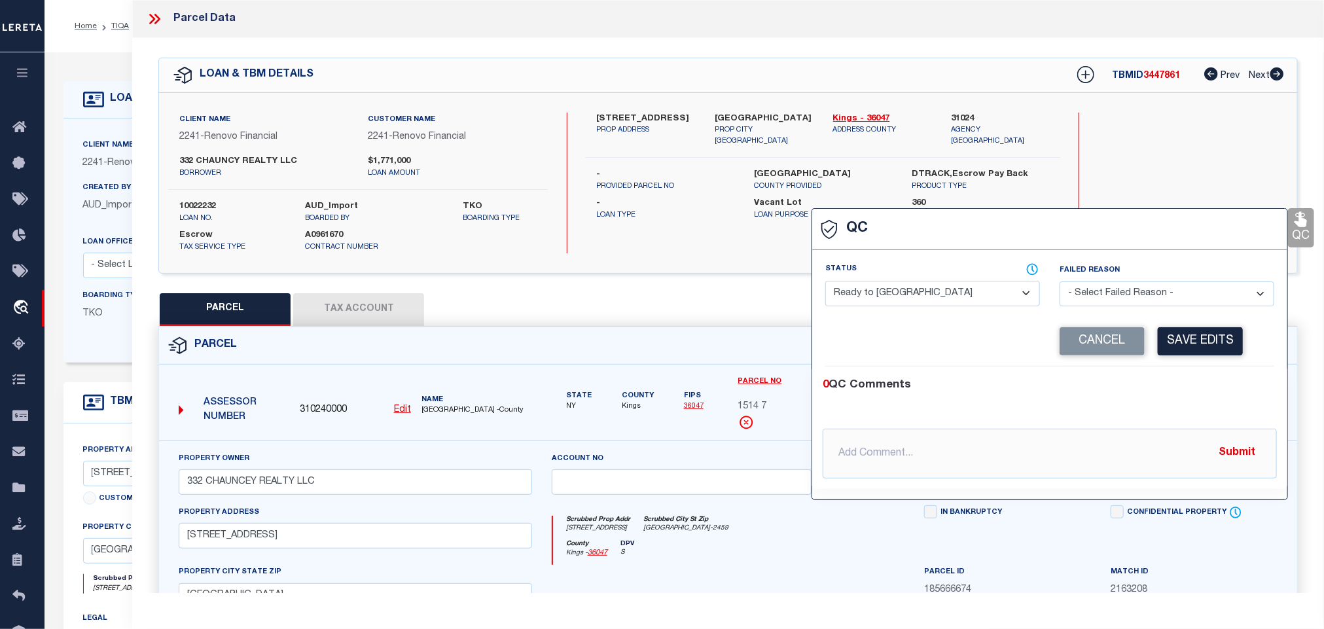
click at [1005, 295] on select "- Select Status - Ready to QC Correct Incorrect" at bounding box center [932, 294] width 215 height 26
click at [826, 281] on select "- Select Status - Ready to QC Correct Incorrect" at bounding box center [932, 294] width 215 height 26
click at [1189, 354] on button "Save Edits" at bounding box center [1200, 341] width 85 height 28
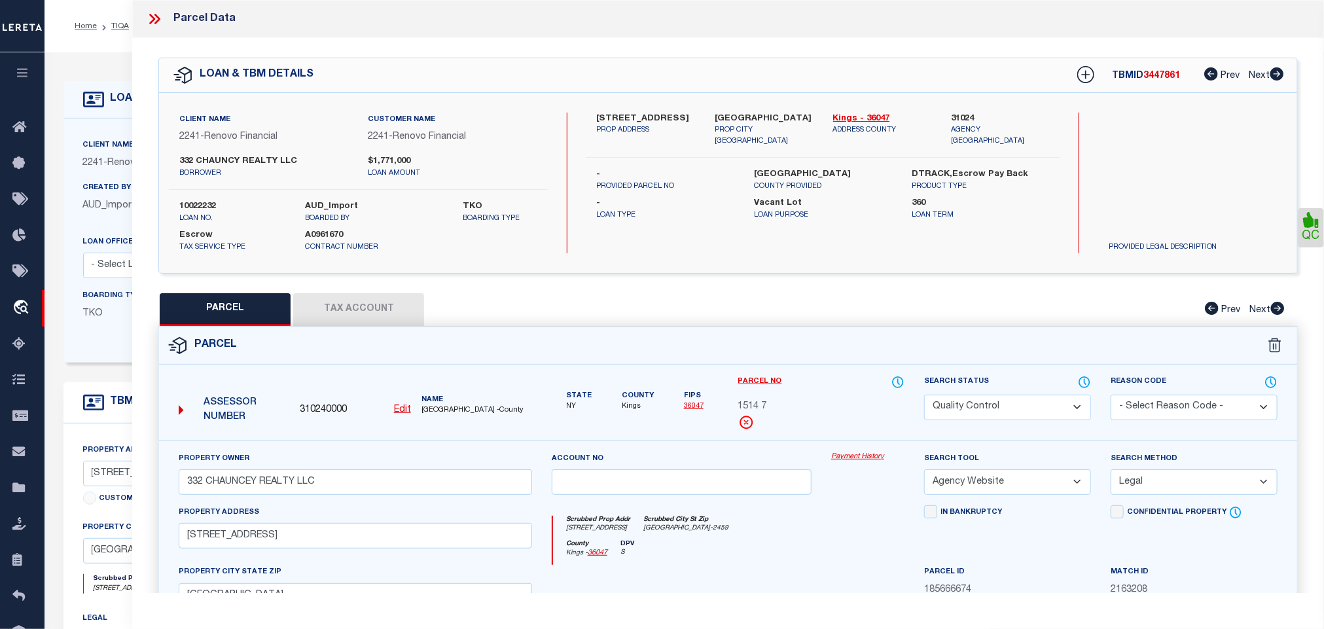
click at [1023, 408] on select "Automated Search Bad Parcel Complete Duplicate Parcel High Dollar Reporting In …" at bounding box center [1007, 408] width 167 height 26
click at [924, 396] on select "Automated Search Bad Parcel Complete Duplicate Parcel High Dollar Reporting In …" at bounding box center [1007, 408] width 167 height 26
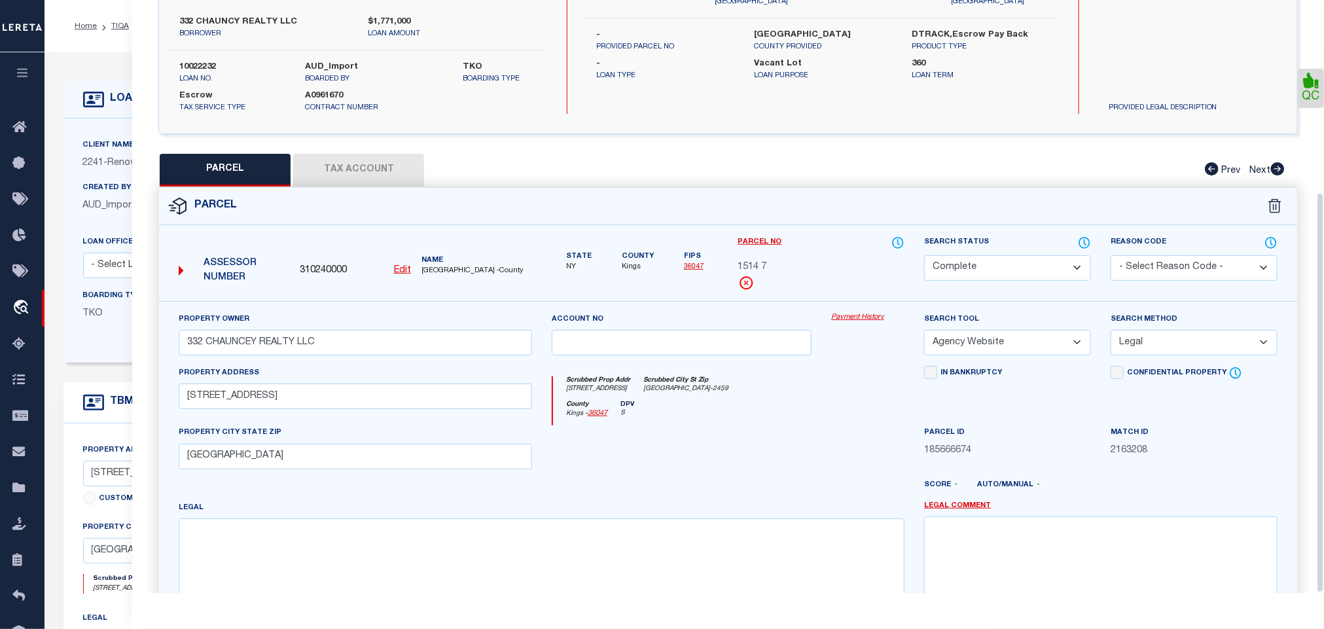
scroll to position [285, 0]
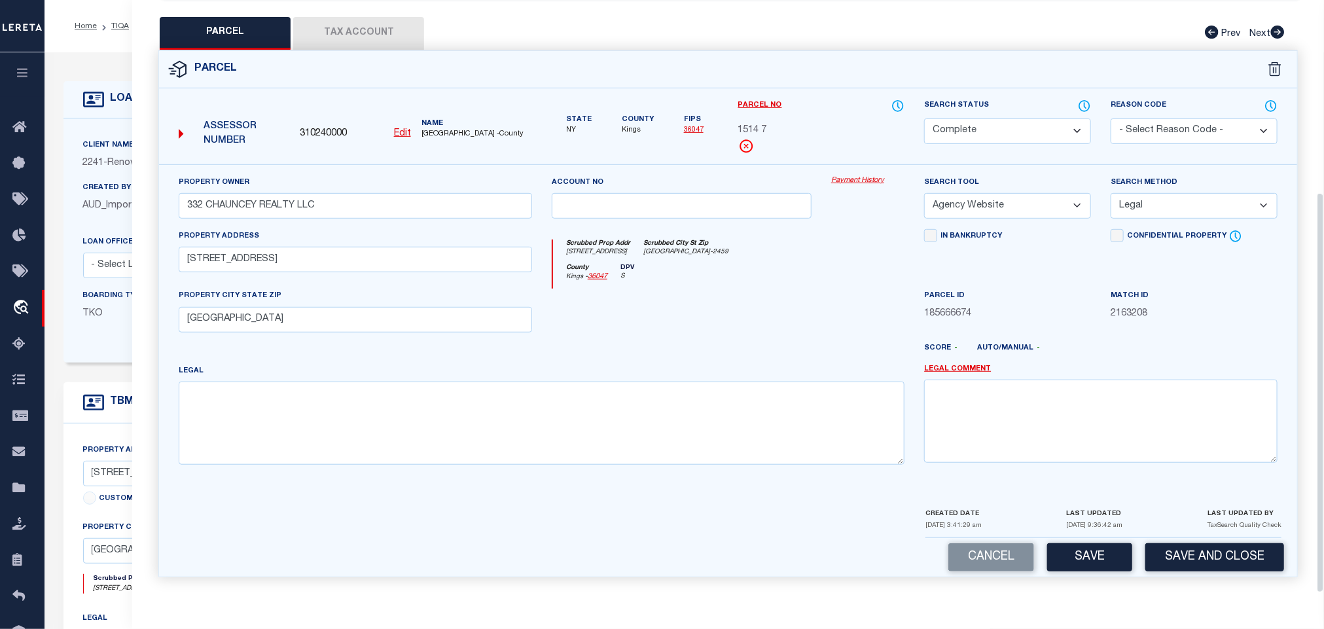
click at [1251, 552] on button "Save and Close" at bounding box center [1214, 557] width 139 height 28
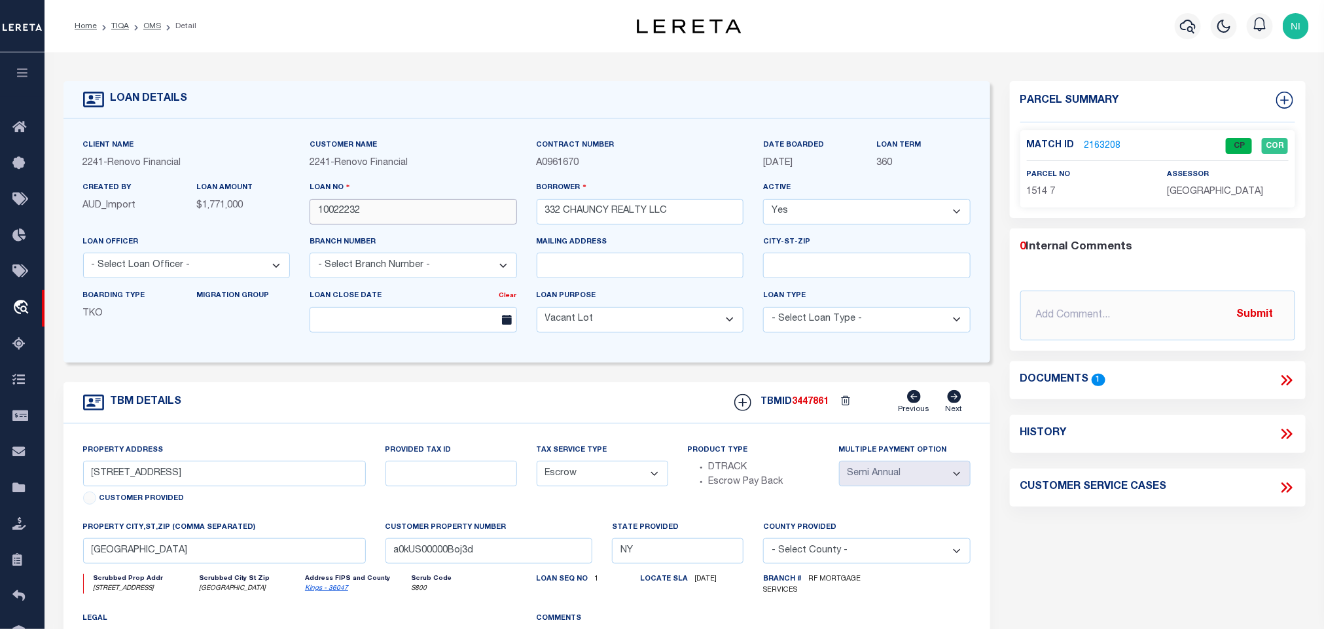
click at [379, 204] on input "10022232" at bounding box center [413, 212] width 207 height 26
click at [811, 406] on span "3447861" at bounding box center [811, 401] width 37 height 9
click at [1187, 197] on p "[GEOGRAPHIC_DATA]" at bounding box center [1228, 192] width 121 height 14
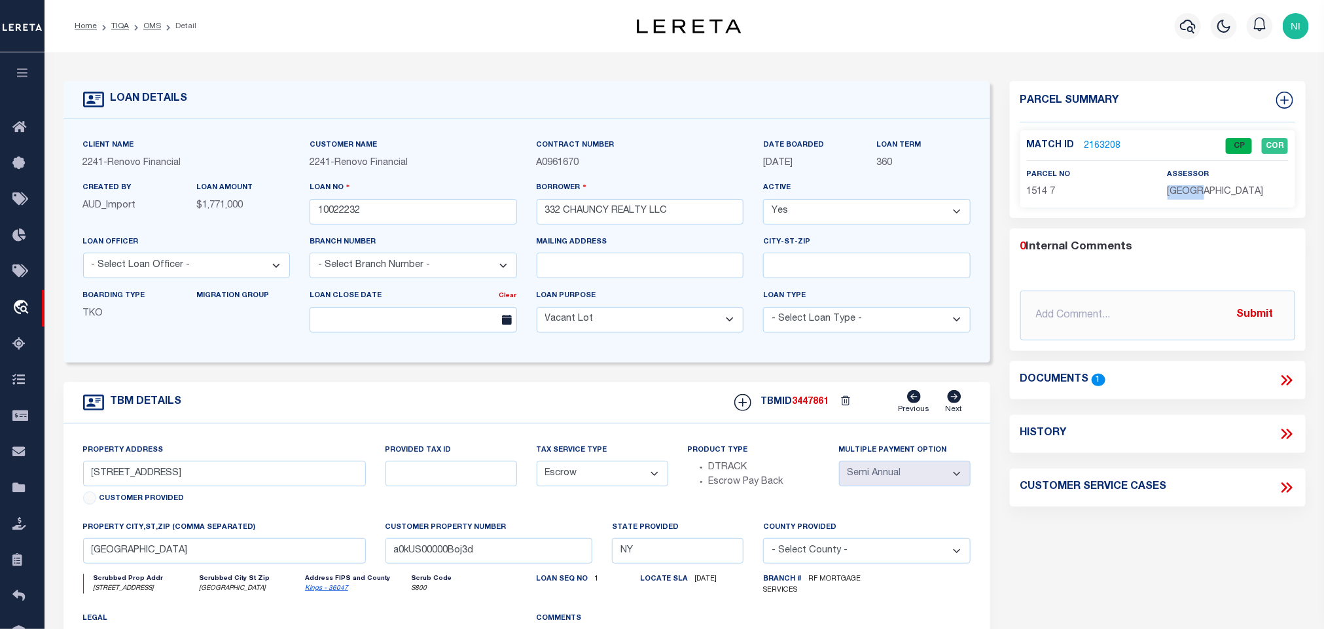
click at [1187, 197] on p "[GEOGRAPHIC_DATA]" at bounding box center [1228, 192] width 121 height 14
click at [1037, 185] on p "1514 7" at bounding box center [1087, 192] width 121 height 14
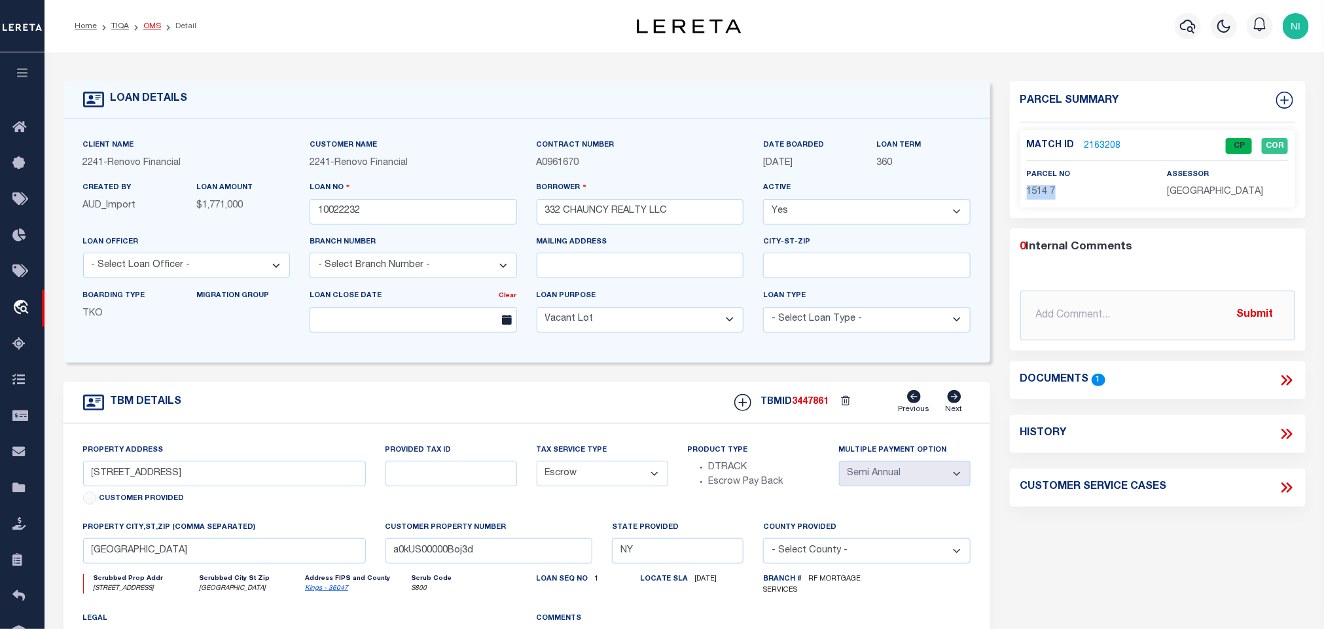
click at [153, 24] on link "OMS" at bounding box center [152, 26] width 18 height 8
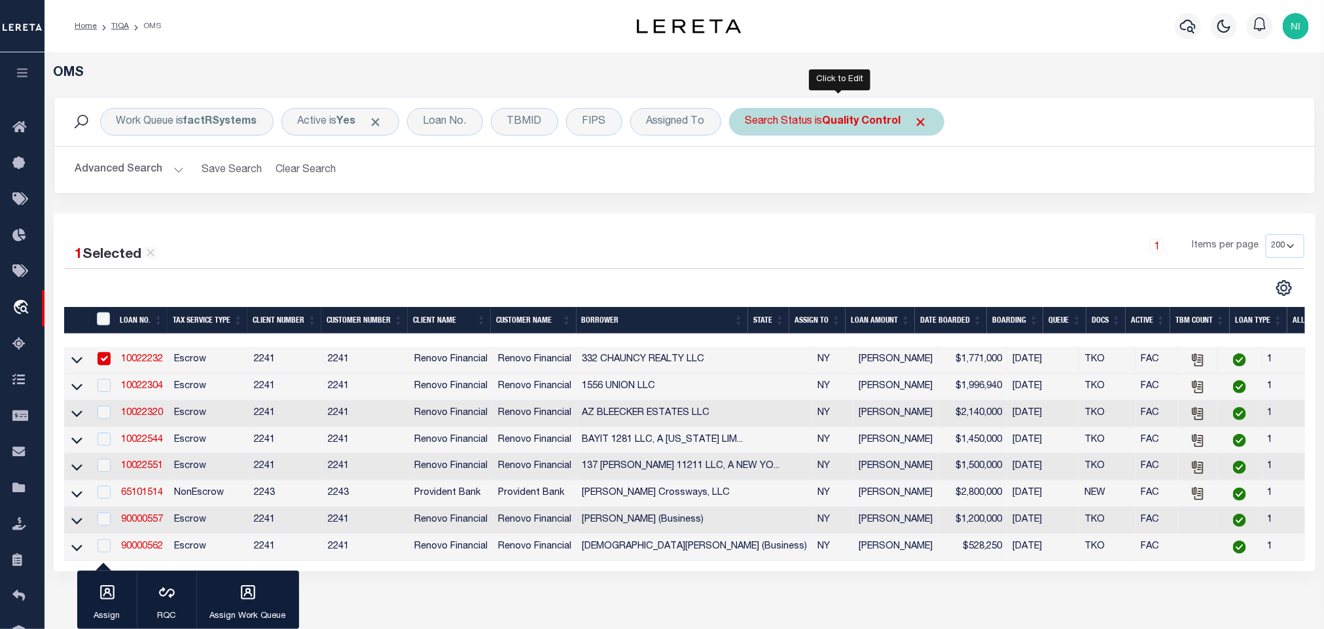
click at [829, 130] on div "Search Status is Quality Control" at bounding box center [836, 121] width 215 height 27
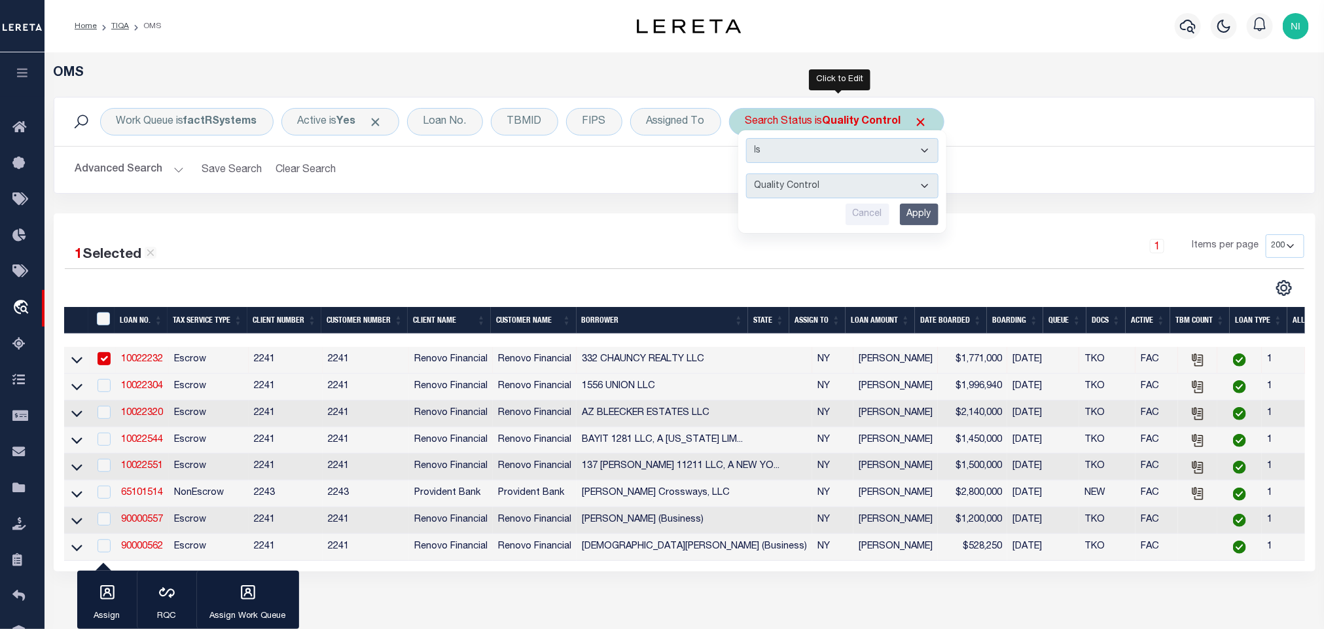
click at [924, 214] on input "Apply" at bounding box center [919, 215] width 39 height 22
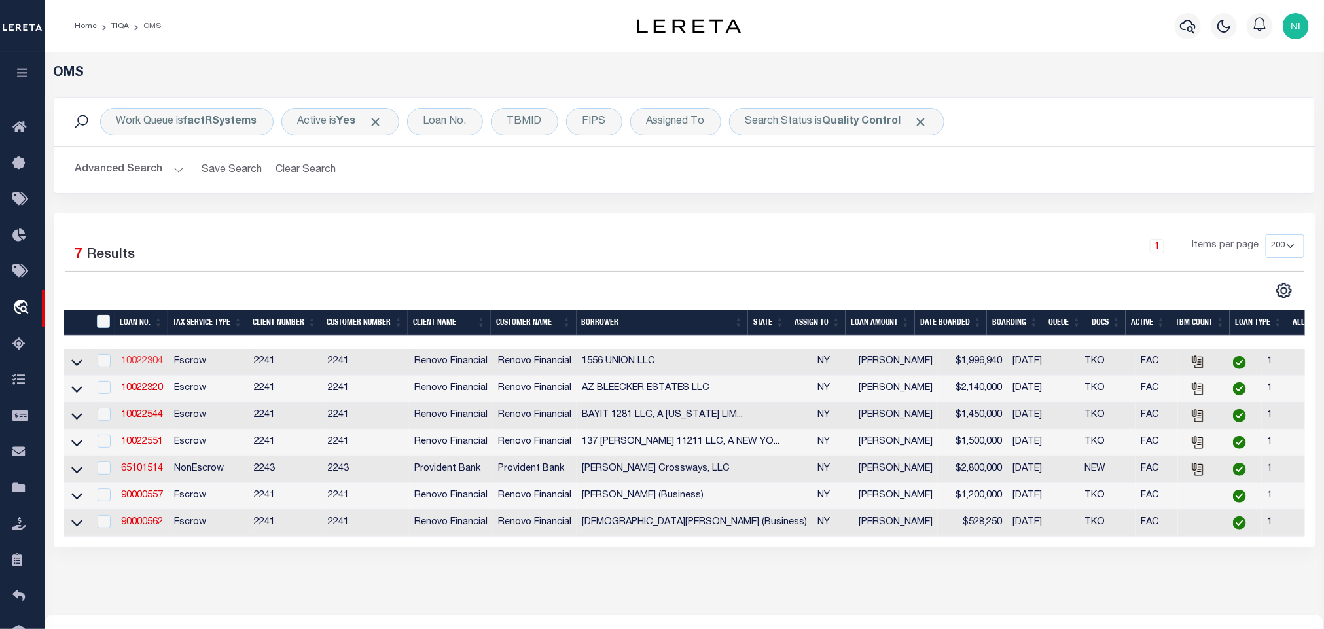
click at [137, 359] on link "10022304" at bounding box center [142, 361] width 42 height 9
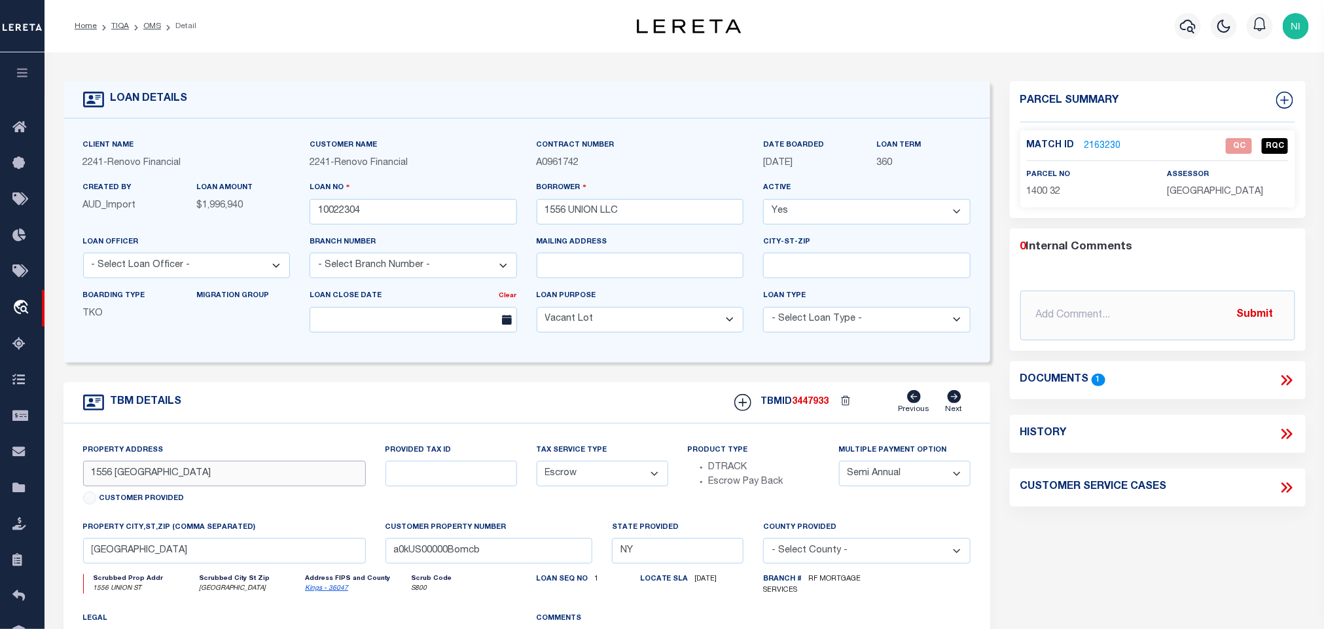
click at [271, 478] on input "1556 [GEOGRAPHIC_DATA]" at bounding box center [224, 474] width 283 height 26
drag, startPoint x: 271, startPoint y: 478, endPoint x: 308, endPoint y: 464, distance: 39.8
click at [271, 479] on input "1556 [GEOGRAPHIC_DATA]" at bounding box center [224, 474] width 283 height 26
click at [1284, 382] on icon at bounding box center [1285, 380] width 6 height 10
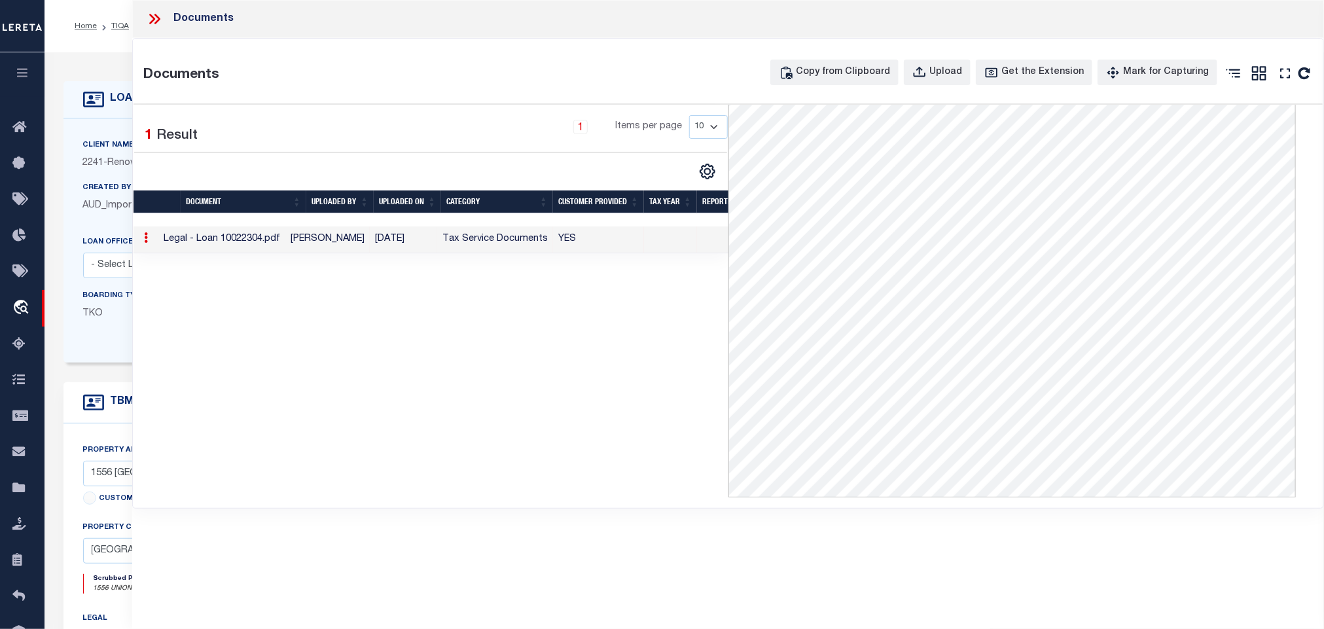
scroll to position [106, 0]
click at [154, 18] on icon at bounding box center [153, 19] width 6 height 10
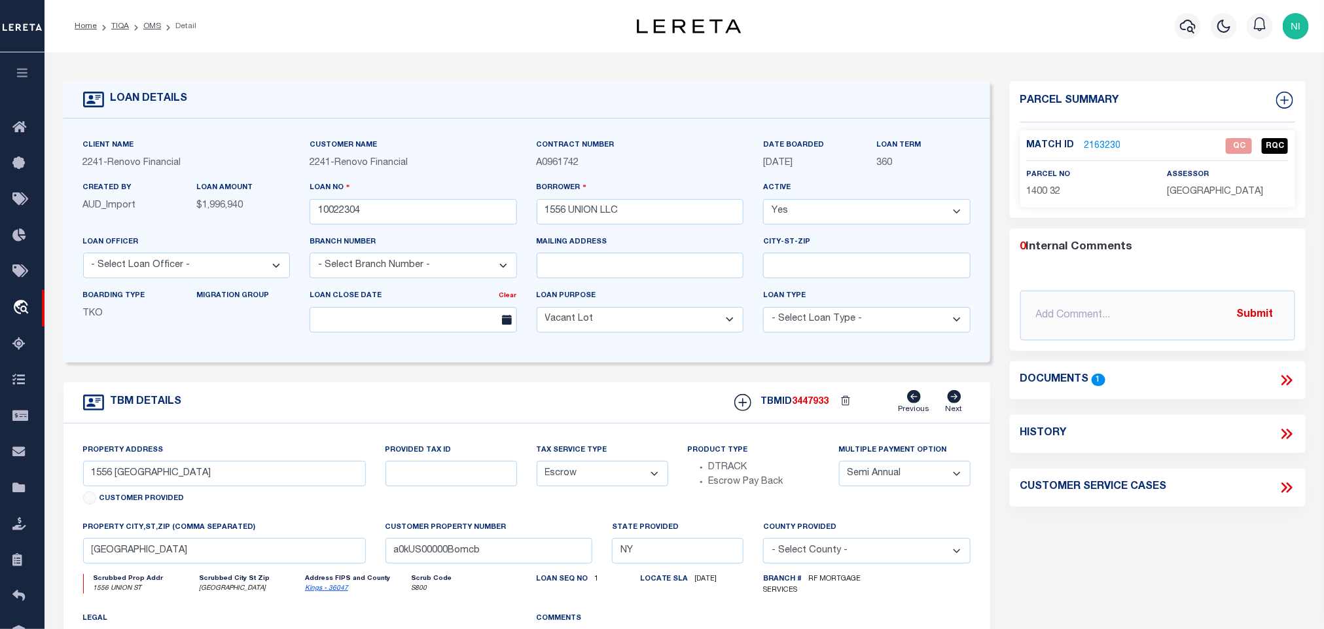
click at [1098, 147] on link "2163230" at bounding box center [1103, 146] width 37 height 14
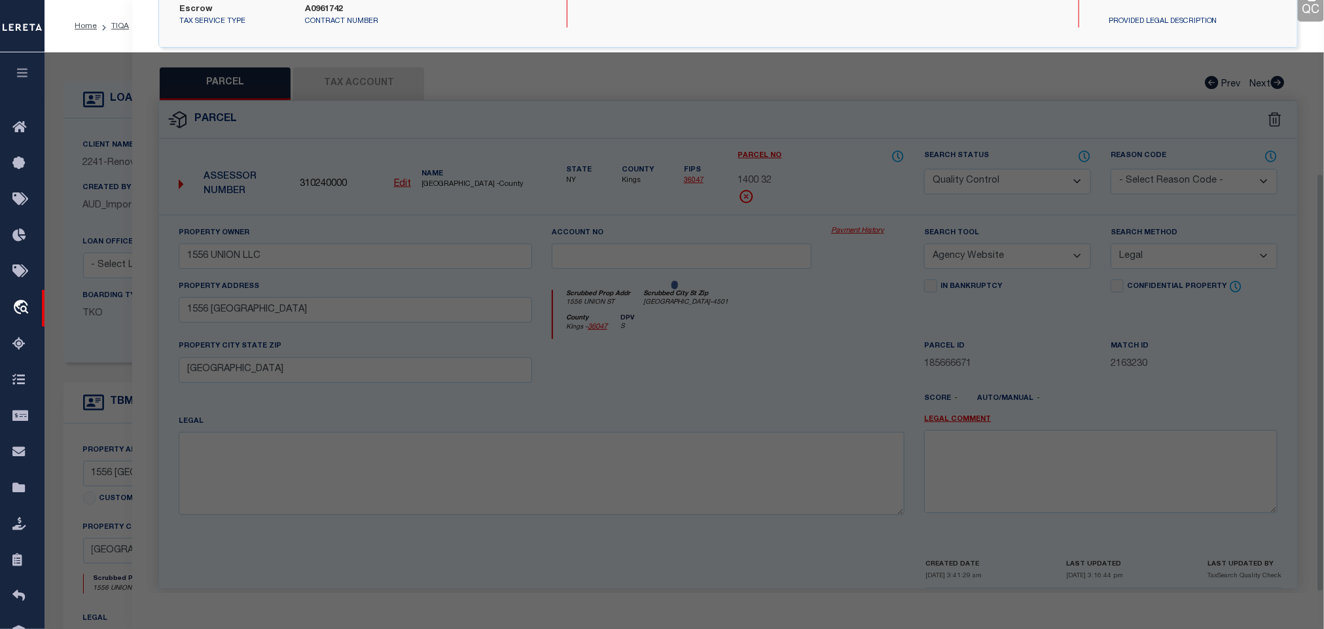
scroll to position [245, 0]
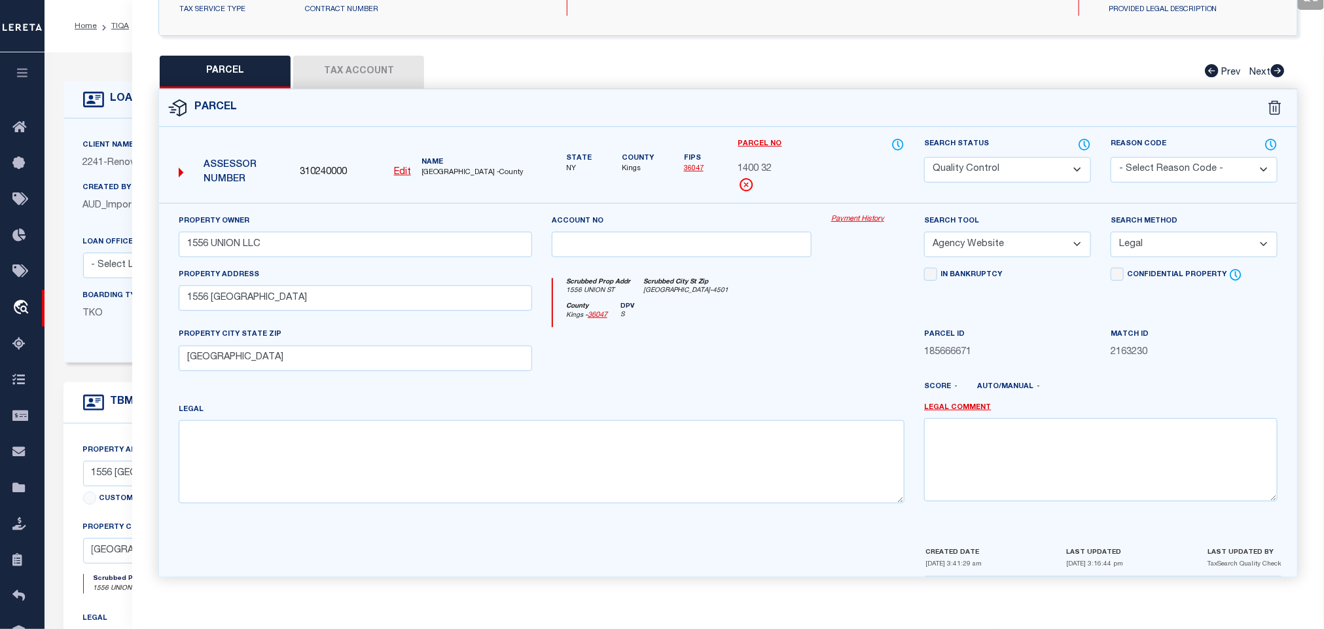
click at [363, 59] on button "Tax Account" at bounding box center [358, 72] width 131 height 33
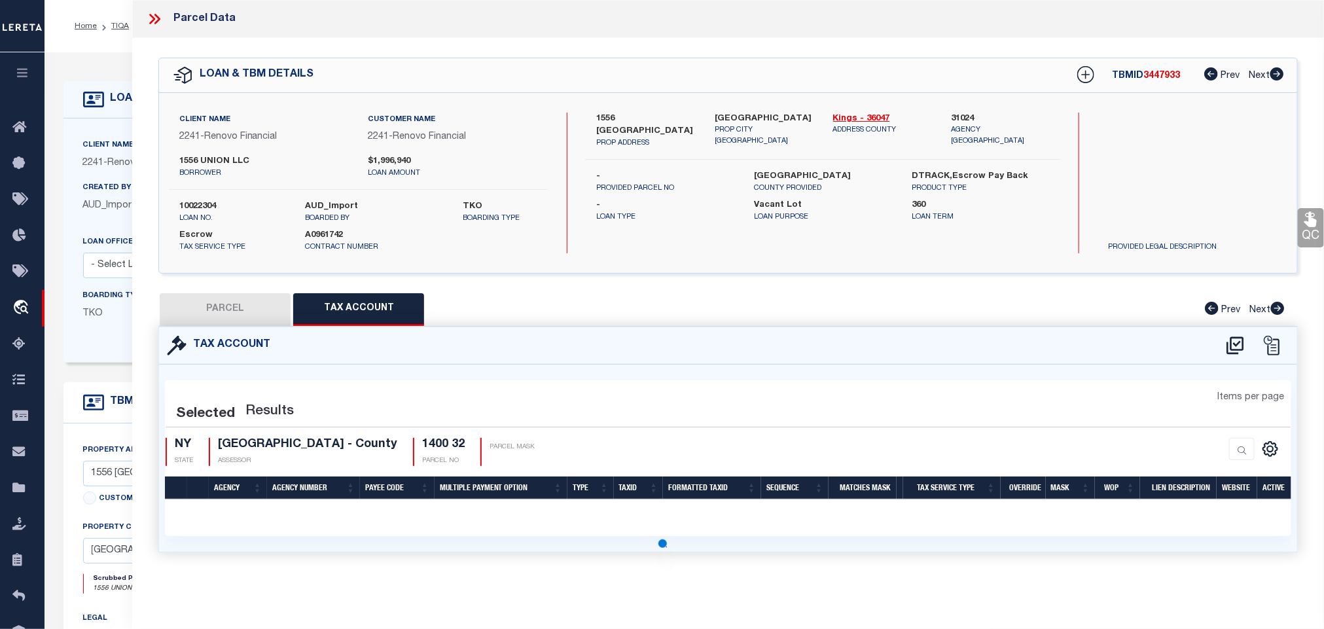
scroll to position [0, 0]
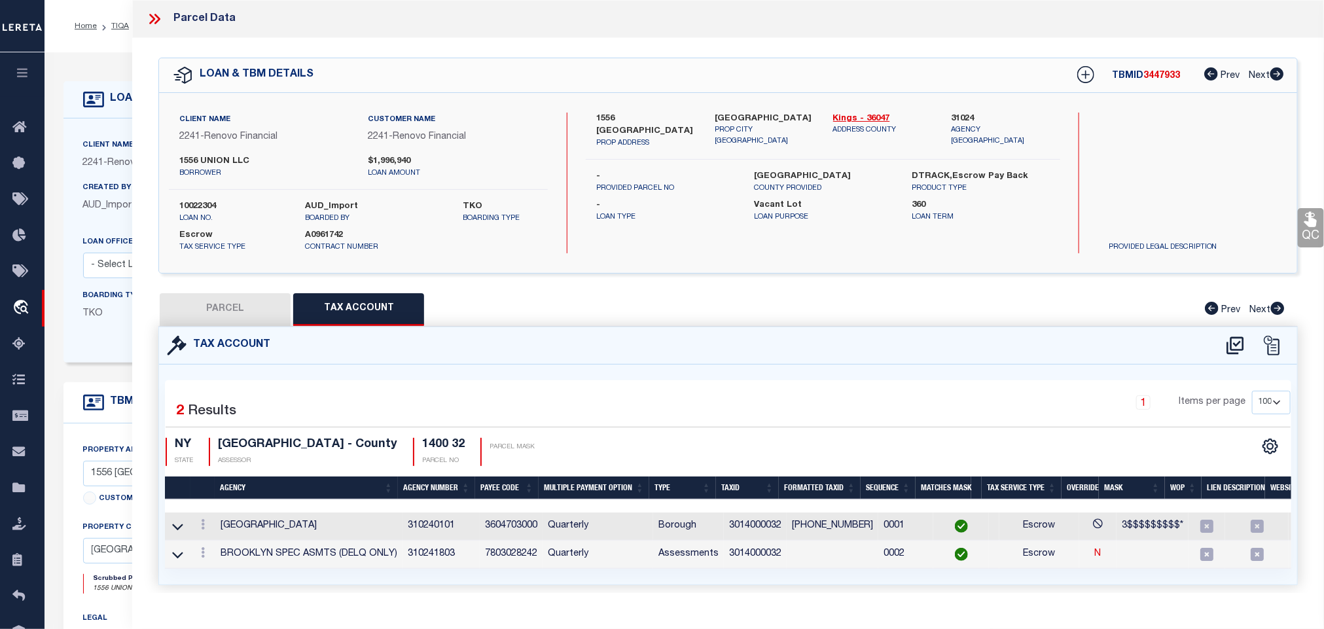
click at [242, 310] on button "PARCEL" at bounding box center [225, 309] width 131 height 33
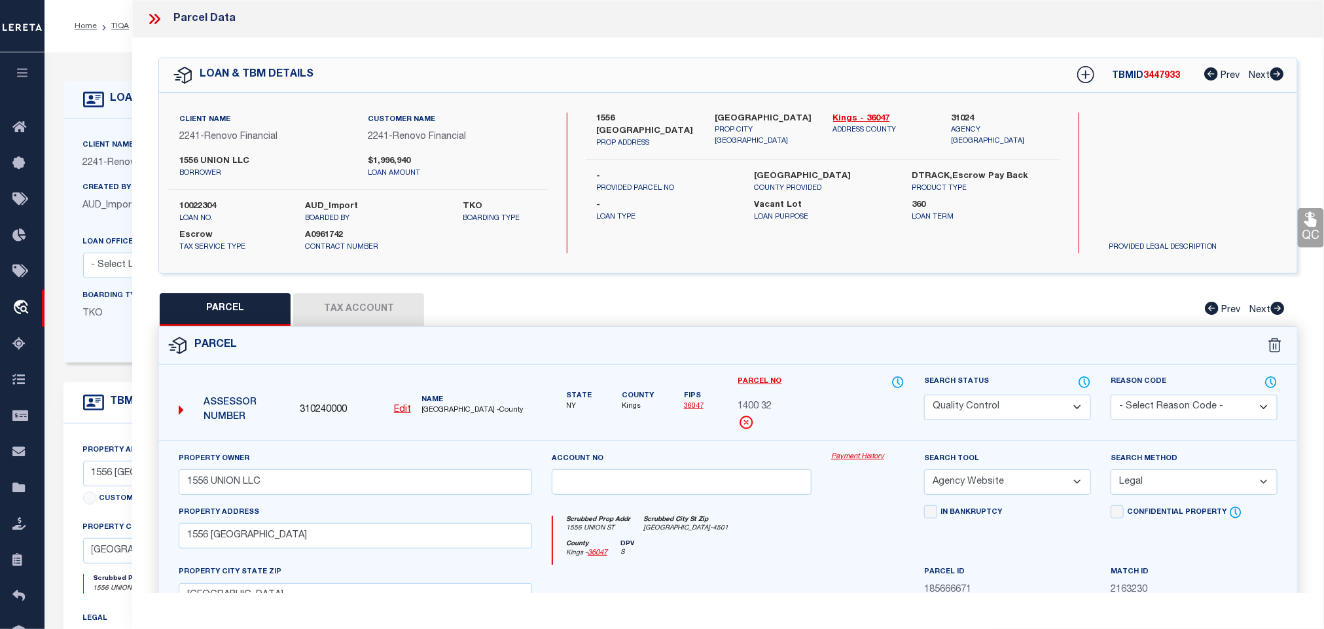
click at [1301, 228] on link "QC" at bounding box center [1311, 227] width 26 height 39
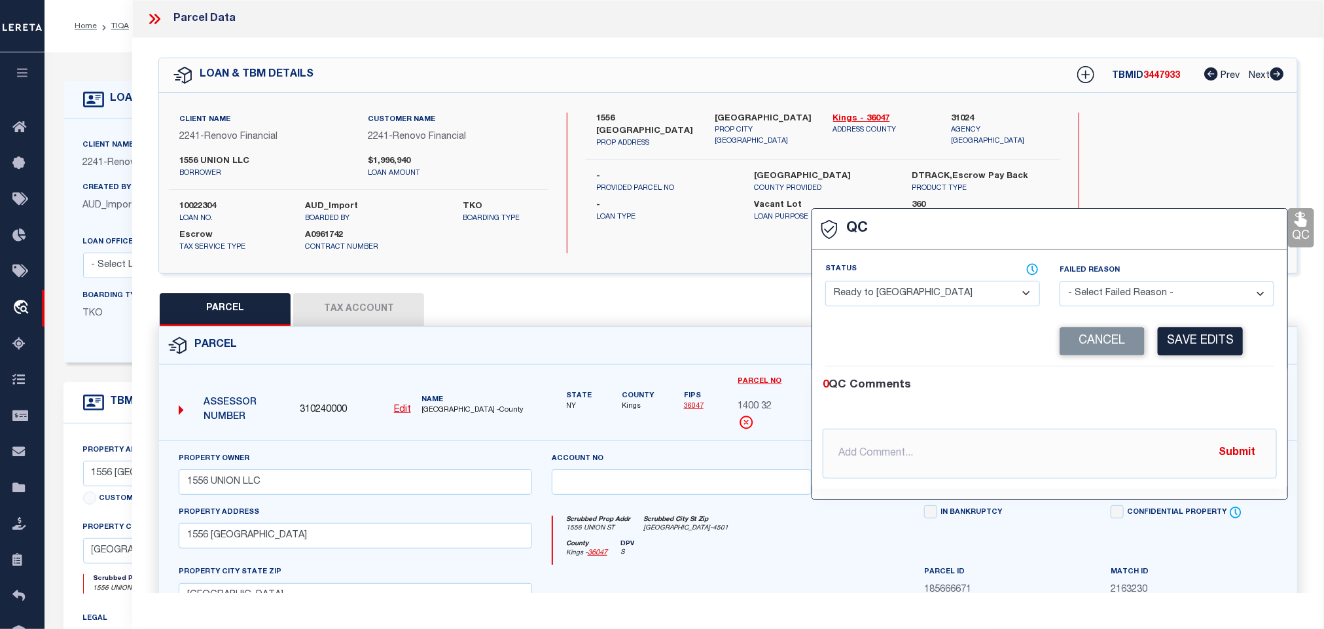
click at [963, 287] on select "- Select Status - Ready to QC Correct Incorrect" at bounding box center [932, 294] width 215 height 26
click at [826, 281] on select "- Select Status - Ready to QC Correct Incorrect" at bounding box center [932, 294] width 215 height 26
click at [1204, 338] on button "Save Edits" at bounding box center [1200, 341] width 85 height 28
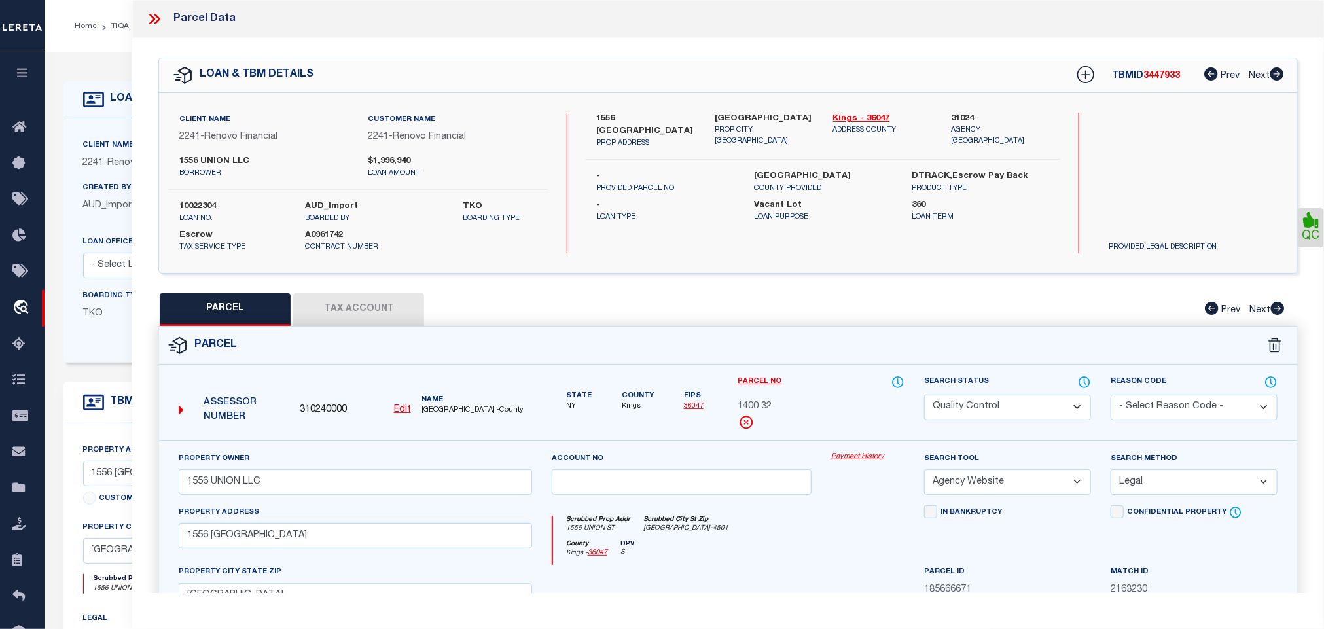
click at [1011, 411] on select "Automated Search Bad Parcel Complete Duplicate Parcel High Dollar Reporting In …" at bounding box center [1007, 408] width 167 height 26
click at [924, 396] on select "Automated Search Bad Parcel Complete Duplicate Parcel High Dollar Reporting In …" at bounding box center [1007, 408] width 167 height 26
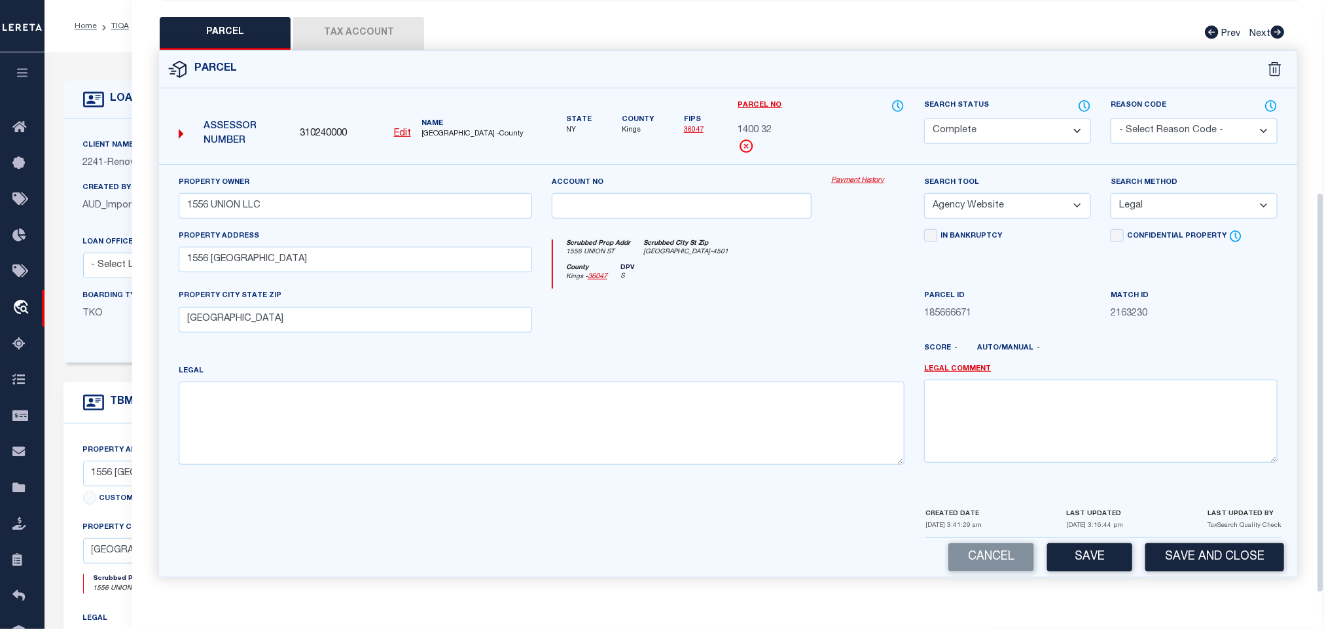
click at [1232, 564] on button "Save and Close" at bounding box center [1214, 557] width 139 height 28
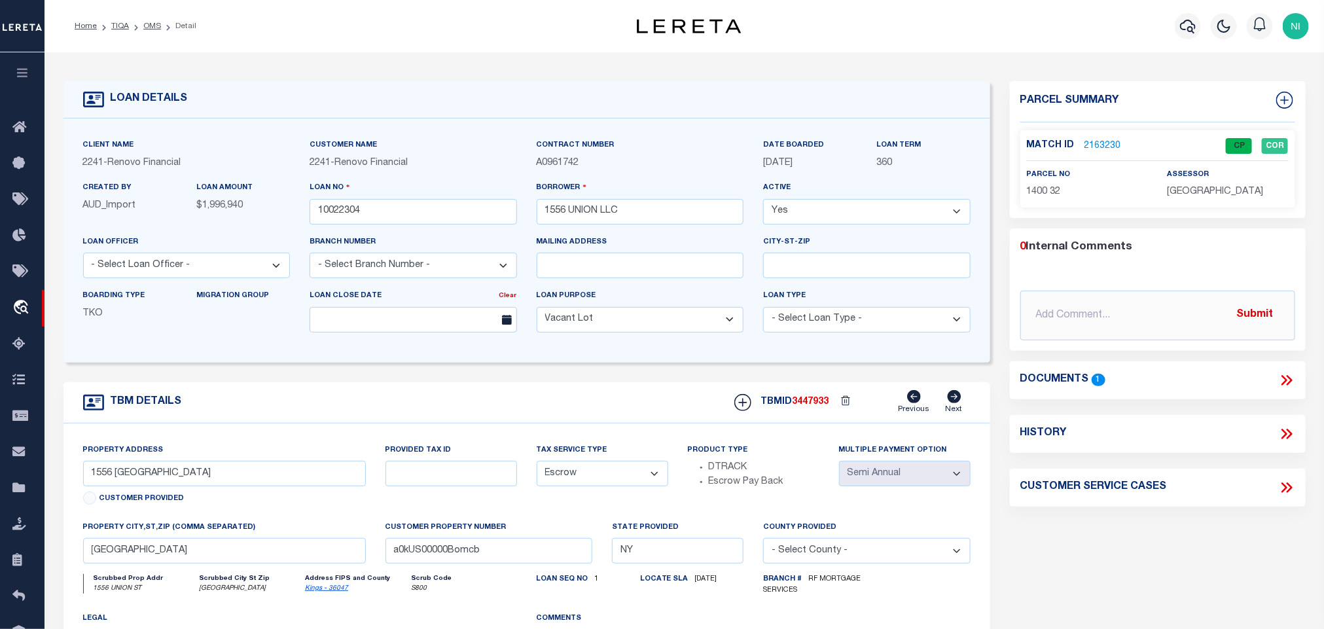
click at [156, 24] on link "OMS" at bounding box center [152, 26] width 18 height 8
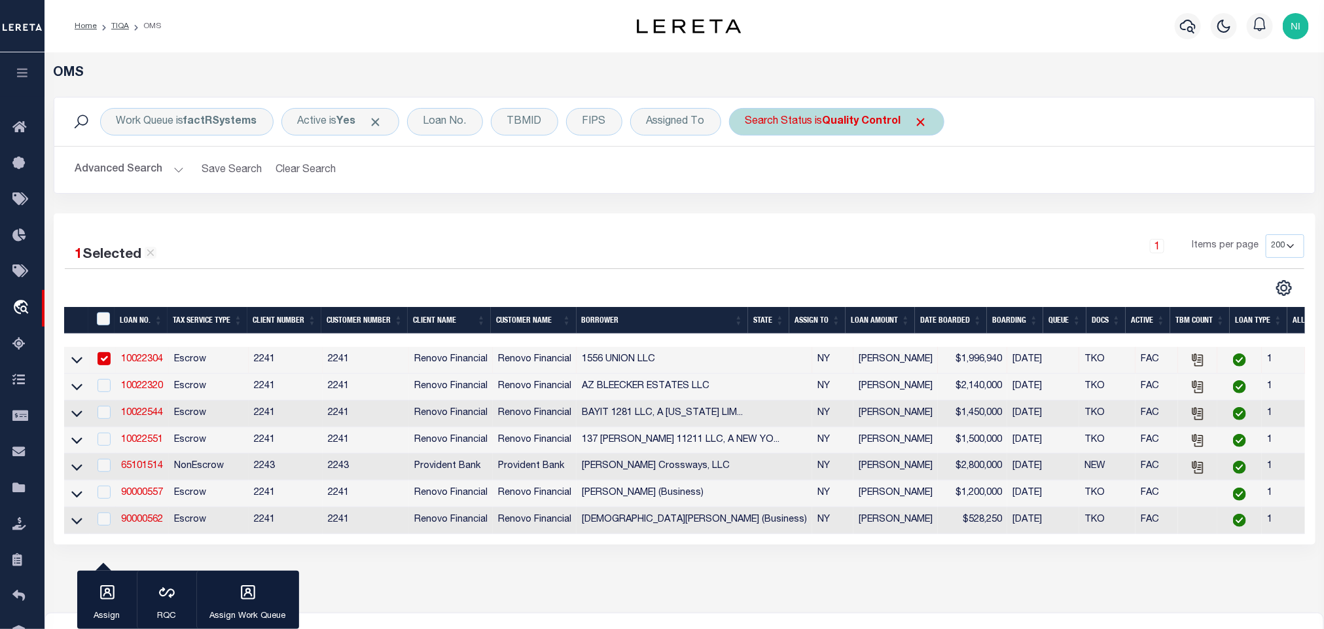
click at [823, 135] on div "Search Status is Quality Control" at bounding box center [836, 121] width 215 height 27
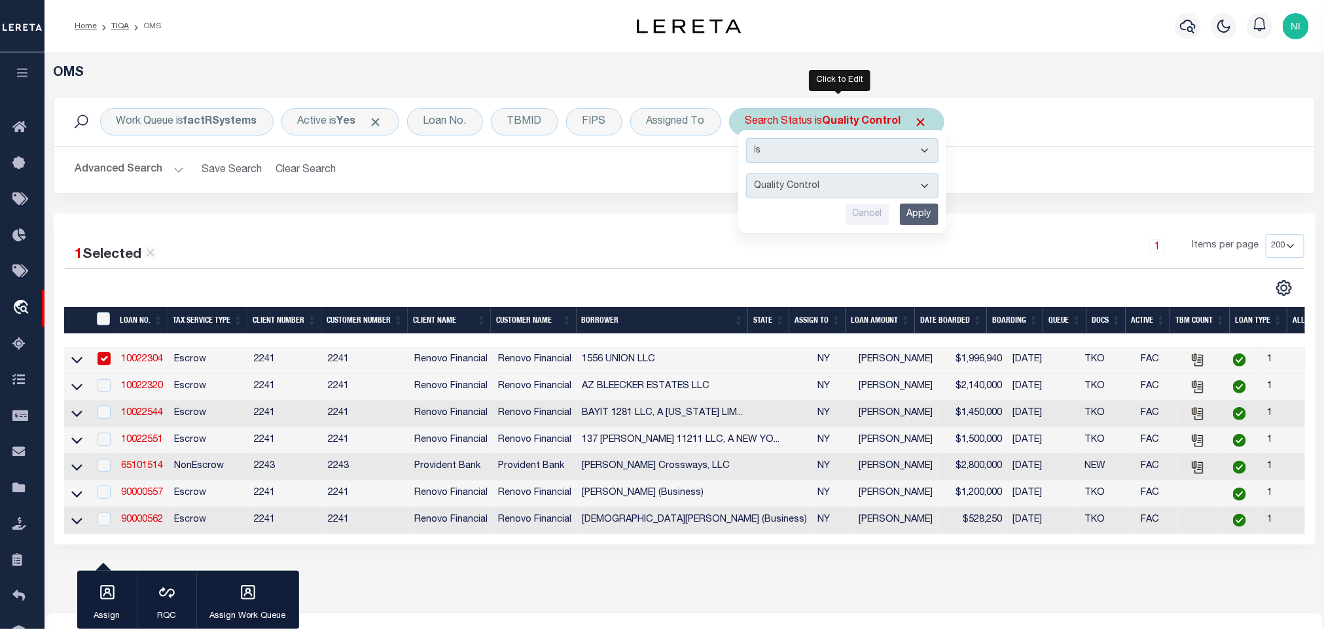
click at [927, 213] on input "Apply" at bounding box center [919, 215] width 39 height 22
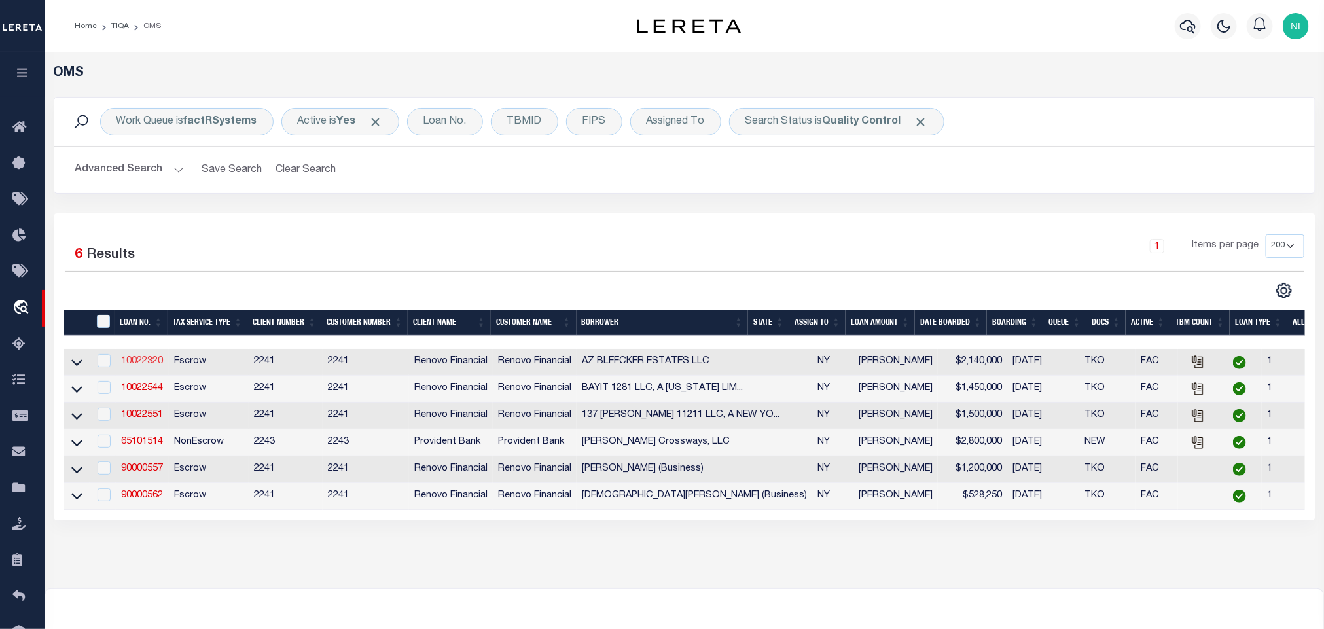
click at [140, 365] on link "10022320" at bounding box center [142, 361] width 42 height 9
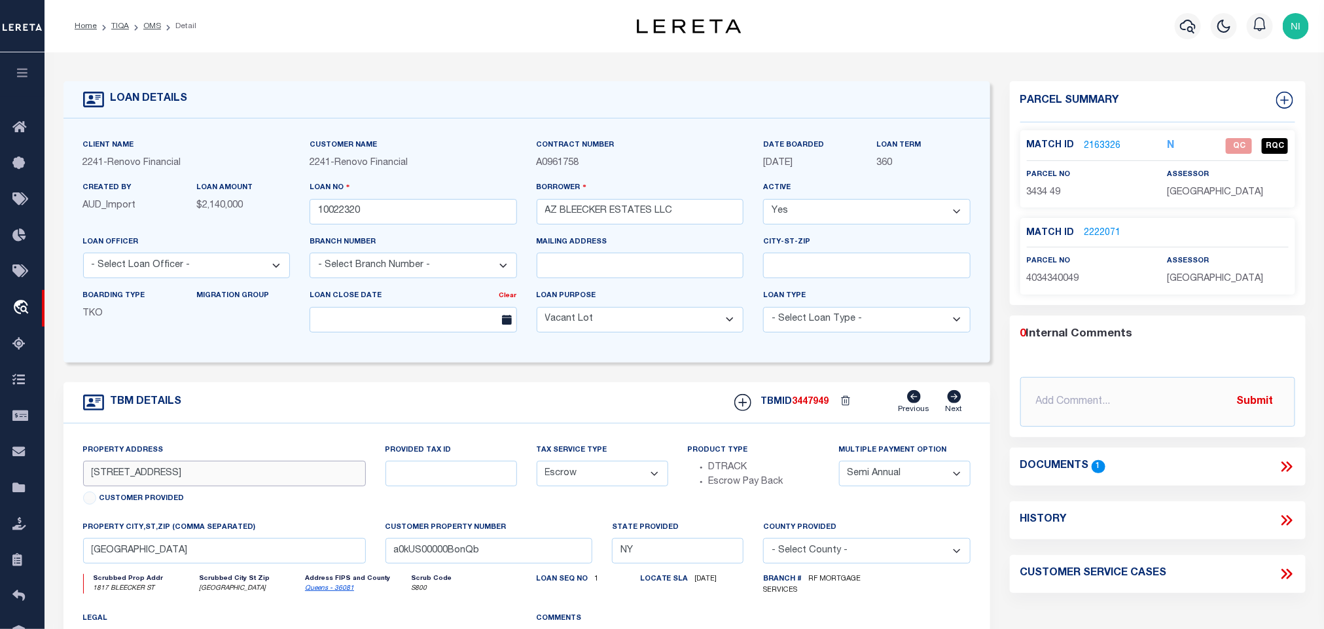
click at [312, 472] on input "[STREET_ADDRESS]" at bounding box center [224, 474] width 283 height 26
drag, startPoint x: 1290, startPoint y: 465, endPoint x: 1331, endPoint y: 465, distance: 41.2
click at [1290, 465] on icon at bounding box center [1286, 466] width 17 height 17
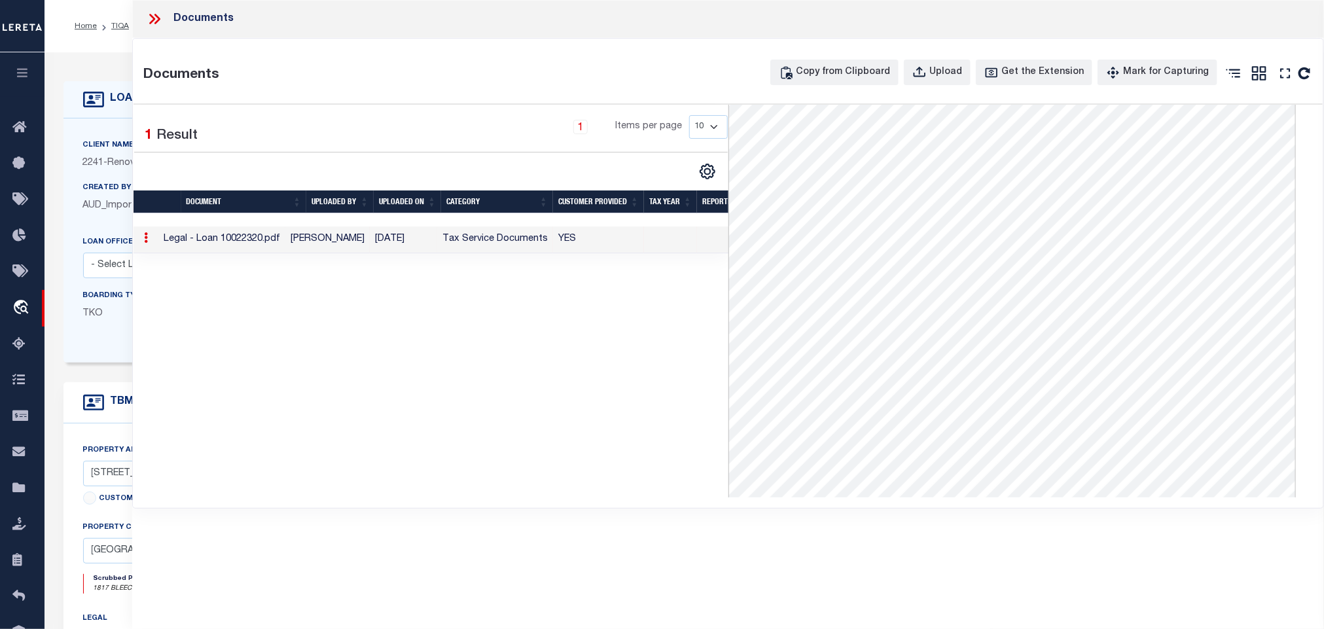
click at [156, 16] on icon at bounding box center [154, 18] width 17 height 17
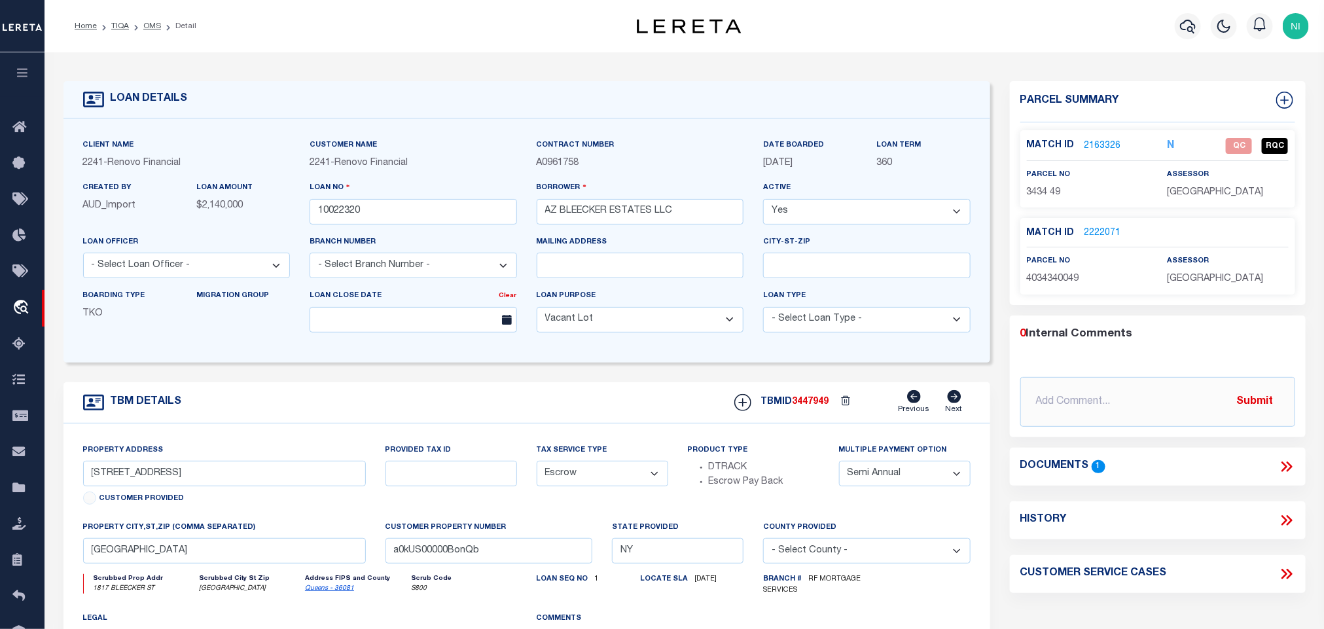
click at [1108, 232] on link "2222071" at bounding box center [1103, 233] width 37 height 14
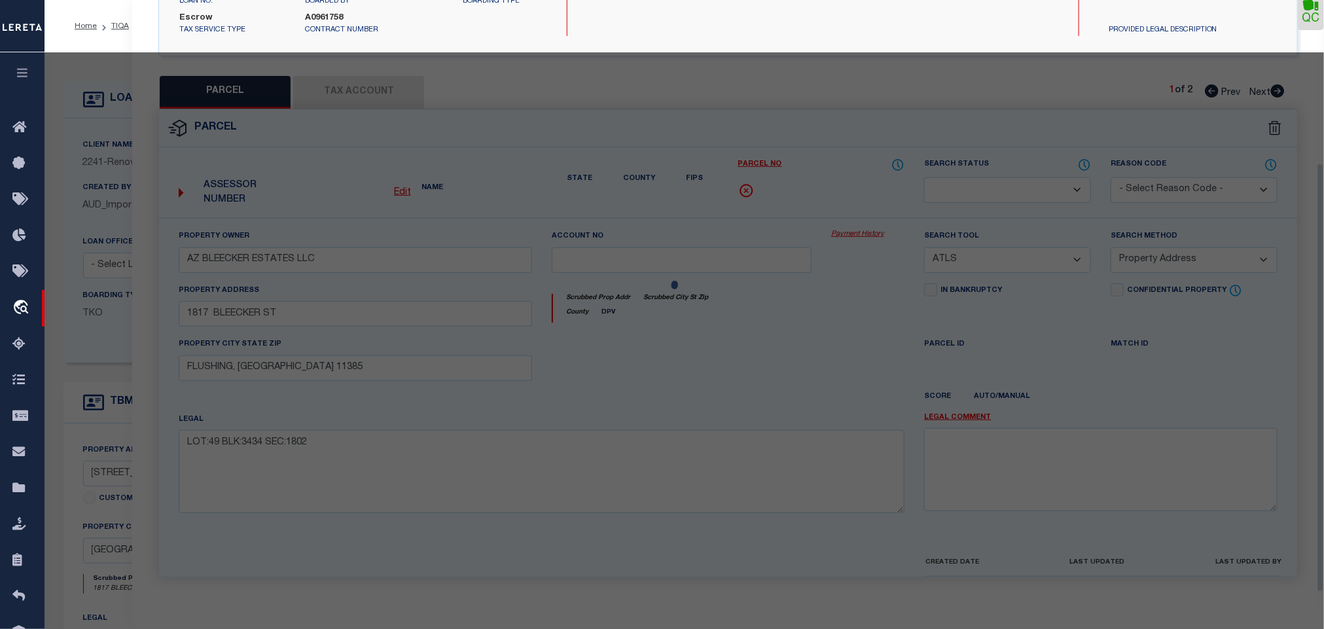
scroll to position [245, 0]
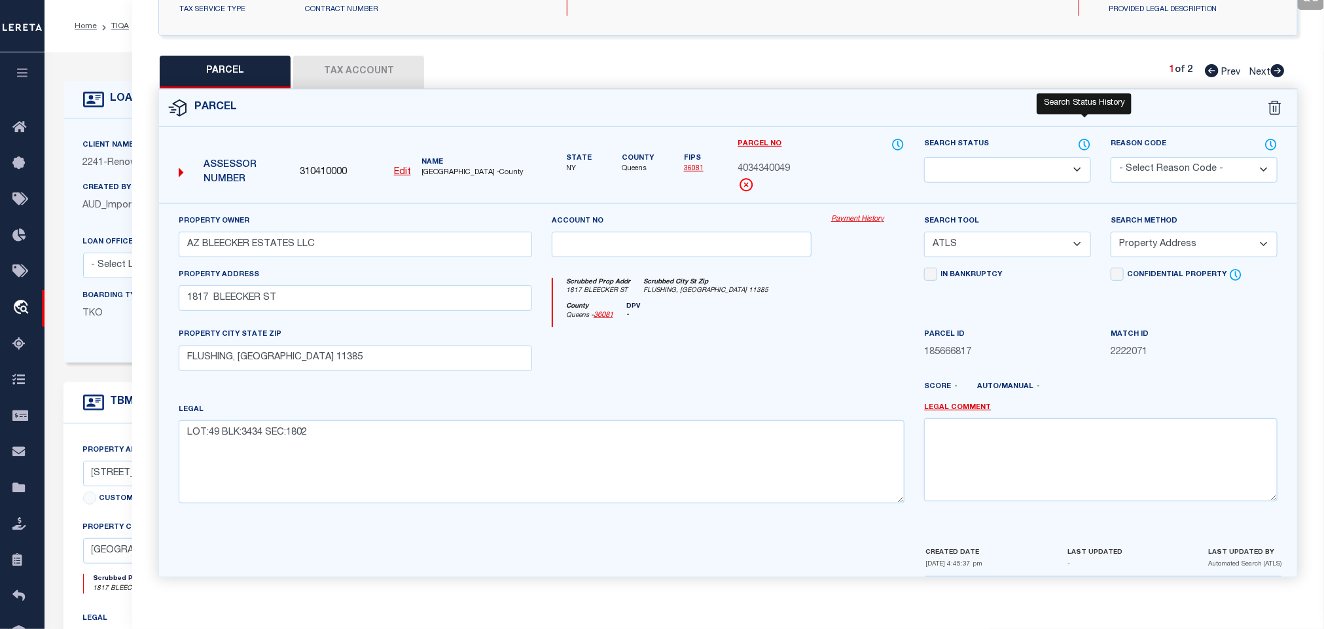
click at [1084, 138] on icon at bounding box center [1084, 144] width 13 height 14
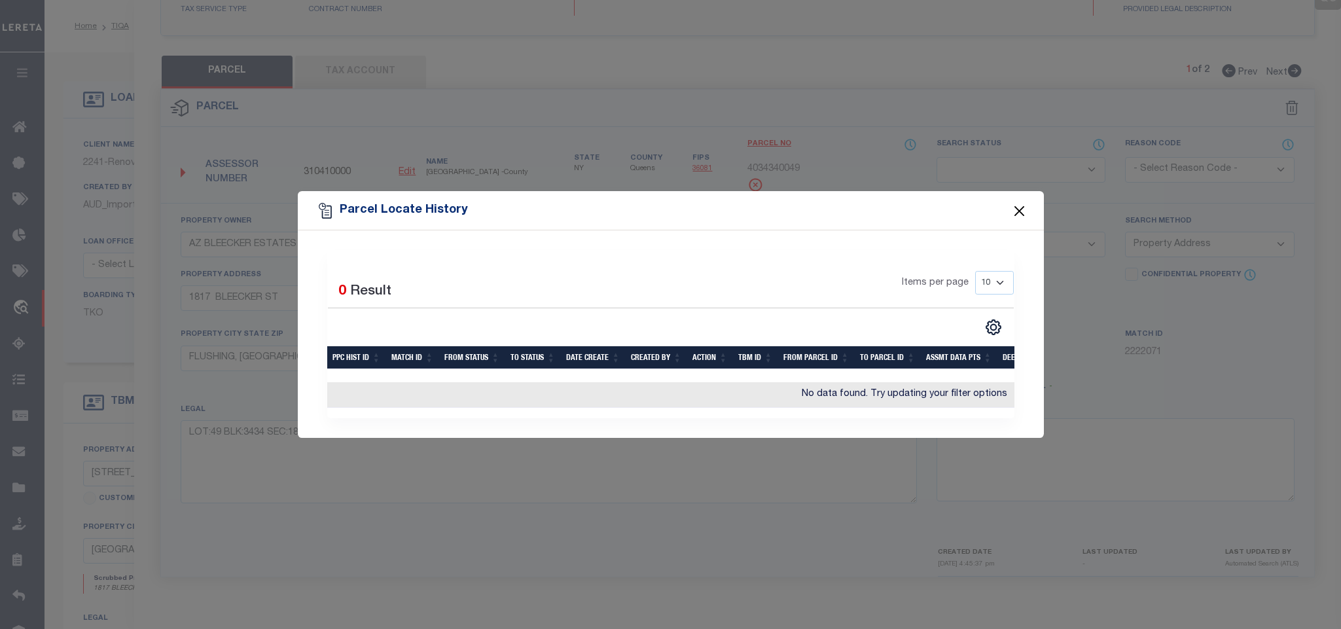
click at [1016, 208] on button "Close" at bounding box center [1019, 210] width 17 height 17
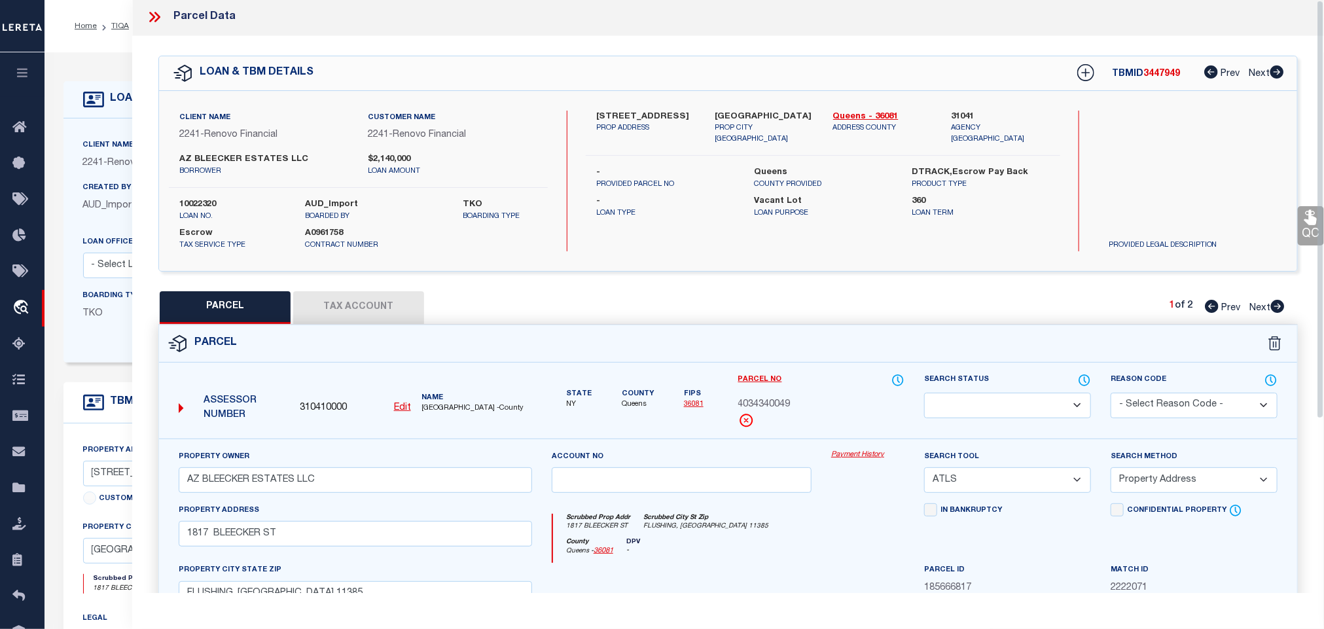
scroll to position [0, 0]
click at [152, 14] on icon at bounding box center [154, 18] width 17 height 17
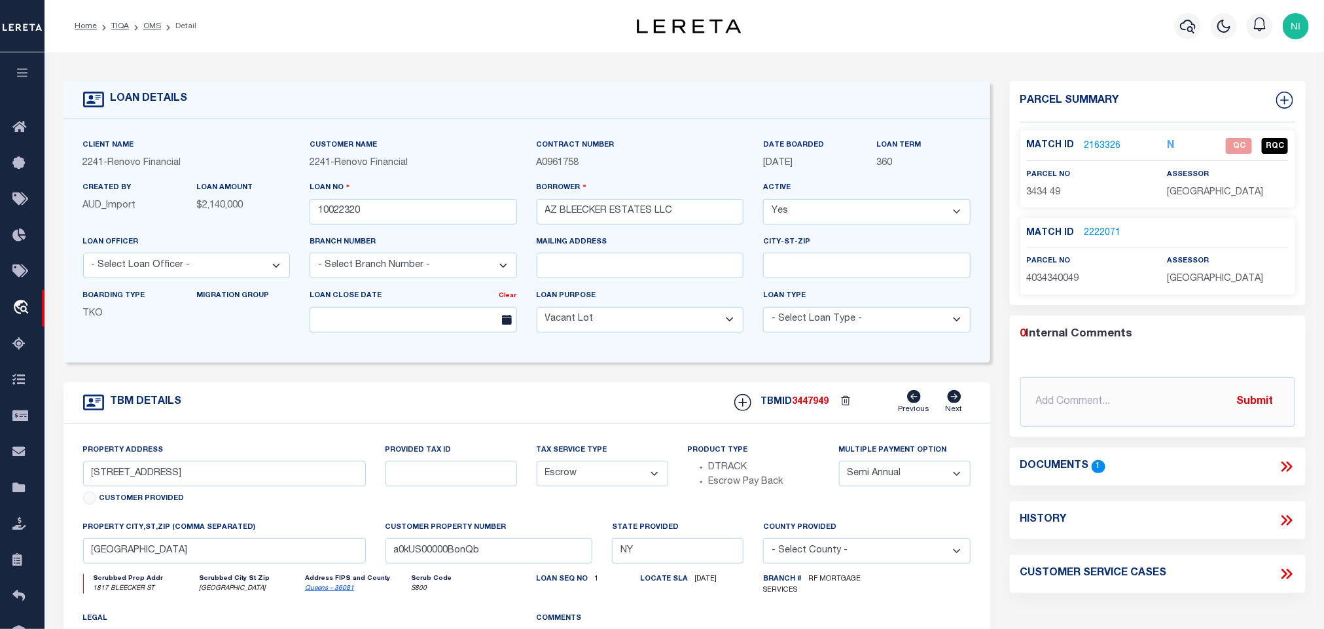
click at [1108, 144] on link "2163326" at bounding box center [1103, 146] width 37 height 14
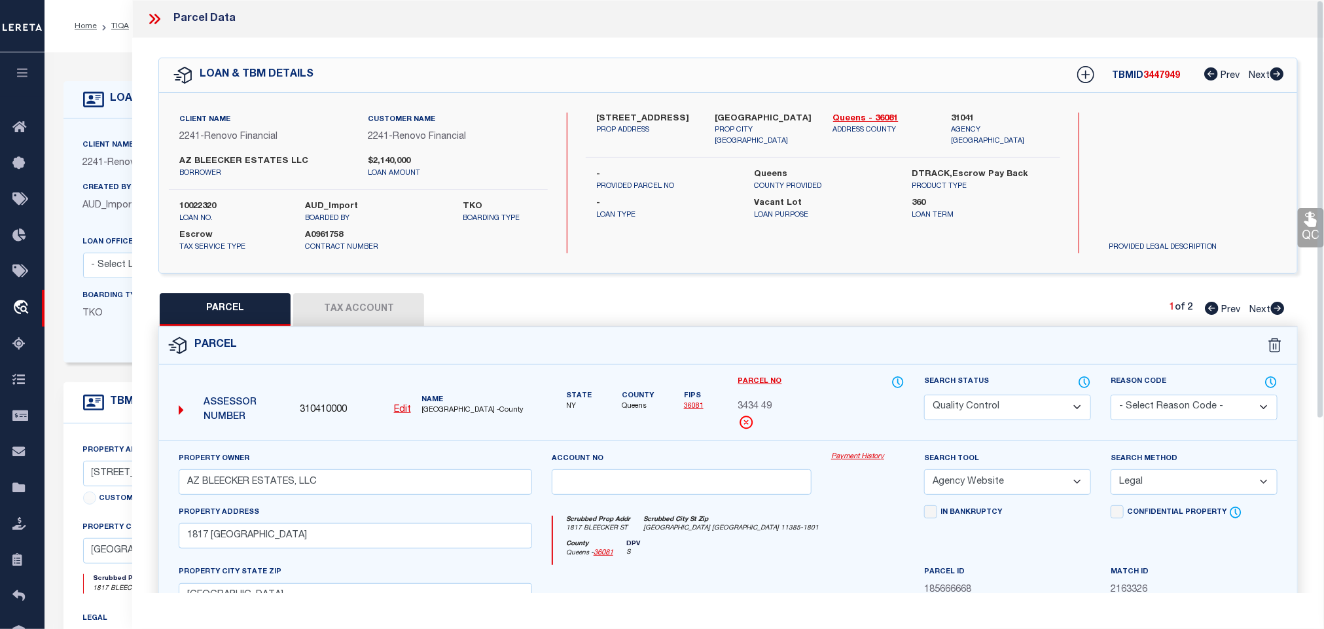
click at [393, 313] on button "Tax Account" at bounding box center [358, 309] width 131 height 33
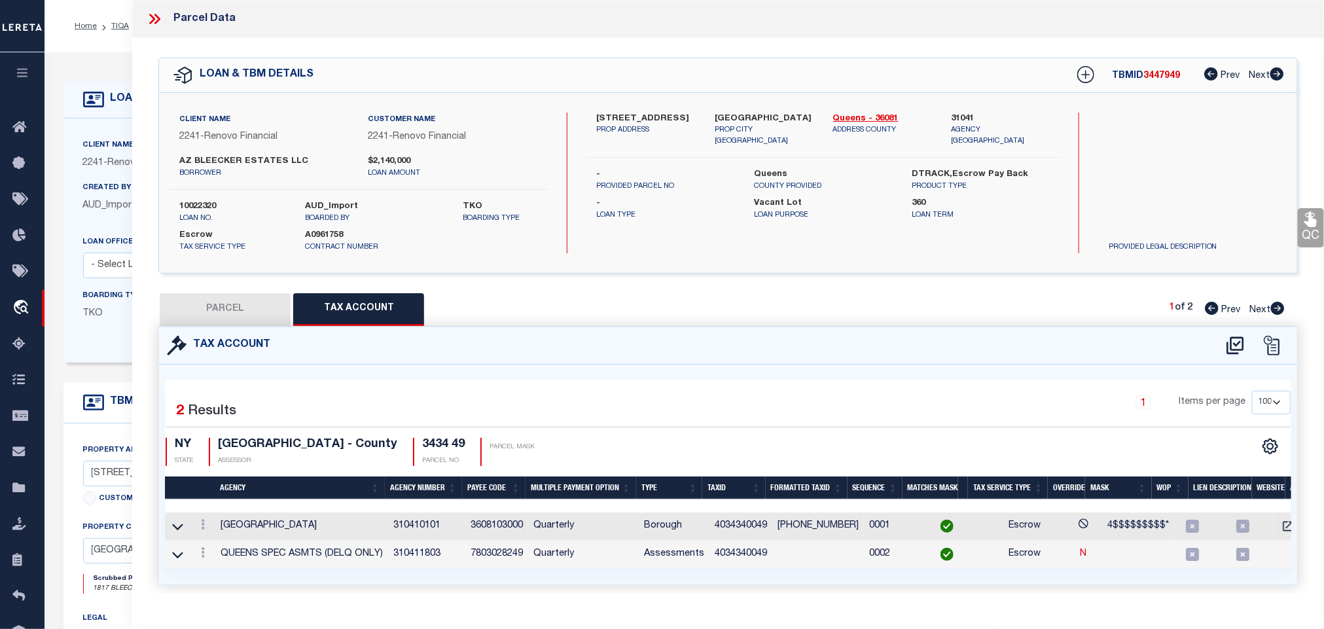
click at [194, 306] on button "PARCEL" at bounding box center [225, 309] width 131 height 33
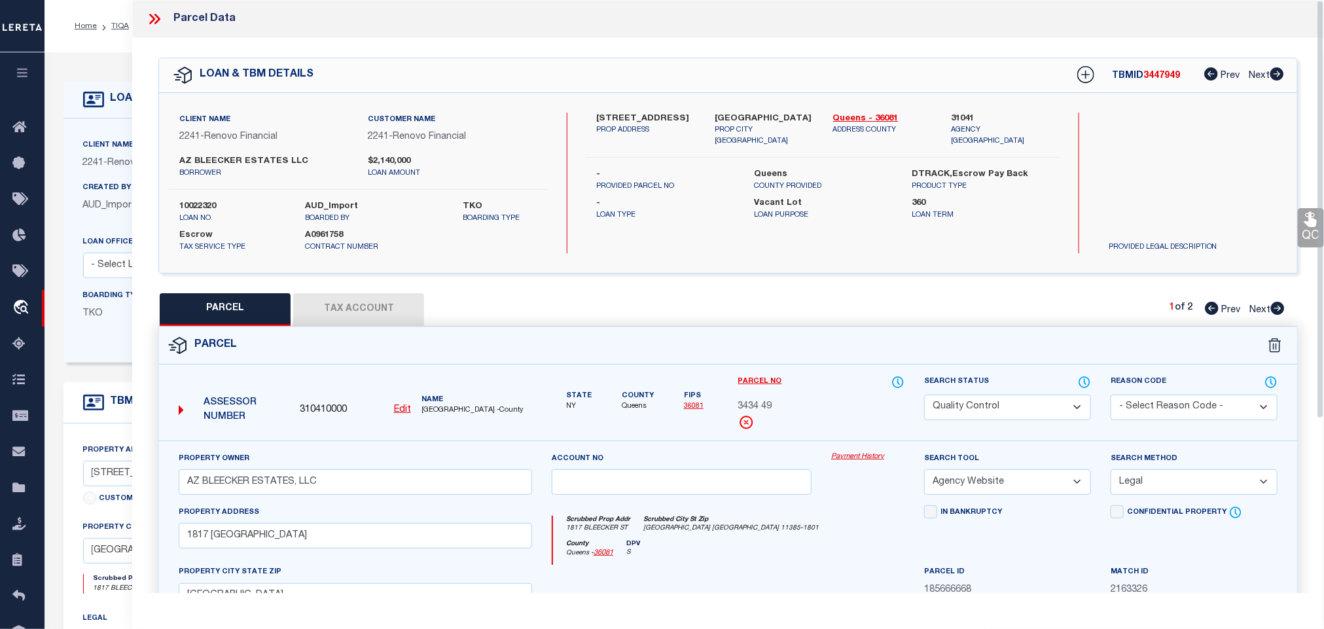
click at [1305, 223] on icon at bounding box center [1311, 219] width 17 height 17
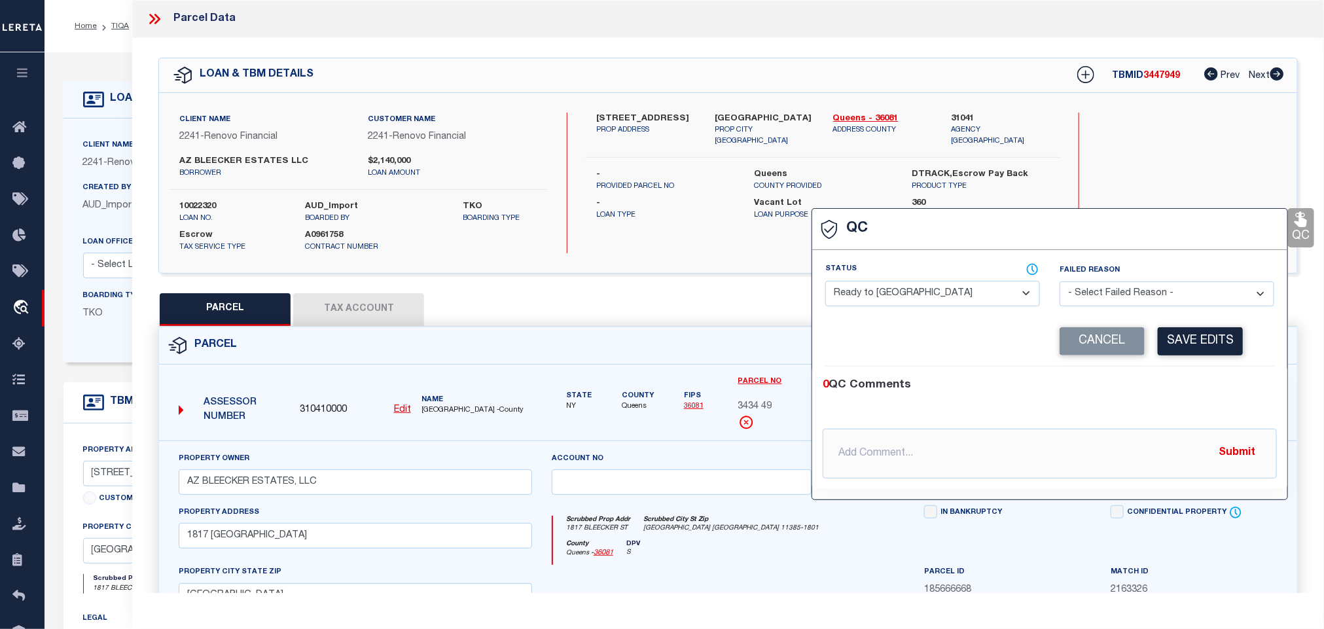
click at [998, 295] on select "- Select Status - Ready to QC Correct Incorrect" at bounding box center [932, 294] width 215 height 26
click at [826, 281] on select "- Select Status - Ready to QC Correct Incorrect" at bounding box center [932, 294] width 215 height 26
click at [1202, 338] on button "Save Edits" at bounding box center [1200, 341] width 85 height 28
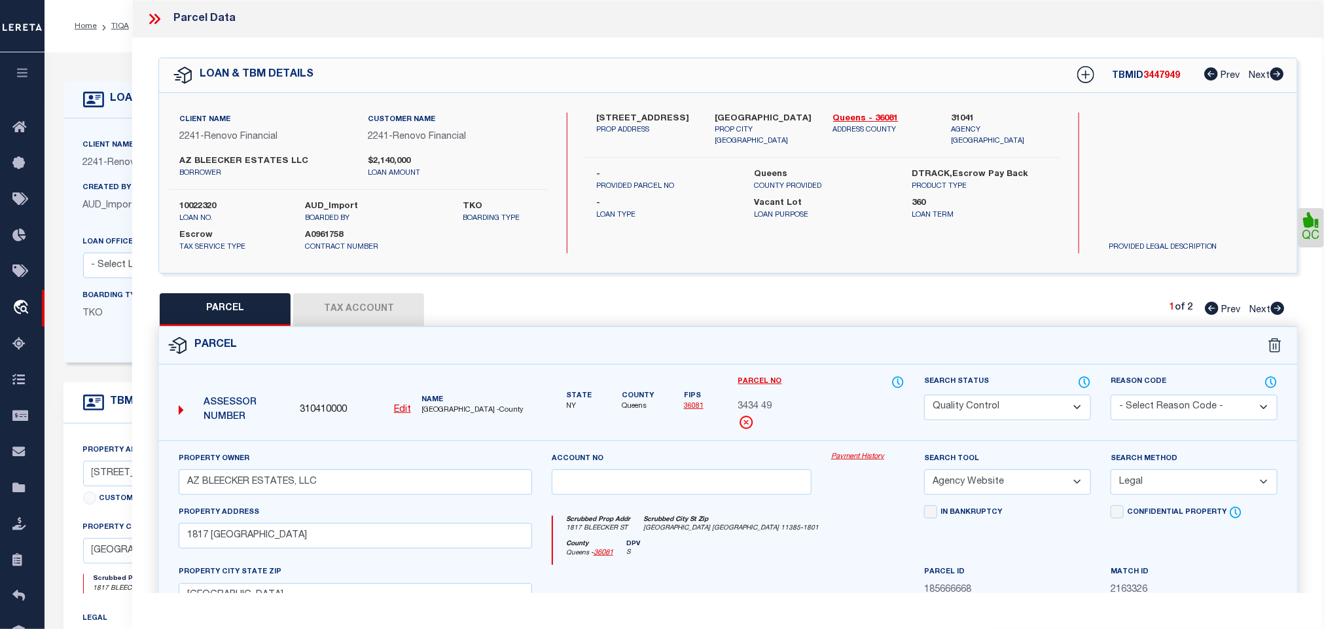
click at [321, 312] on button "Tax Account" at bounding box center [358, 309] width 131 height 33
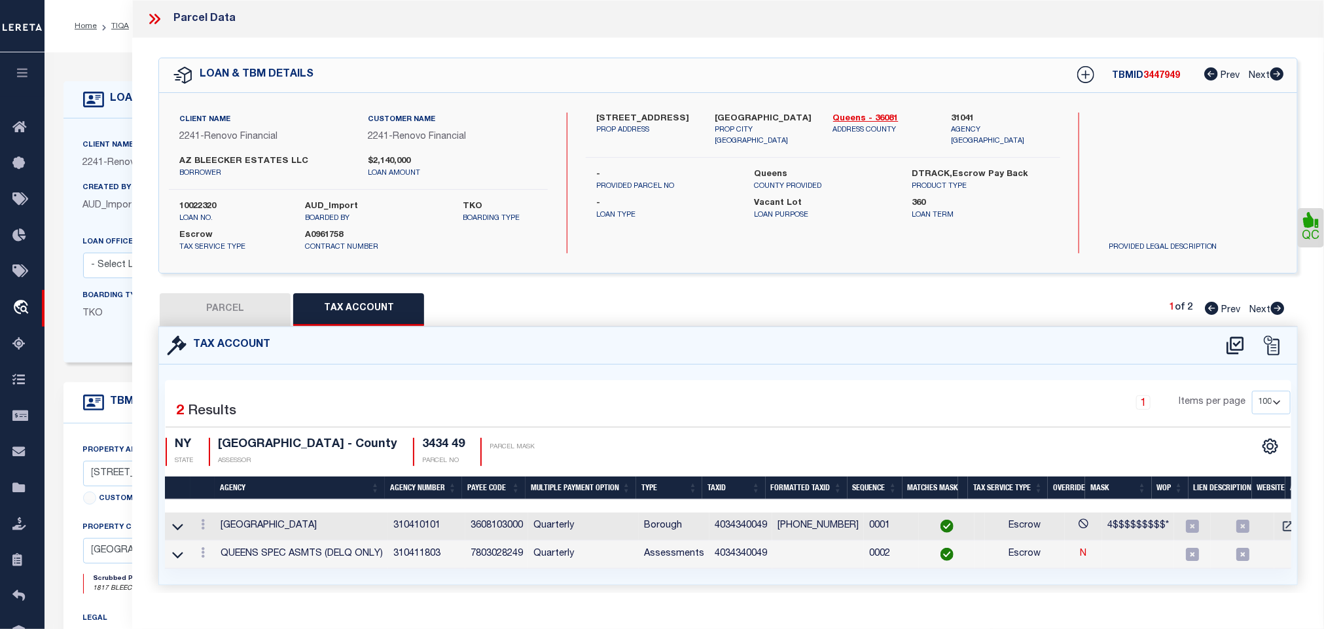
click at [217, 310] on button "PARCEL" at bounding box center [225, 309] width 131 height 33
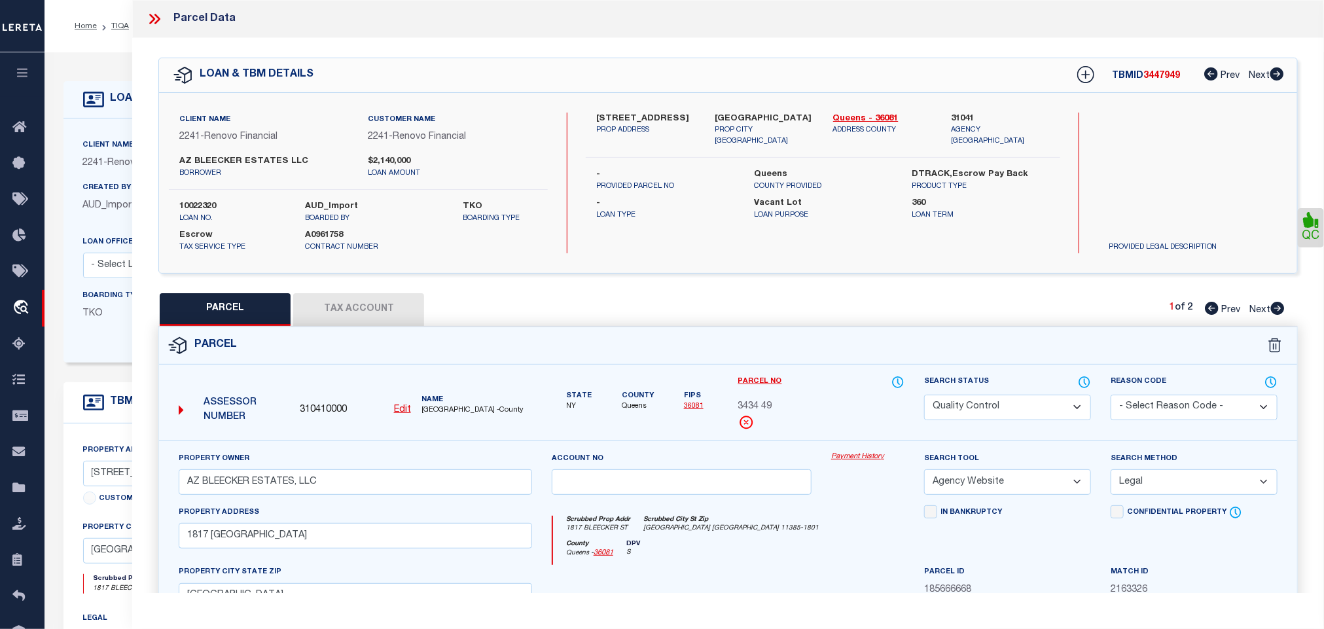
click at [1009, 414] on select "Automated Search Bad Parcel Complete Duplicate Parcel High Dollar Reporting In …" at bounding box center [1007, 408] width 167 height 26
click at [924, 396] on select "Automated Search Bad Parcel Complete Duplicate Parcel High Dollar Reporting In …" at bounding box center [1007, 408] width 167 height 26
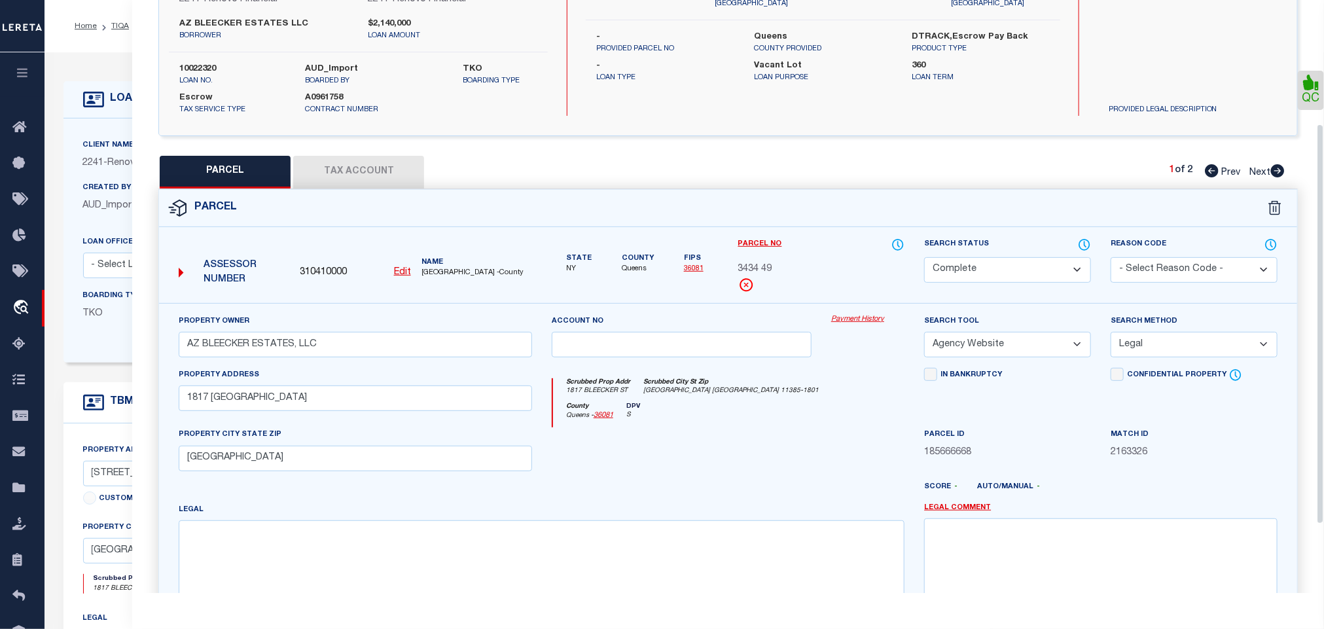
scroll to position [285, 0]
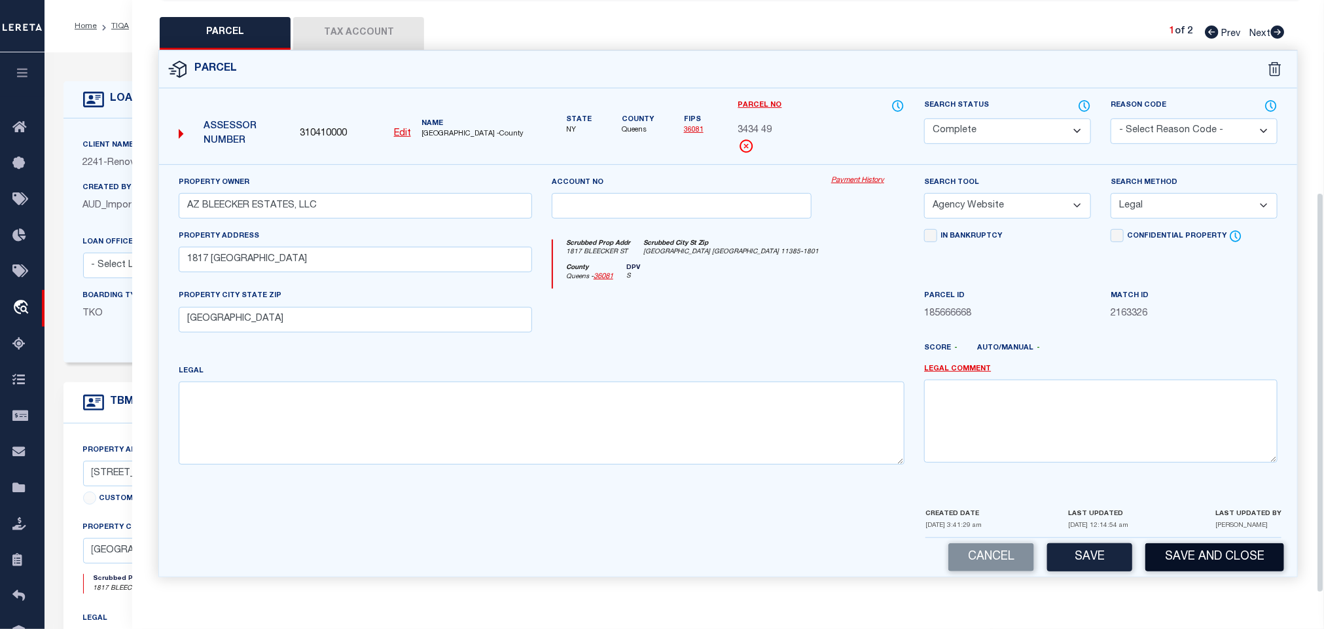
click at [1196, 544] on button "Save and Close" at bounding box center [1214, 557] width 139 height 28
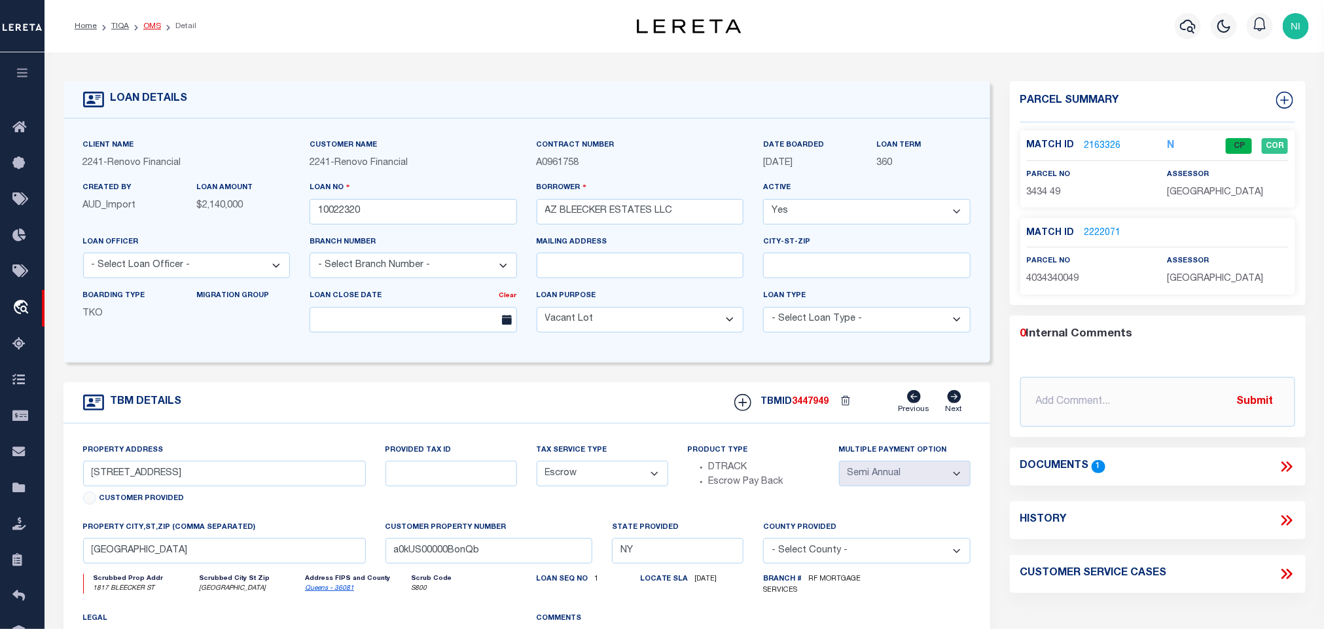
click at [155, 29] on link "OMS" at bounding box center [152, 26] width 18 height 8
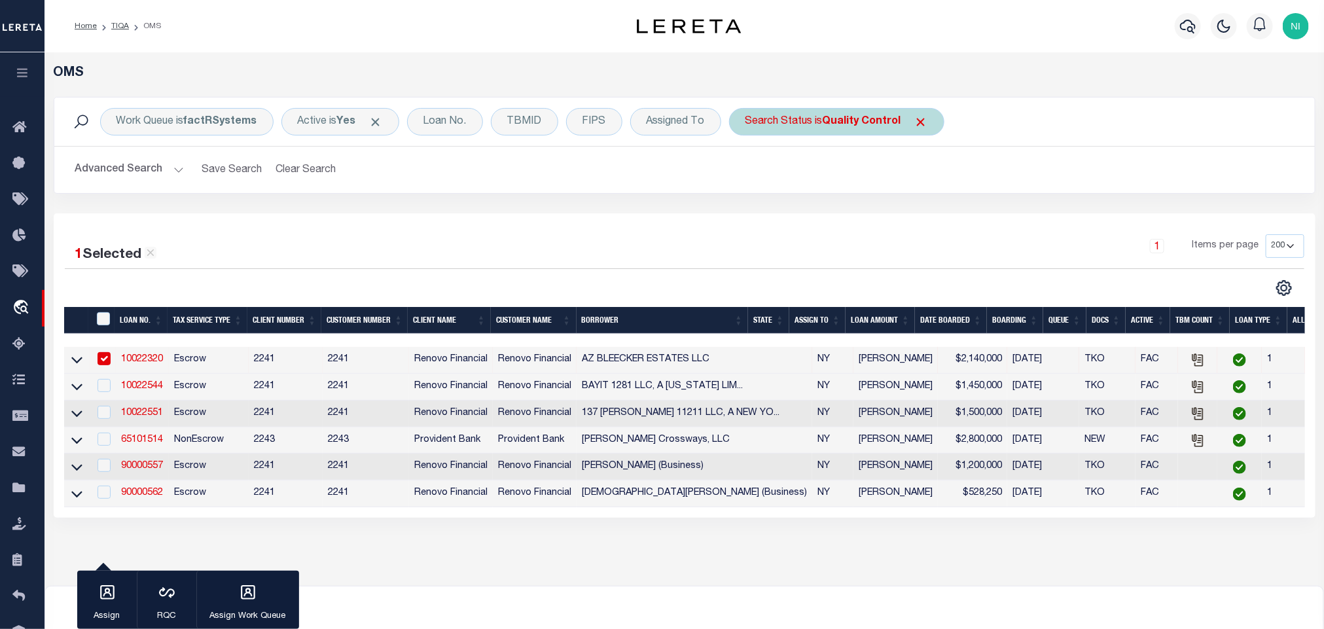
click at [863, 124] on b "Quality Control" at bounding box center [862, 122] width 79 height 10
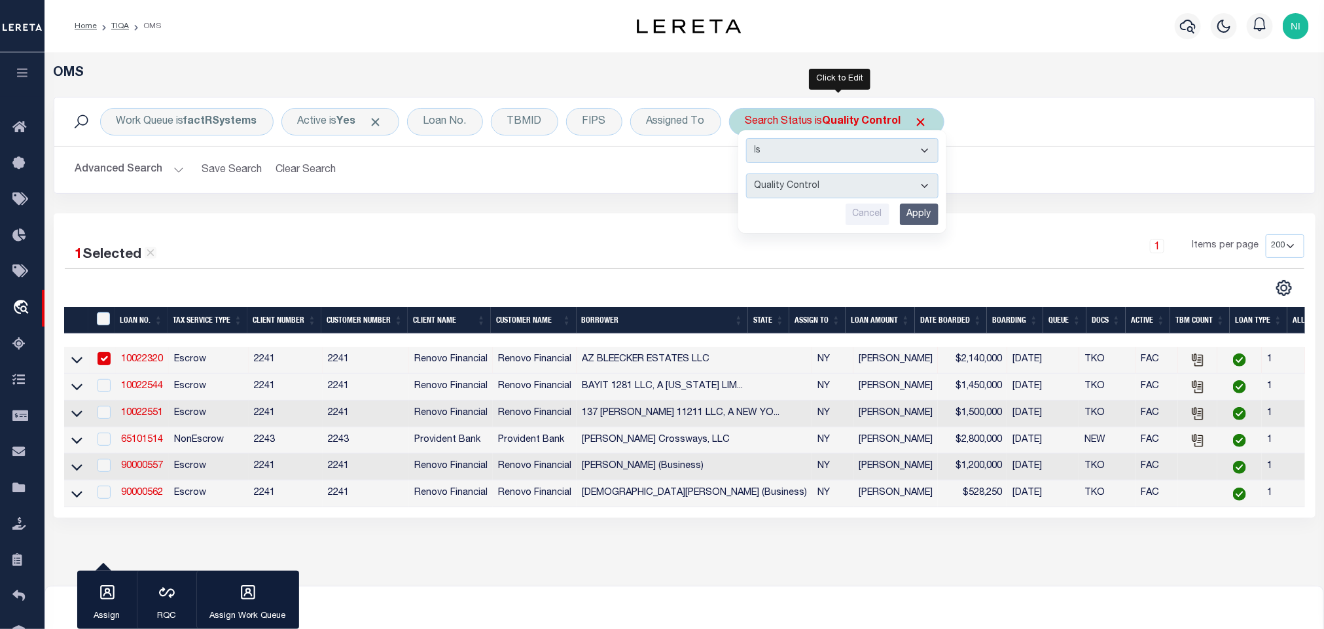
click at [929, 211] on input "Apply" at bounding box center [919, 215] width 39 height 22
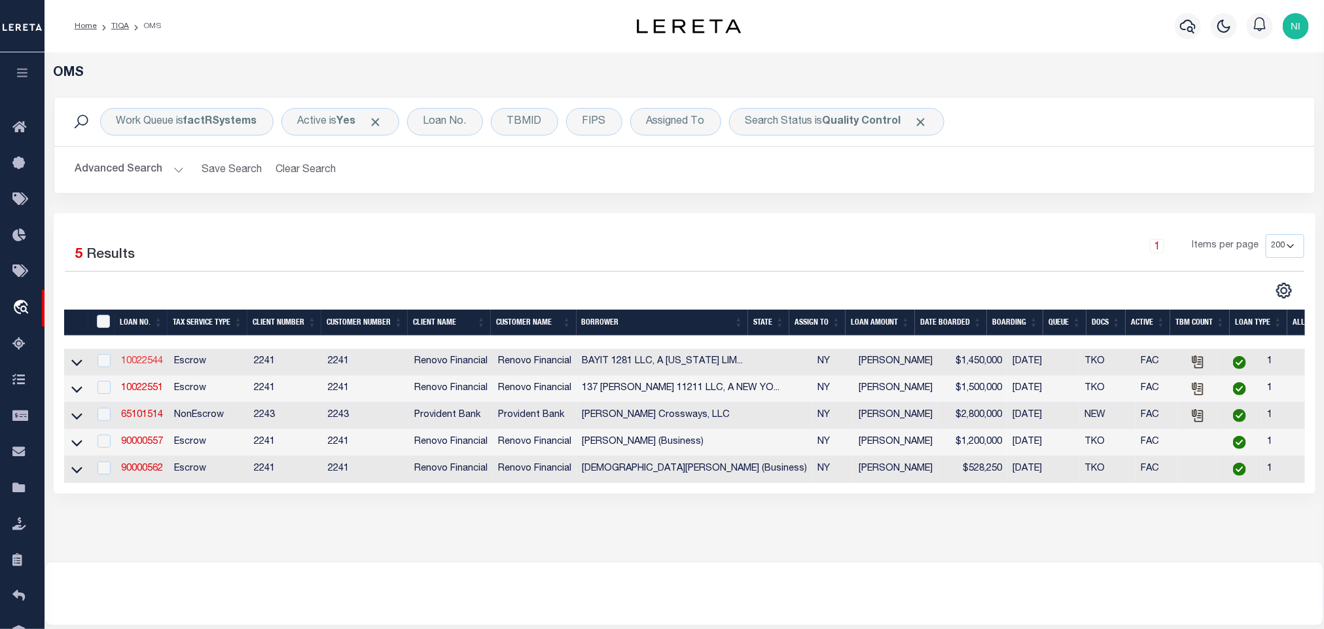
click at [150, 365] on link "10022544" at bounding box center [142, 361] width 42 height 9
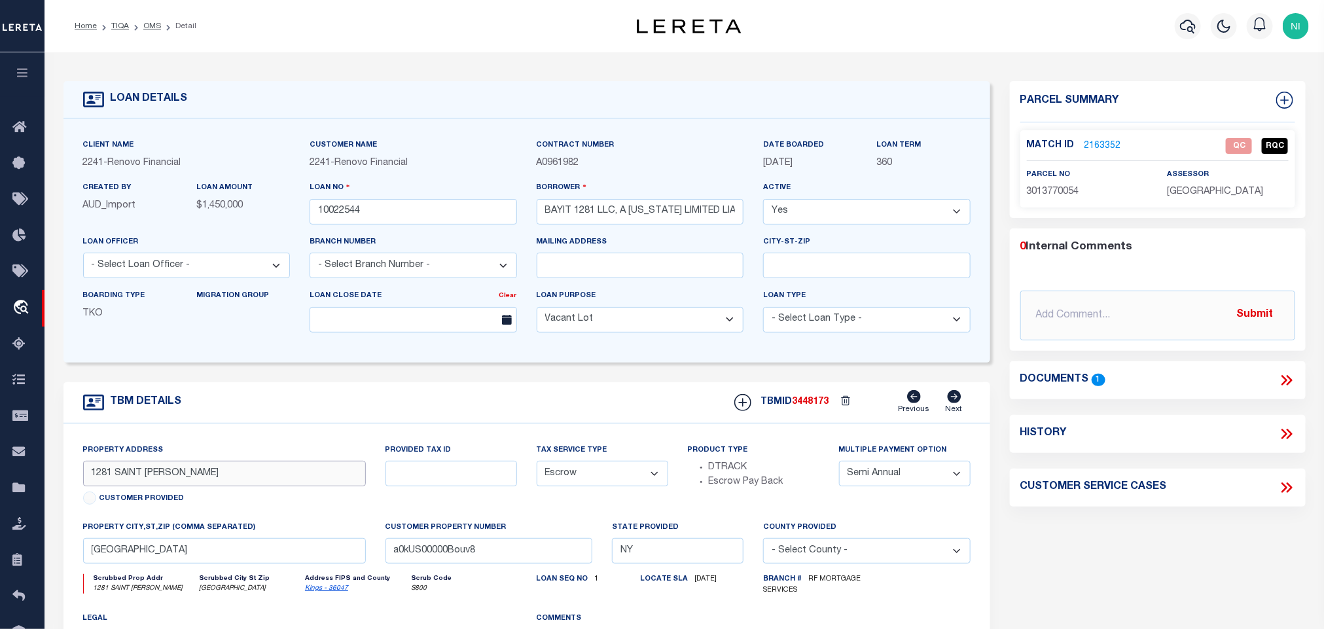
click at [248, 486] on input "1281 SAINT [PERSON_NAME]" at bounding box center [224, 474] width 283 height 26
click at [1292, 383] on icon at bounding box center [1286, 380] width 17 height 17
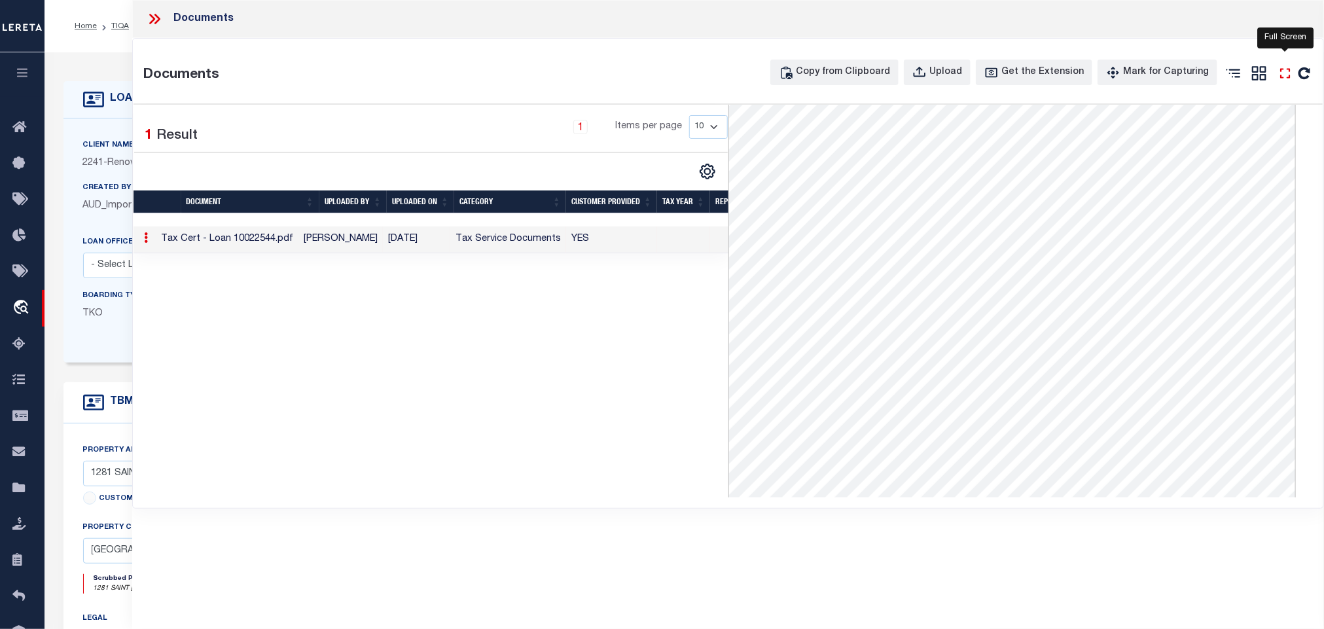
click at [1283, 75] on icon at bounding box center [1285, 73] width 17 height 17
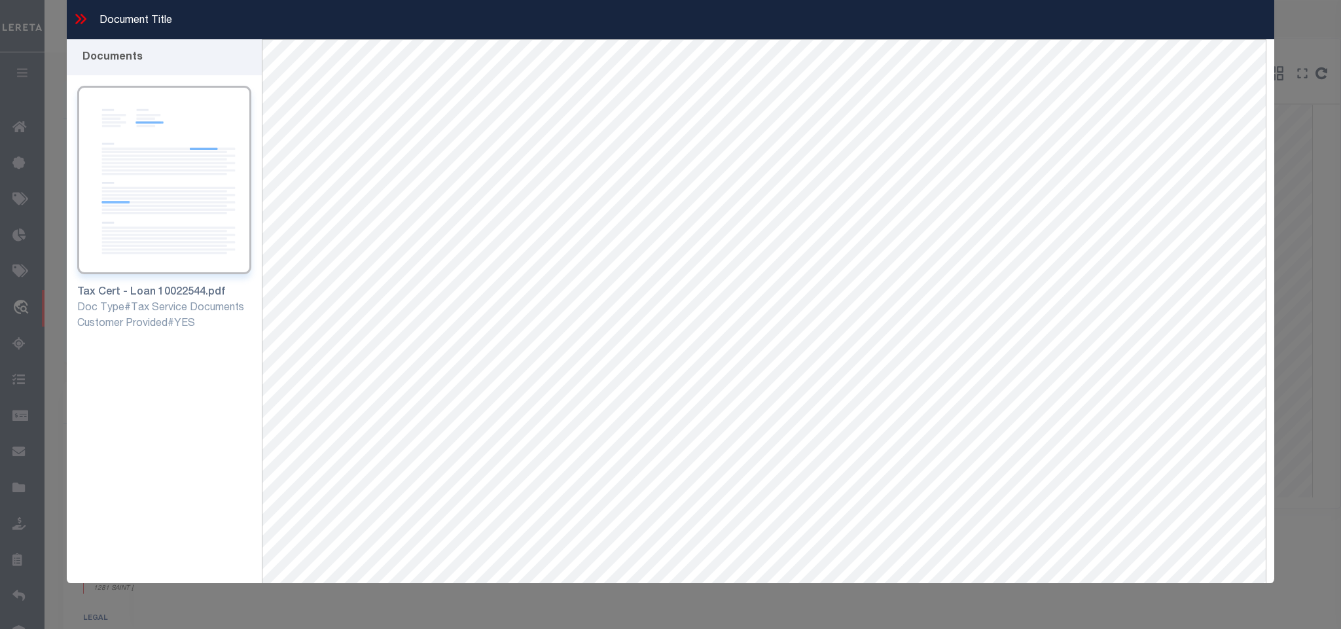
click at [83, 18] on icon at bounding box center [84, 19] width 6 height 10
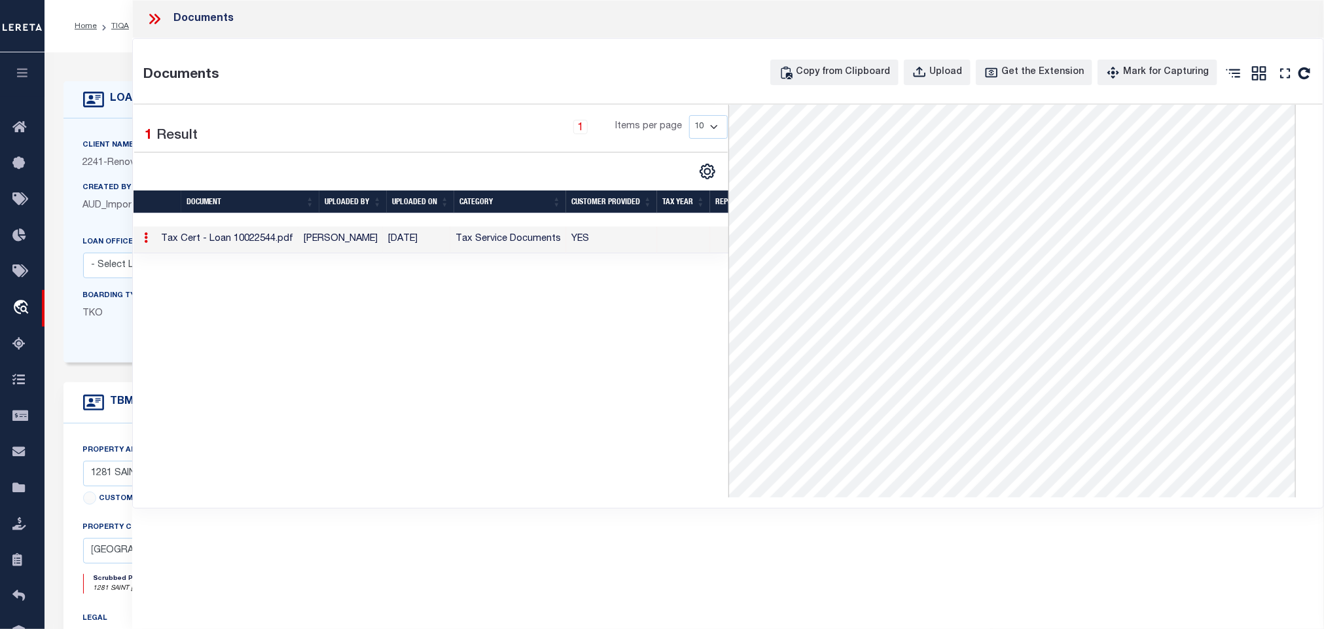
click at [156, 22] on icon at bounding box center [154, 18] width 17 height 17
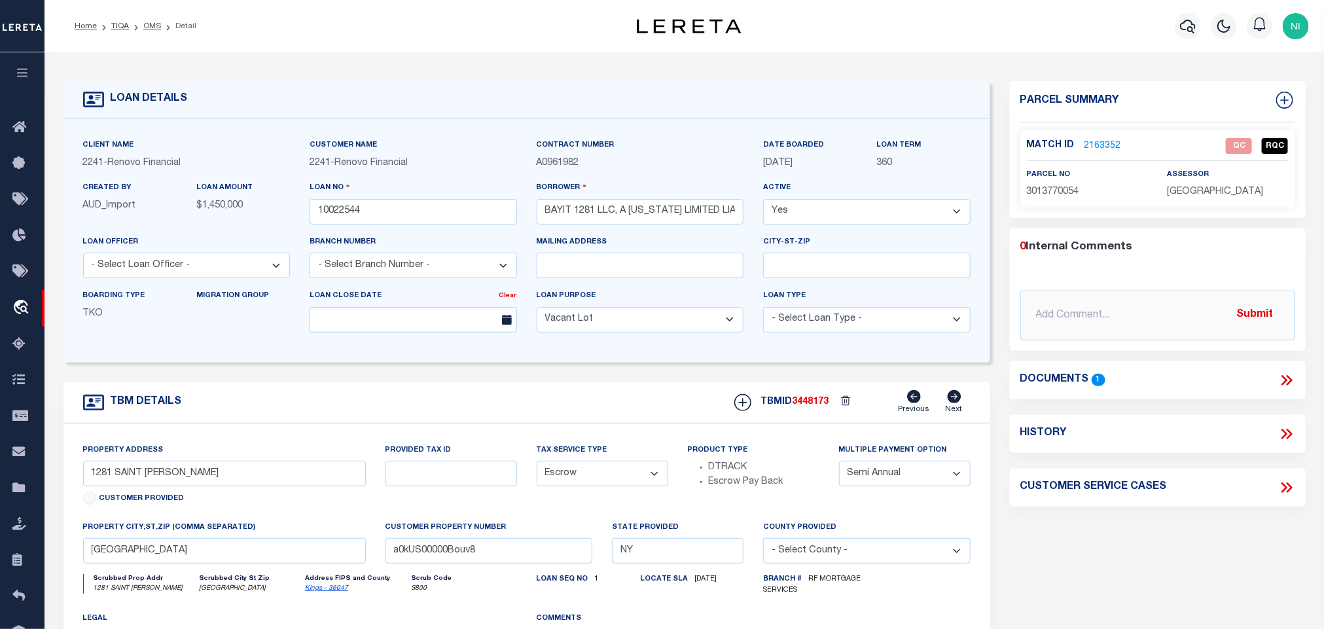
click at [1100, 140] on link "2163352" at bounding box center [1103, 146] width 37 height 14
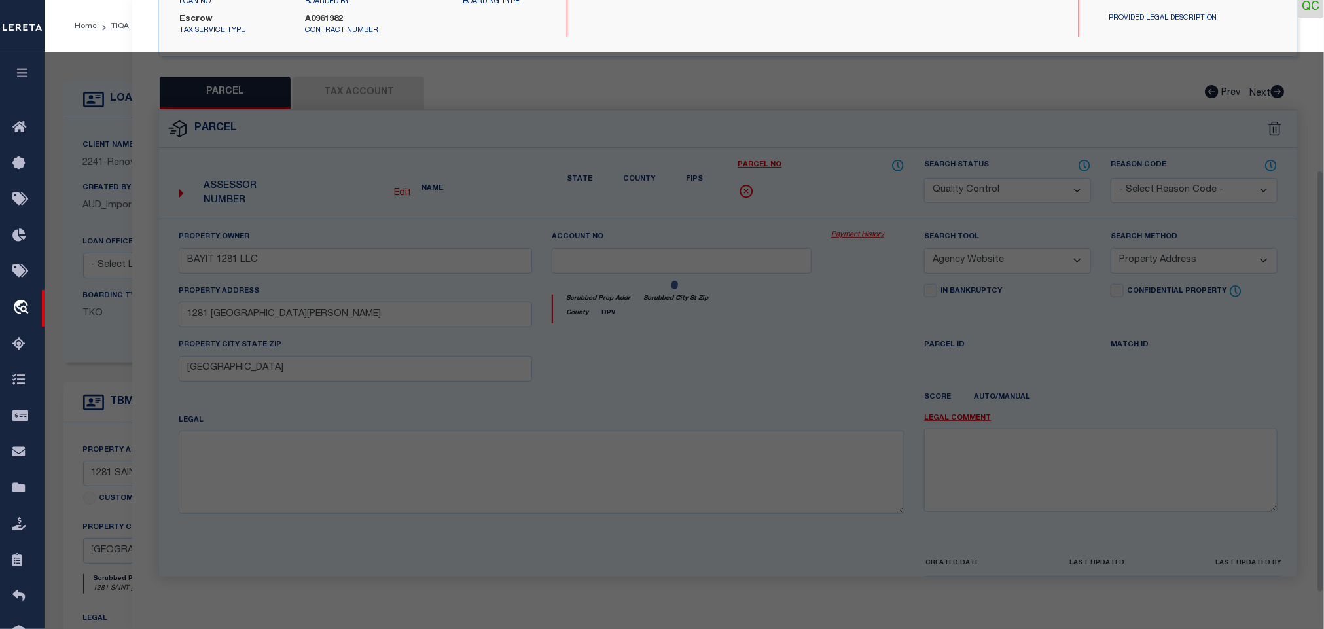
scroll to position [258, 0]
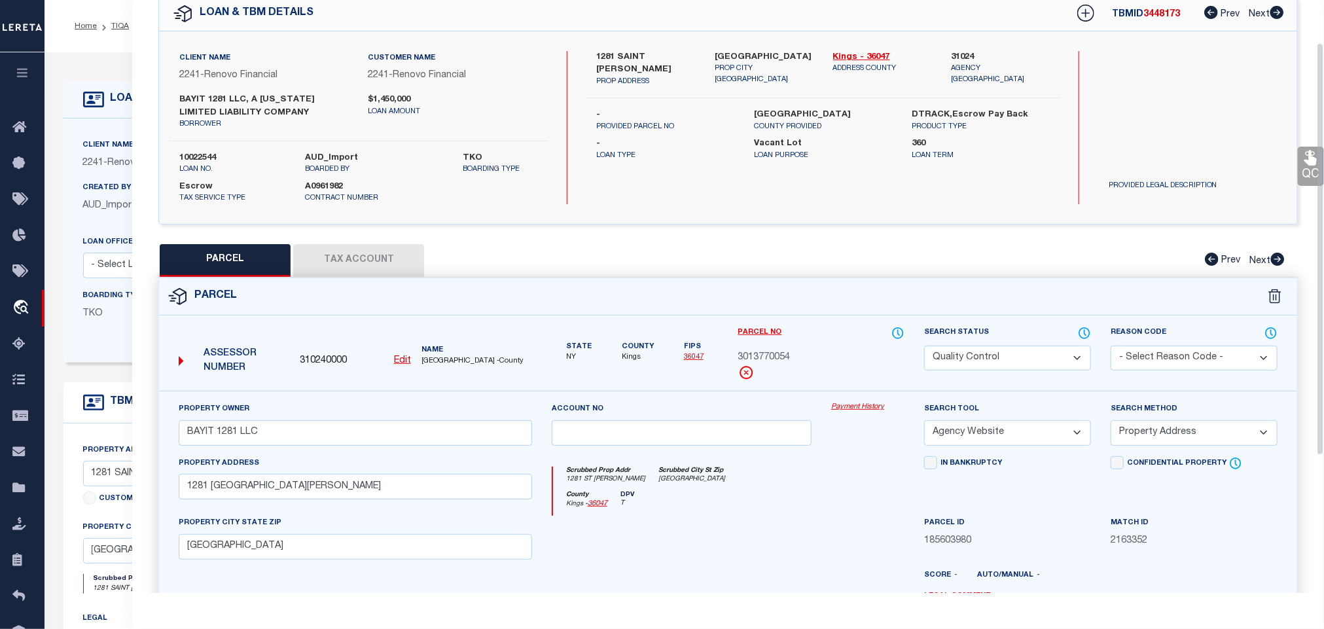
click at [358, 255] on button "Tax Account" at bounding box center [358, 260] width 131 height 33
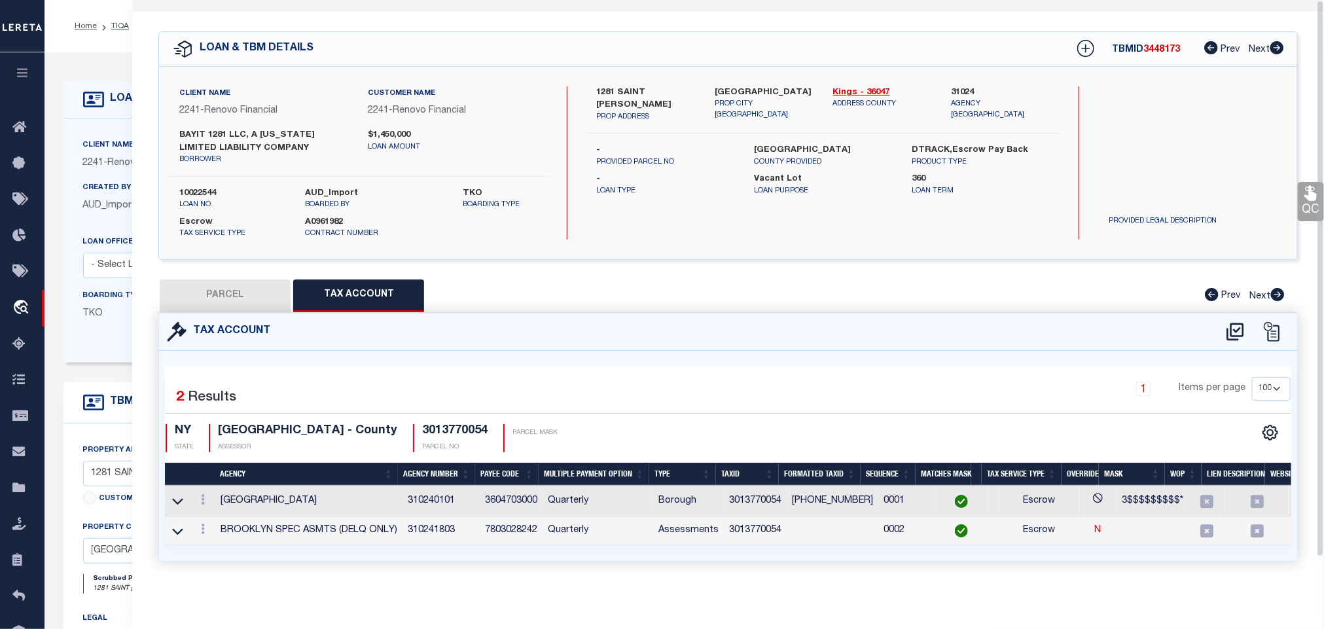
scroll to position [0, 0]
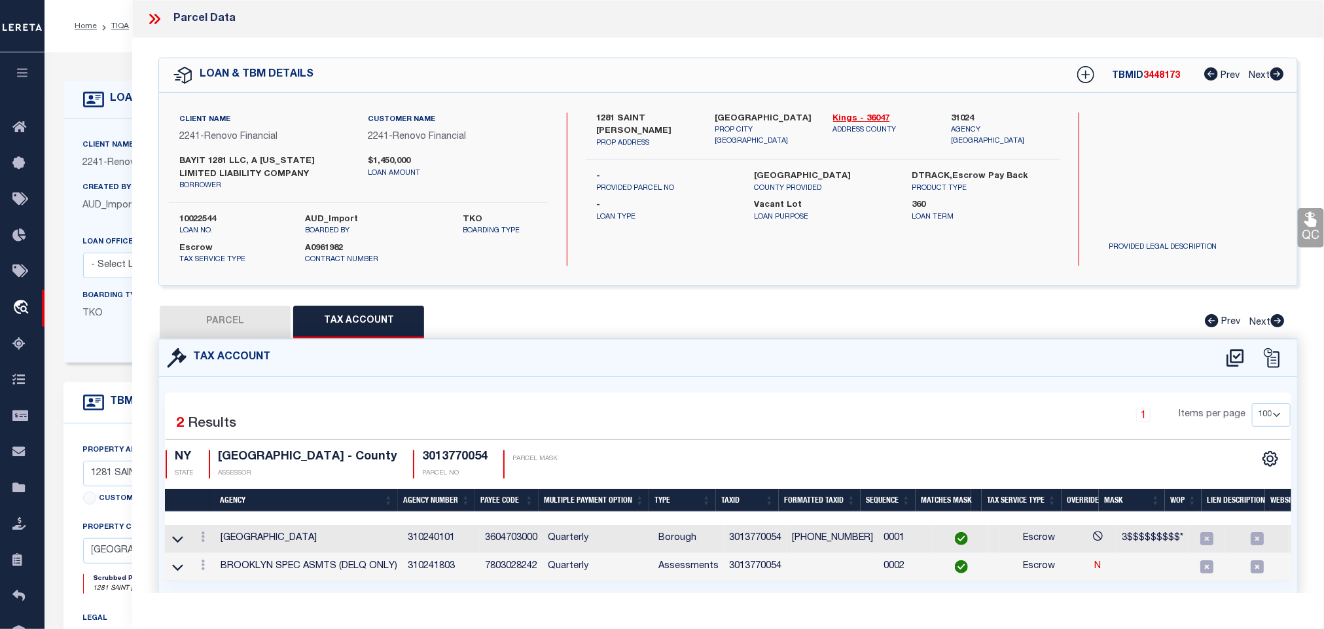
click at [230, 322] on button "PARCEL" at bounding box center [225, 322] width 131 height 33
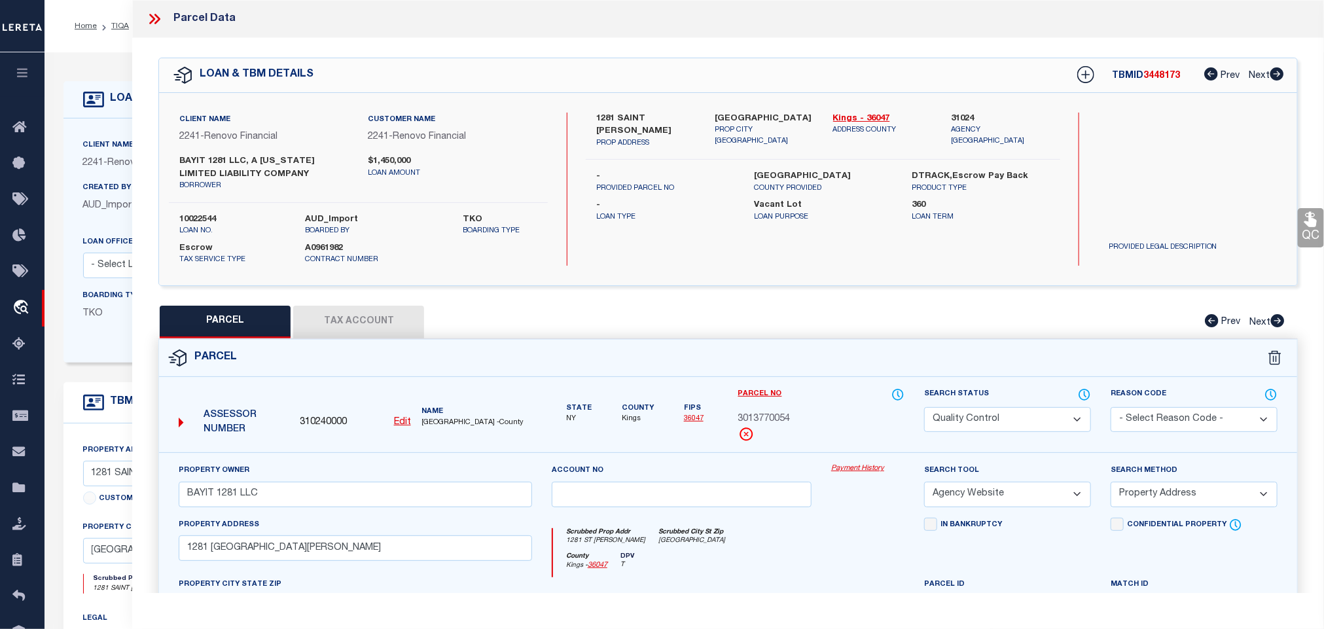
click at [1301, 230] on link "QC" at bounding box center [1311, 227] width 26 height 39
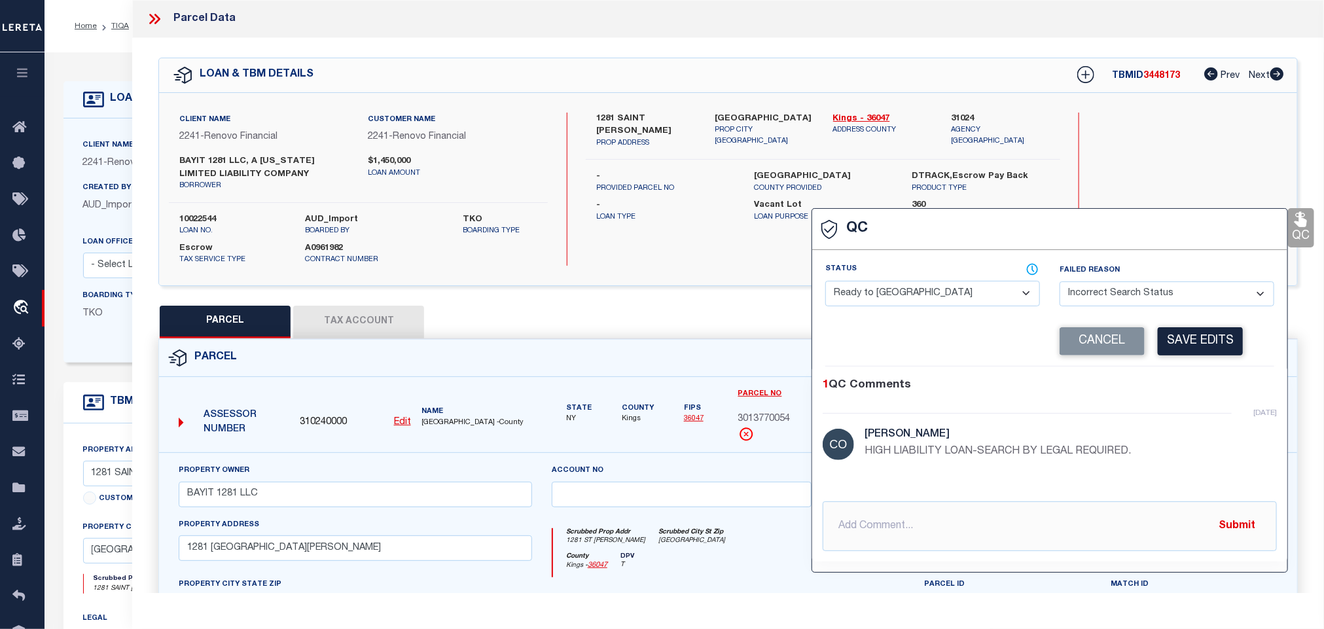
click at [988, 297] on select "- Select Status - Ready to QC Correct Incorrect" at bounding box center [932, 294] width 215 height 26
click at [826, 281] on select "- Select Status - Ready to QC Correct Incorrect" at bounding box center [932, 294] width 215 height 26
click at [1217, 338] on button "Save Edits" at bounding box center [1200, 341] width 85 height 28
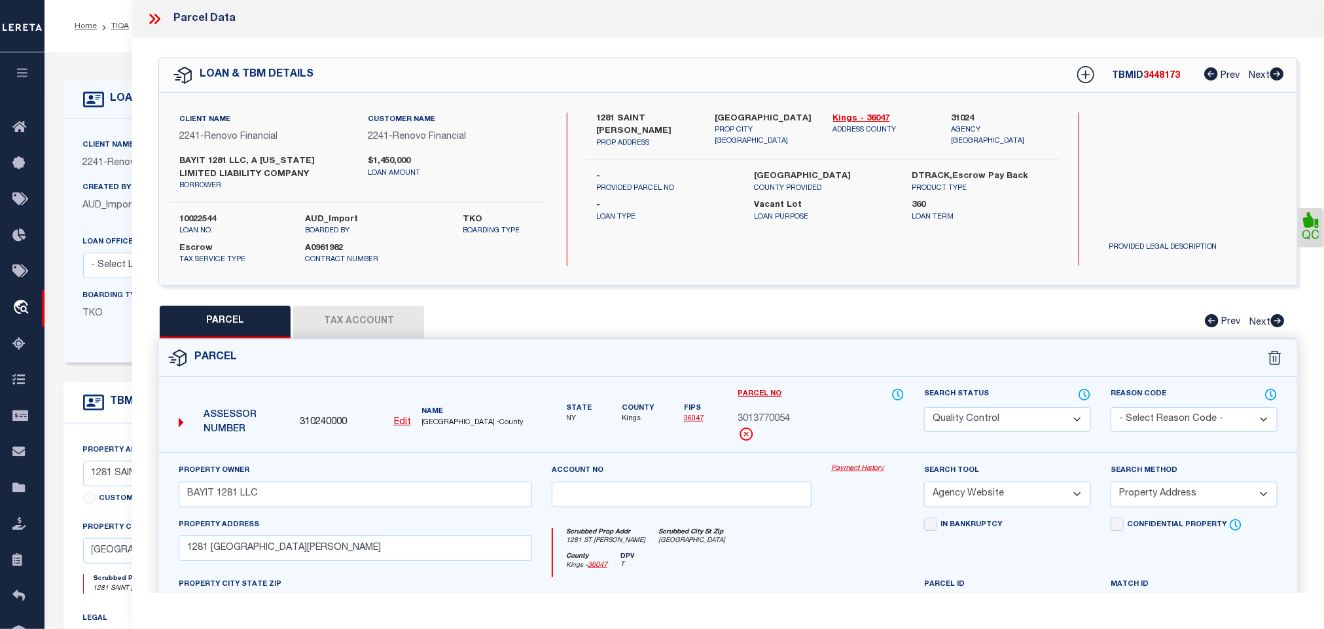
click at [1019, 414] on select "Automated Search Bad Parcel Complete Duplicate Parcel High Dollar Reporting In …" at bounding box center [1007, 420] width 167 height 26
click at [924, 409] on select "Automated Search Bad Parcel Complete Duplicate Parcel High Dollar Reporting In …" at bounding box center [1007, 420] width 167 height 26
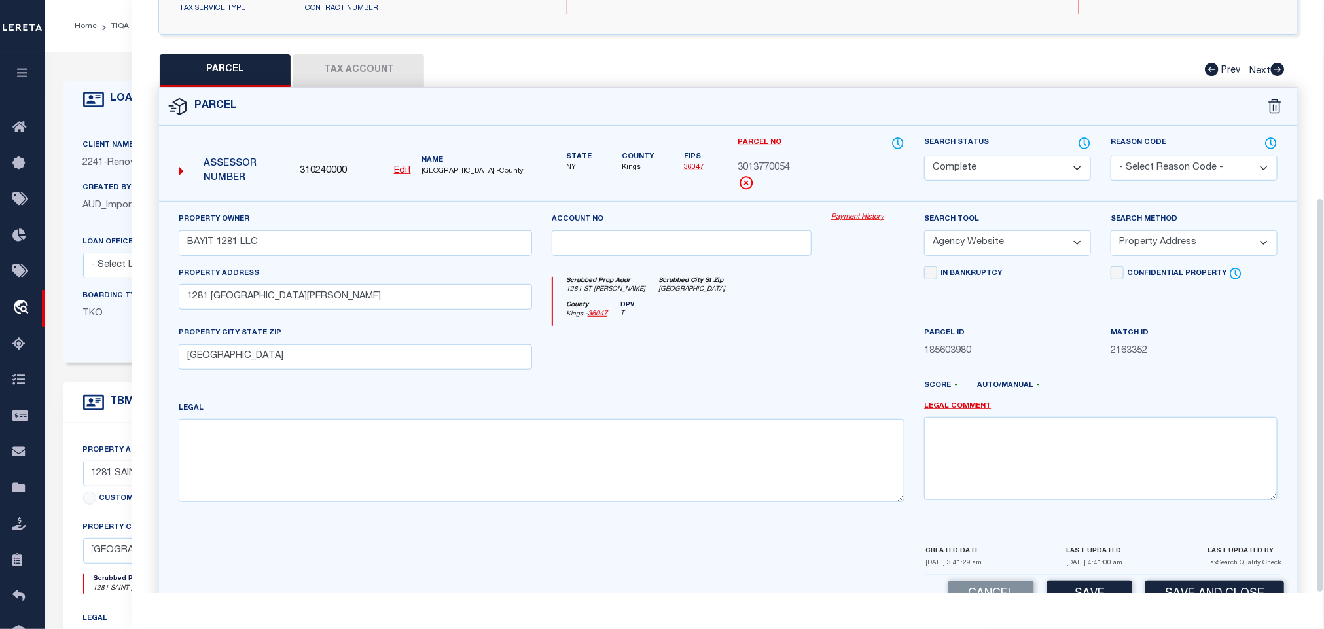
scroll to position [297, 0]
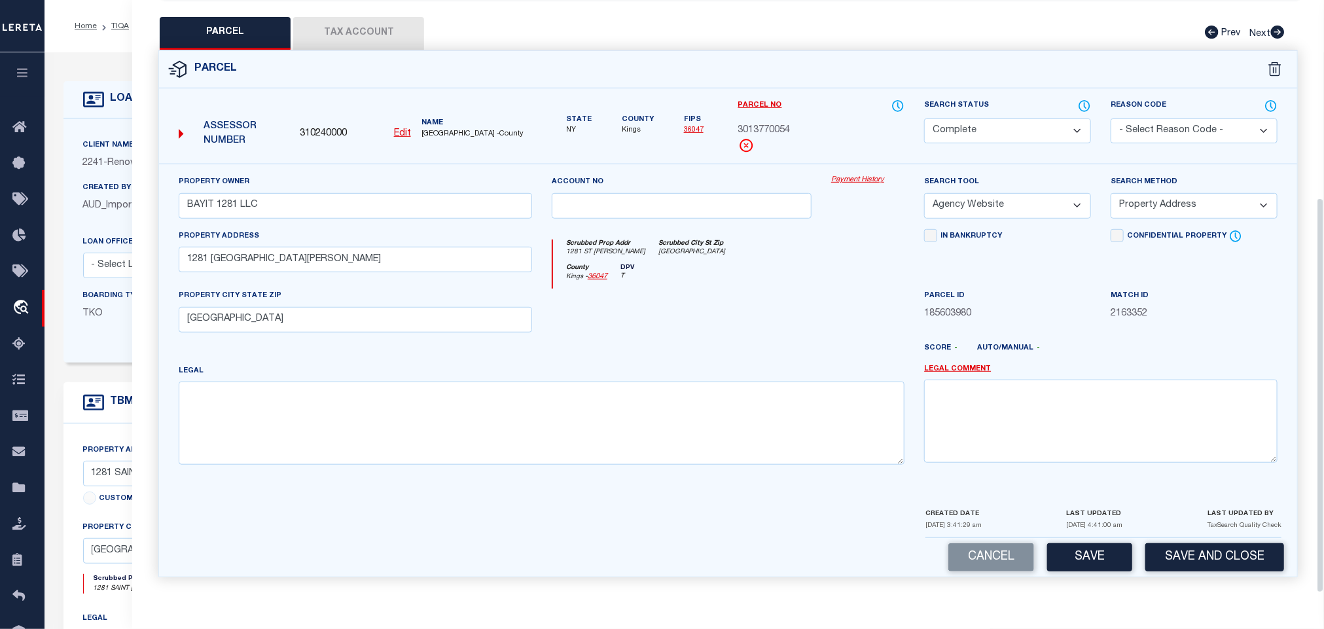
click at [1214, 550] on button "Save and Close" at bounding box center [1214, 557] width 139 height 28
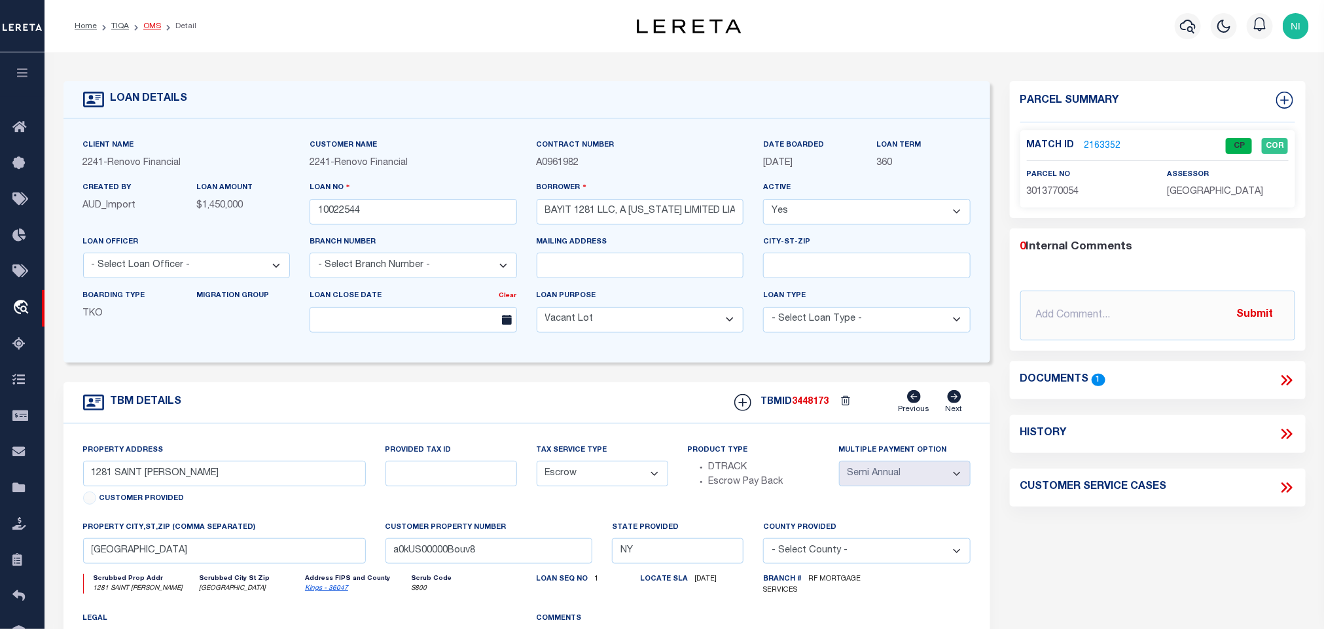
click at [152, 26] on link "OMS" at bounding box center [152, 26] width 18 height 8
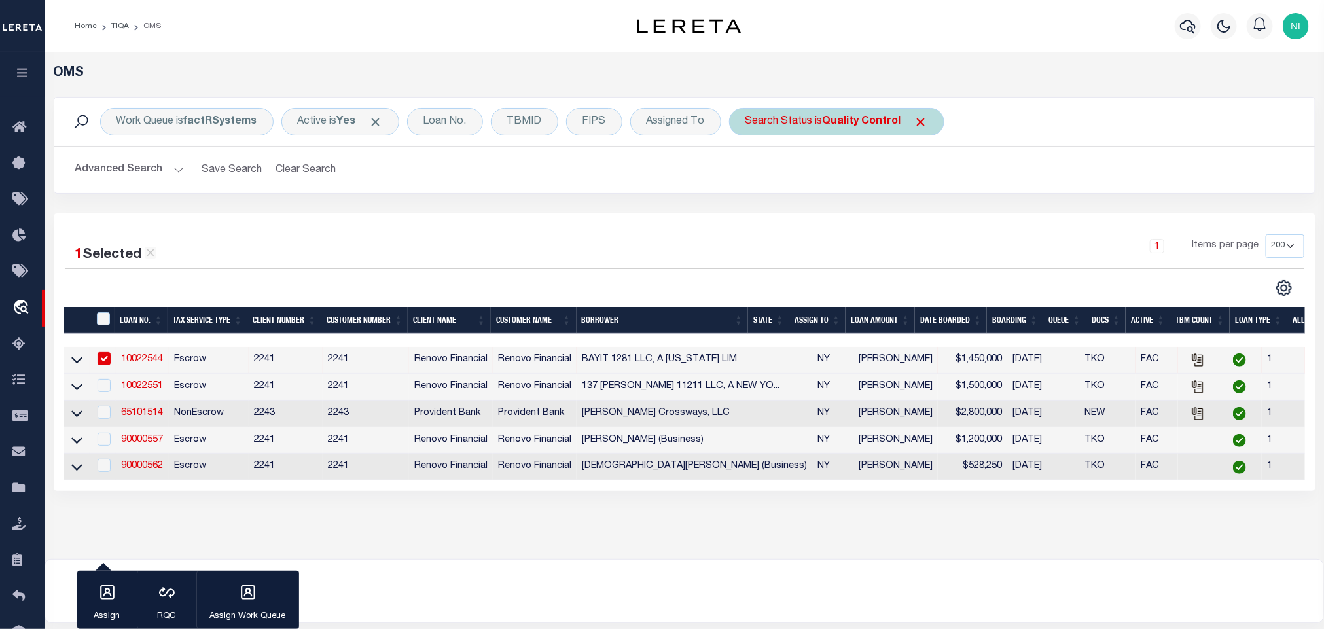
click at [820, 122] on div "Search Status is Quality Control" at bounding box center [836, 121] width 215 height 27
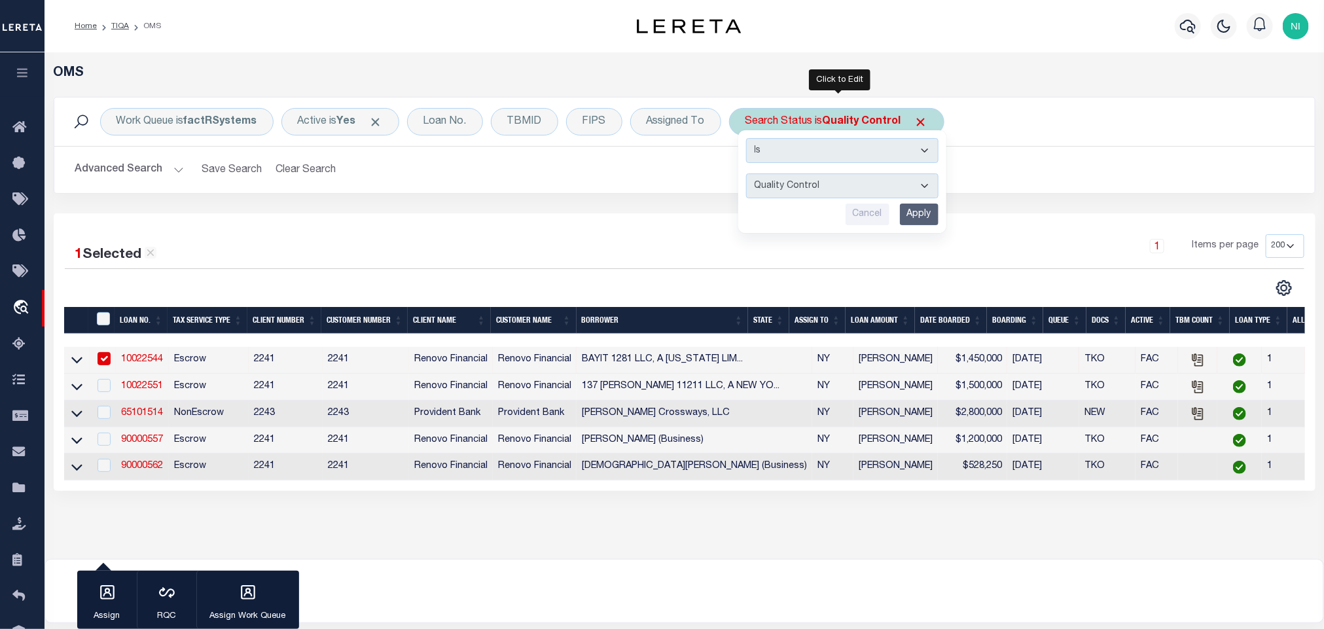
click at [925, 210] on input "Apply" at bounding box center [919, 215] width 39 height 22
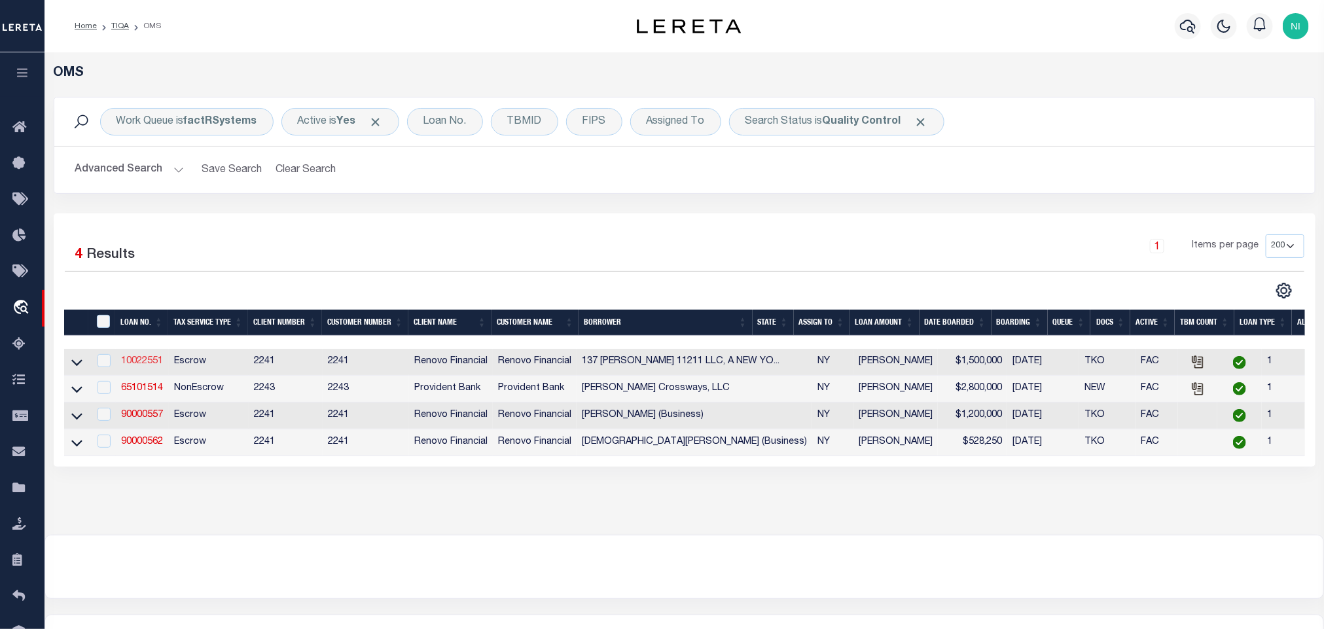
click at [154, 366] on link "10022551" at bounding box center [142, 361] width 42 height 9
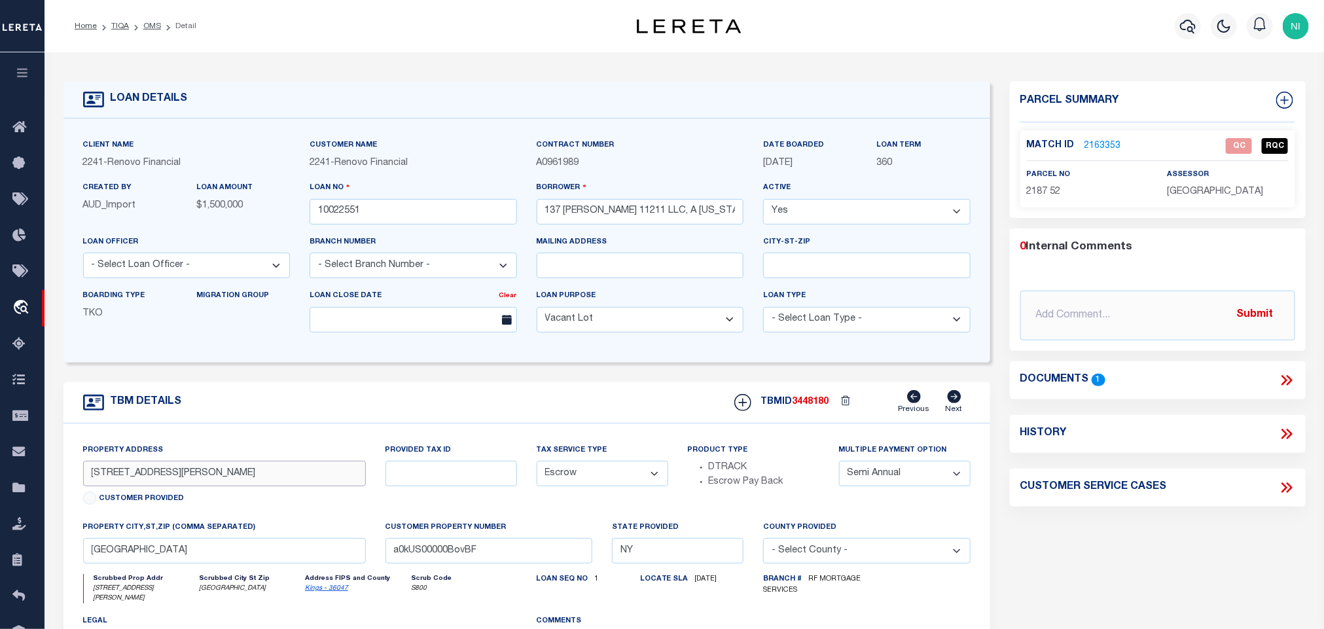
click at [203, 486] on input "[STREET_ADDRESS][PERSON_NAME]" at bounding box center [224, 474] width 283 height 26
drag, startPoint x: 1284, startPoint y: 383, endPoint x: 1269, endPoint y: 387, distance: 16.2
click at [1284, 383] on icon at bounding box center [1285, 380] width 6 height 10
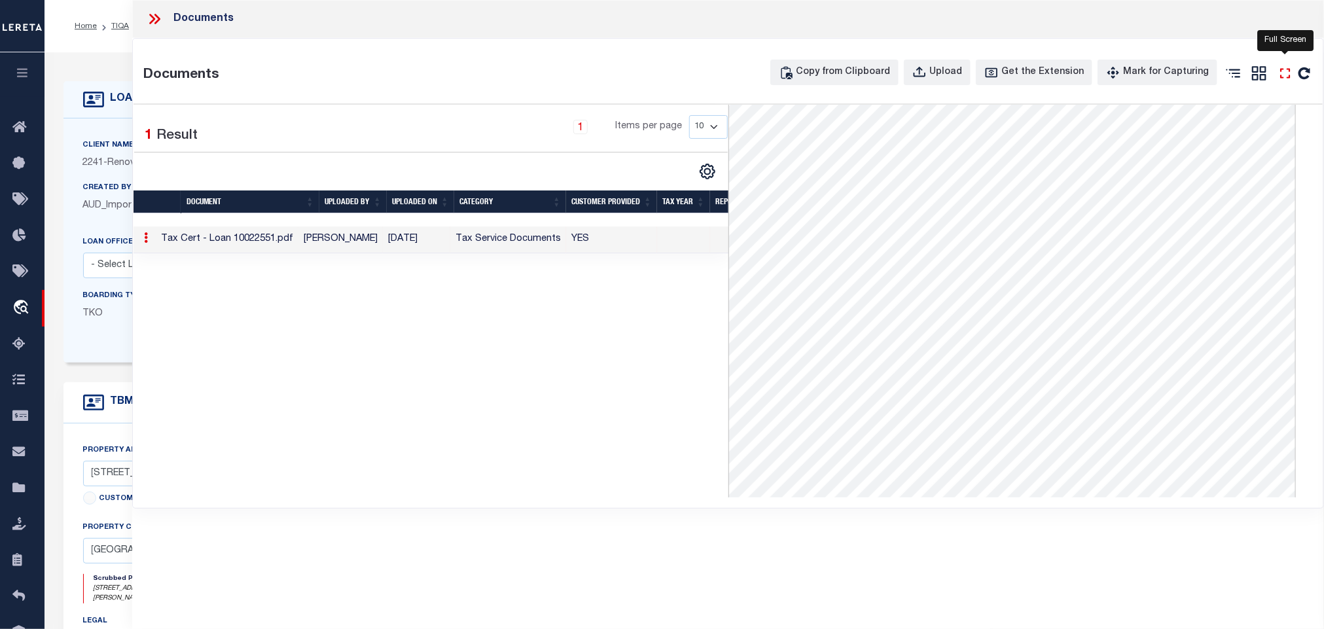
click at [1283, 75] on icon at bounding box center [1285, 73] width 17 height 17
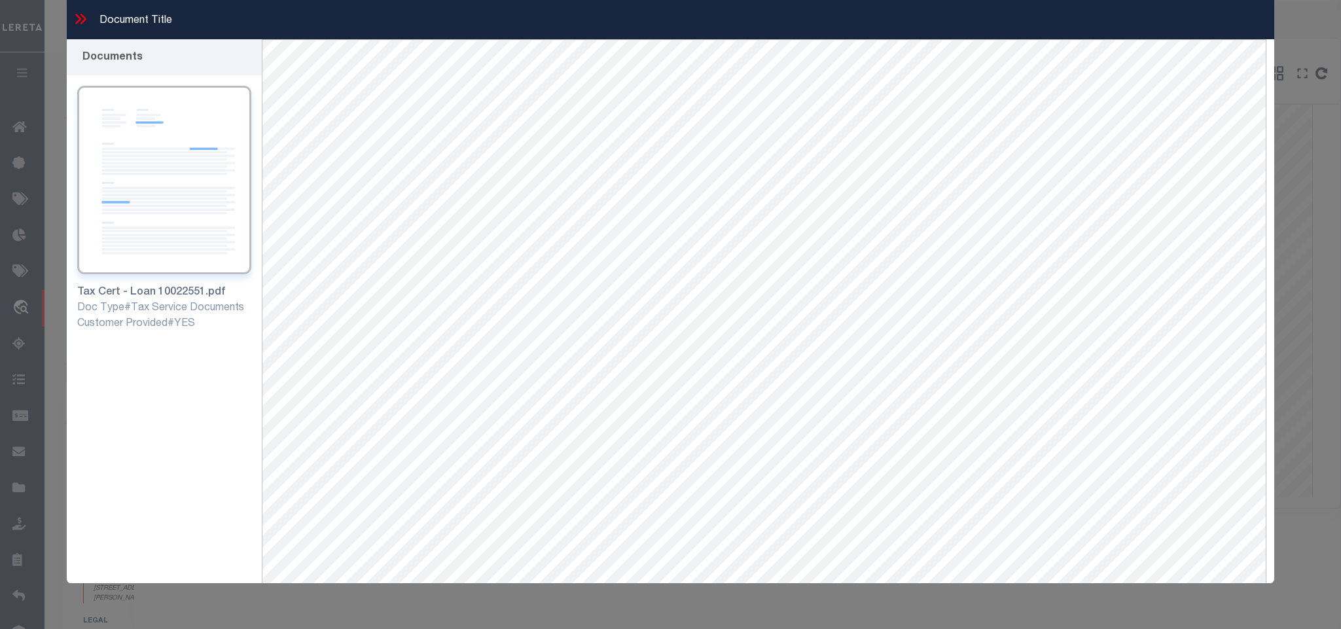
click at [81, 20] on icon at bounding box center [80, 18] width 17 height 17
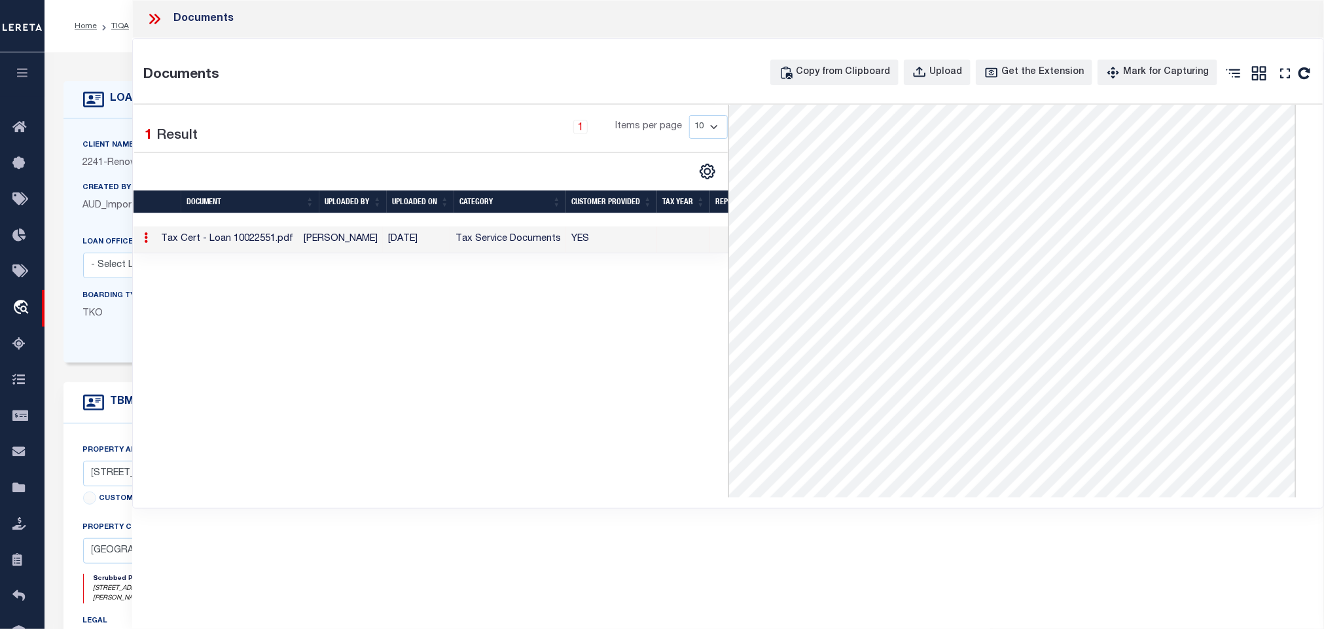
click at [158, 20] on icon at bounding box center [157, 19] width 6 height 10
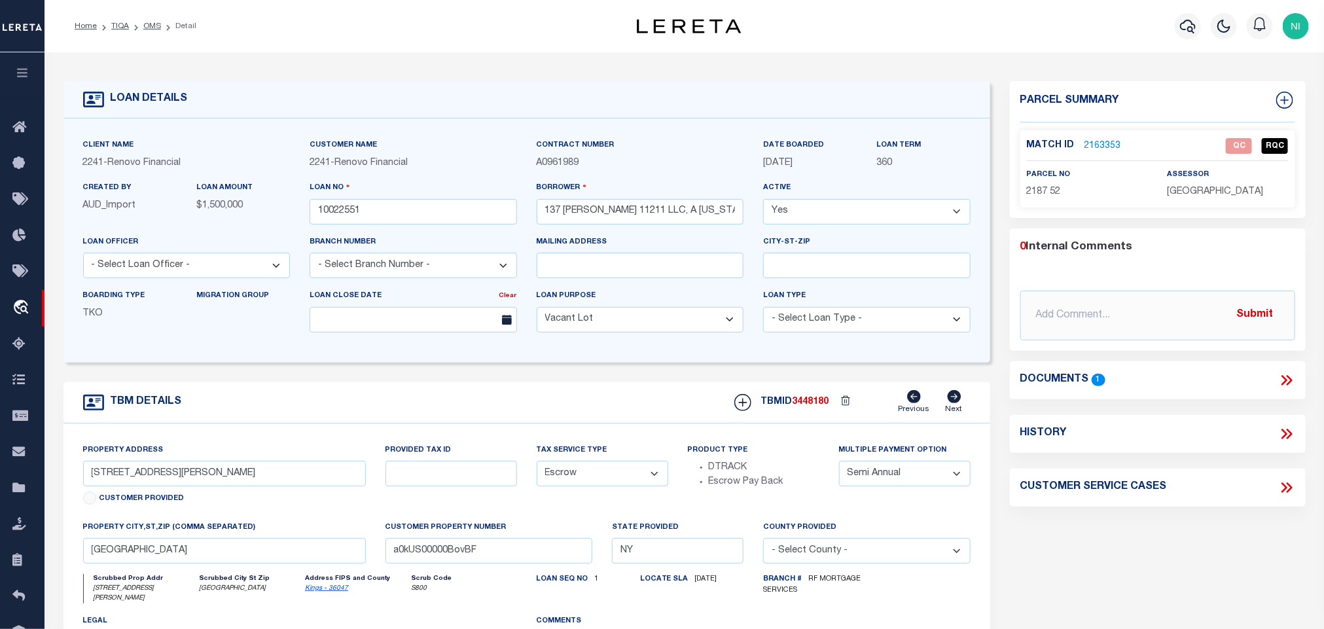
click at [1112, 143] on link "2163353" at bounding box center [1103, 146] width 37 height 14
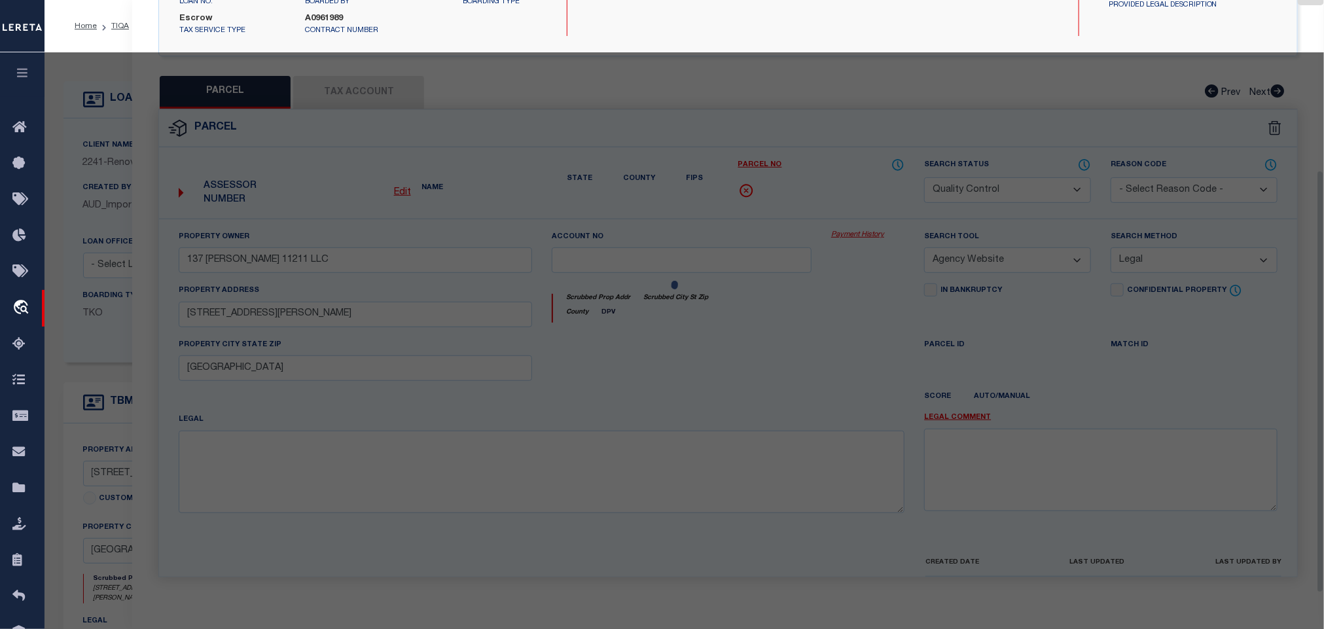
scroll to position [258, 0]
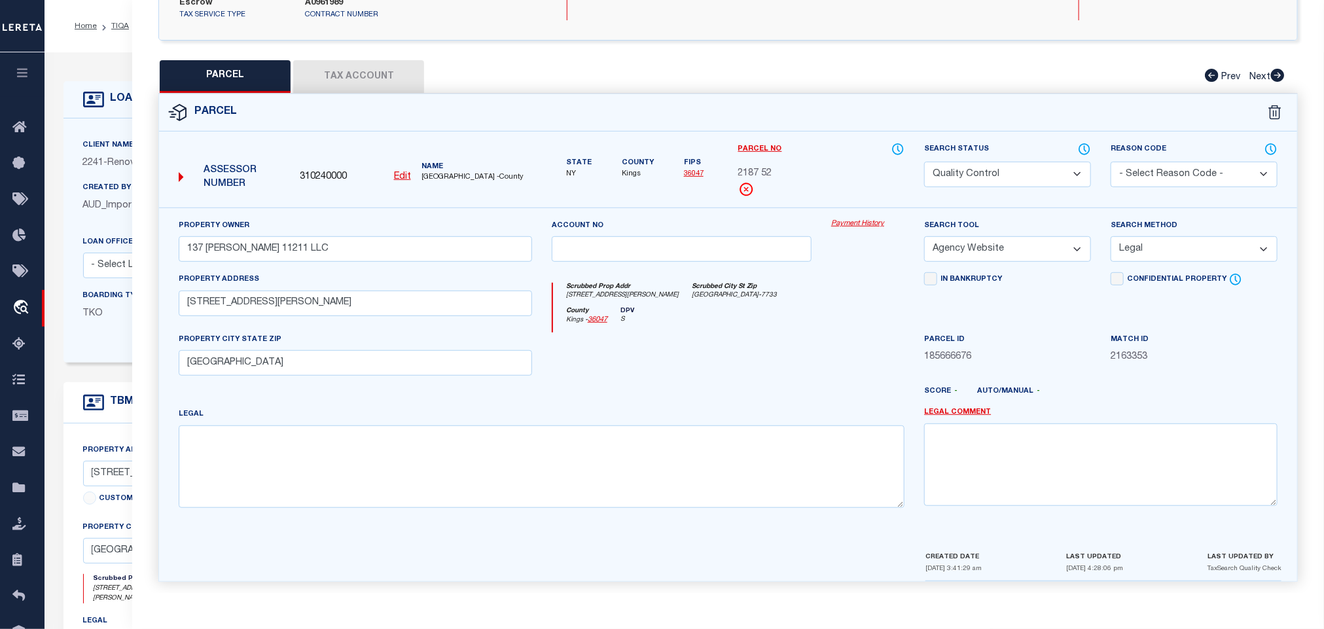
click at [393, 63] on button "Tax Account" at bounding box center [358, 76] width 131 height 33
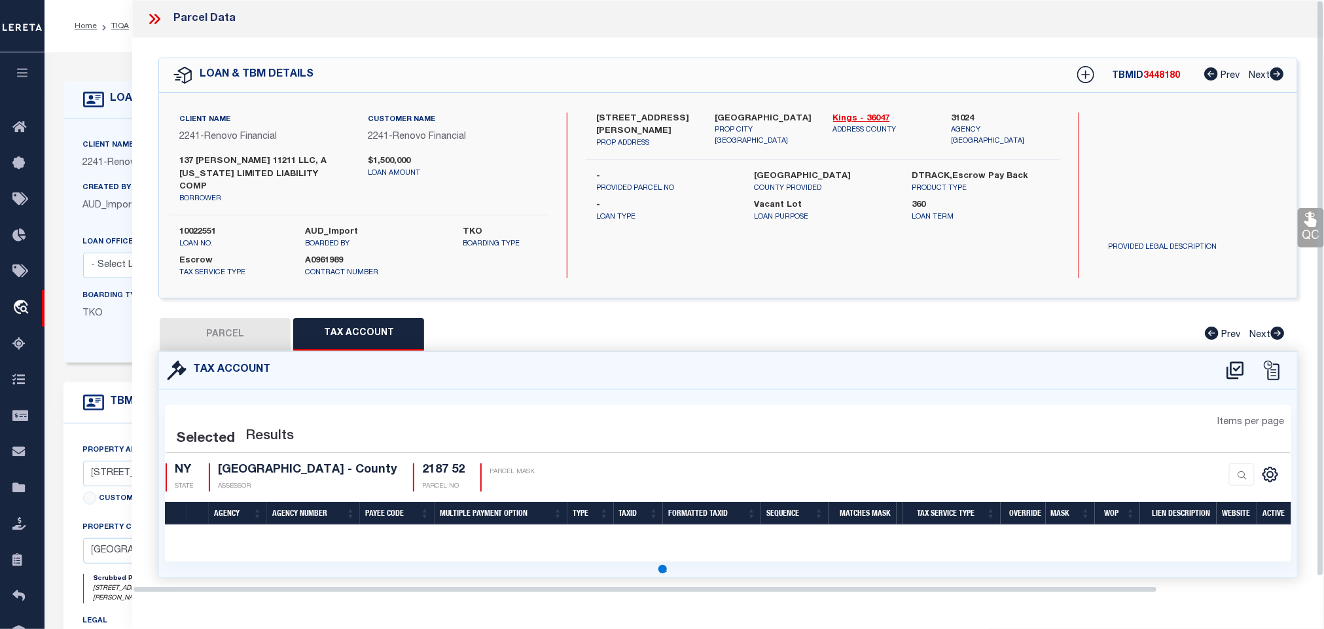
scroll to position [0, 0]
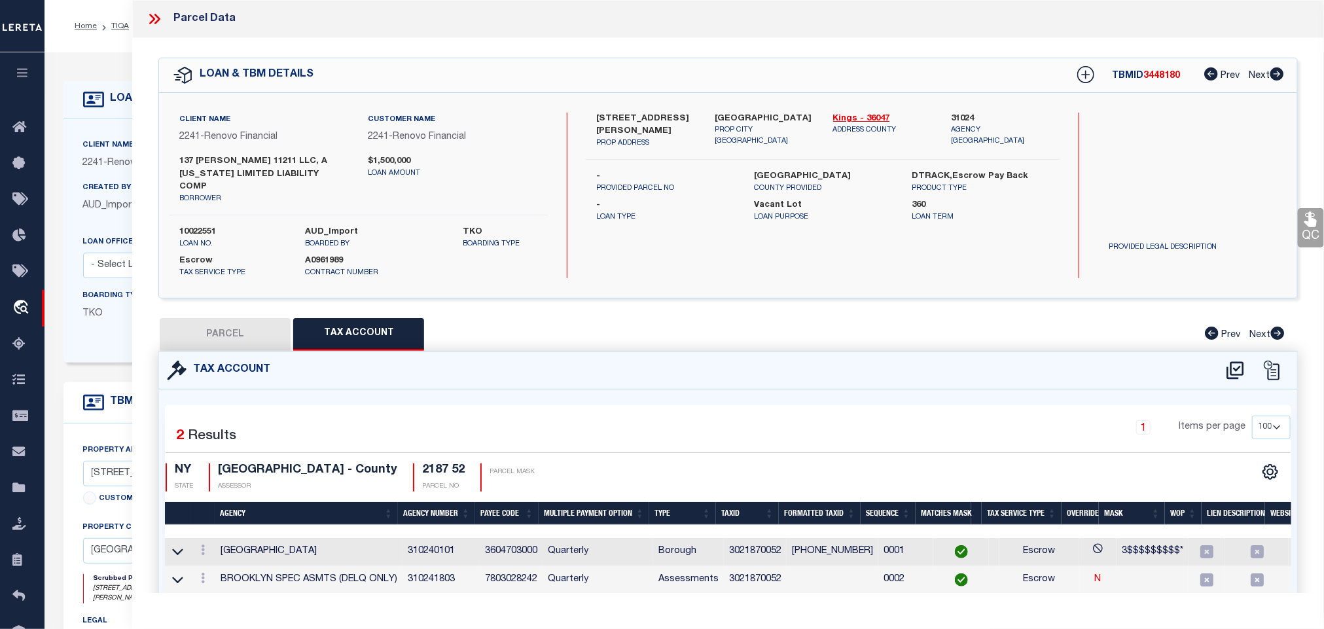
click at [240, 321] on button "PARCEL" at bounding box center [225, 334] width 131 height 33
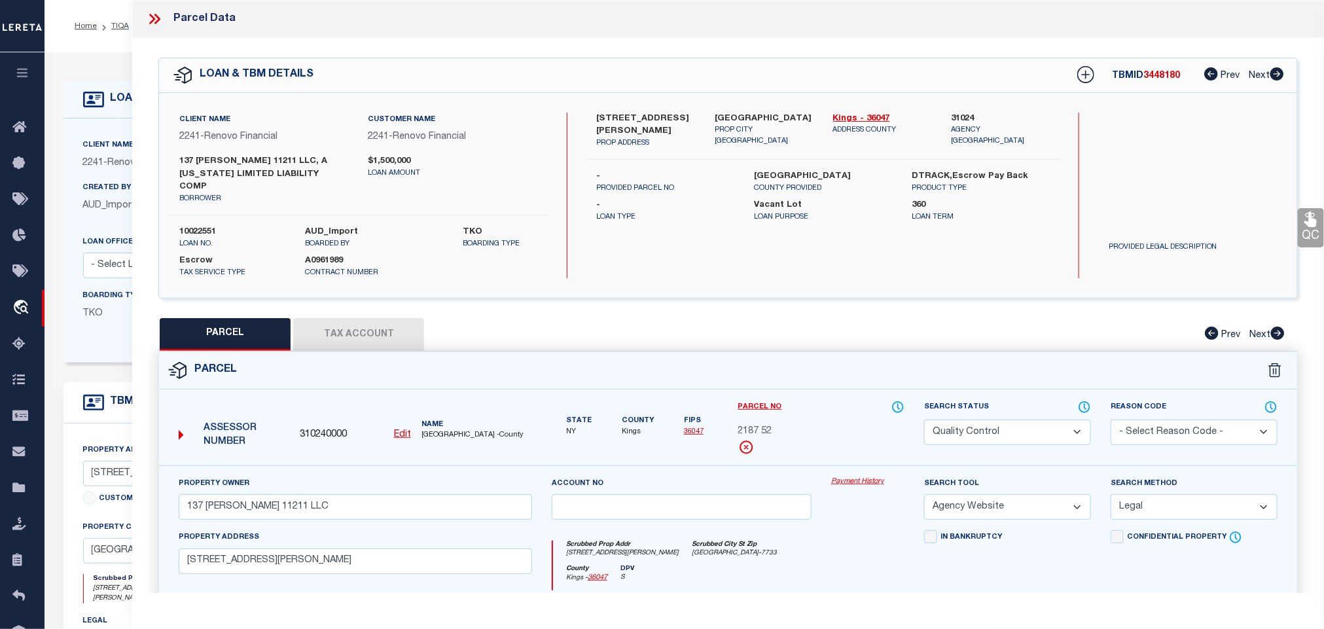
click at [1312, 226] on icon at bounding box center [1311, 219] width 12 height 15
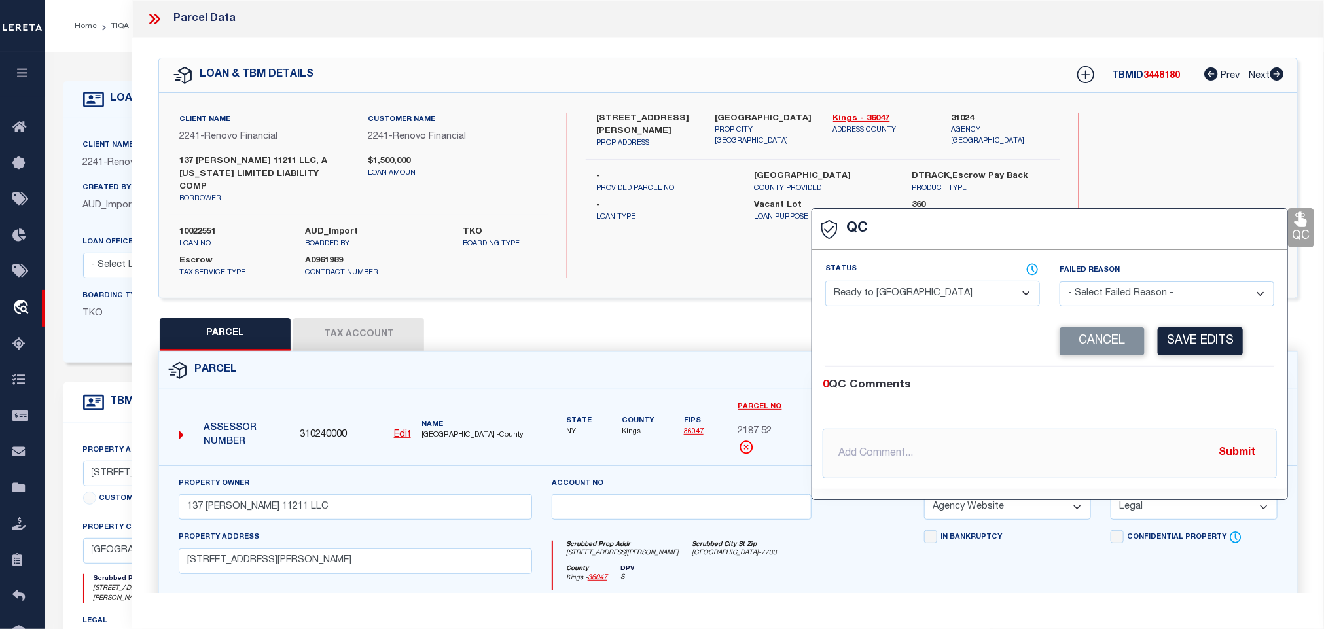
click at [926, 297] on select "- Select Status - Ready to QC Correct Incorrect" at bounding box center [932, 294] width 215 height 26
click at [826, 281] on select "- Select Status - Ready to QC Correct Incorrect" at bounding box center [932, 294] width 215 height 26
click at [1208, 340] on button "Save Edits" at bounding box center [1200, 341] width 85 height 28
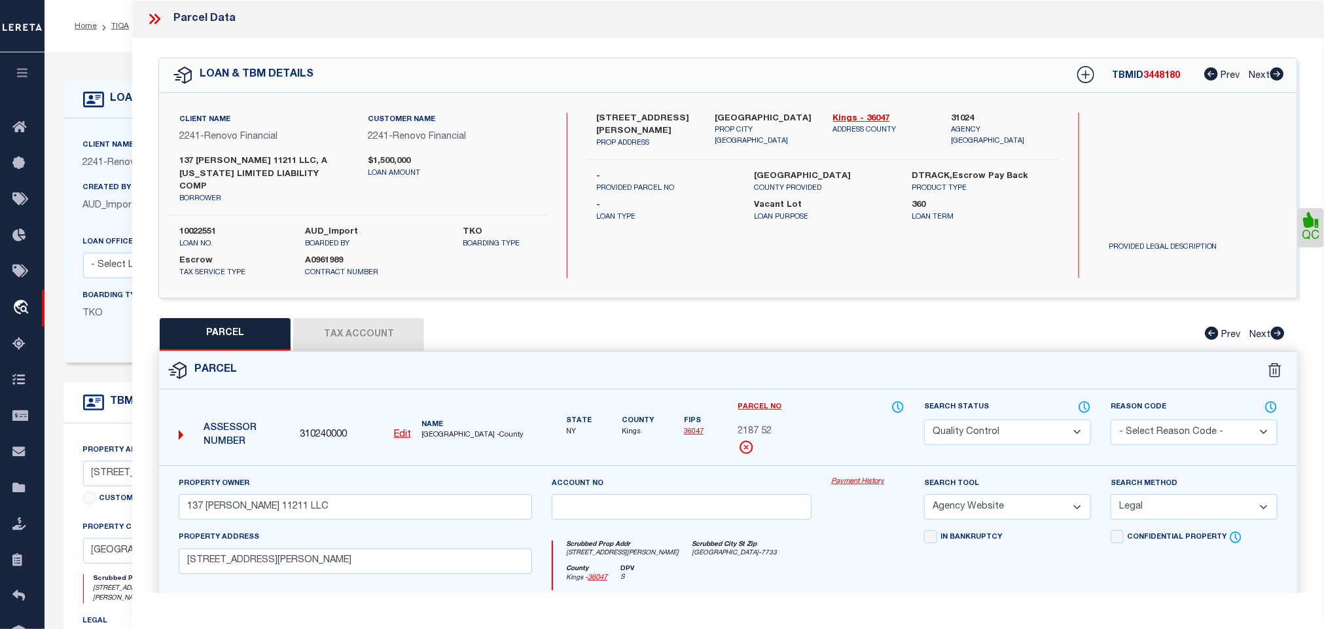
click at [1007, 420] on select "Automated Search Bad Parcel Complete Duplicate Parcel High Dollar Reporting In …" at bounding box center [1007, 433] width 167 height 26
click at [924, 420] on select "Automated Search Bad Parcel Complete Duplicate Parcel High Dollar Reporting In …" at bounding box center [1007, 433] width 167 height 26
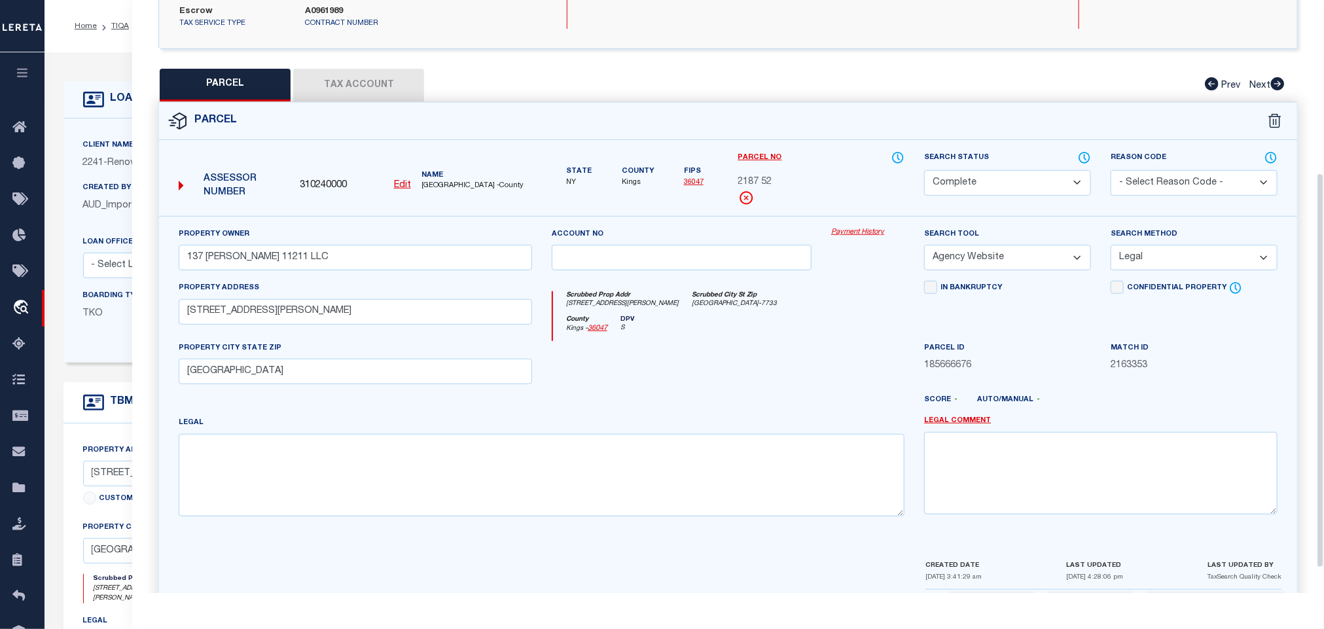
scroll to position [297, 0]
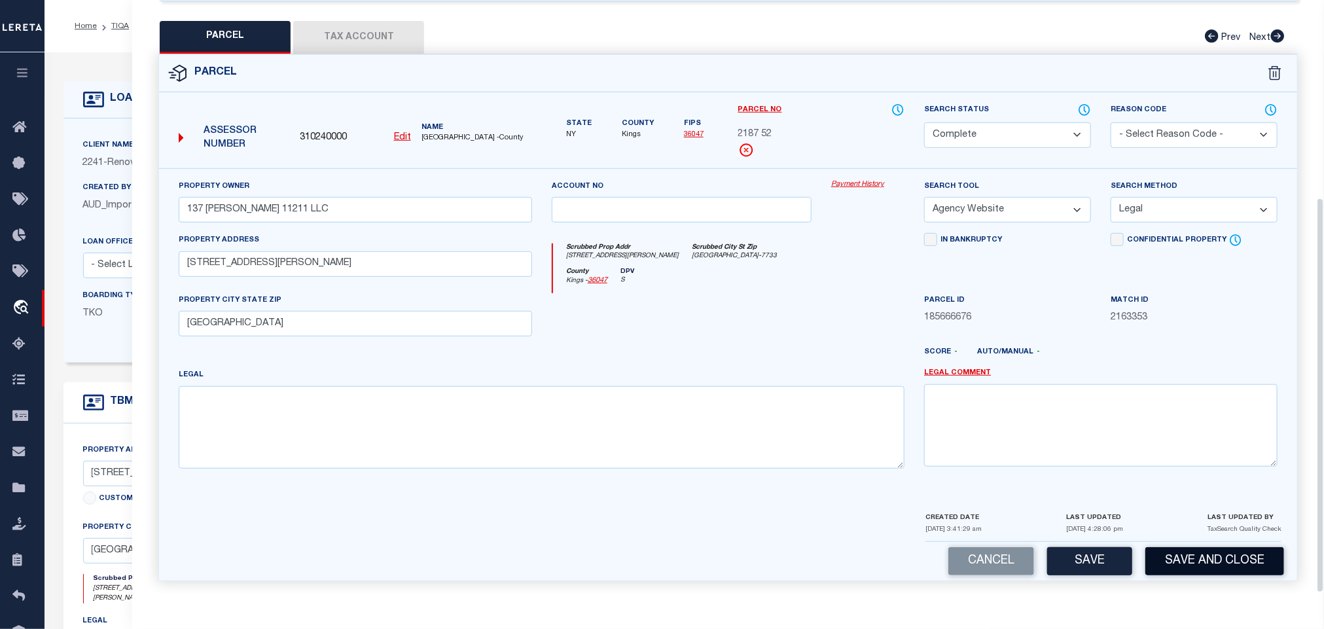
click at [1220, 552] on button "Save and Close" at bounding box center [1214, 561] width 139 height 28
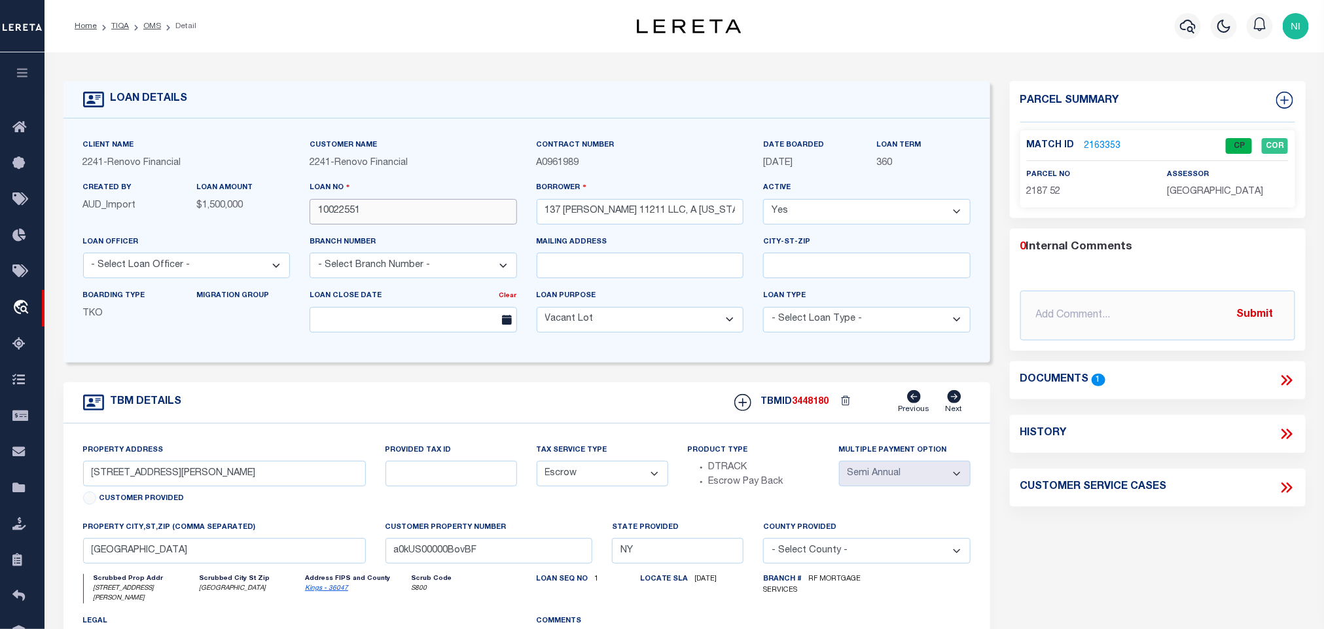
click at [348, 207] on input "10022551" at bounding box center [413, 212] width 207 height 26
click at [374, 207] on input "10022551" at bounding box center [413, 212] width 207 height 26
click at [804, 406] on span "3448180" at bounding box center [811, 401] width 37 height 9
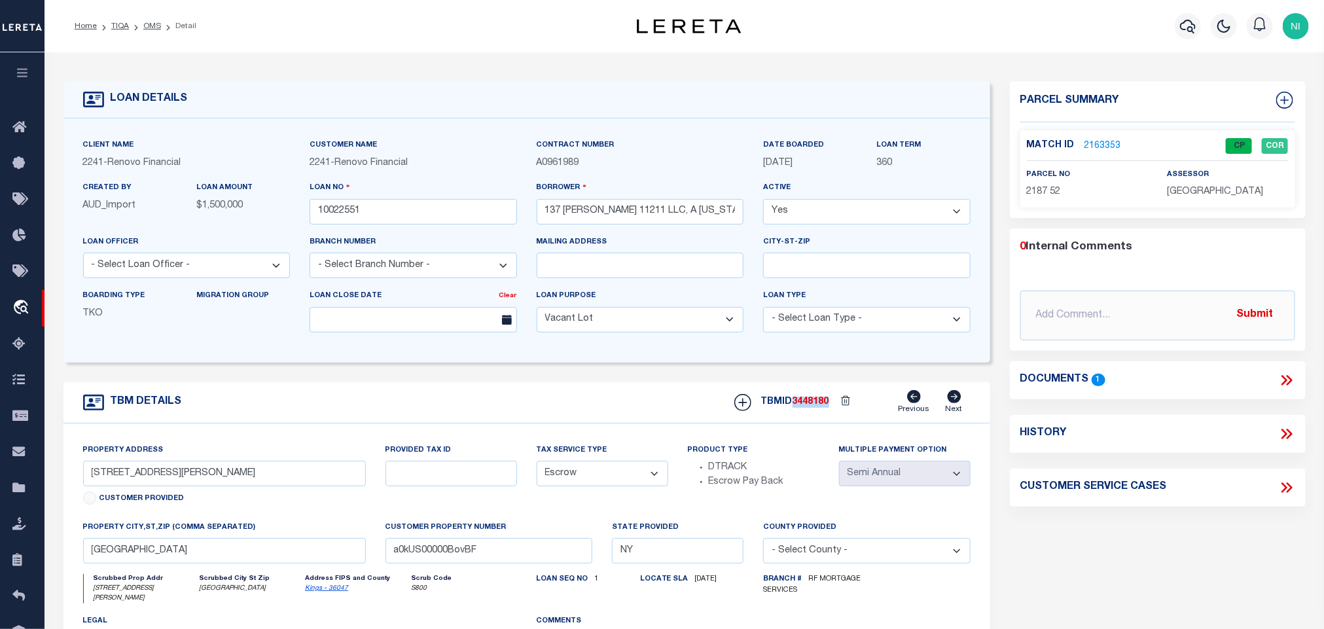
click at [804, 406] on span "3448180" at bounding box center [811, 401] width 37 height 9
click at [154, 27] on link "OMS" at bounding box center [152, 26] width 18 height 8
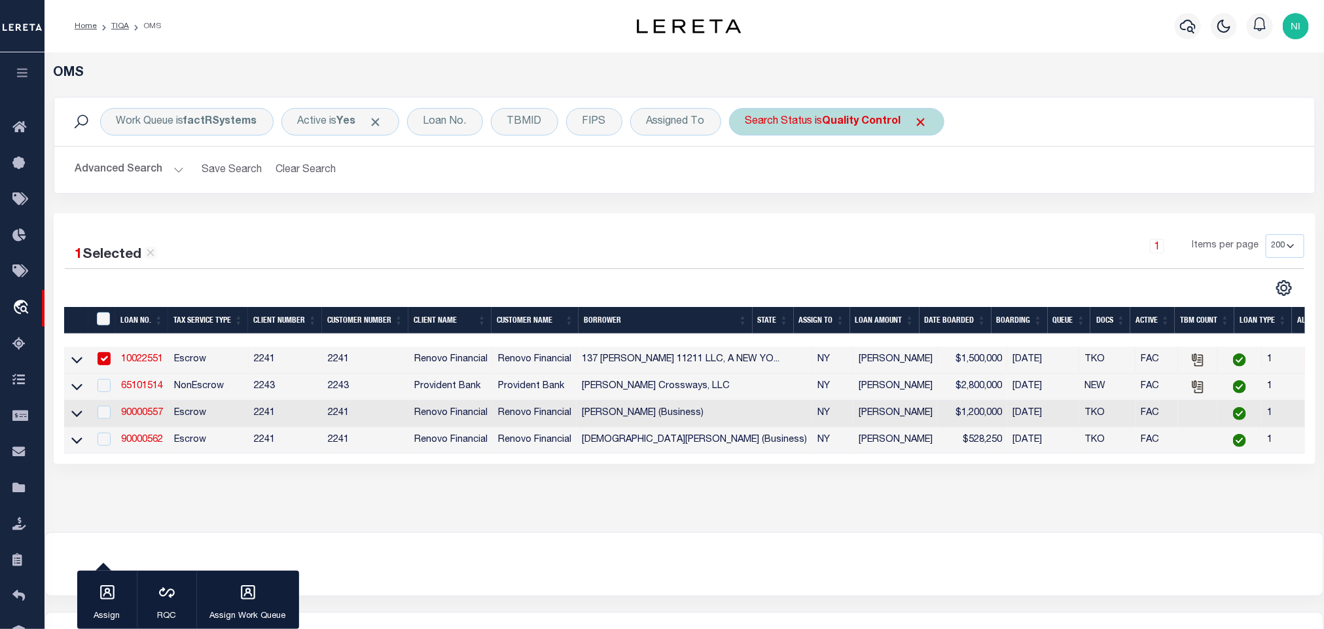
click at [827, 118] on div "Search Status is Quality Control" at bounding box center [836, 121] width 215 height 27
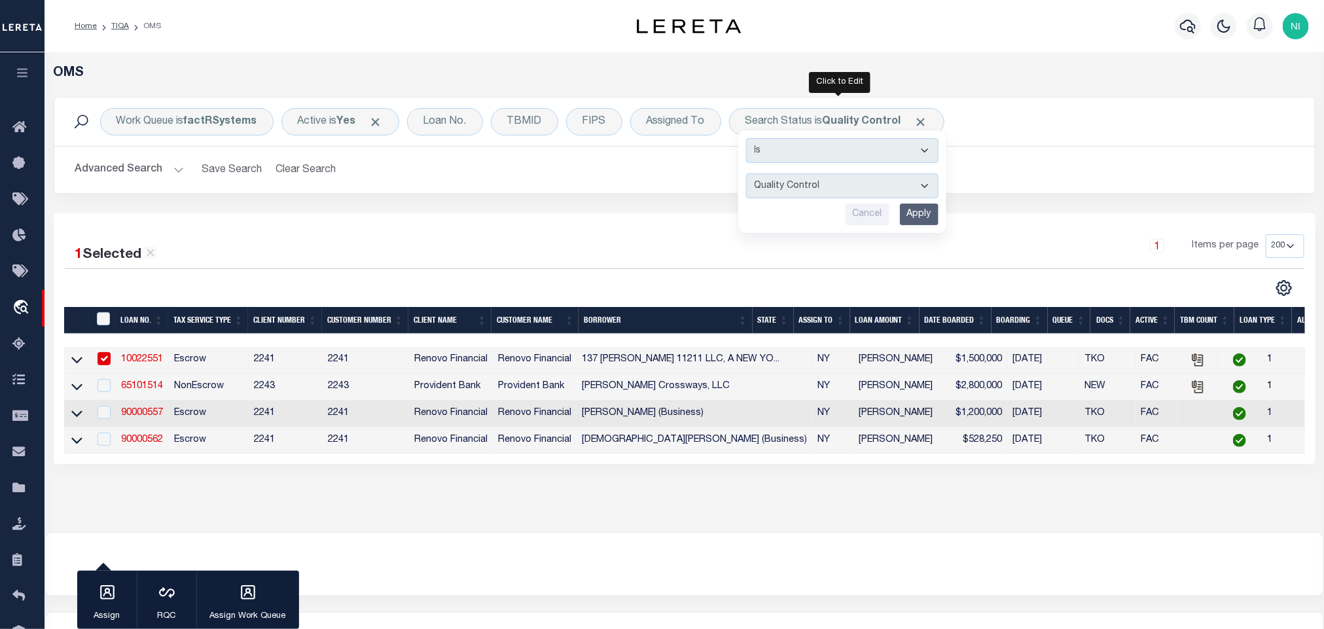
click at [929, 213] on input "Apply" at bounding box center [919, 215] width 39 height 22
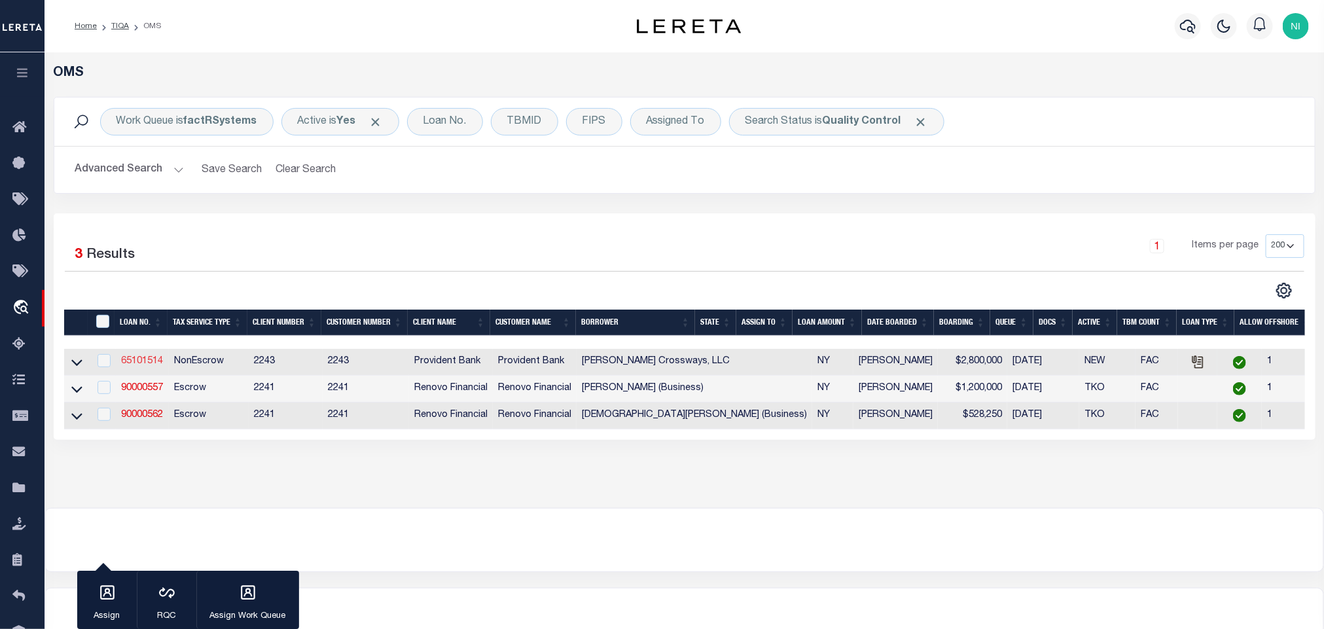
click at [130, 362] on link "65101514" at bounding box center [142, 361] width 42 height 9
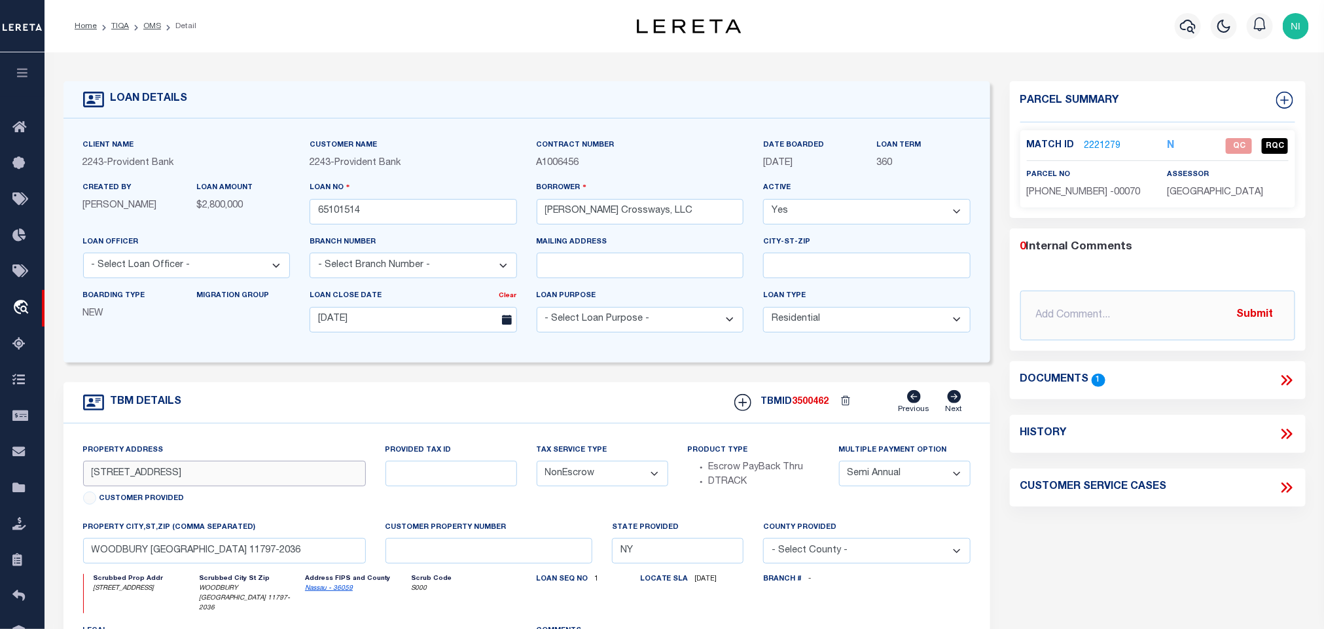
click at [320, 474] on input "[STREET_ADDRESS]" at bounding box center [224, 474] width 283 height 26
drag, startPoint x: 1286, startPoint y: 379, endPoint x: 1279, endPoint y: 380, distance: 7.2
click at [1286, 379] on icon at bounding box center [1286, 380] width 17 height 17
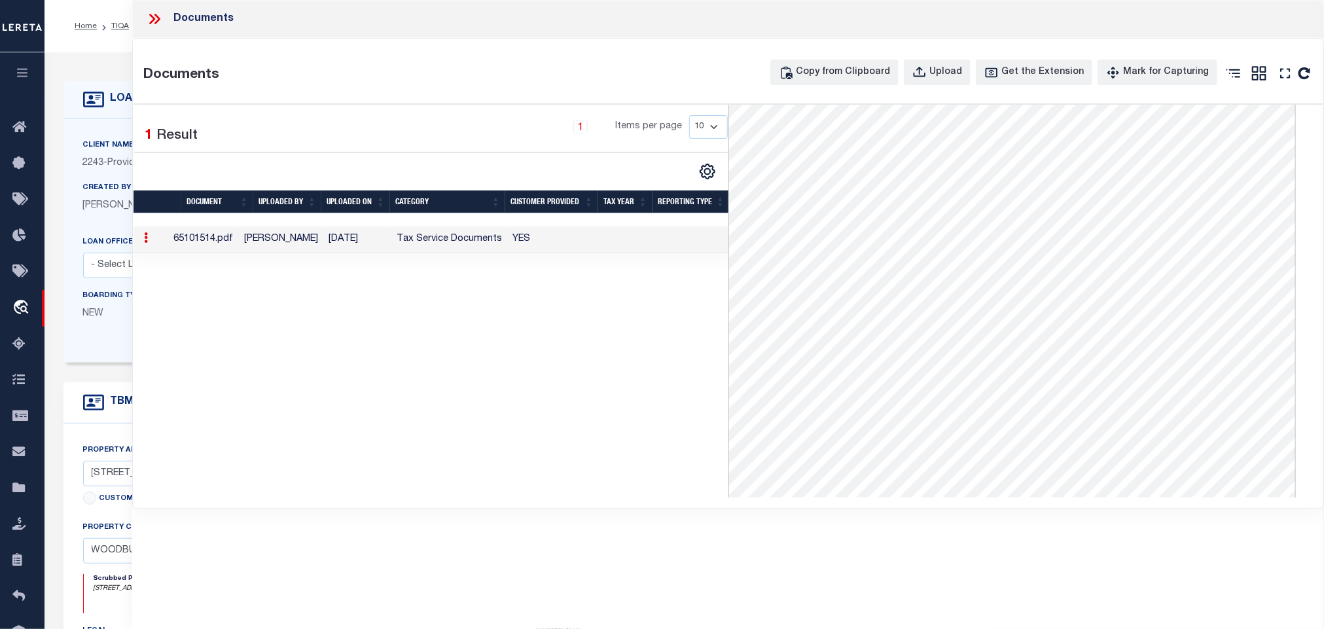
click at [149, 18] on icon at bounding box center [154, 18] width 17 height 17
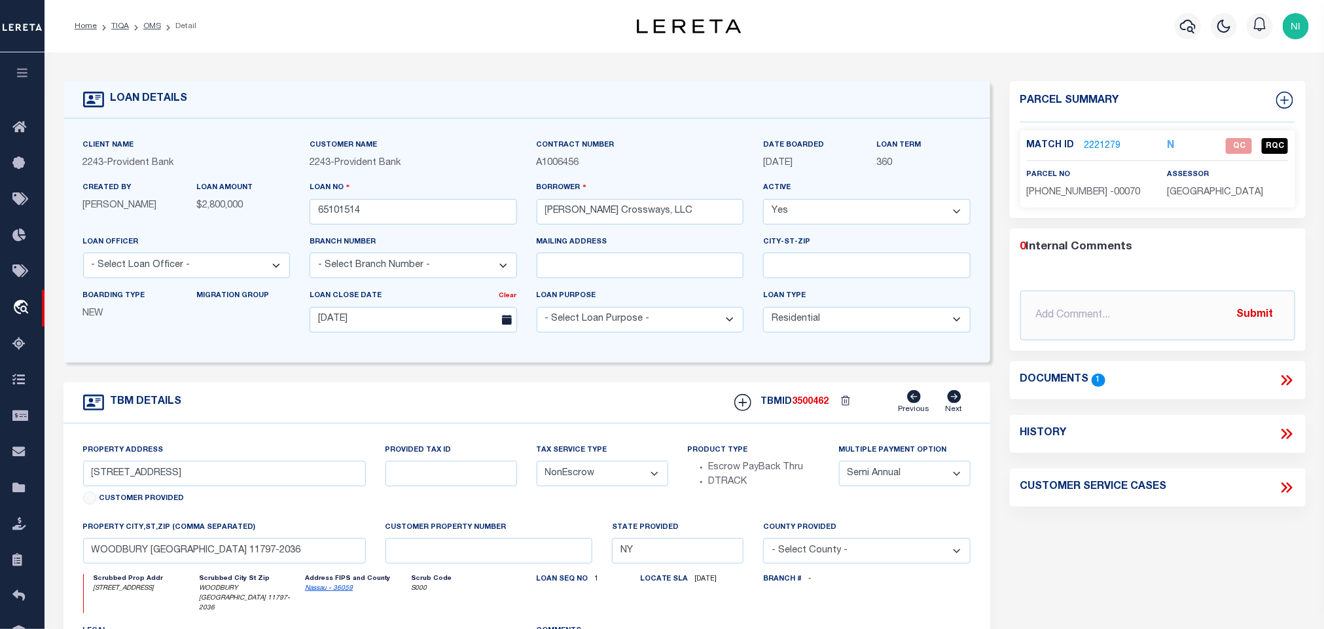
click at [1108, 142] on link "2221279" at bounding box center [1103, 146] width 37 height 14
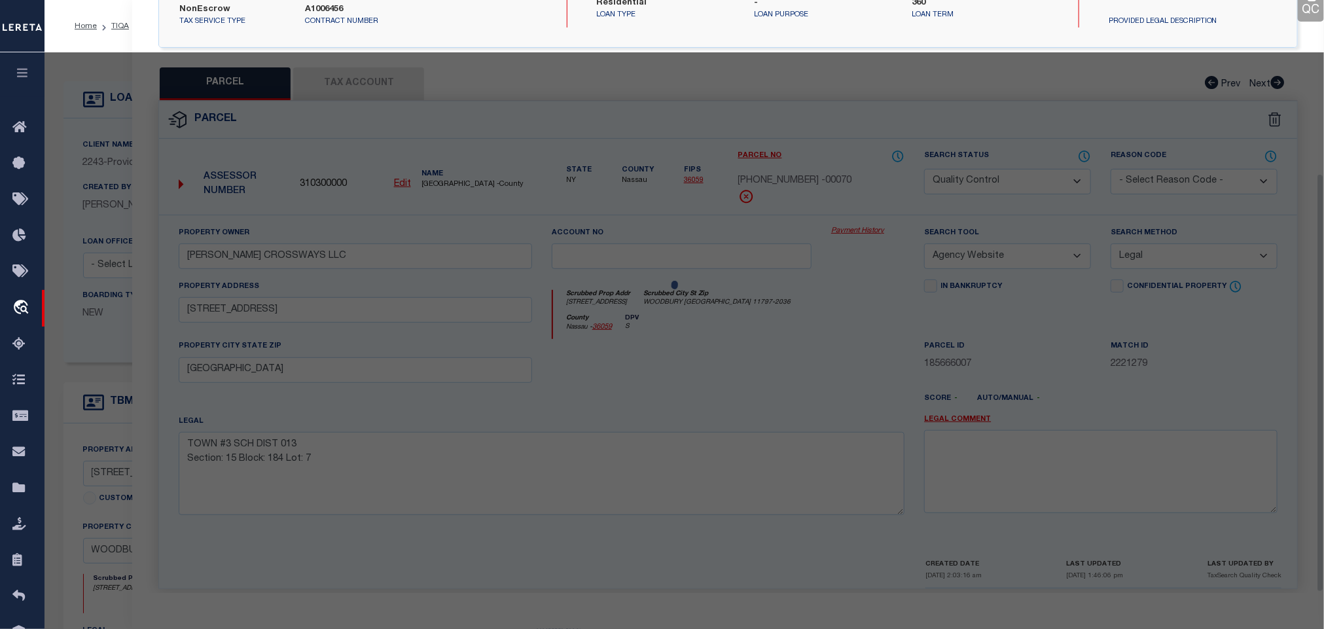
scroll to position [245, 0]
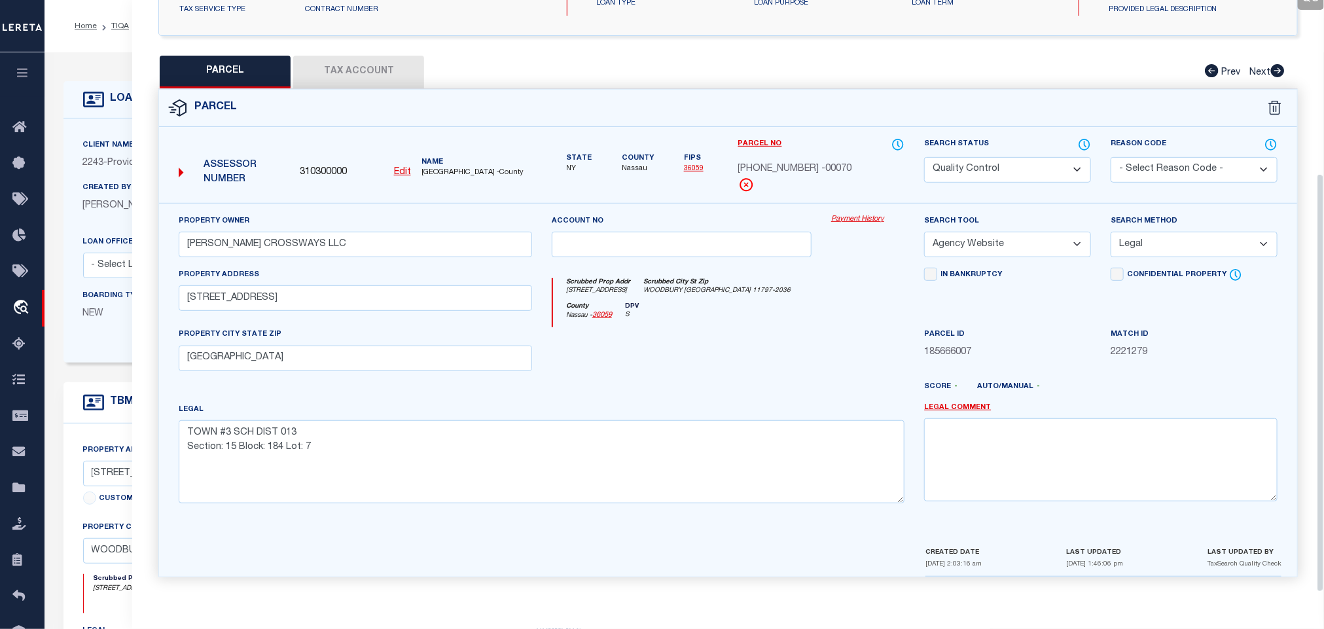
click at [378, 56] on button "Tax Account" at bounding box center [358, 72] width 131 height 33
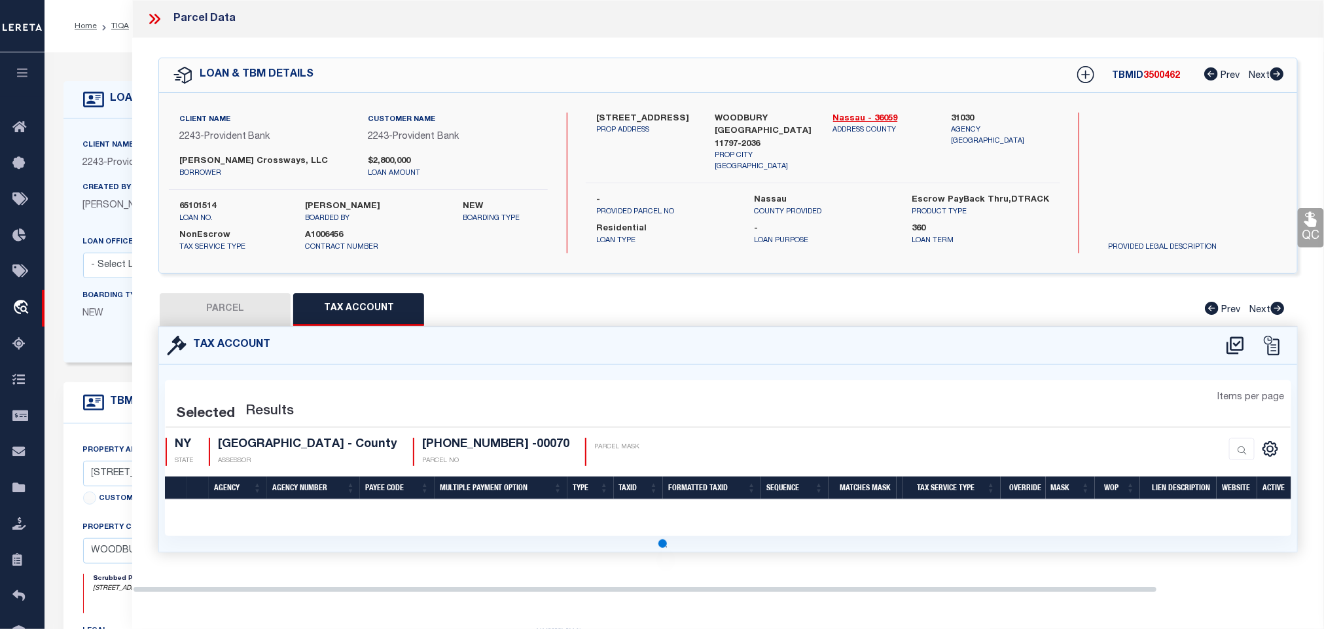
scroll to position [0, 0]
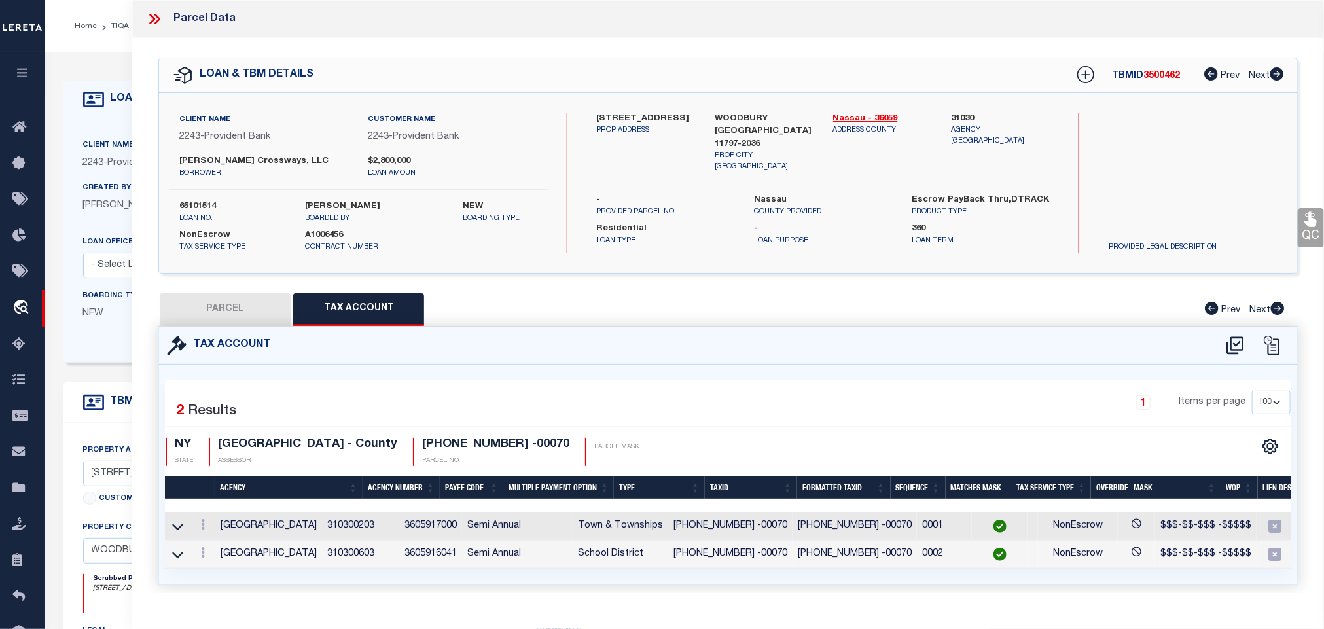
click at [268, 314] on button "PARCEL" at bounding box center [225, 309] width 131 height 33
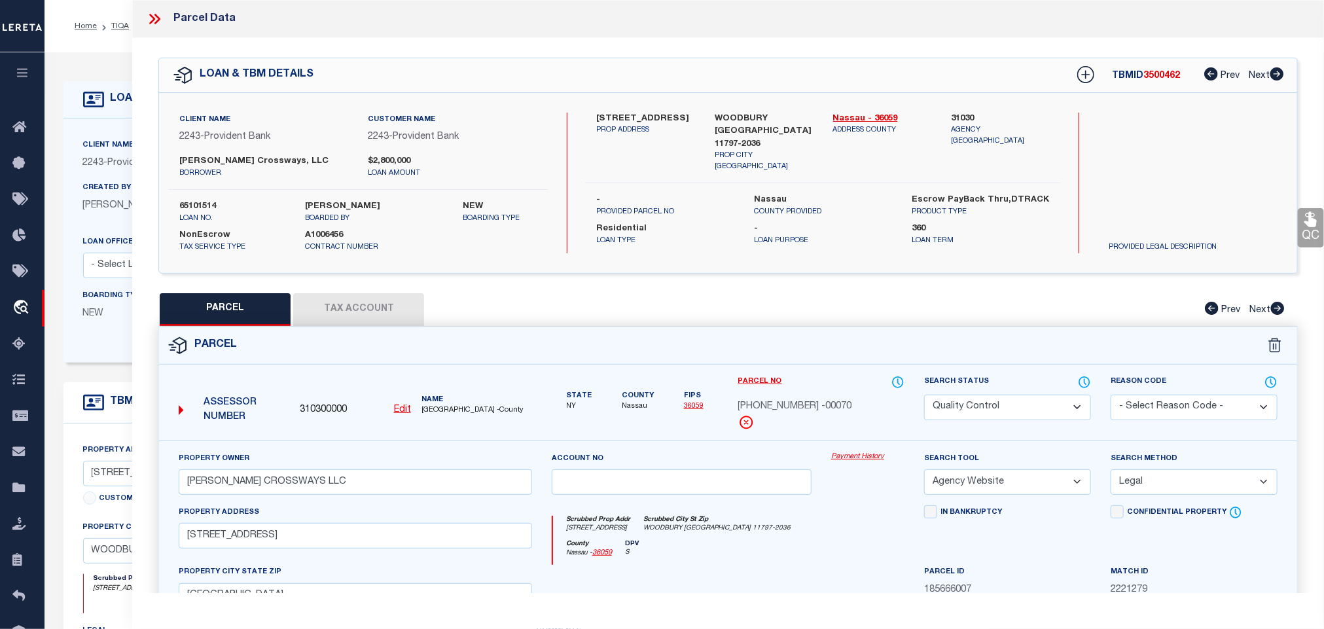
click at [1306, 223] on icon at bounding box center [1311, 219] width 12 height 15
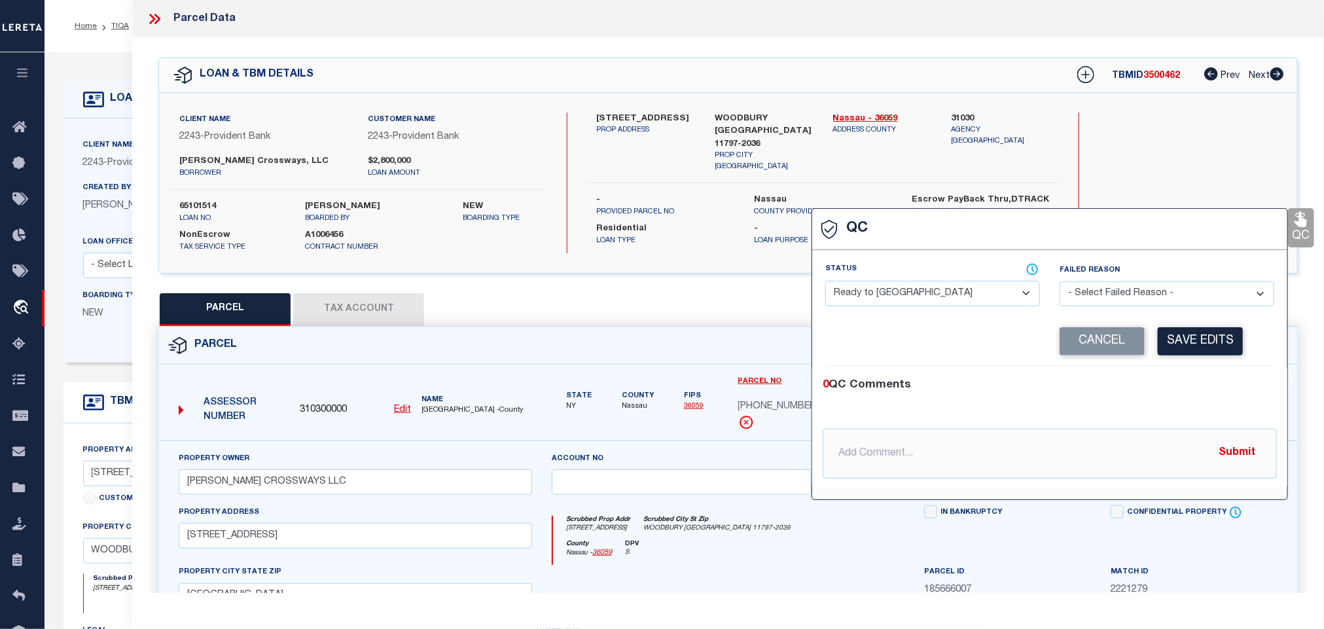
click at [967, 287] on select "- Select Status - Ready to QC Correct Incorrect" at bounding box center [932, 294] width 215 height 26
click at [826, 281] on select "- Select Status - Ready to QC Correct Incorrect" at bounding box center [932, 294] width 215 height 26
click at [1198, 334] on button "Save Edits" at bounding box center [1200, 341] width 85 height 28
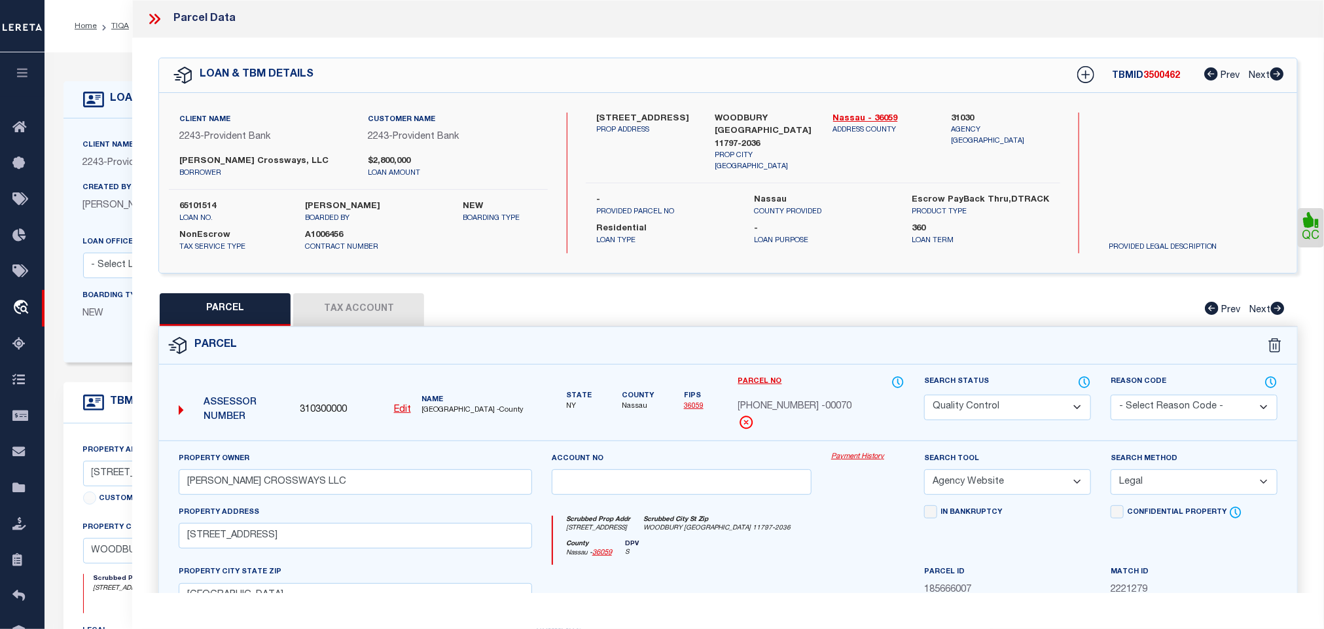
click at [1026, 405] on select "Automated Search Bad Parcel Complete Duplicate Parcel High Dollar Reporting In …" at bounding box center [1007, 408] width 167 height 26
click at [924, 396] on select "Automated Search Bad Parcel Complete Duplicate Parcel High Dollar Reporting In …" at bounding box center [1007, 408] width 167 height 26
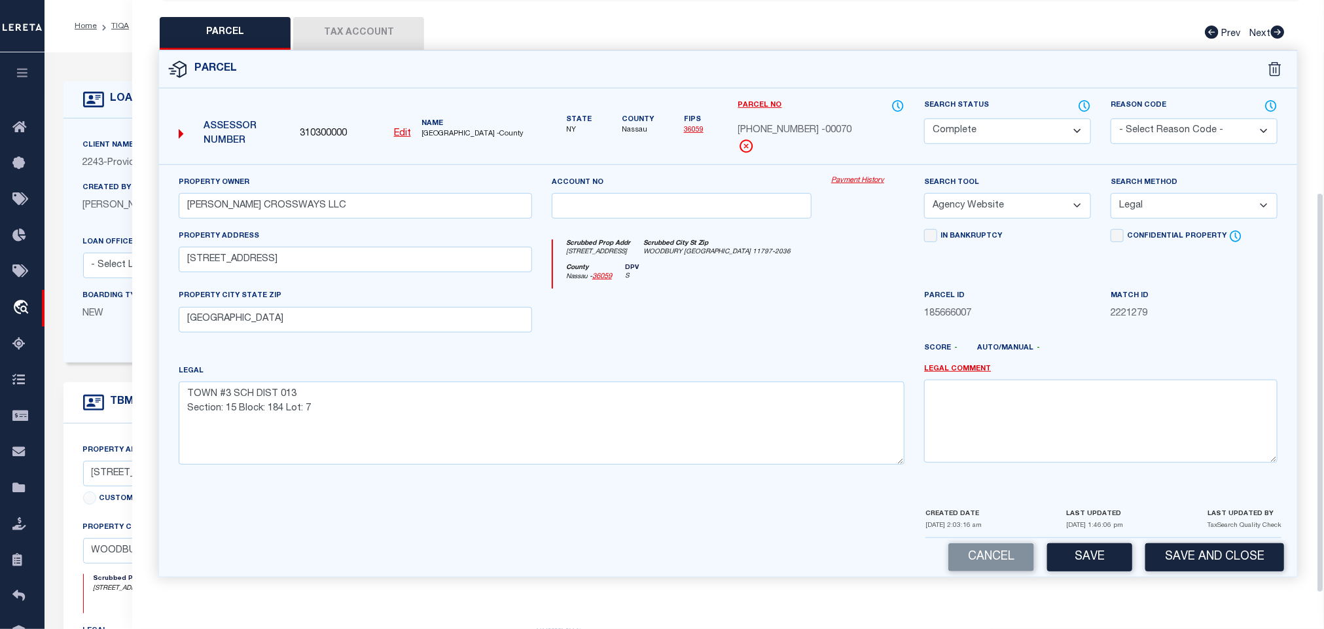
scroll to position [285, 0]
click at [1223, 552] on button "Save and Close" at bounding box center [1214, 557] width 139 height 28
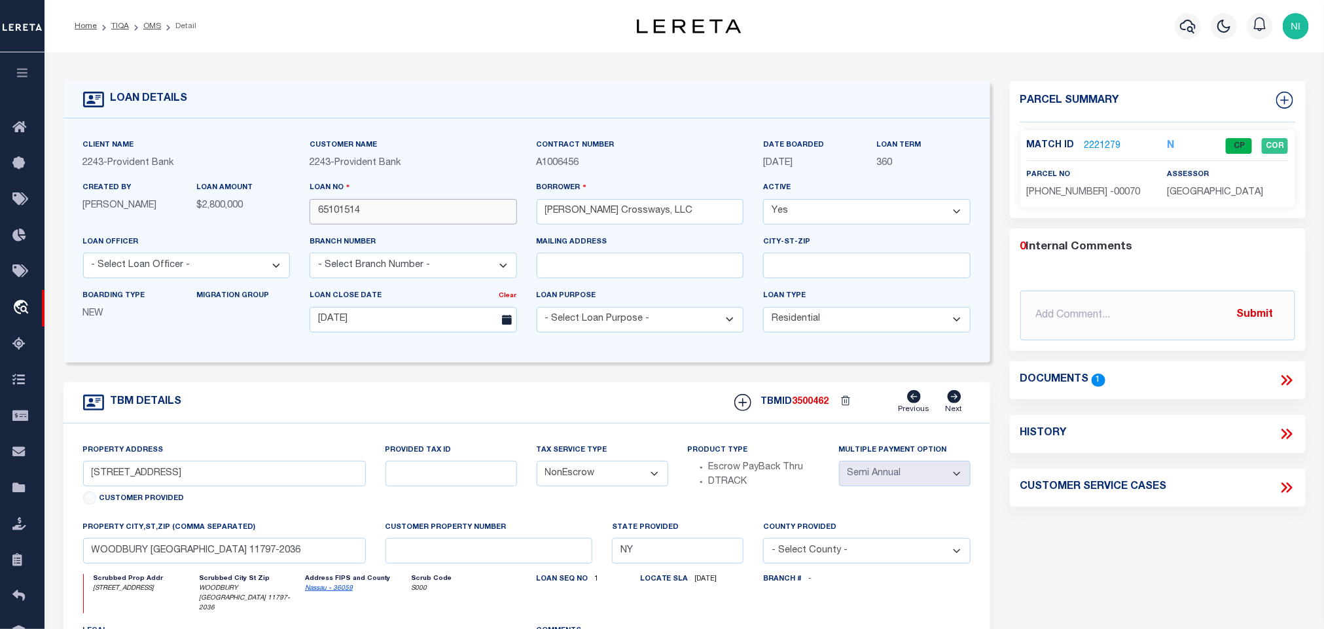
click at [401, 211] on input "65101514" at bounding box center [413, 212] width 207 height 26
click at [813, 406] on span "3500462" at bounding box center [811, 401] width 37 height 9
click at [1257, 198] on p "[GEOGRAPHIC_DATA]" at bounding box center [1228, 193] width 121 height 14
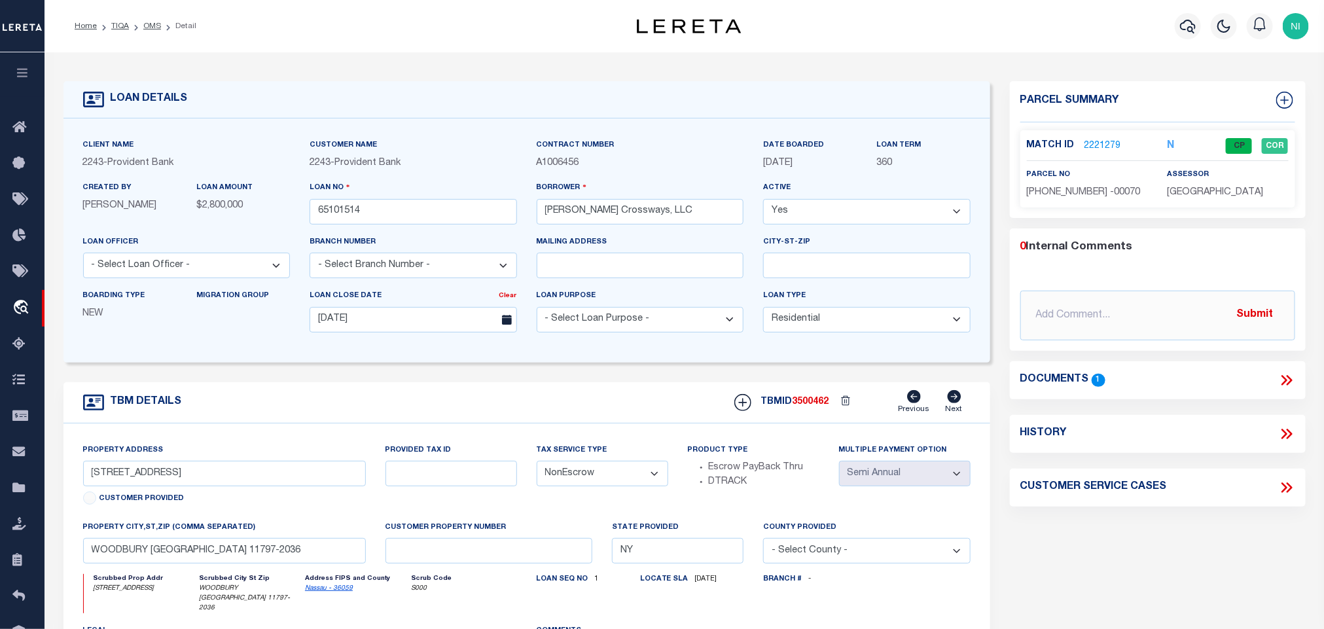
click at [1234, 192] on span "[GEOGRAPHIC_DATA]" at bounding box center [1216, 192] width 96 height 9
click at [1070, 186] on p "[PHONE_NUMBER] -00070" at bounding box center [1087, 193] width 121 height 14
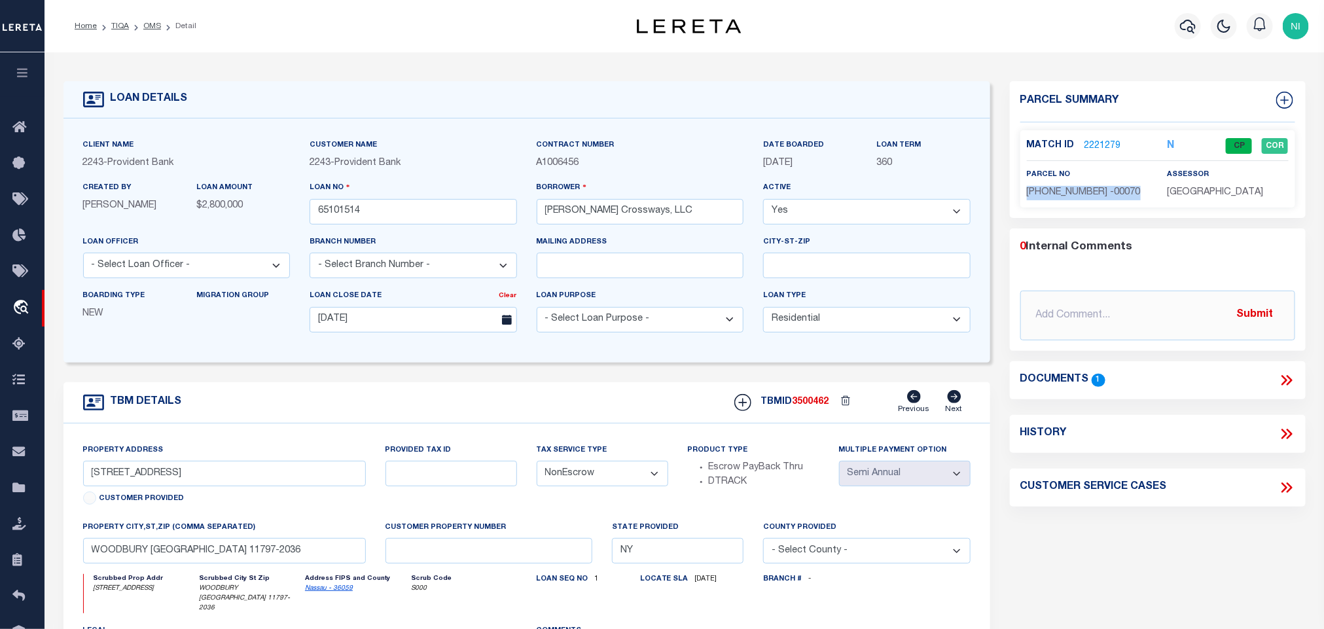
click at [1070, 186] on p "[PHONE_NUMBER] -00070" at bounding box center [1087, 193] width 121 height 14
click at [146, 27] on link "OMS" at bounding box center [152, 26] width 18 height 8
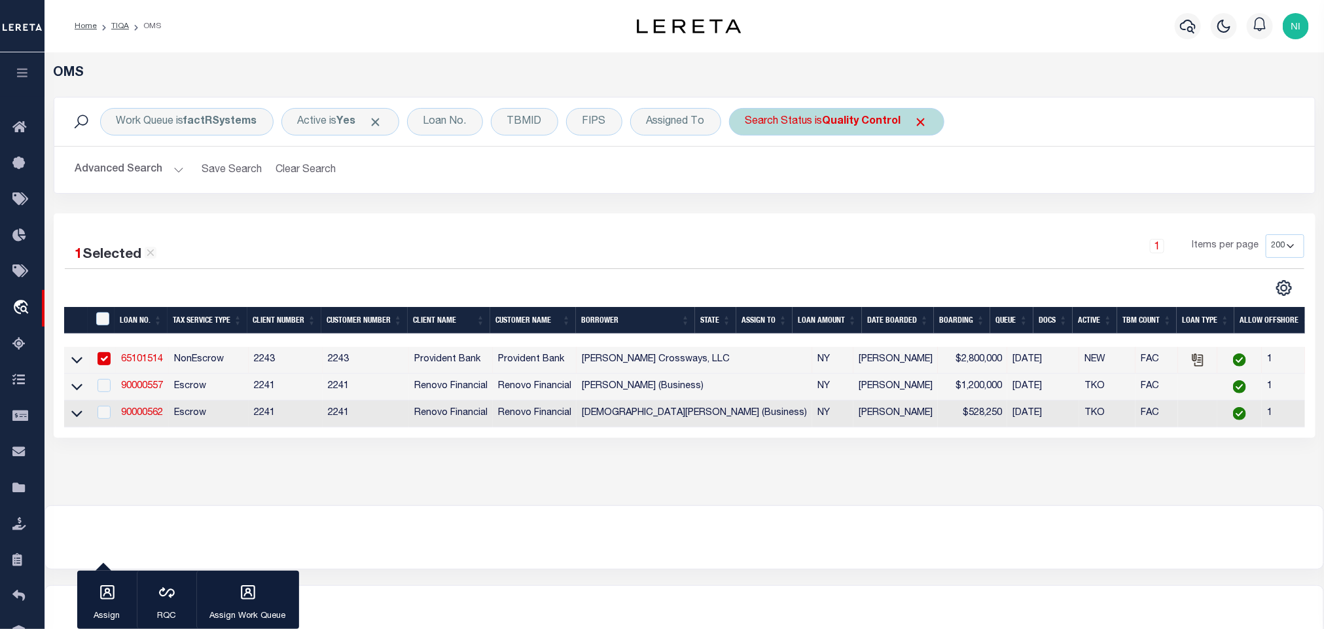
click at [823, 124] on div "Search Status is Quality Control" at bounding box center [836, 121] width 215 height 27
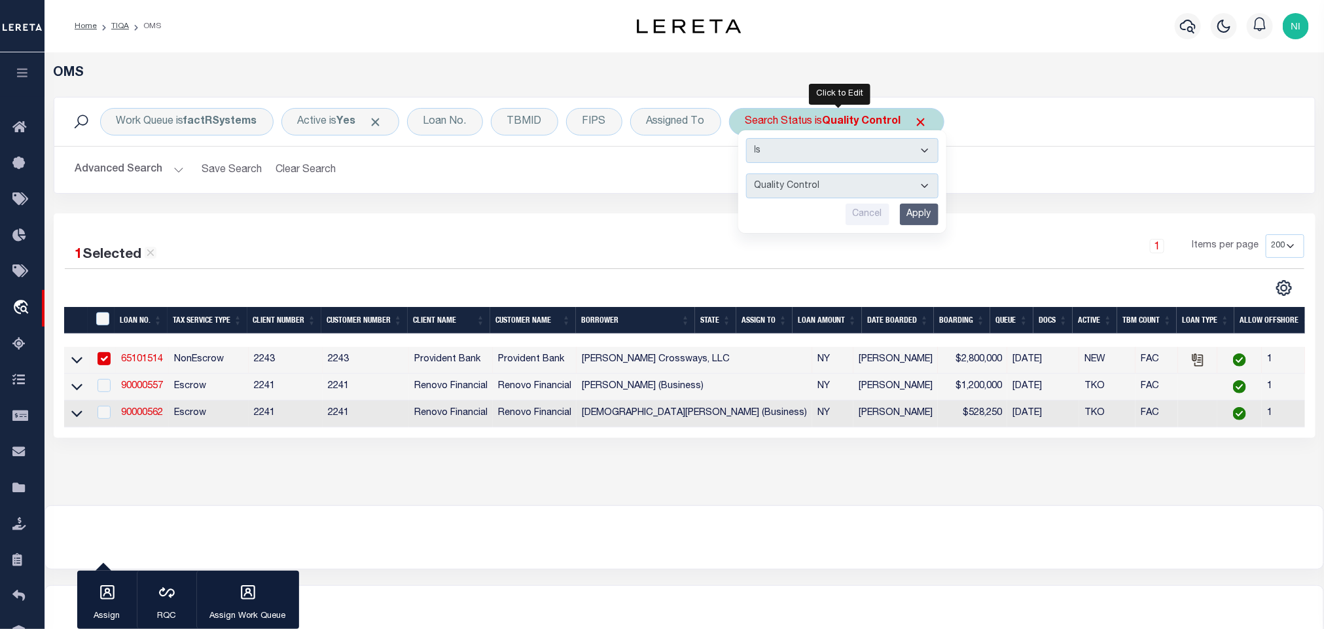
click at [925, 213] on input "Apply" at bounding box center [919, 215] width 39 height 22
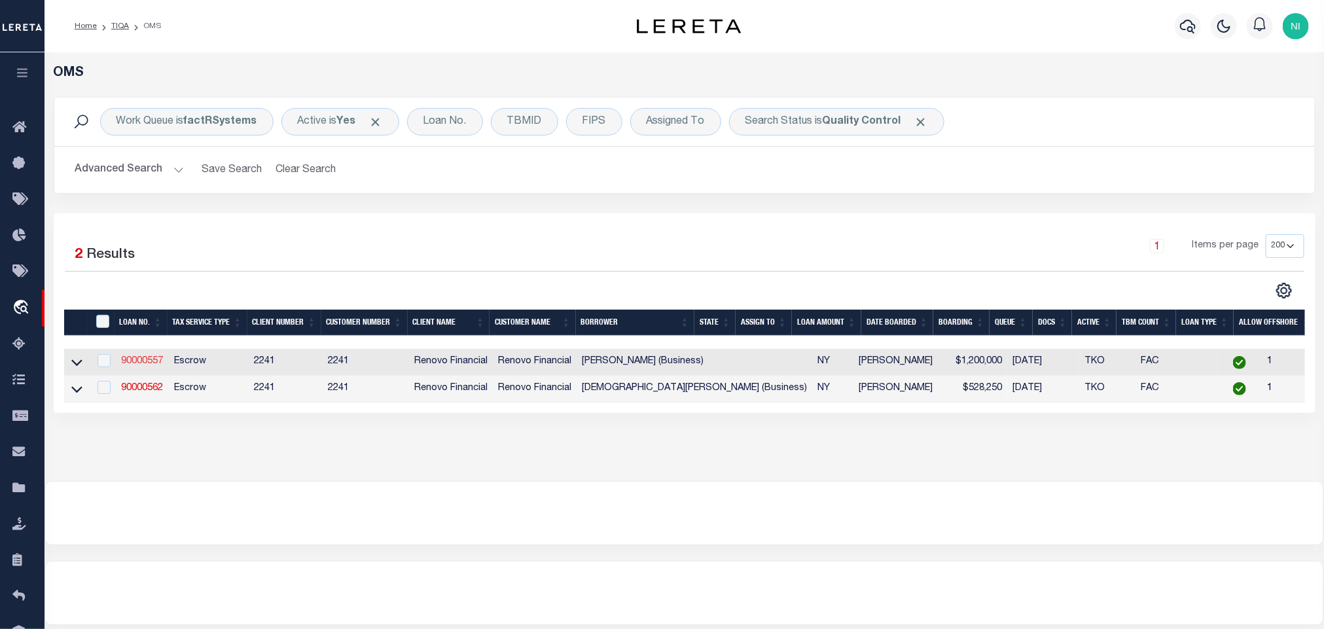
click at [148, 366] on link "90000557" at bounding box center [142, 361] width 42 height 9
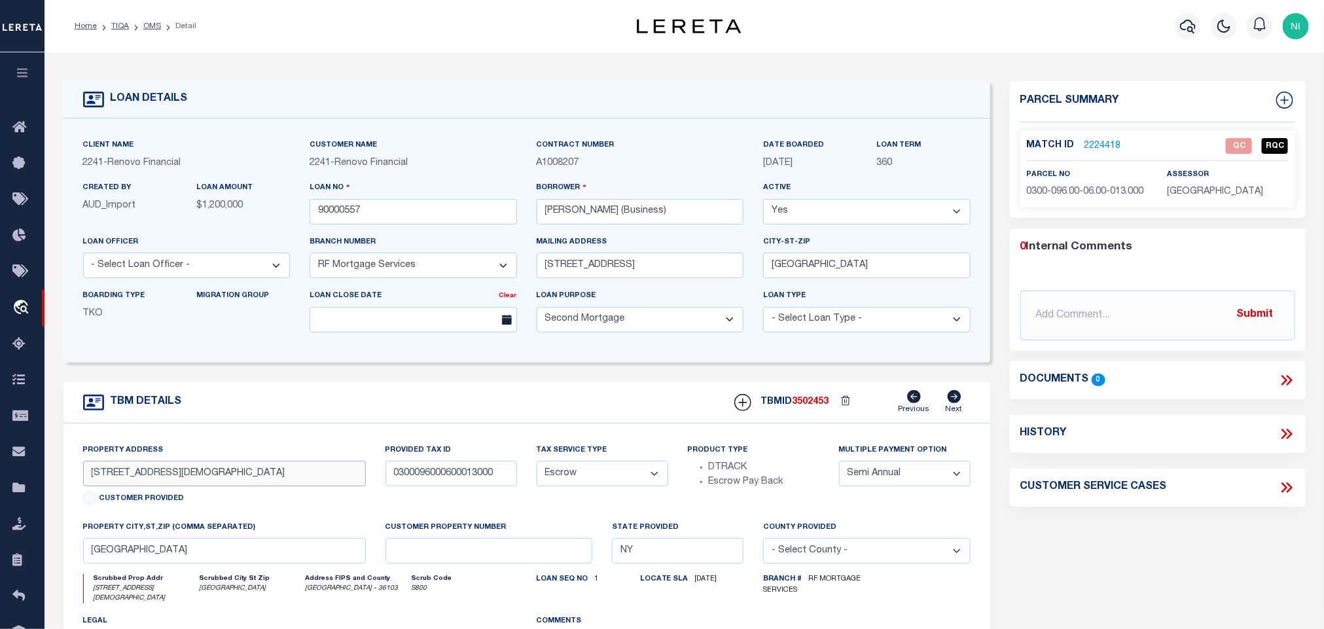
click at [164, 479] on input "[STREET_ADDRESS][DEMOGRAPHIC_DATA]" at bounding box center [224, 474] width 283 height 26
click at [1090, 142] on link "2224418" at bounding box center [1103, 146] width 37 height 14
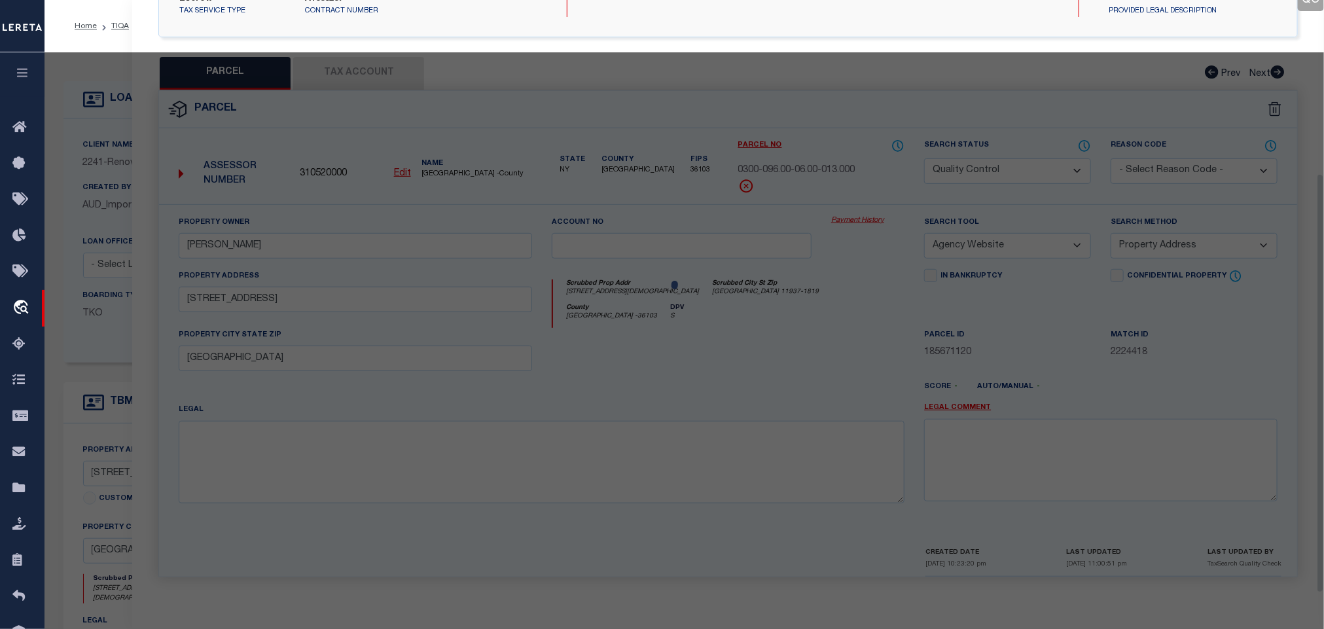
scroll to position [244, 0]
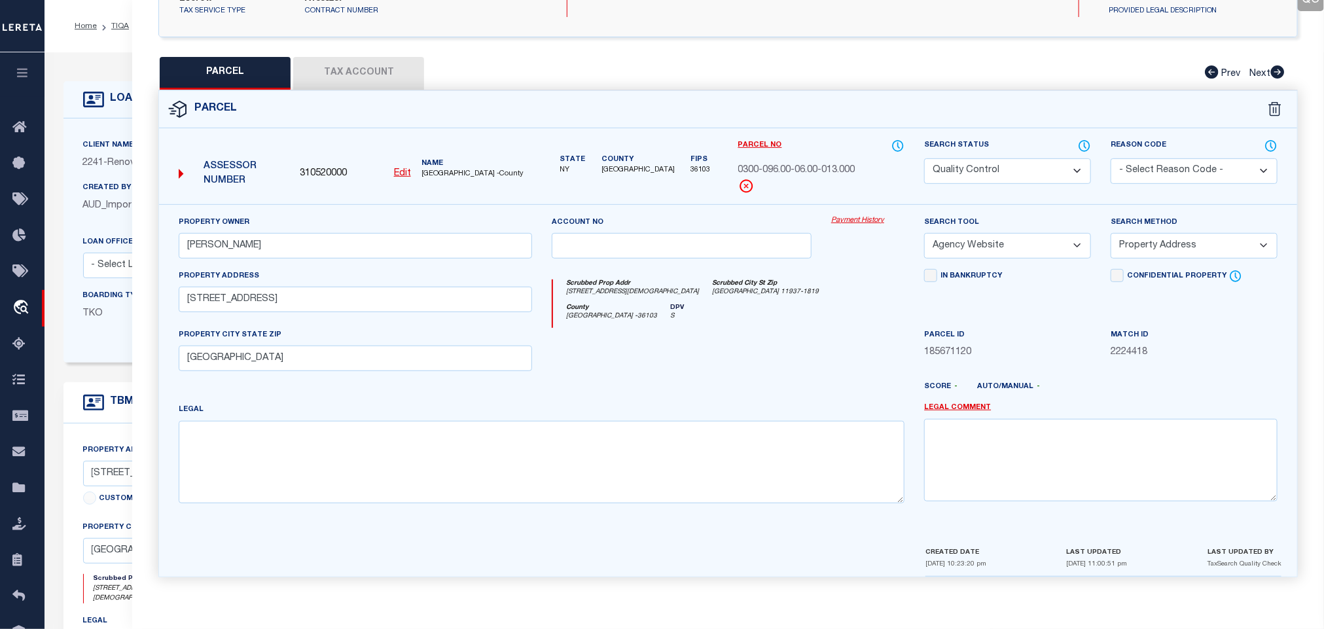
click at [421, 57] on button "Tax Account" at bounding box center [358, 73] width 131 height 33
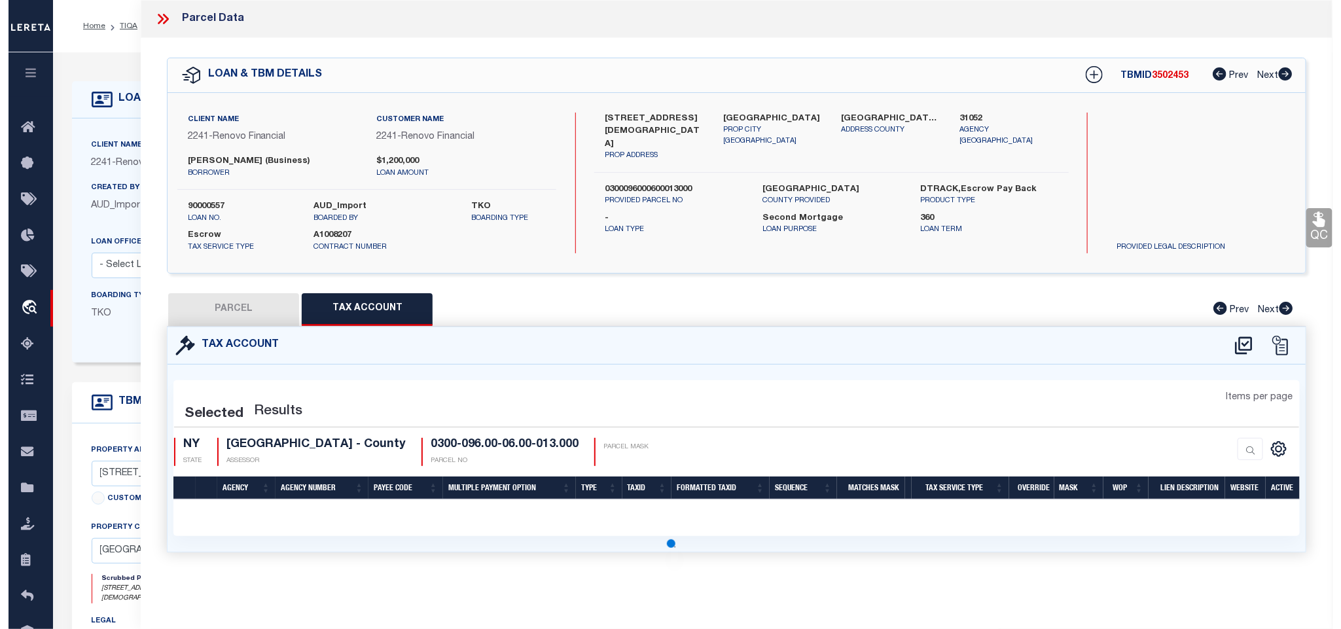
scroll to position [0, 0]
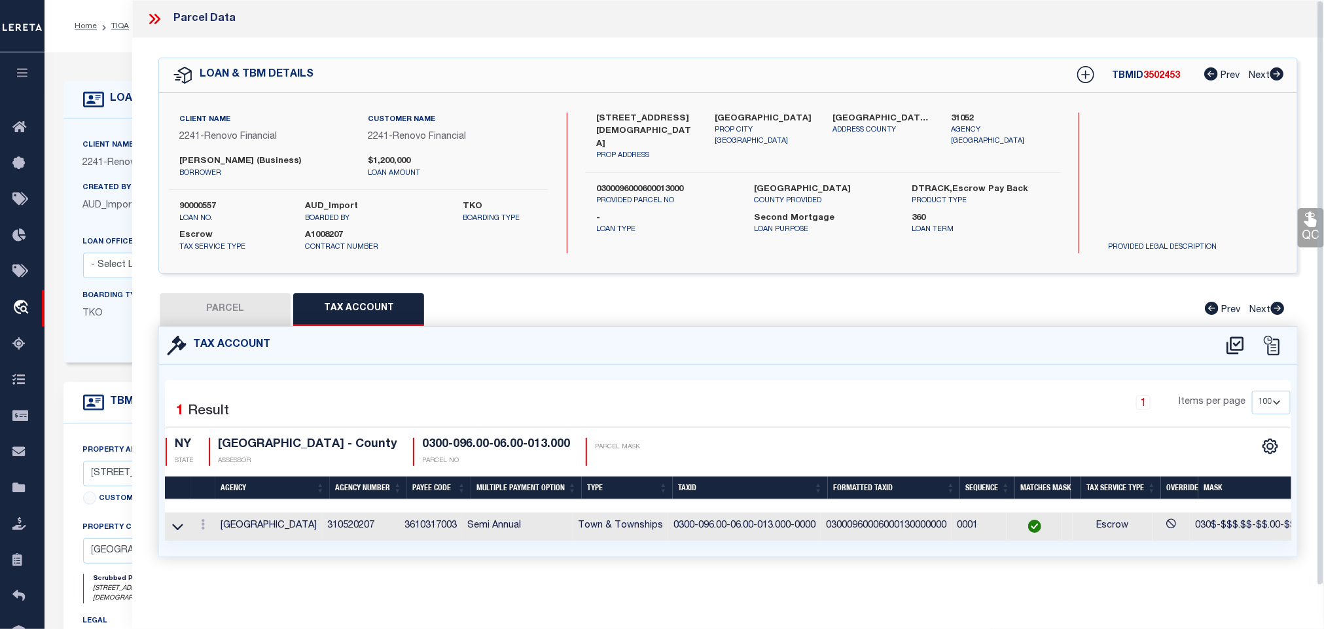
click at [586, 348] on div "Tax Account" at bounding box center [728, 345] width 1138 height 37
click at [1235, 350] on icon at bounding box center [1236, 345] width 22 height 21
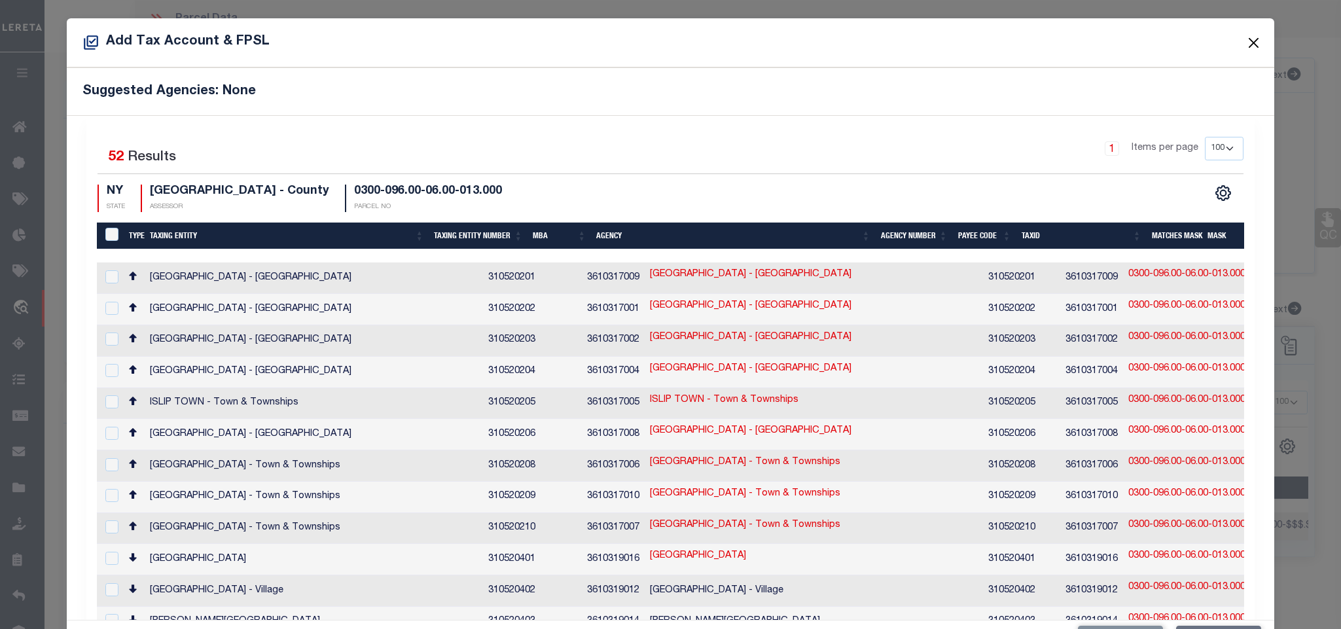
click at [1245, 44] on button "Close" at bounding box center [1253, 42] width 17 height 17
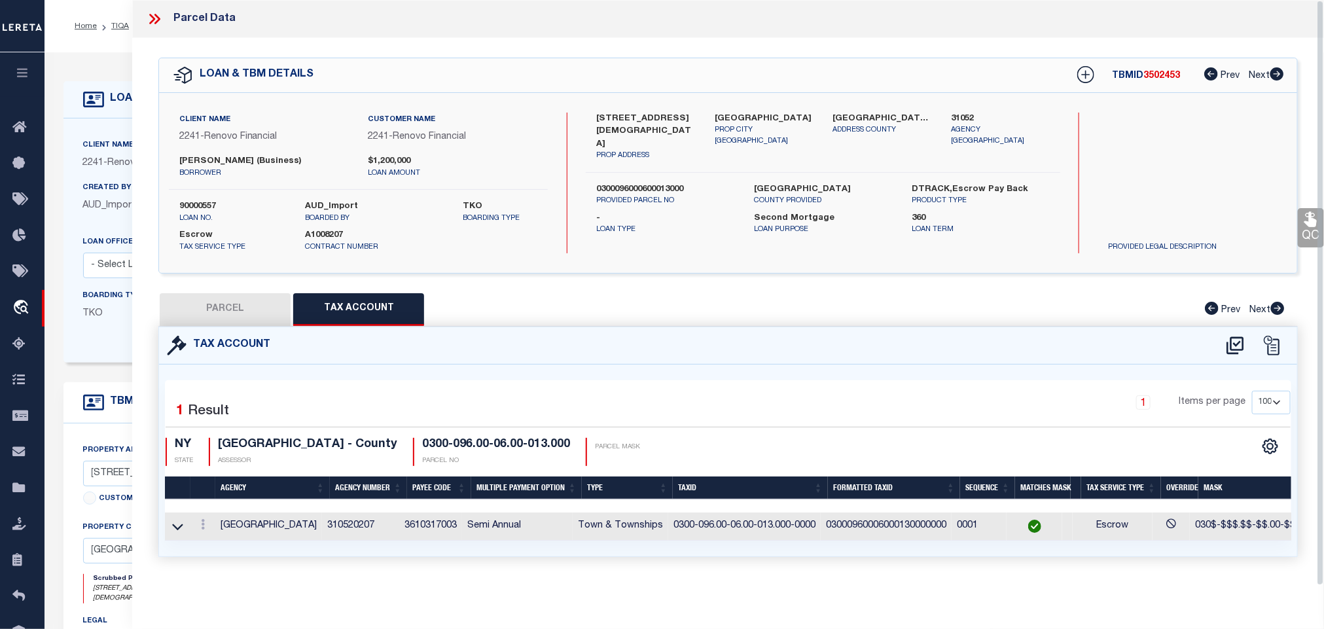
click at [248, 293] on button "PARCEL" at bounding box center [225, 309] width 131 height 33
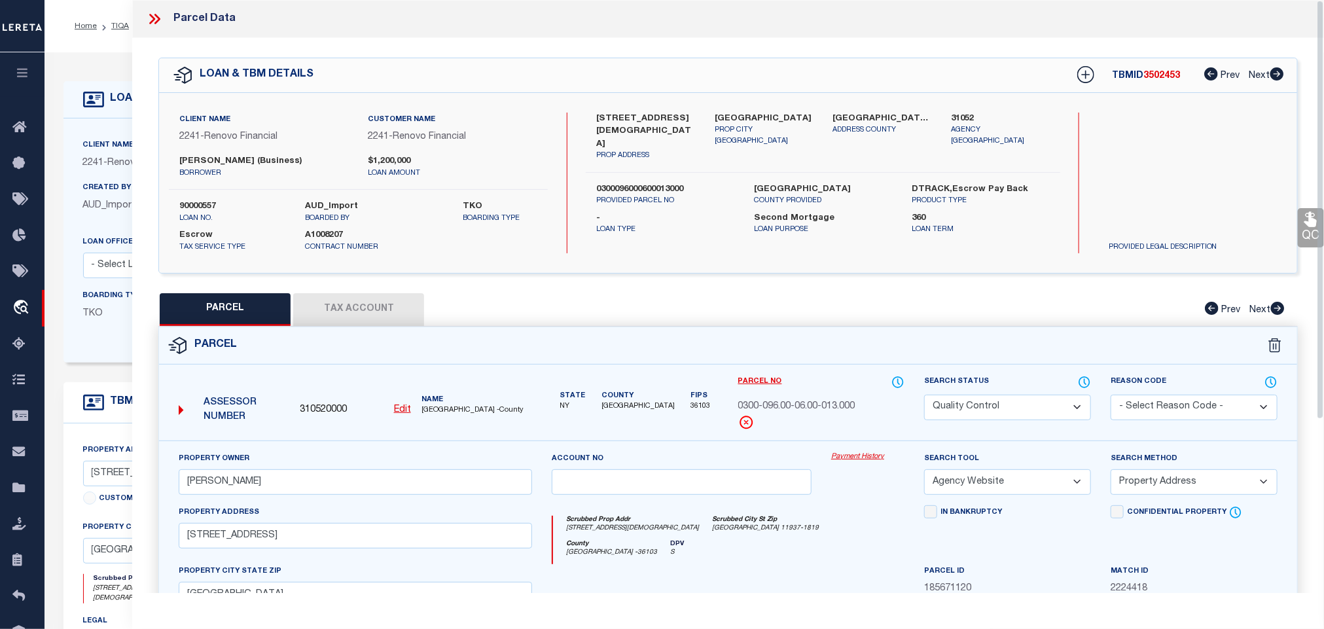
click at [1314, 226] on icon at bounding box center [1311, 219] width 12 height 15
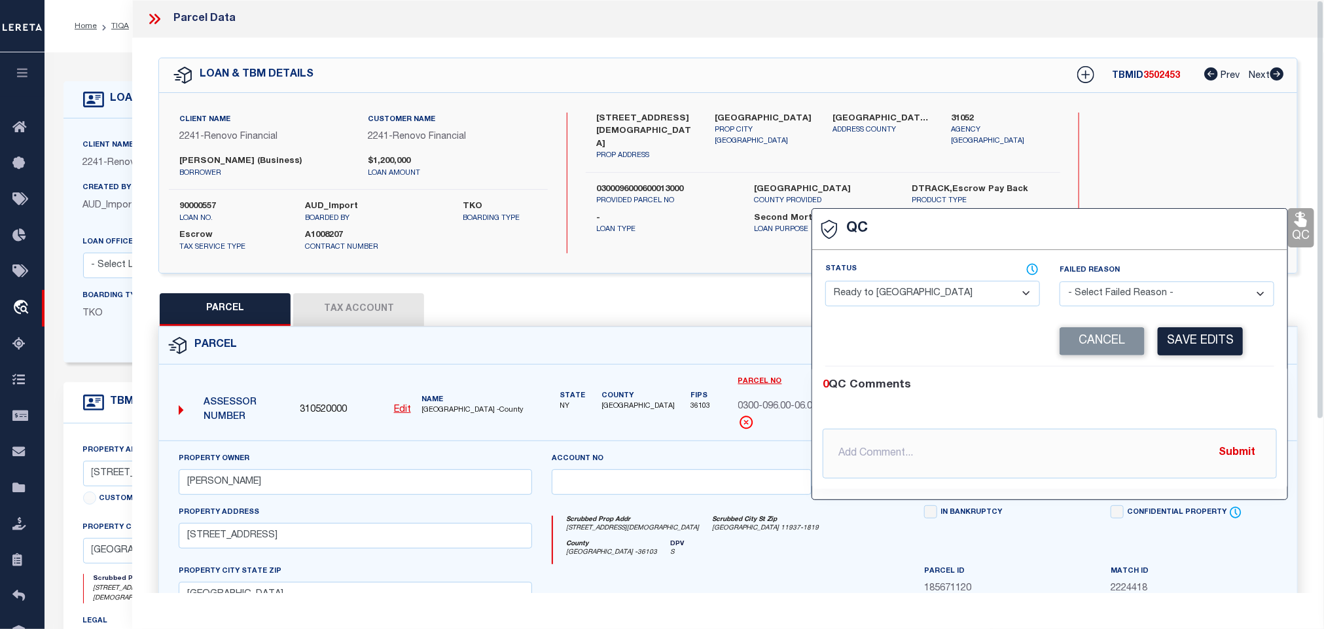
click at [1003, 297] on select "- Select Status - Ready to QC Correct Incorrect" at bounding box center [932, 294] width 215 height 26
click at [826, 281] on select "- Select Status - Ready to QC Correct Incorrect" at bounding box center [932, 294] width 215 height 26
click at [1214, 340] on button "Save Edits" at bounding box center [1200, 341] width 85 height 28
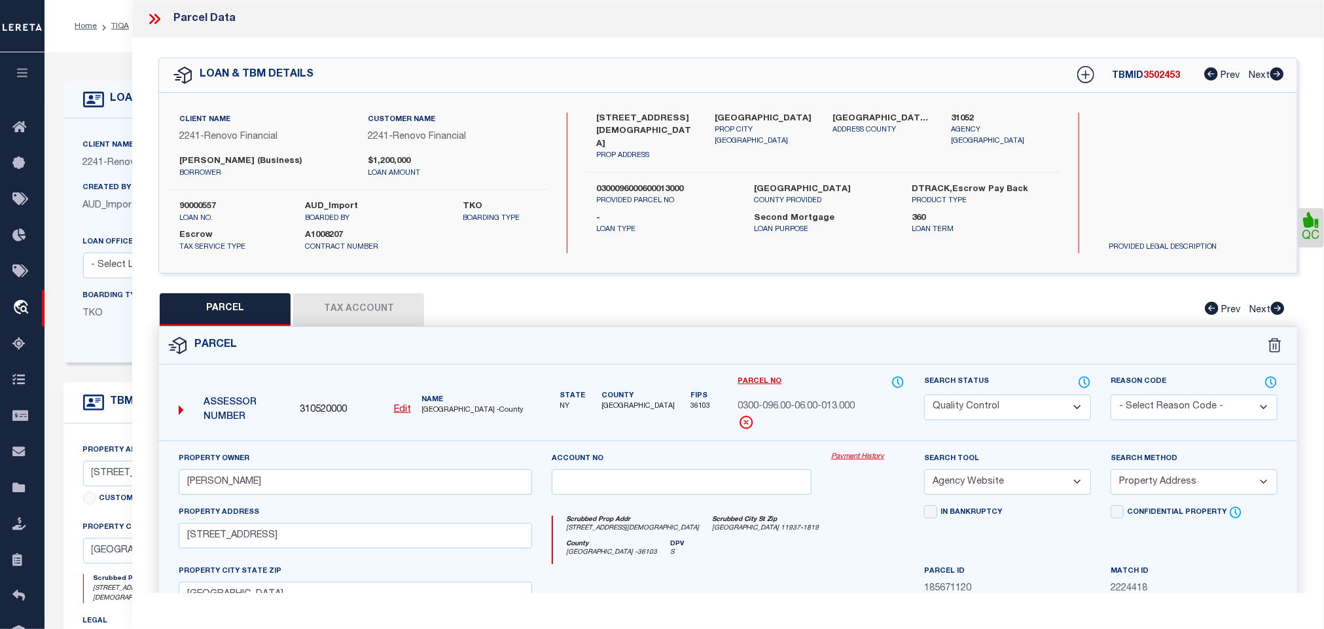
click at [1021, 401] on select "Automated Search Bad Parcel Complete Duplicate Parcel High Dollar Reporting In …" at bounding box center [1007, 408] width 167 height 26
click at [924, 396] on select "Automated Search Bad Parcel Complete Duplicate Parcel High Dollar Reporting In …" at bounding box center [1007, 408] width 167 height 26
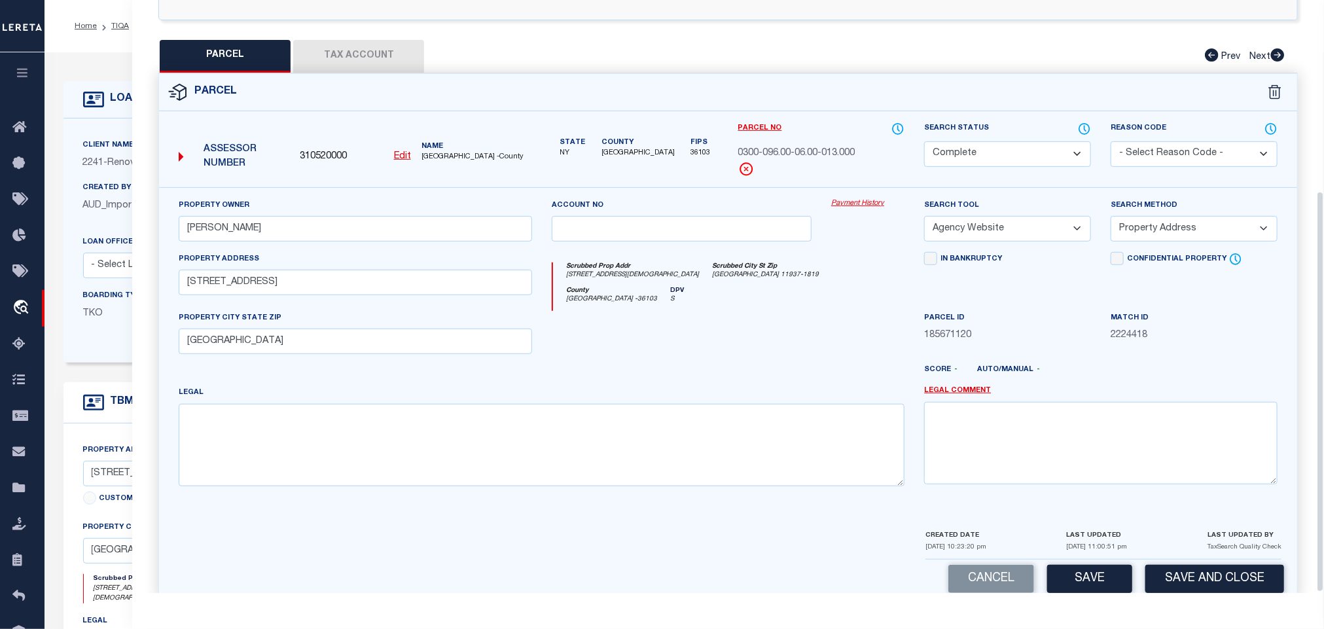
scroll to position [283, 0]
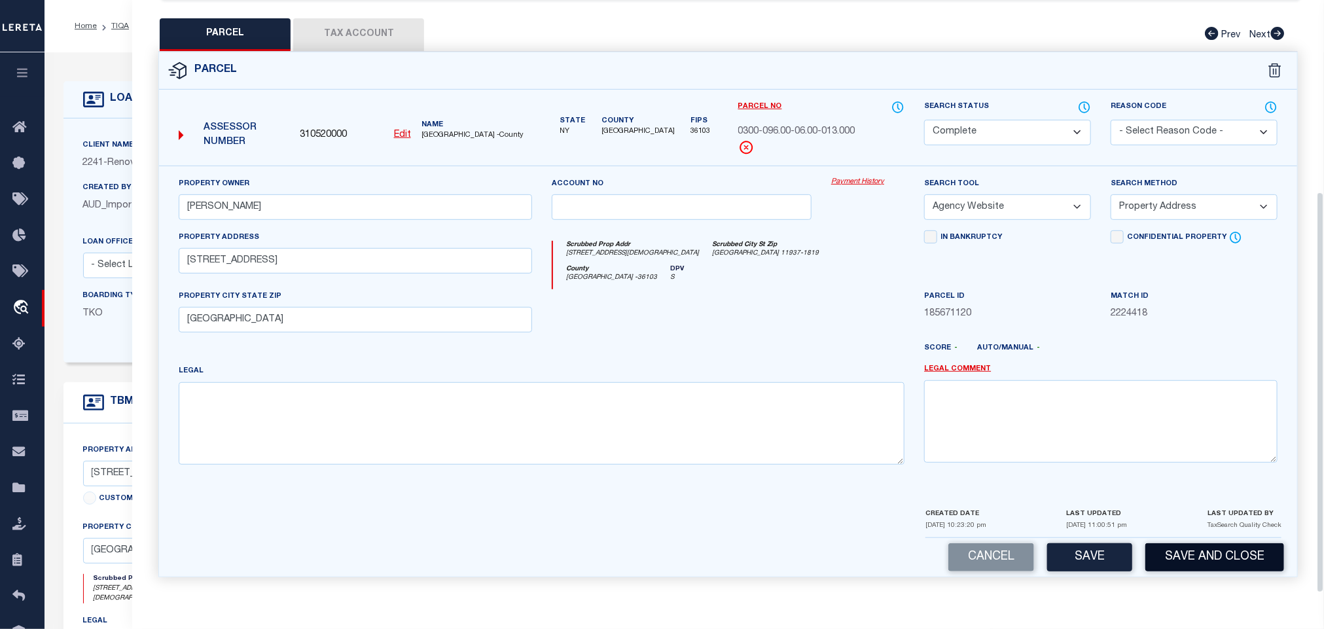
click at [1174, 550] on button "Save and Close" at bounding box center [1214, 557] width 139 height 28
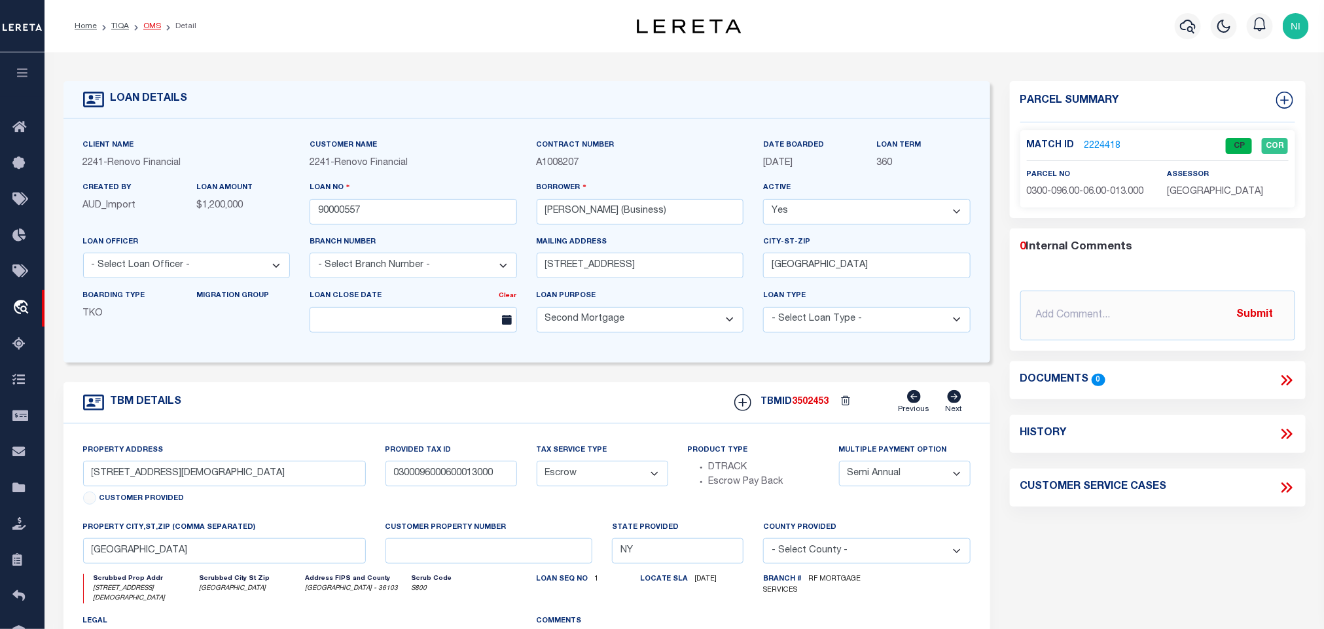
click at [155, 26] on link "OMS" at bounding box center [152, 26] width 18 height 8
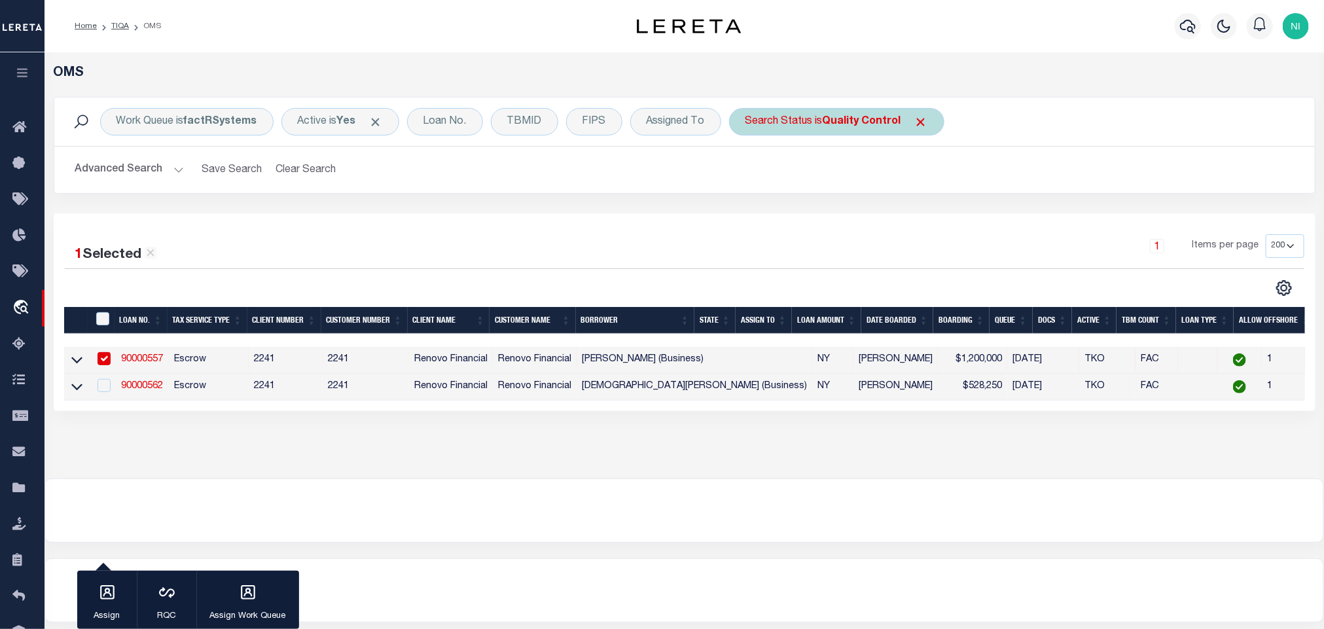
click at [833, 130] on div "Search Status is Quality Control" at bounding box center [836, 121] width 215 height 27
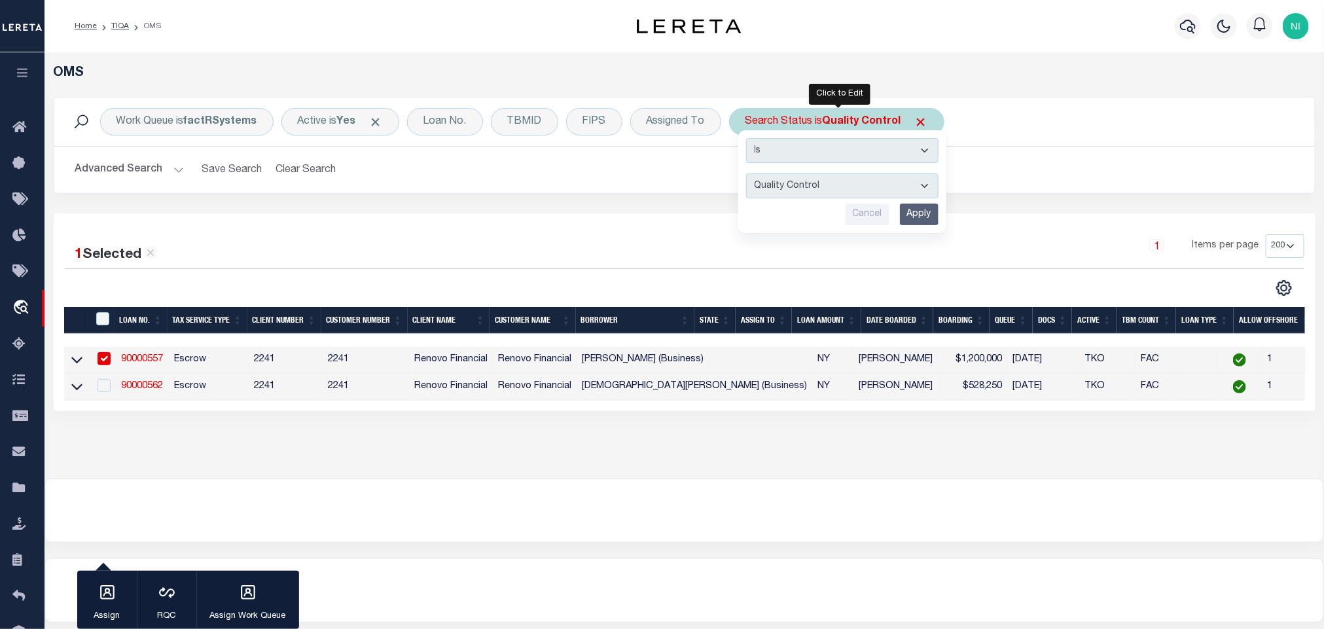
click at [919, 215] on input "Apply" at bounding box center [919, 215] width 39 height 22
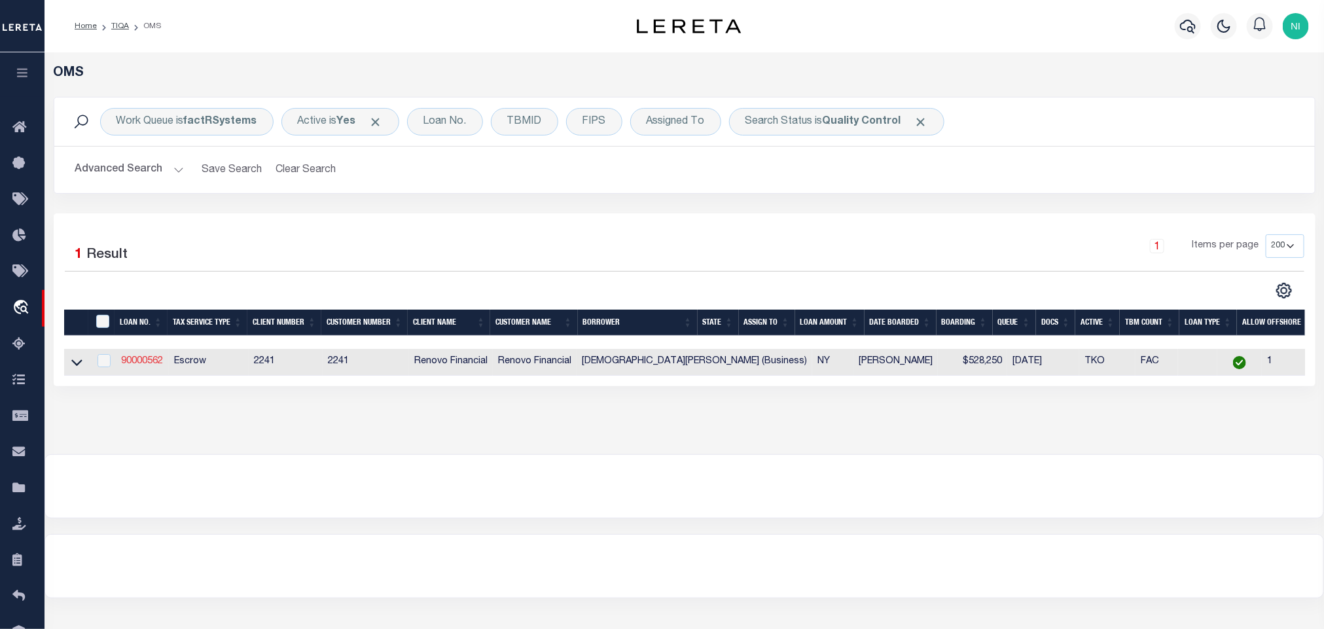
click at [139, 366] on link "90000562" at bounding box center [142, 361] width 42 height 9
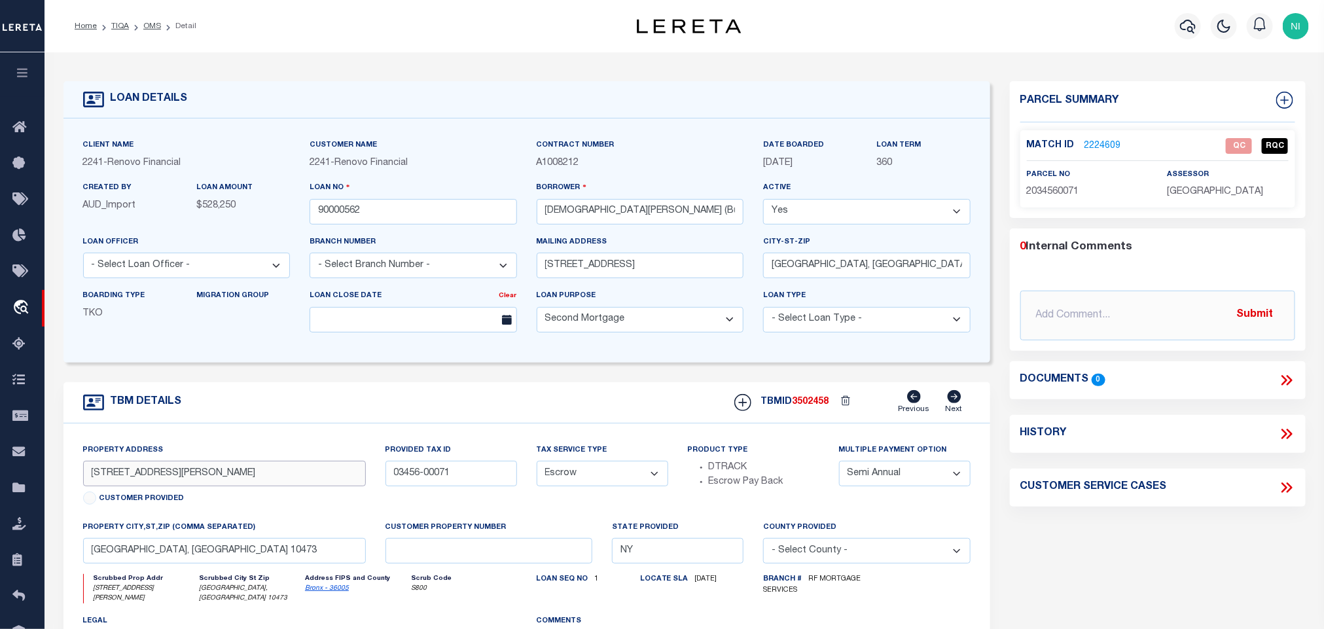
click at [285, 472] on input "[STREET_ADDRESS][PERSON_NAME]" at bounding box center [224, 474] width 283 height 26
click at [1111, 144] on link "2224609" at bounding box center [1103, 146] width 37 height 14
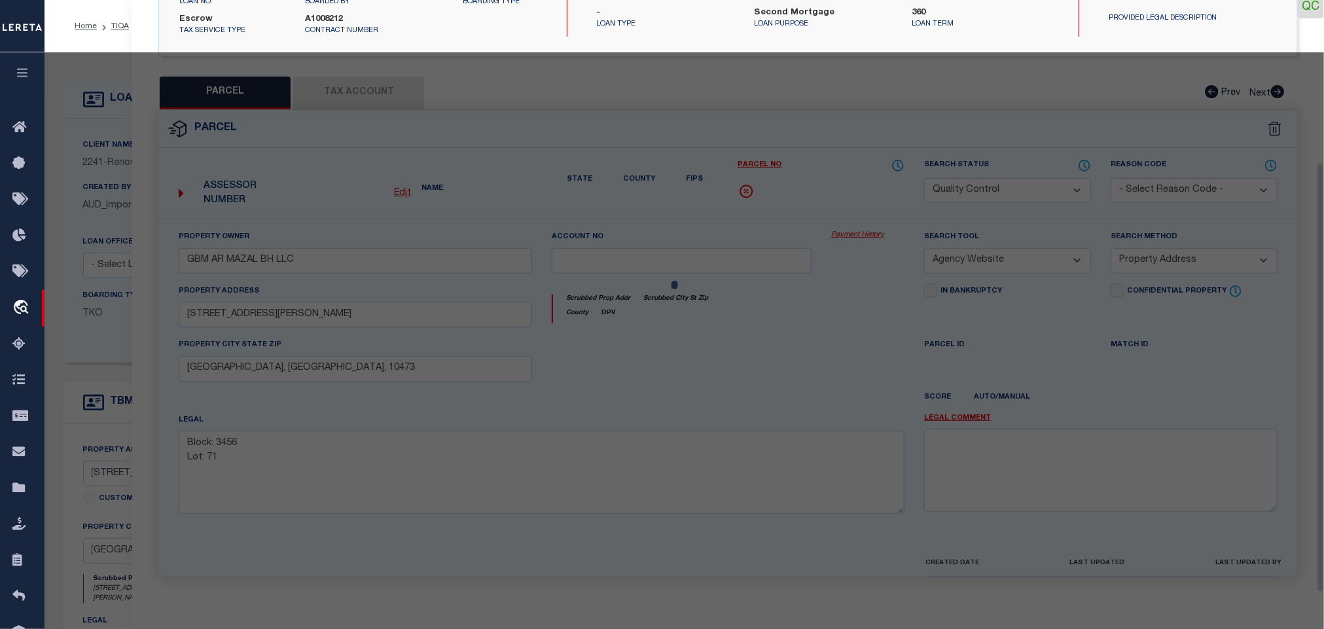
scroll to position [245, 0]
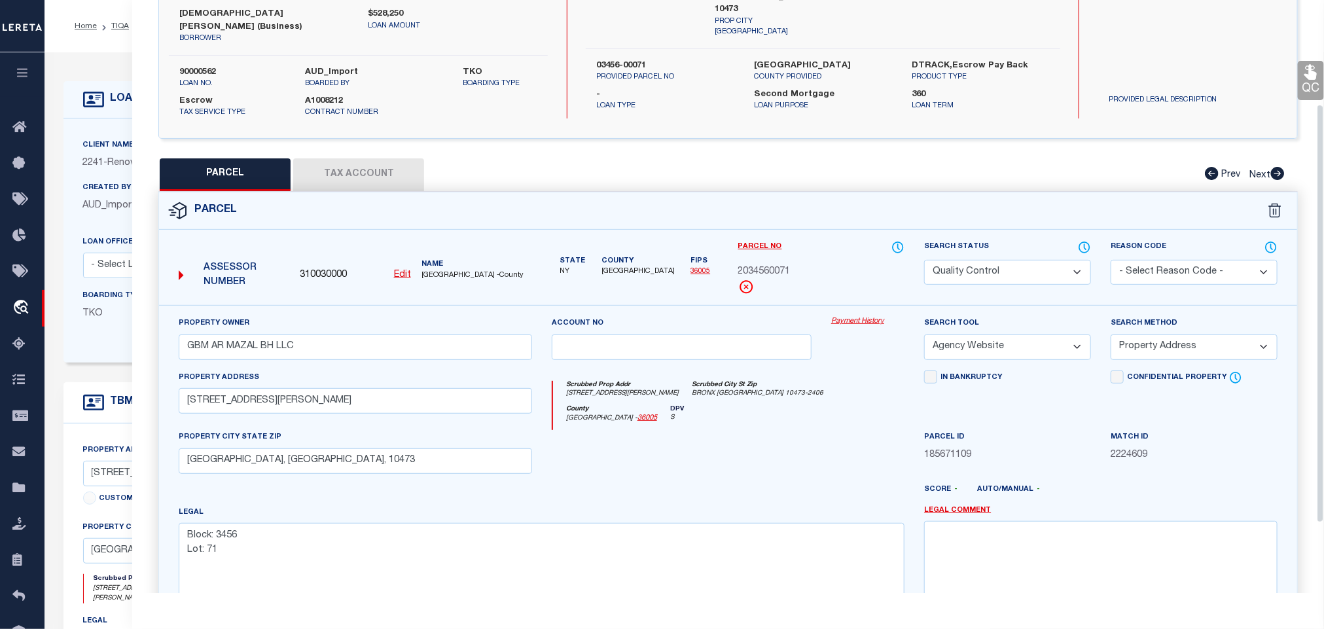
click at [397, 159] on button "Tax Account" at bounding box center [358, 174] width 131 height 33
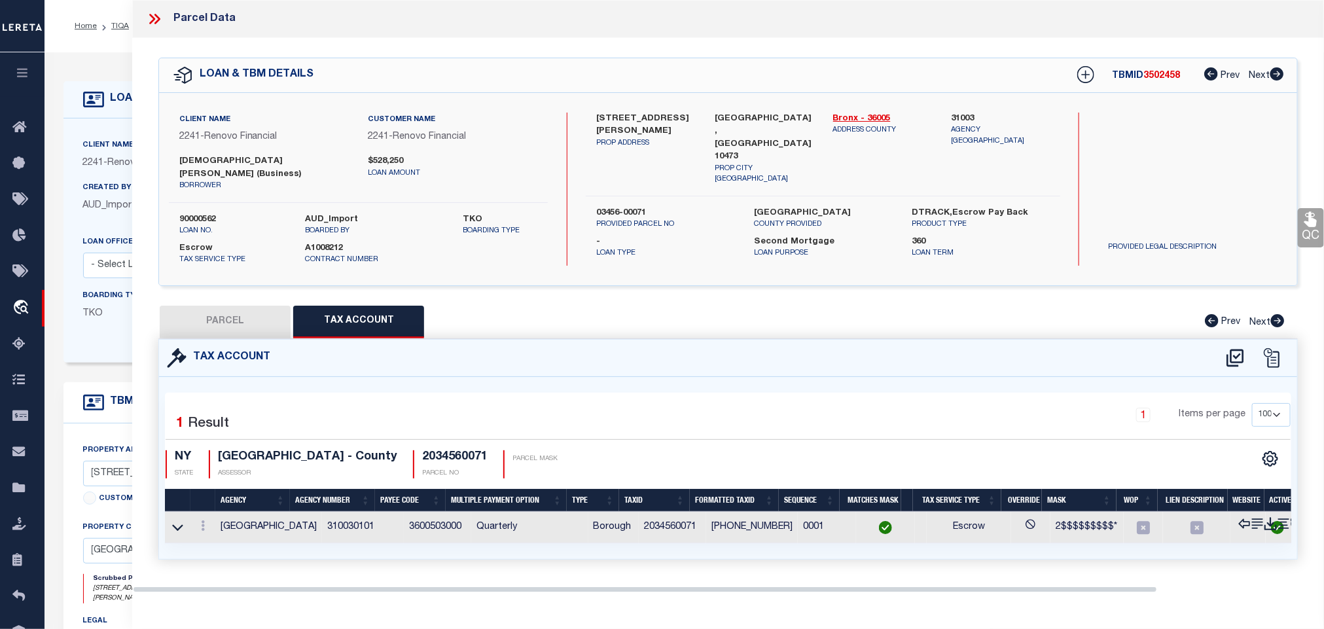
scroll to position [0, 0]
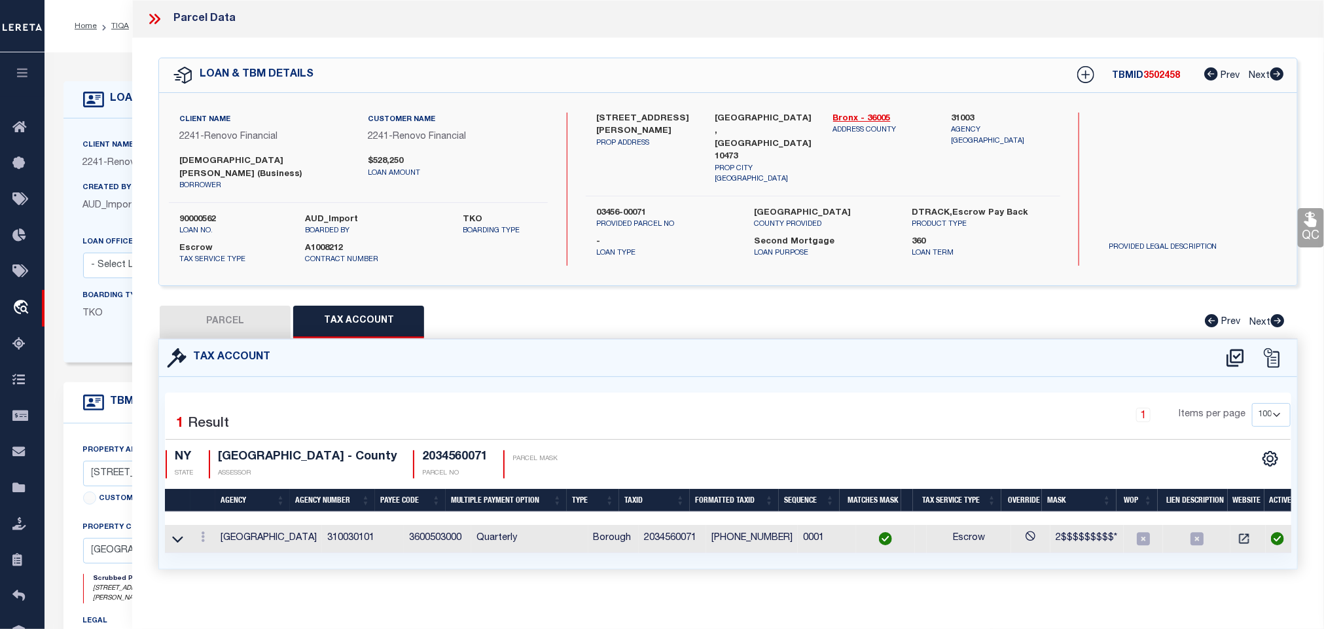
click at [270, 309] on button "PARCEL" at bounding box center [225, 322] width 131 height 33
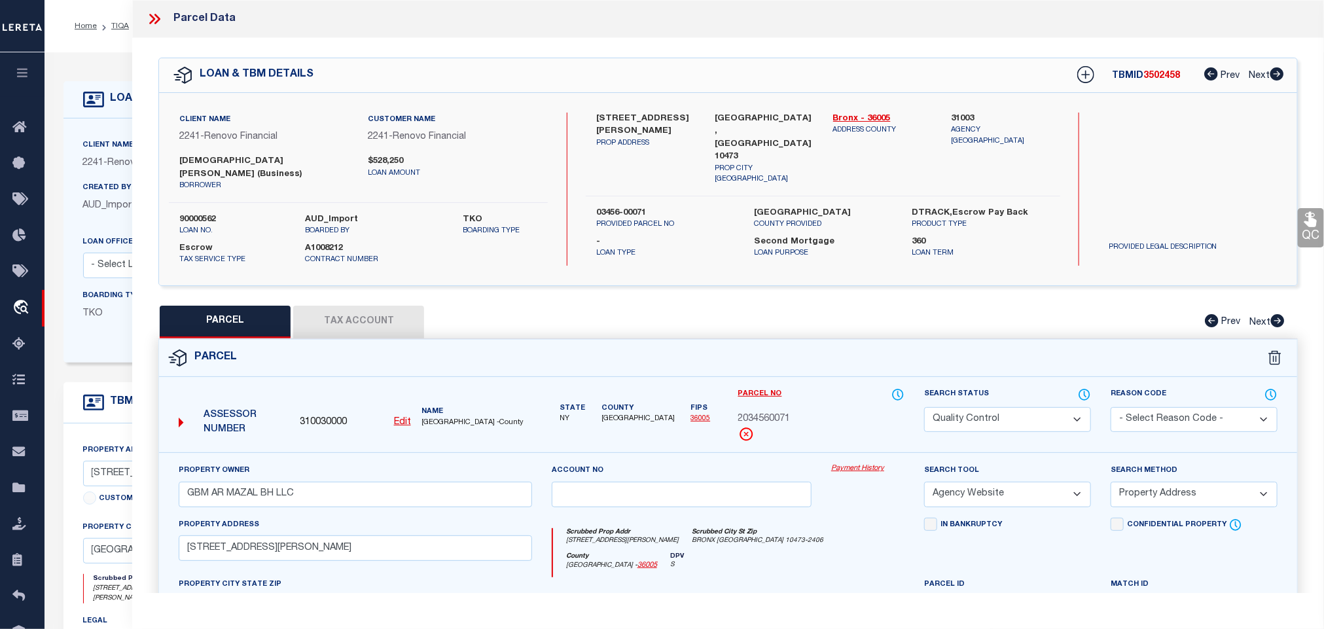
click at [1308, 230] on link "QC" at bounding box center [1311, 227] width 26 height 39
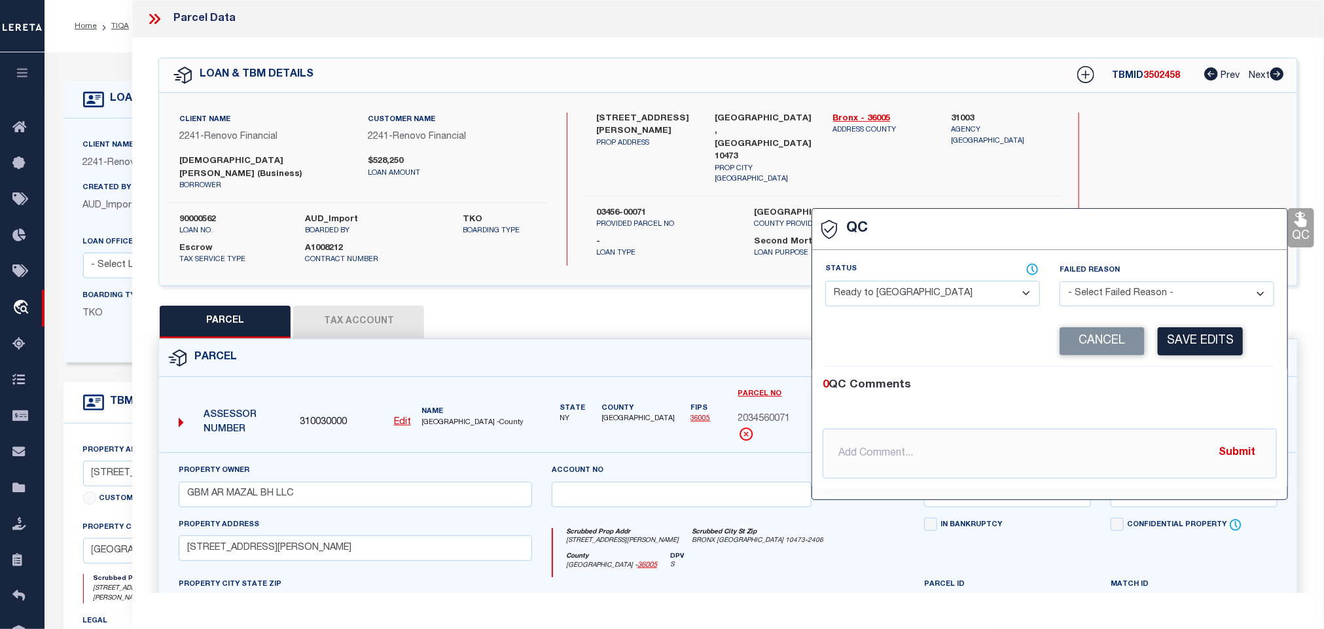
click at [1002, 287] on select "- Select Status - Ready to QC Correct Incorrect" at bounding box center [932, 294] width 215 height 26
click at [826, 281] on select "- Select Status - Ready to QC Correct Incorrect" at bounding box center [932, 294] width 215 height 26
click at [1231, 350] on button "Save Edits" at bounding box center [1200, 341] width 85 height 28
click at [1231, 350] on div "Cancel Save Edits" at bounding box center [1162, 341] width 224 height 28
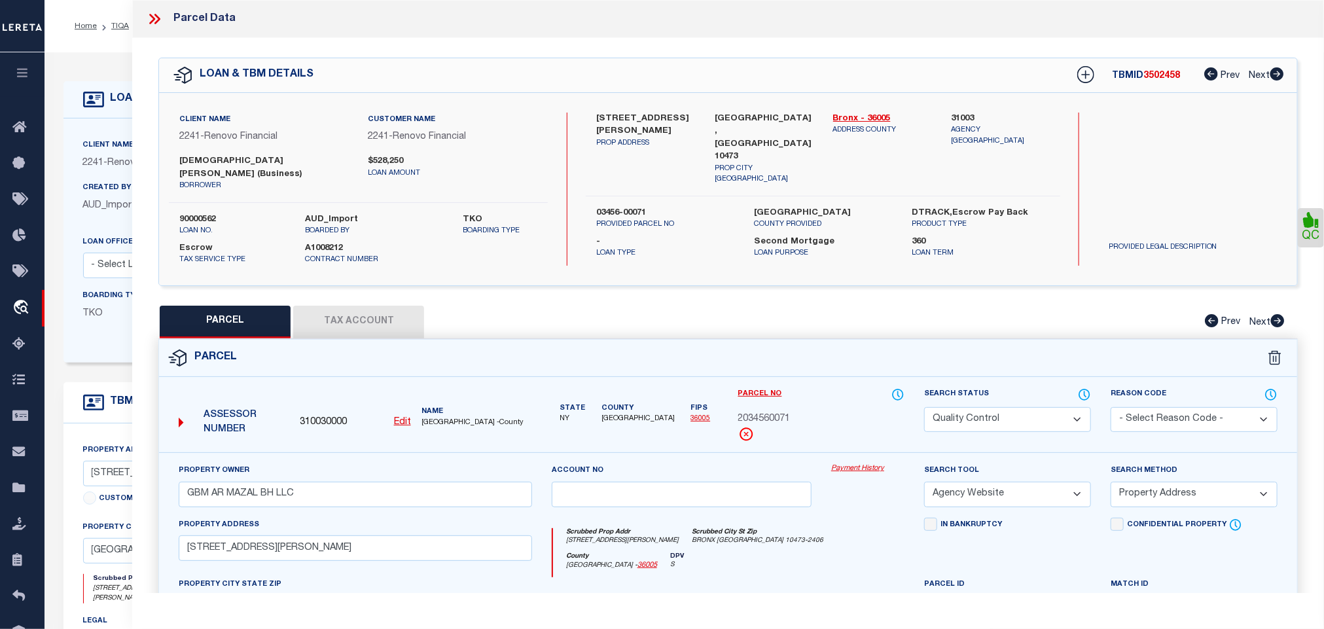
click at [1049, 407] on select "Automated Search Bad Parcel Complete Duplicate Parcel High Dollar Reporting In …" at bounding box center [1007, 420] width 167 height 26
click at [924, 407] on select "Automated Search Bad Parcel Complete Duplicate Parcel High Dollar Reporting In …" at bounding box center [1007, 420] width 167 height 26
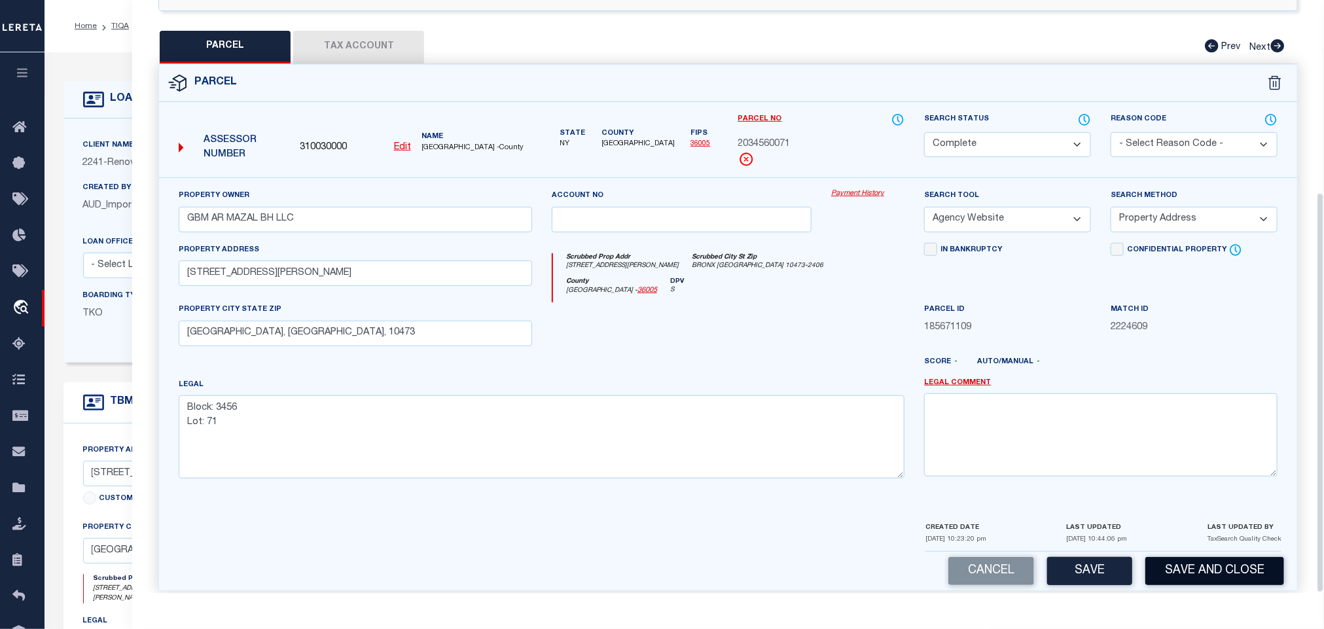
scroll to position [285, 0]
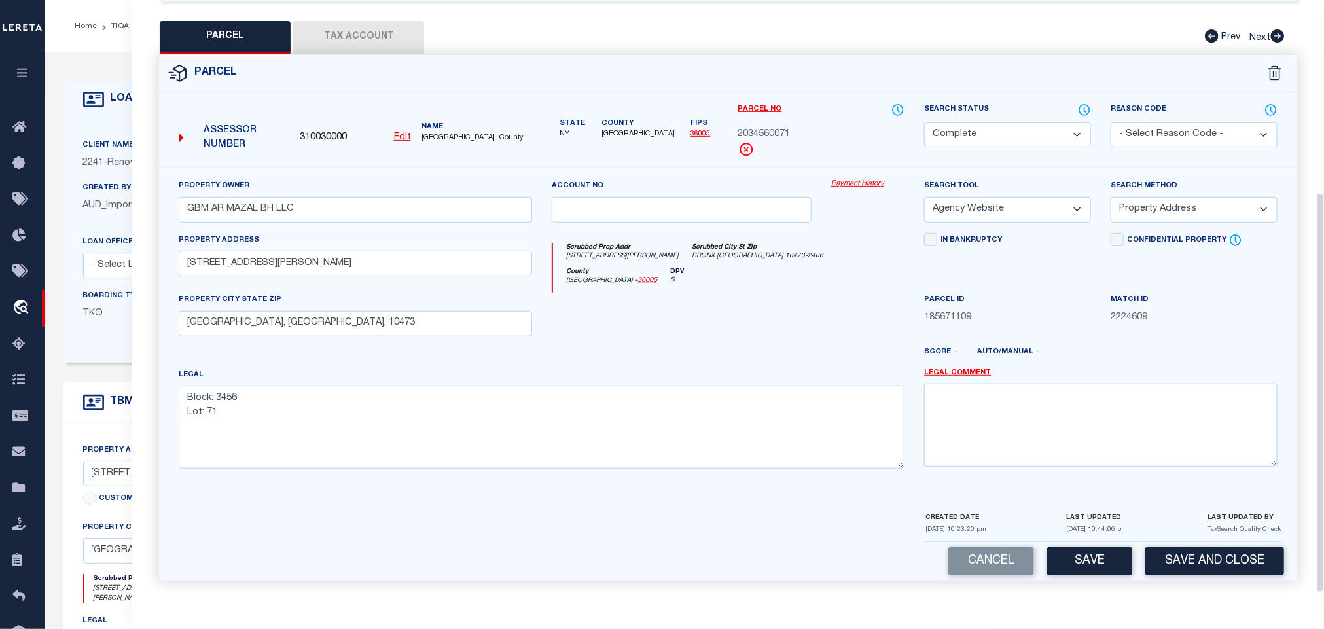
click at [1236, 556] on button "Save and Close" at bounding box center [1214, 561] width 139 height 28
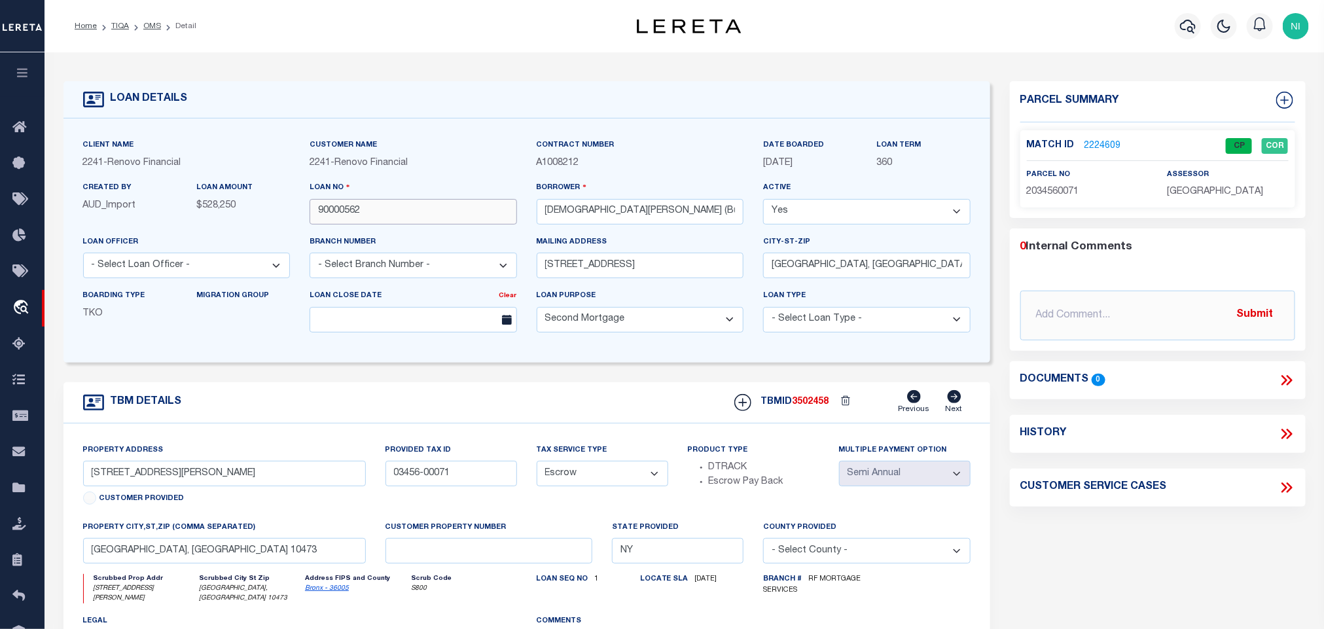
click at [452, 213] on input "90000562" at bounding box center [413, 212] width 207 height 26
click at [814, 406] on span "3502458" at bounding box center [811, 401] width 37 height 9
click at [1210, 193] on span "[GEOGRAPHIC_DATA]" at bounding box center [1216, 191] width 96 height 9
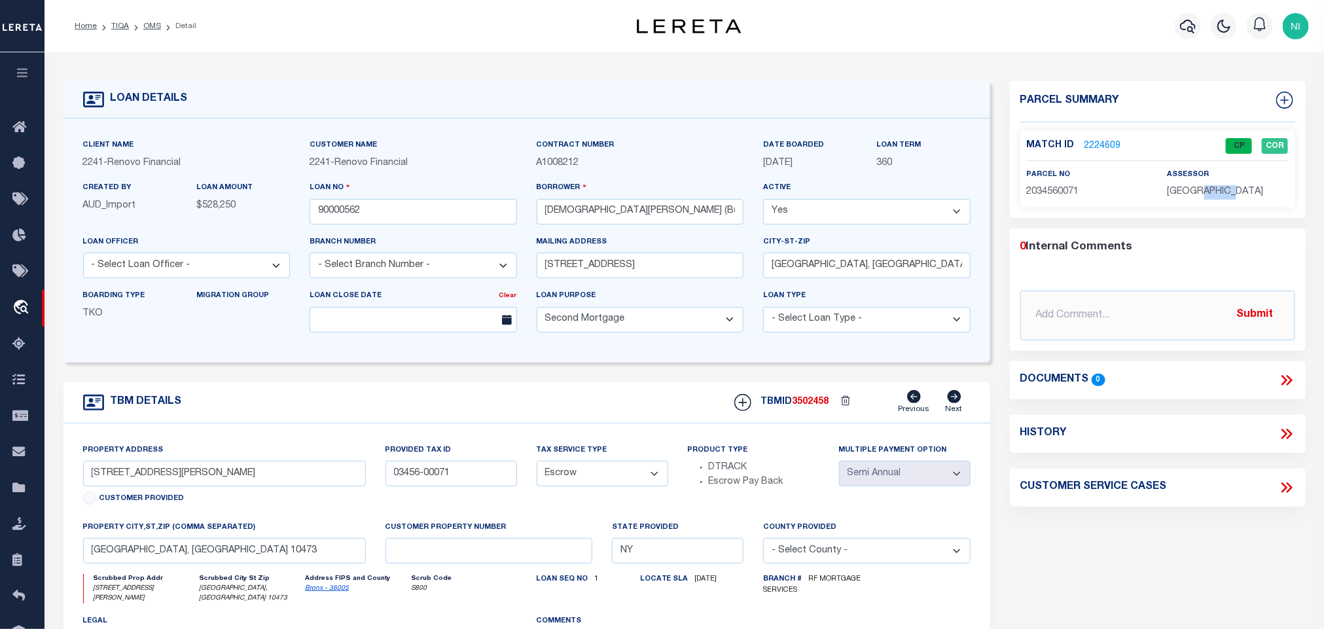
click at [1210, 193] on span "[GEOGRAPHIC_DATA]" at bounding box center [1216, 191] width 96 height 9
click at [1055, 199] on p "2034560071" at bounding box center [1087, 192] width 121 height 14
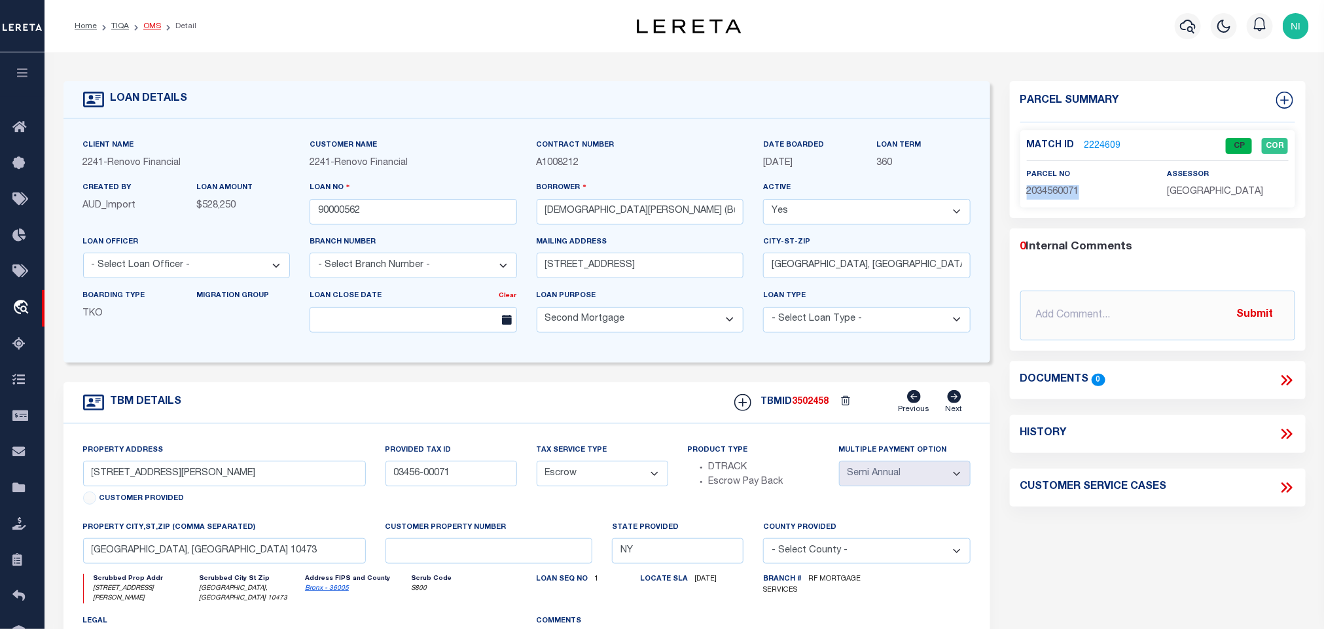
click at [146, 28] on link "OMS" at bounding box center [152, 26] width 18 height 8
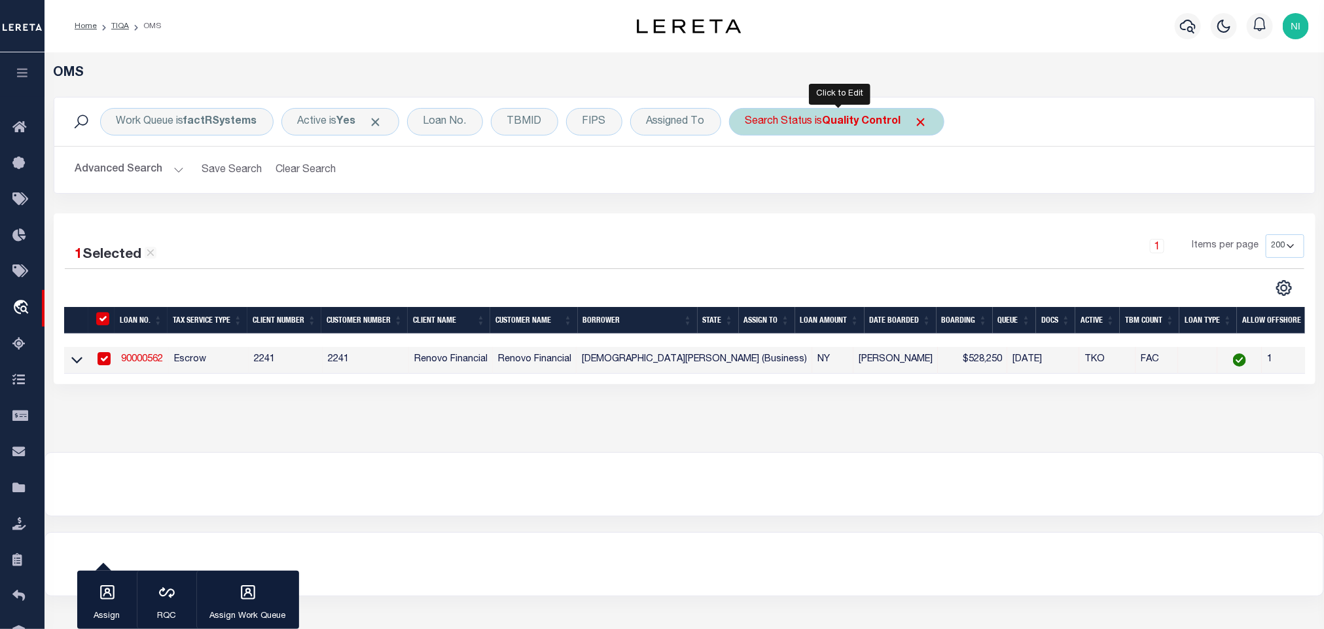
click at [790, 122] on div "Search Status is Quality Control" at bounding box center [836, 121] width 215 height 27
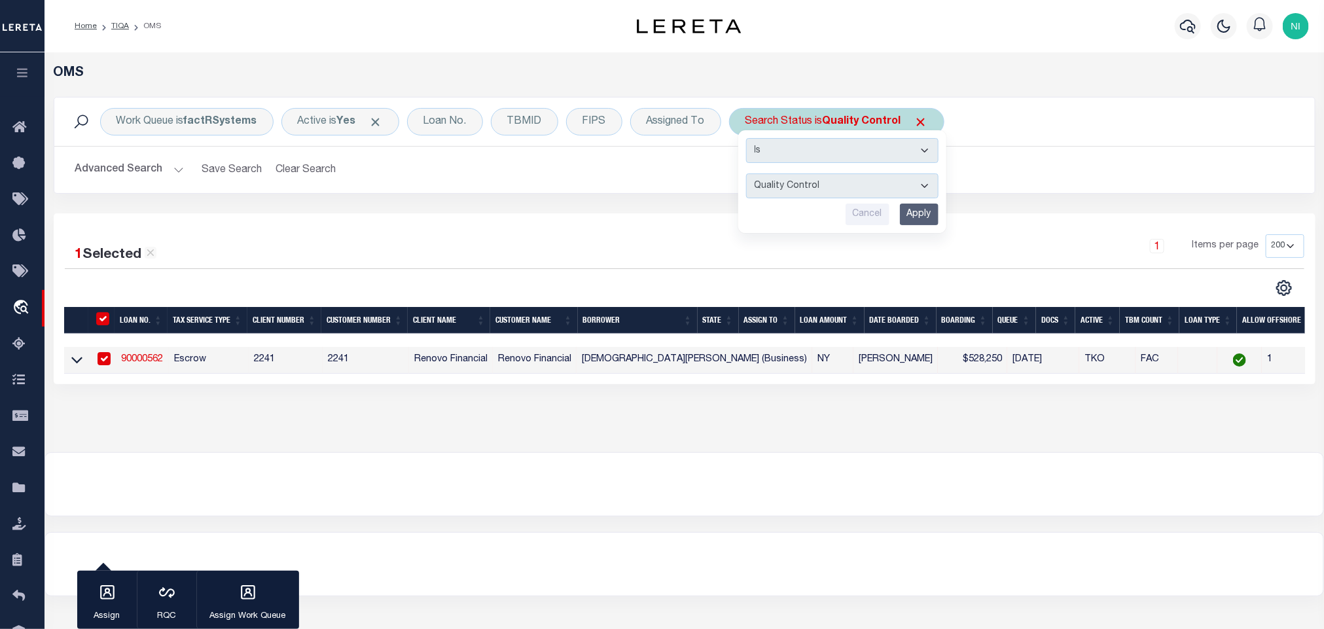
click at [920, 217] on input "Apply" at bounding box center [919, 215] width 39 height 22
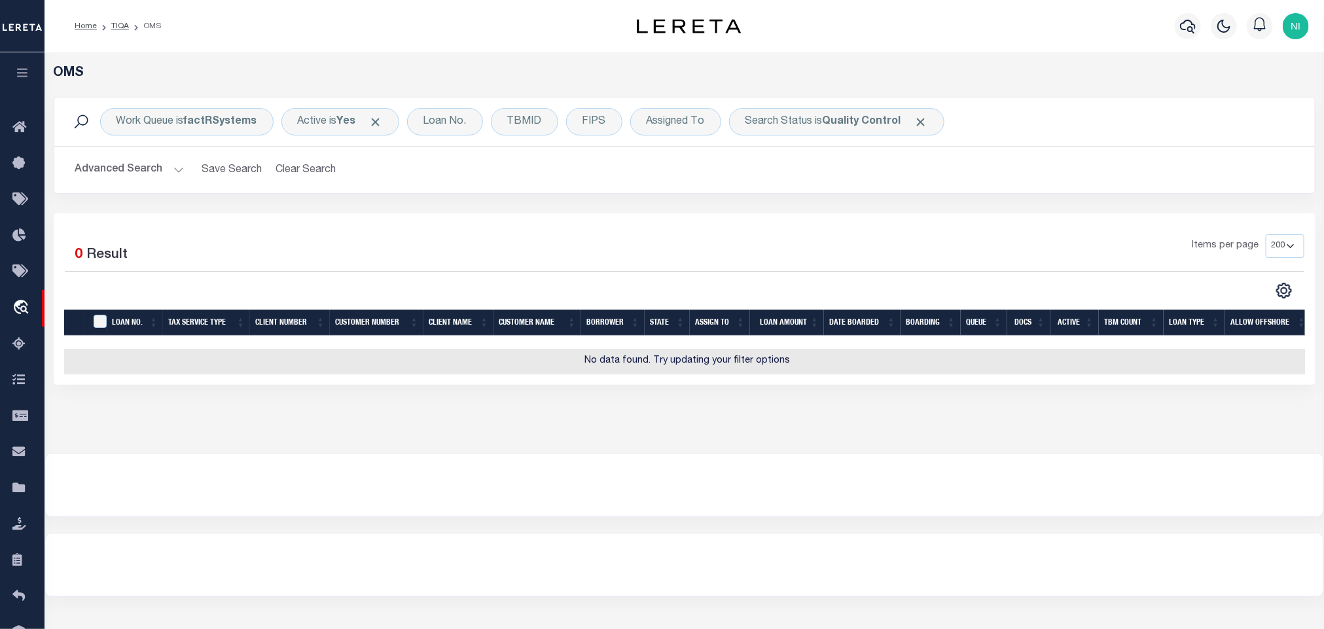
click at [164, 168] on button "Advanced Search" at bounding box center [129, 170] width 109 height 26
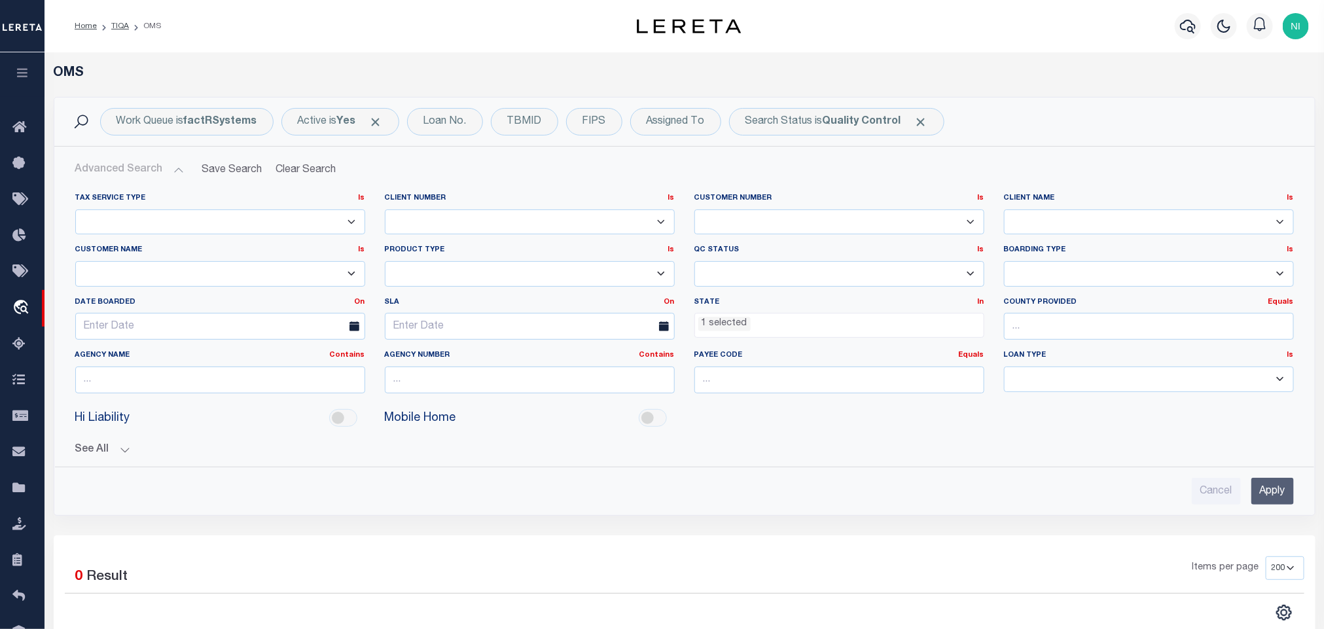
click at [780, 323] on ul "1 selected" at bounding box center [839, 323] width 289 height 18
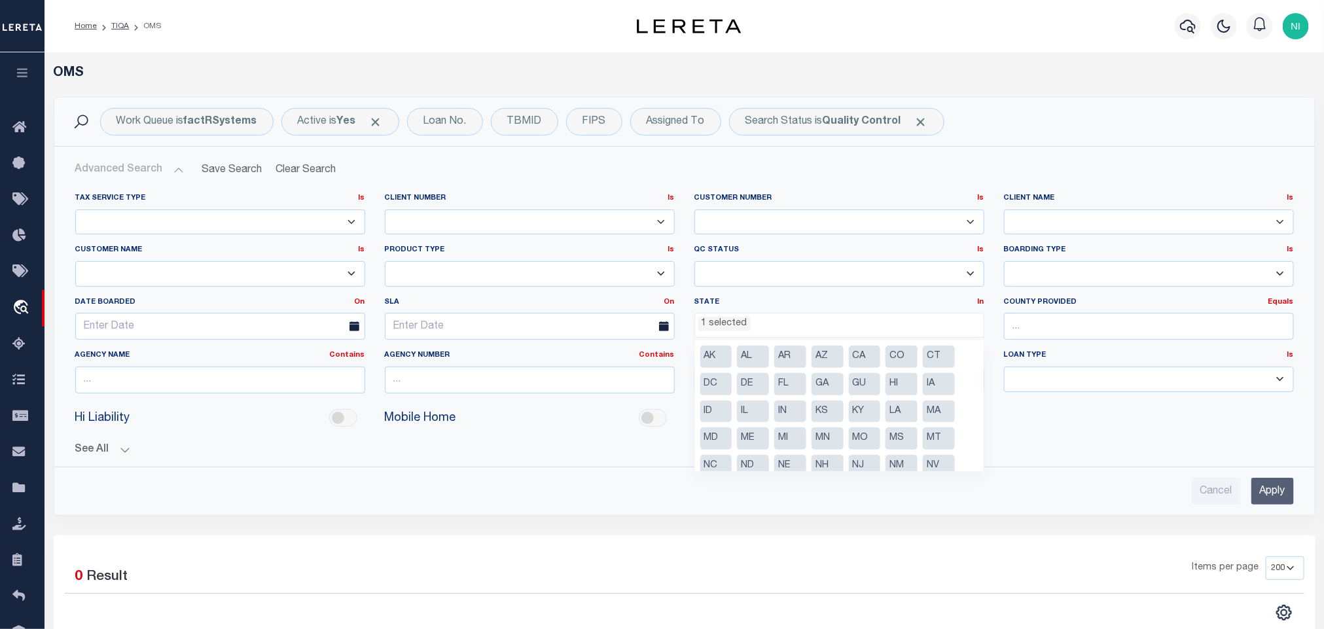
scroll to position [39, 0]
click at [717, 454] on li "NY" at bounding box center [716, 454] width 32 height 22
click at [1267, 483] on input "Apply" at bounding box center [1273, 491] width 43 height 27
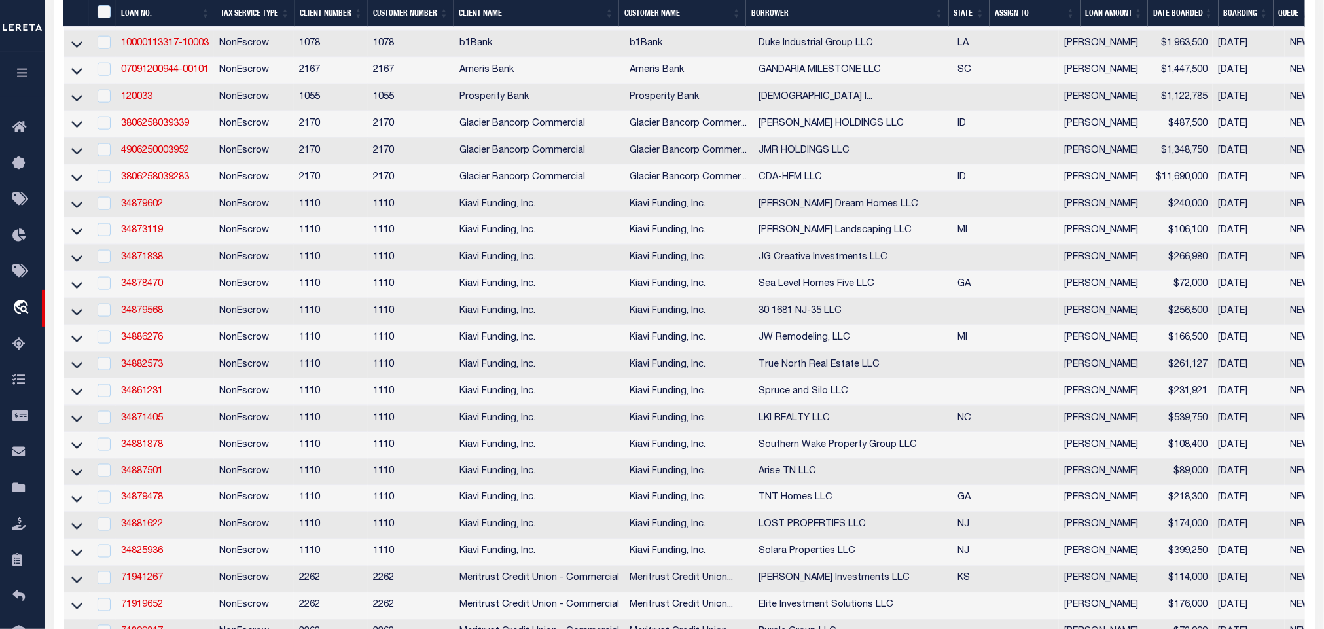
scroll to position [1274, 0]
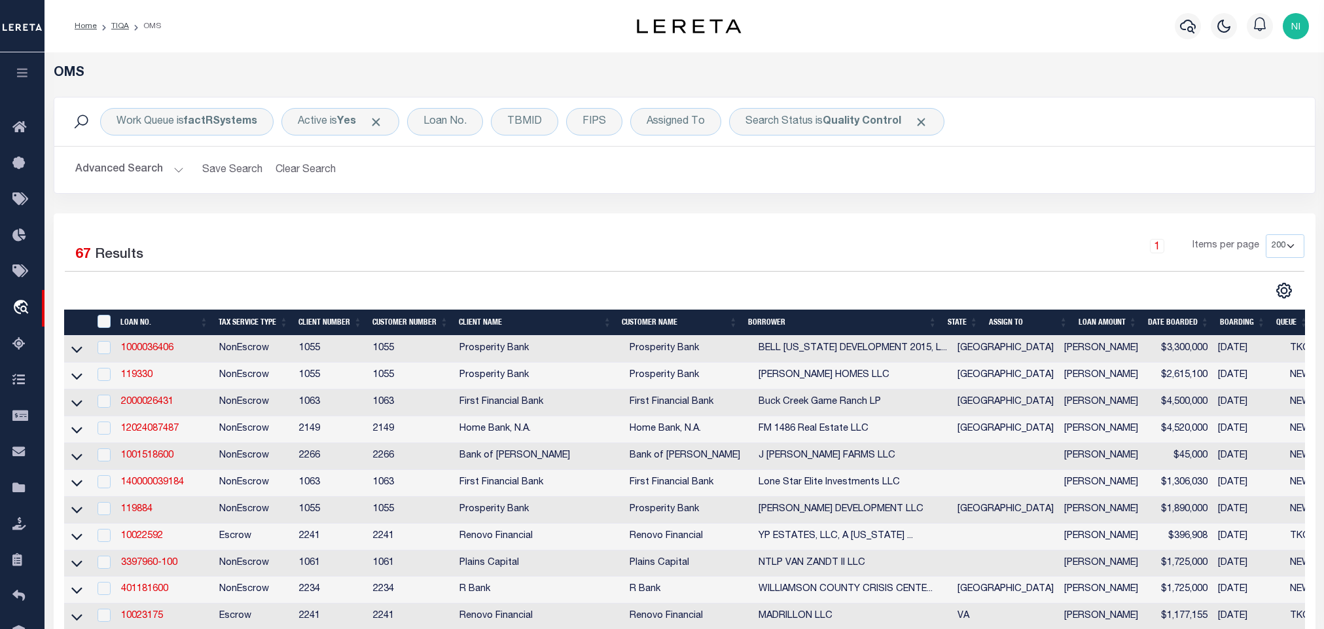
select select "200"
click at [746, 242] on div "1 Items per page 10 25 50 100 200" at bounding box center [842, 251] width 925 height 34
click at [837, 124] on b "Quality Control" at bounding box center [862, 122] width 79 height 10
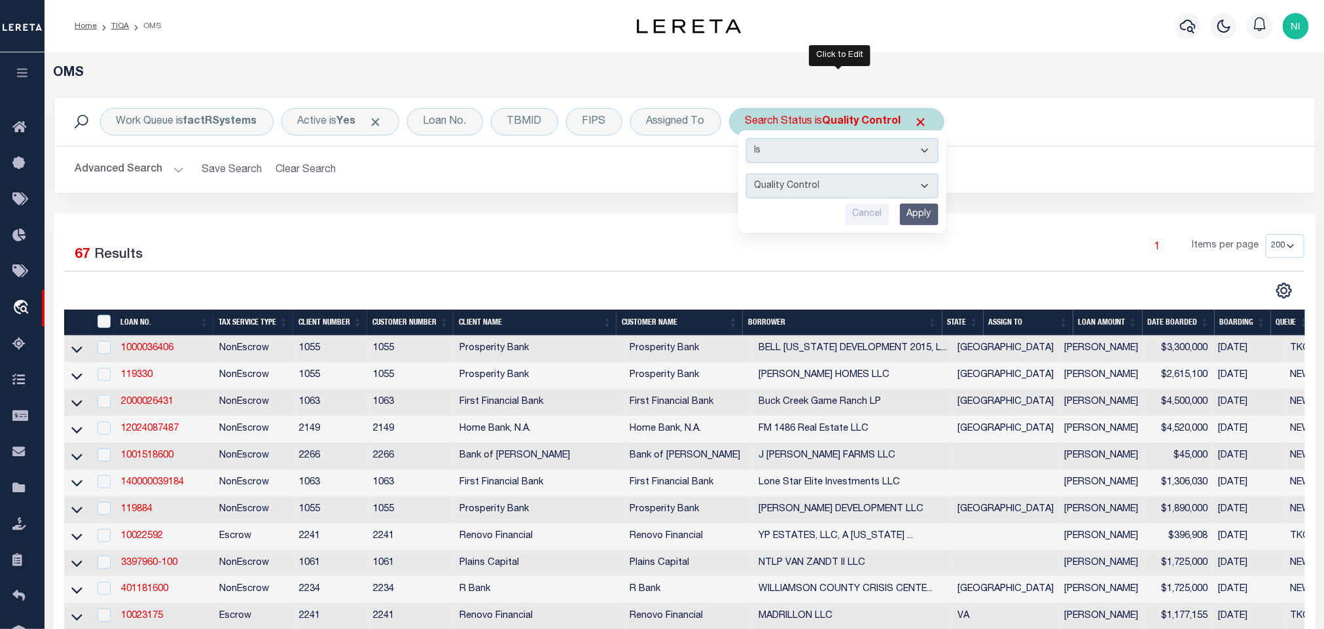
click at [838, 187] on select "Automated Search Bad Parcel Complete Duplicate Parcel High Dollar Reporting In …" at bounding box center [842, 185] width 192 height 25
select select "IP"
click at [749, 175] on select "Automated Search Bad Parcel Complete Duplicate Parcel High Dollar Reporting In …" at bounding box center [842, 185] width 192 height 25
click at [926, 214] on input "Apply" at bounding box center [919, 215] width 39 height 22
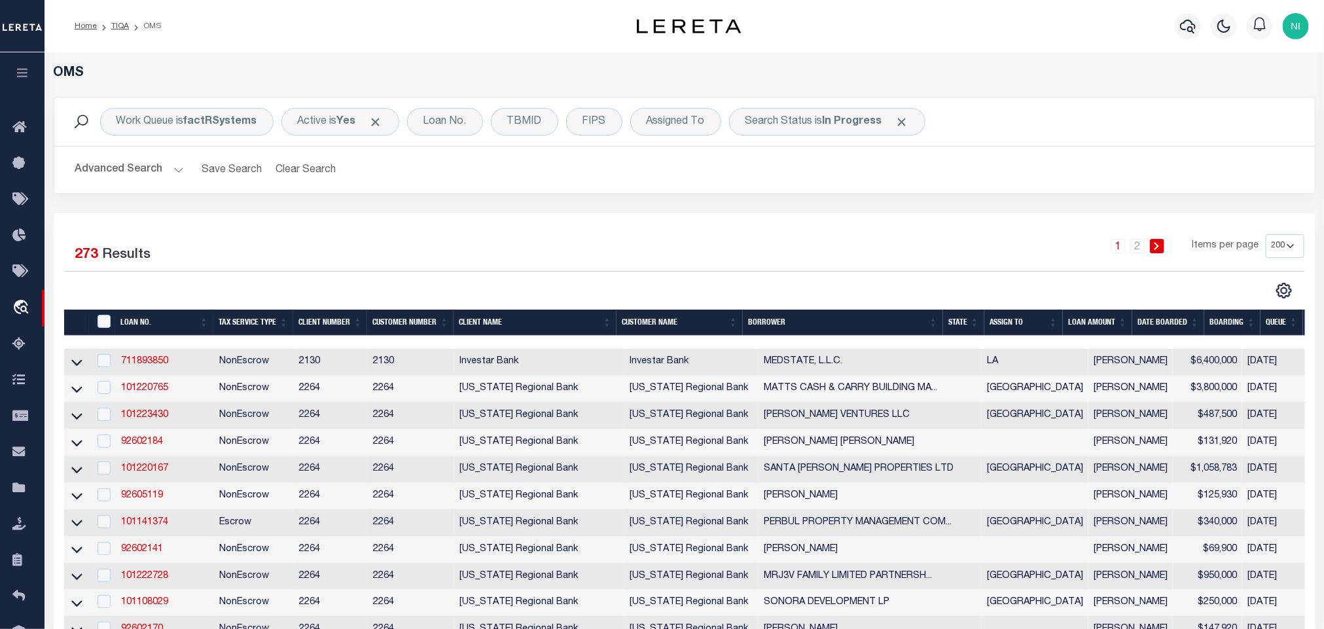
click at [874, 245] on div "1 2 Items per page 10 25 50 100 200" at bounding box center [842, 251] width 925 height 34
click at [856, 126] on b "In Progress" at bounding box center [853, 122] width 60 height 10
select select "IP"
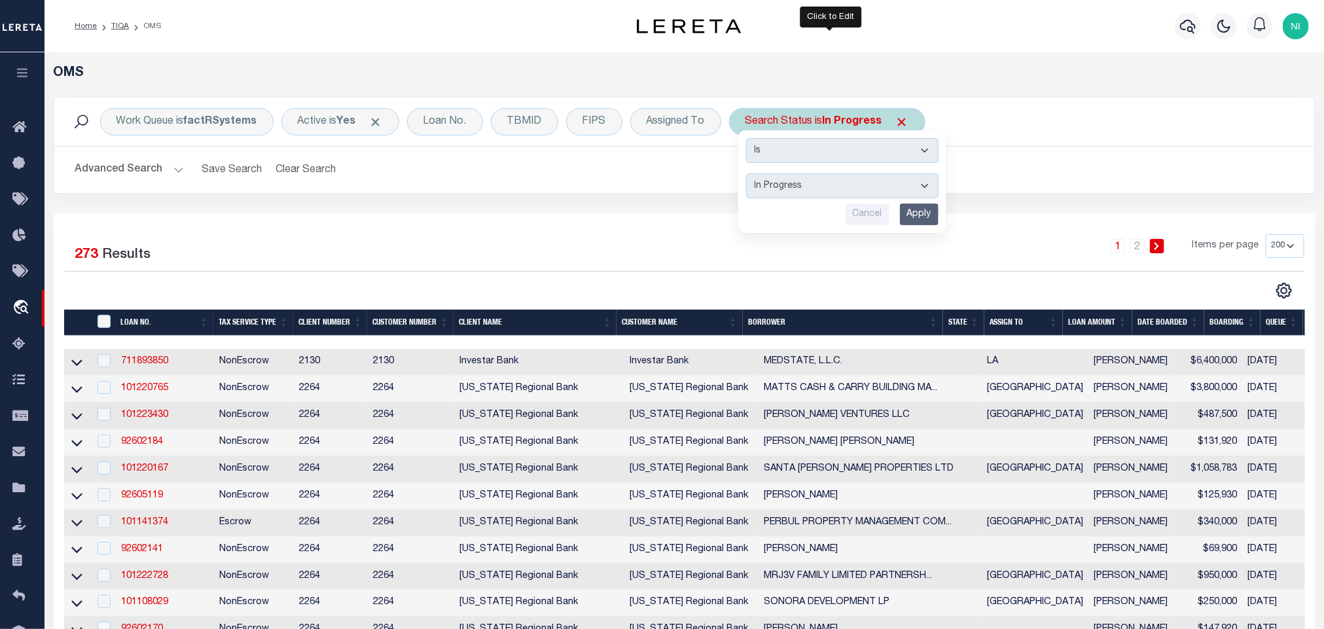
click at [923, 206] on input "Apply" at bounding box center [919, 215] width 39 height 22
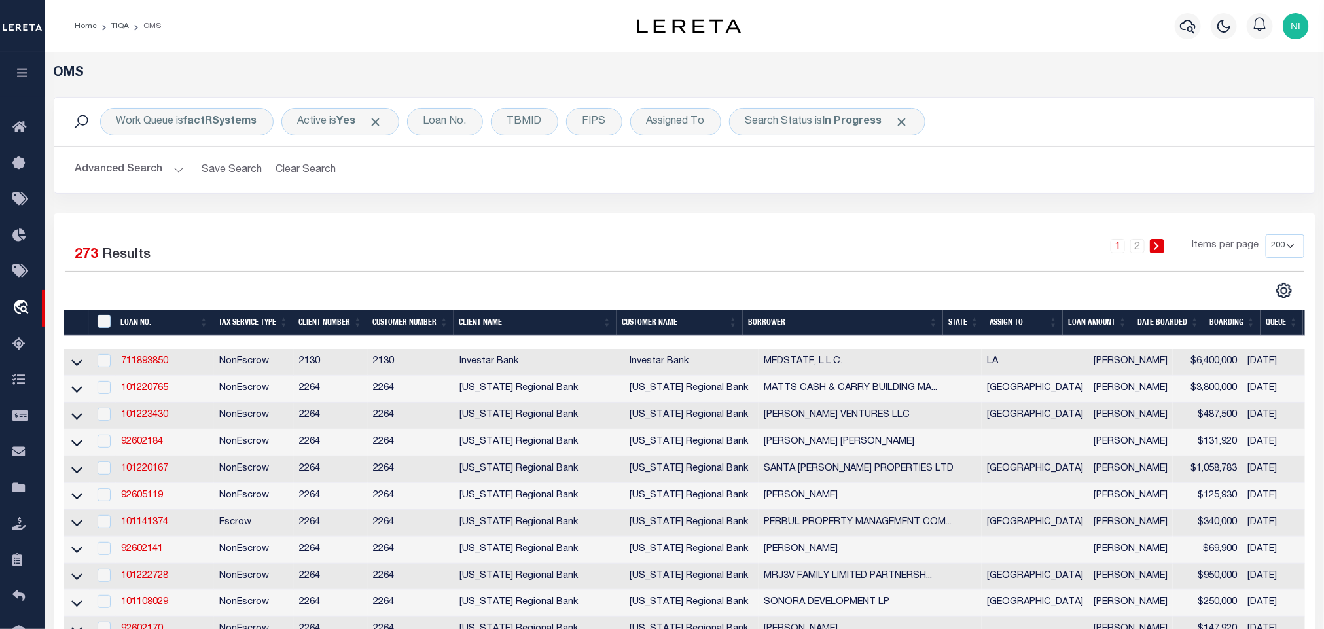
click at [552, 240] on div "1 2 Items per page 10 25 50 100 200" at bounding box center [842, 251] width 925 height 34
click at [762, 192] on div "Advanced Search Save Search Clear Search tblSearchTopScreen_dynamictable_____De…" at bounding box center [684, 170] width 1261 height 46
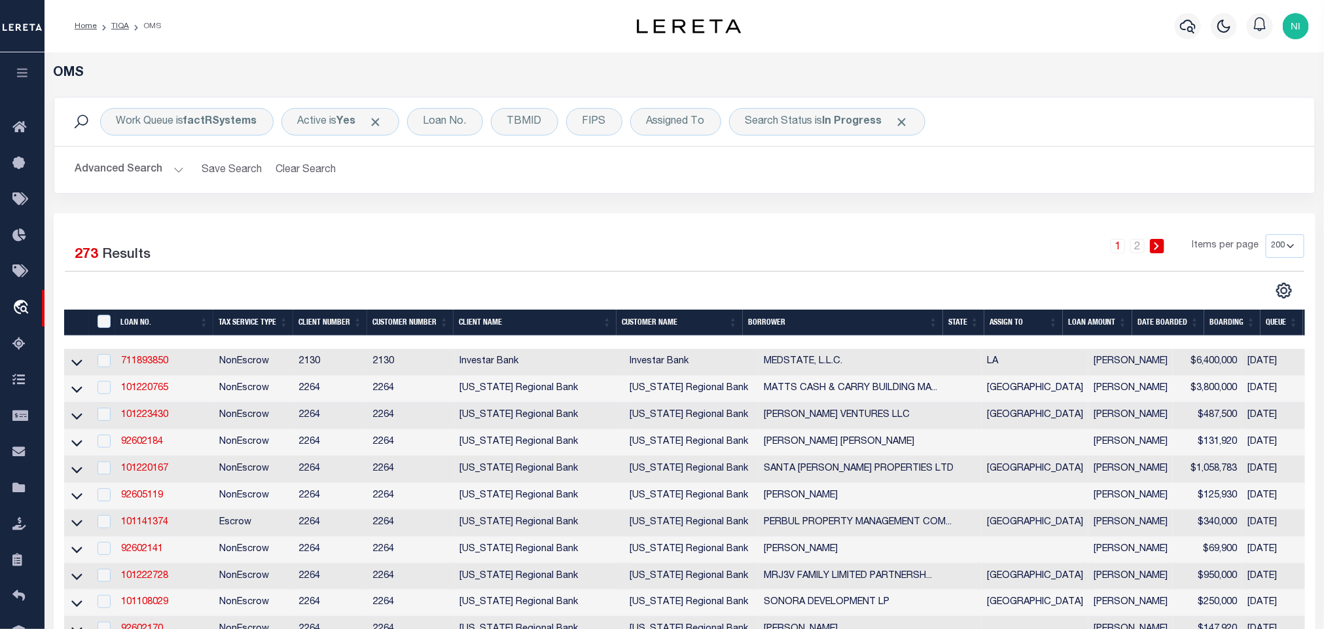
click at [609, 198] on div "Work Queue is factRSystems Active is Yes Loan No. TBMID FIPS Assigned To Search…" at bounding box center [685, 155] width 1282 height 117
click at [509, 190] on div "Advanced Search Save Search Clear Search tblSearchTopScreen_dynamictable_____De…" at bounding box center [684, 170] width 1261 height 46
click at [810, 124] on div "Search Status is In Progress" at bounding box center [827, 121] width 196 height 27
select select "IP"
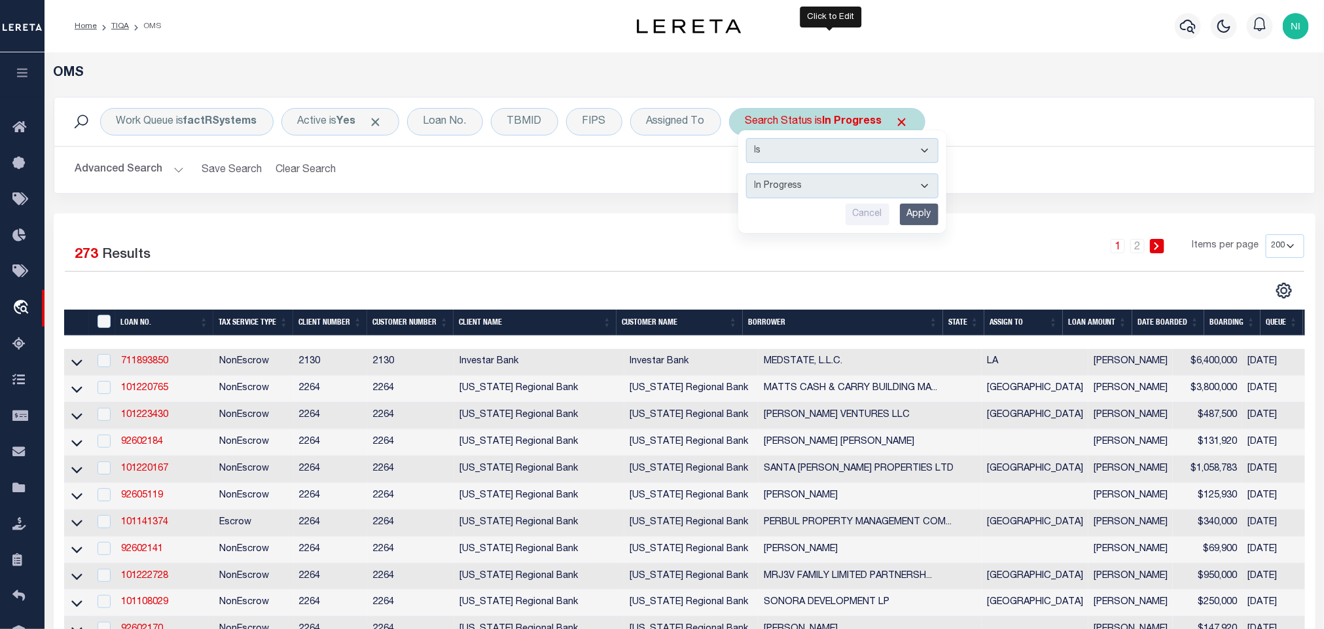
click at [920, 214] on input "Apply" at bounding box center [919, 215] width 39 height 22
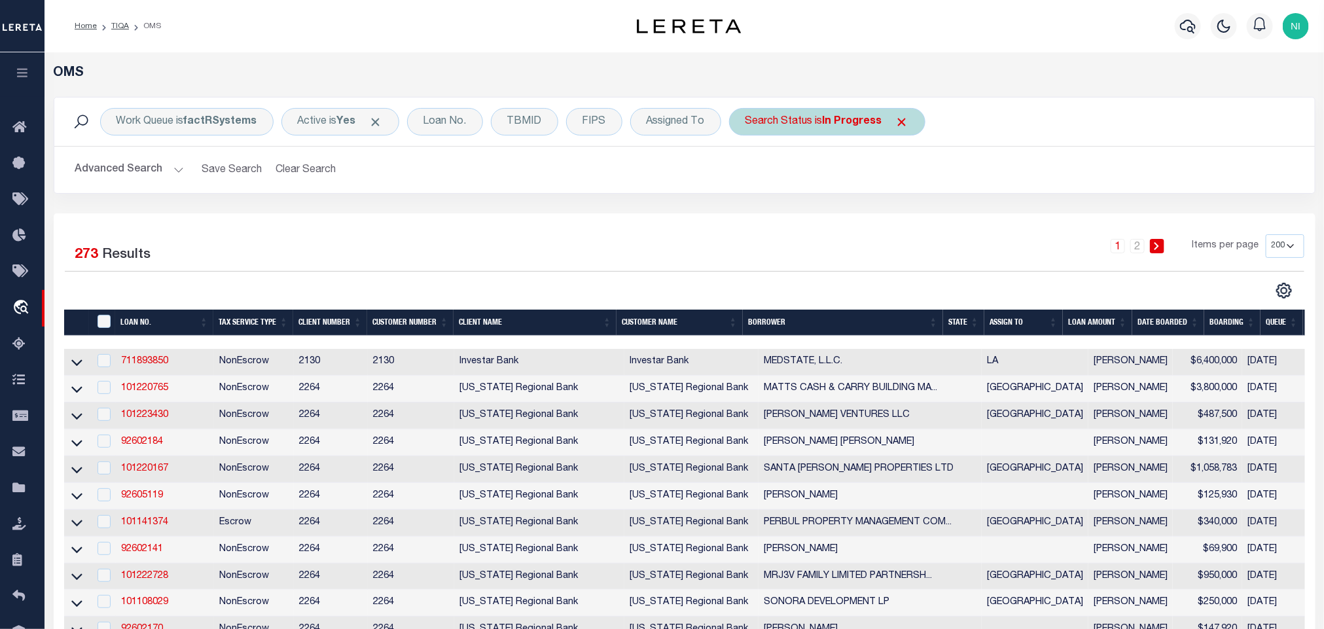
click at [819, 120] on div "Search Status is In Progress" at bounding box center [827, 121] width 196 height 27
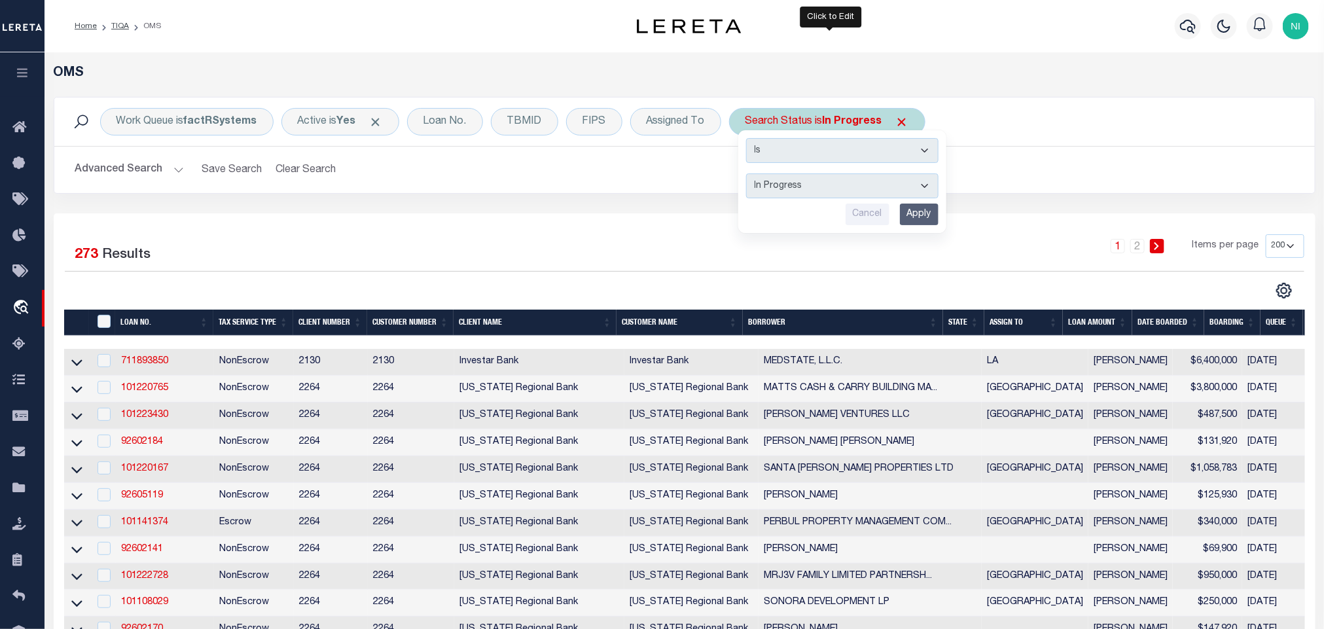
click at [840, 190] on select "Automated Search Bad Parcel Complete Duplicate Parcel High Dollar Reporting In …" at bounding box center [842, 185] width 192 height 25
select select "RD"
click at [749, 175] on select "Automated Search Bad Parcel Complete Duplicate Parcel High Dollar Reporting In …" at bounding box center [842, 185] width 192 height 25
drag, startPoint x: 917, startPoint y: 204, endPoint x: 910, endPoint y: 208, distance: 8.2
click at [916, 205] on div "Is Contains Automated Search Bad Parcel Complete Duplicate Parcel High Dollar R…" at bounding box center [842, 181] width 208 height 103
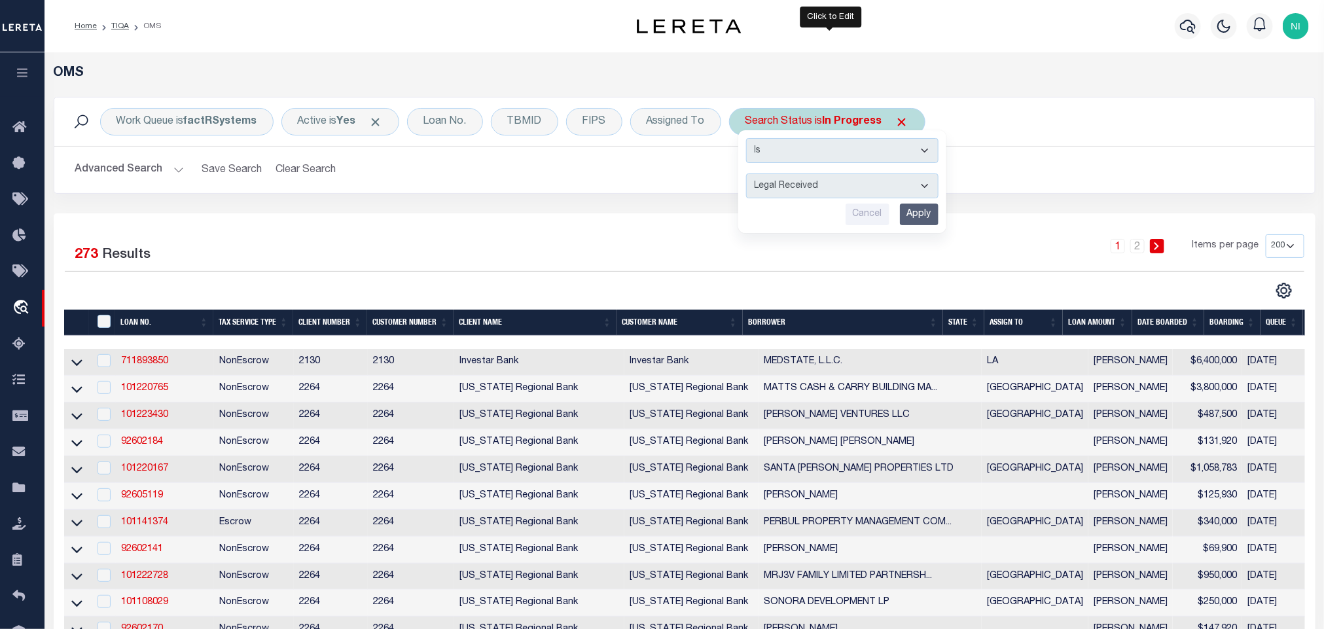
click at [919, 214] on input "Apply" at bounding box center [919, 215] width 39 height 22
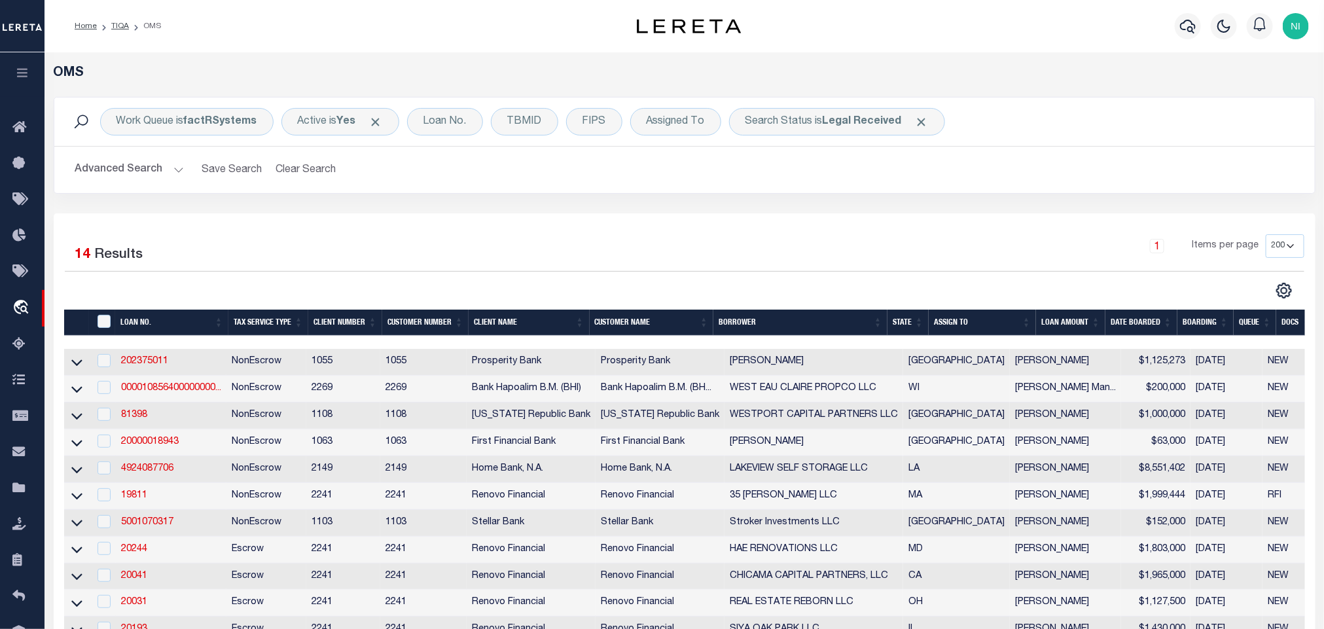
click at [895, 214] on div "1 Selected 14 Results 1 Items per page 10 25 50 100 200" at bounding box center [685, 473] width 1262 height 521
click at [888, 132] on div "Search Status is Legal Received" at bounding box center [837, 121] width 216 height 27
select select "RD"
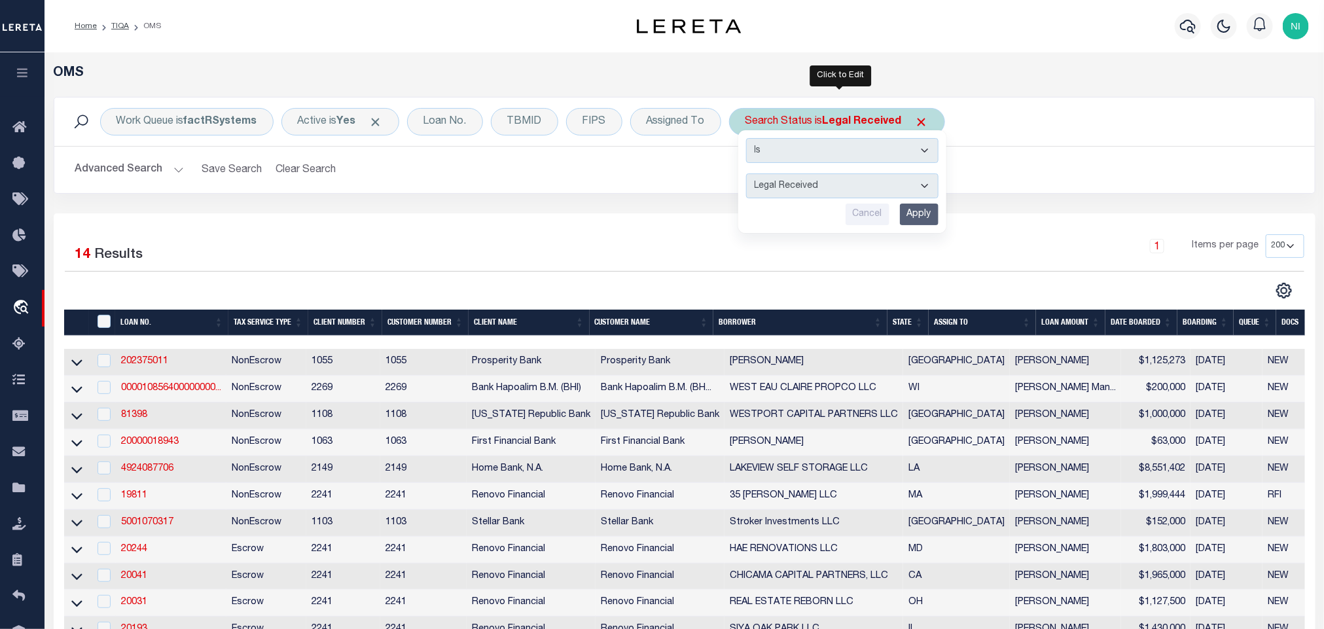
click at [892, 189] on select "Automated Search Bad Parcel Complete Duplicate Parcel High Dollar Reporting In …" at bounding box center [842, 185] width 192 height 25
click at [1012, 204] on div "Work Queue is factRSystems Active is Yes Loan No. TBMID FIPS Assigned To Search…" at bounding box center [685, 155] width 1282 height 117
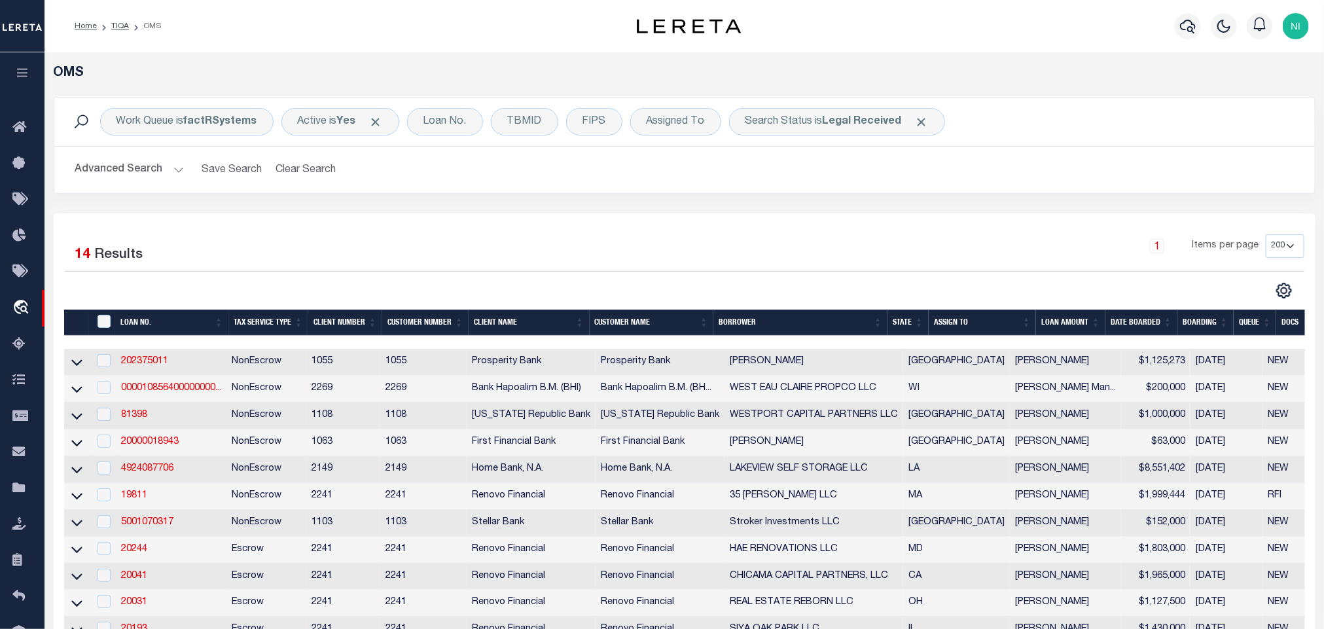
click at [623, 242] on div "1 Items per page 10 25 50 100 200" at bounding box center [842, 251] width 925 height 34
